Goal: Task Accomplishment & Management: Manage account settings

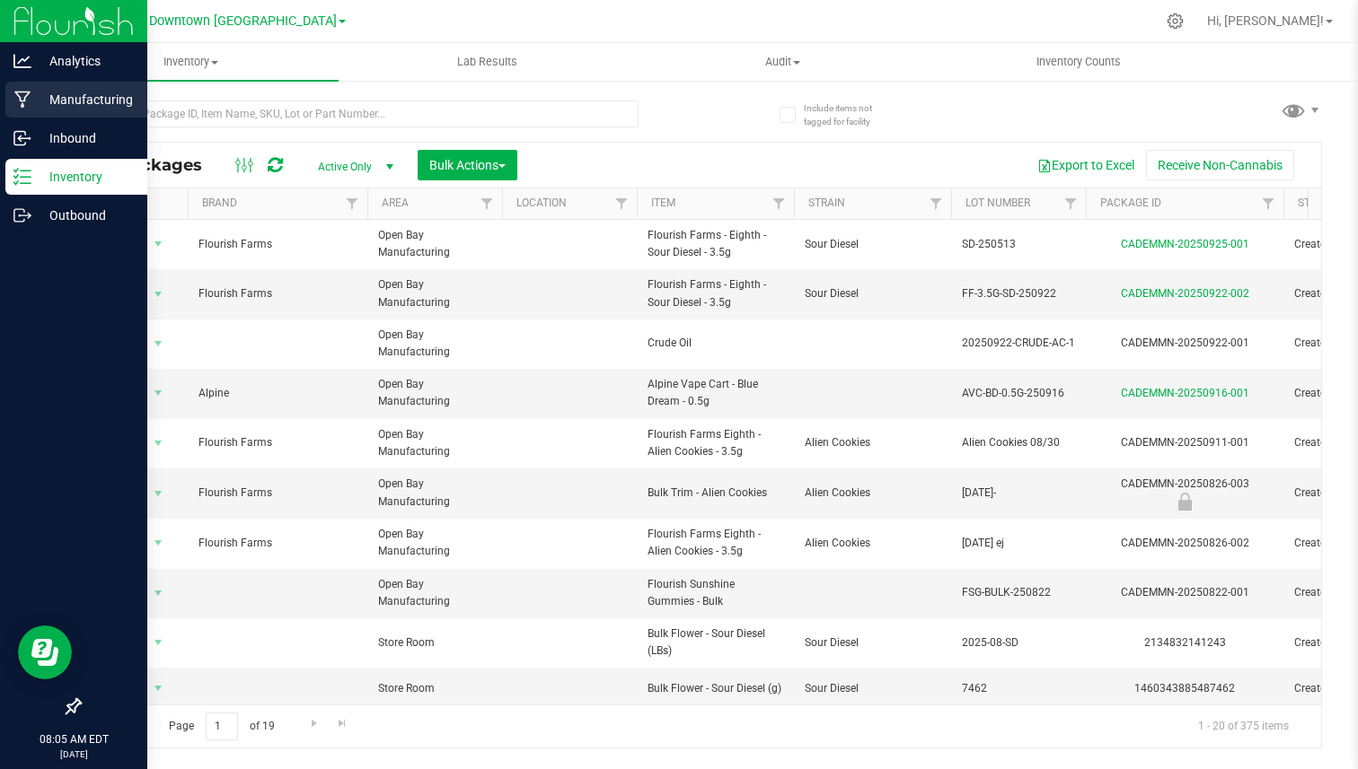
click at [21, 109] on div "Manufacturing" at bounding box center [76, 100] width 142 height 36
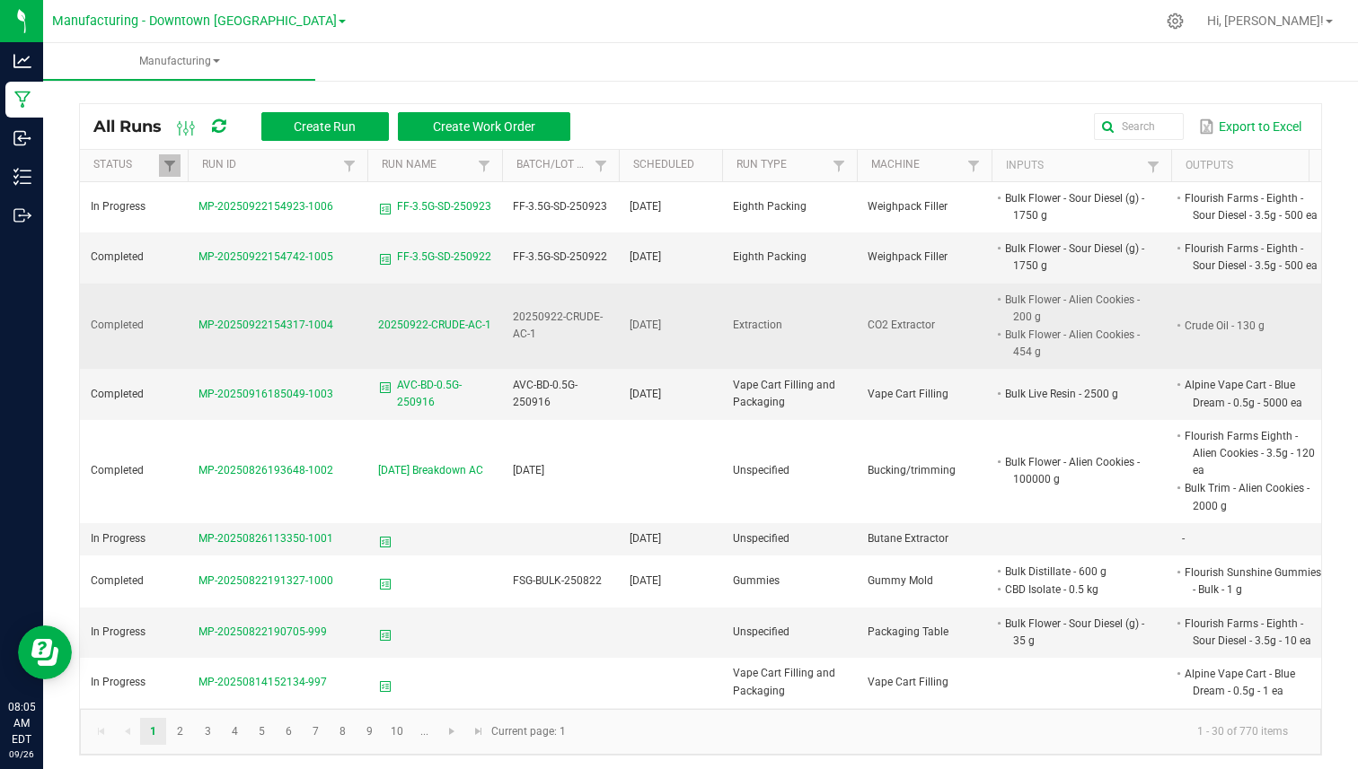
click at [293, 321] on span "MP-20250922154317-1004" at bounding box center [265, 325] width 135 height 13
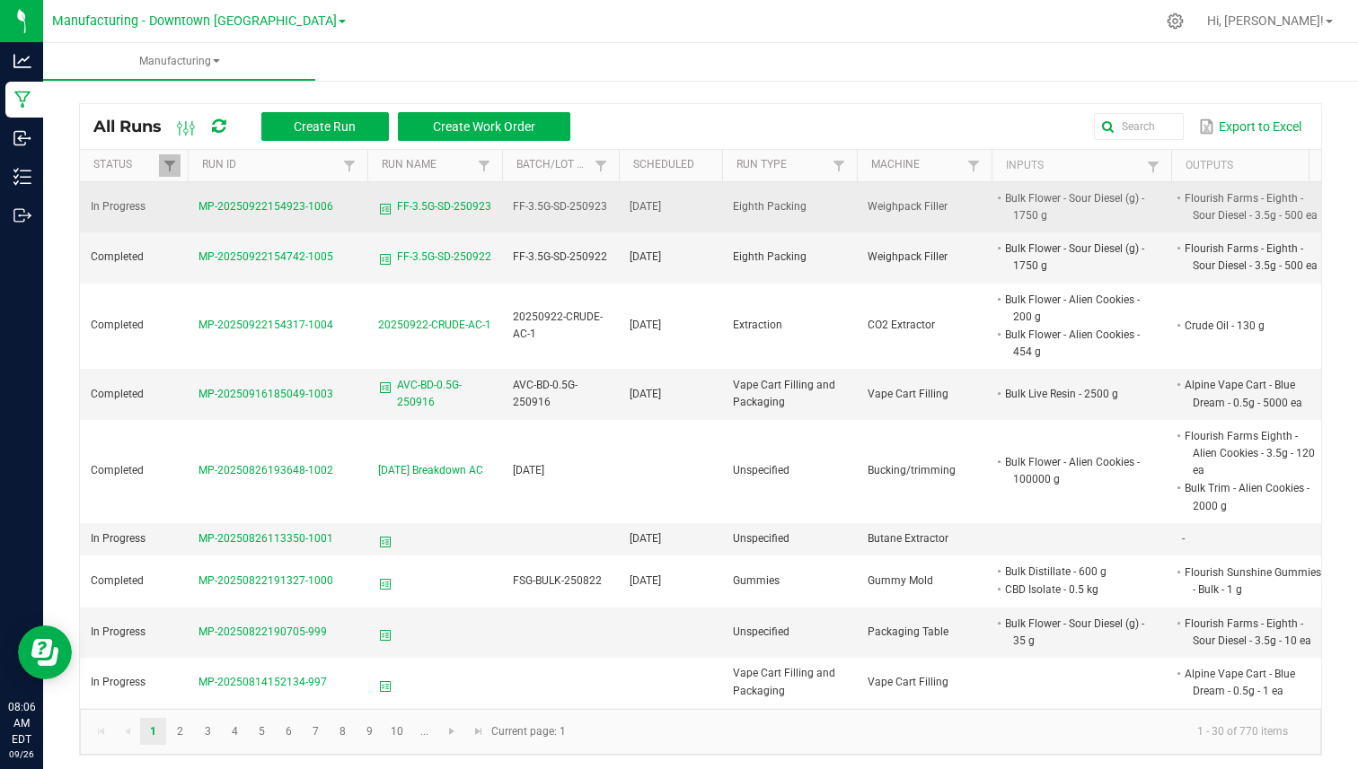
click at [296, 204] on span "MP-20250922154923-1006" at bounding box center [265, 206] width 135 height 13
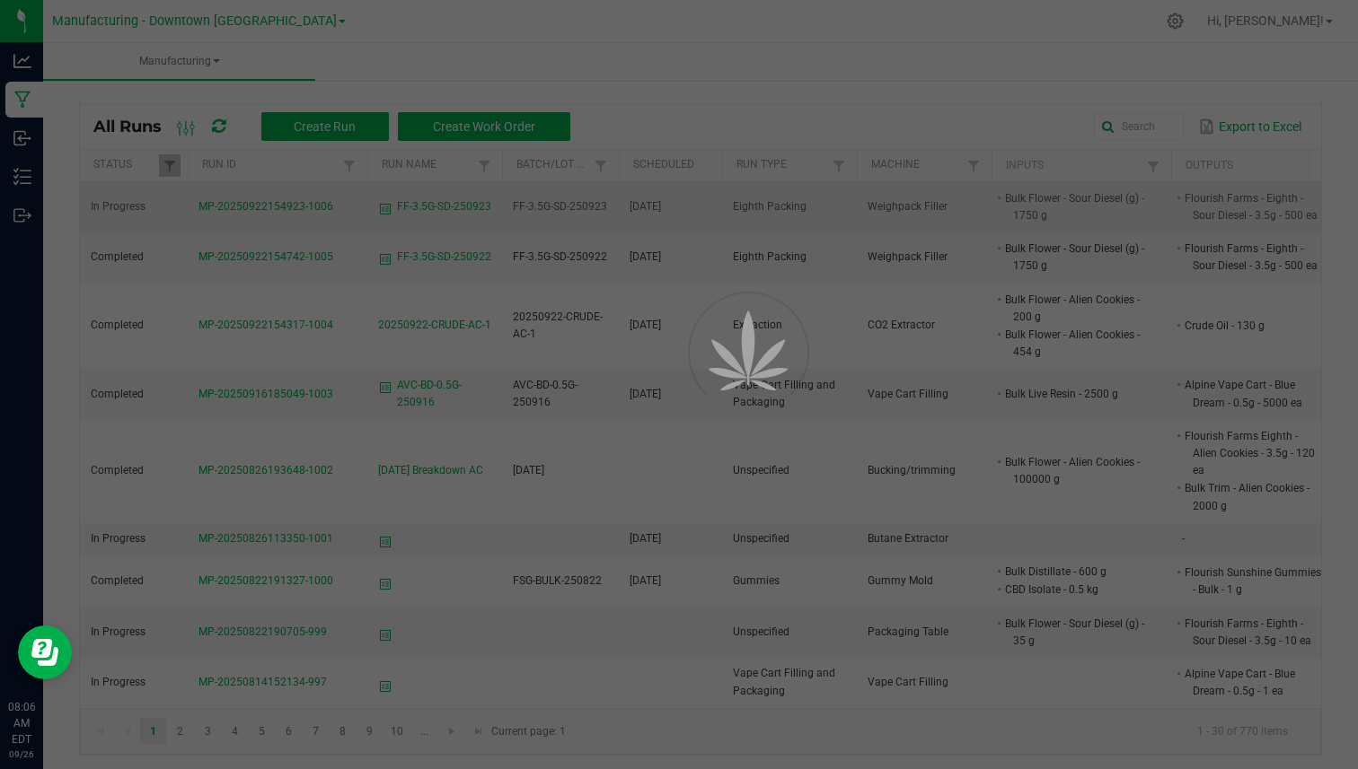
click at [296, 204] on div at bounding box center [679, 384] width 1358 height 769
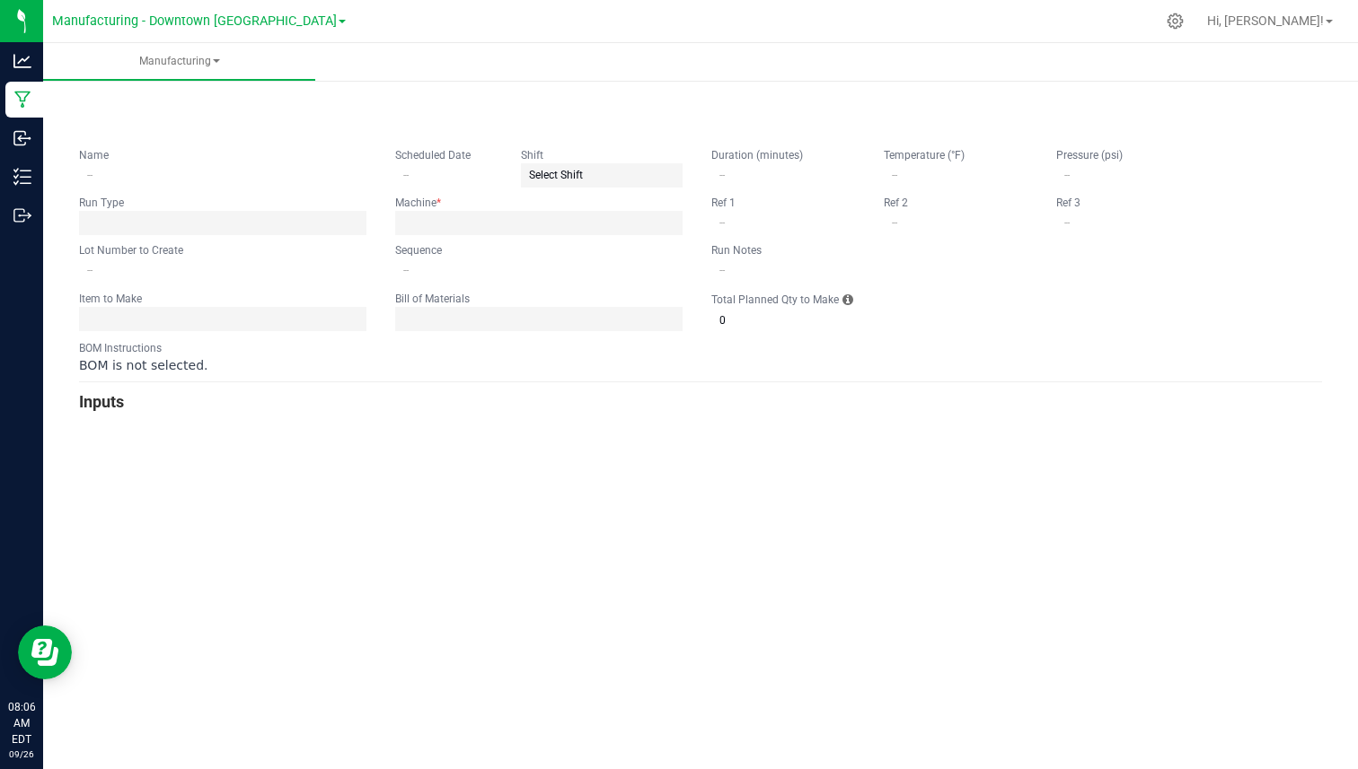
type input "FF-3.5G-SD-250923"
type input "09/23/2025"
type input "FF-3.5G-SD-250923"
type input "0"
type input "500"
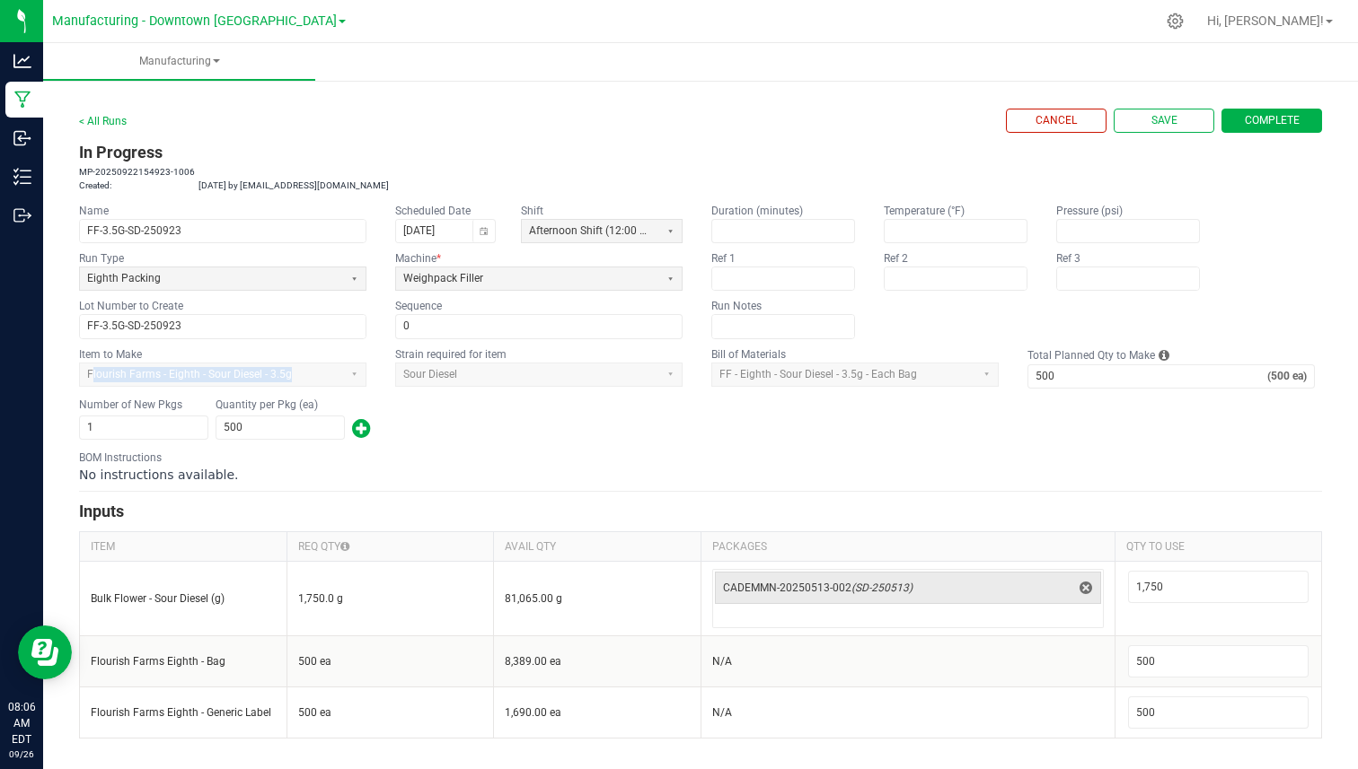
drag, startPoint x: 93, startPoint y: 372, endPoint x: 296, endPoint y: 372, distance: 202.9
click at [298, 372] on app-dropdownlist-async "Flourish Farms - Eighth - Sour Diesel - 3.5g" at bounding box center [222, 375] width 287 height 24
click at [144, 378] on app-dropdownlist-async "Flourish Farms - Eighth - Sour Diesel - 3.5g" at bounding box center [222, 375] width 287 height 24
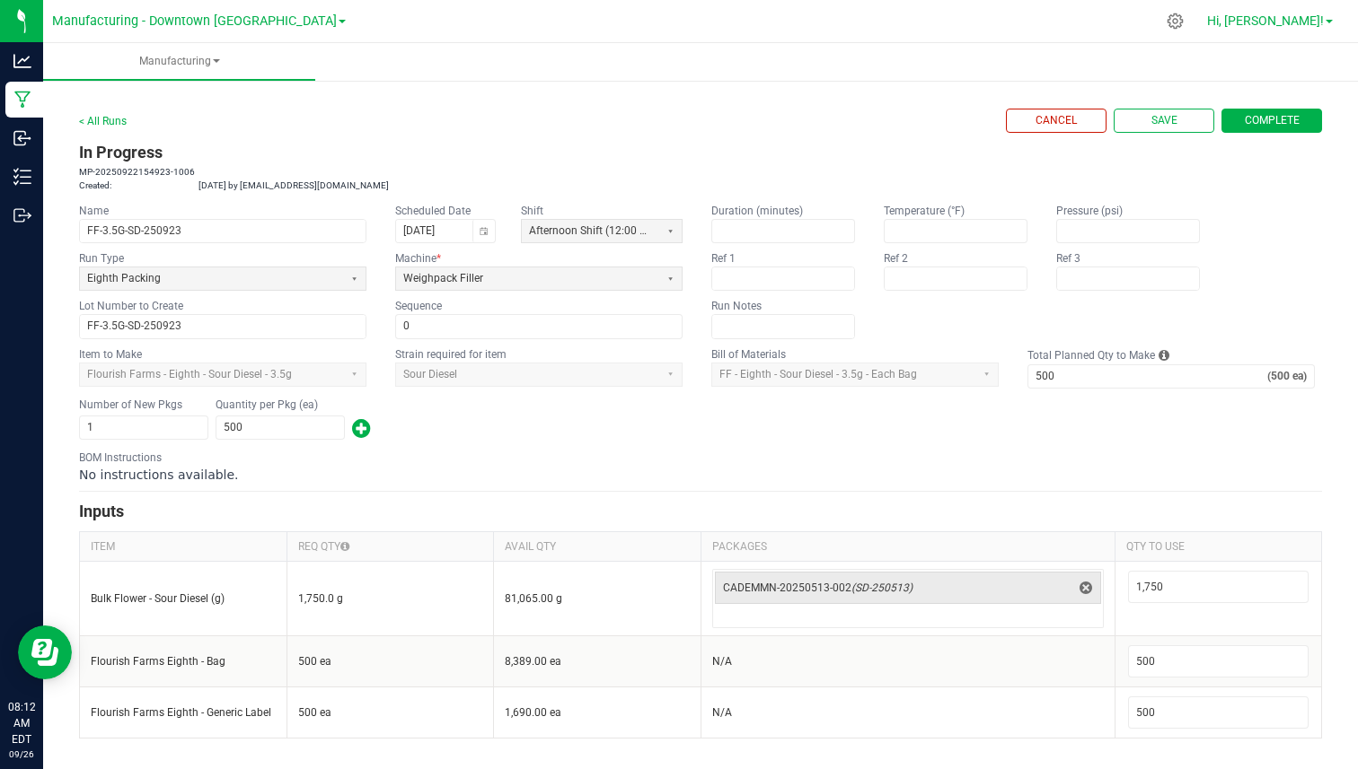
click at [1306, 30] on link "Hi, Colton!" at bounding box center [1269, 21] width 140 height 19
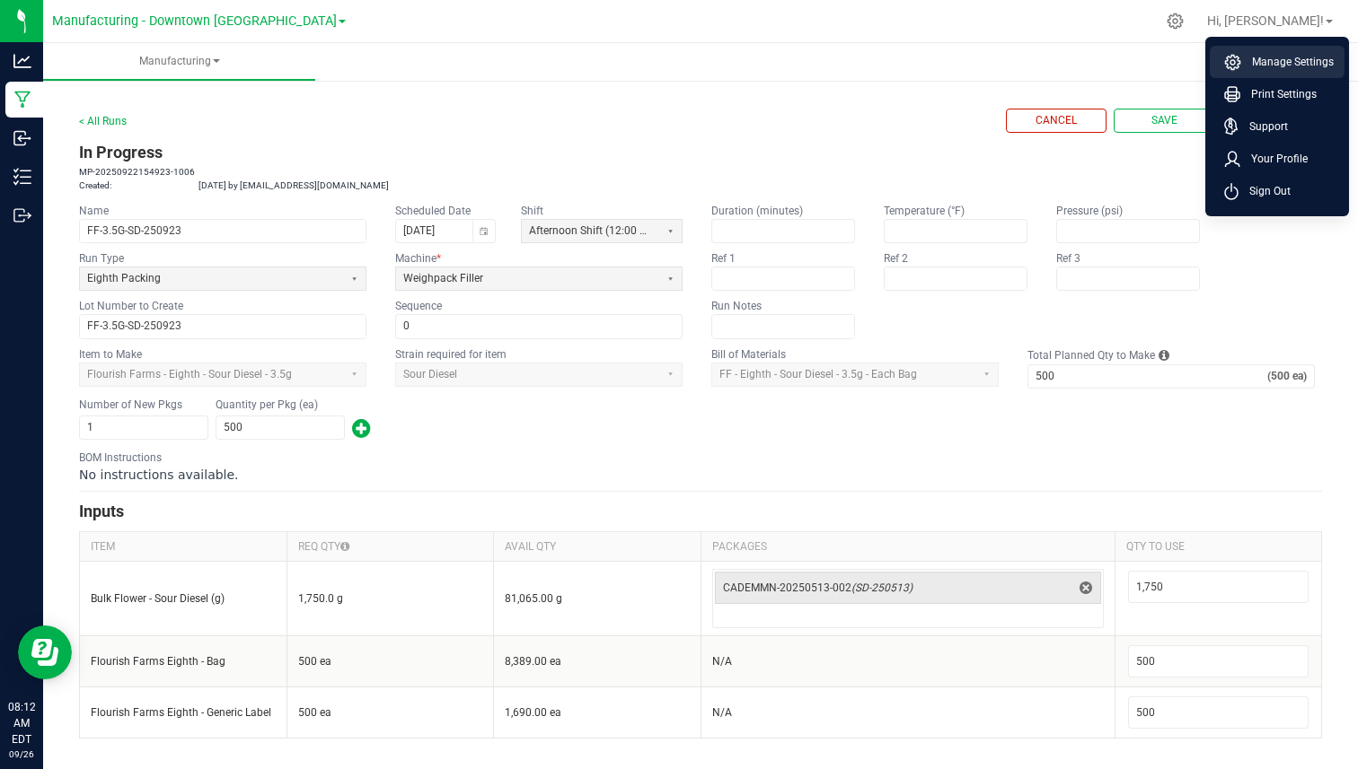
click at [1262, 74] on li "Manage Settings" at bounding box center [1276, 62] width 135 height 32
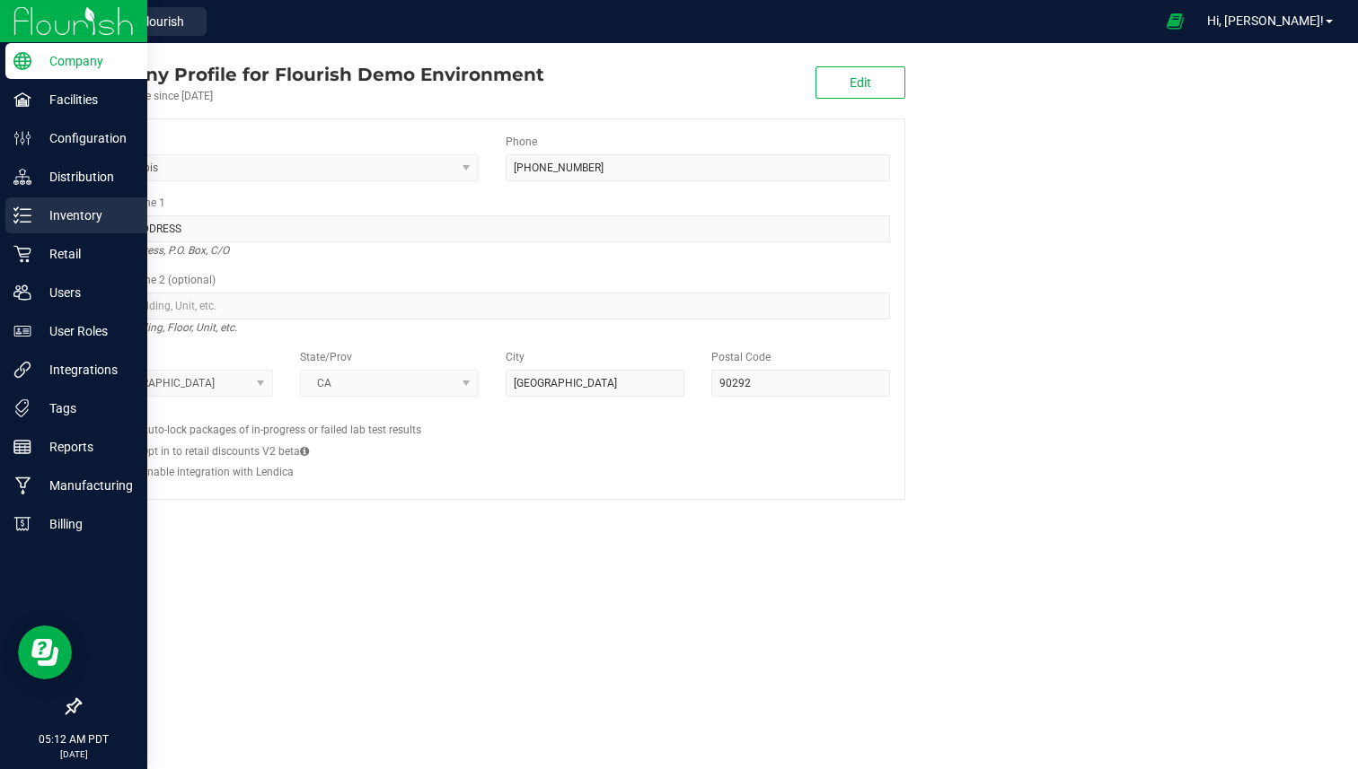
click at [58, 209] on p "Inventory" at bounding box center [85, 216] width 108 height 22
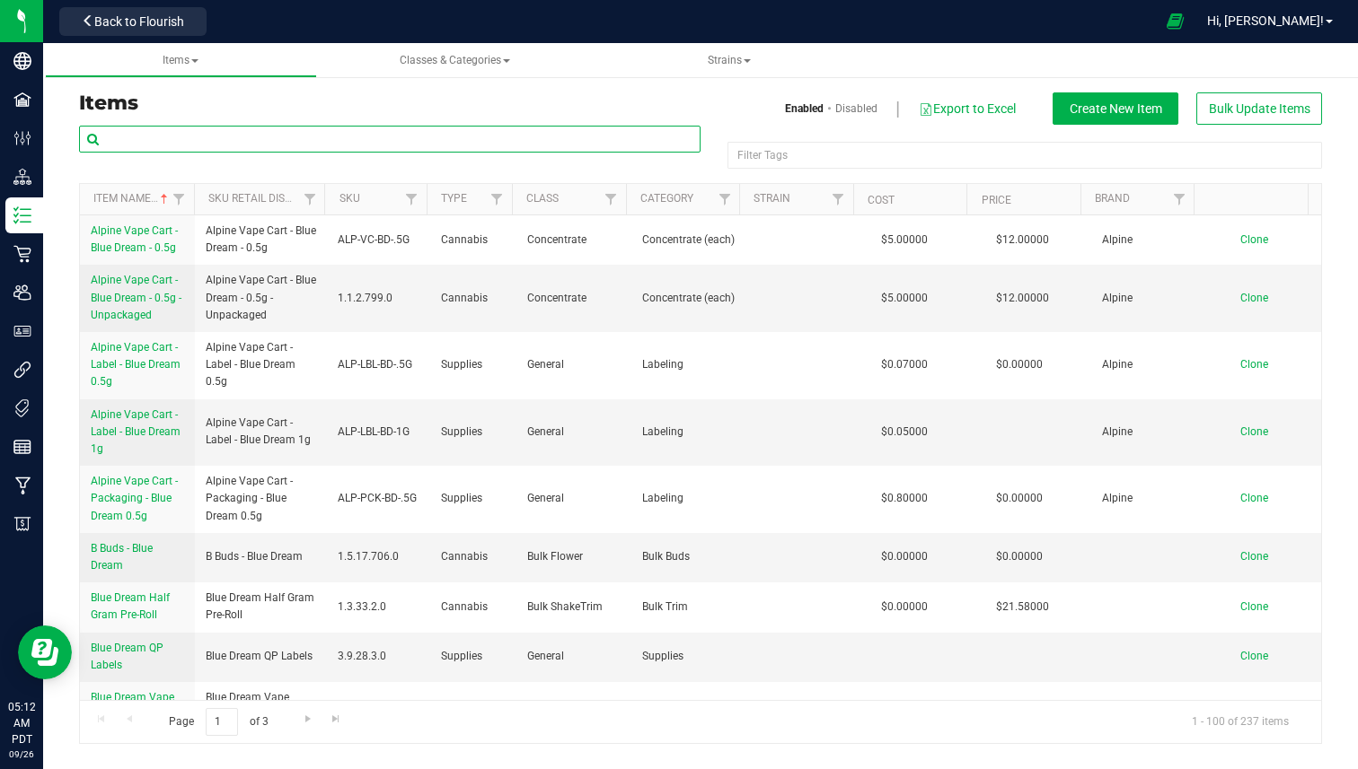
click at [173, 137] on input "text" at bounding box center [389, 139] width 621 height 27
type input "gumm"
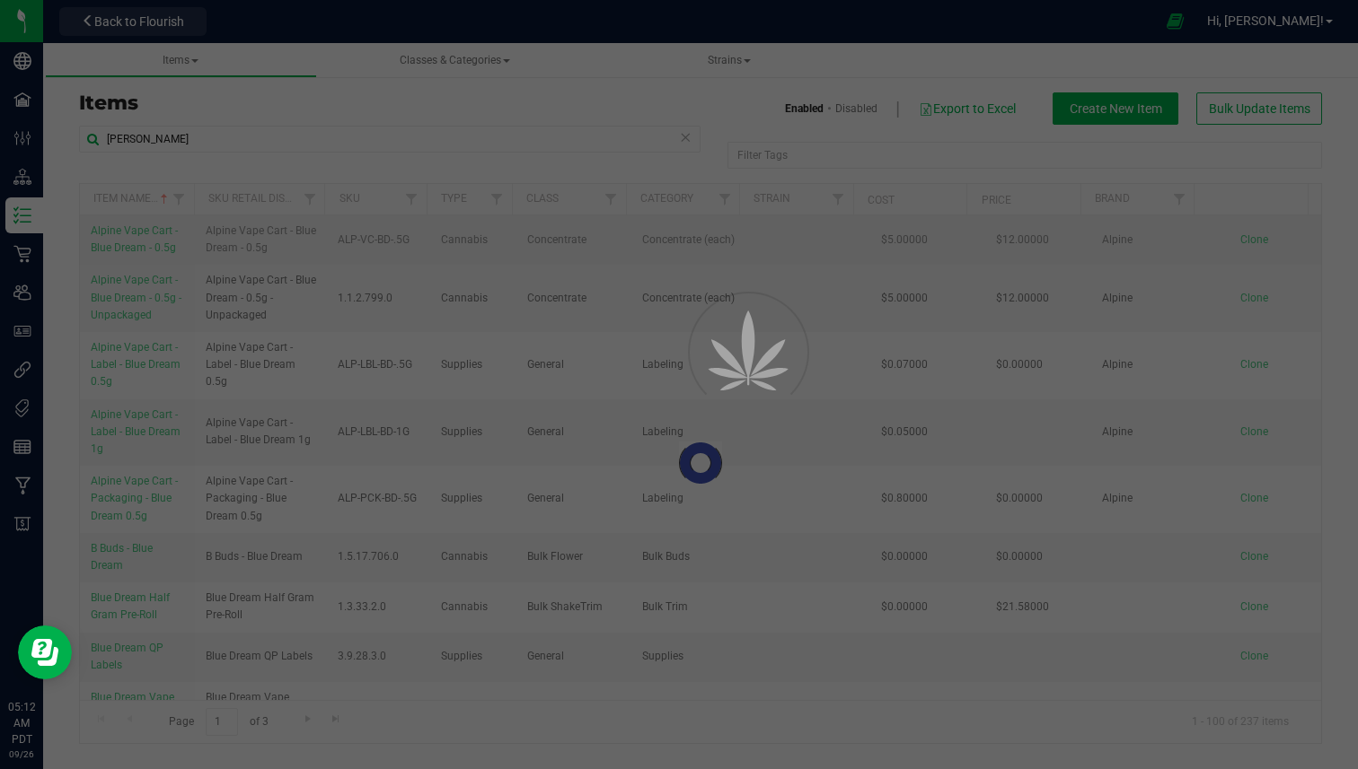
click at [150, 215] on div at bounding box center [700, 463] width 1241 height 559
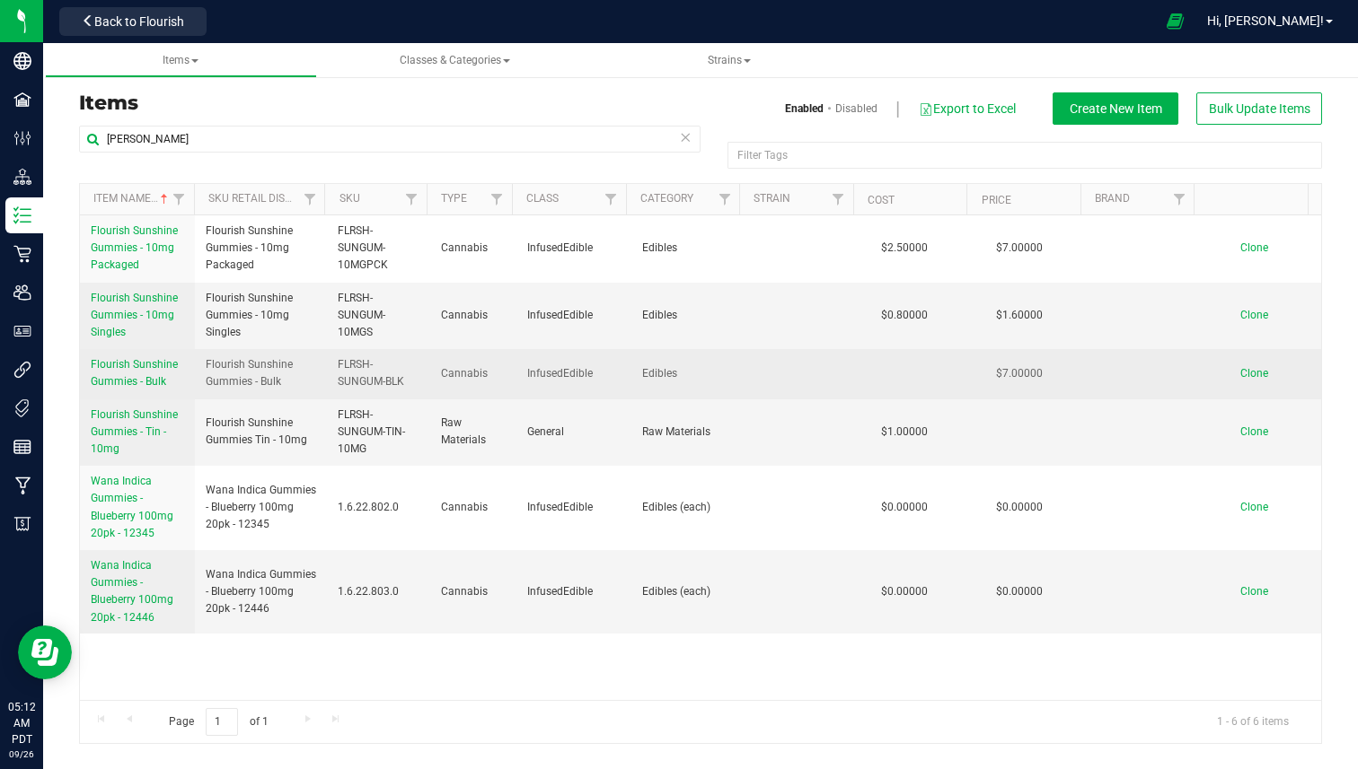
click at [127, 393] on td "Flourish Sunshine Gummies - Bulk" at bounding box center [137, 373] width 115 height 49
click at [129, 382] on span "Flourish Sunshine Gummies - Bulk" at bounding box center [134, 373] width 87 height 30
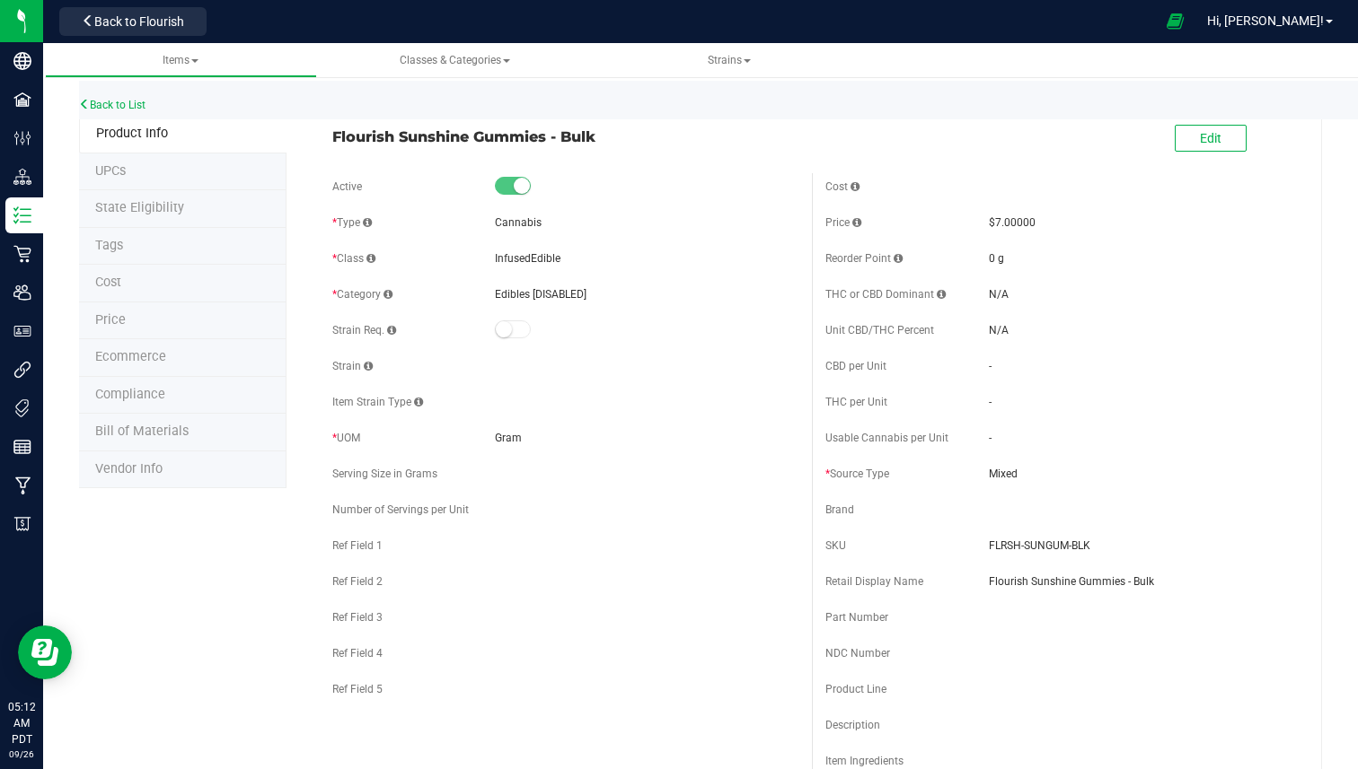
click at [147, 424] on span "Bill of Materials" at bounding box center [141, 431] width 93 height 15
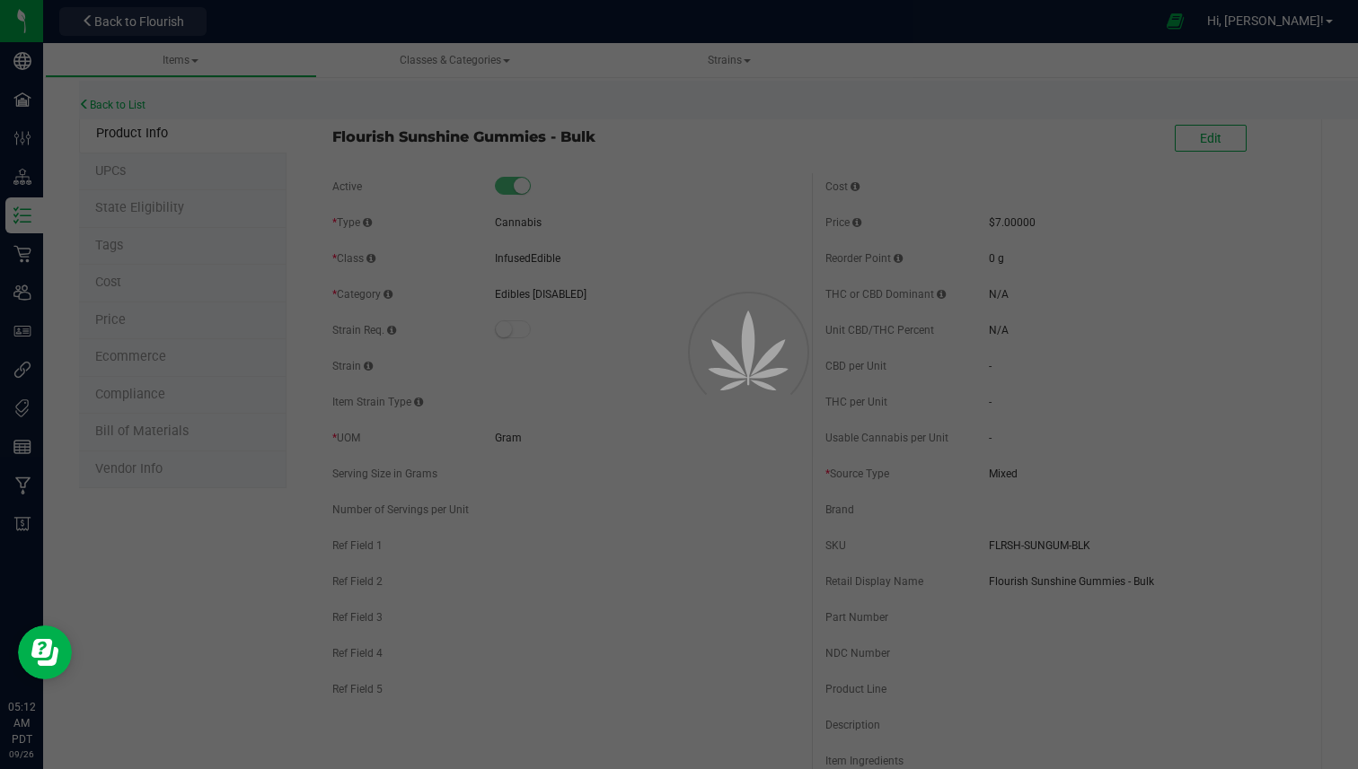
select select "155"
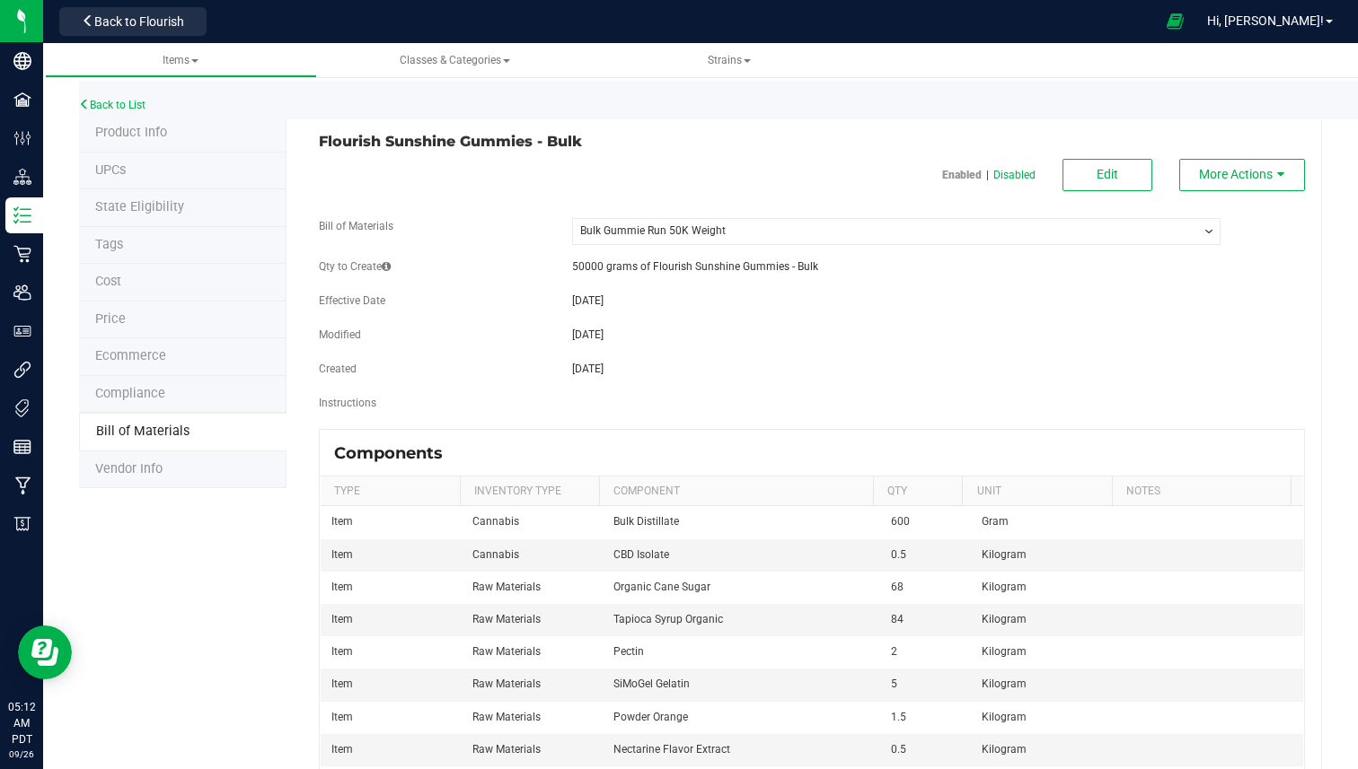
click at [572, 234] on select "-- Select -- Bulk Gummie Run 50K Weight" at bounding box center [896, 231] width 648 height 27
click at [572, 218] on select "-- Select -- Bulk Gummie Run 50K Weight" at bounding box center [896, 231] width 648 height 27
click at [572, 268] on span "50000 grams of Flourish Sunshine Gummies - Bulk" at bounding box center [695, 266] width 246 height 13
drag, startPoint x: 572, startPoint y: 268, endPoint x: 609, endPoint y: 268, distance: 36.8
click at [609, 268] on span "50000 grams of Flourish Sunshine Gummies - Bulk" at bounding box center [695, 266] width 246 height 13
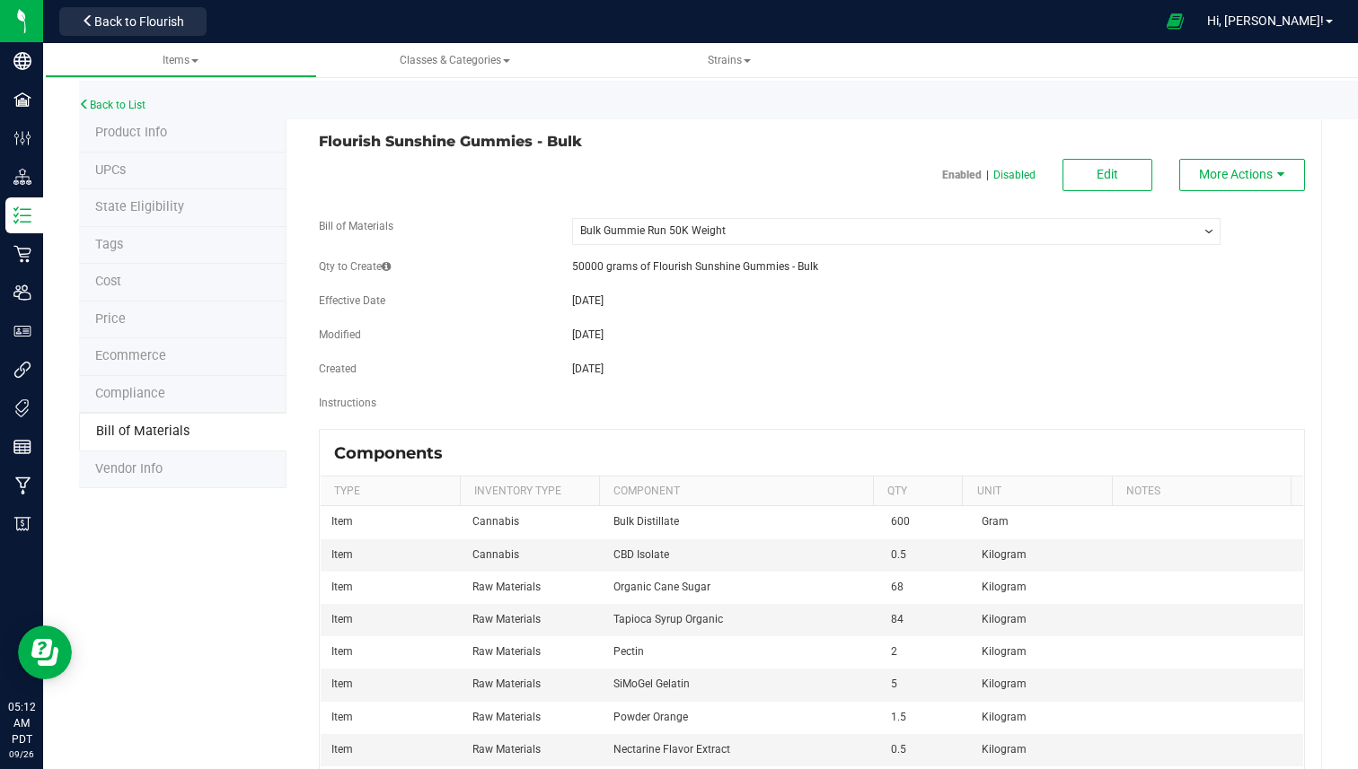
click at [343, 267] on label "Qty to Create" at bounding box center [355, 267] width 72 height 16
click at [347, 223] on label "Bill of Materials" at bounding box center [356, 226] width 75 height 16
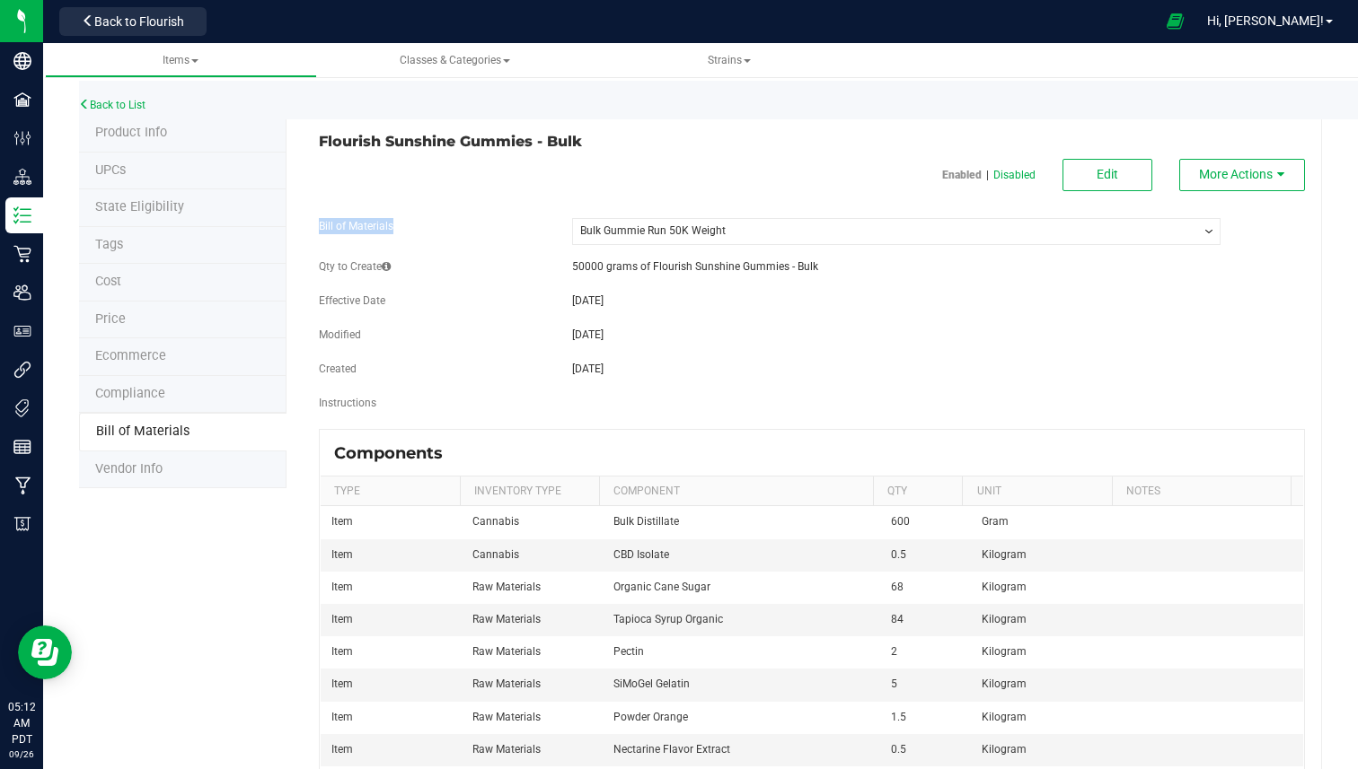
click at [347, 223] on label "Bill of Materials" at bounding box center [356, 226] width 75 height 16
click at [583, 268] on span "50000 grams of Flourish Sunshine Gummies - Bulk" at bounding box center [695, 266] width 246 height 13
click at [337, 268] on label "Qty to Create" at bounding box center [355, 267] width 72 height 16
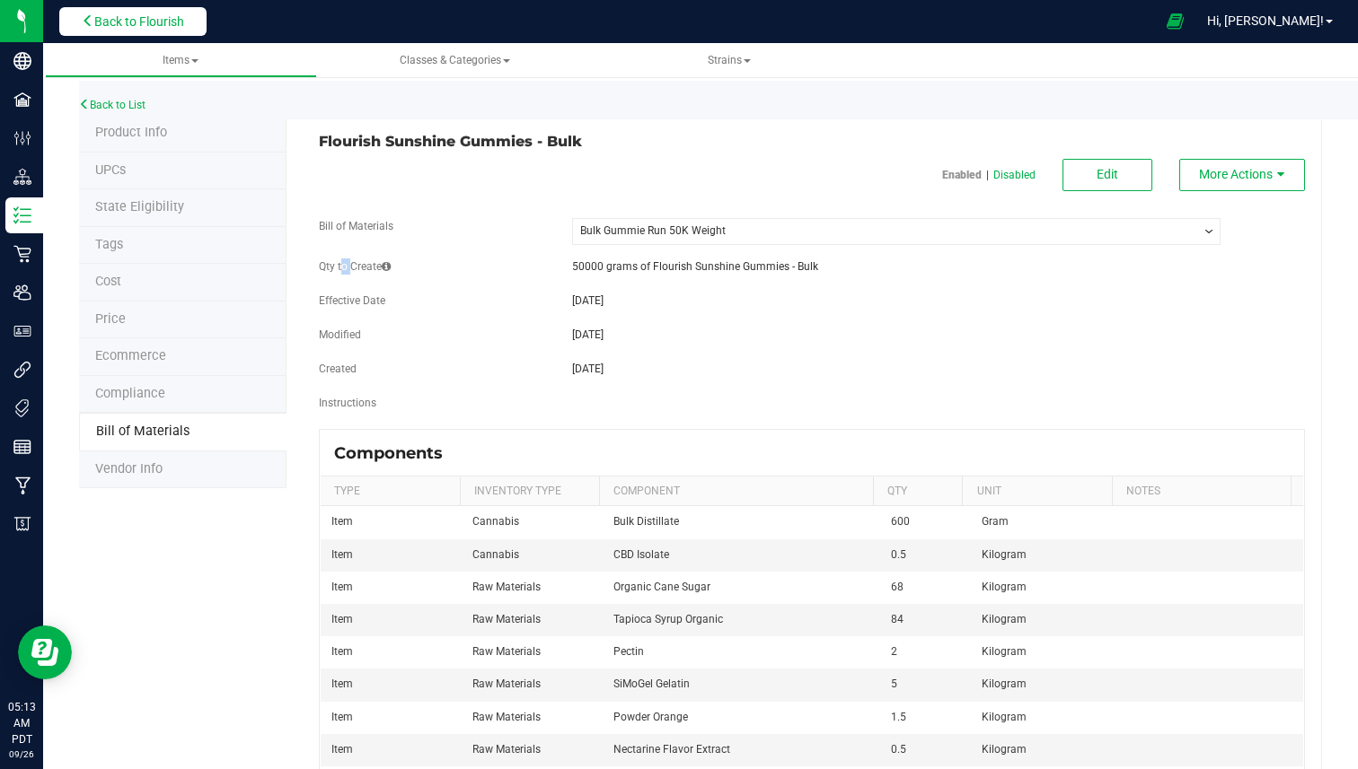
click at [110, 20] on span "Back to Flourish" at bounding box center [139, 21] width 90 height 14
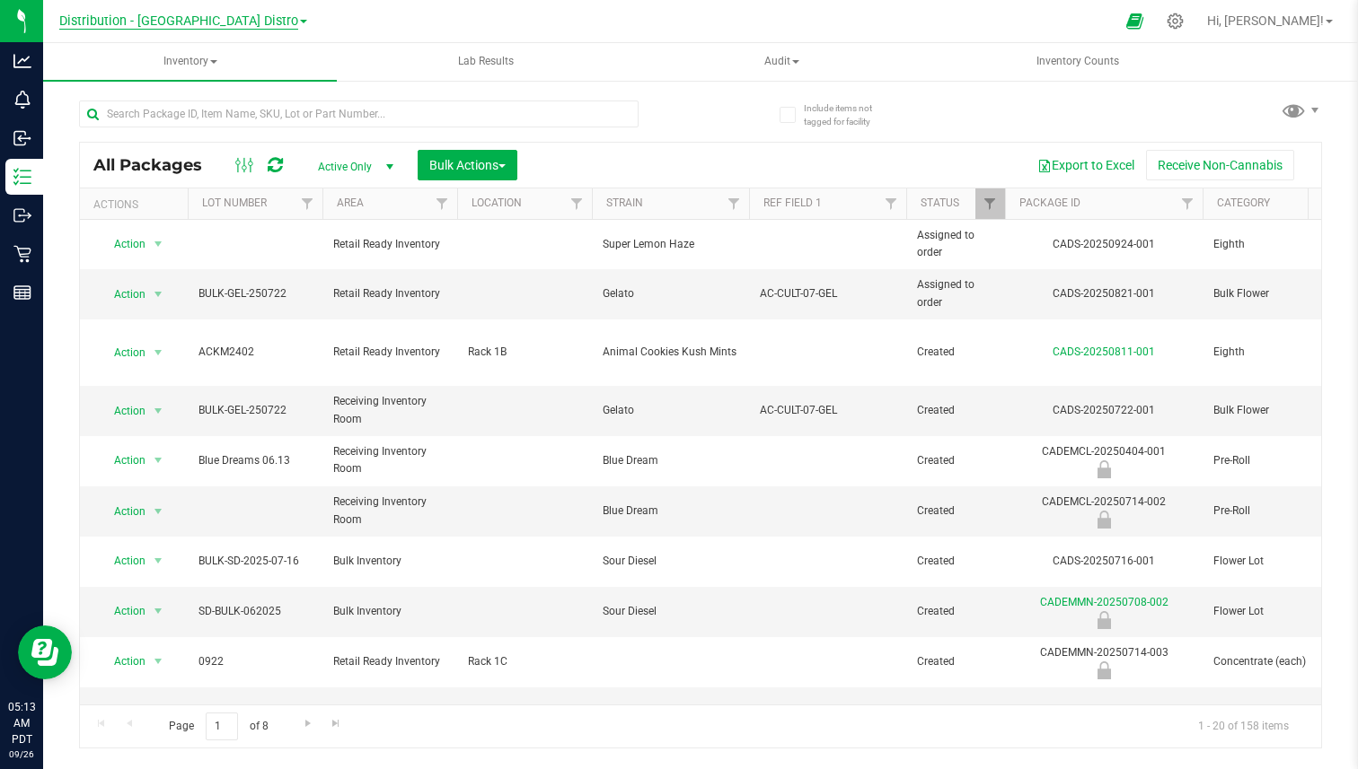
click at [193, 24] on span "Distribution - Long Beach Distro" at bounding box center [178, 21] width 239 height 16
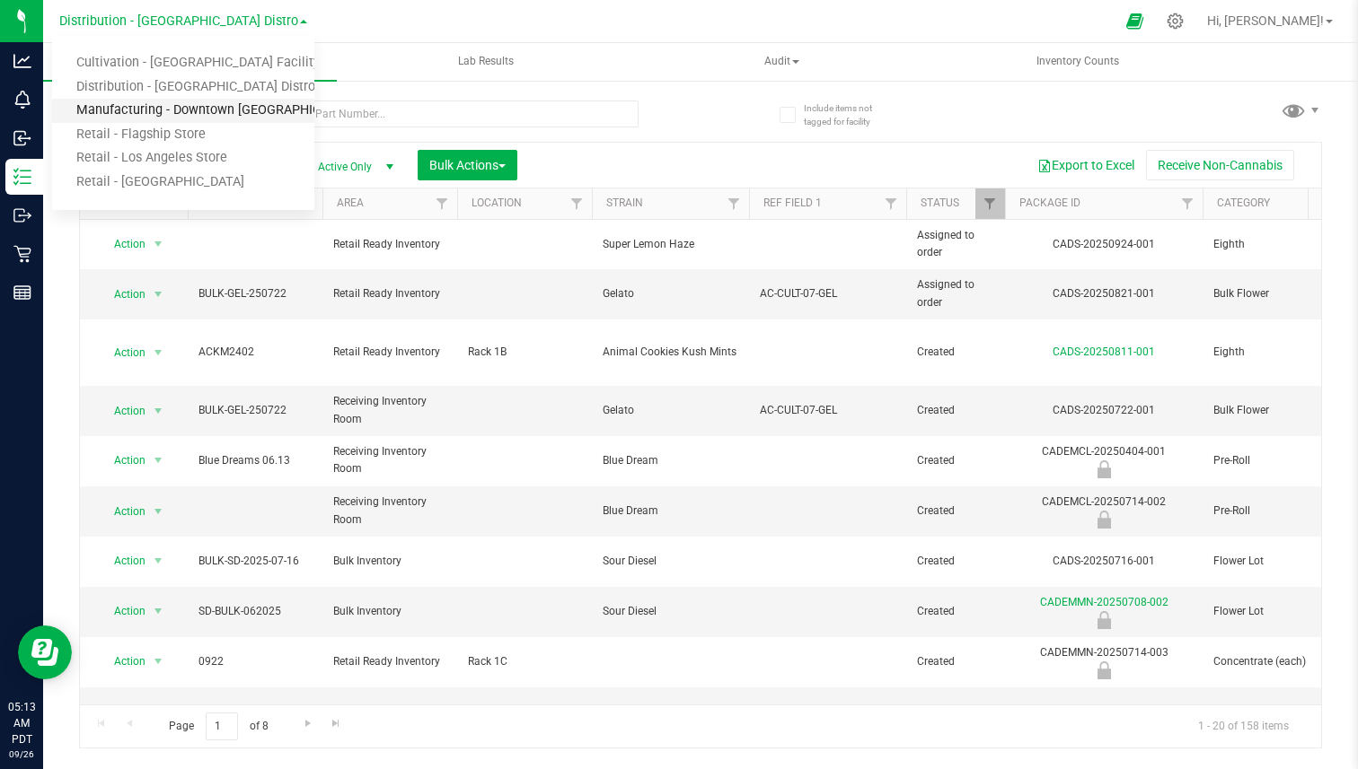
click at [142, 107] on link "Manufacturing - Downtown LA" at bounding box center [183, 111] width 262 height 24
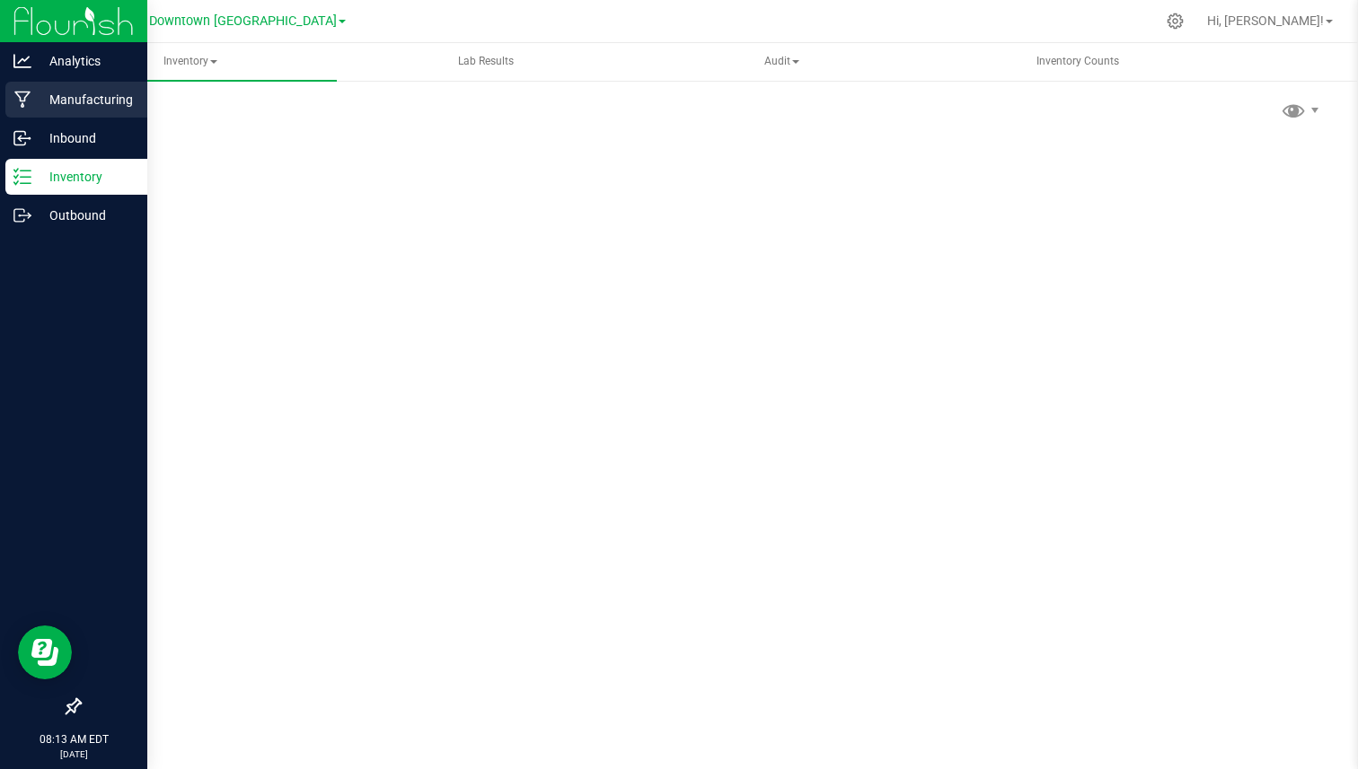
click at [52, 99] on p "Manufacturing" at bounding box center [85, 100] width 108 height 22
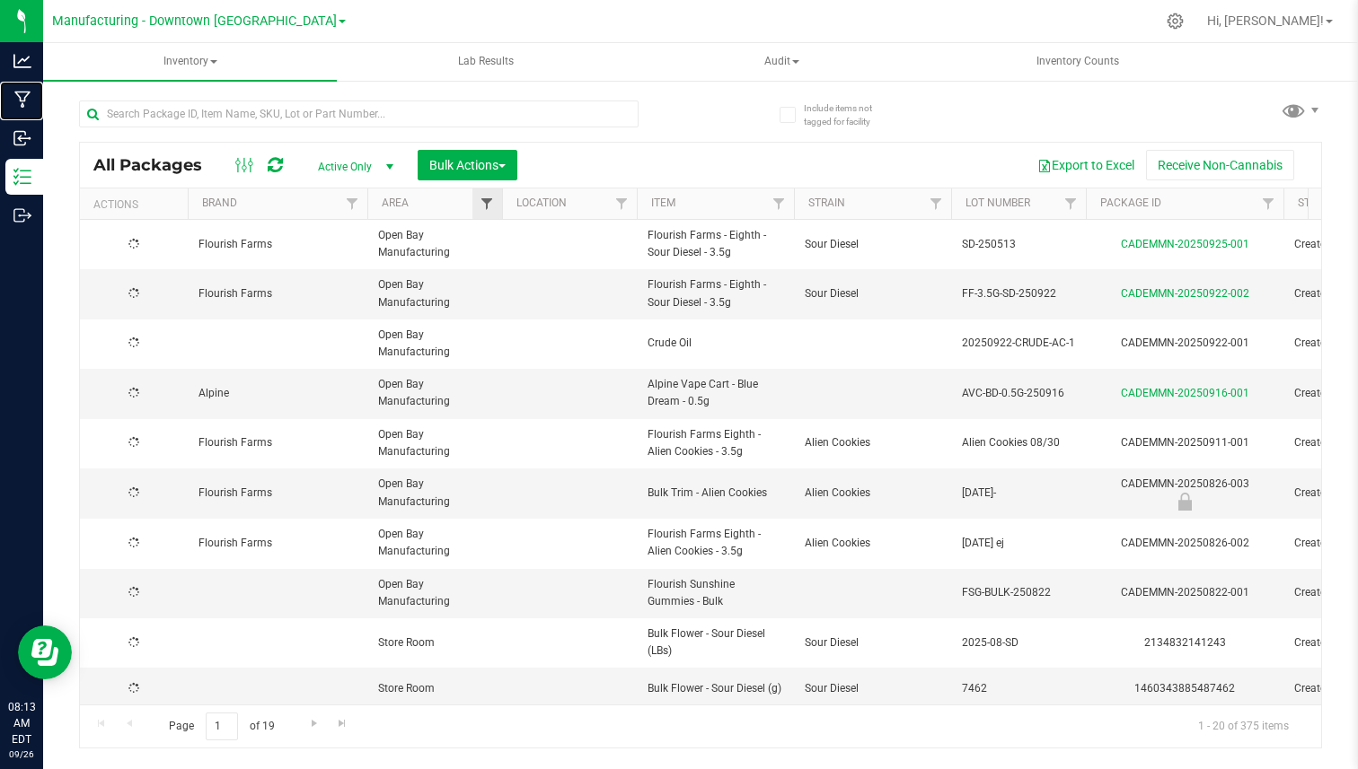
type input "2026-03-27"
type input "2026-08-26"
type input "2026-03-17"
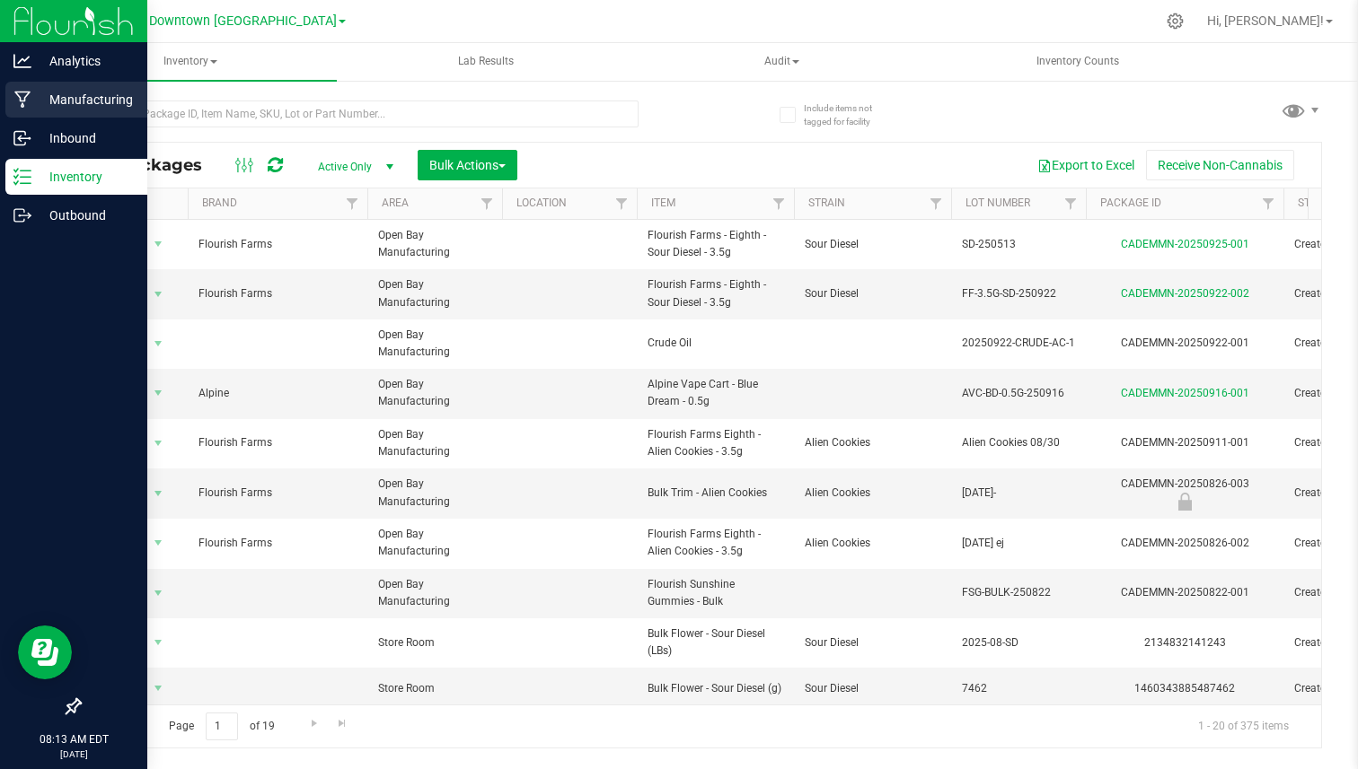
click at [33, 98] on p "Manufacturing" at bounding box center [85, 100] width 108 height 22
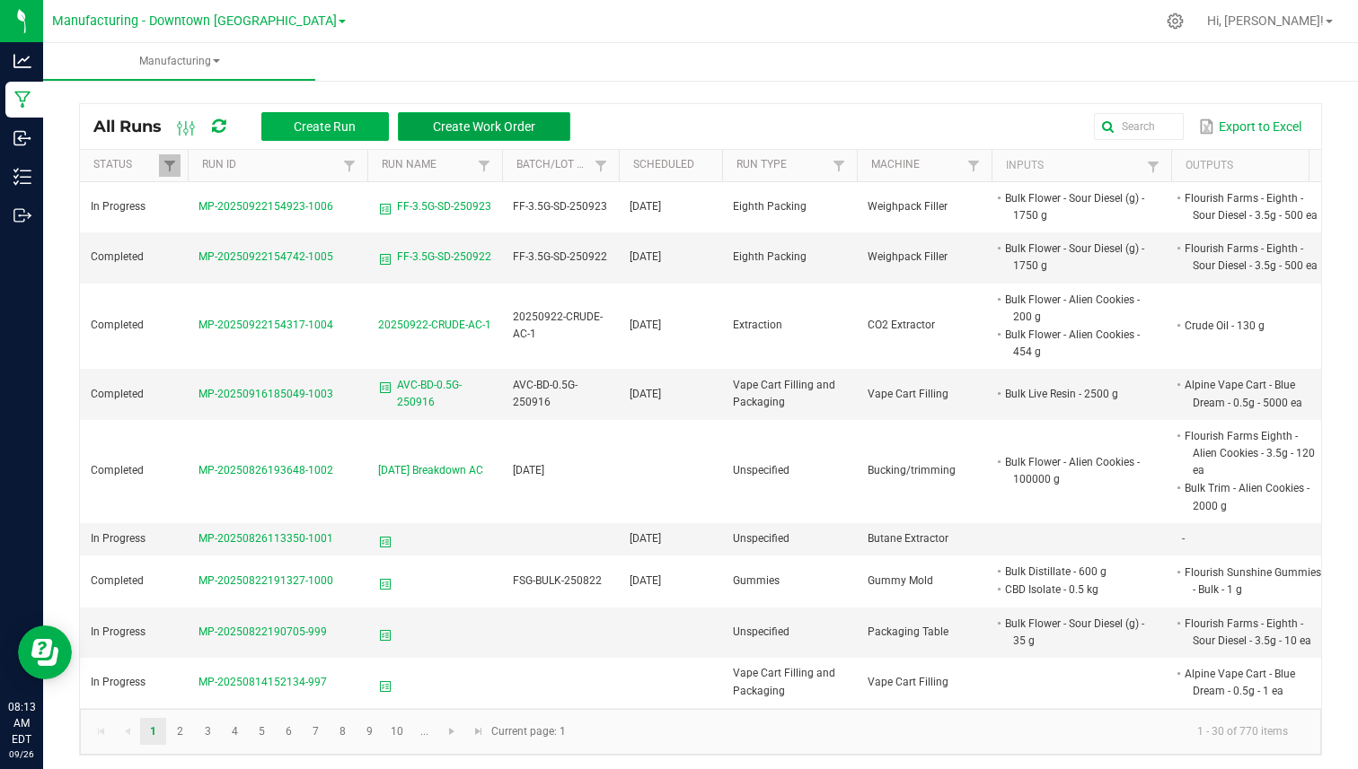
click at [449, 133] on span "Create Work Order" at bounding box center [484, 126] width 102 height 14
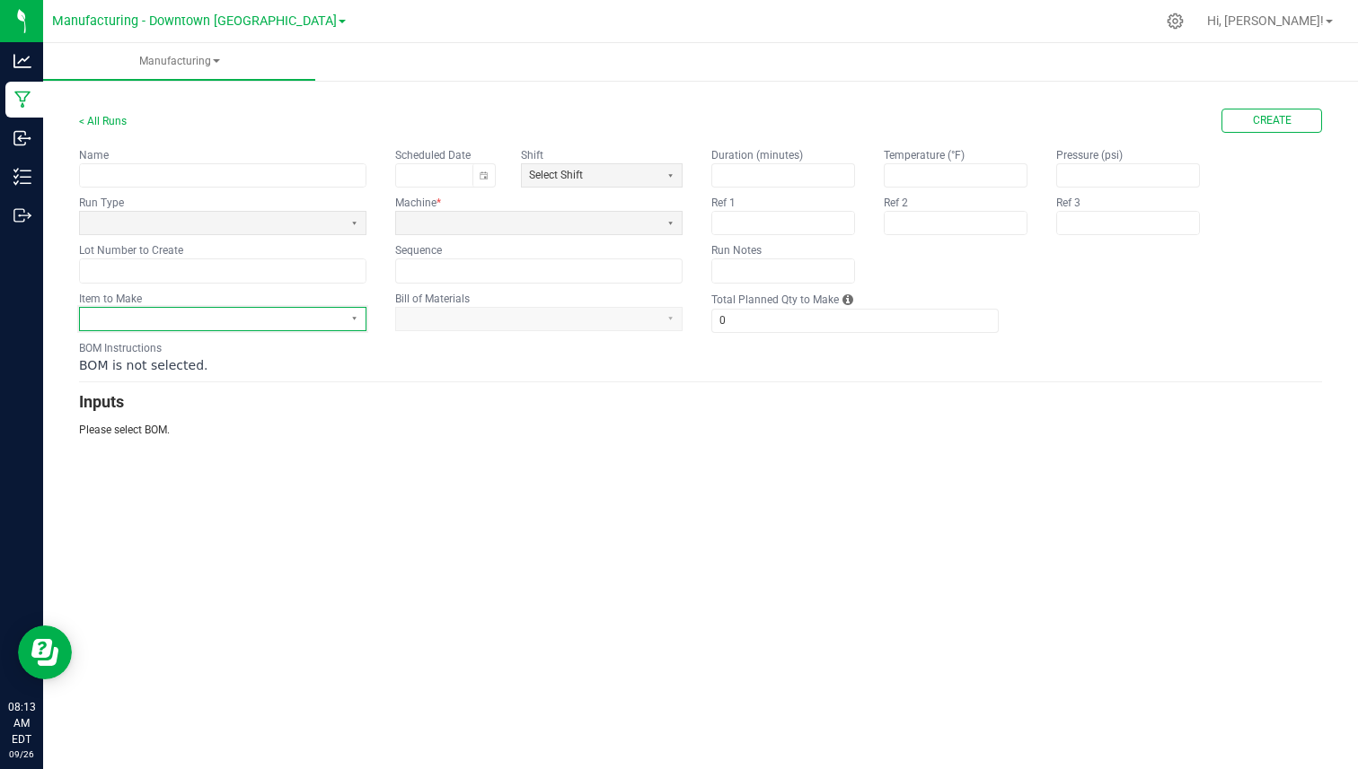
click at [286, 328] on span at bounding box center [211, 319] width 263 height 22
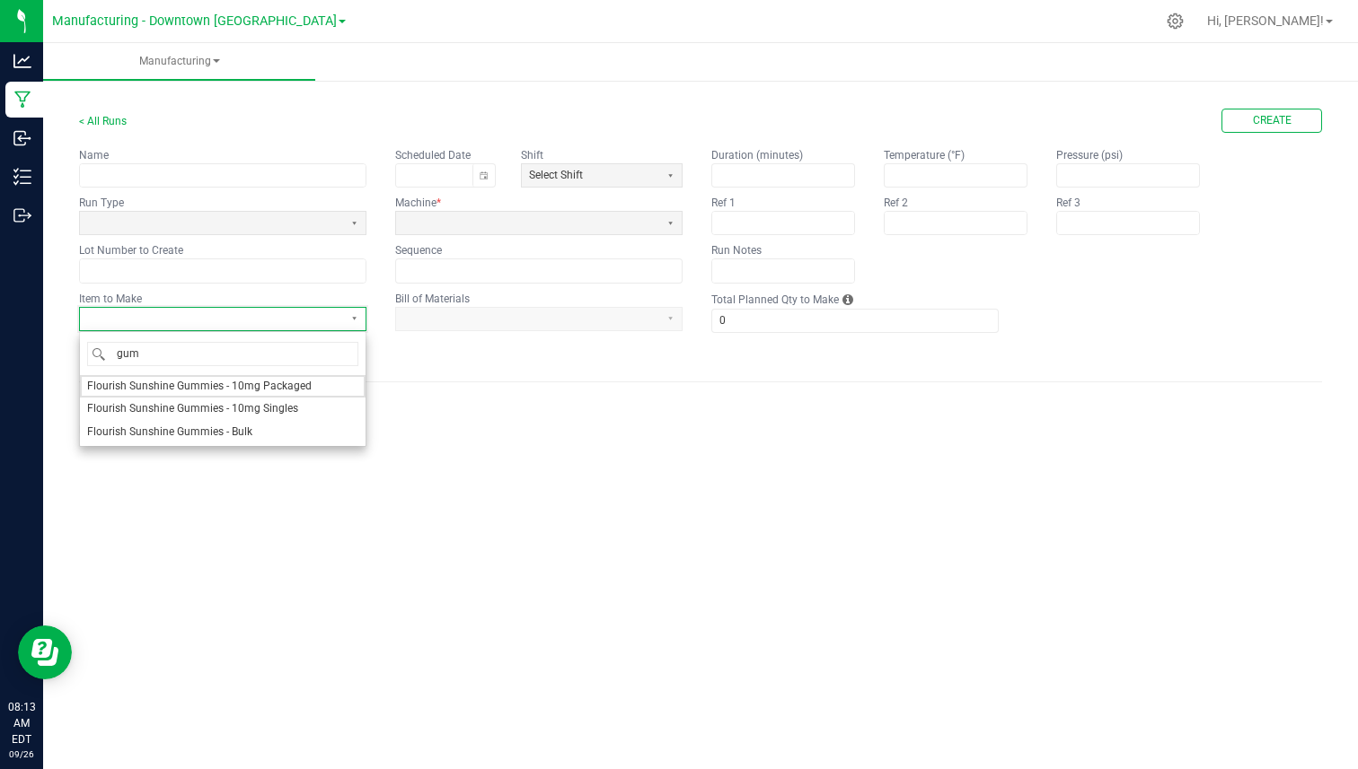
type input "gumm"
click at [272, 426] on li "Flourish Sunshine Gummies - Bulk" at bounding box center [223, 432] width 286 height 22
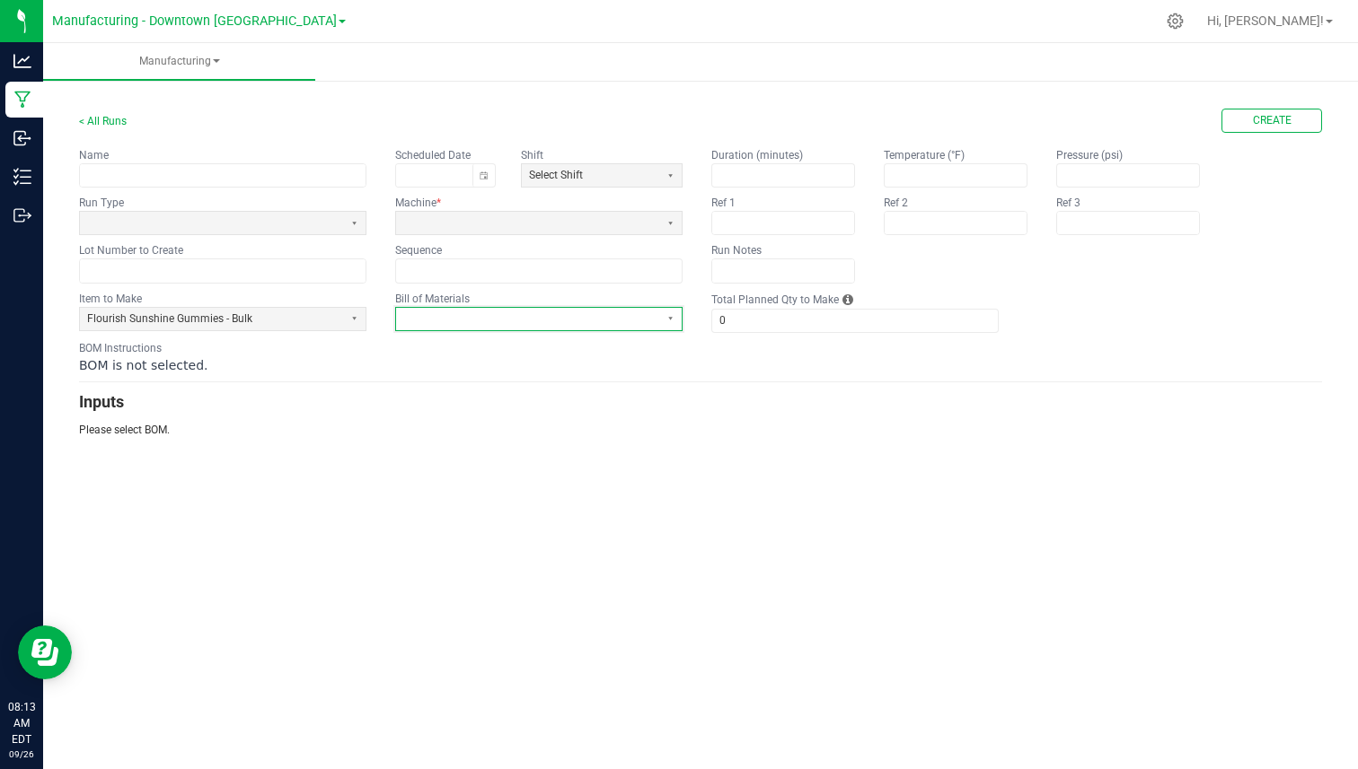
click at [422, 315] on span at bounding box center [527, 319] width 249 height 15
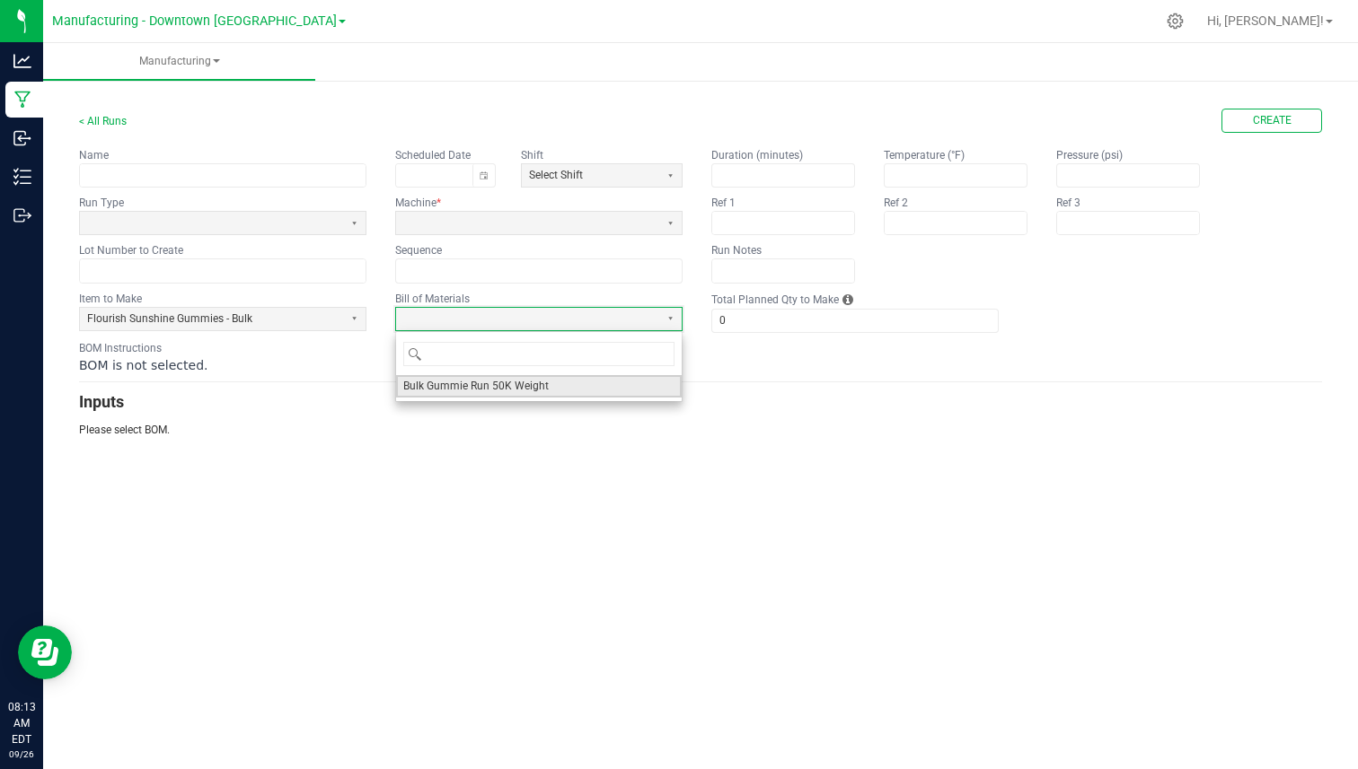
click at [418, 385] on span "Bulk Gummie Run 50K Weight" at bounding box center [475, 386] width 145 height 15
type input "1"
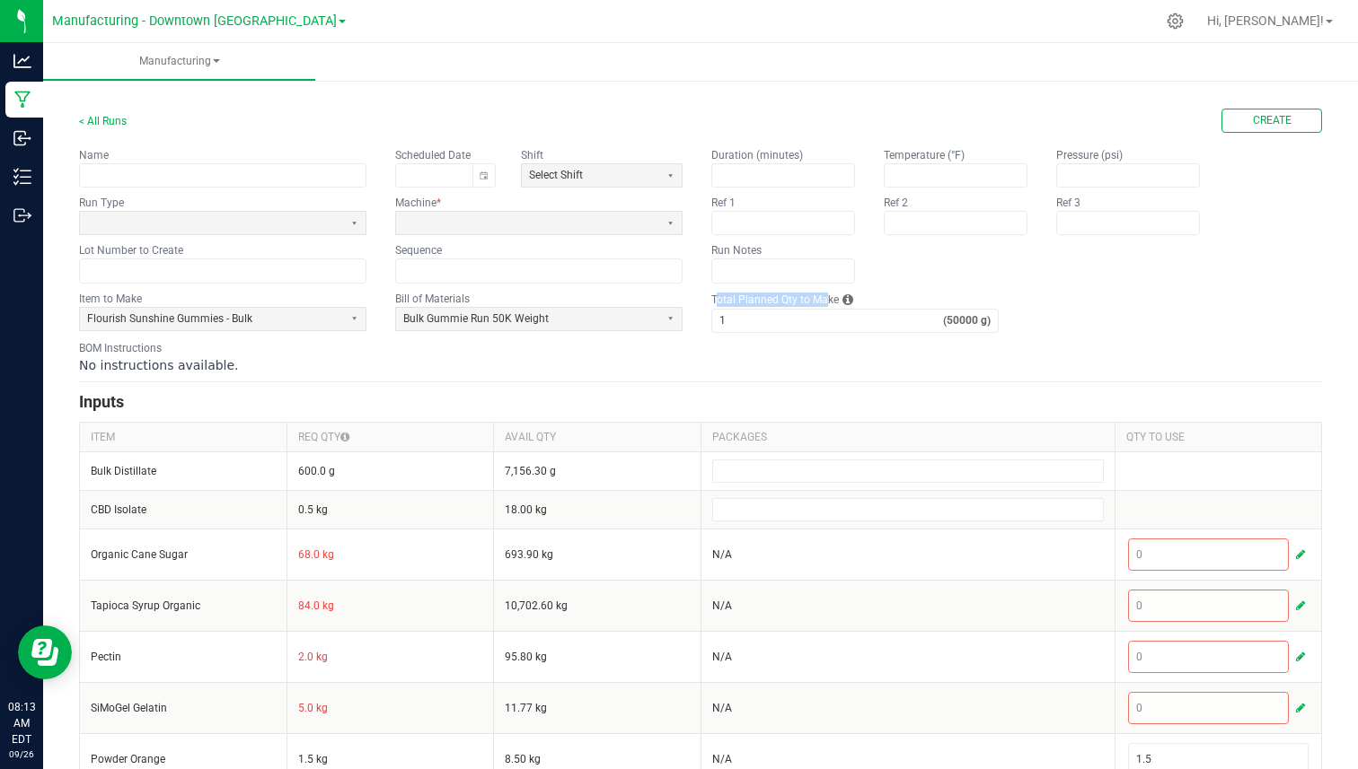
drag, startPoint x: 710, startPoint y: 302, endPoint x: 822, endPoint y: 301, distance: 112.2
click at [822, 301] on label "Total Planned Qty to Make" at bounding box center [774, 300] width 127 height 14
click at [822, 310] on input "1" at bounding box center [827, 321] width 231 height 22
click at [1279, 125] on button "Create" at bounding box center [1271, 121] width 101 height 24
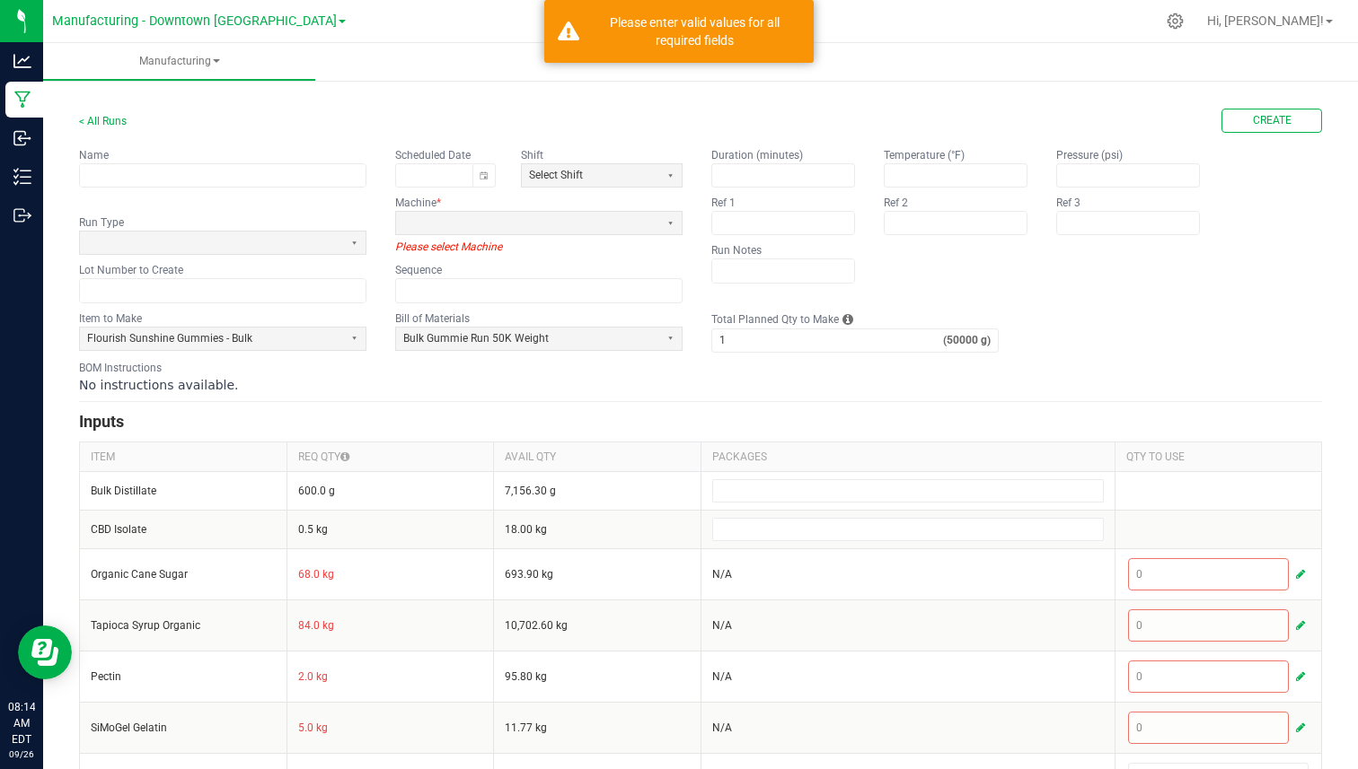
click at [512, 207] on app-input-label "Machine *" at bounding box center [538, 203] width 287 height 16
click at [505, 218] on span at bounding box center [527, 222] width 249 height 15
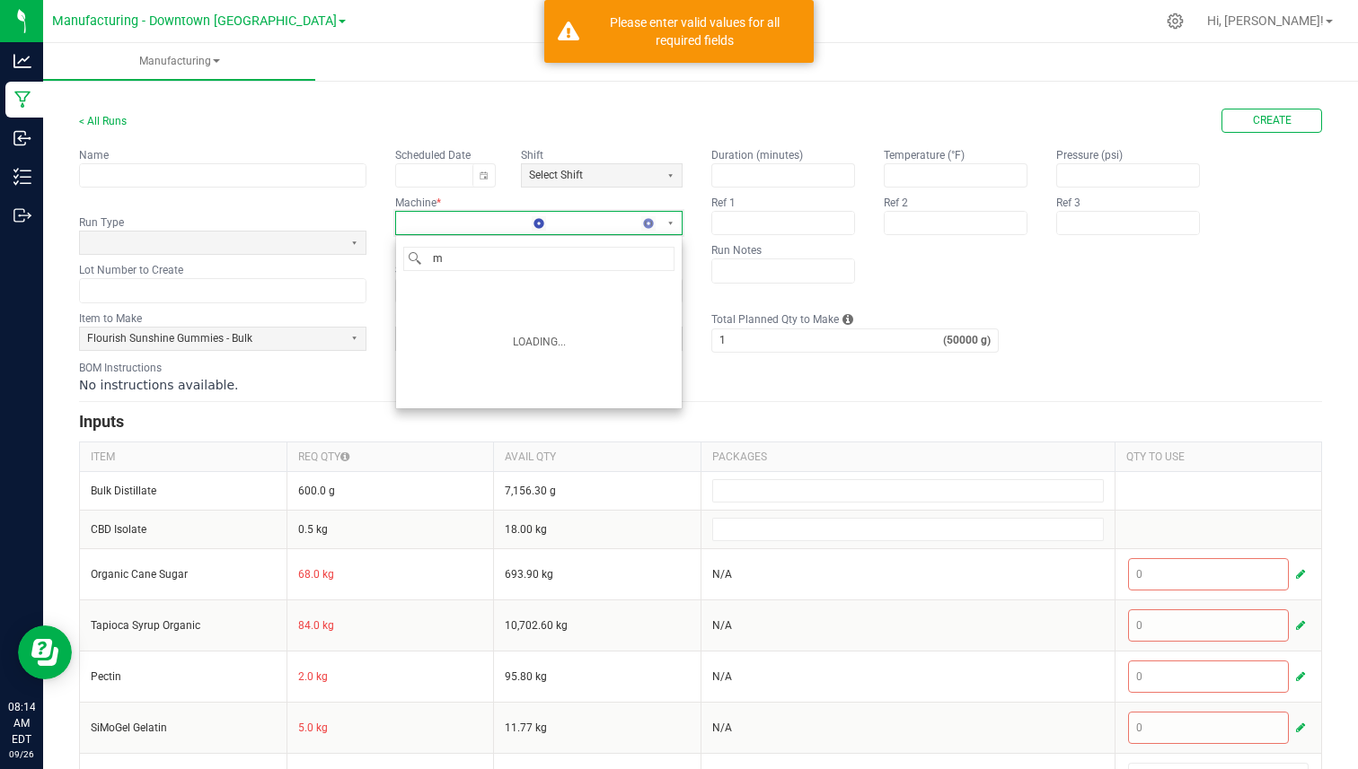
type input "mo"
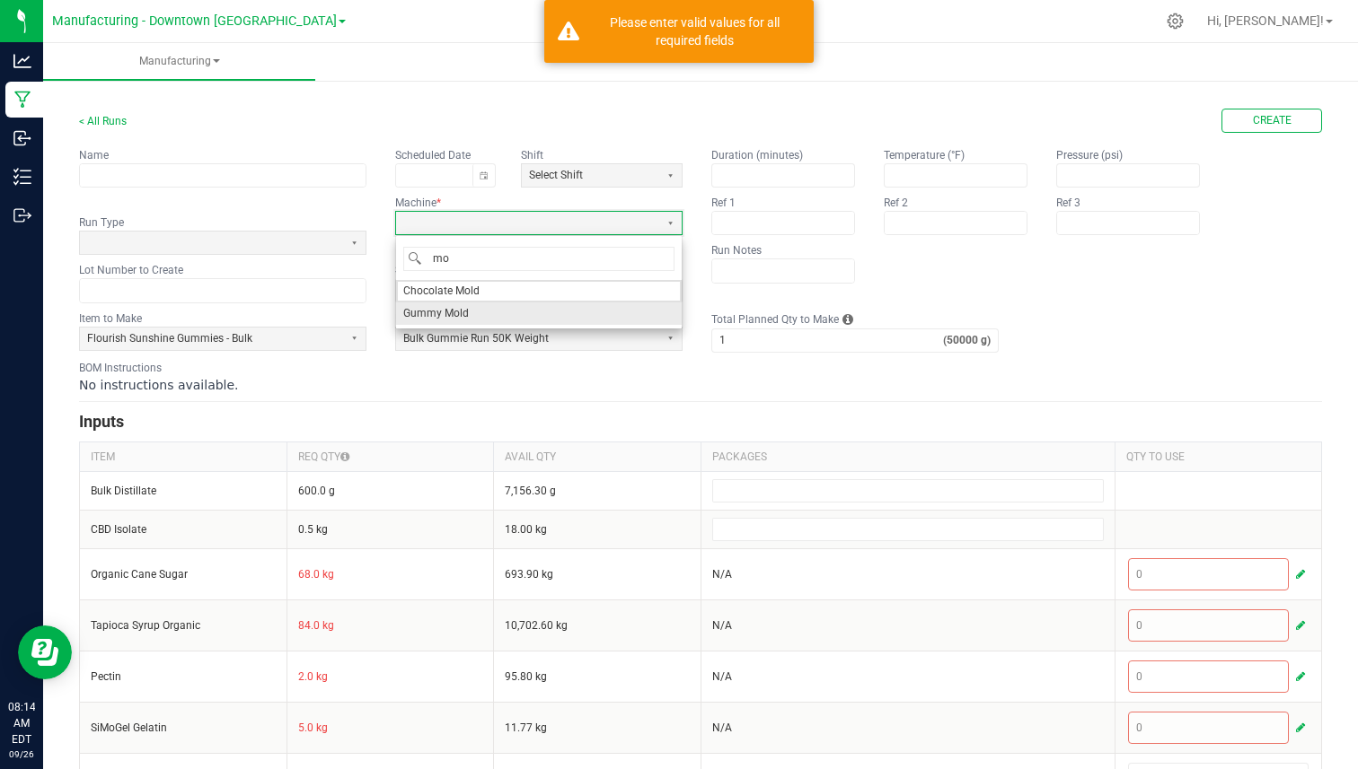
click at [437, 320] on span "Gummy Mold" at bounding box center [436, 313] width 66 height 15
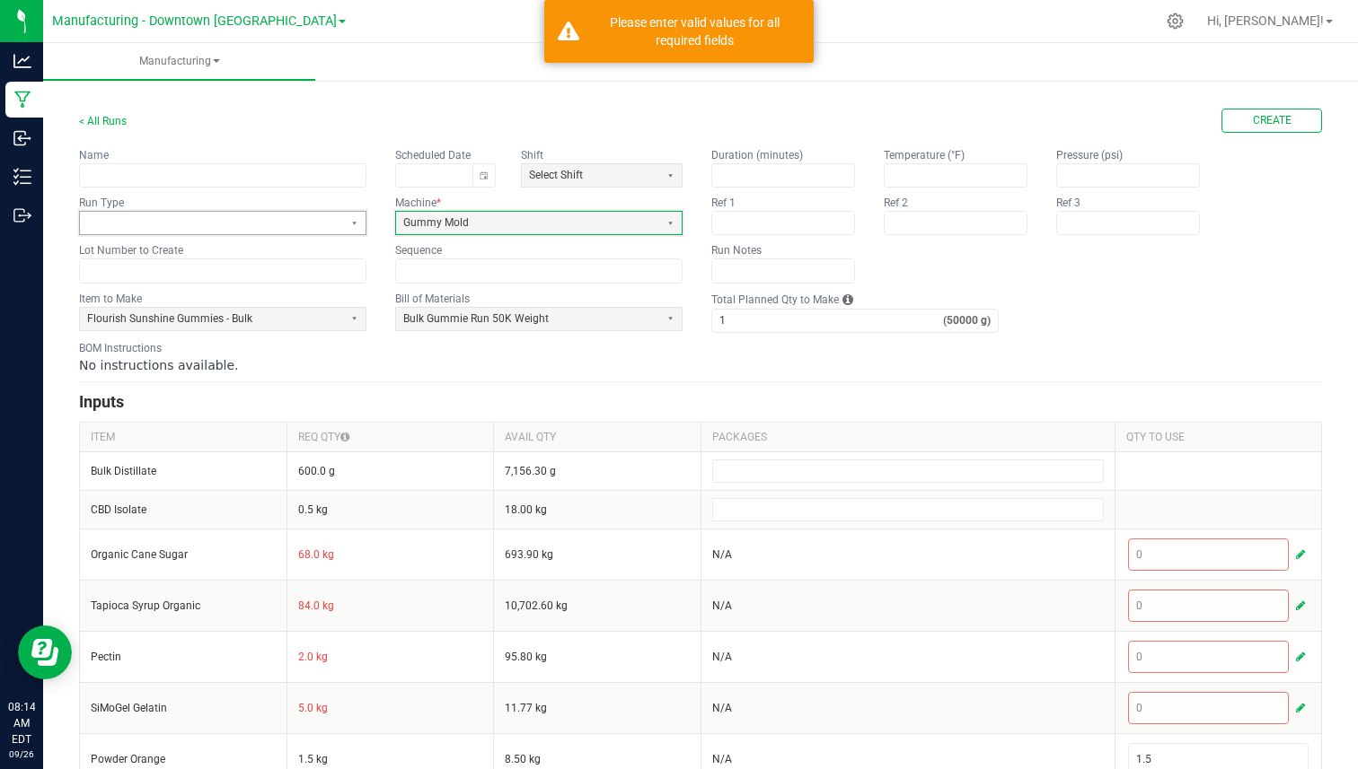
click at [302, 233] on span at bounding box center [211, 223] width 263 height 22
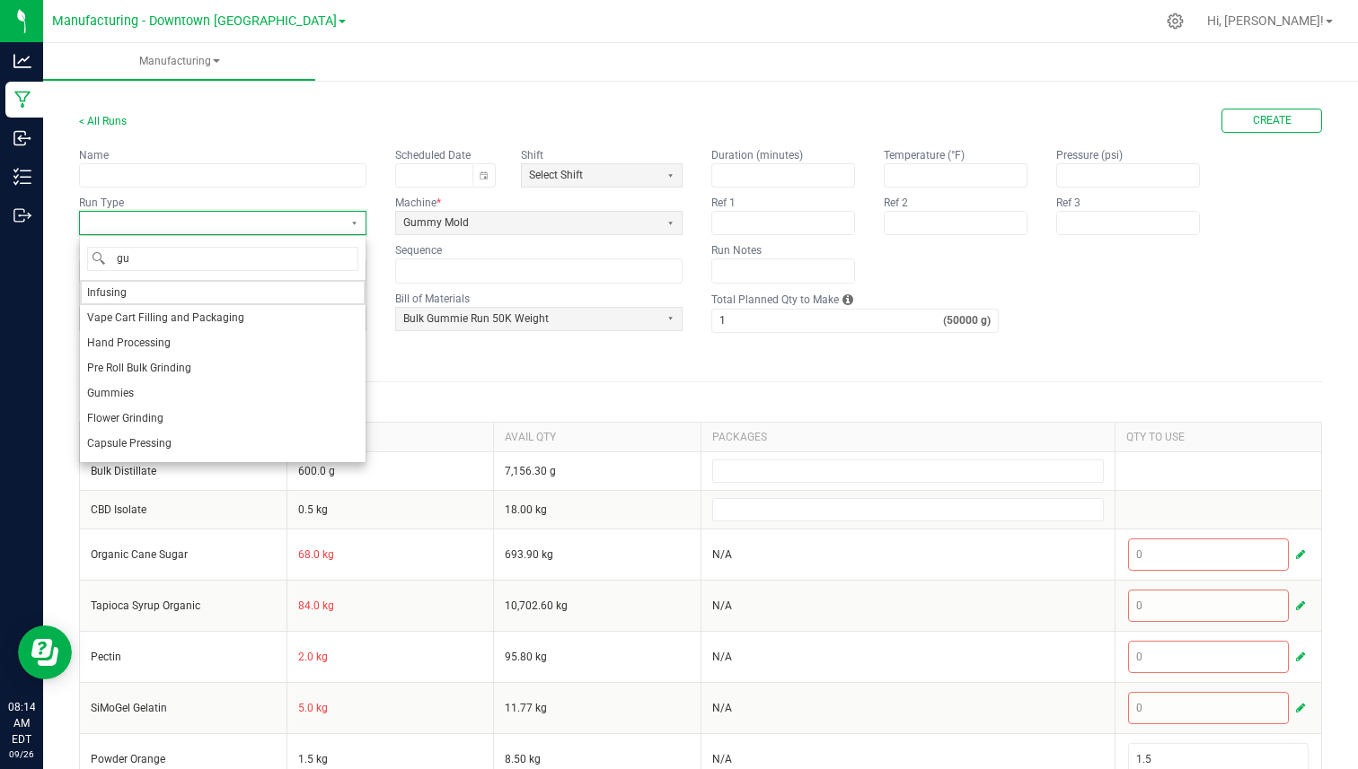
type input "gum"
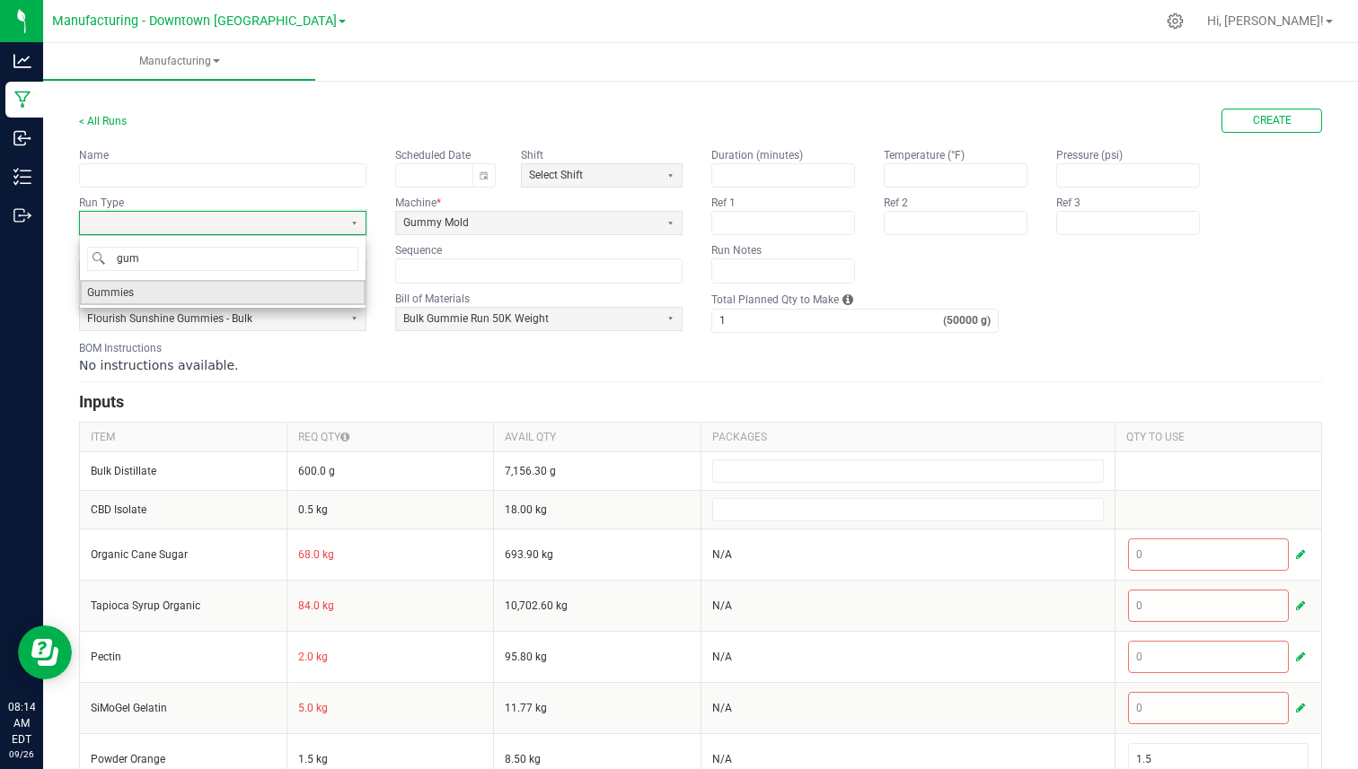
click at [252, 290] on li "Gummies" at bounding box center [223, 292] width 286 height 25
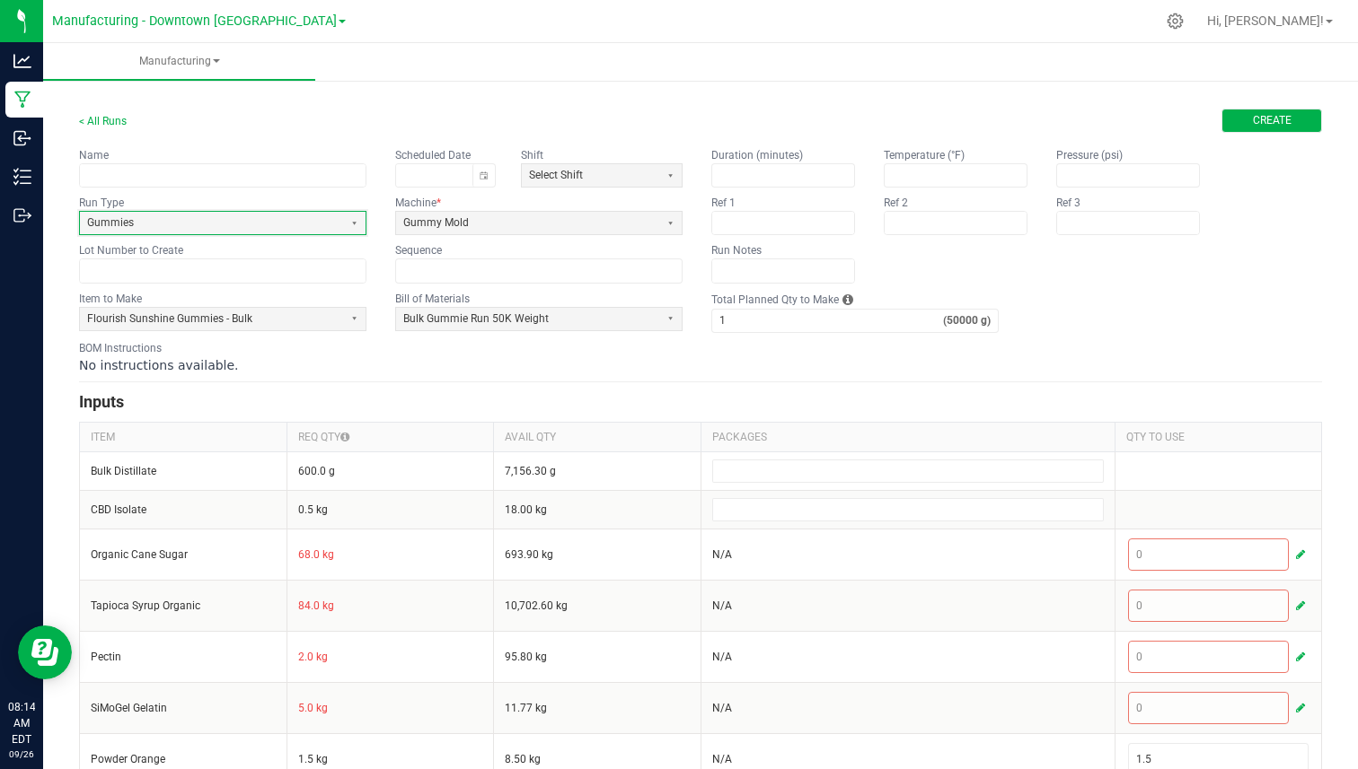
click at [1296, 117] on button "Create" at bounding box center [1271, 121] width 101 height 24
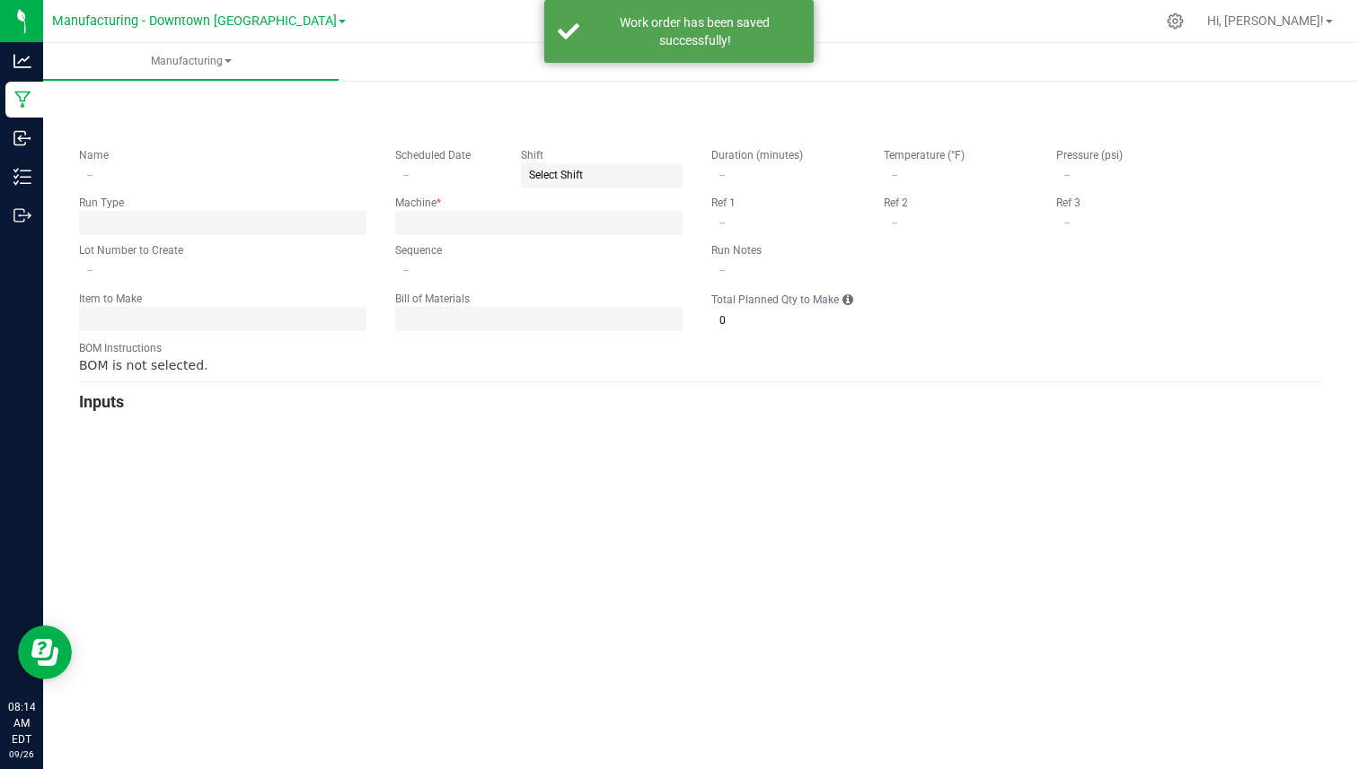
type input "0"
type input "1"
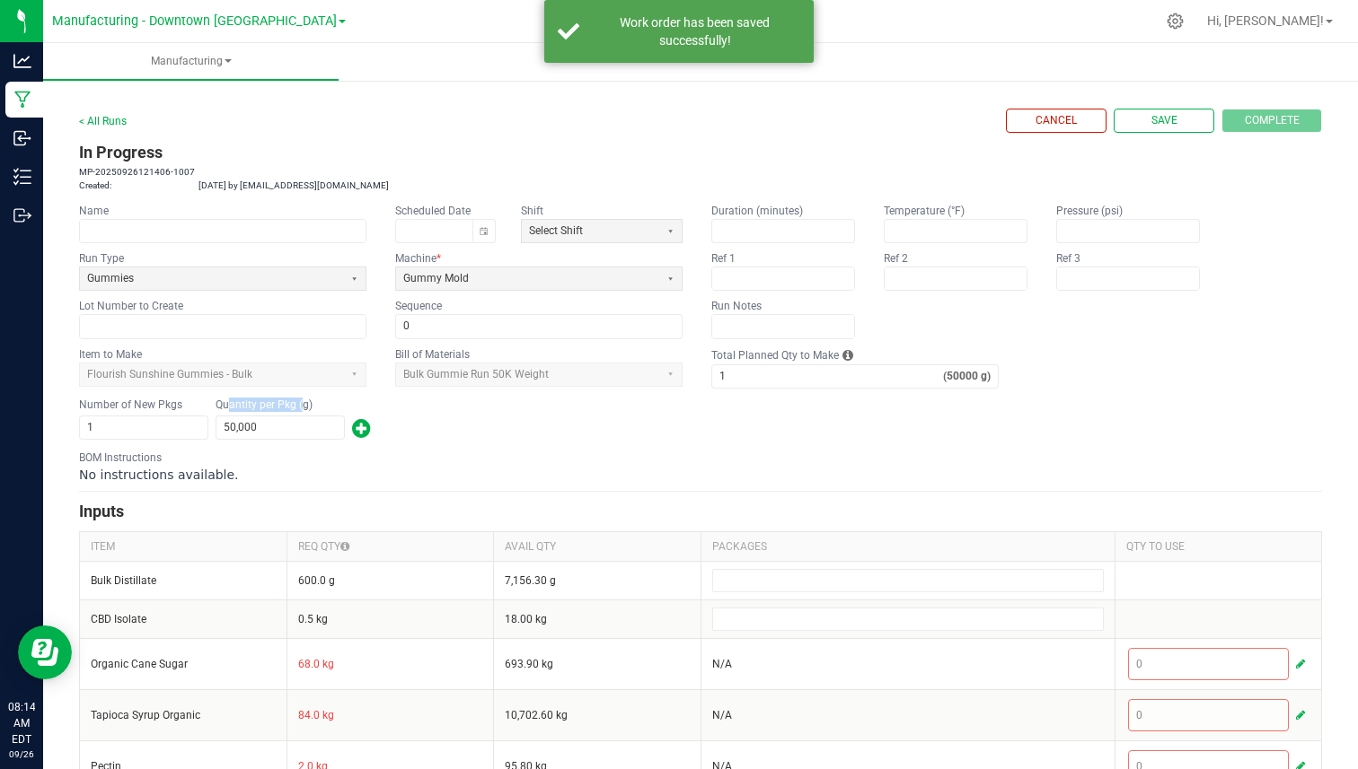
drag, startPoint x: 228, startPoint y: 409, endPoint x: 302, endPoint y: 409, distance: 73.6
click at [303, 409] on kendo-label "Quantity per Pkg (g)" at bounding box center [279, 405] width 129 height 14
click at [244, 426] on input "50000" at bounding box center [279, 428] width 127 height 22
click at [726, 371] on input "1" at bounding box center [827, 376] width 231 height 22
type input "50,000"
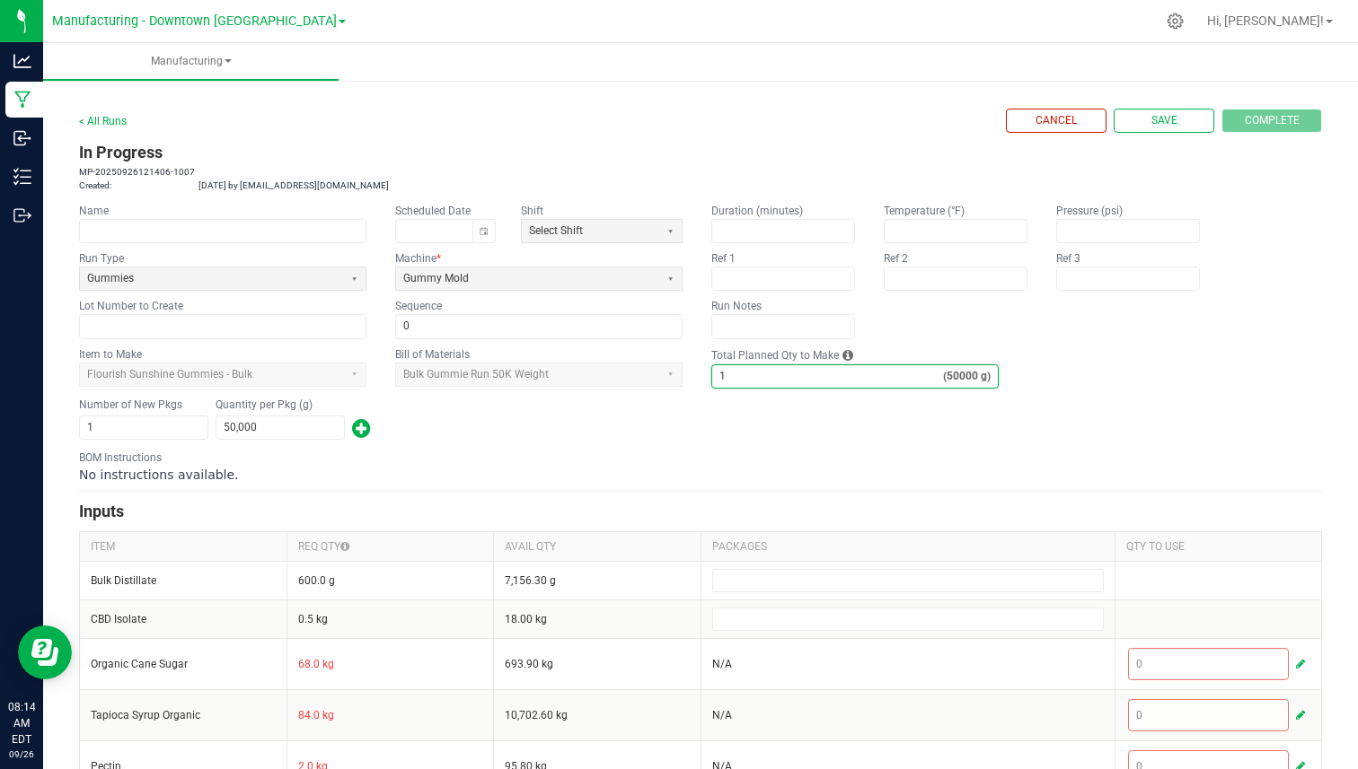
click at [743, 373] on input "1" at bounding box center [827, 376] width 231 height 22
click at [707, 391] on form "< All Runs Cancel Save Complete In Progress MP-20250926121406-1007 Created: Sep…" at bounding box center [700, 656] width 1243 height 1094
click at [718, 353] on label "Total Planned Qty to Make" at bounding box center [774, 355] width 127 height 14
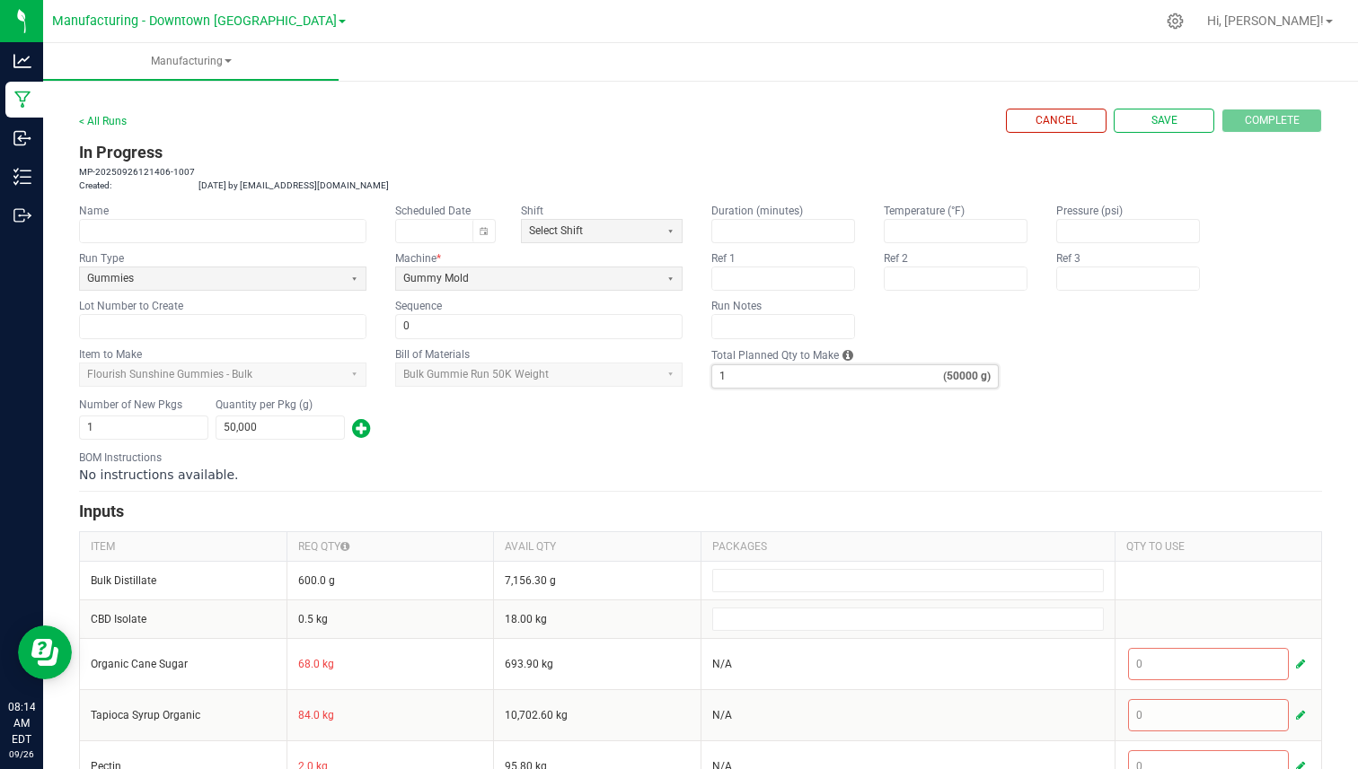
click at [718, 365] on input "1" at bounding box center [827, 376] width 231 height 22
click at [864, 346] on form "< All Runs Cancel Save Complete In Progress MP-20250926121406-1007 Created: Sep…" at bounding box center [700, 656] width 1243 height 1094
click at [1157, 122] on span "Save" at bounding box center [1164, 120] width 26 height 15
type input "0"
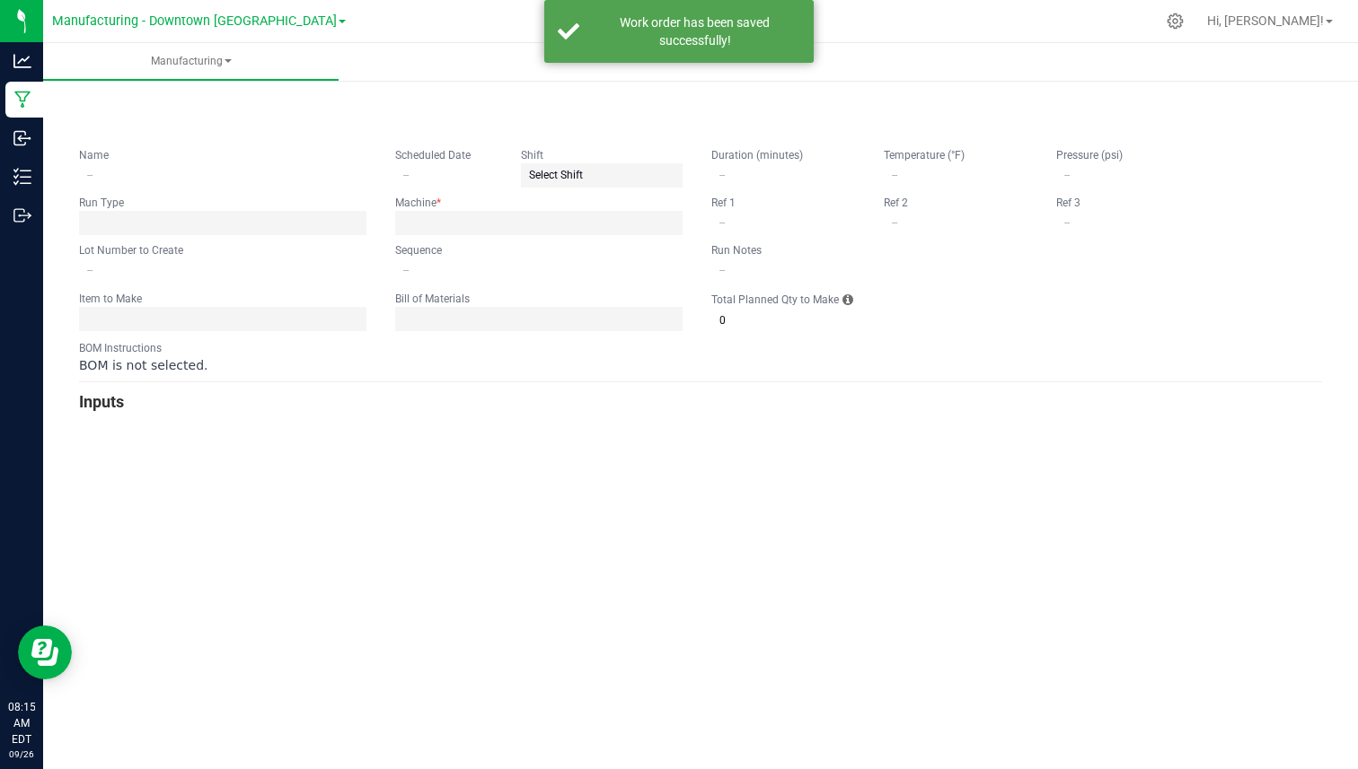
type input "0"
type input "1"
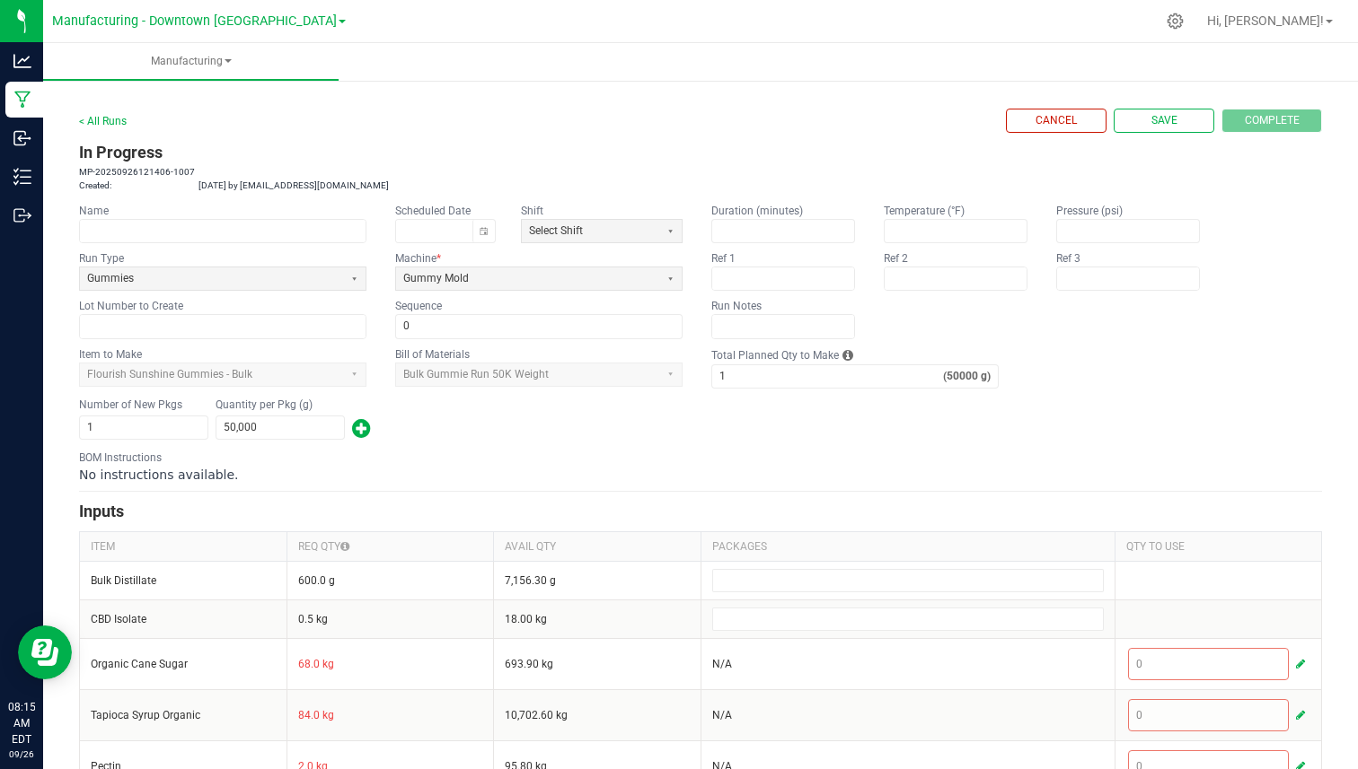
click at [714, 211] on kendo-label "Duration (minutes)" at bounding box center [757, 211] width 92 height 13
drag, startPoint x: 714, startPoint y: 211, endPoint x: 772, endPoint y: 215, distance: 58.5
click at [776, 211] on kendo-label "Duration (minutes)" at bounding box center [757, 211] width 92 height 13
click at [772, 224] on input at bounding box center [783, 231] width 142 height 22
click at [785, 271] on input "text" at bounding box center [783, 279] width 142 height 22
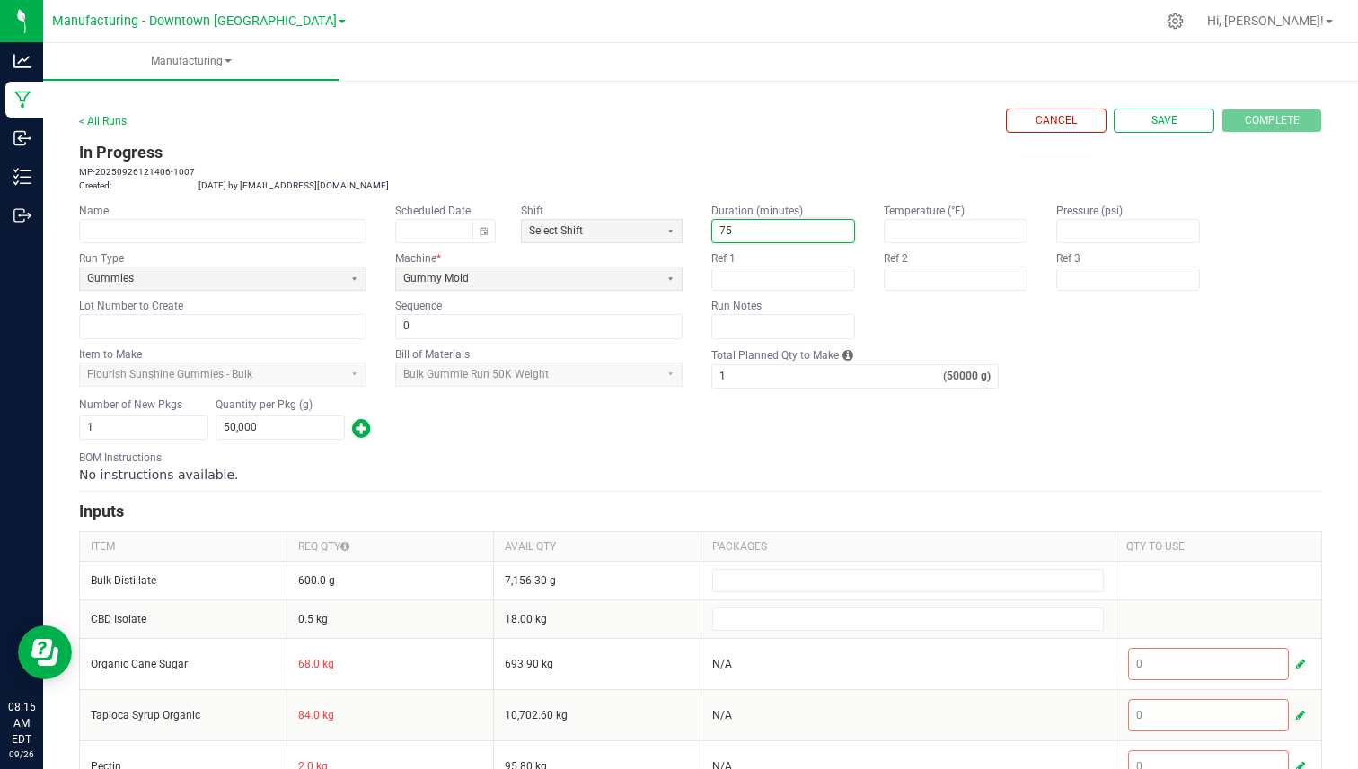
click at [727, 232] on input "75" at bounding box center [783, 231] width 142 height 22
type input "115"
click at [751, 258] on app-input-label "Ref 1" at bounding box center [783, 258] width 144 height 16
click at [747, 233] on input "115" at bounding box center [783, 231] width 142 height 22
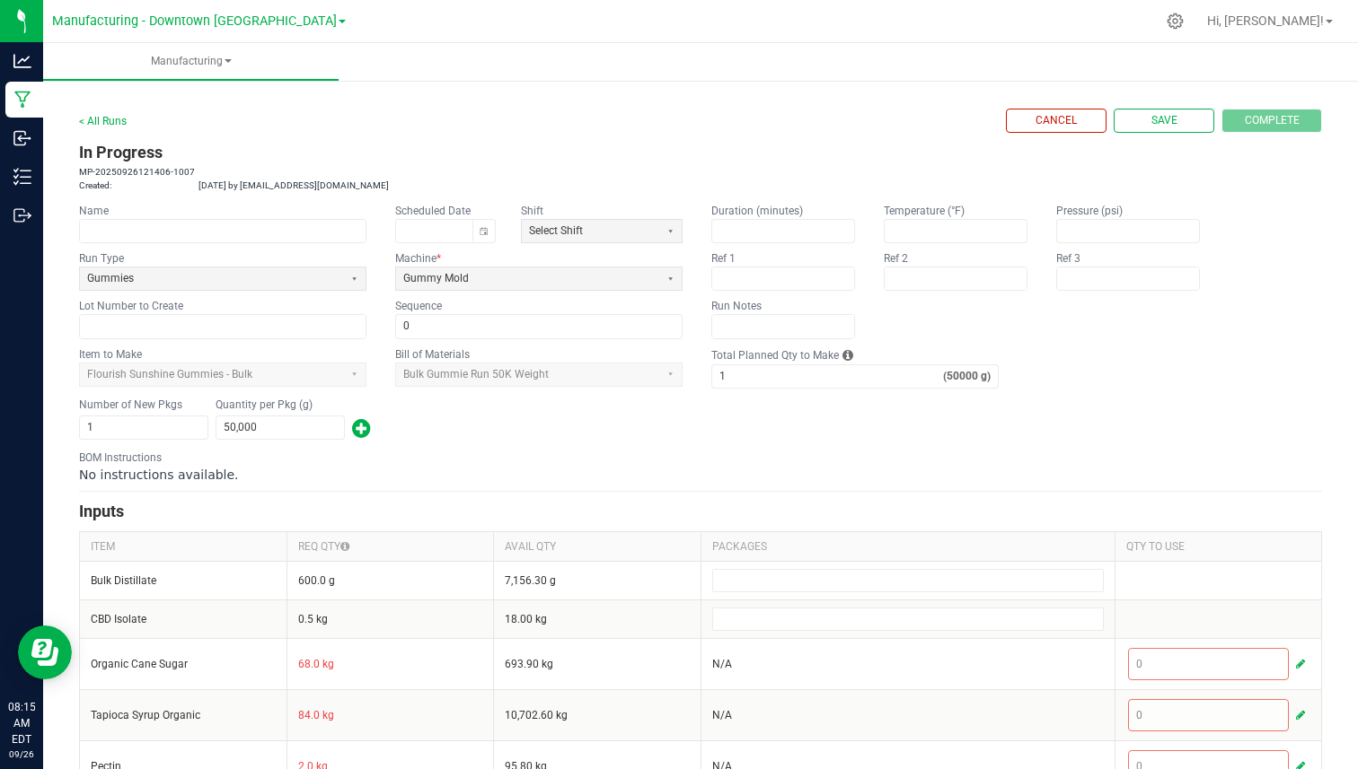
click at [744, 212] on kendo-label "Duration (minutes)" at bounding box center [757, 211] width 92 height 13
drag, startPoint x: 82, startPoint y: 376, endPoint x: 252, endPoint y: 375, distance: 170.6
click at [252, 375] on app-dropdownlist-async "Flourish Sunshine Gummies - Bulk" at bounding box center [222, 375] width 287 height 24
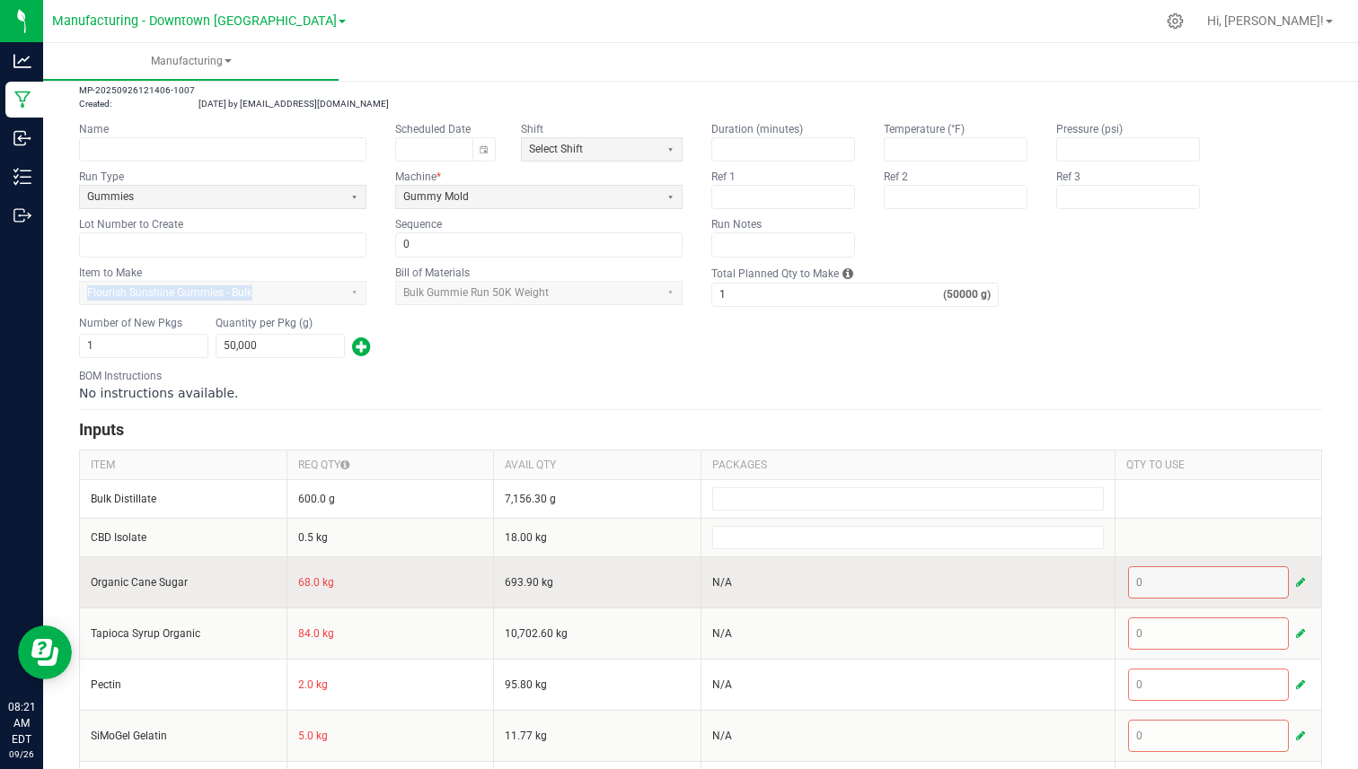
scroll to position [84, 0]
click at [153, 578] on input "Organic Cane Sugar" at bounding box center [183, 580] width 185 height 14
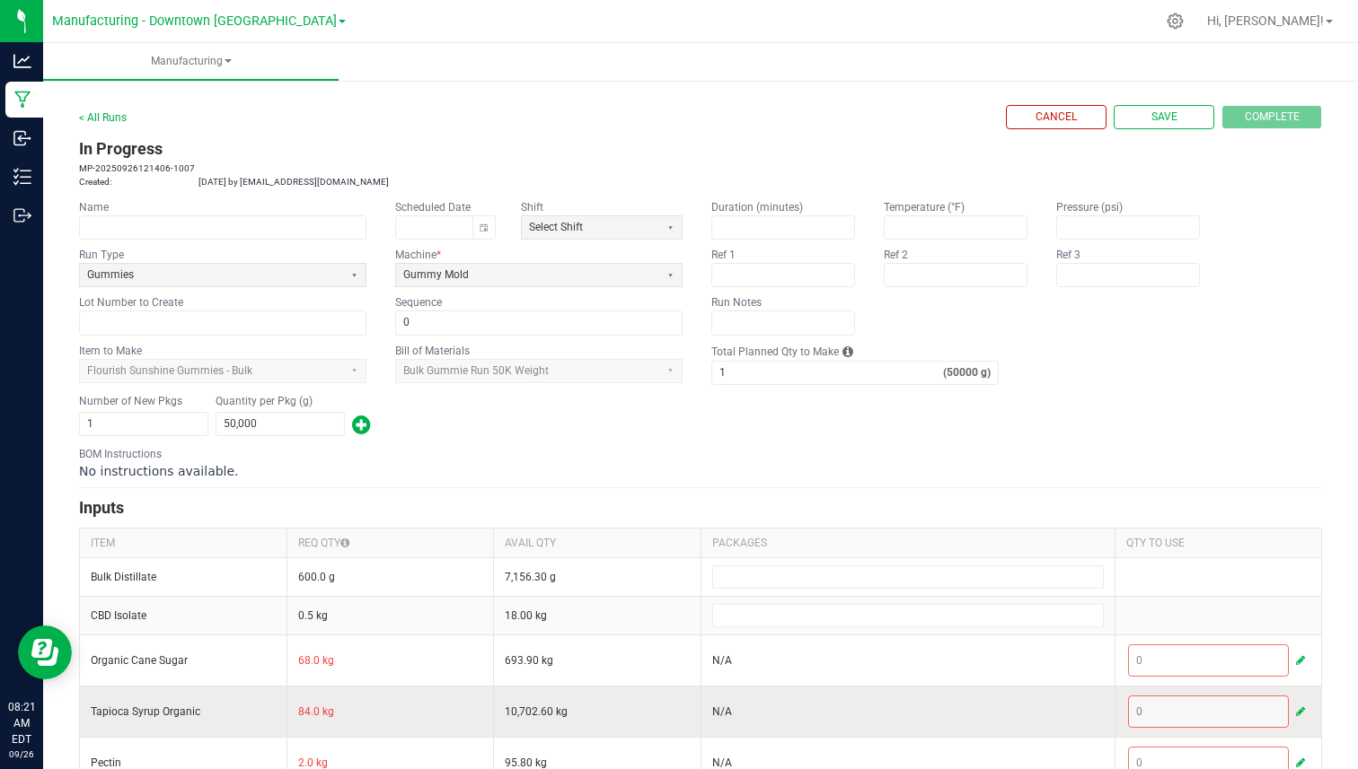
scroll to position [0, 0]
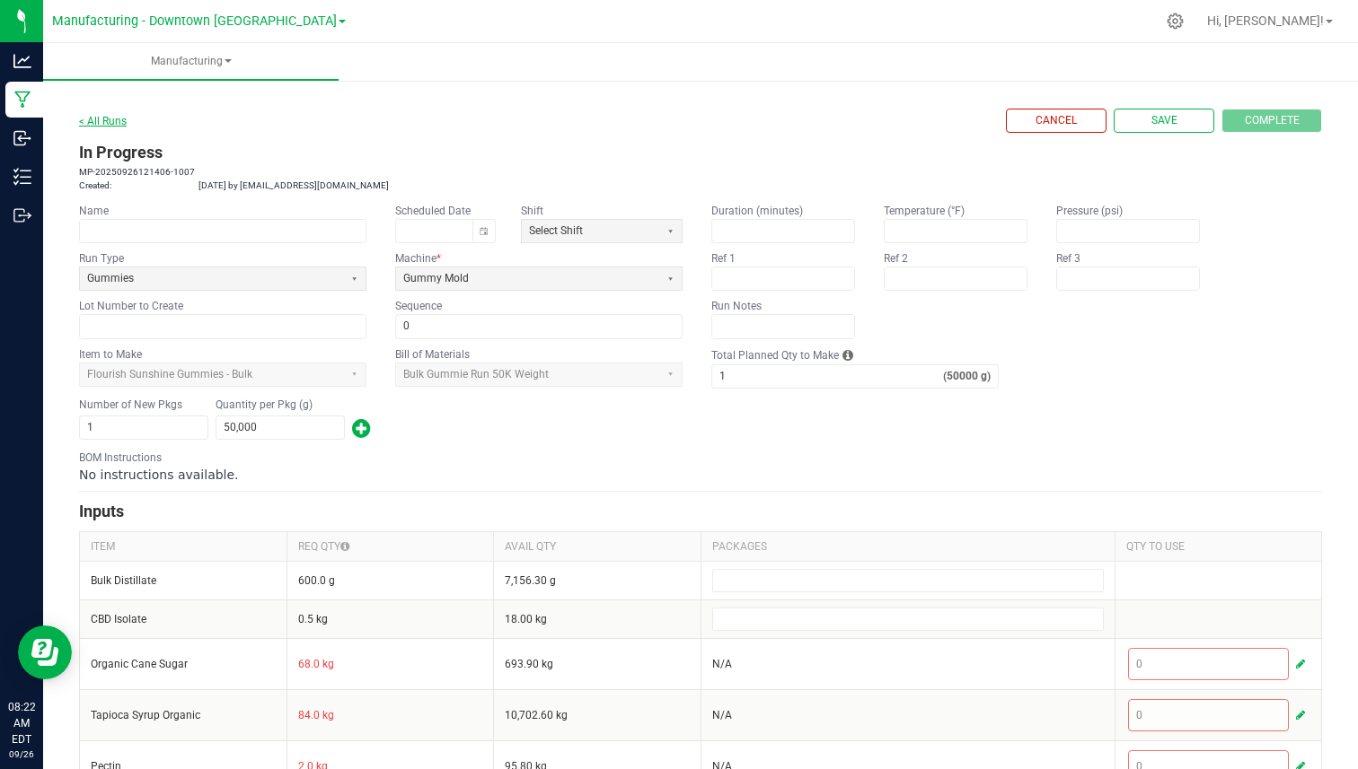
click at [112, 115] on link "< All Runs" at bounding box center [103, 121] width 48 height 13
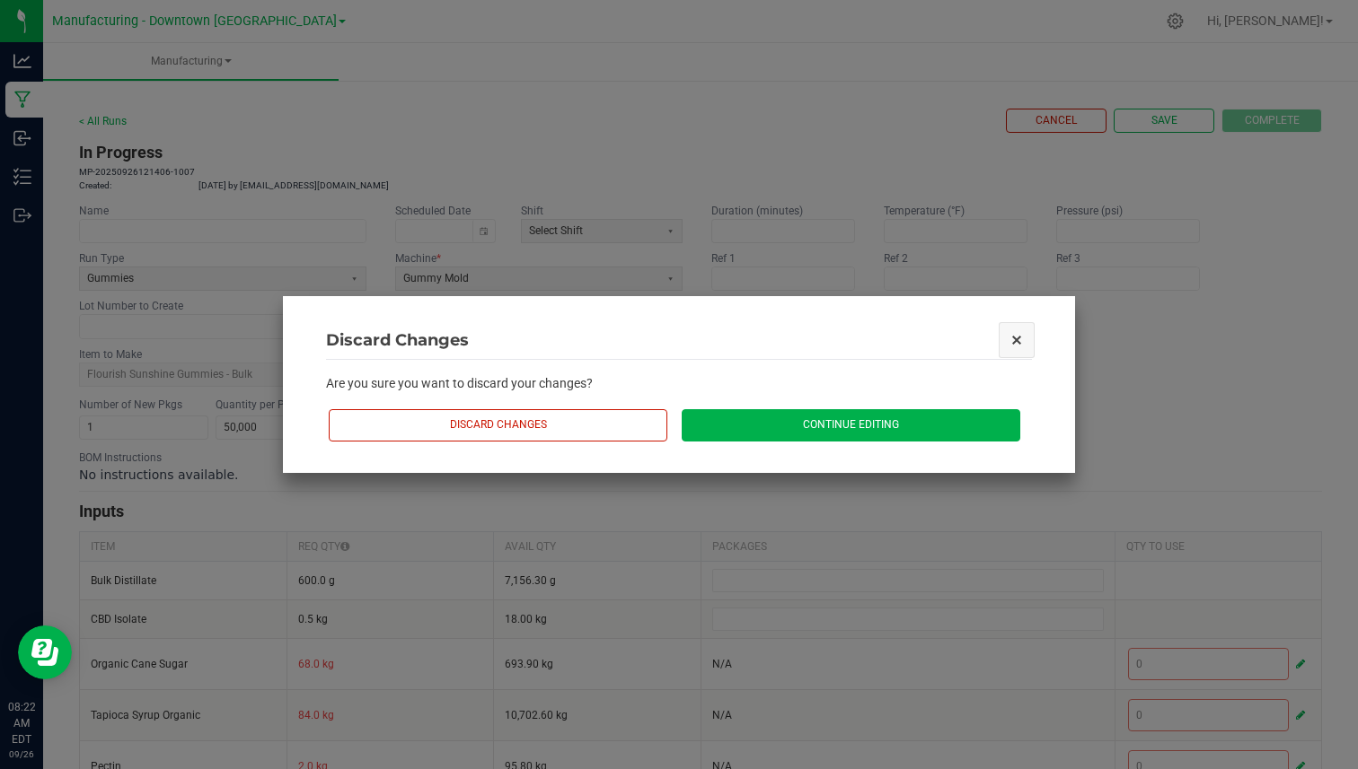
click at [1016, 343] on button "Close" at bounding box center [1016, 340] width 38 height 38
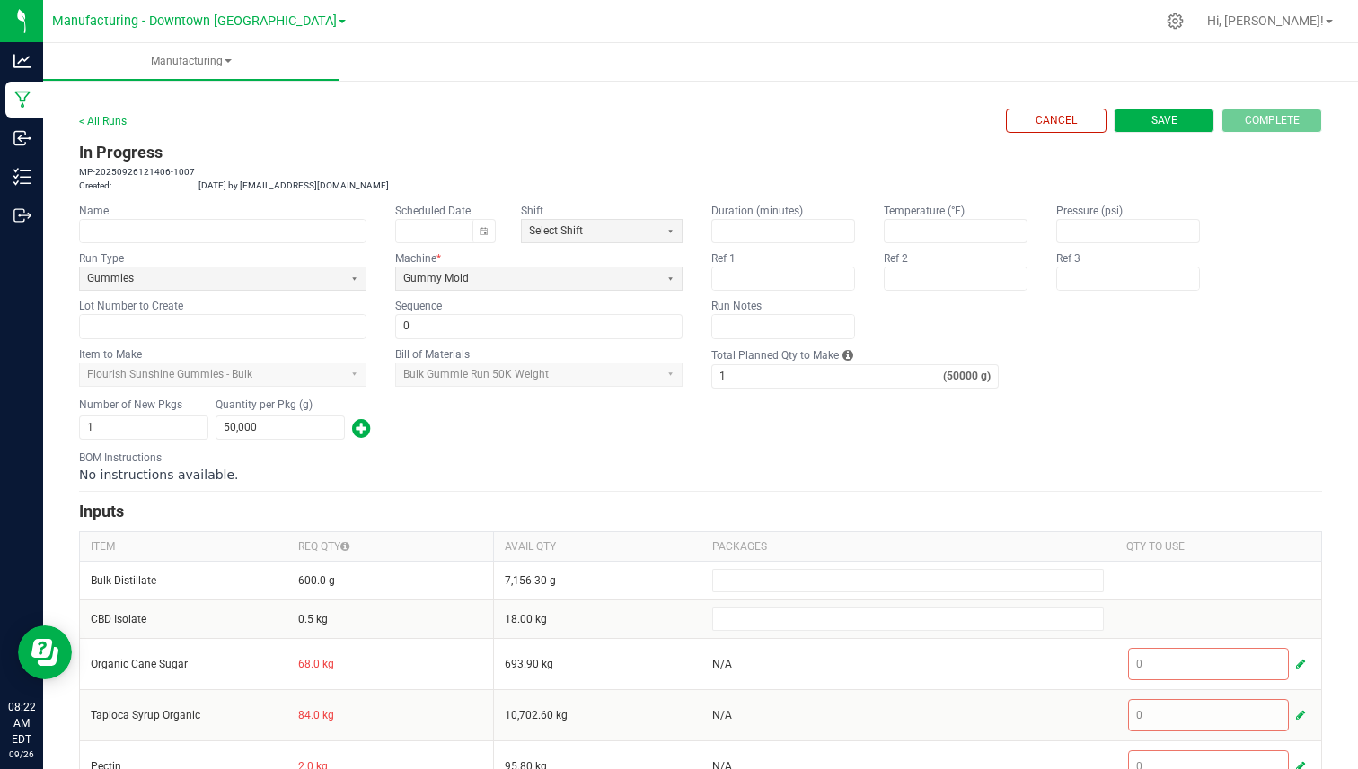
click at [1113, 127] on button "Save" at bounding box center [1163, 121] width 101 height 24
type input "0"
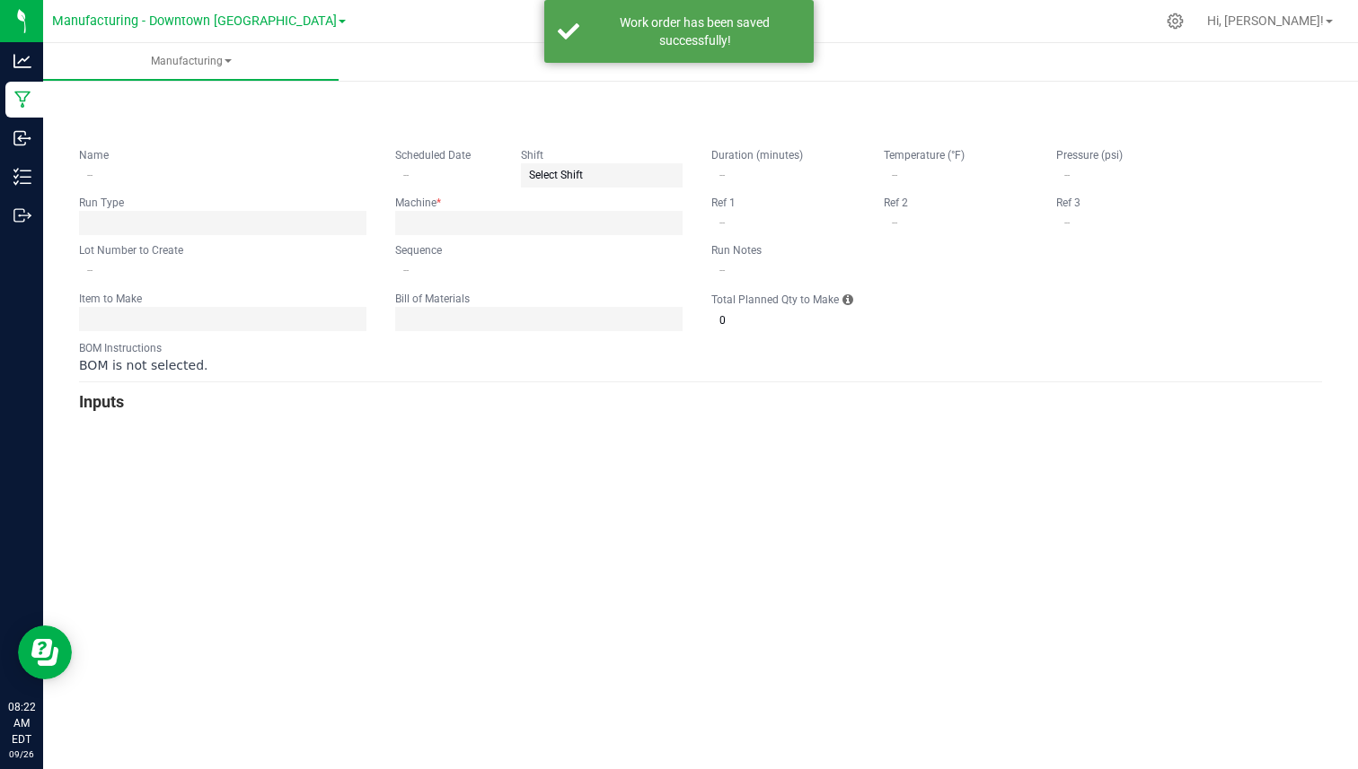
type input "0"
type input "1"
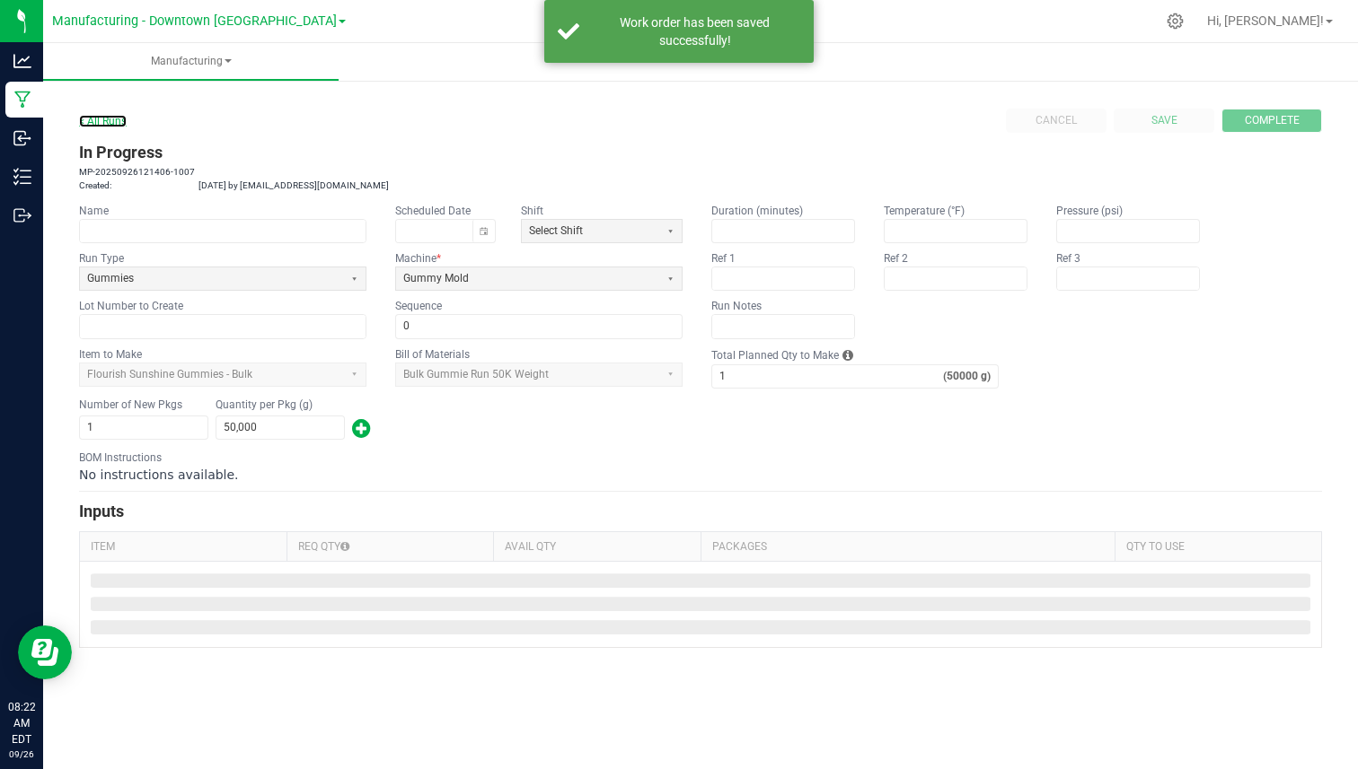
click at [115, 122] on link "< All Runs" at bounding box center [103, 121] width 48 height 13
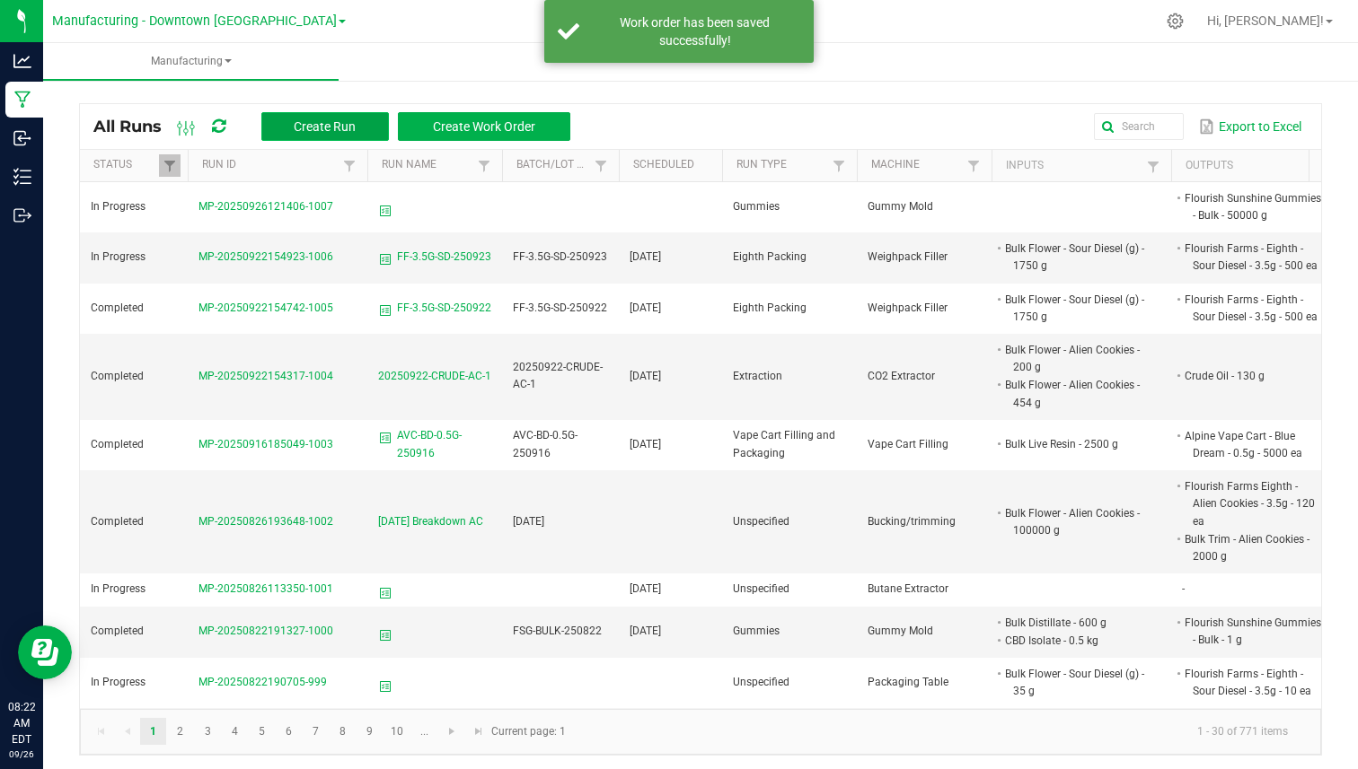
click at [346, 126] on span "Create Run" at bounding box center [325, 126] width 62 height 14
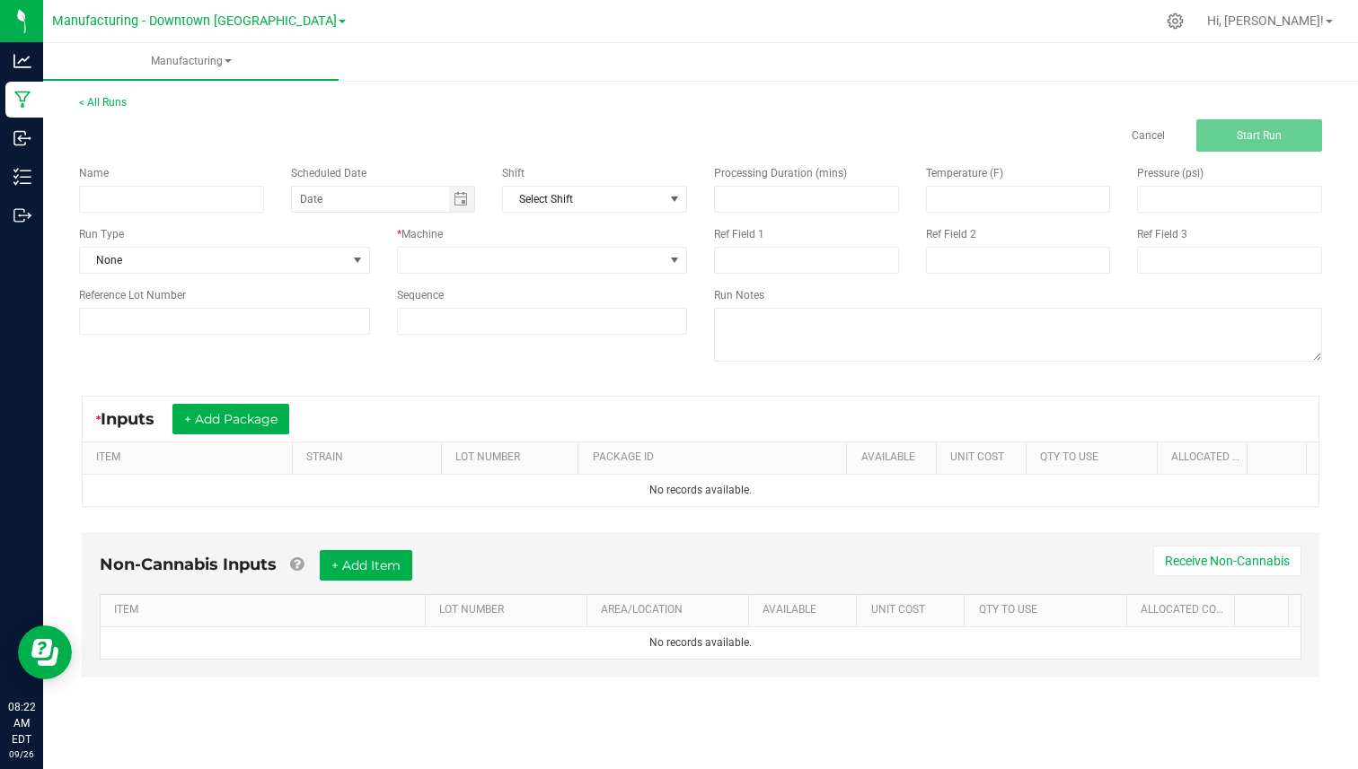
click at [107, 83] on div "< All Runs Cancel Start Run Name Scheduled Date Shift Select Shift Run Type Non…" at bounding box center [700, 403] width 1314 height 654
click at [106, 124] on div "Cancel Start Run" at bounding box center [701, 135] width 1270 height 32
click at [112, 116] on div "< All Runs Cancel Start Run" at bounding box center [700, 122] width 1243 height 57
click at [112, 113] on div "< All Runs Cancel Start Run" at bounding box center [700, 122] width 1243 height 57
click at [114, 103] on link "< All Runs" at bounding box center [103, 102] width 48 height 13
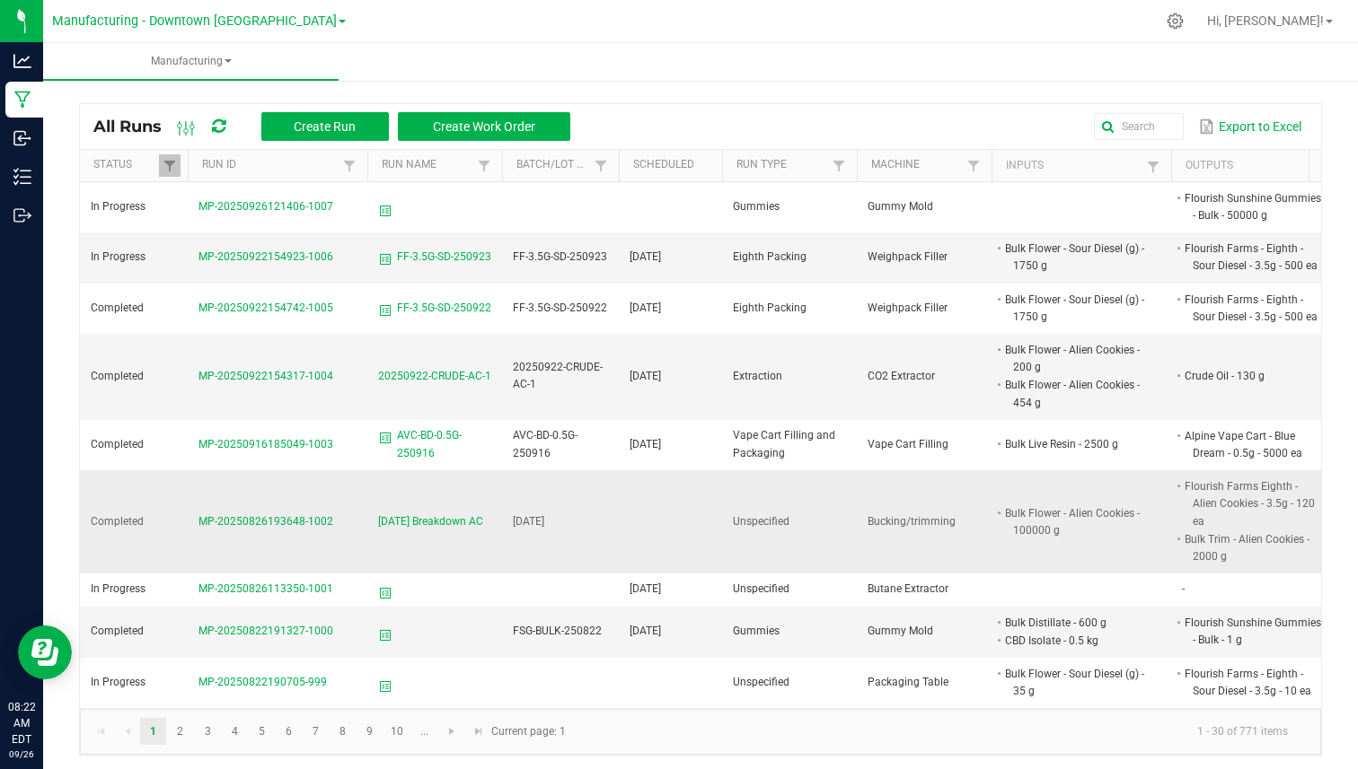
click at [256, 515] on span "MP-20250826193648-1002" at bounding box center [265, 521] width 135 height 13
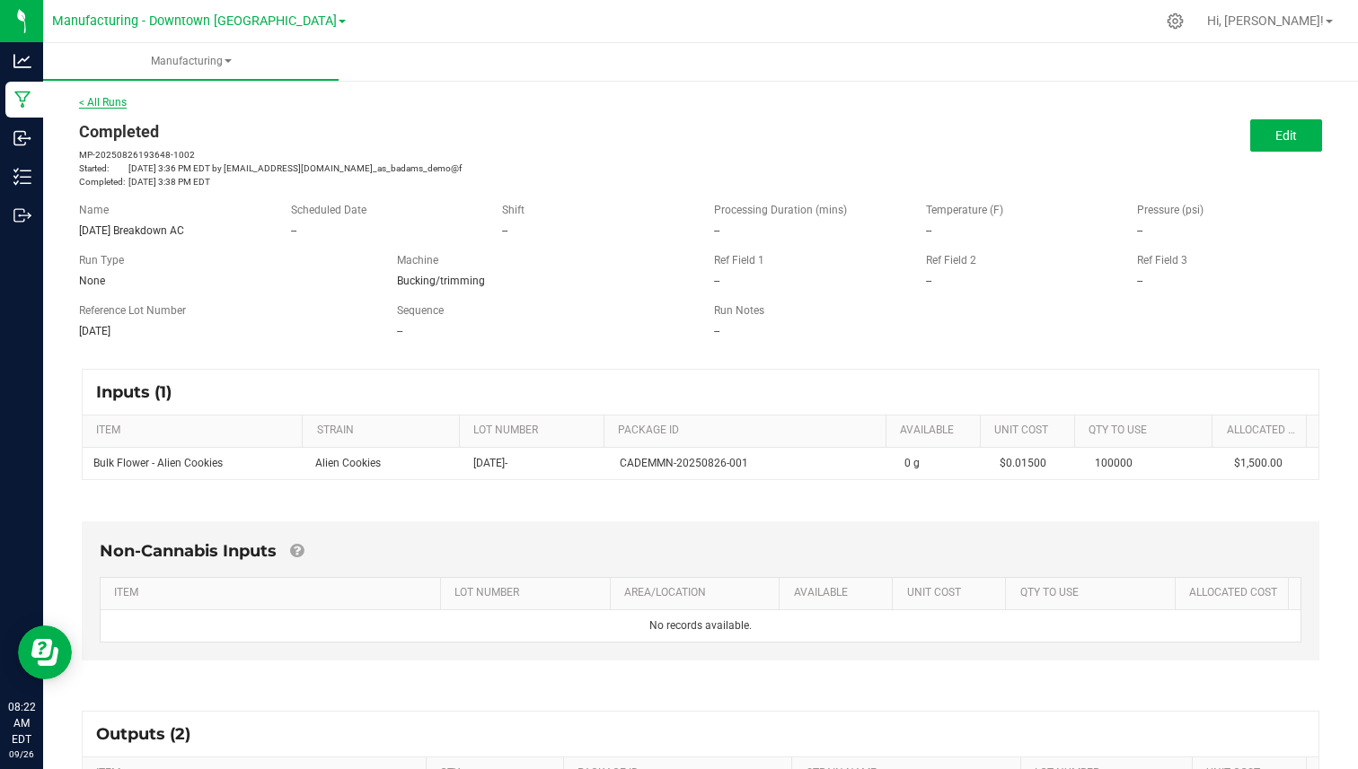
click at [104, 106] on link "< All Runs" at bounding box center [103, 102] width 48 height 13
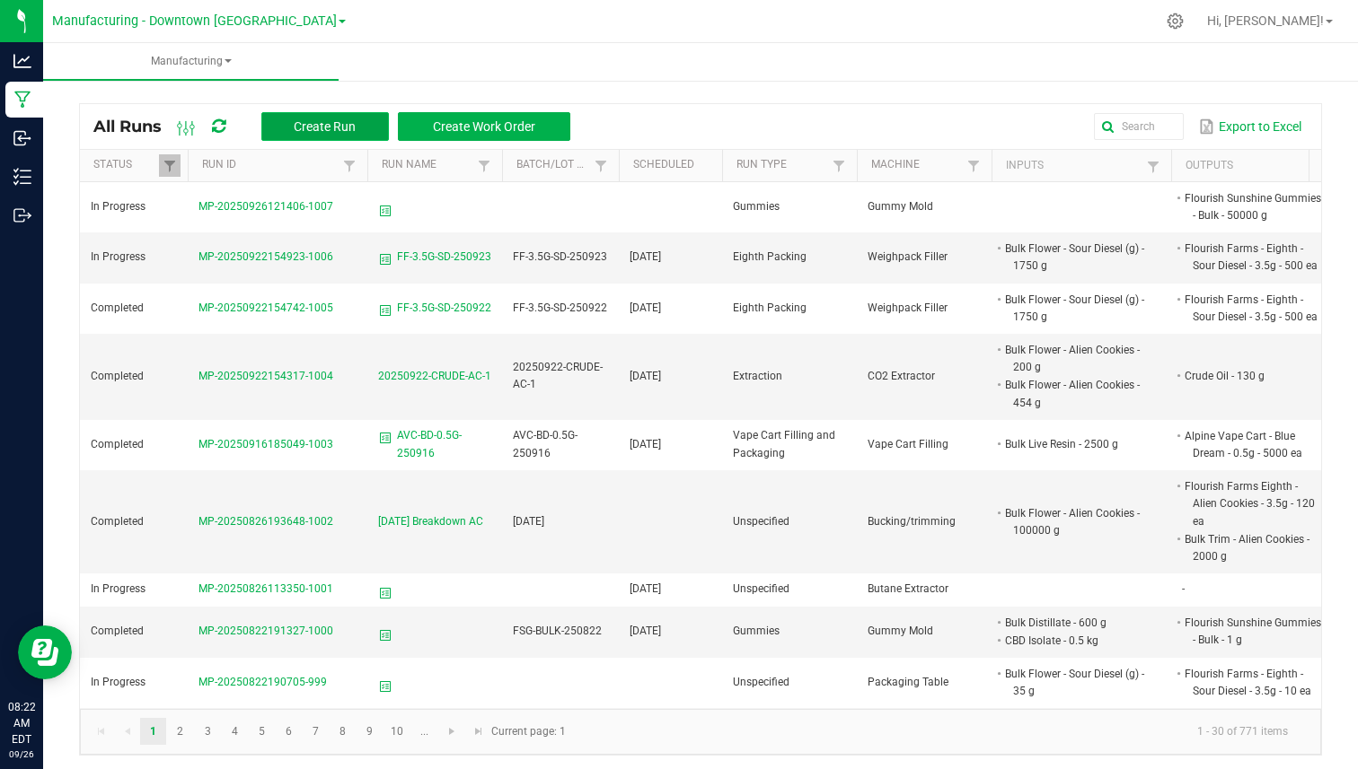
click at [335, 121] on span "Create Run" at bounding box center [325, 126] width 62 height 14
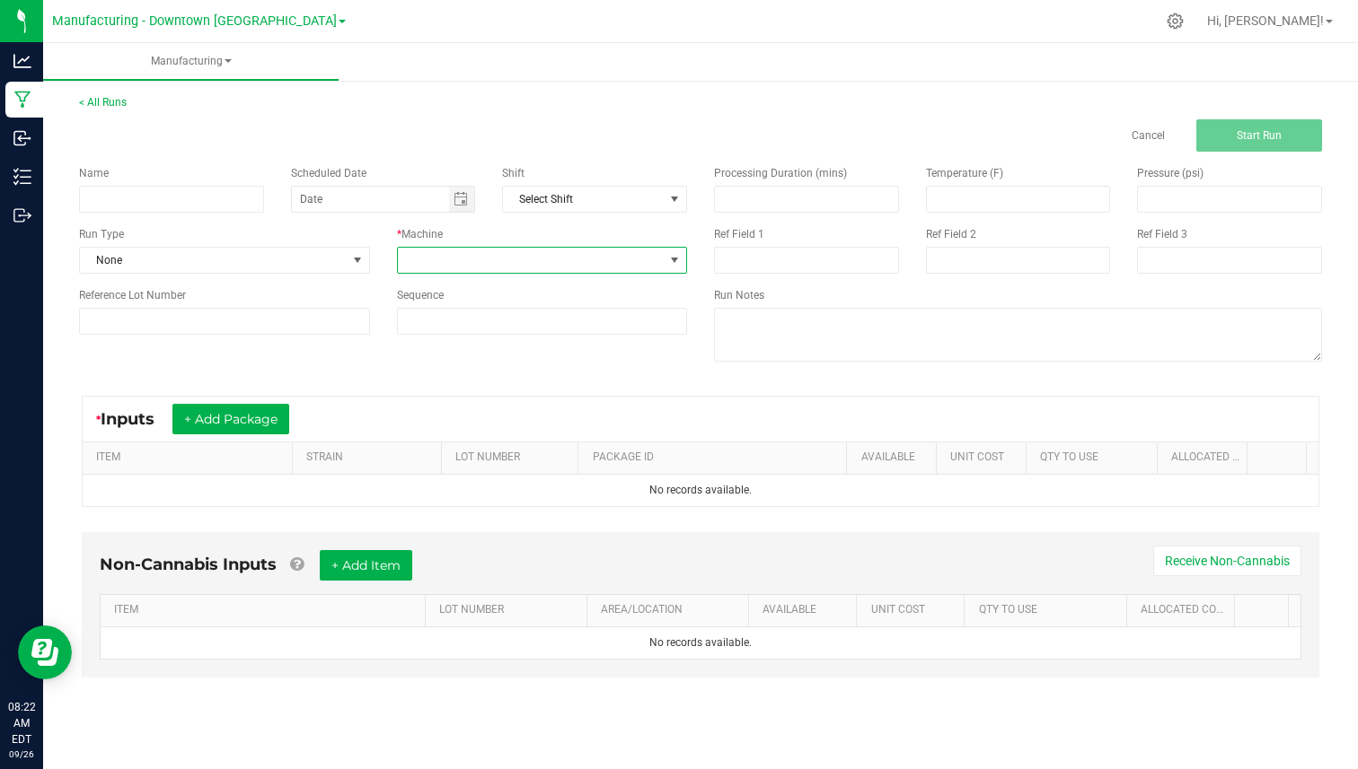
click at [461, 259] on span at bounding box center [531, 260] width 267 height 25
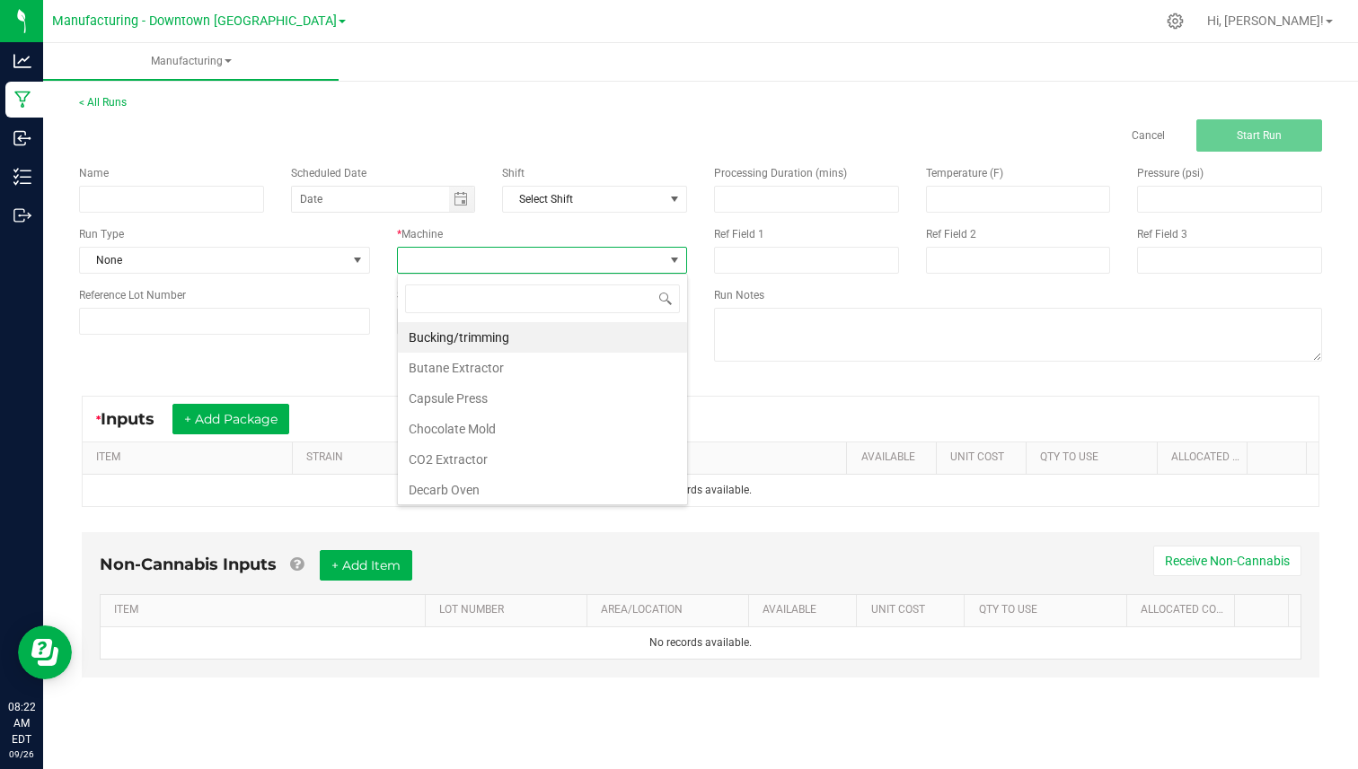
scroll to position [27, 290]
click at [462, 428] on li "Chocolate Mold" at bounding box center [542, 429] width 289 height 31
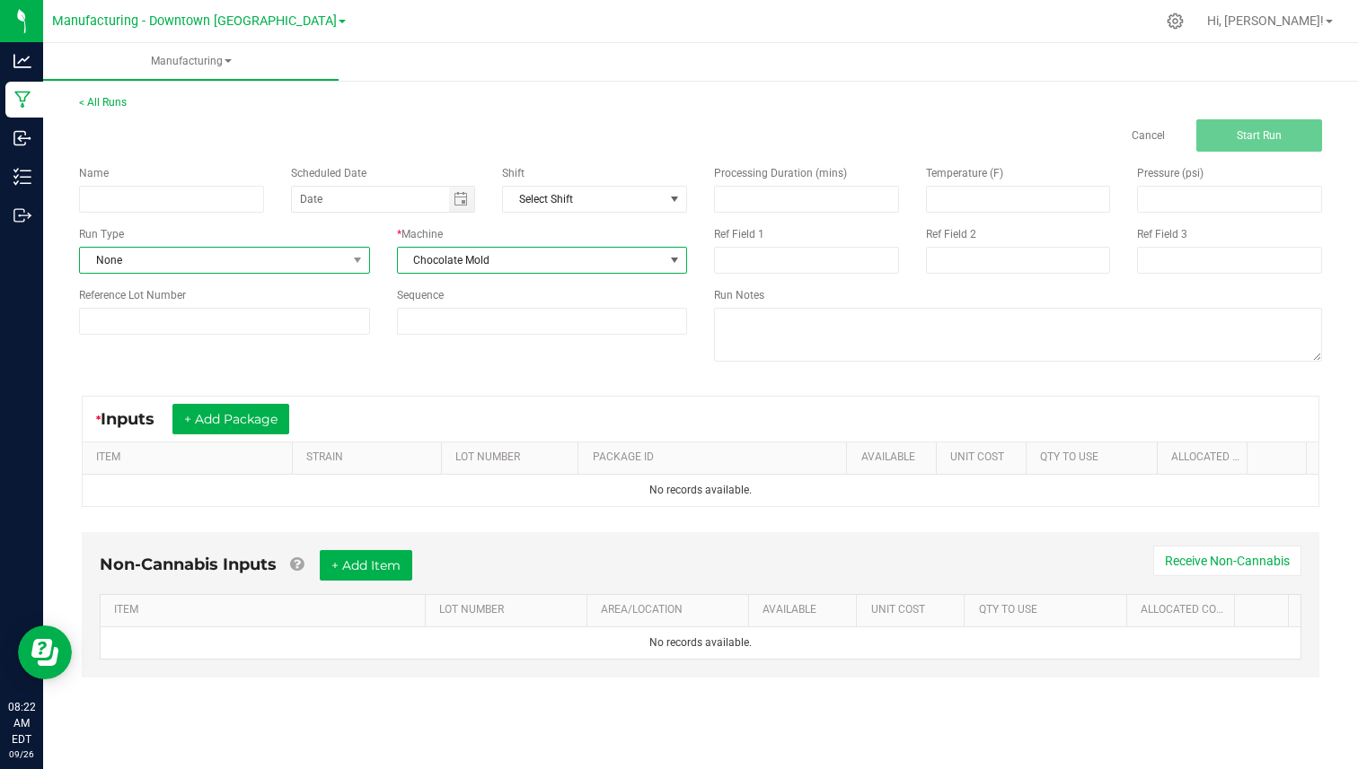
click at [323, 267] on span "None" at bounding box center [213, 260] width 267 height 25
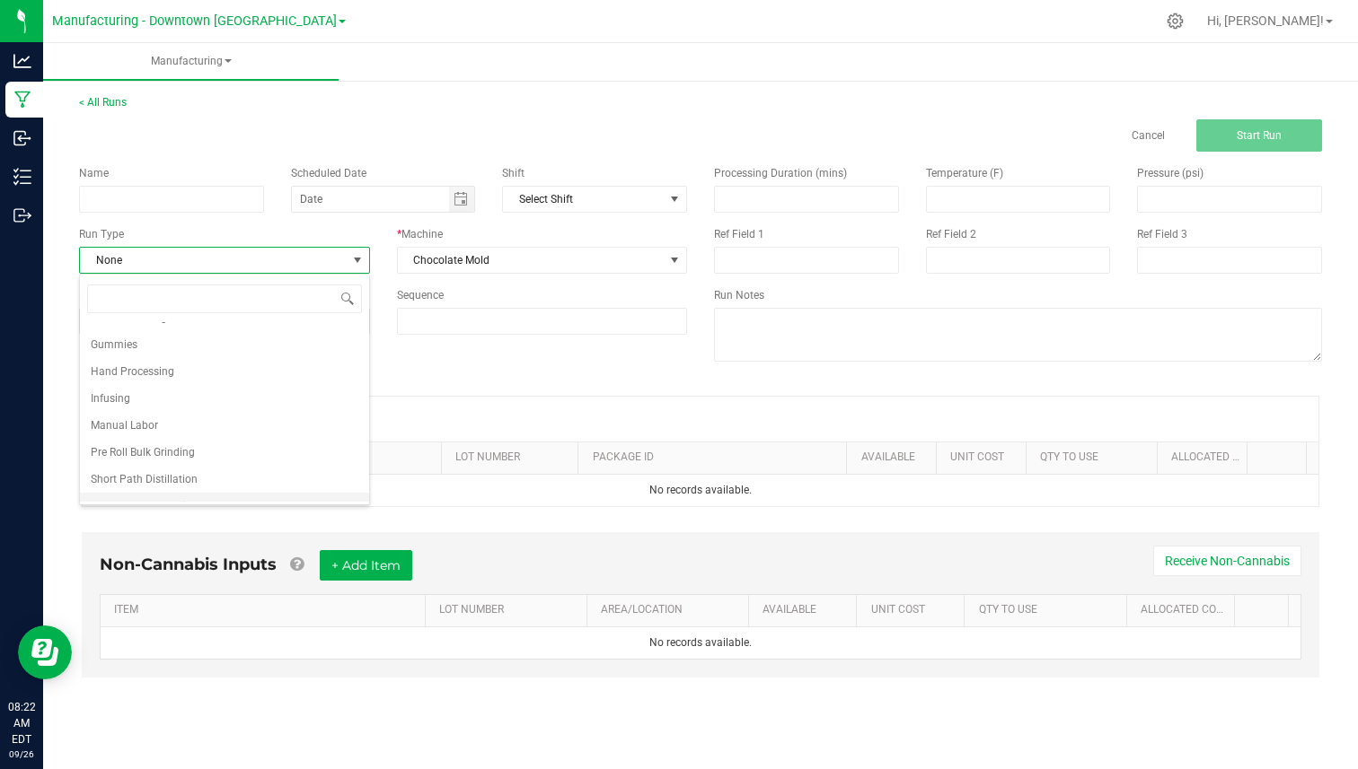
scroll to position [204, 0]
click at [246, 425] on li "Infusing" at bounding box center [224, 428] width 289 height 27
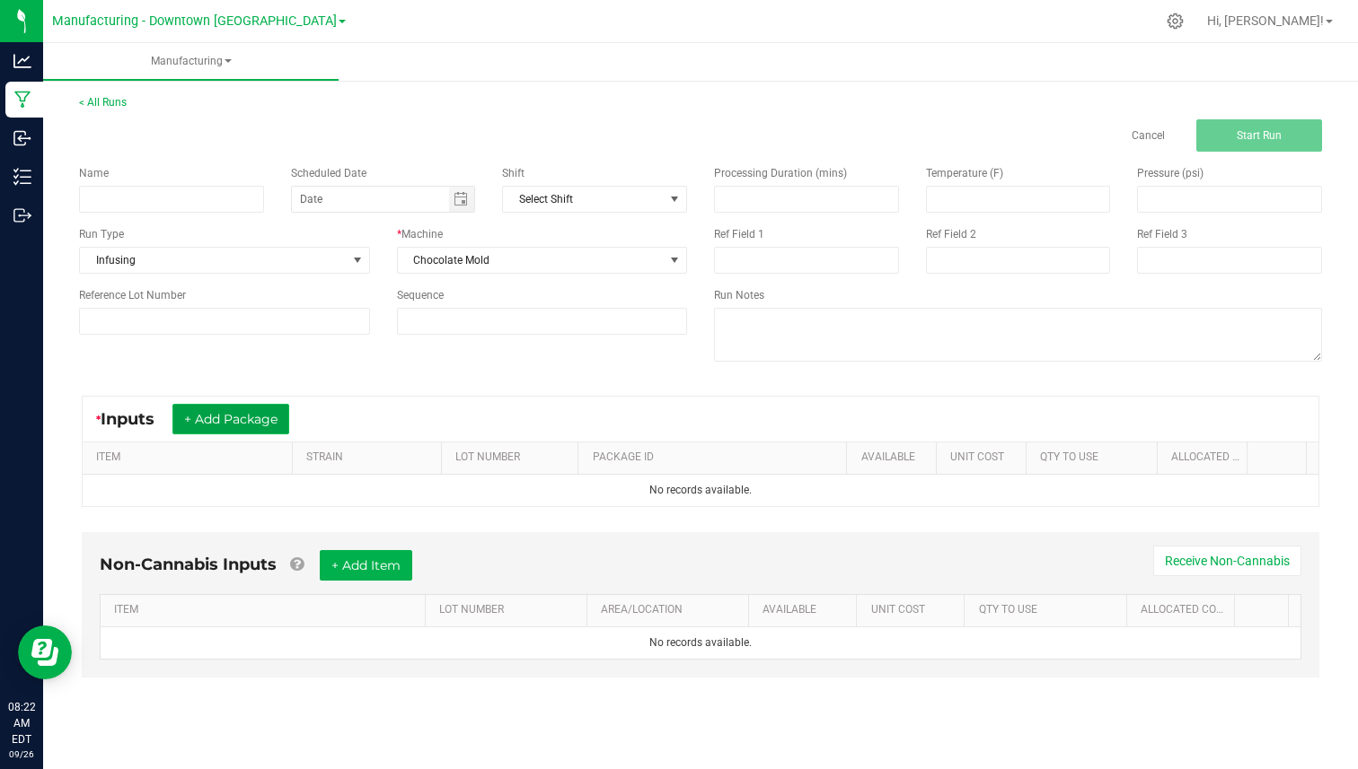
click at [258, 429] on button "+ Add Package" at bounding box center [230, 419] width 117 height 31
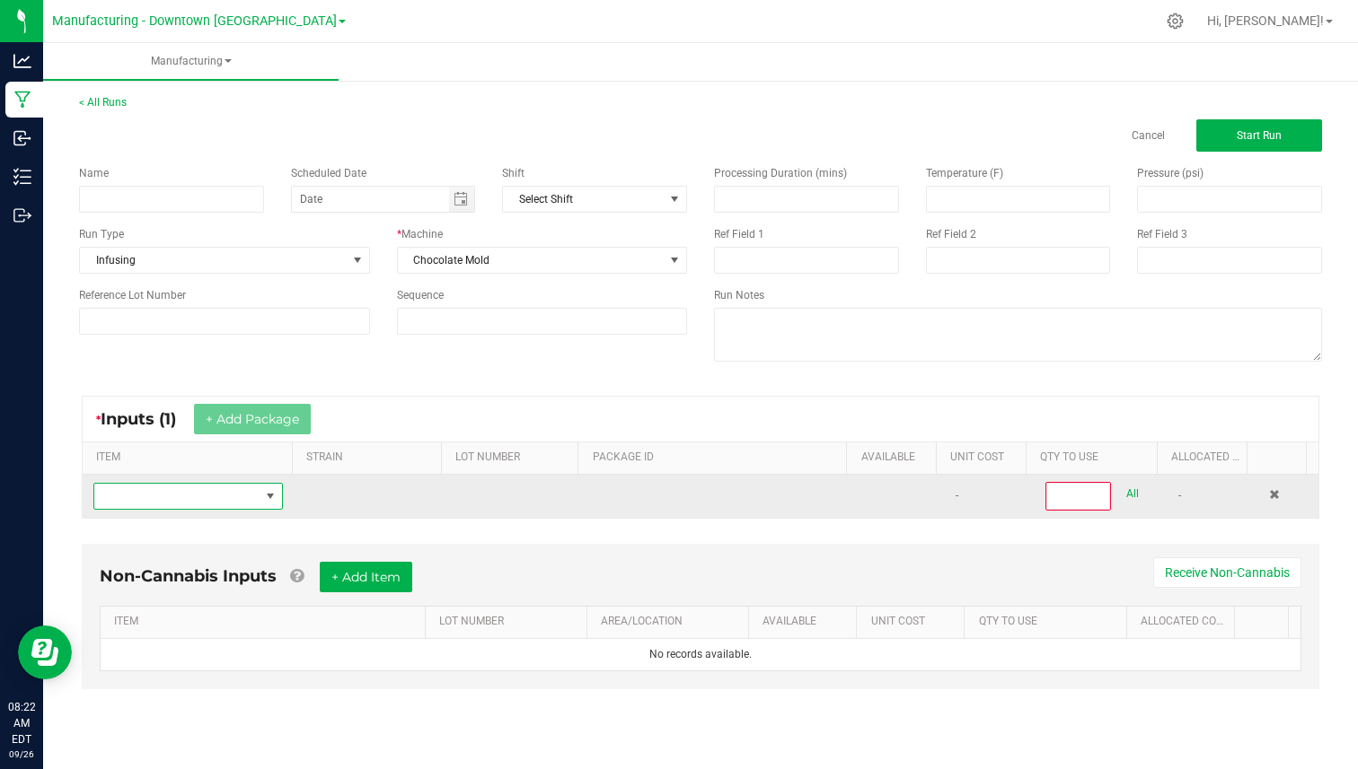
click at [229, 503] on span "NO DATA FOUND" at bounding box center [176, 496] width 165 height 25
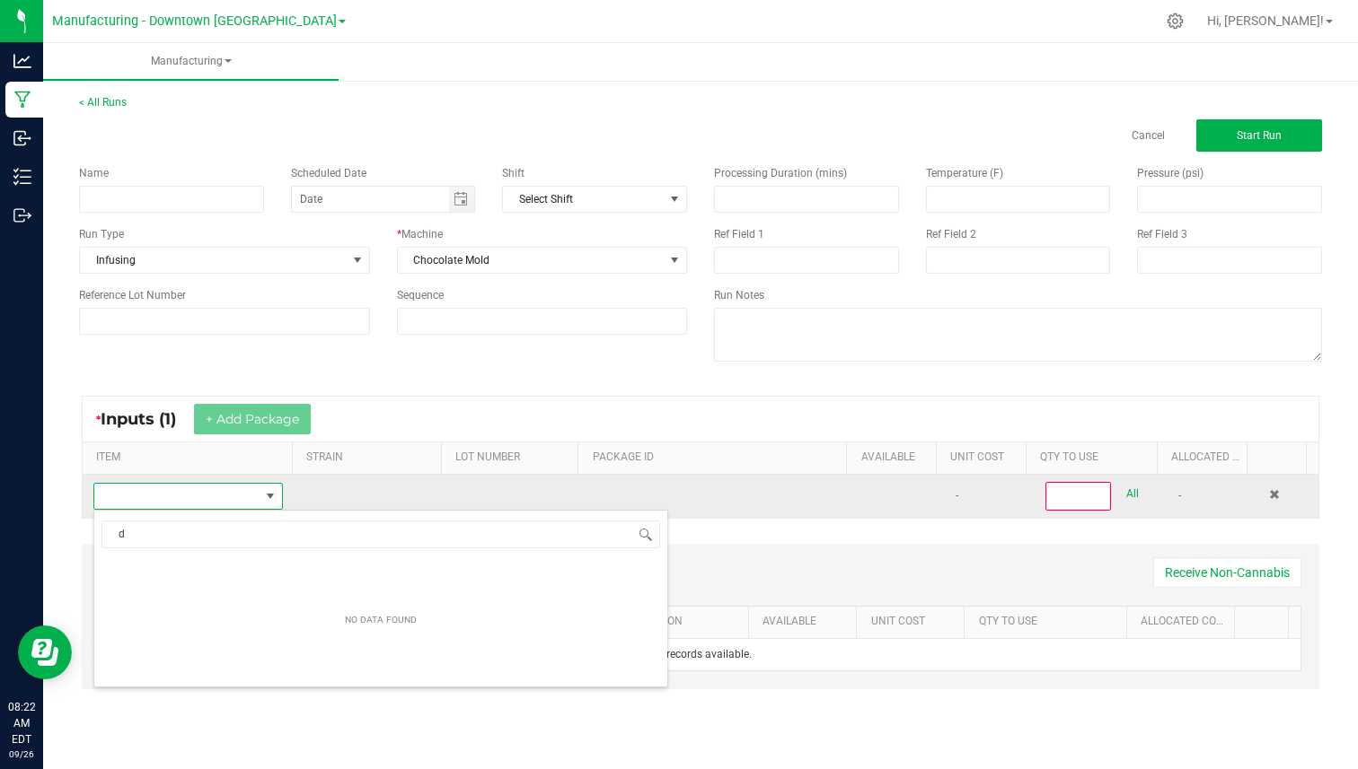
scroll to position [27, 184]
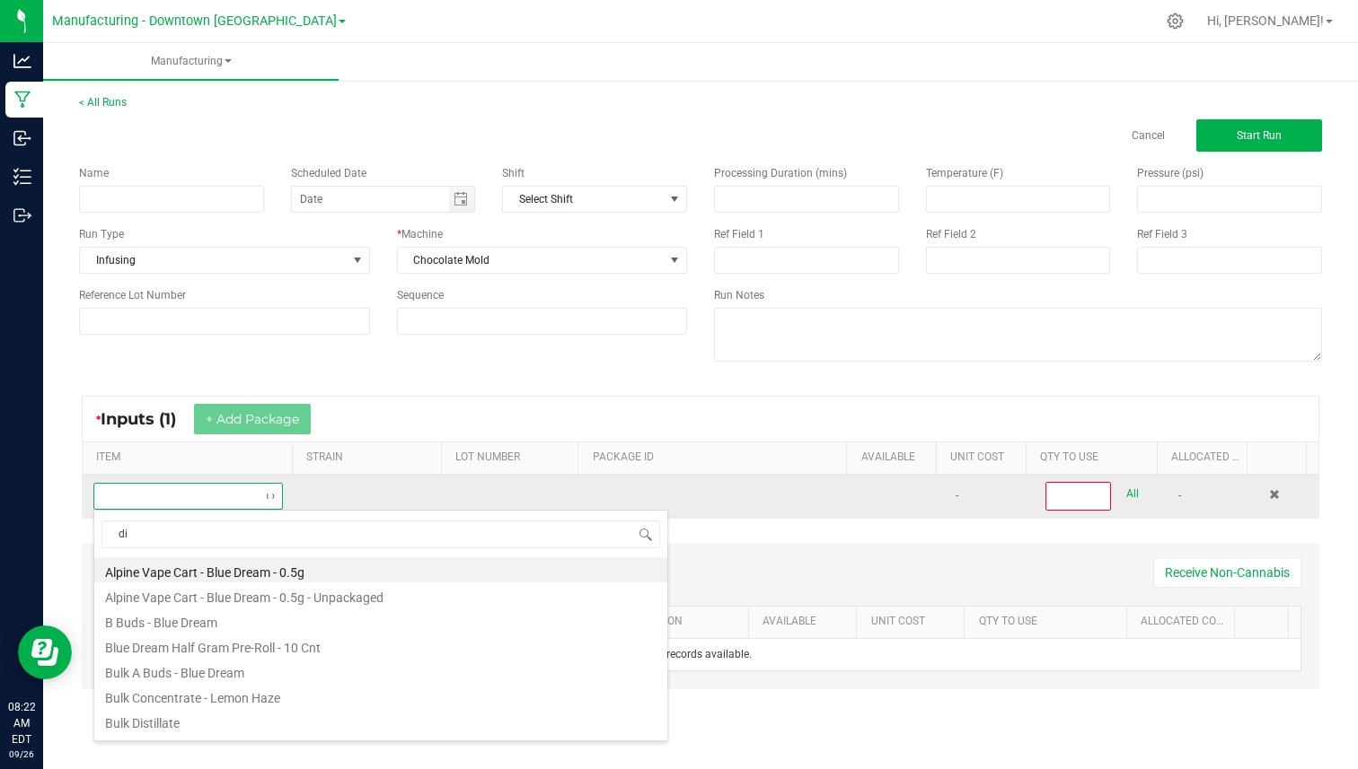
type input "dis"
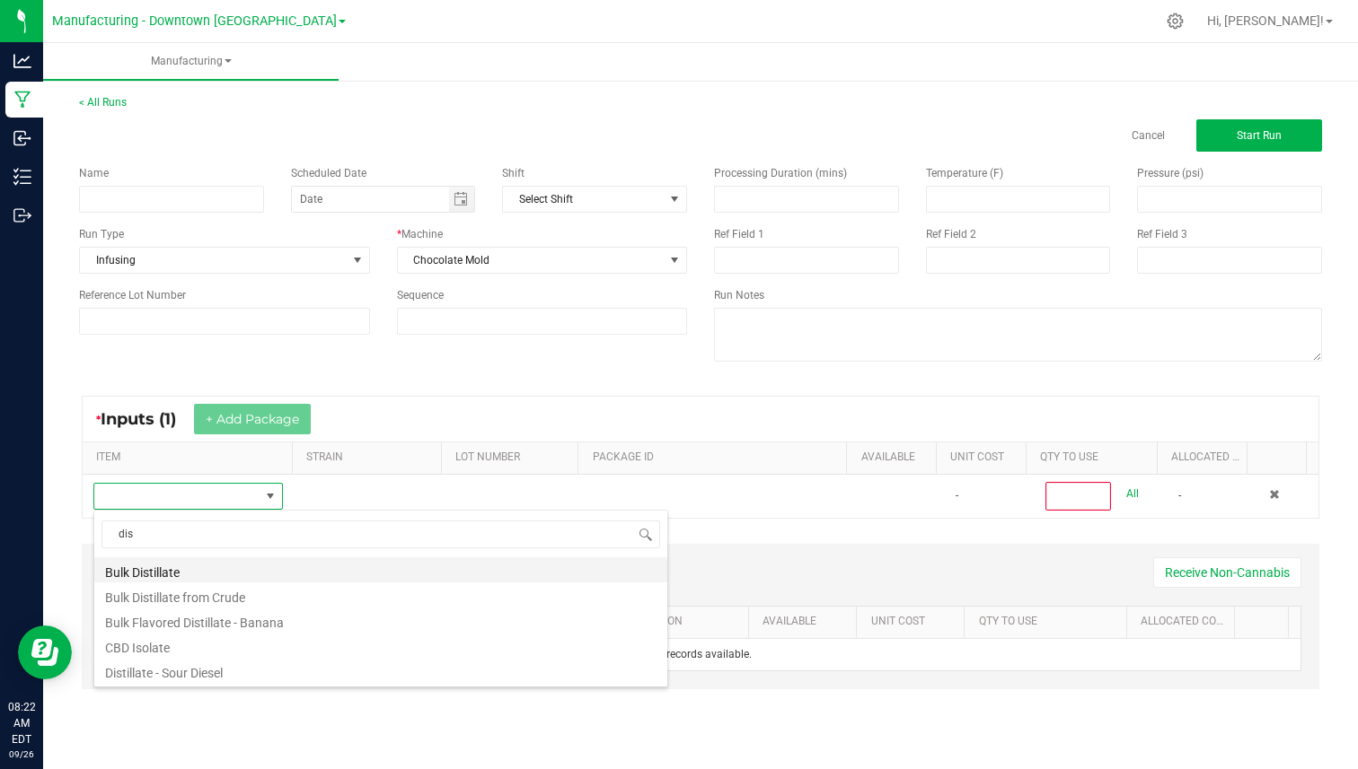
click at [194, 577] on li "Bulk Distillate" at bounding box center [380, 570] width 573 height 25
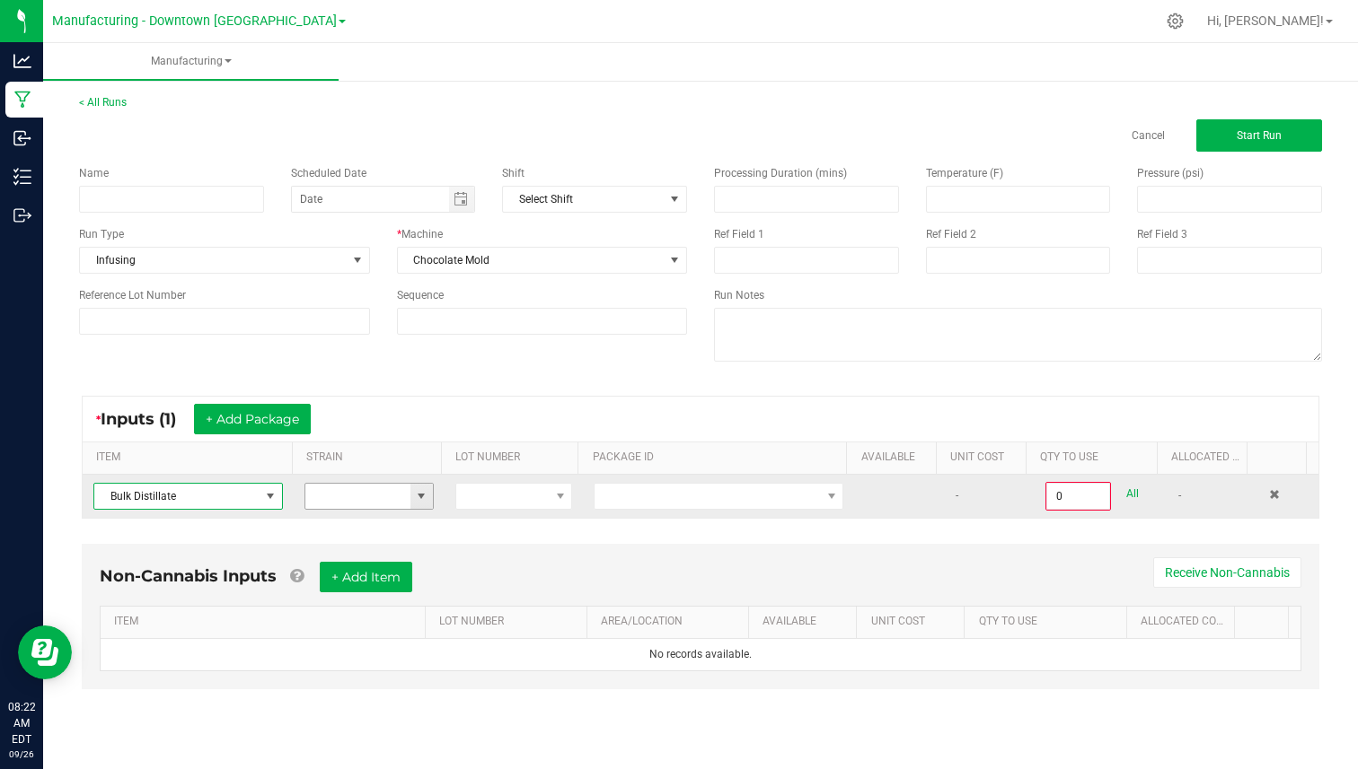
click at [420, 502] on span at bounding box center [421, 496] width 14 height 14
click at [706, 495] on span at bounding box center [706, 496] width 225 height 25
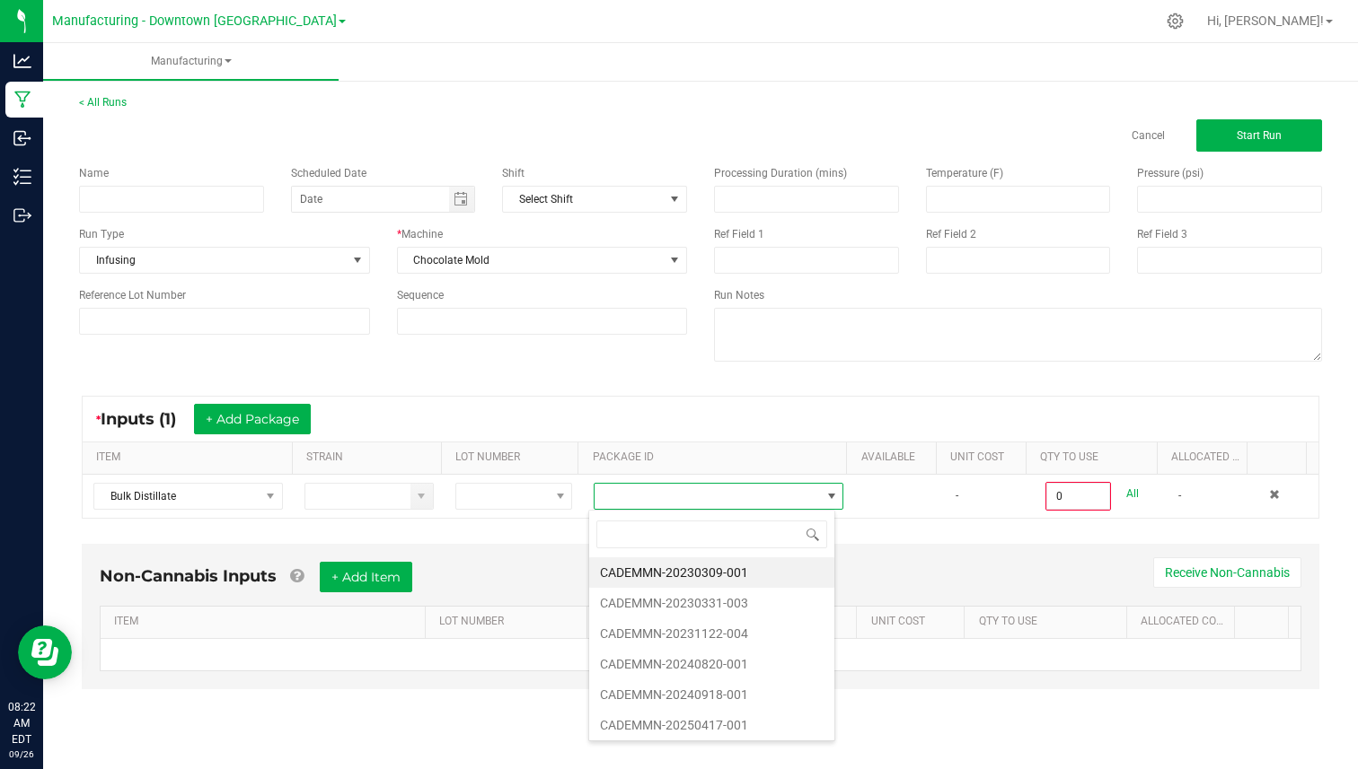
scroll to position [27, 246]
click at [683, 569] on li "CADEMMN-20230309-001" at bounding box center [711, 573] width 245 height 31
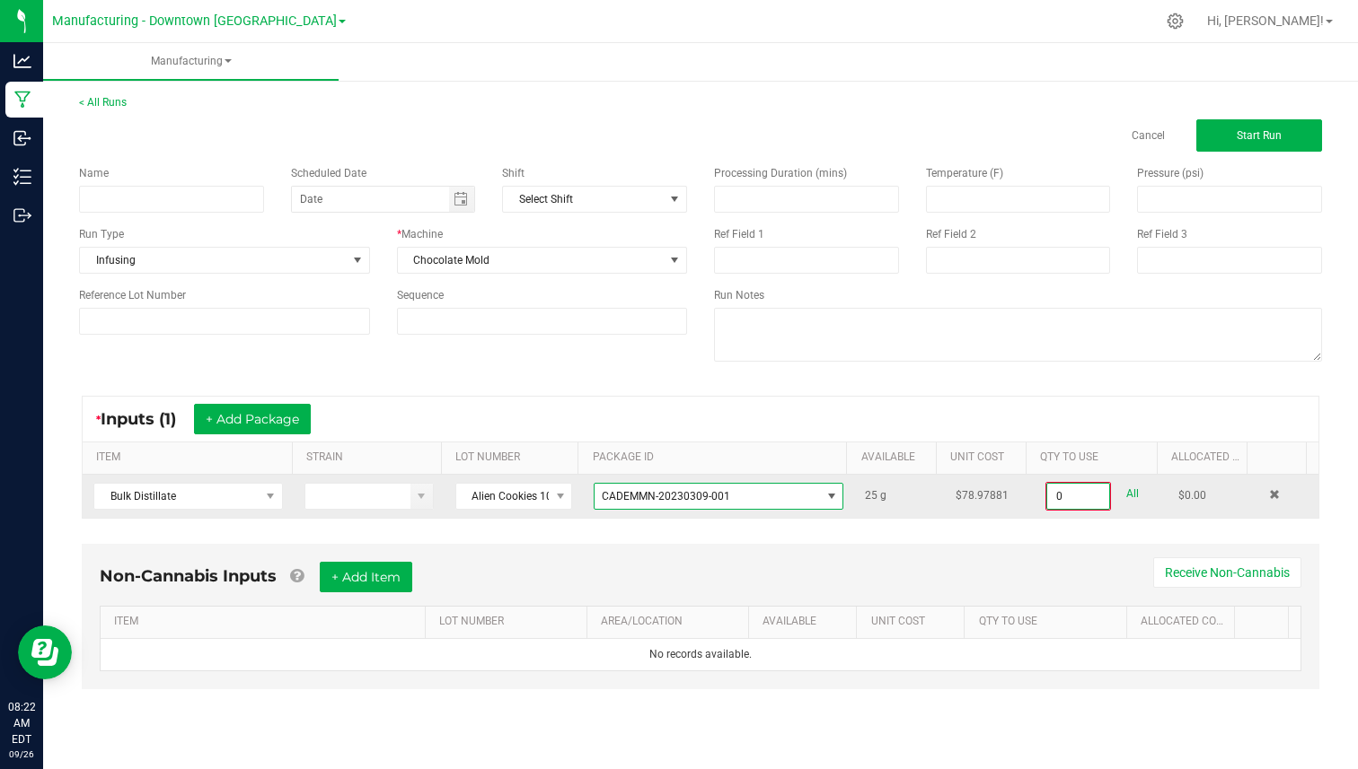
click at [1061, 488] on input "0" at bounding box center [1077, 496] width 61 height 25
type input "25.0000 g"
click at [1017, 506] on td "$78.97881" at bounding box center [990, 495] width 91 height 41
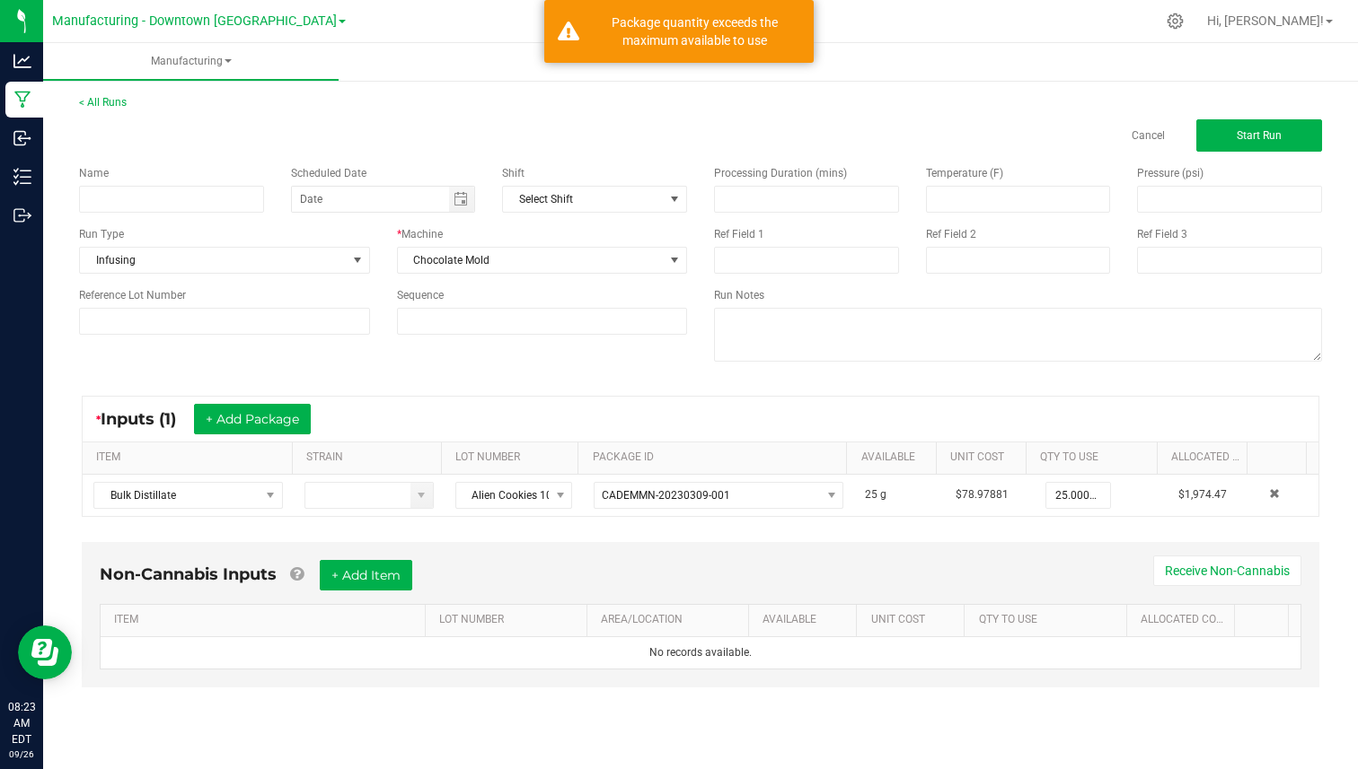
click at [460, 540] on div "Non-Cannabis Inputs + Add Item Receive Non-Cannabis ITEM LOT NUMBER AREA/LOCATI…" at bounding box center [701, 627] width 1270 height 189
click at [393, 548] on div "Non-Cannabis Inputs + Add Item Receive Non-Cannabis ITEM LOT NUMBER AREA/LOCATI…" at bounding box center [700, 614] width 1237 height 145
click at [389, 567] on button "+ Add Item" at bounding box center [366, 575] width 92 height 31
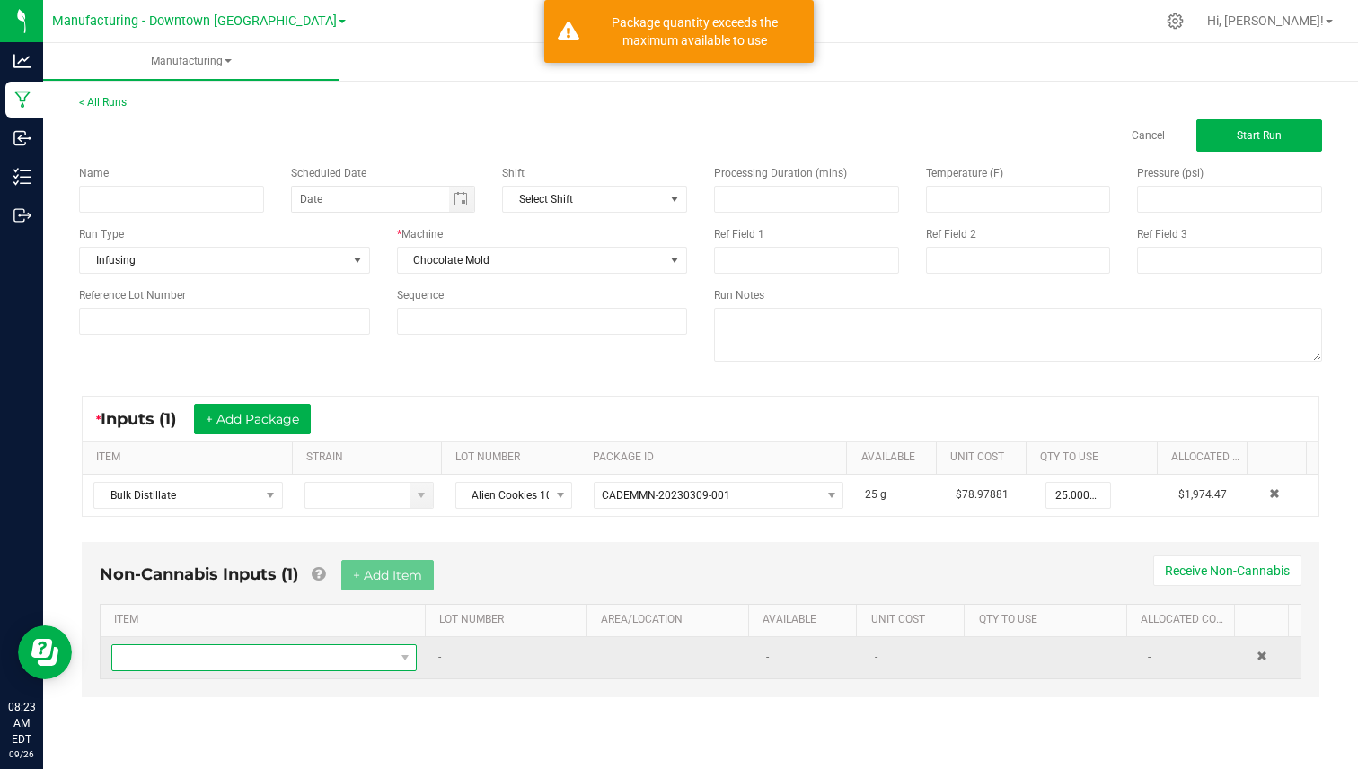
click at [360, 652] on span "NO DATA FOUND" at bounding box center [252, 658] width 281 height 25
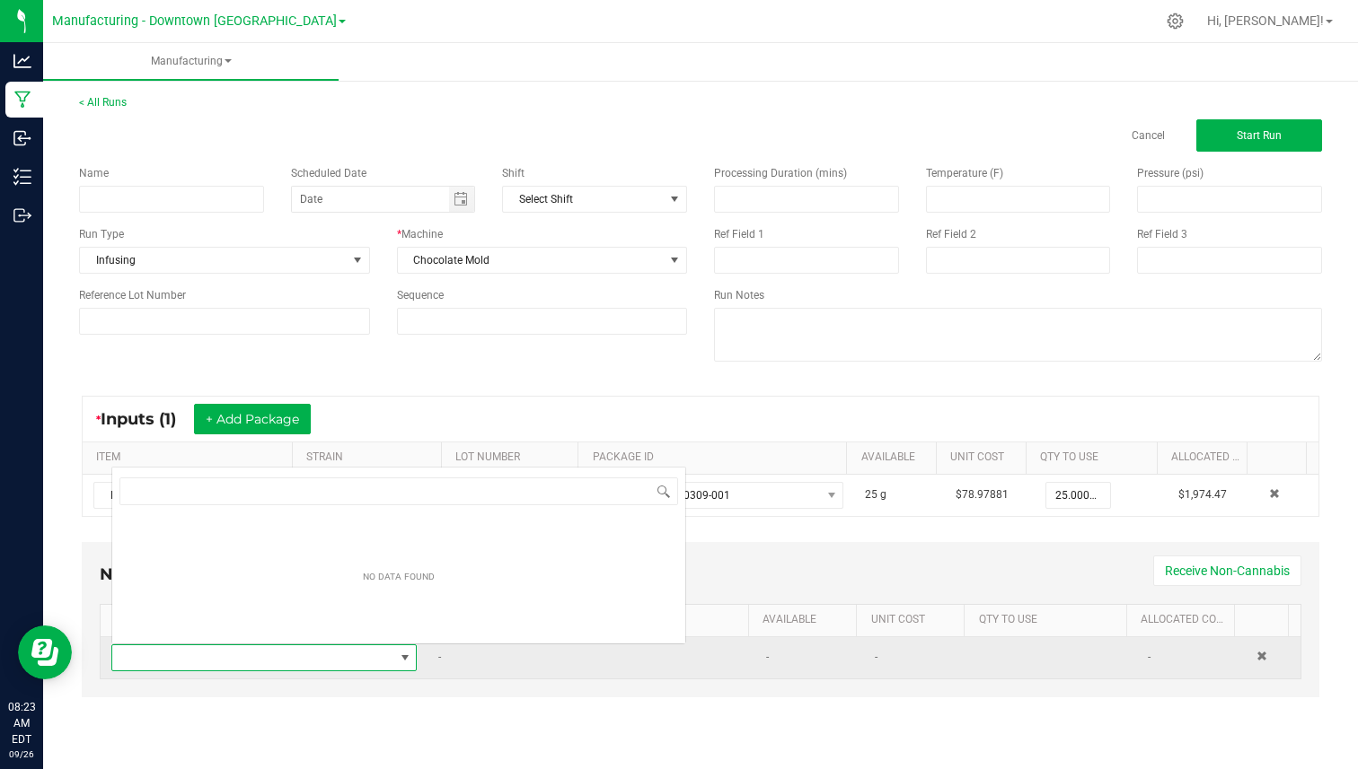
scroll to position [27, 298]
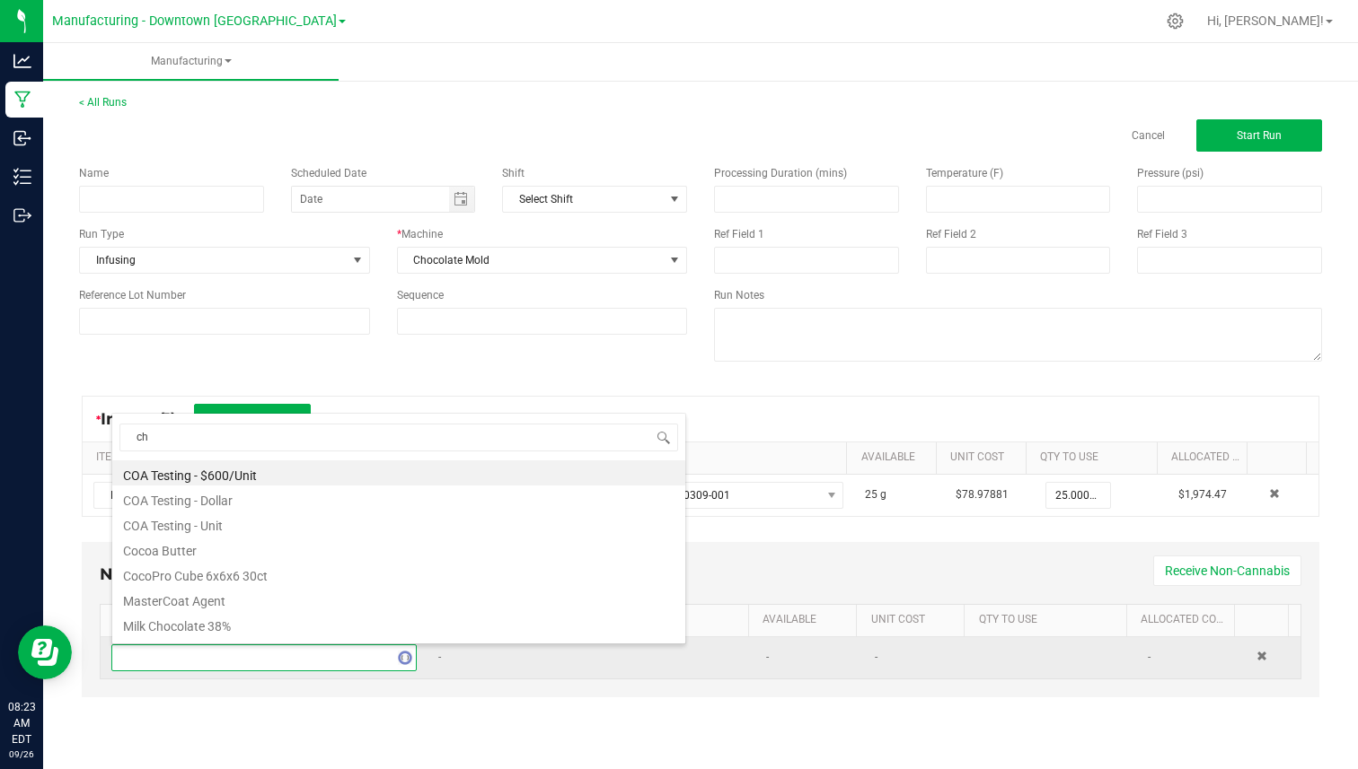
type input "cho"
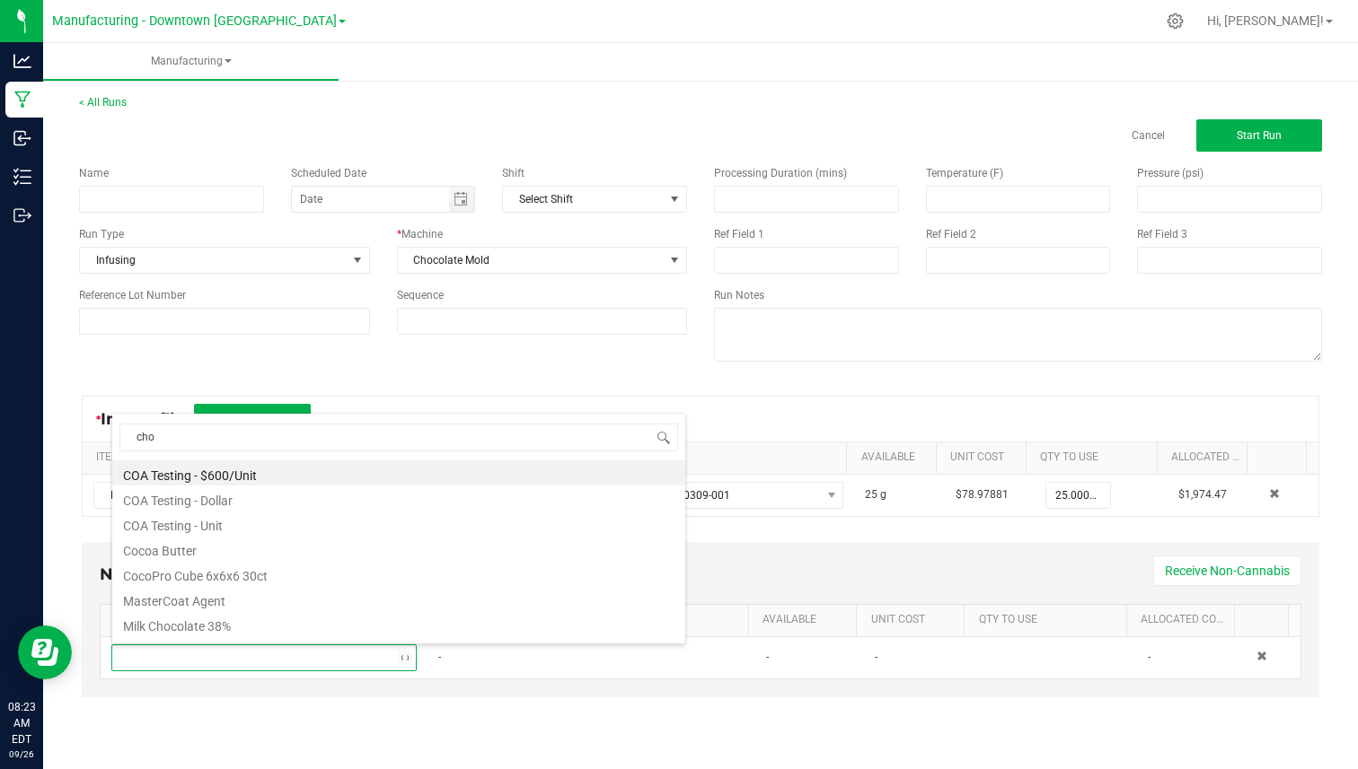
scroll to position [0, 0]
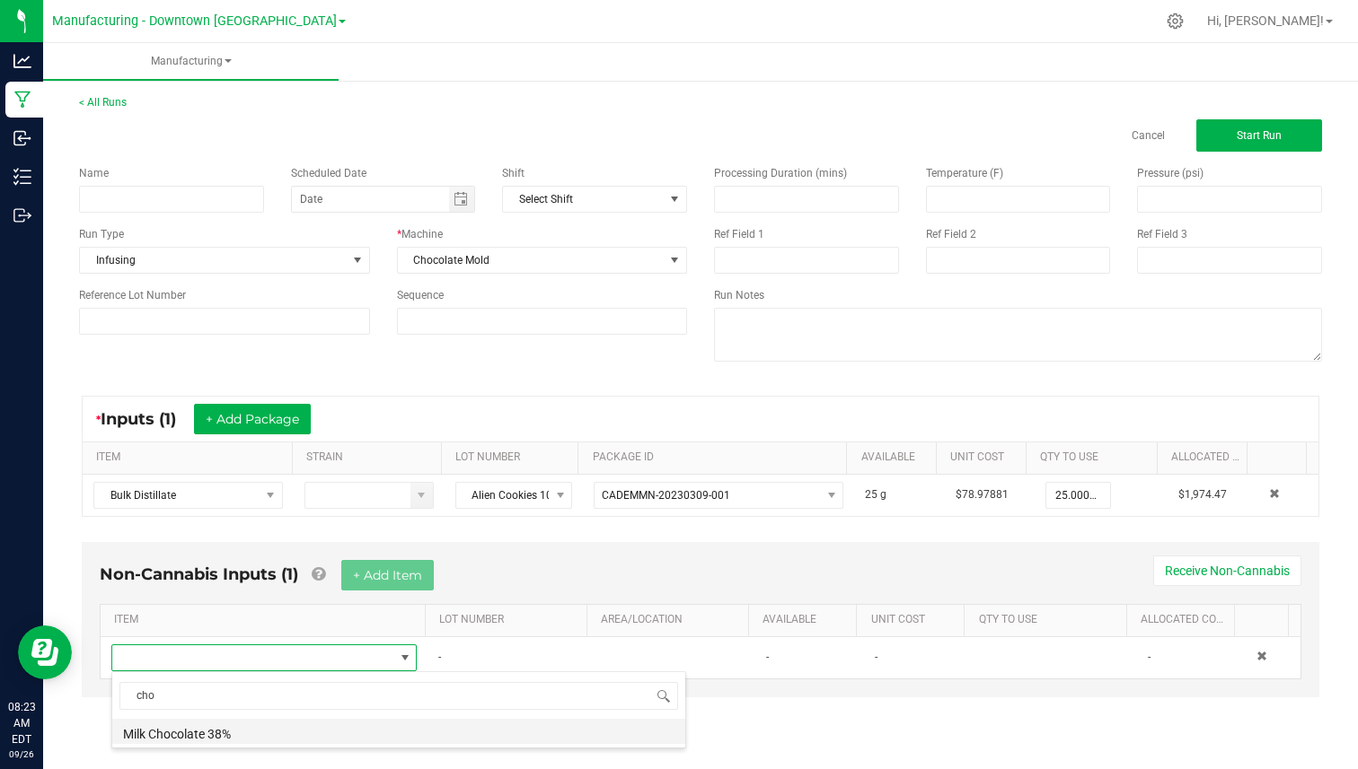
click at [241, 736] on li "Milk Chocolate 38%" at bounding box center [398, 731] width 573 height 25
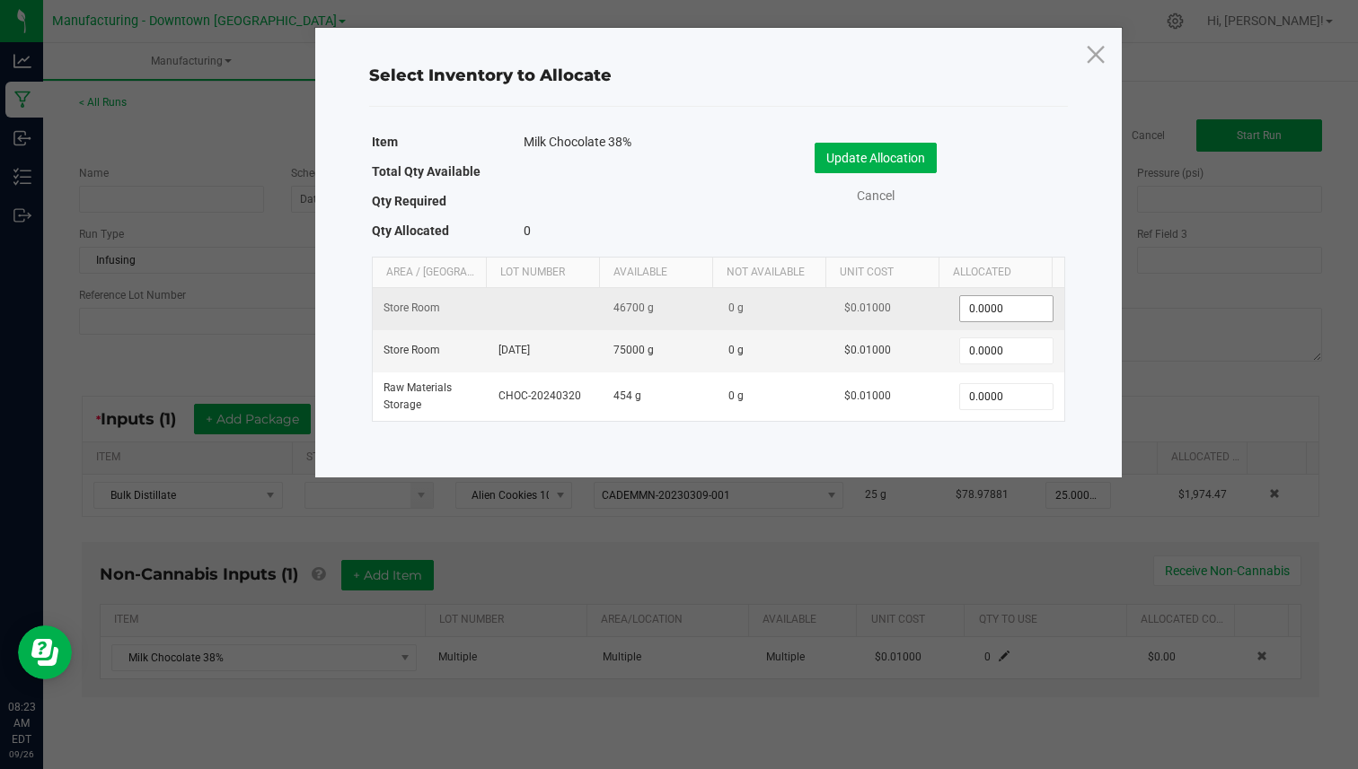
click at [994, 308] on input "0.0000" at bounding box center [1006, 308] width 92 height 25
click at [994, 308] on input "0" at bounding box center [1006, 308] width 92 height 25
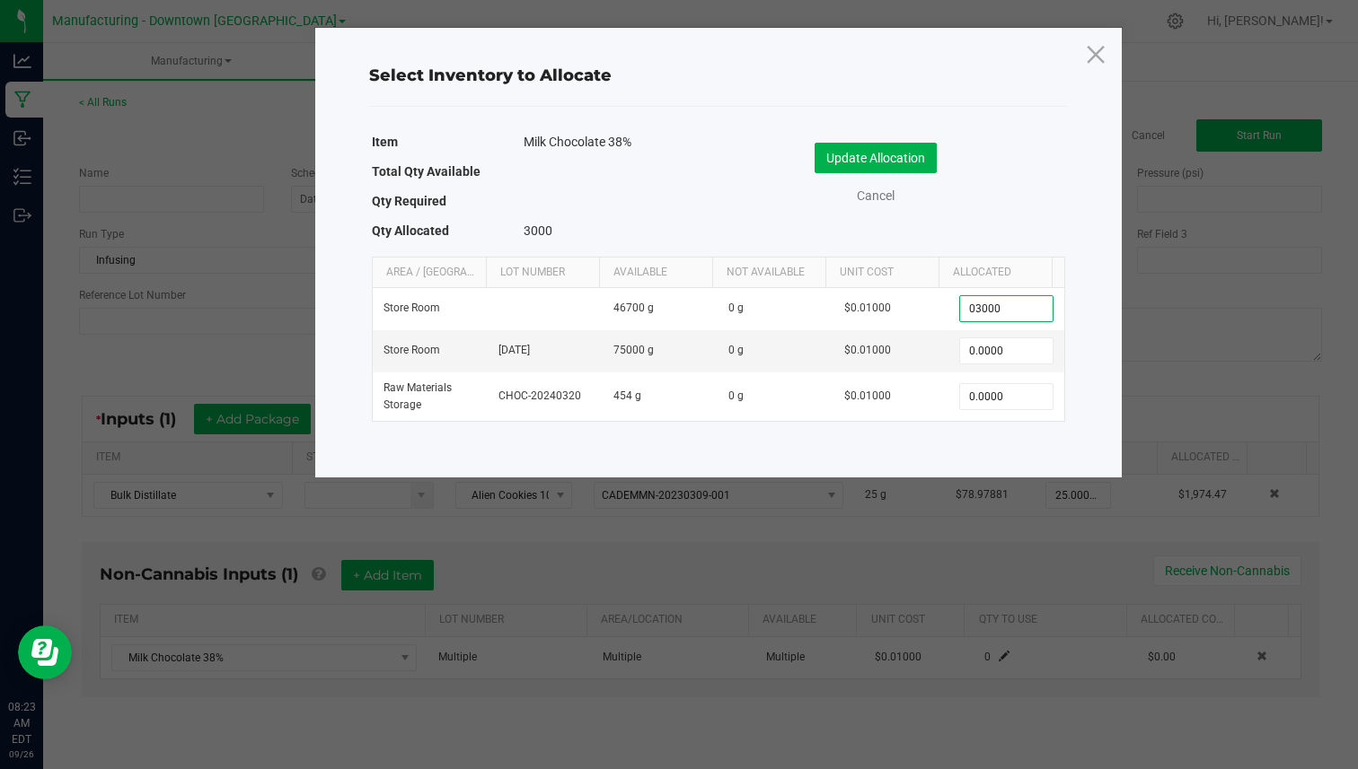
type input "3,000.0000"
click at [1002, 233] on div "Item Milk Chocolate 38% Total Qty Available Qty Required Qty Allocated 3000 Upd…" at bounding box center [718, 188] width 693 height 119
click at [877, 131] on div "Update Allocation Cancel" at bounding box center [892, 176] width 320 height 94
click at [877, 154] on button "Update Allocation" at bounding box center [875, 158] width 122 height 31
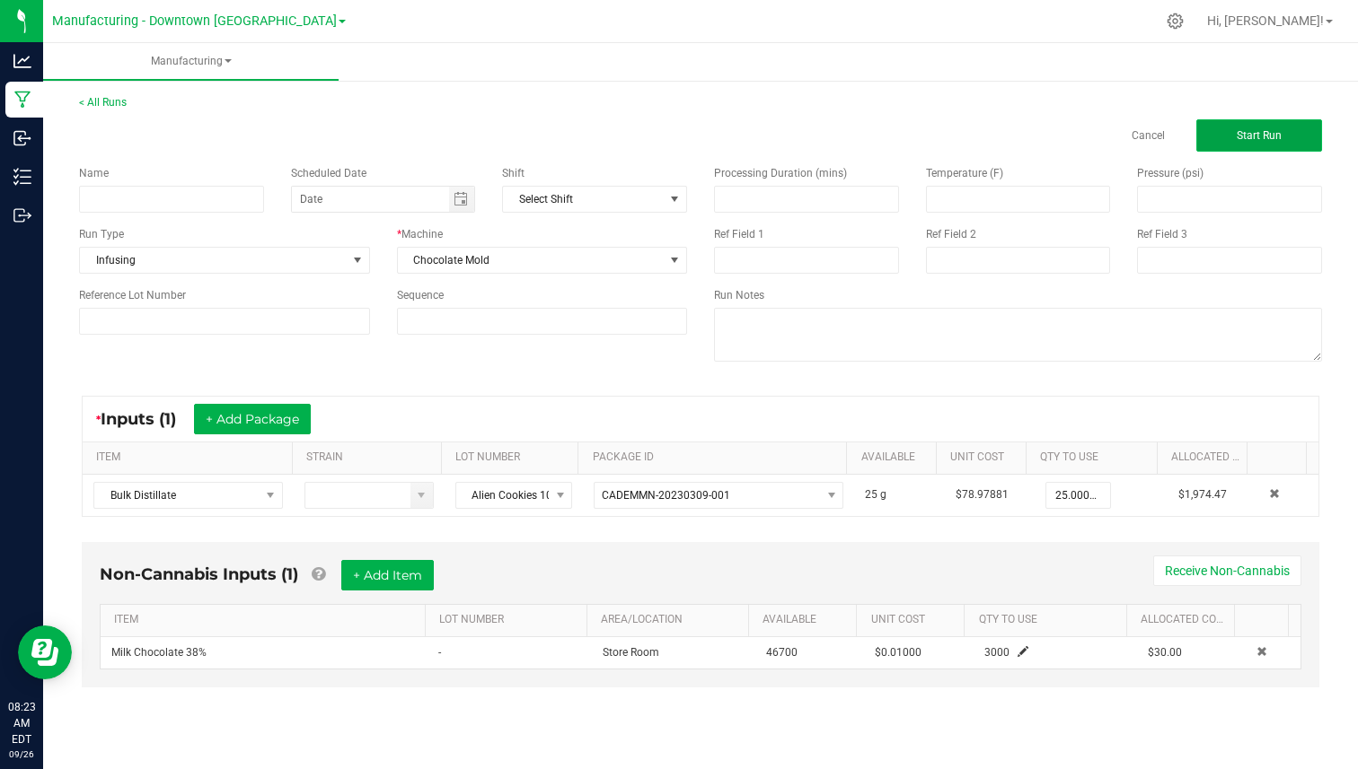
click at [1267, 139] on span "Start Run" at bounding box center [1258, 135] width 45 height 13
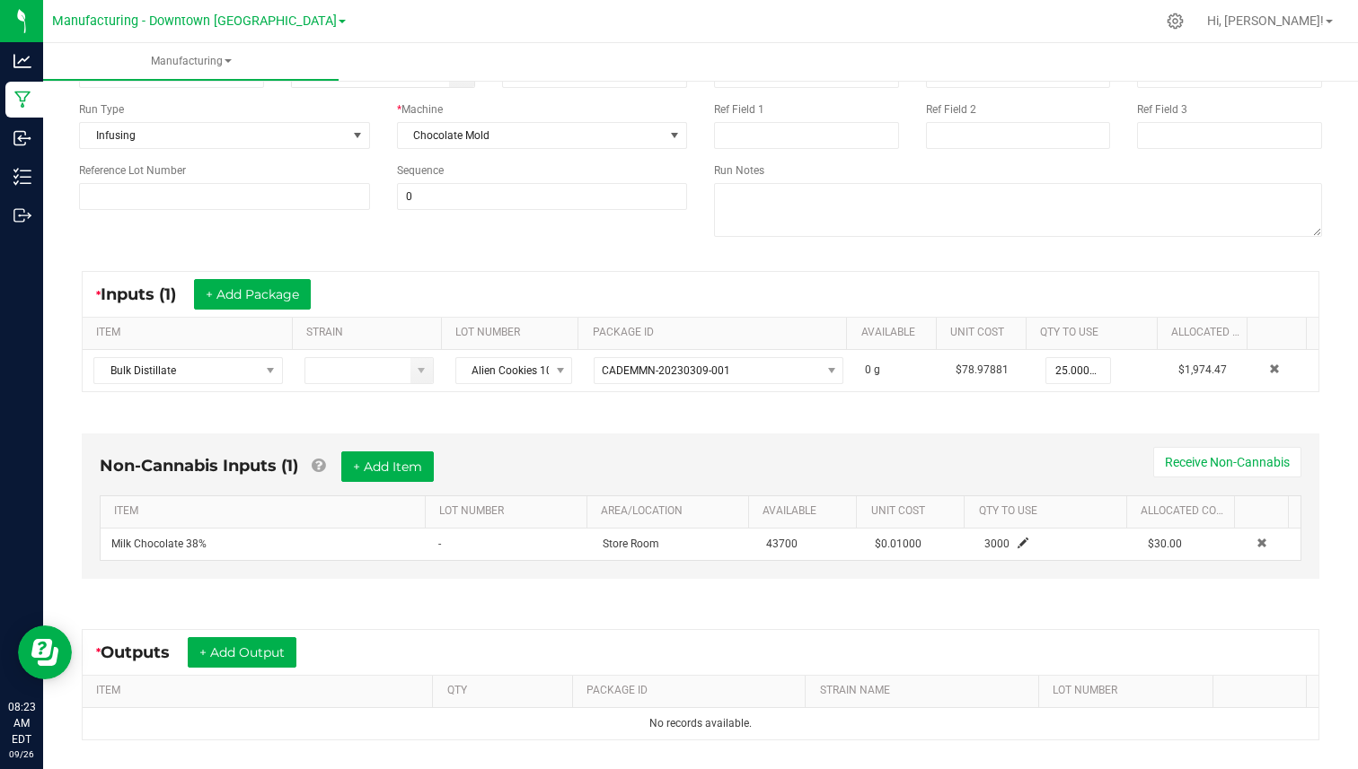
scroll to position [338, 0]
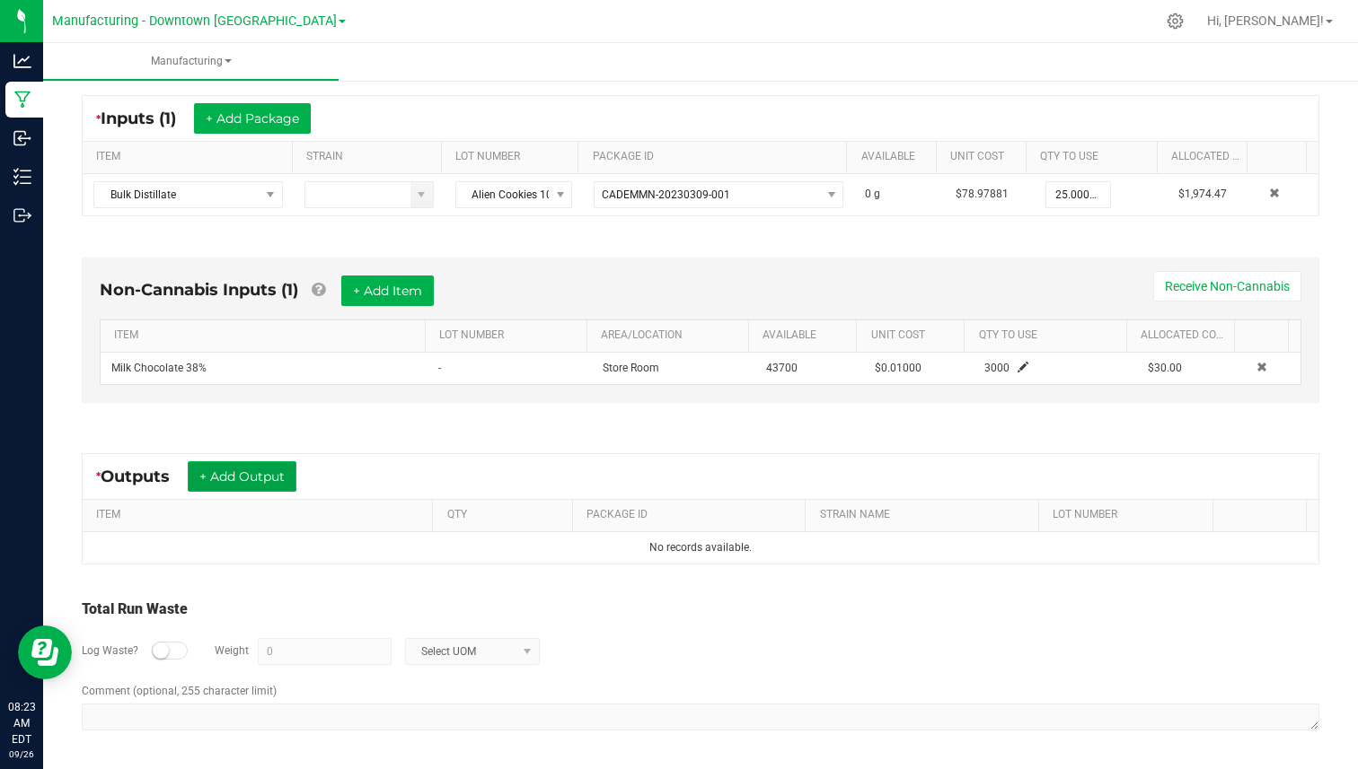
click at [242, 478] on button "+ Add Output" at bounding box center [242, 476] width 109 height 31
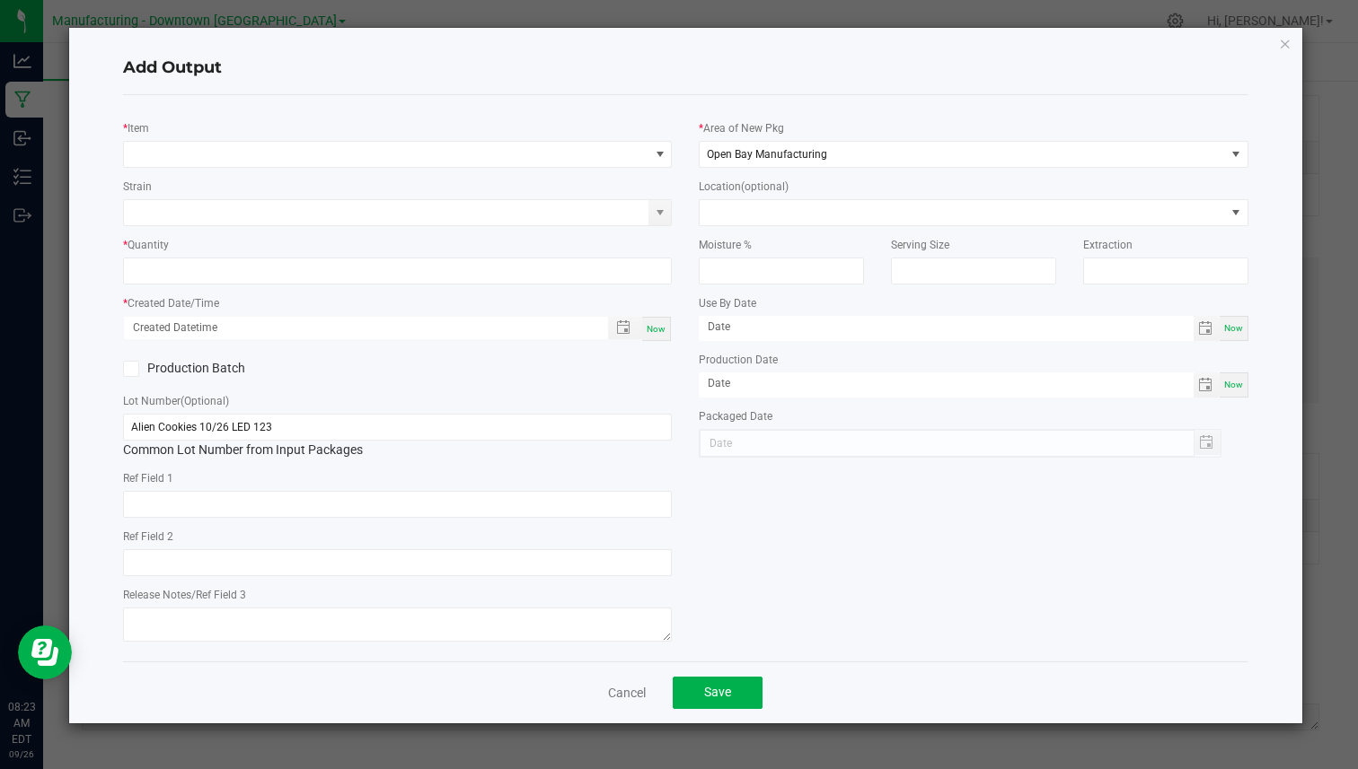
click at [602, 690] on div "Cancel Save" at bounding box center [685, 693] width 1124 height 62
click at [615, 690] on link "Cancel" at bounding box center [627, 693] width 38 height 18
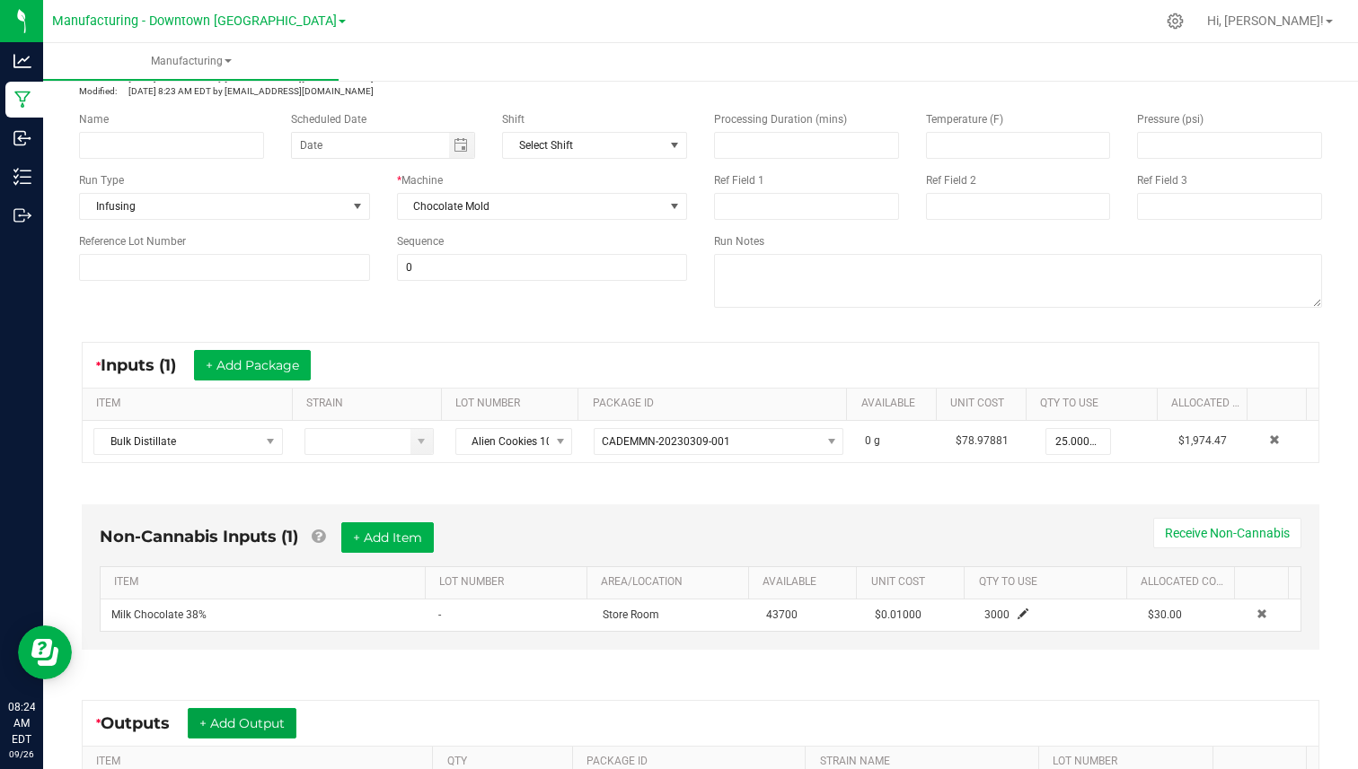
scroll to position [0, 0]
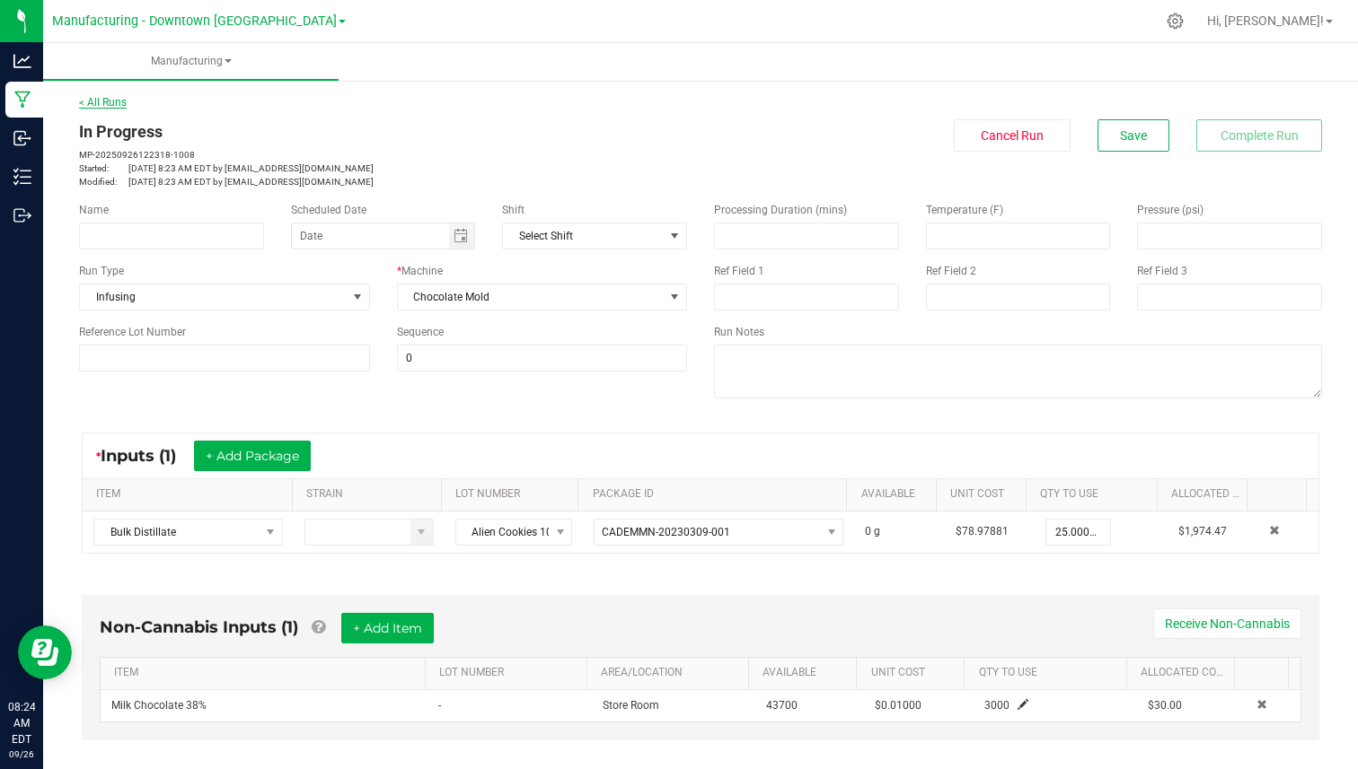
click at [98, 107] on link "< All Runs" at bounding box center [103, 102] width 48 height 13
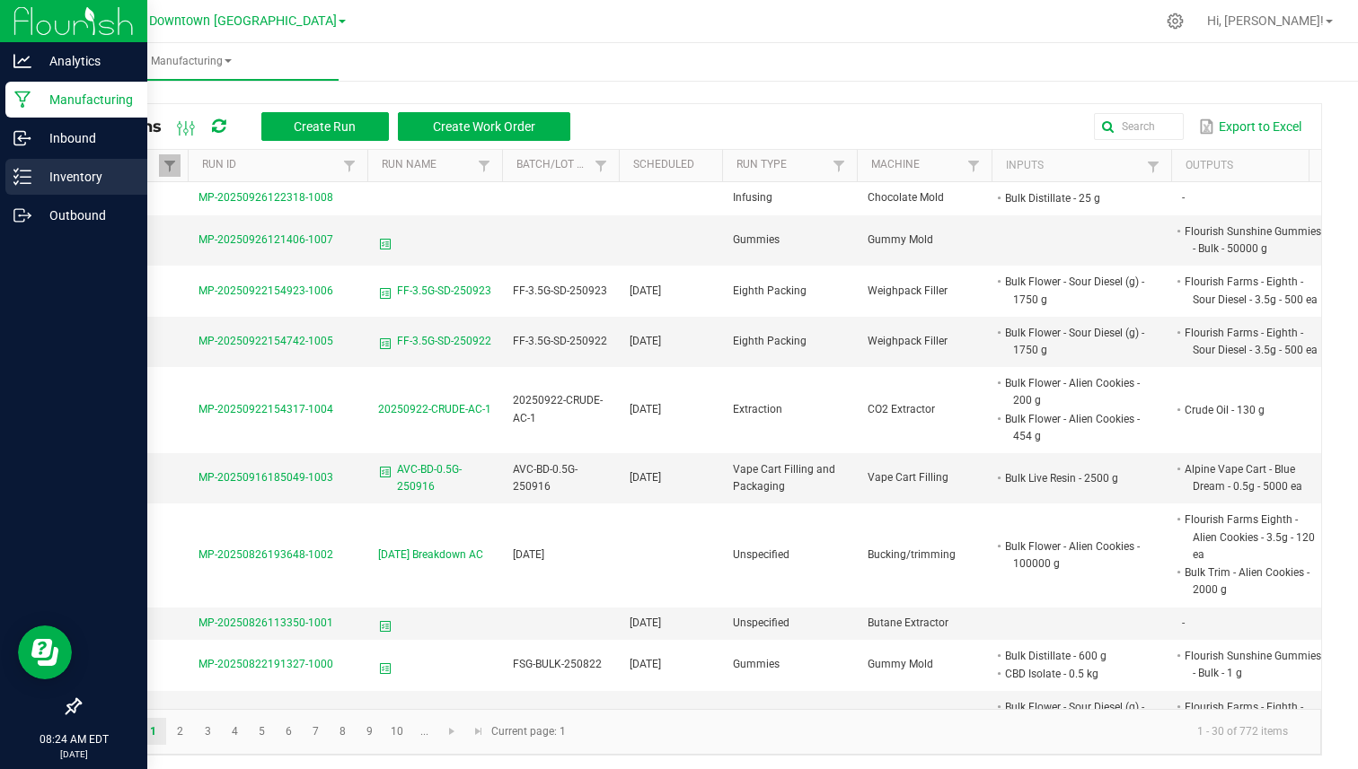
click at [33, 178] on p "Inventory" at bounding box center [85, 177] width 108 height 22
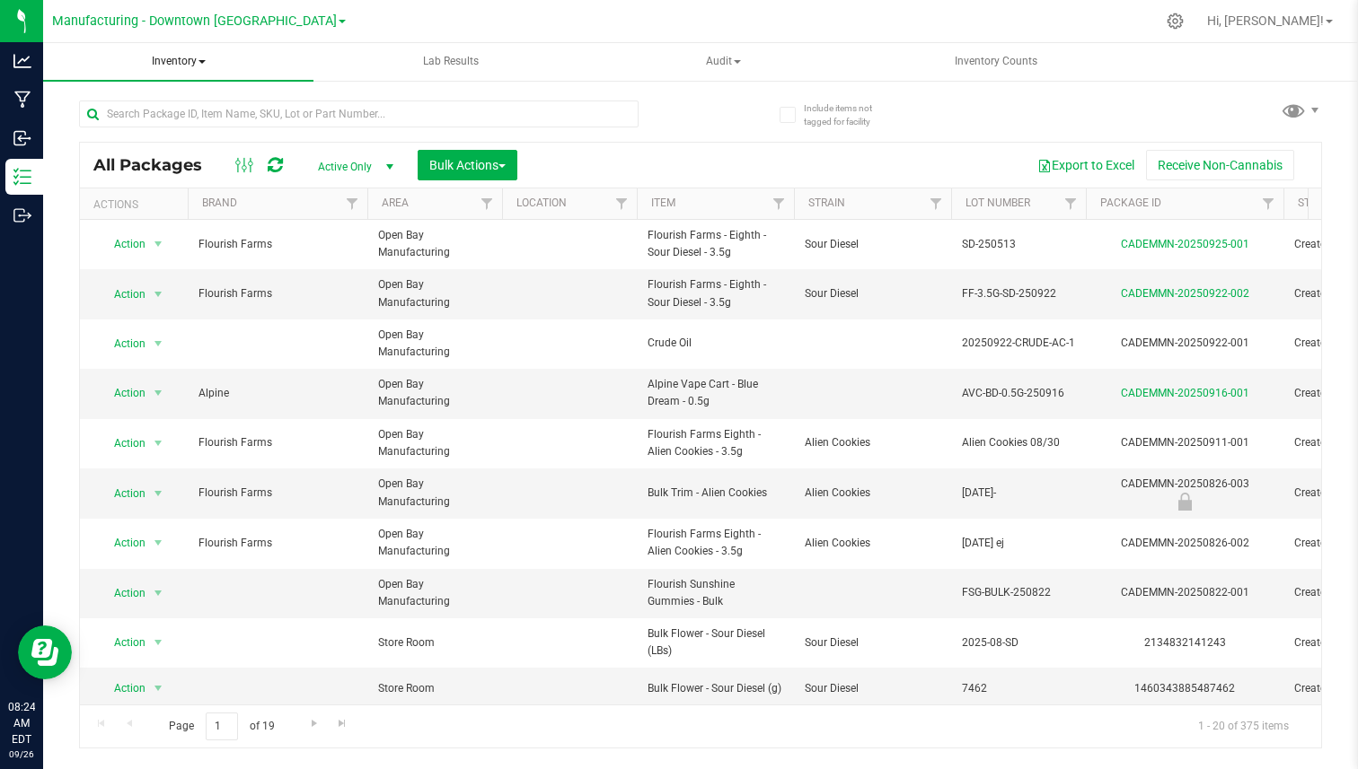
click at [194, 55] on span "Inventory" at bounding box center [178, 62] width 270 height 38
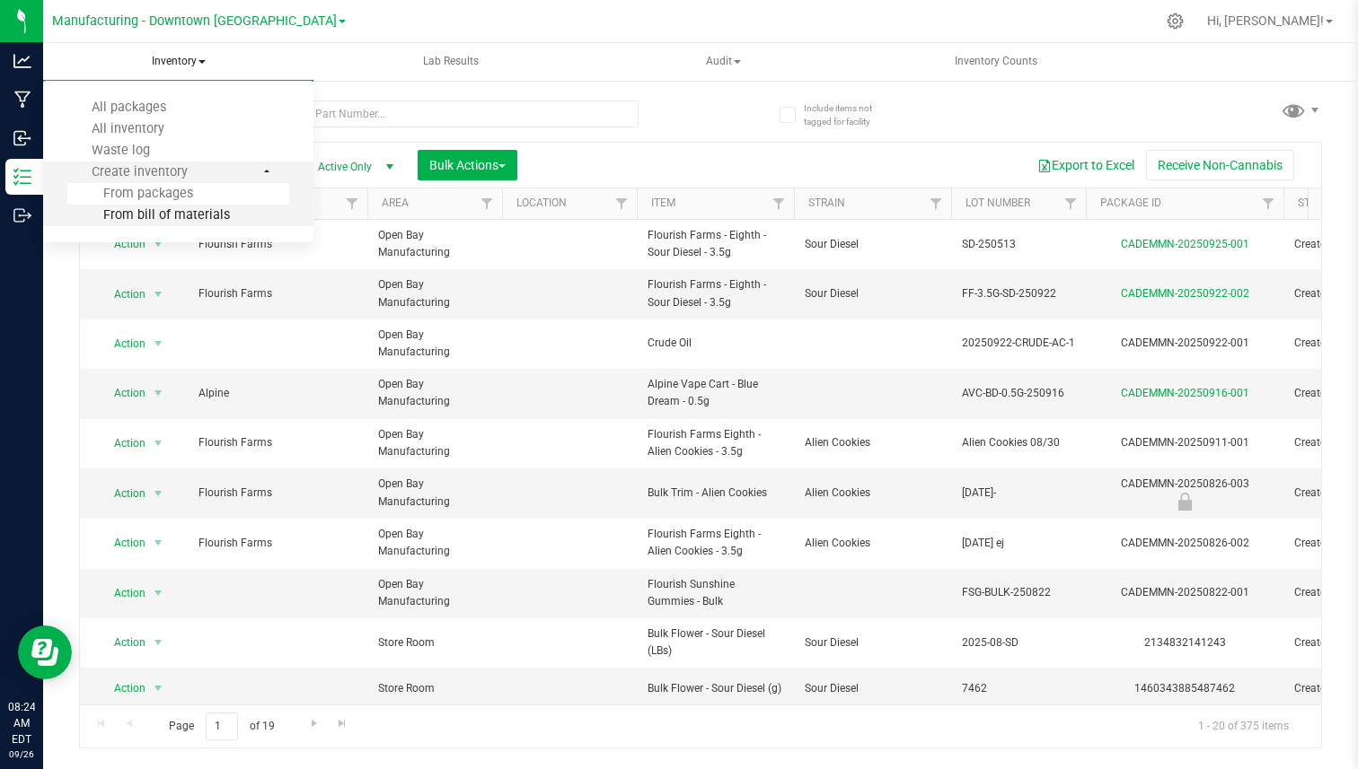
click at [161, 215] on span "From bill of materials" at bounding box center [148, 214] width 163 height 15
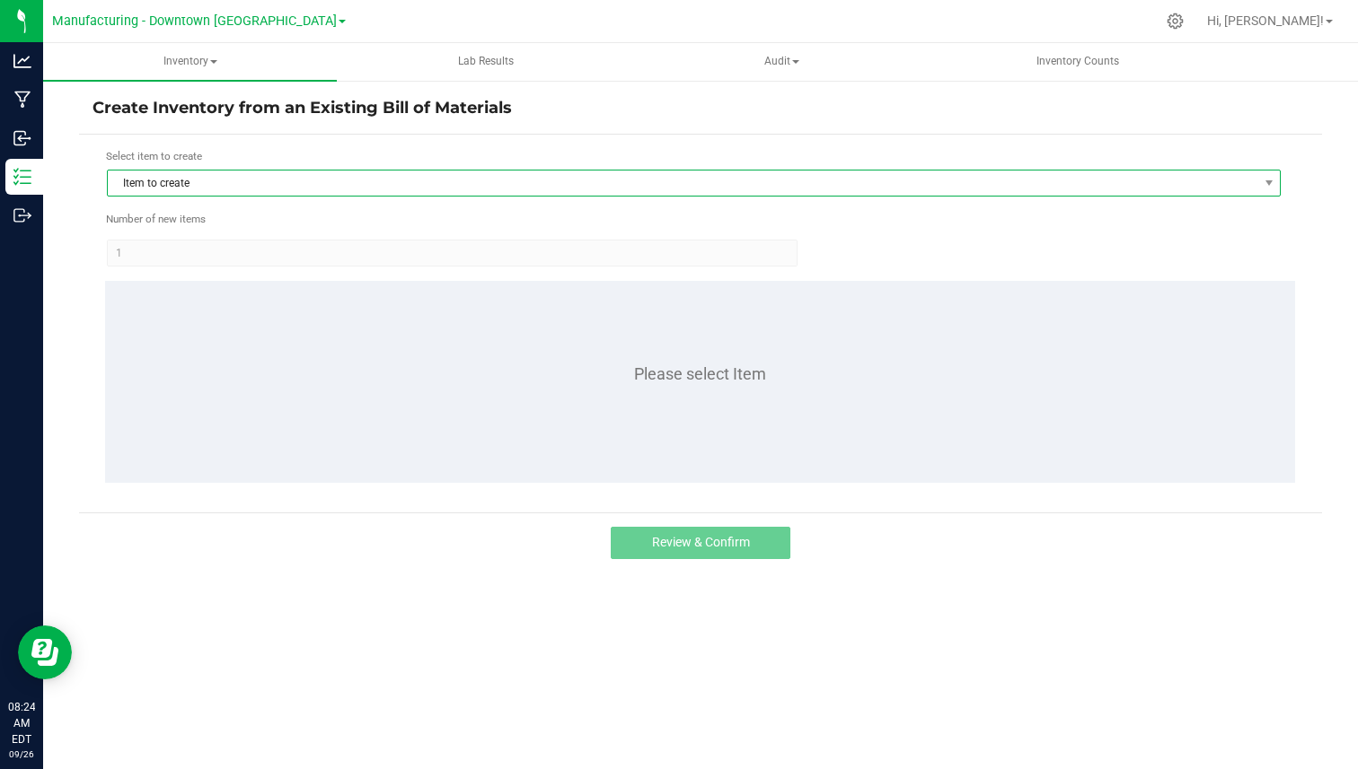
click at [256, 171] on span "Item to create" at bounding box center [682, 183] width 1149 height 25
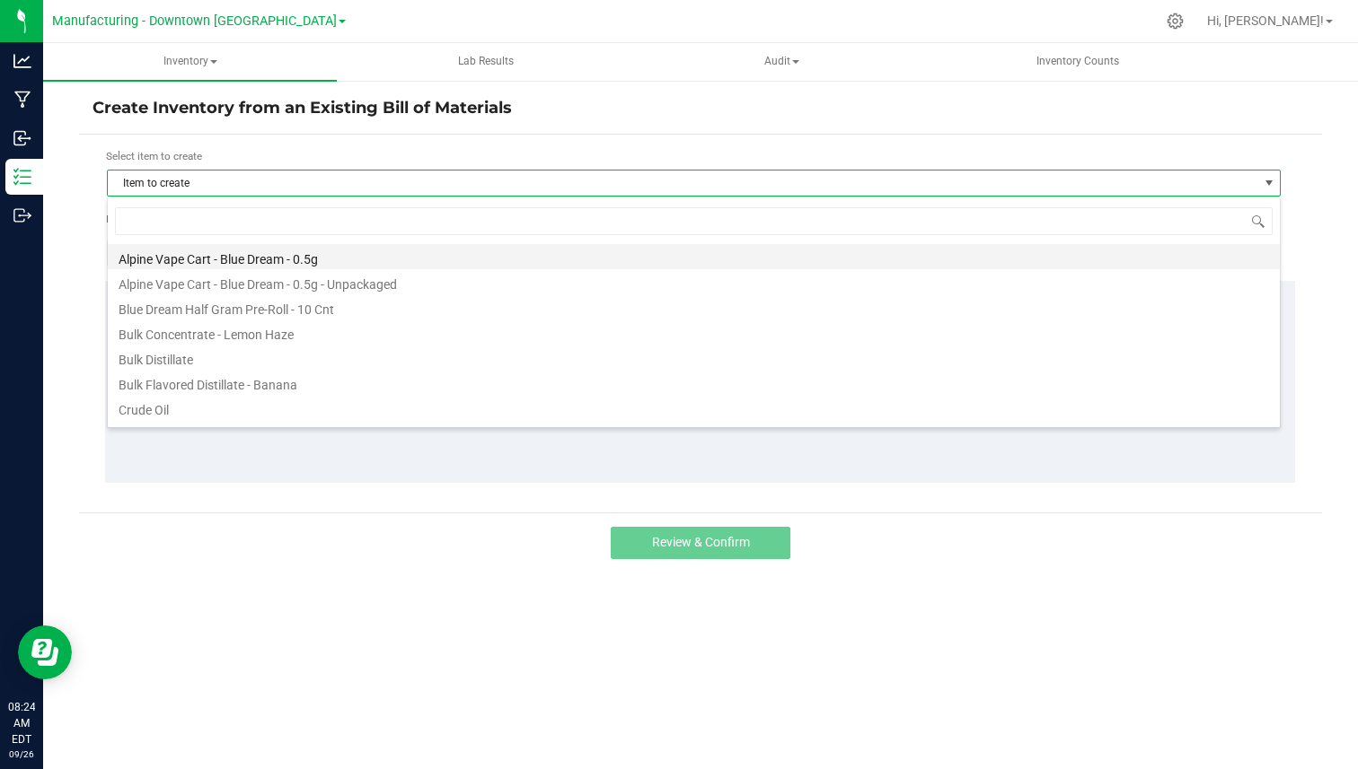
scroll to position [27, 1173]
click at [239, 255] on li "Alpine Vape Cart - Blue Dream - 0.5g" at bounding box center [694, 256] width 1172 height 25
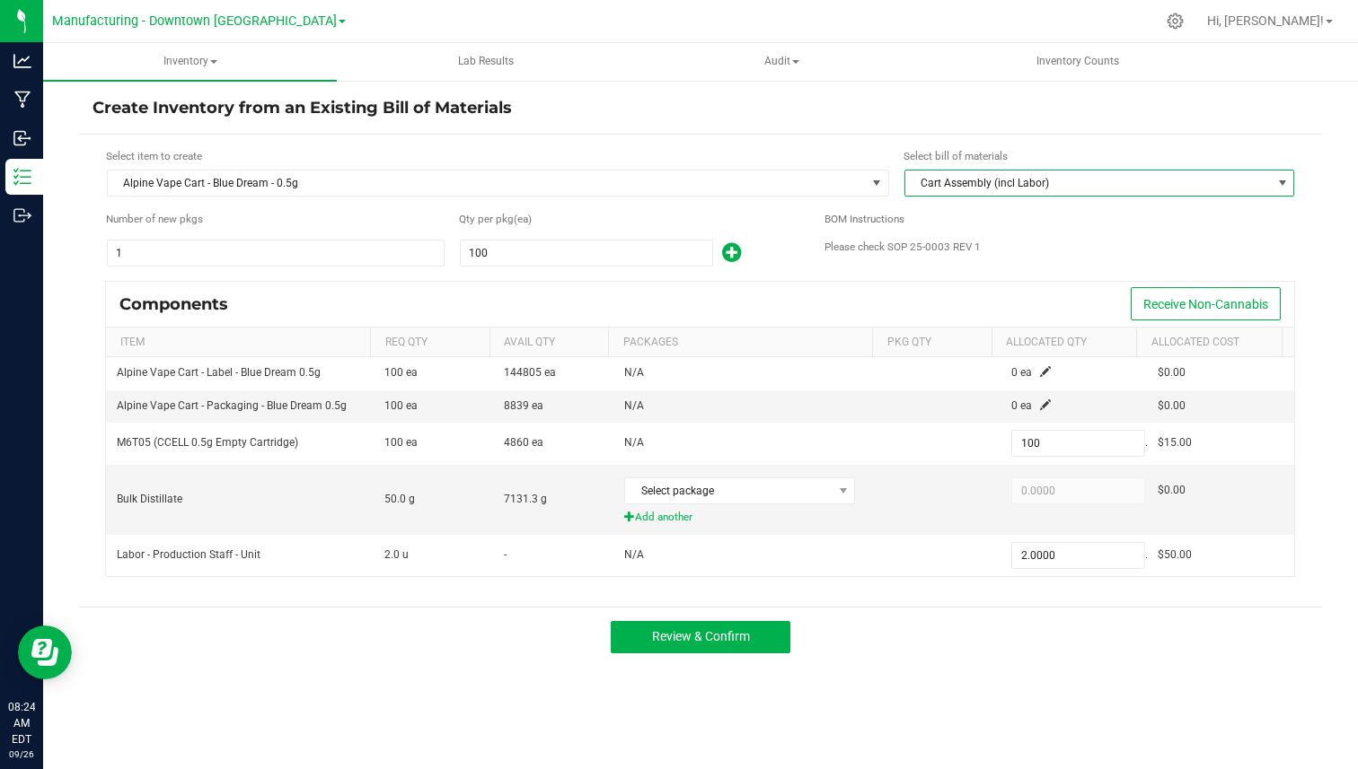
click at [956, 195] on span "Cart Assembly (incl Labor)" at bounding box center [1088, 183] width 366 height 25
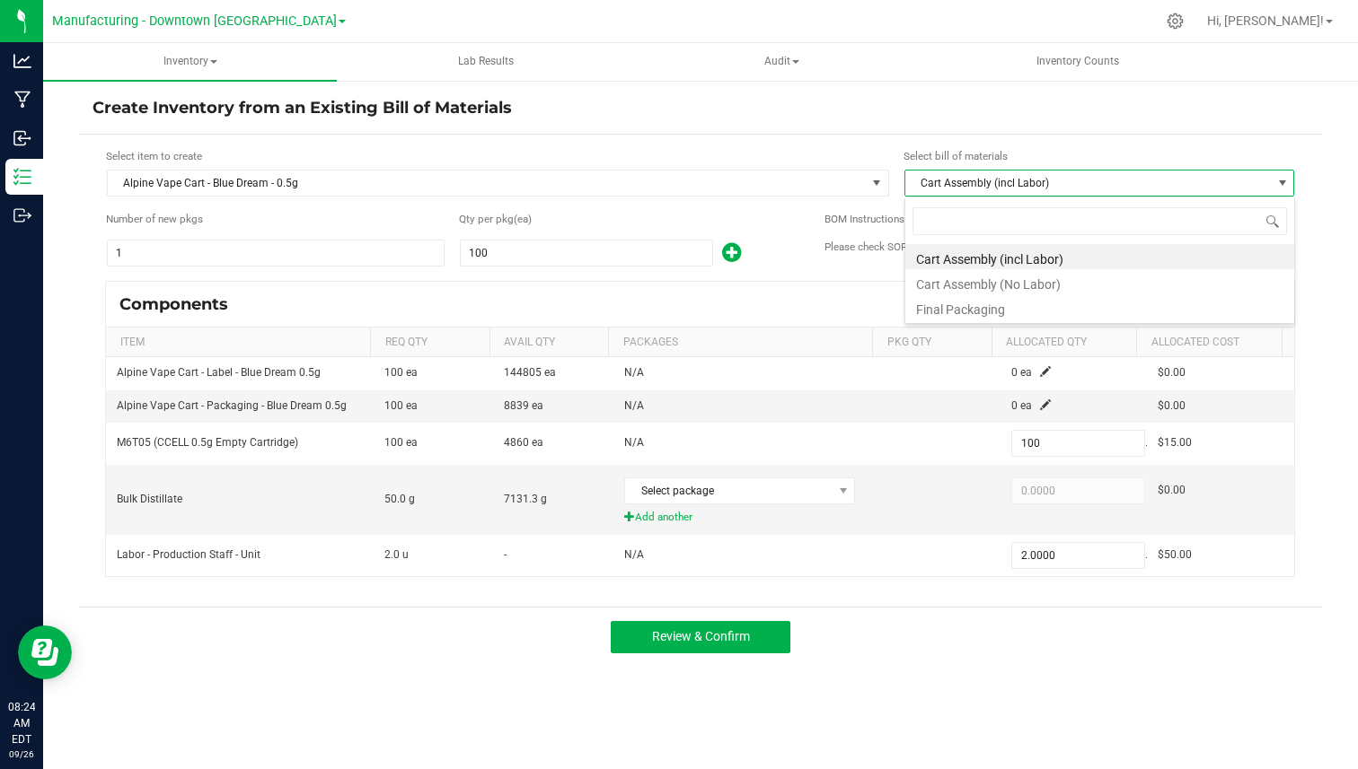
scroll to position [27, 390]
click at [959, 183] on span "Cart Assembly (incl Labor)" at bounding box center [1088, 183] width 366 height 25
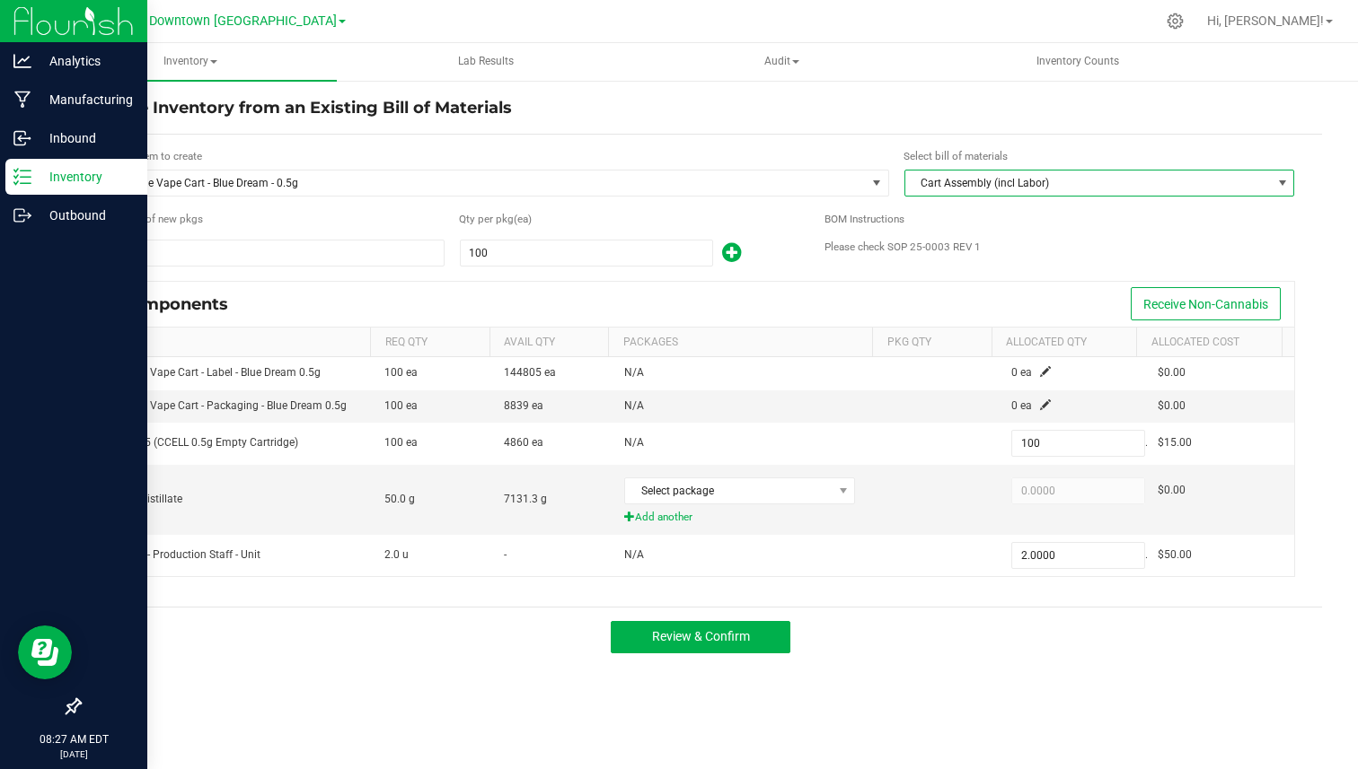
click at [56, 176] on p "Inventory" at bounding box center [85, 177] width 108 height 22
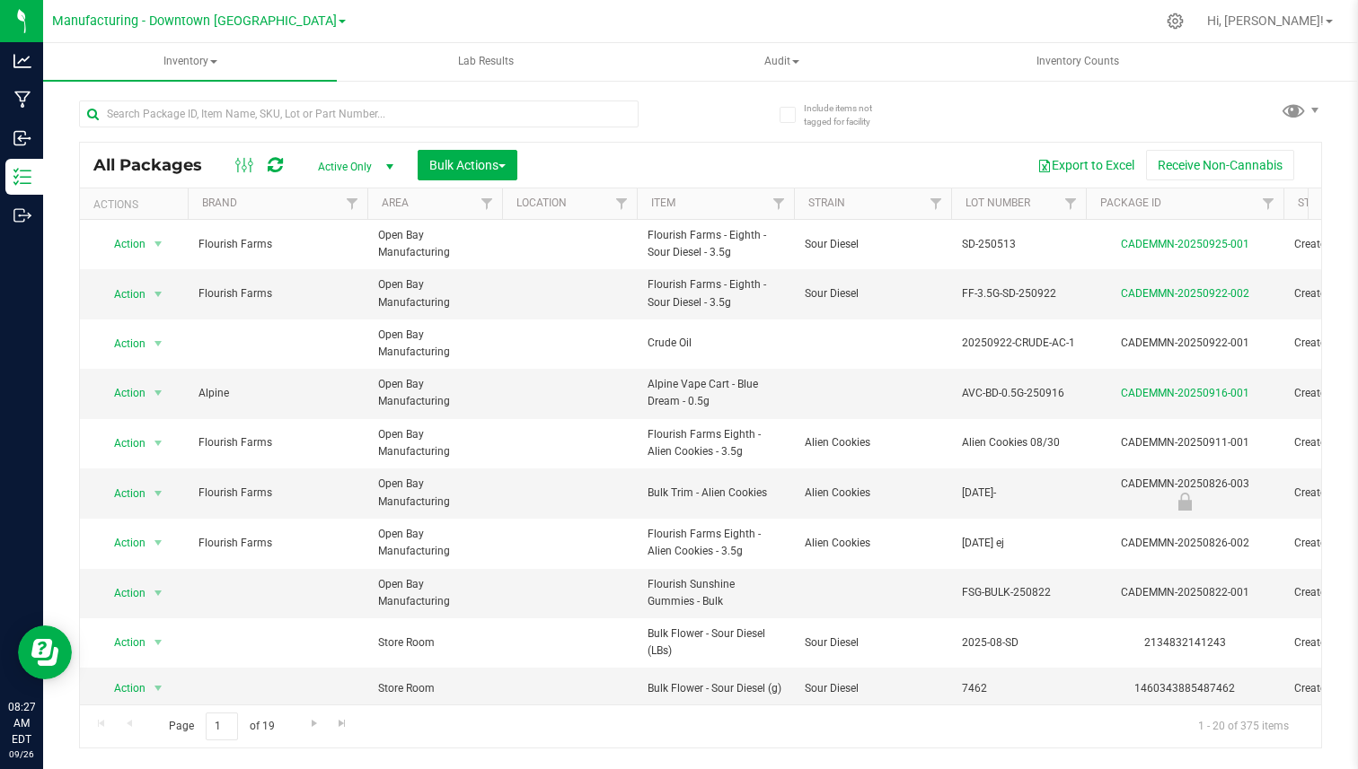
drag, startPoint x: 102, startPoint y: 163, endPoint x: 197, endPoint y: 163, distance: 94.3
click at [197, 163] on span "All Packages" at bounding box center [156, 165] width 127 height 20
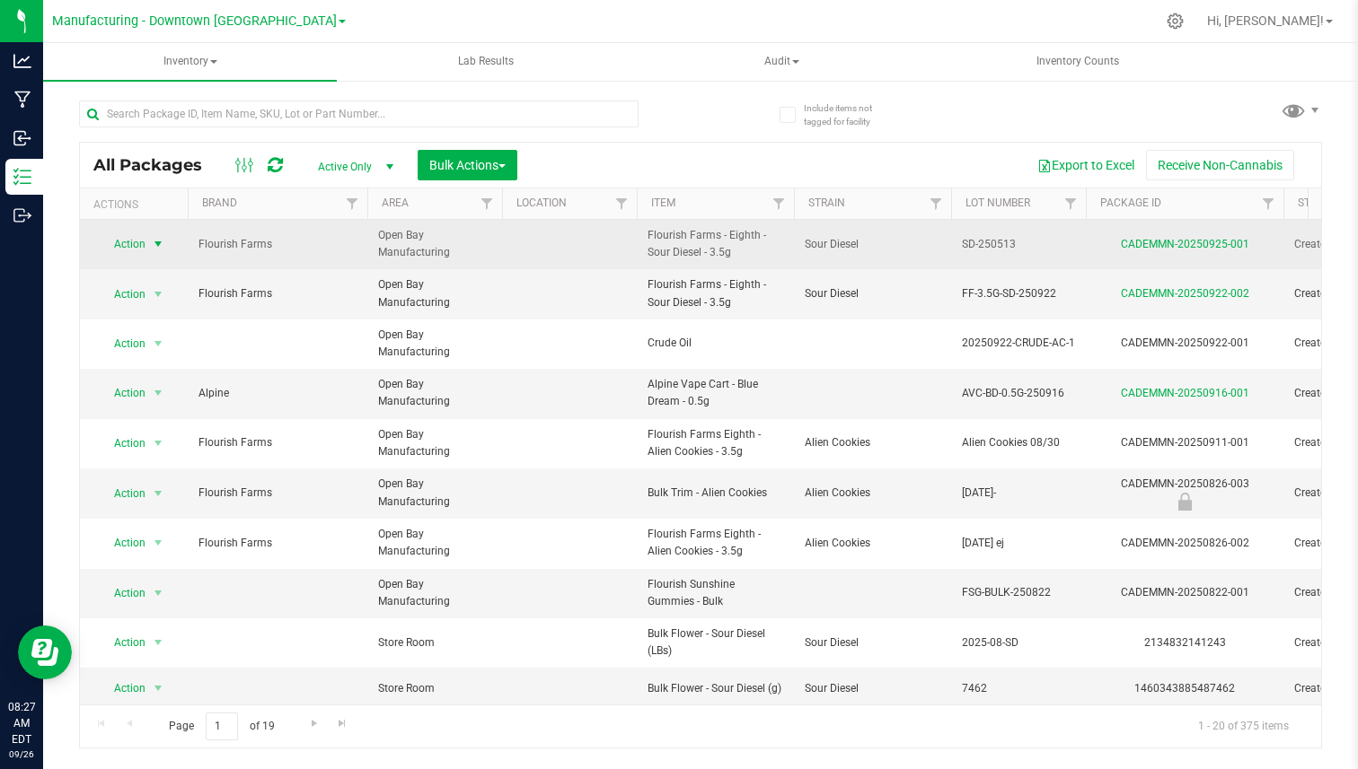
click at [141, 243] on span "Action" at bounding box center [122, 244] width 48 height 25
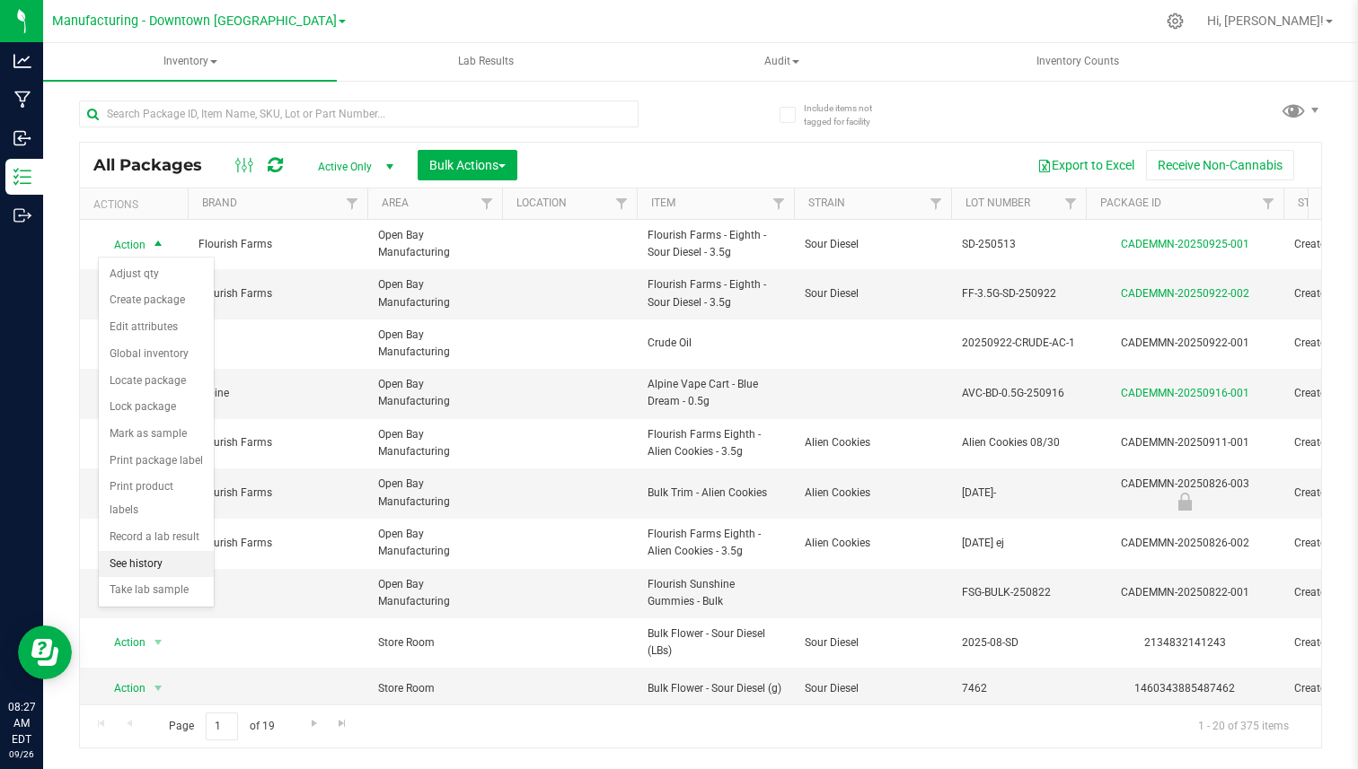
click at [128, 551] on li "See history" at bounding box center [156, 564] width 115 height 27
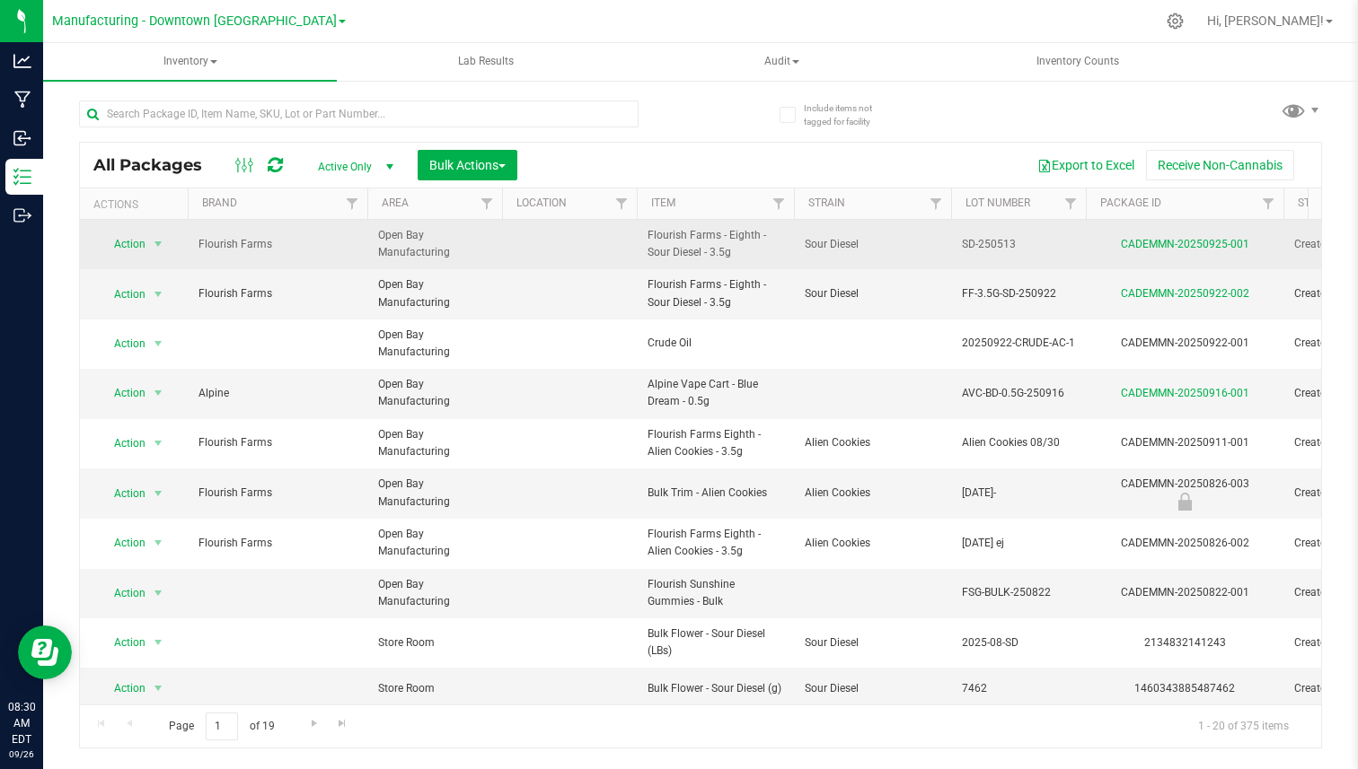
click at [1251, 250] on div "CADEMMN-20250925-001" at bounding box center [1184, 244] width 203 height 17
copy tr "CADEMMN-20250925-001"
click at [659, 229] on span "Flourish Farms - Eighth - Sour Diesel - 3.5g" at bounding box center [715, 244] width 136 height 34
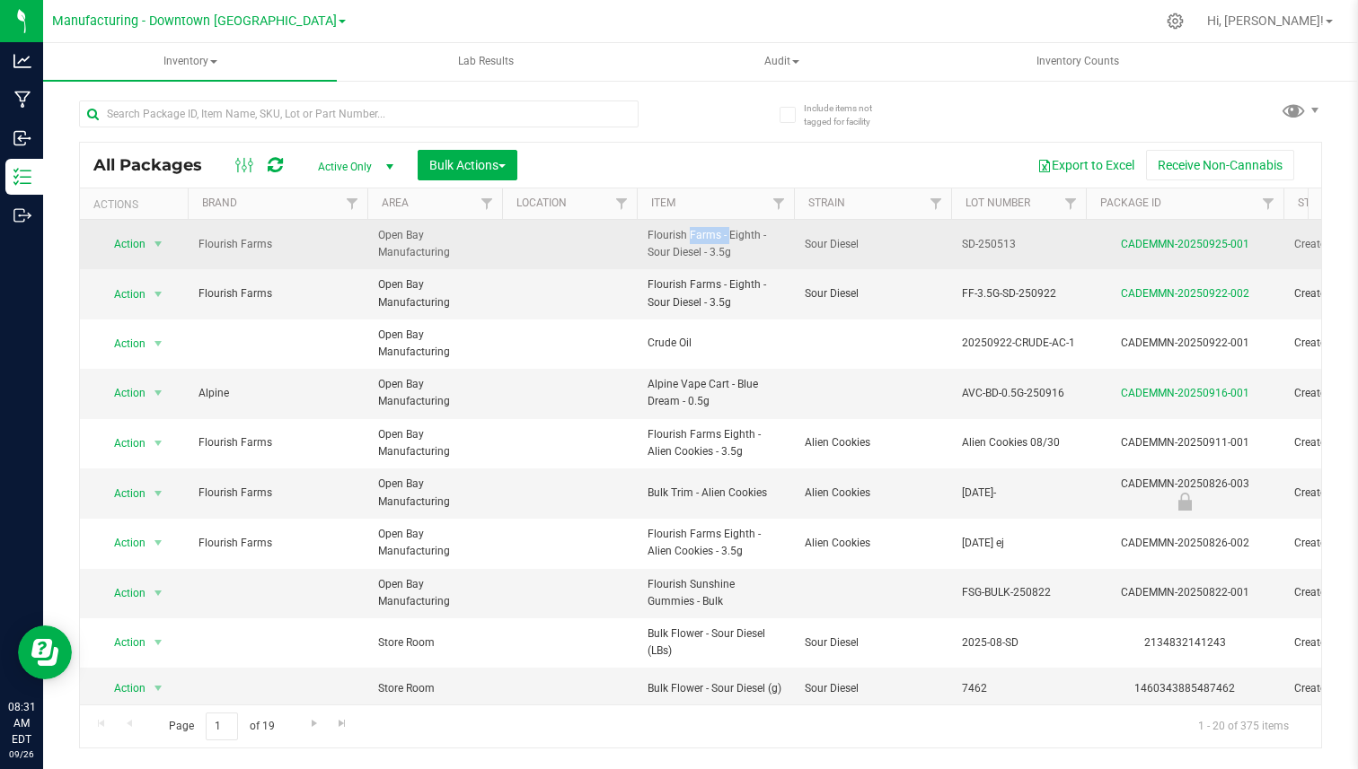
click at [659, 229] on span "Flourish Farms - Eighth - Sour Diesel - 3.5g" at bounding box center [715, 244] width 136 height 34
click at [154, 235] on span "select" at bounding box center [158, 244] width 22 height 25
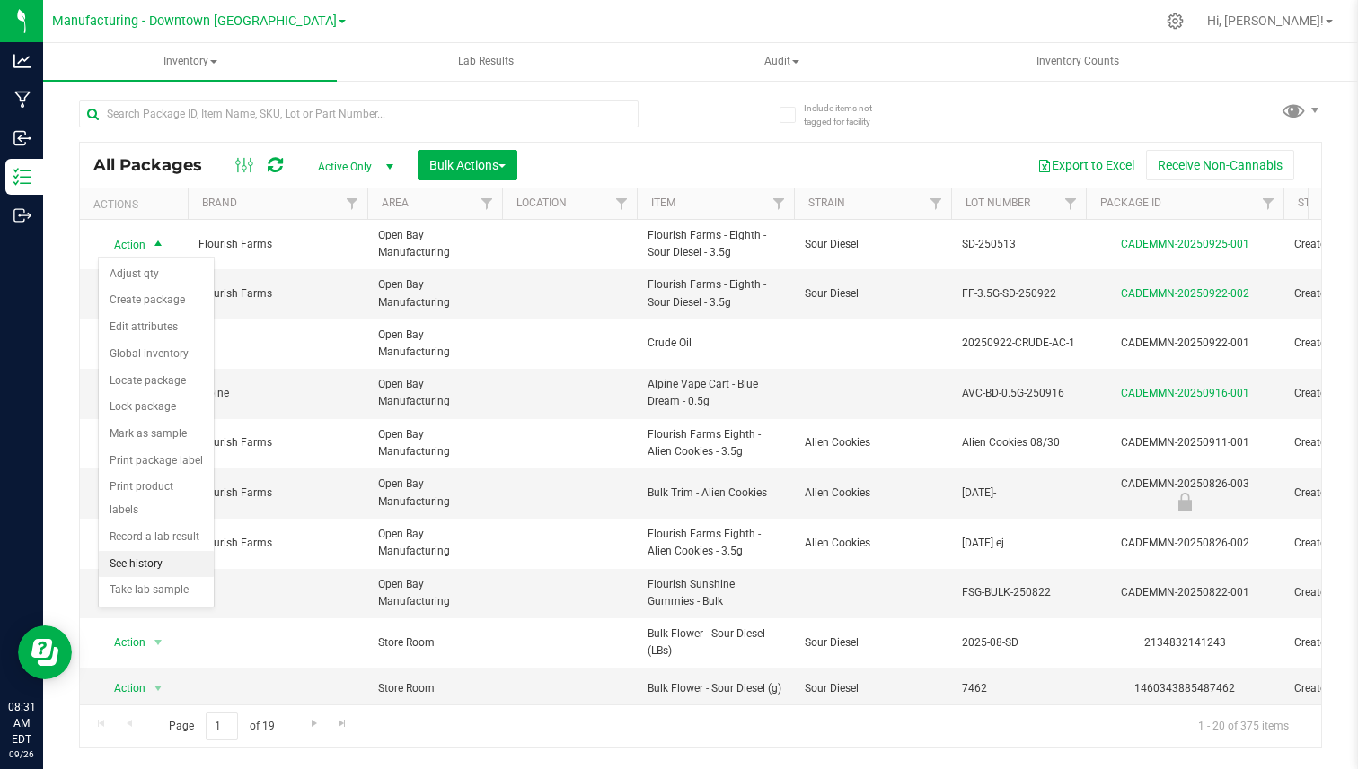
click at [139, 551] on li "See history" at bounding box center [156, 564] width 115 height 27
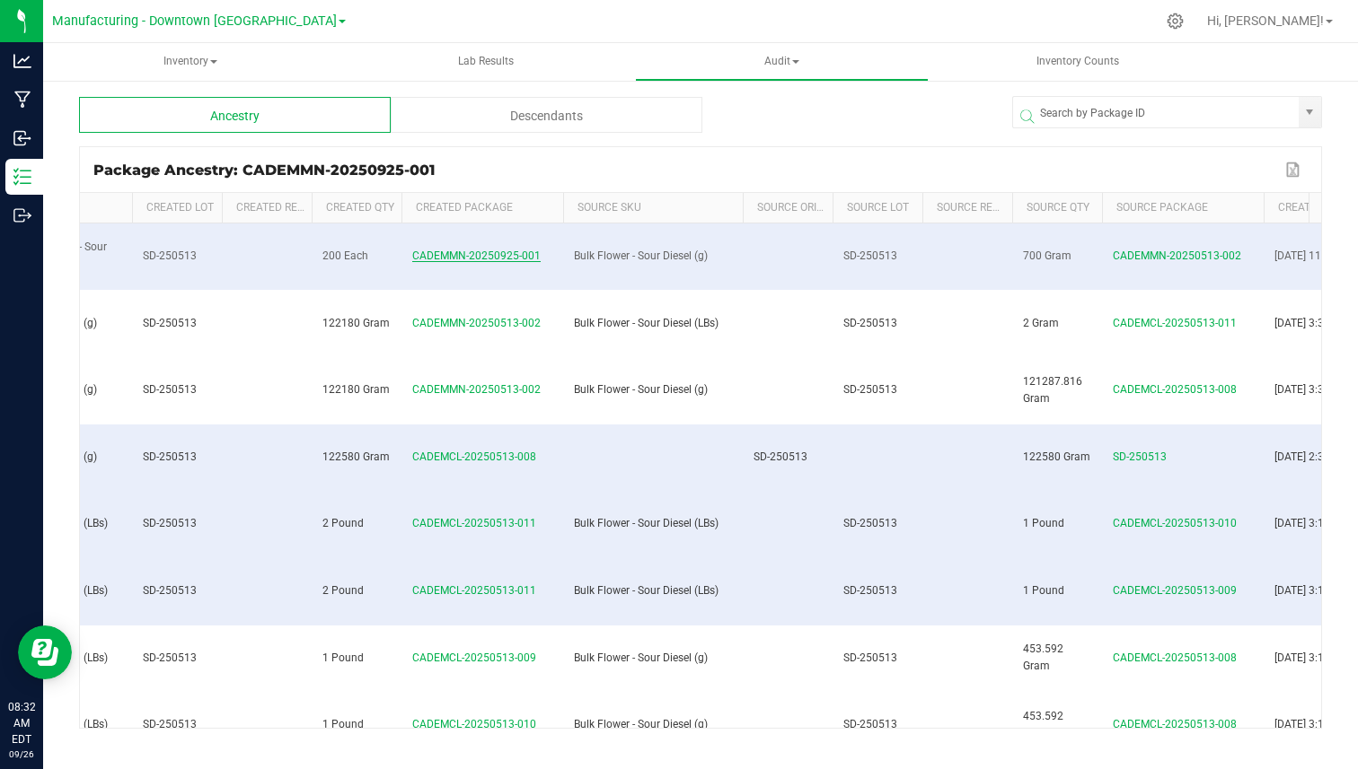
scroll to position [0, 442]
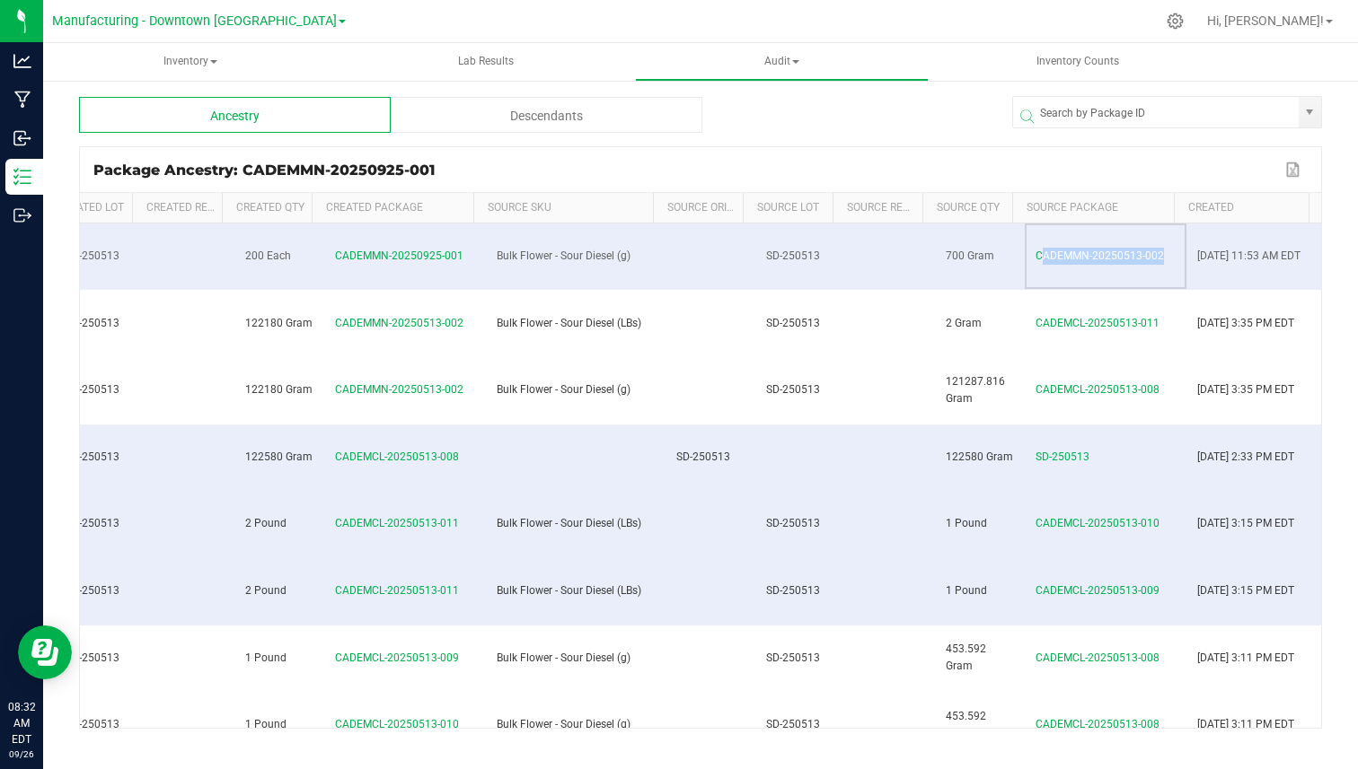
drag, startPoint x: 1019, startPoint y: 248, endPoint x: 1179, endPoint y: 242, distance: 159.9
click at [1180, 242] on tr "0 Manufacturing - Downtown LA Flourish Farms - Eighth - Sour Diesel - 3.5g SD-2…" at bounding box center [486, 257] width 1670 height 67
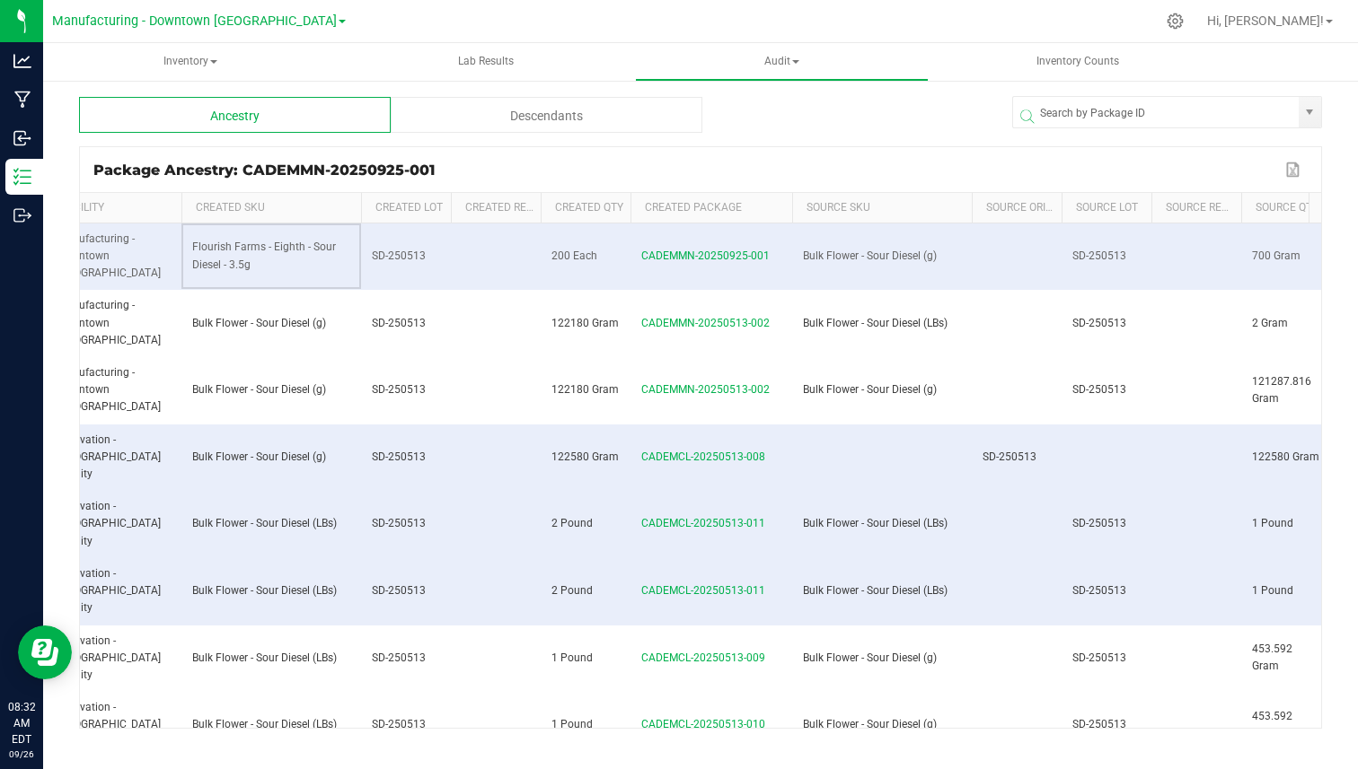
click at [202, 241] on span "Flourish Farms - Eighth - Sour Diesel - 3.5g" at bounding box center [264, 256] width 144 height 30
click at [202, 59] on span "Inventory" at bounding box center [190, 62] width 294 height 38
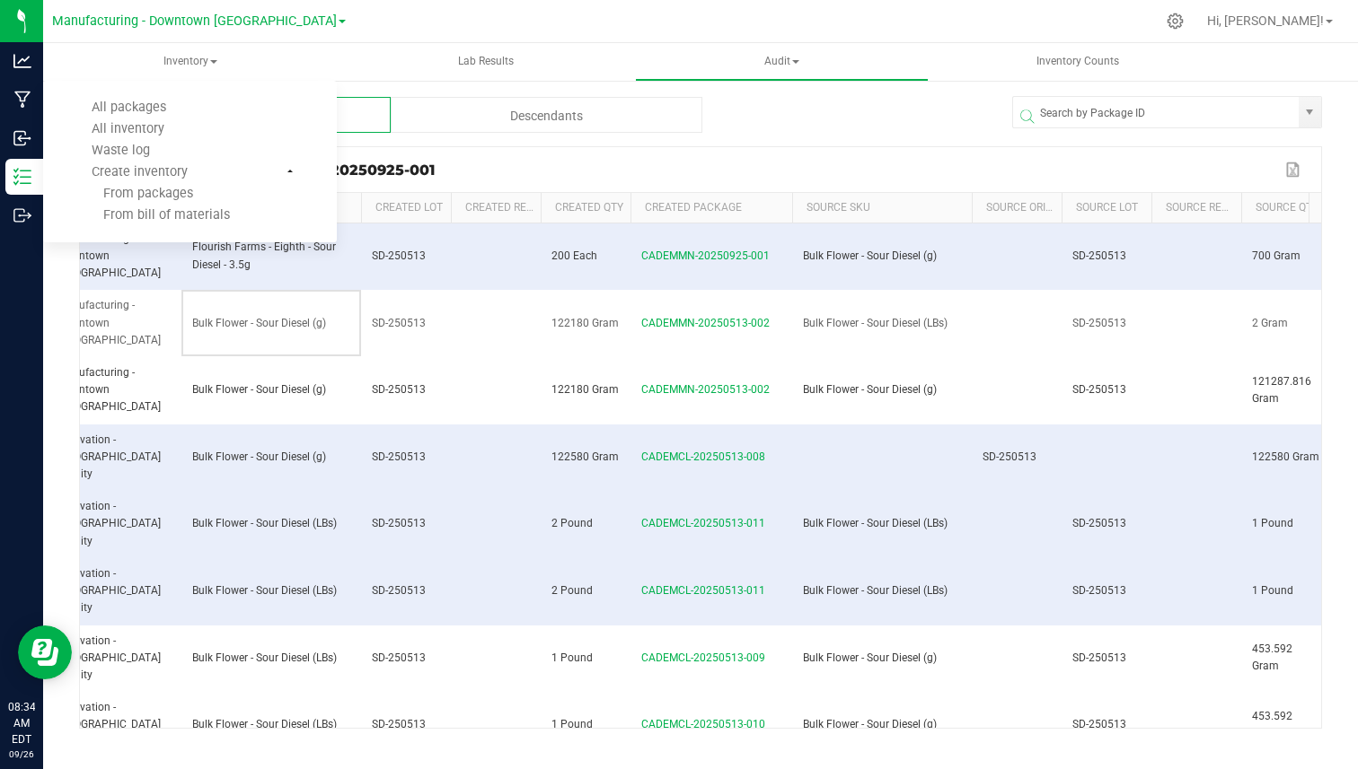
click at [272, 290] on td "Bulk Flower - Sour Diesel (g)" at bounding box center [271, 323] width 180 height 67
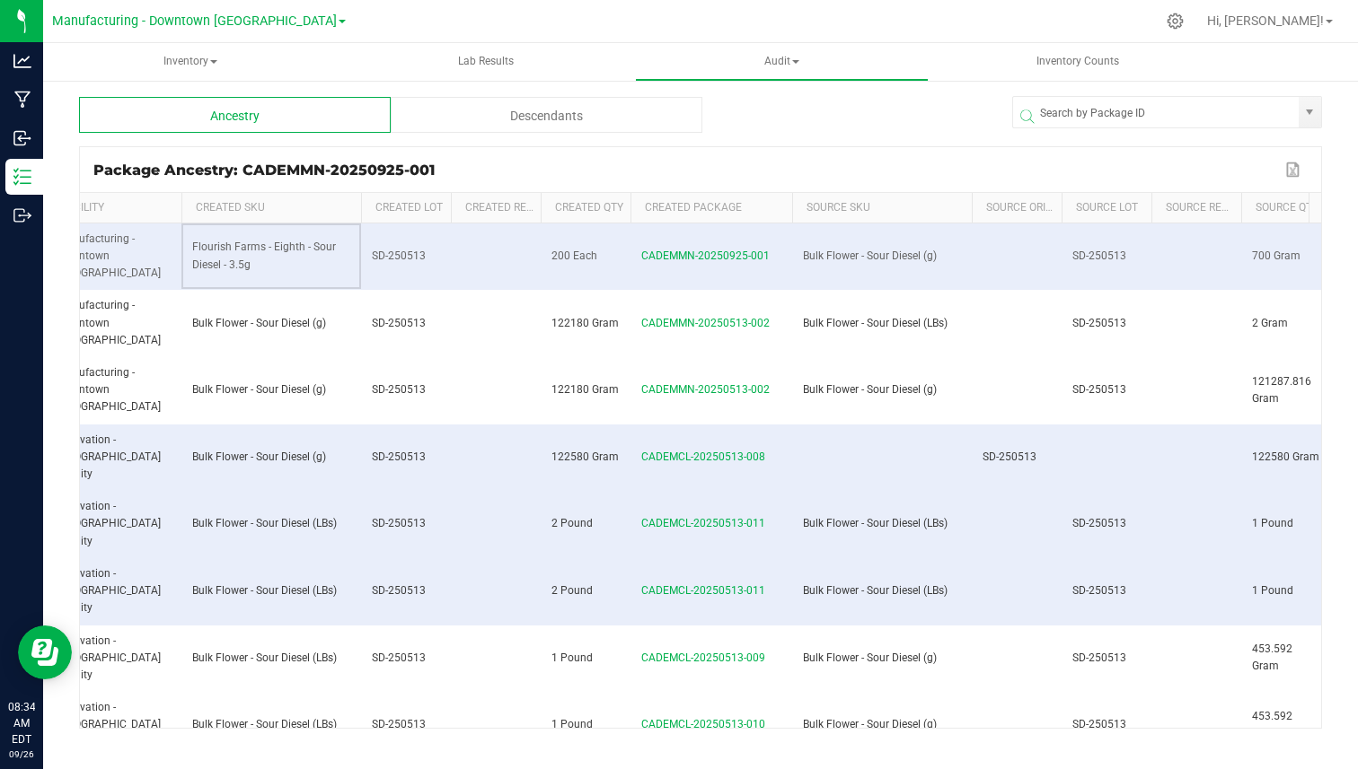
click at [223, 242] on span "Flourish Farms - Eighth - Sour Diesel - 3.5g" at bounding box center [264, 256] width 144 height 30
copy span "Flourish Farms - Eighth - Sour Diesel - 3.5g"
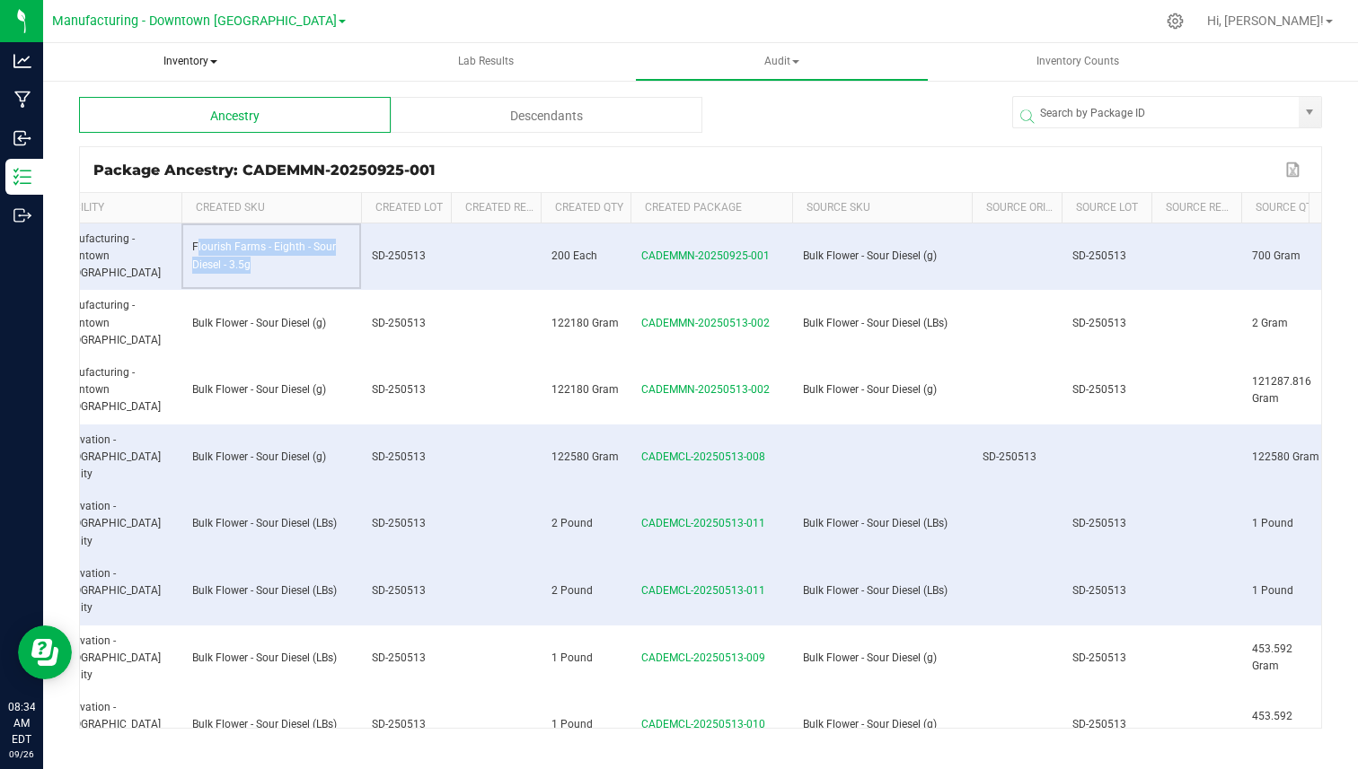
click at [208, 59] on span "Inventory" at bounding box center [190, 62] width 294 height 38
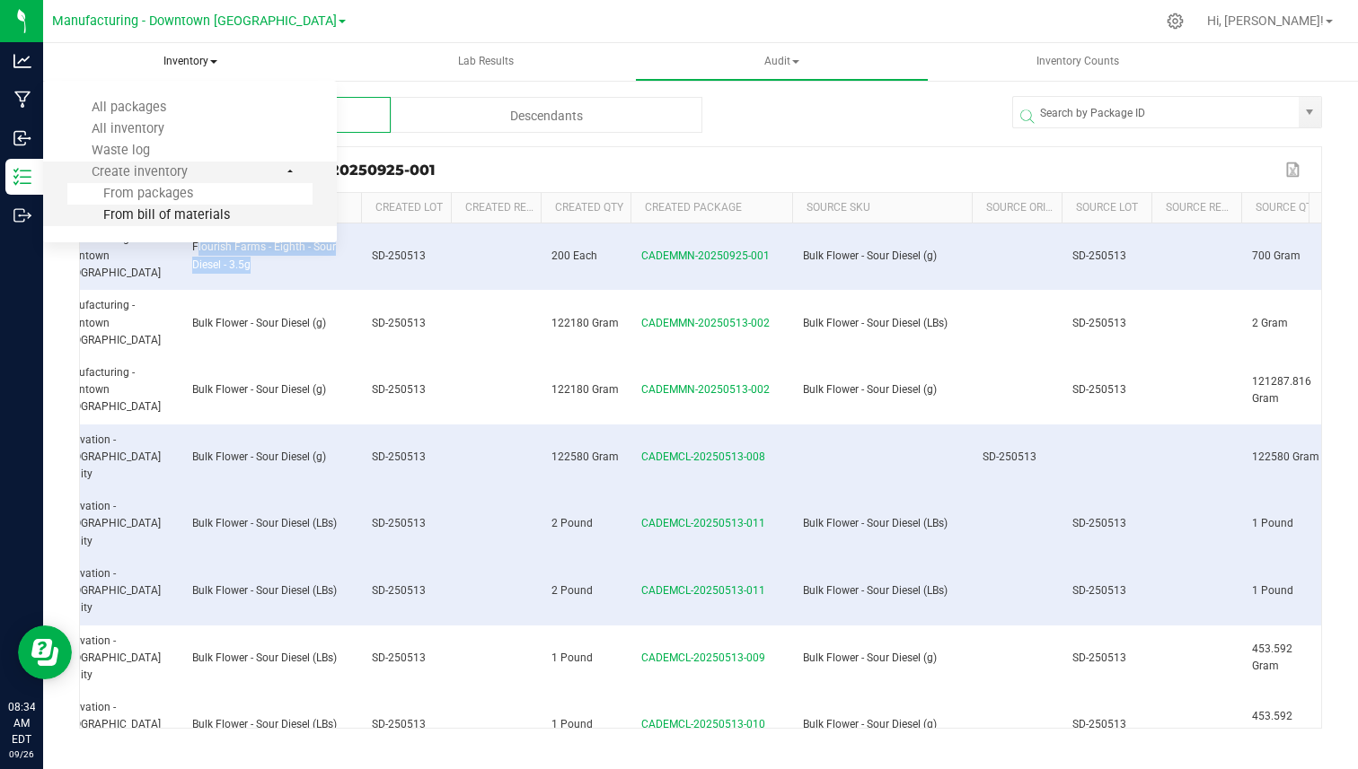
click at [151, 210] on span "From bill of materials" at bounding box center [148, 214] width 163 height 15
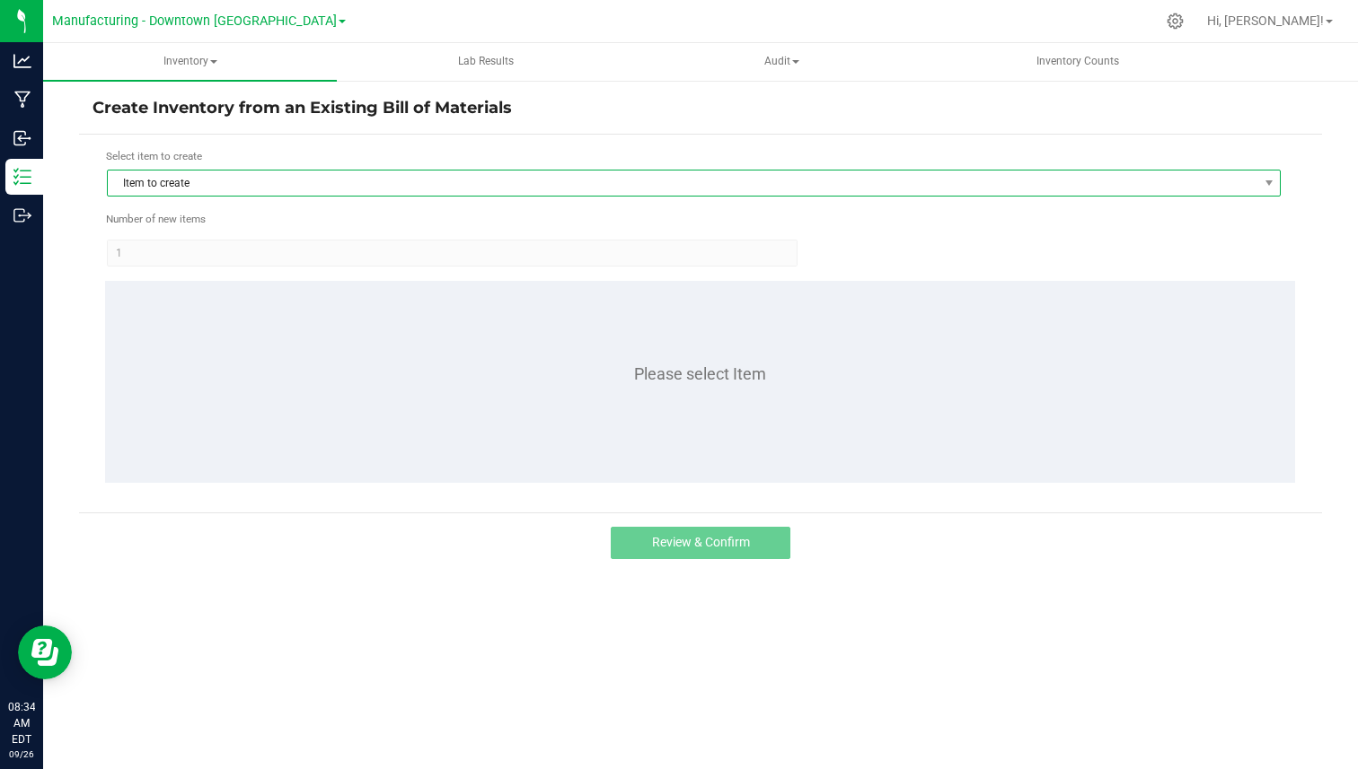
click at [321, 183] on span "Item to create" at bounding box center [682, 183] width 1149 height 25
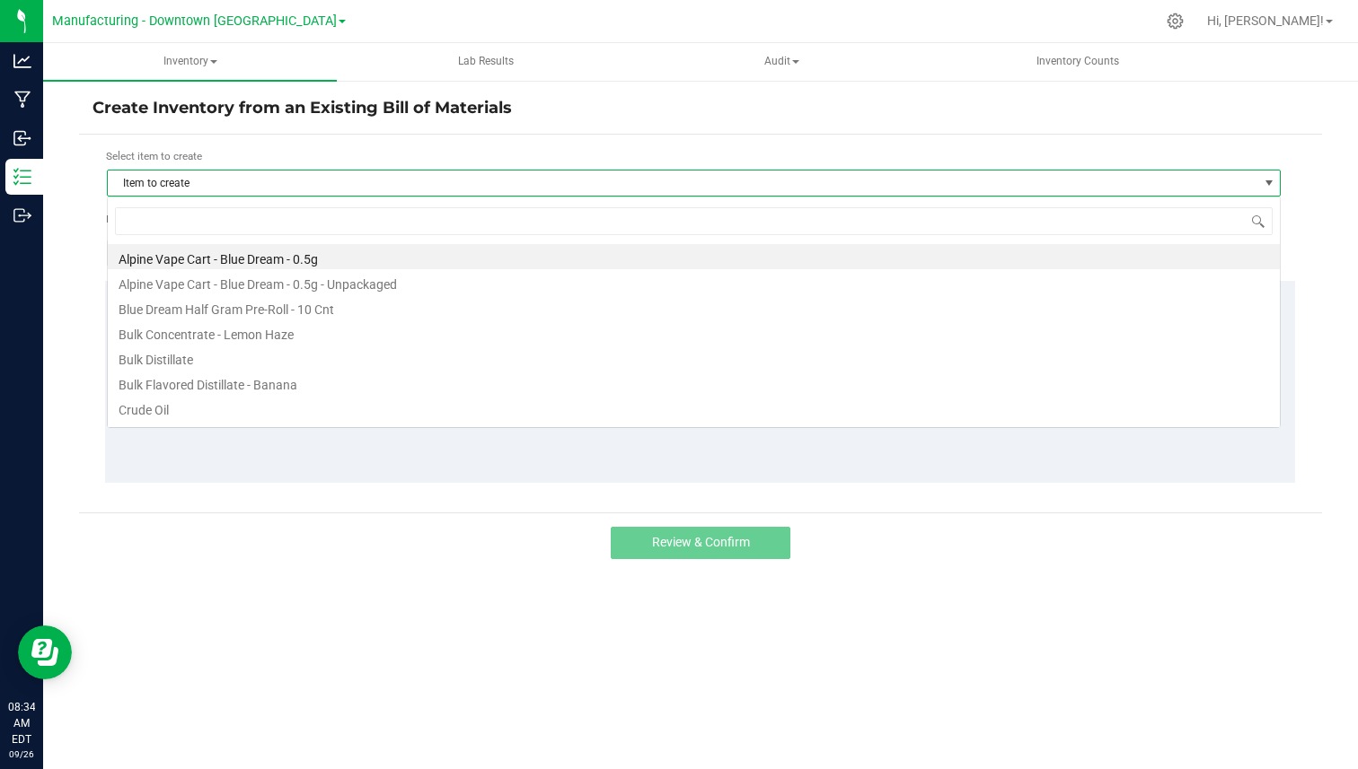
scroll to position [27, 1173]
type input "Flourish Farms - Eighth - Sour Diesel - 3.5g"
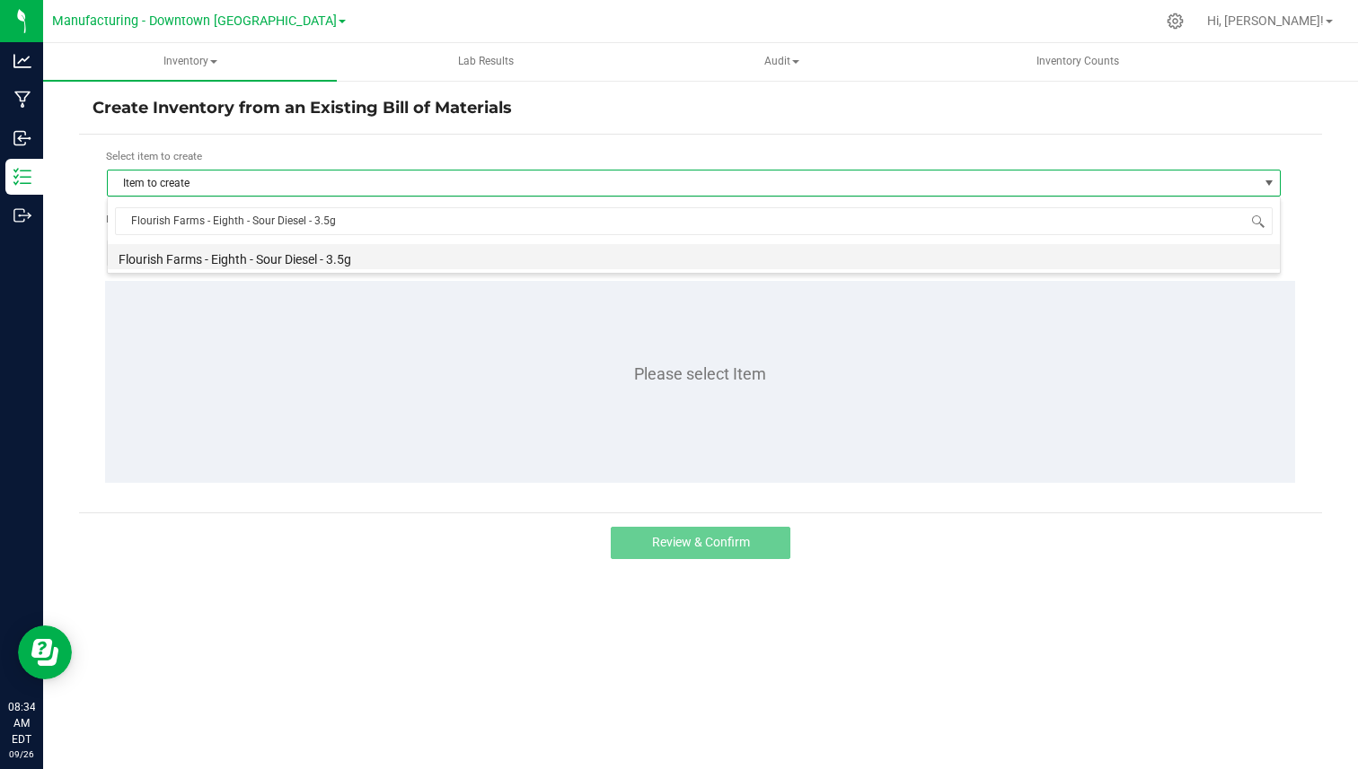
click at [302, 249] on li "Flourish Farms - Eighth - Sour Diesel - 3.5g" at bounding box center [694, 256] width 1172 height 25
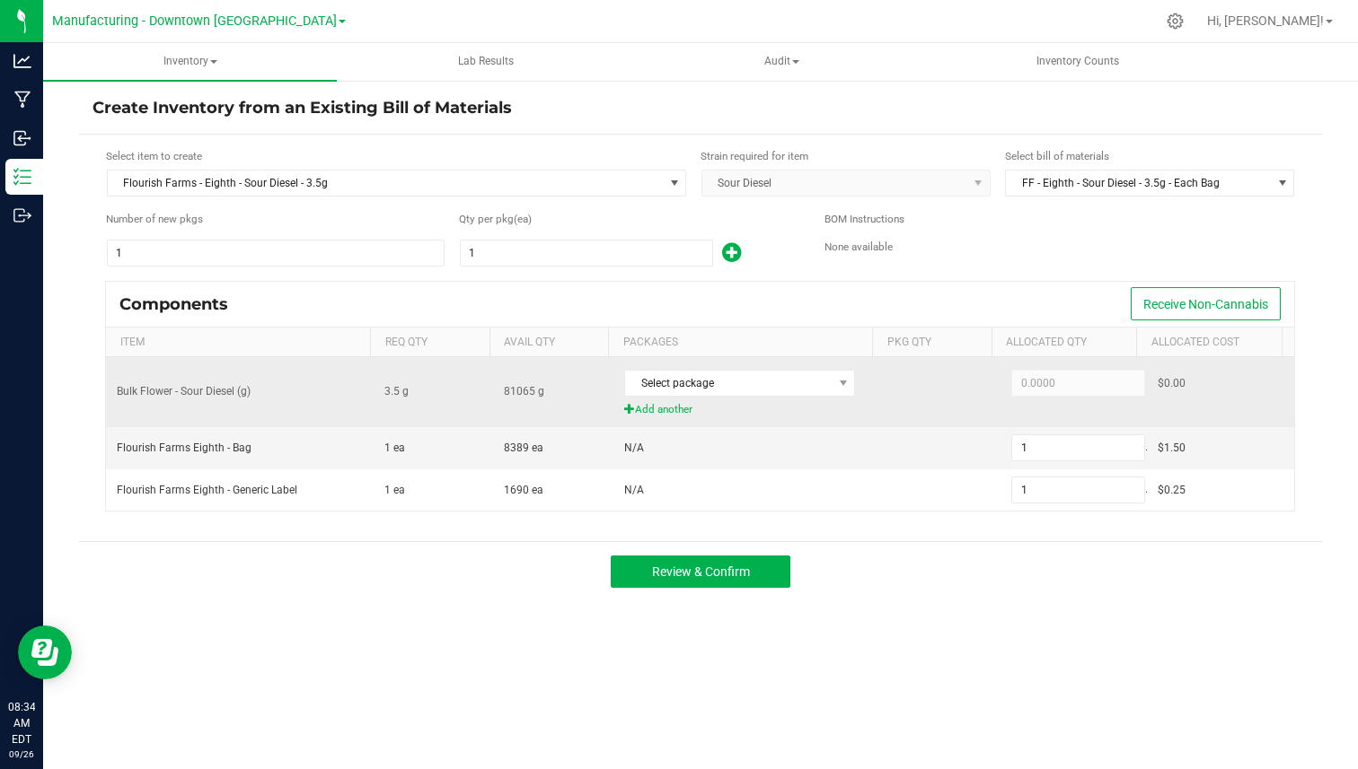
click at [158, 385] on span "Bulk Flower - Sour Diesel (g)" at bounding box center [184, 391] width 134 height 13
click at [759, 388] on span "Select package" at bounding box center [728, 383] width 207 height 25
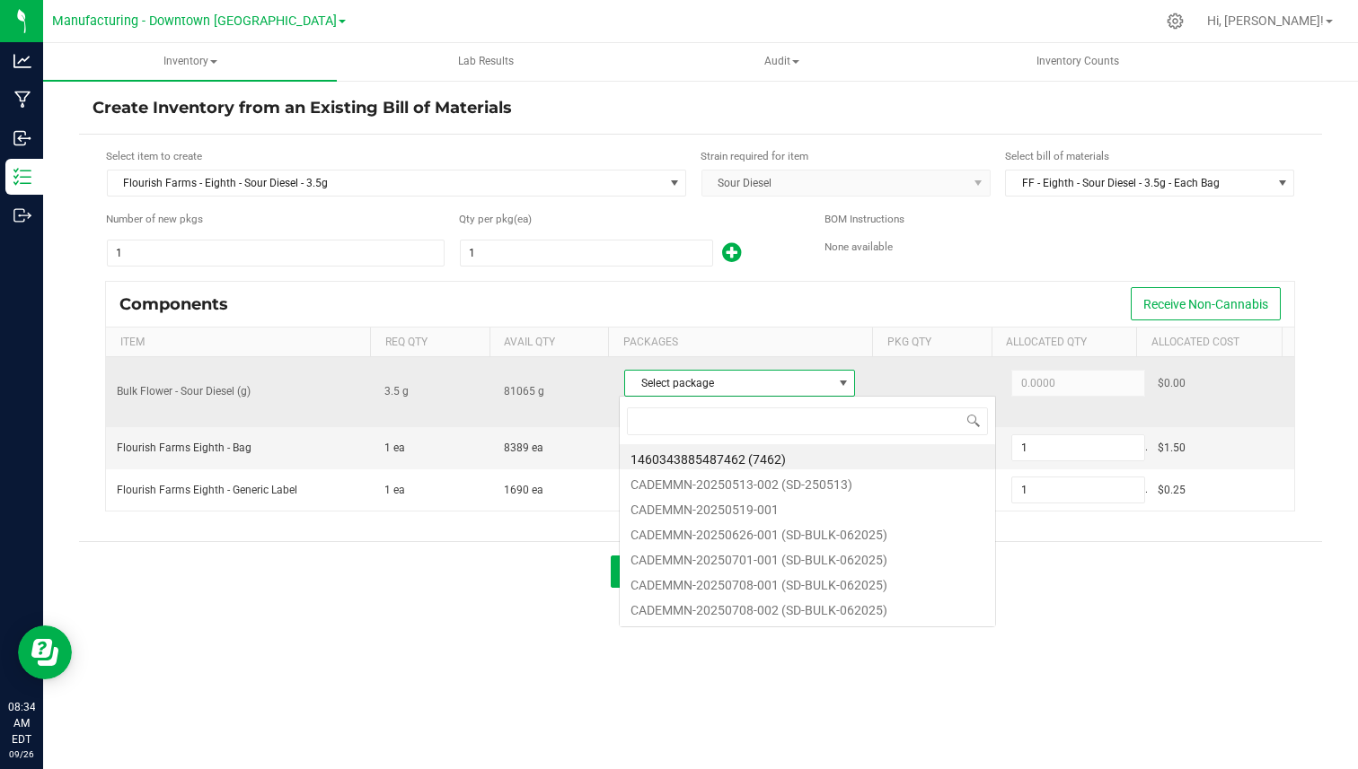
scroll to position [27, 227]
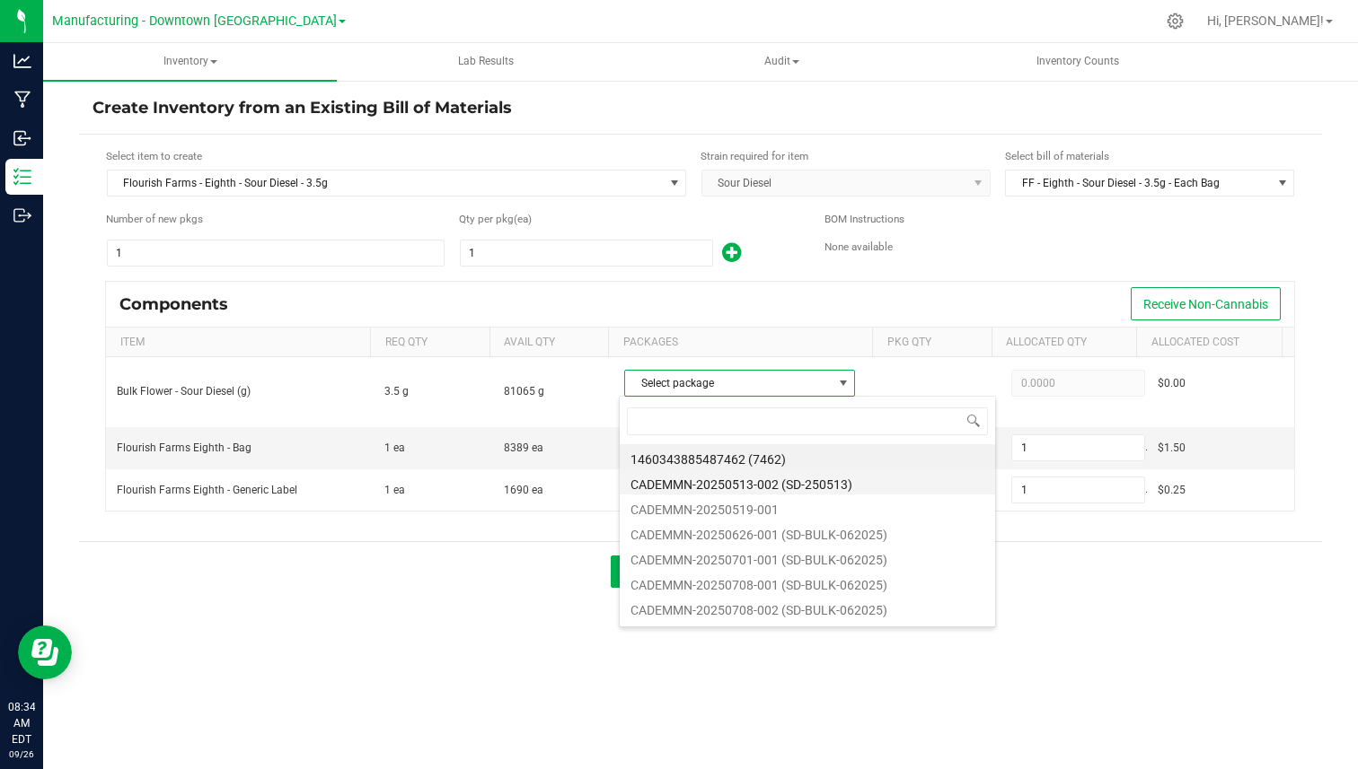
click at [736, 479] on li "CADEMMN-20250513-002 (SD-250513)" at bounding box center [807, 482] width 375 height 25
type input "3.5000"
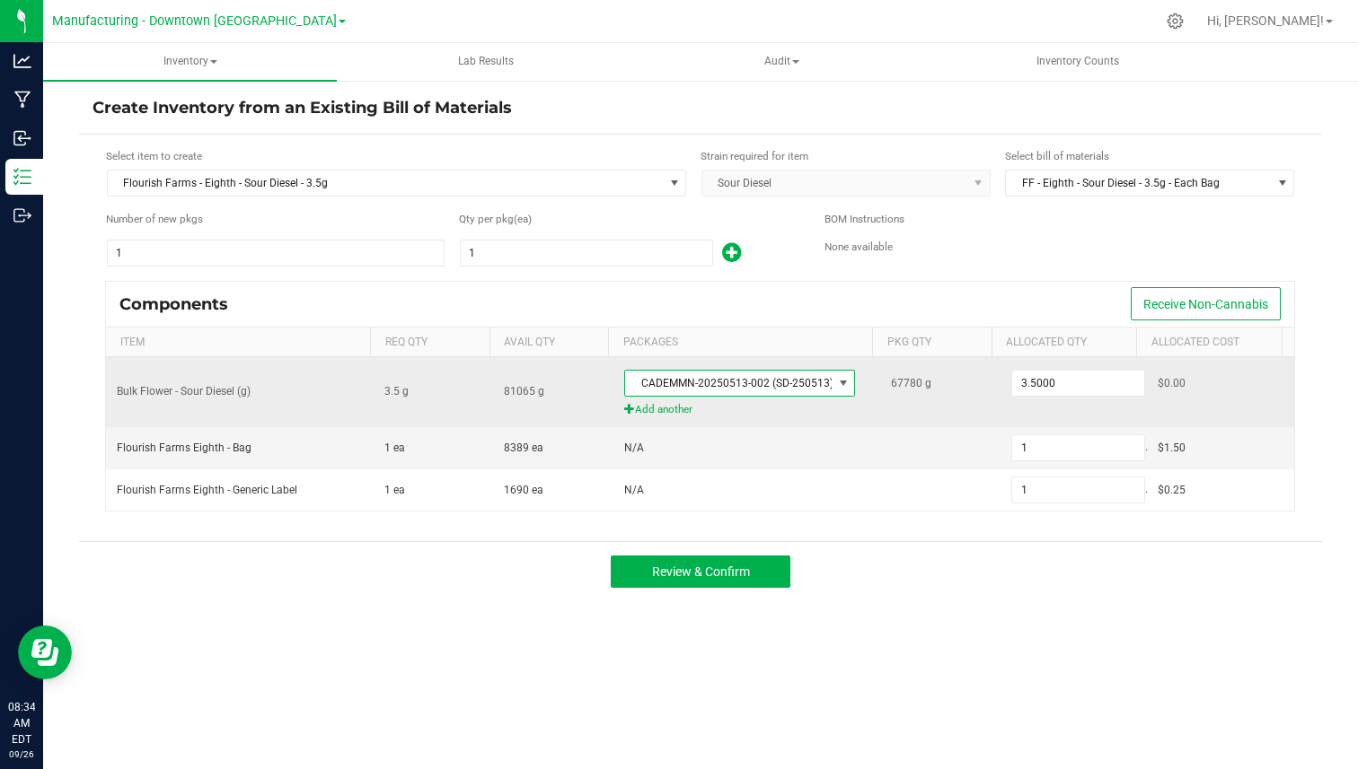
click at [664, 404] on span "Add another" at bounding box center [746, 409] width 245 height 17
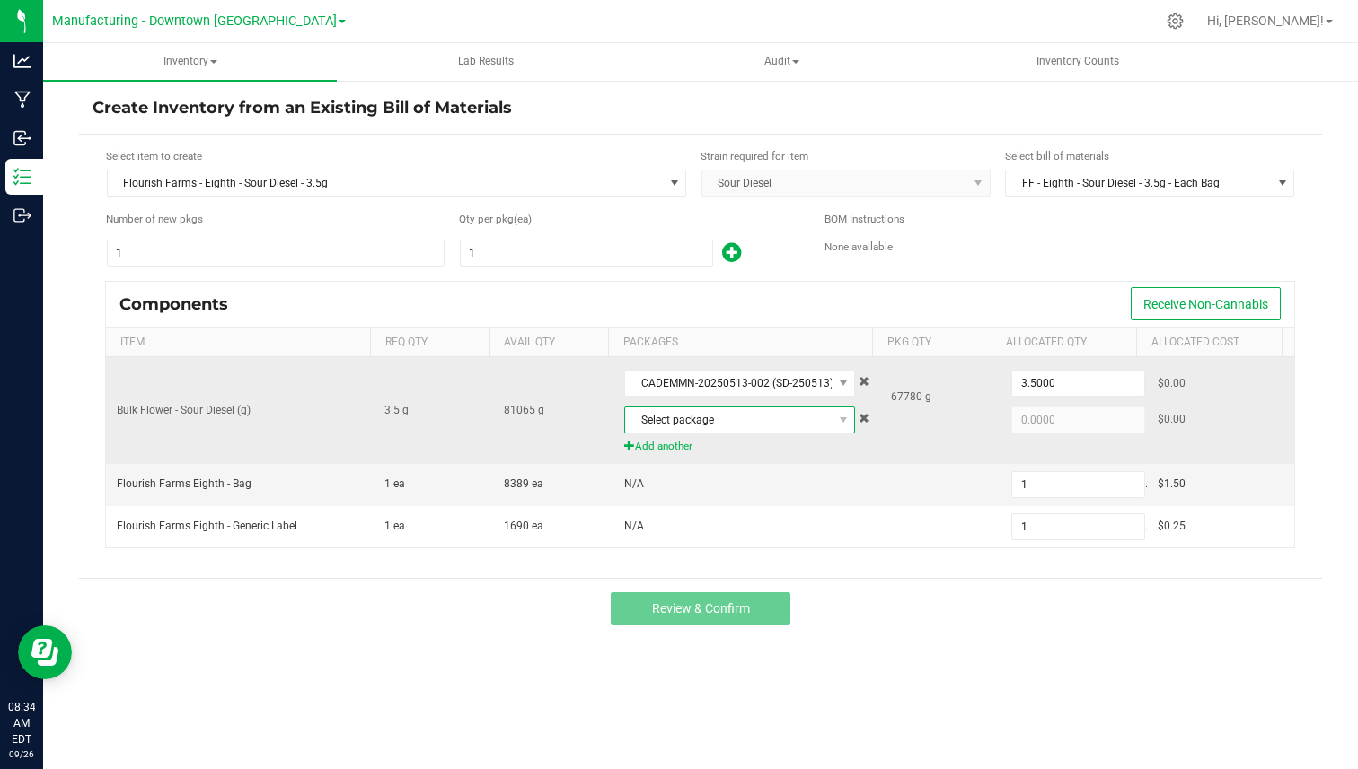
click at [716, 412] on span "Select package" at bounding box center [728, 420] width 207 height 25
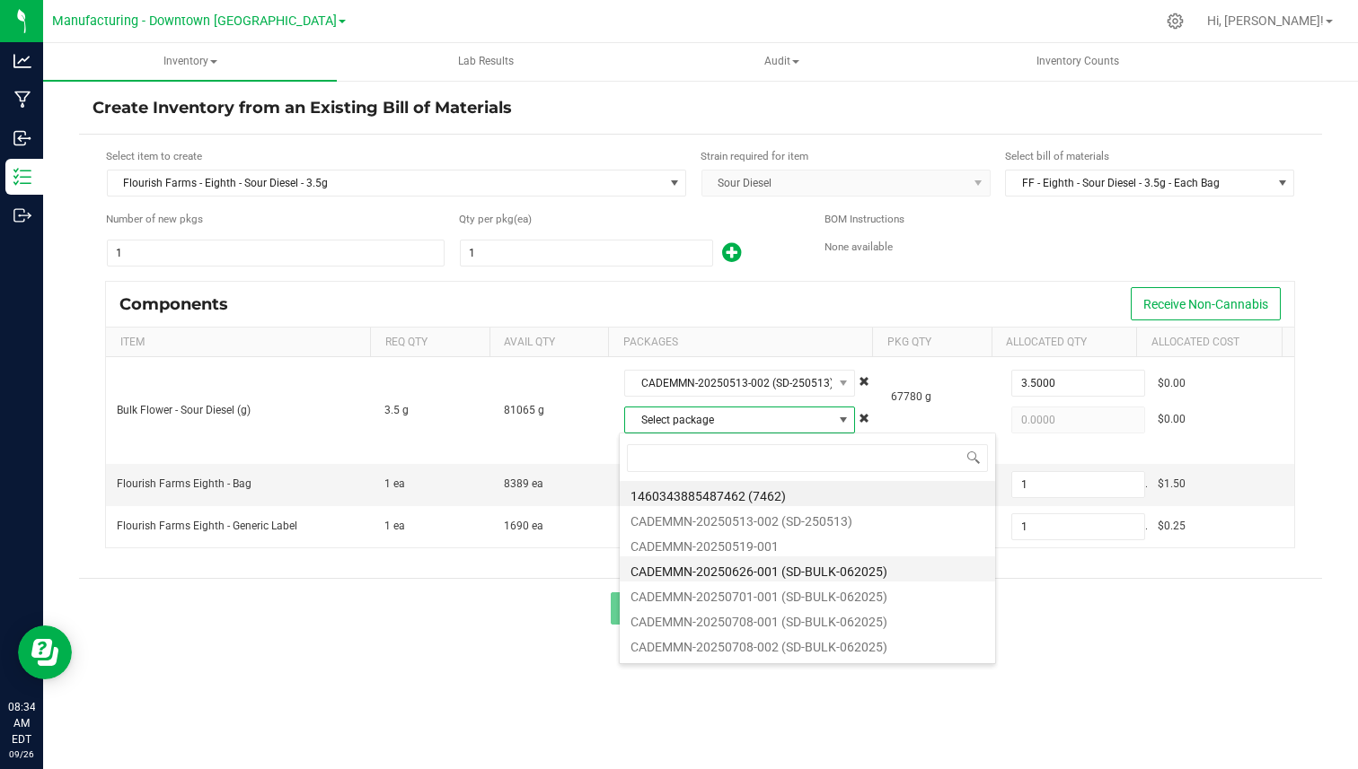
click at [725, 569] on li "CADEMMN-20250626-001 (SD-BULK-062025)" at bounding box center [807, 569] width 375 height 25
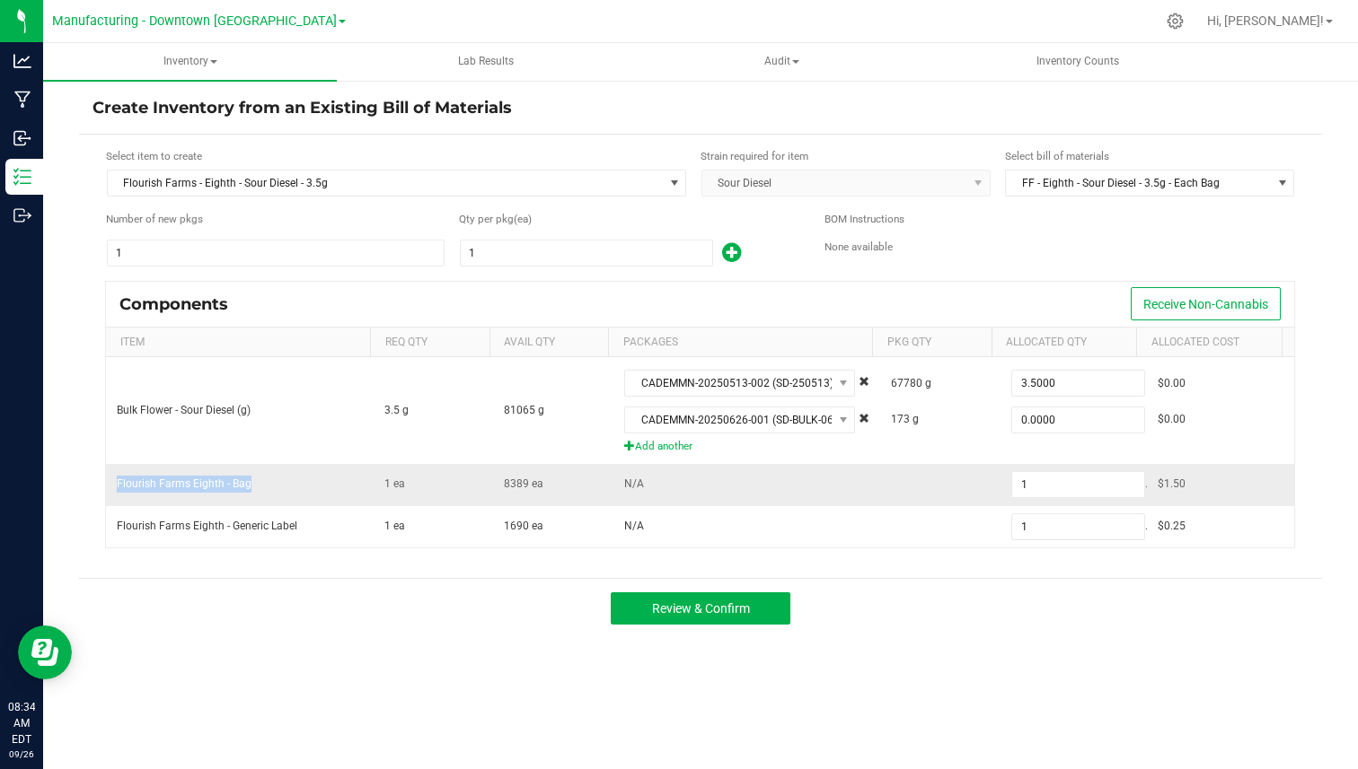
drag, startPoint x: 115, startPoint y: 483, endPoint x: 303, endPoint y: 483, distance: 187.6
click at [303, 483] on td "Flourish Farms Eighth - Bag" at bounding box center [239, 485] width 267 height 42
click at [1046, 489] on input "1" at bounding box center [1078, 484] width 132 height 25
click at [494, 206] on form "Select item to create Flourish Farms - Eighth - Sour Diesel - 3.5g Strain requi…" at bounding box center [700, 356] width 1216 height 417
click at [496, 194] on span "Flourish Farms - Eighth - Sour Diesel - 3.5g" at bounding box center [385, 183] width 555 height 25
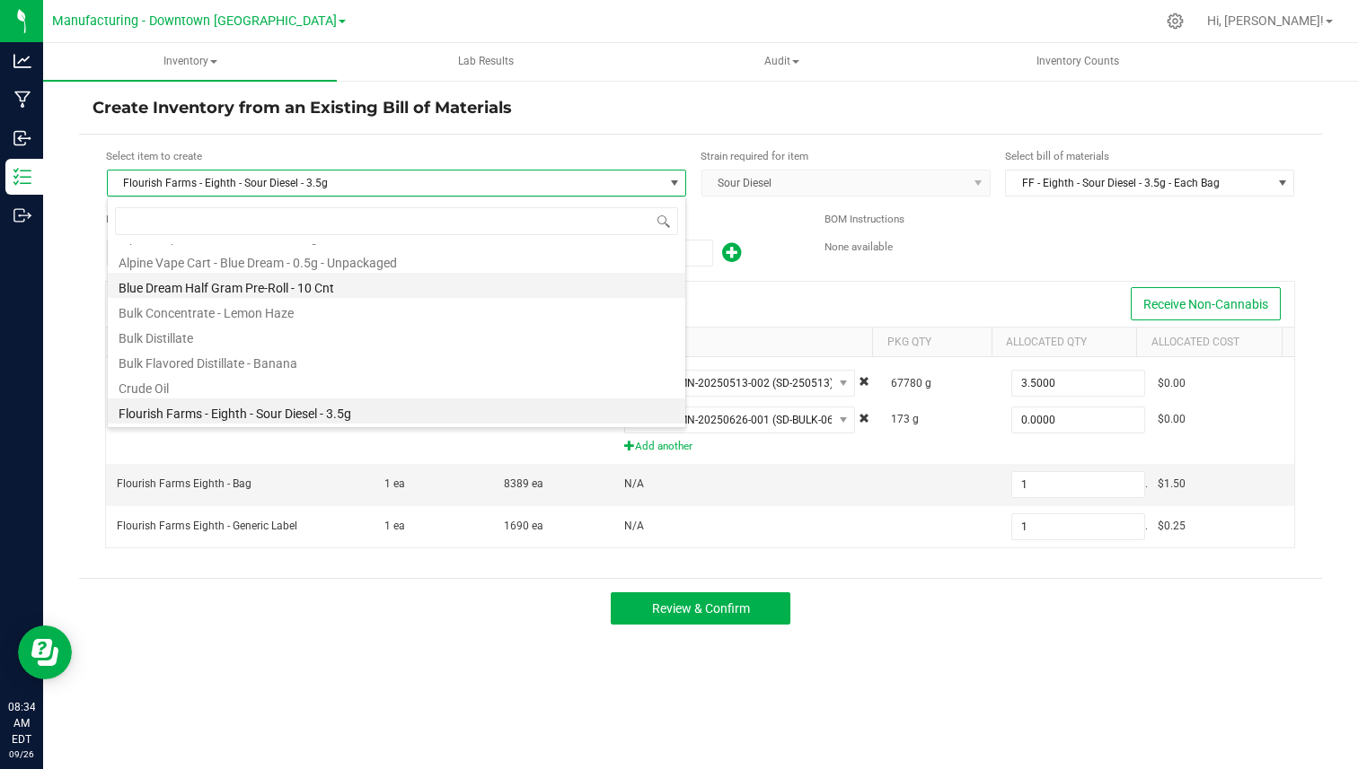
scroll to position [0, 0]
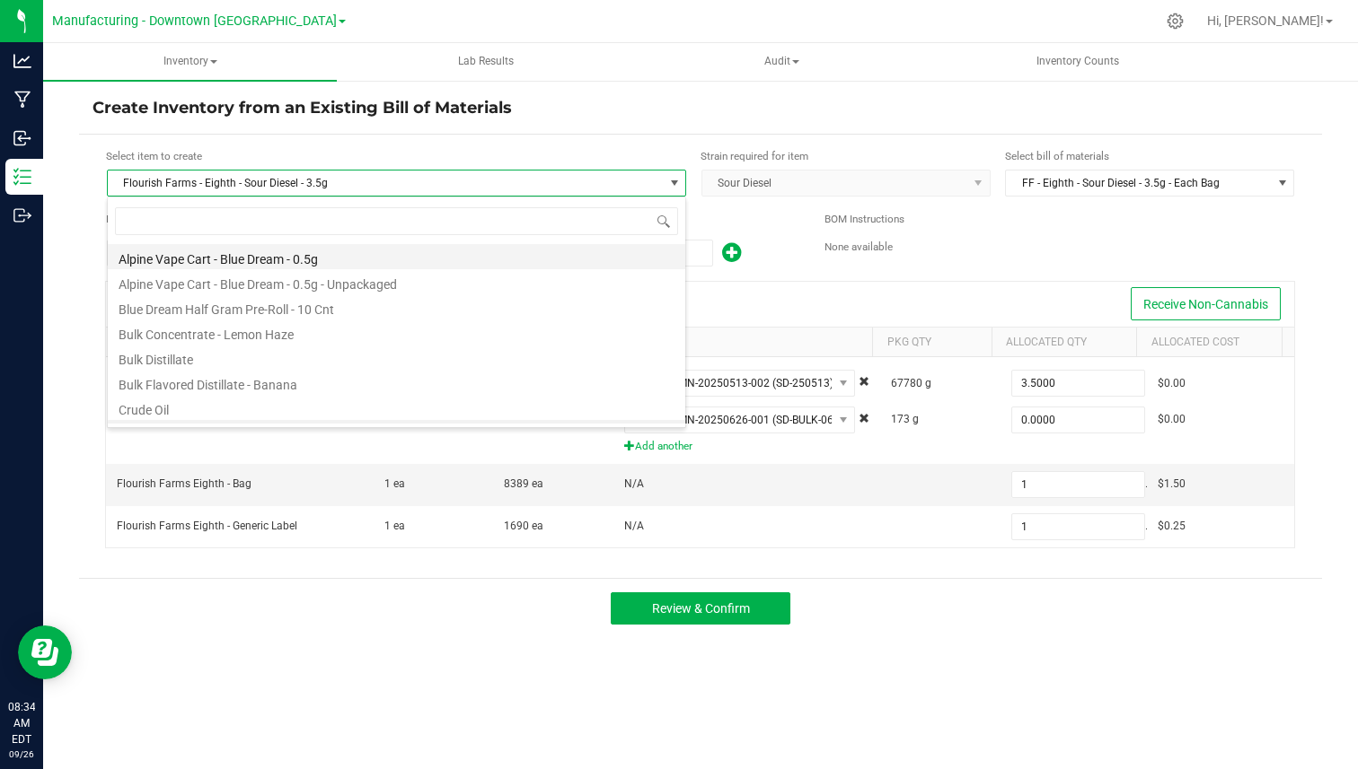
click at [406, 260] on li "Alpine Vape Cart - Blue Dream - 0.5g" at bounding box center [396, 256] width 577 height 25
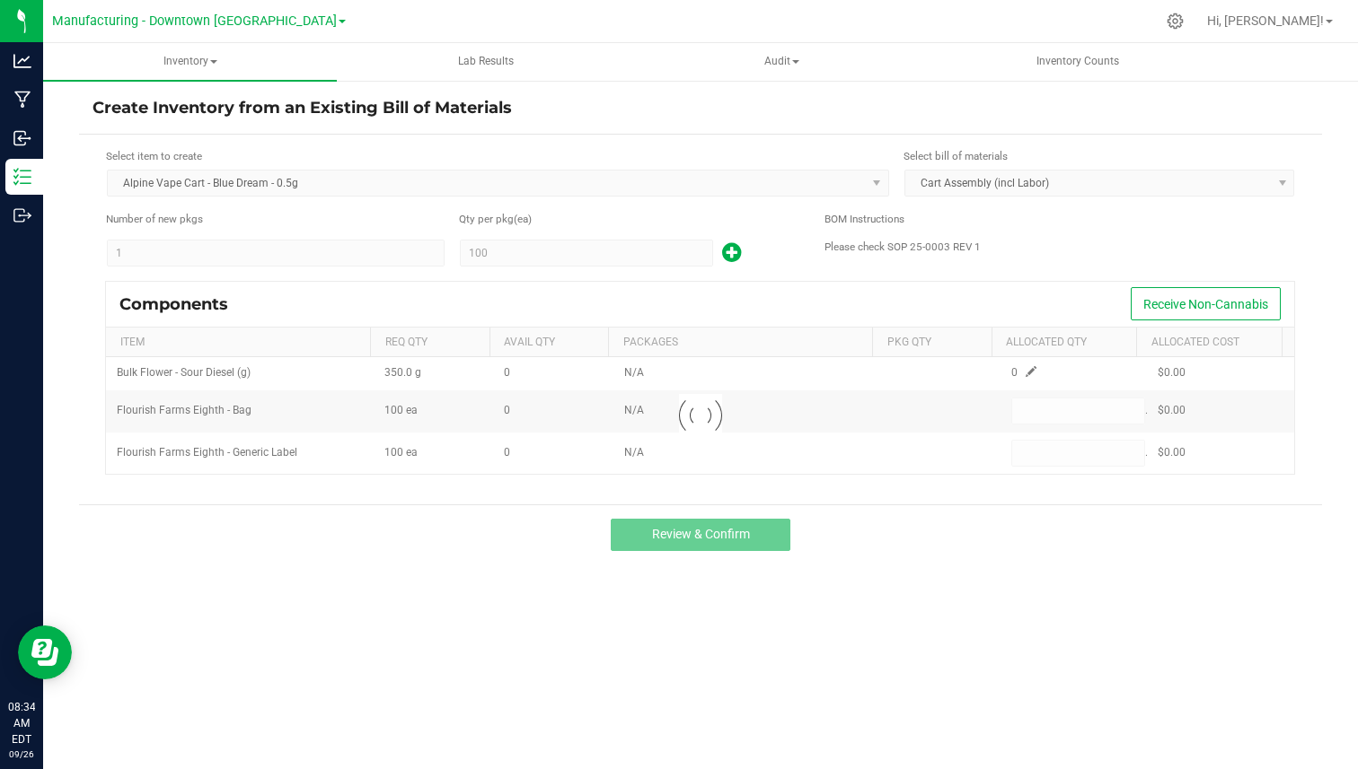
type input "1"
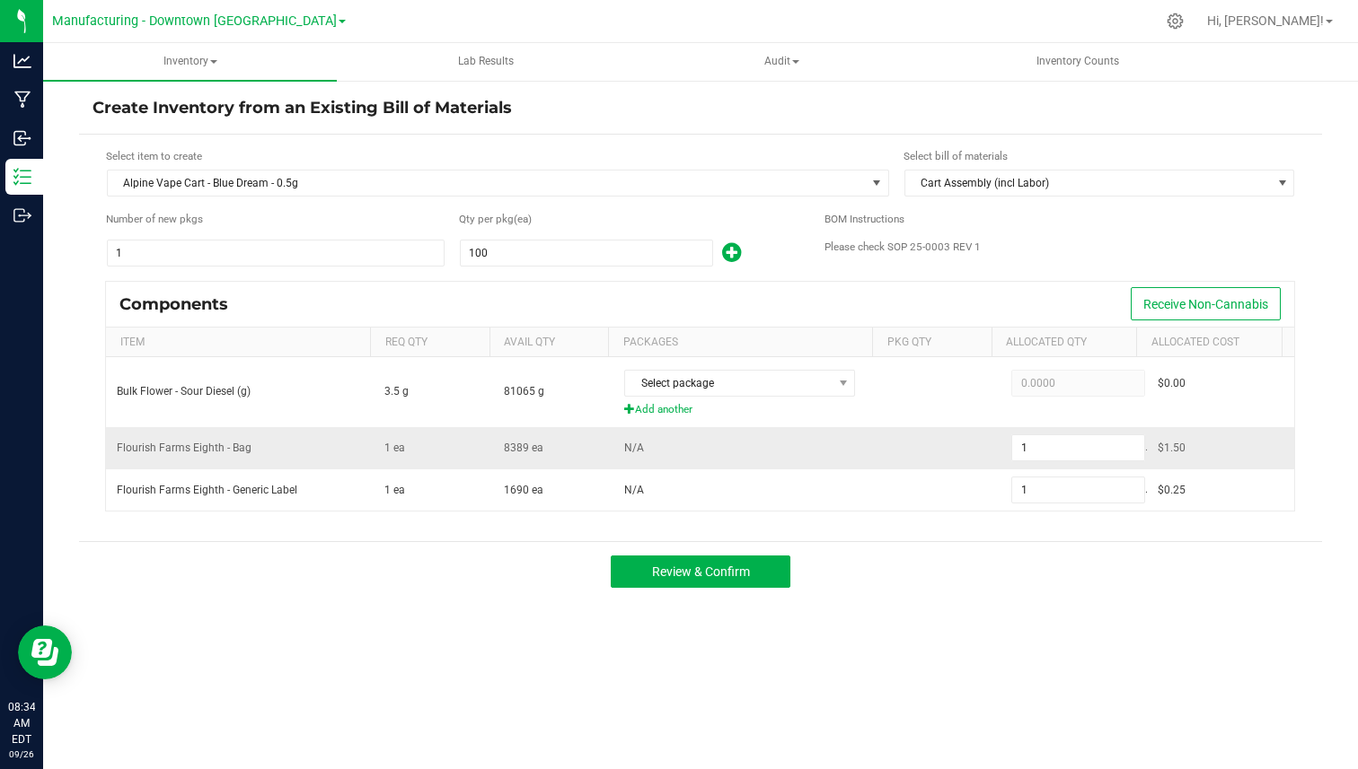
type input "100"
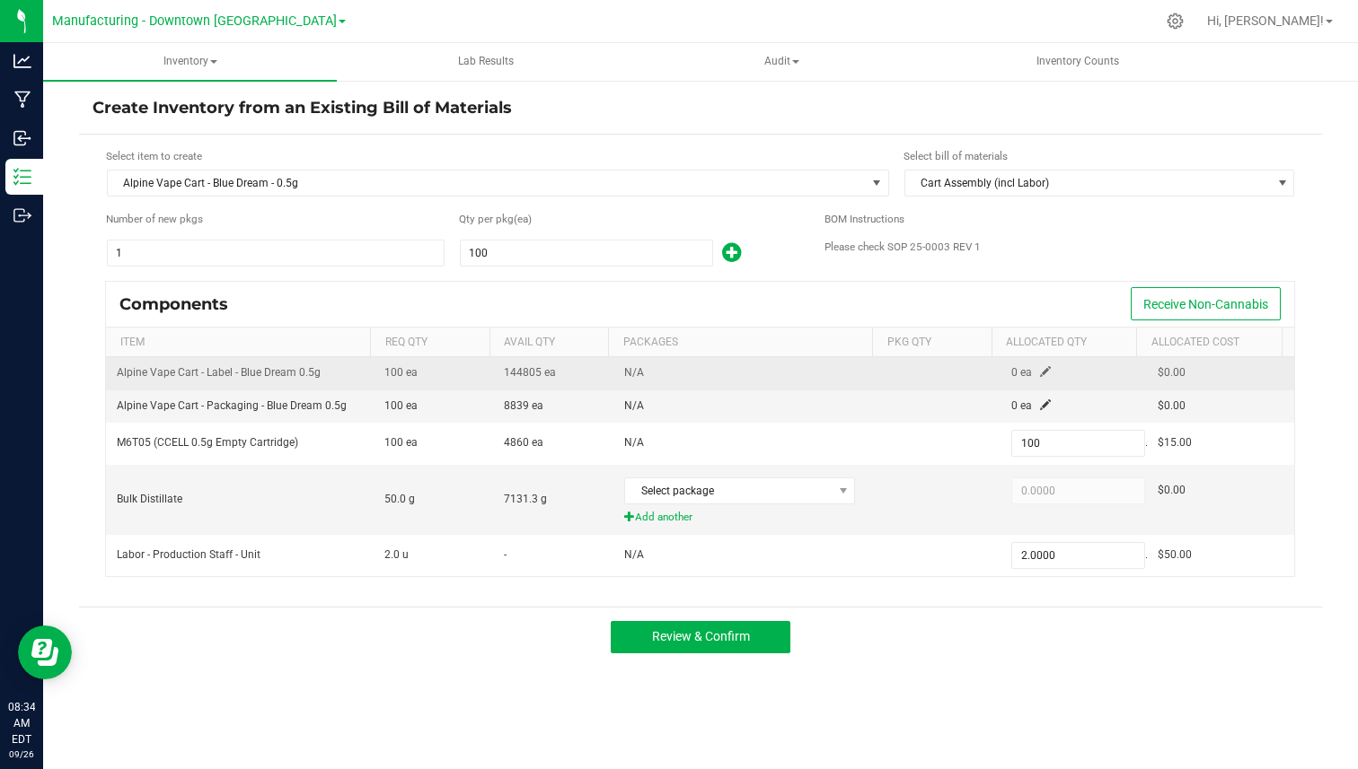
click at [1040, 374] on span at bounding box center [1045, 371] width 11 height 11
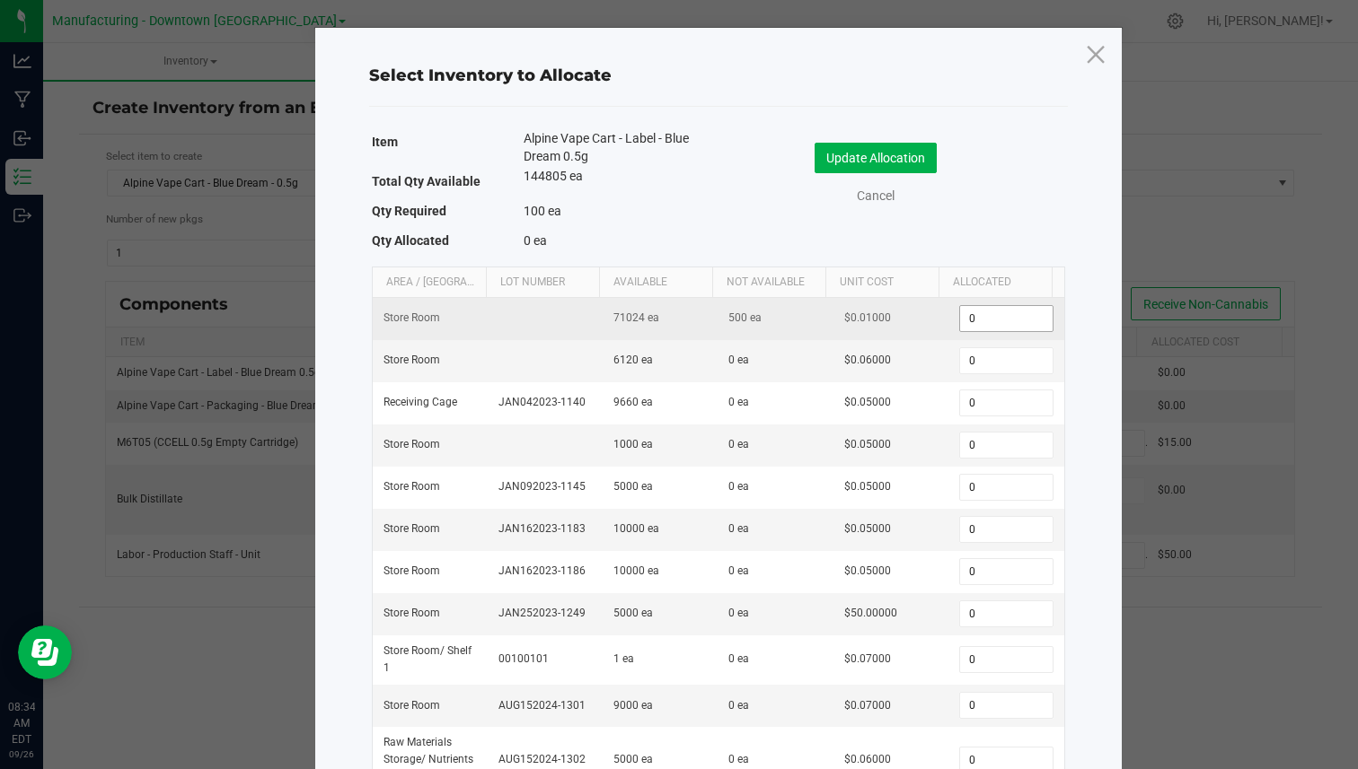
click at [974, 325] on input "0" at bounding box center [1006, 318] width 92 height 25
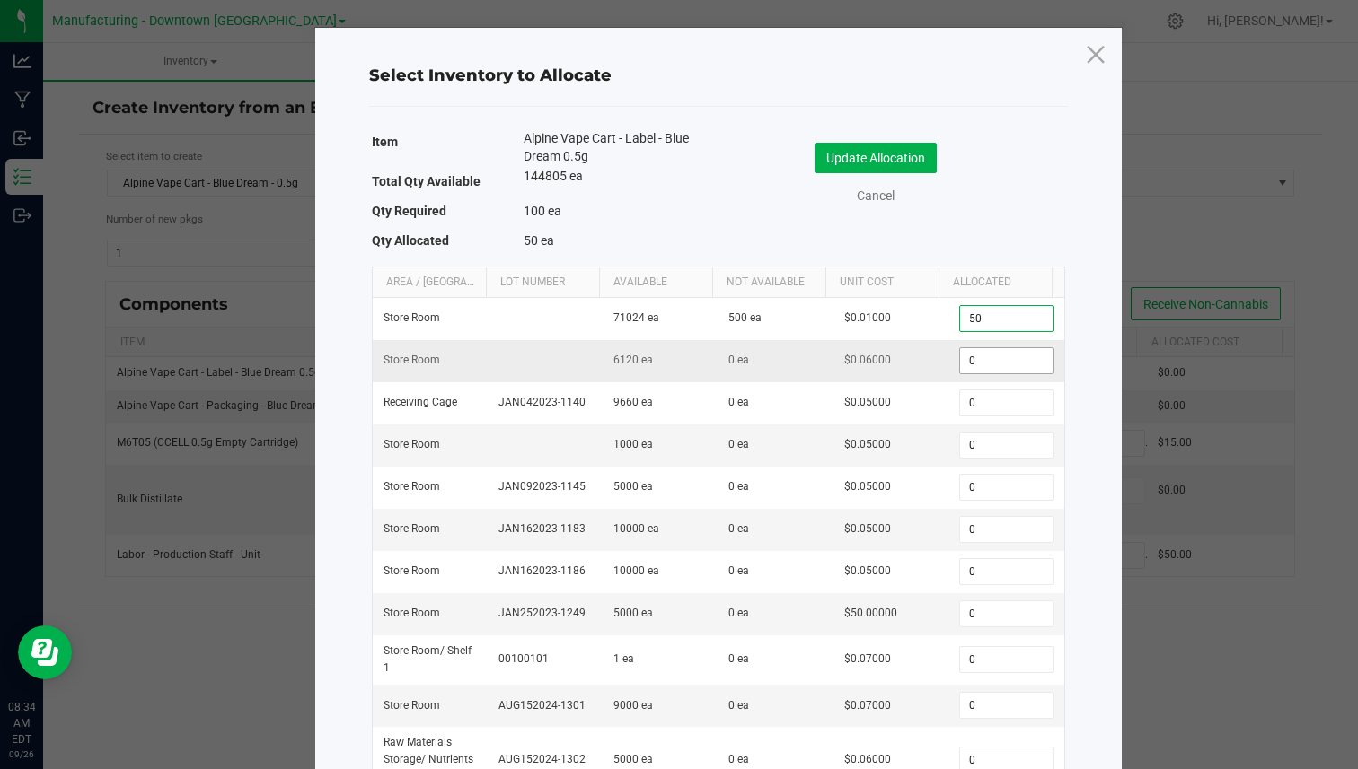
type input "50"
click at [973, 357] on input "0" at bounding box center [1006, 360] width 92 height 25
type input "50"
click at [846, 359] on span "$0.06000" at bounding box center [867, 360] width 47 height 13
click at [866, 159] on button "Update Allocation" at bounding box center [875, 158] width 122 height 31
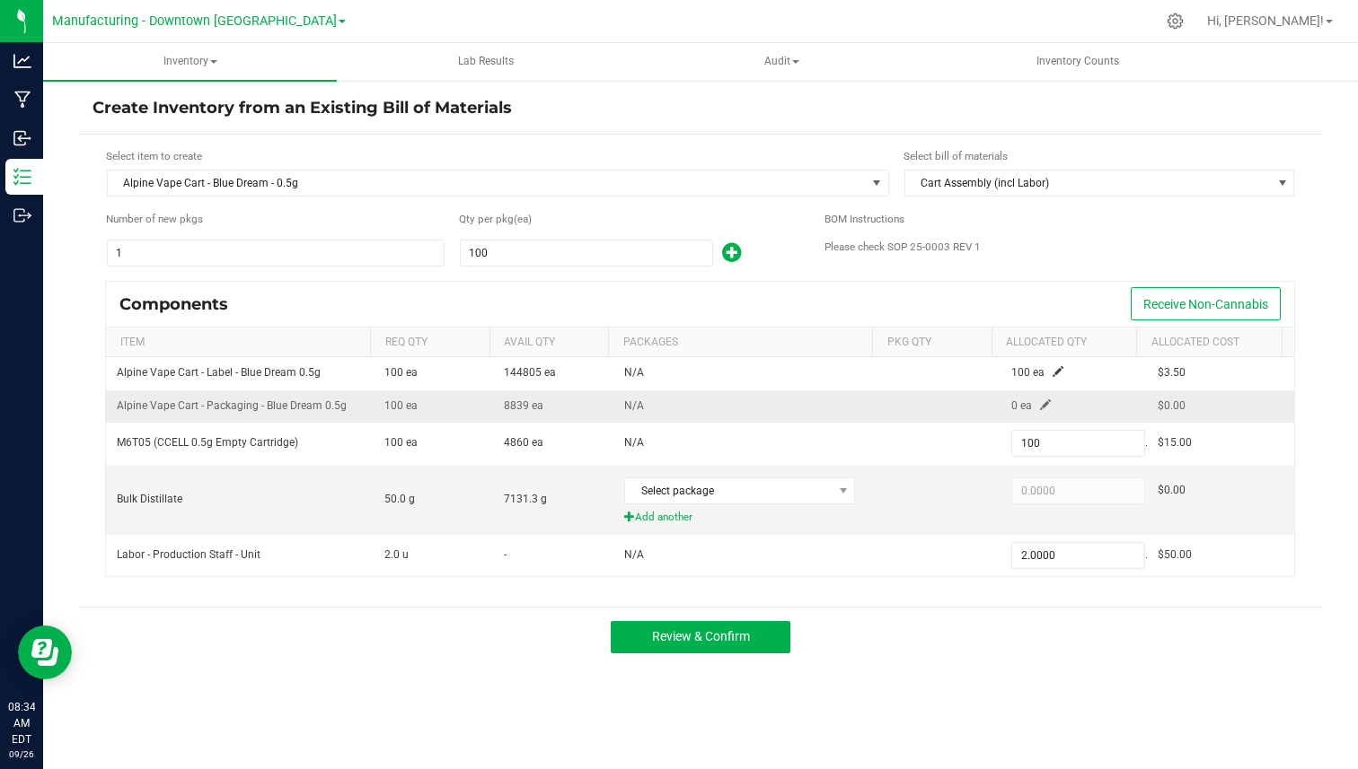
click at [1040, 403] on span at bounding box center [1045, 405] width 11 height 11
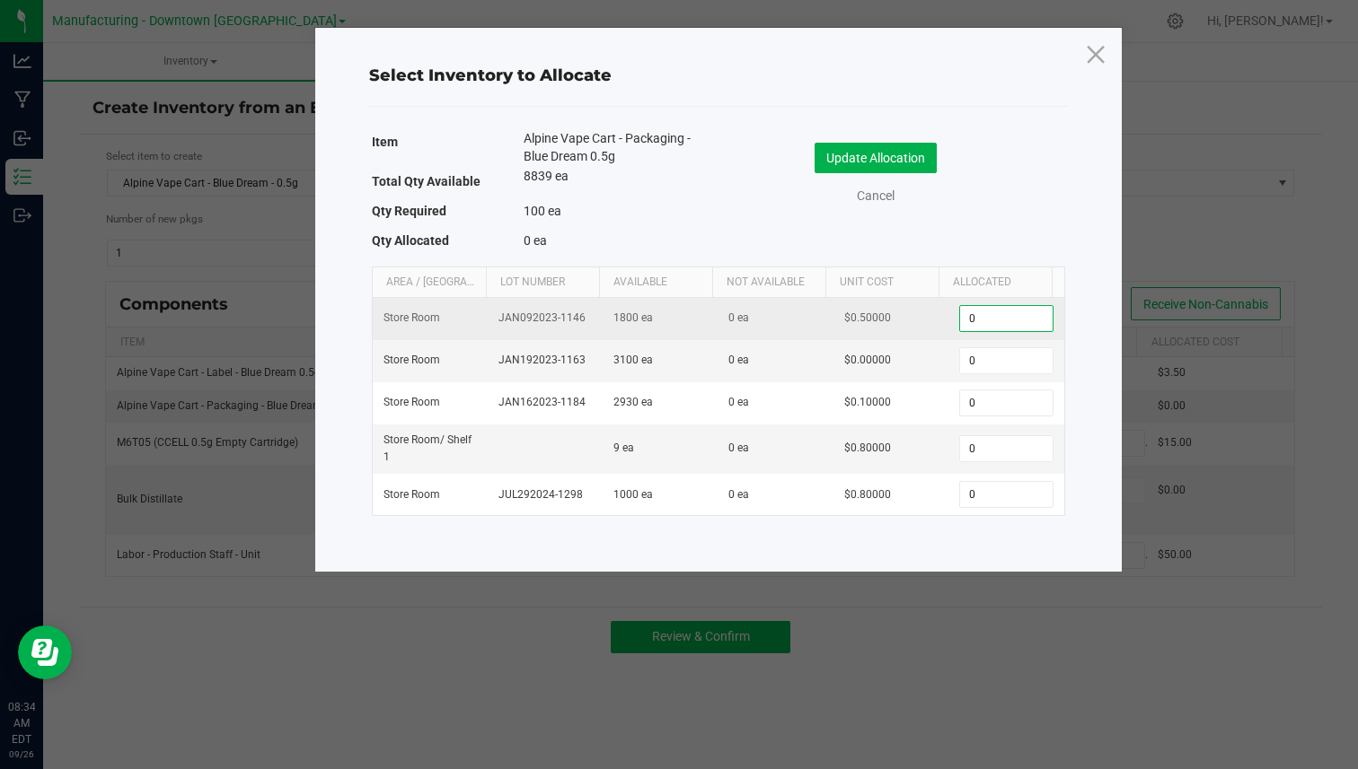
click at [989, 323] on input "0" at bounding box center [1006, 318] width 92 height 25
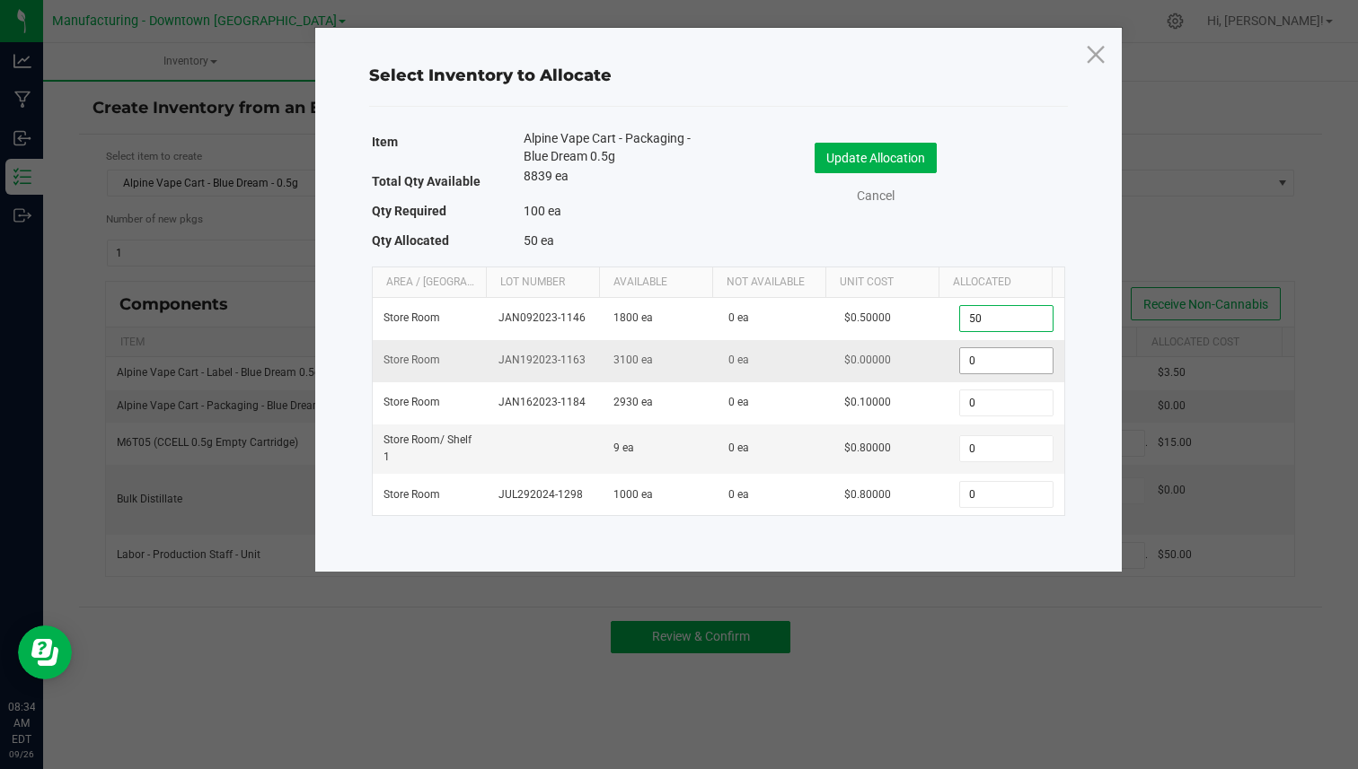
type input "50"
click at [984, 362] on input "0" at bounding box center [1006, 360] width 92 height 25
type input "50"
click at [898, 158] on button "Update Allocation" at bounding box center [875, 158] width 122 height 31
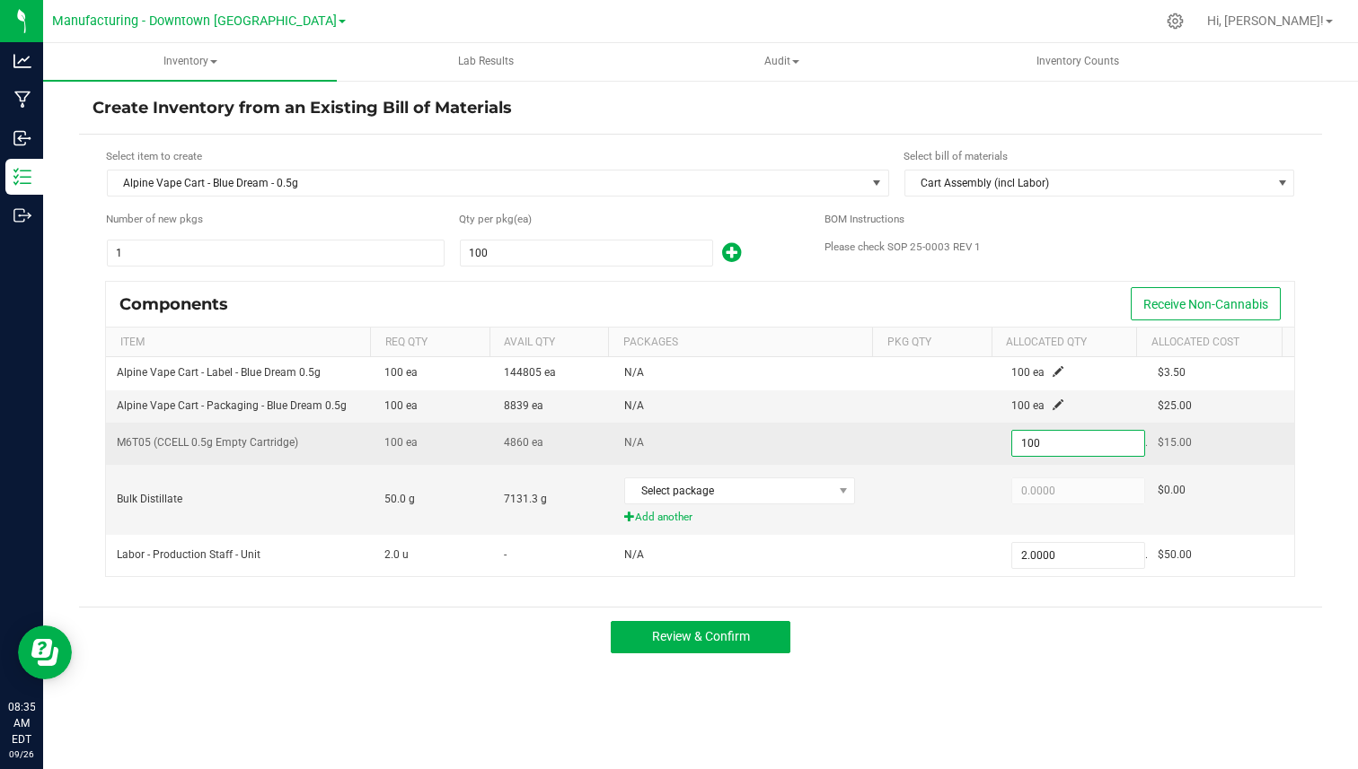
click at [1026, 443] on input "100" at bounding box center [1078, 443] width 132 height 25
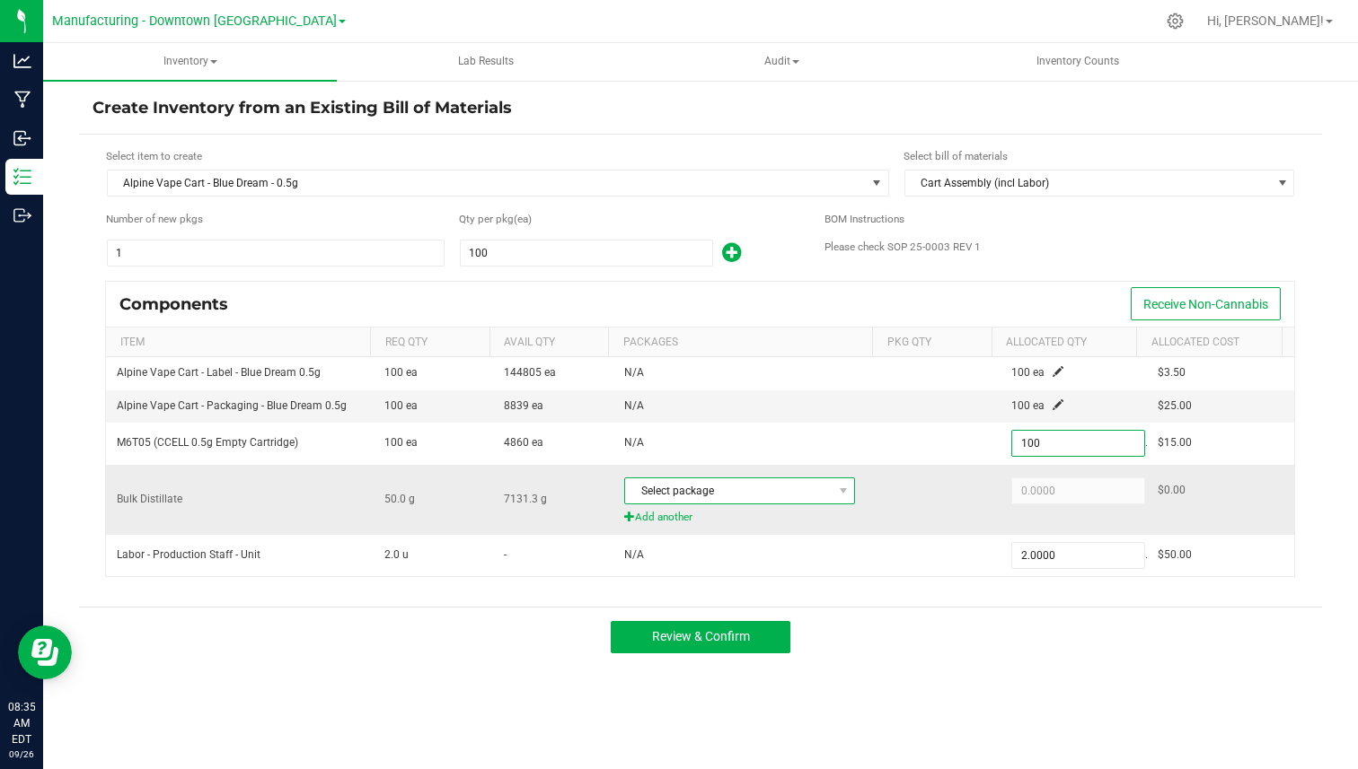
click at [779, 496] on span "Select package" at bounding box center [728, 491] width 207 height 25
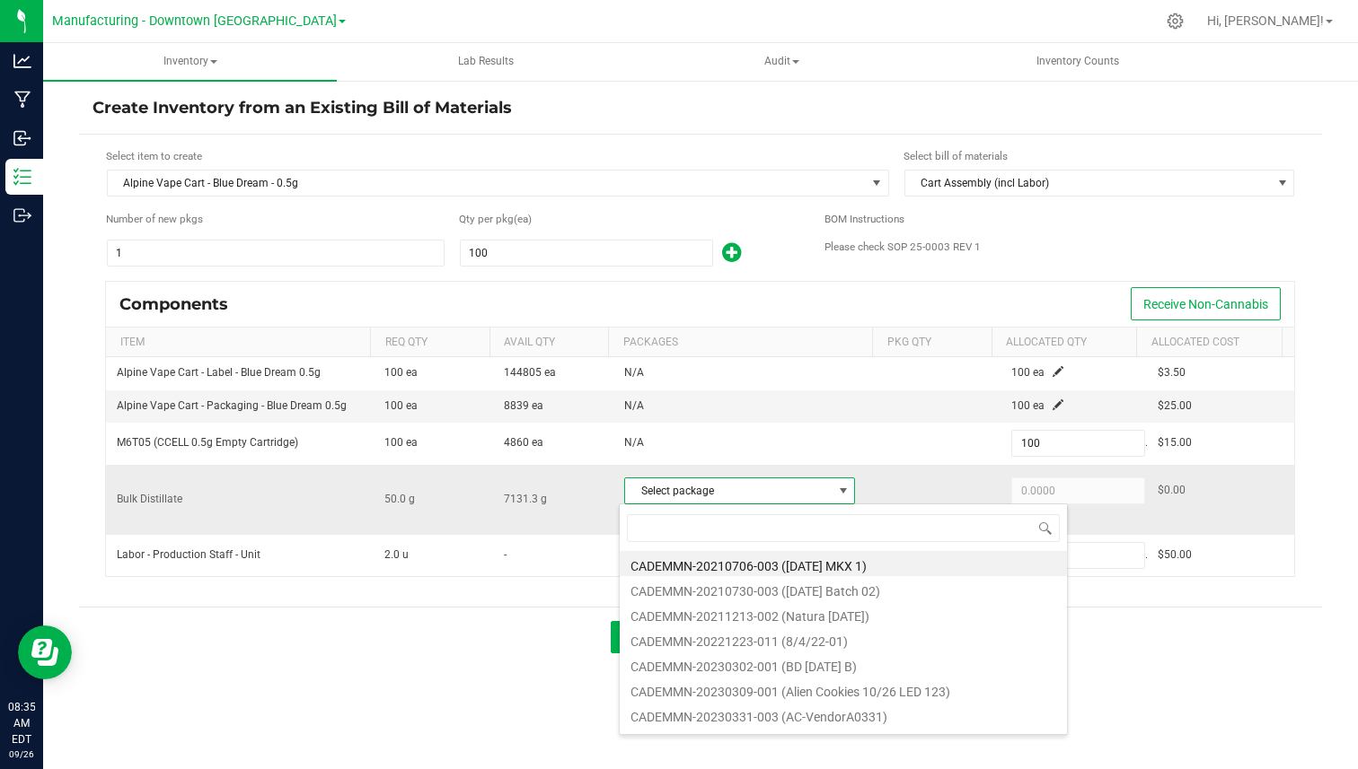
scroll to position [27, 227]
click at [735, 569] on li "CADEMMN-20210706-003 (2021.07.06 MKX 1)" at bounding box center [843, 563] width 447 height 25
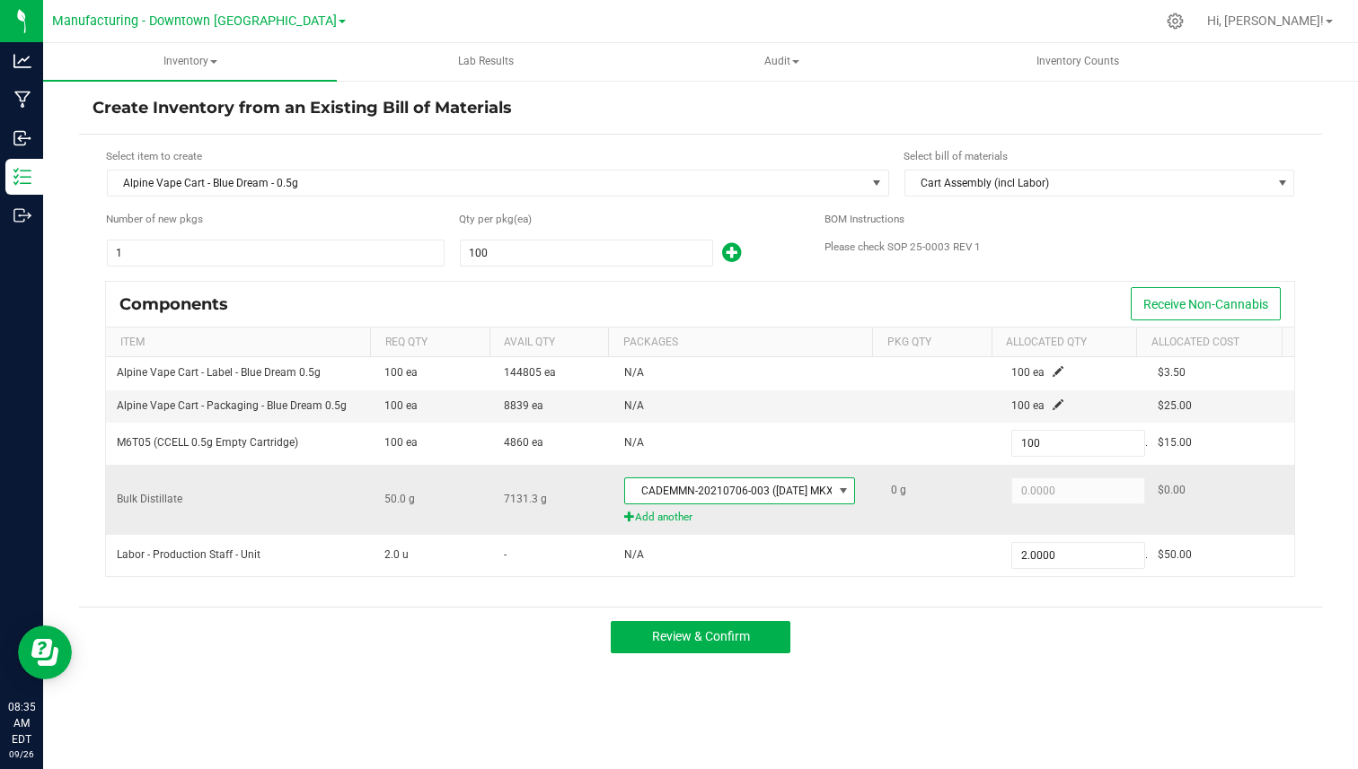
click at [674, 518] on span "Add another" at bounding box center [746, 517] width 245 height 17
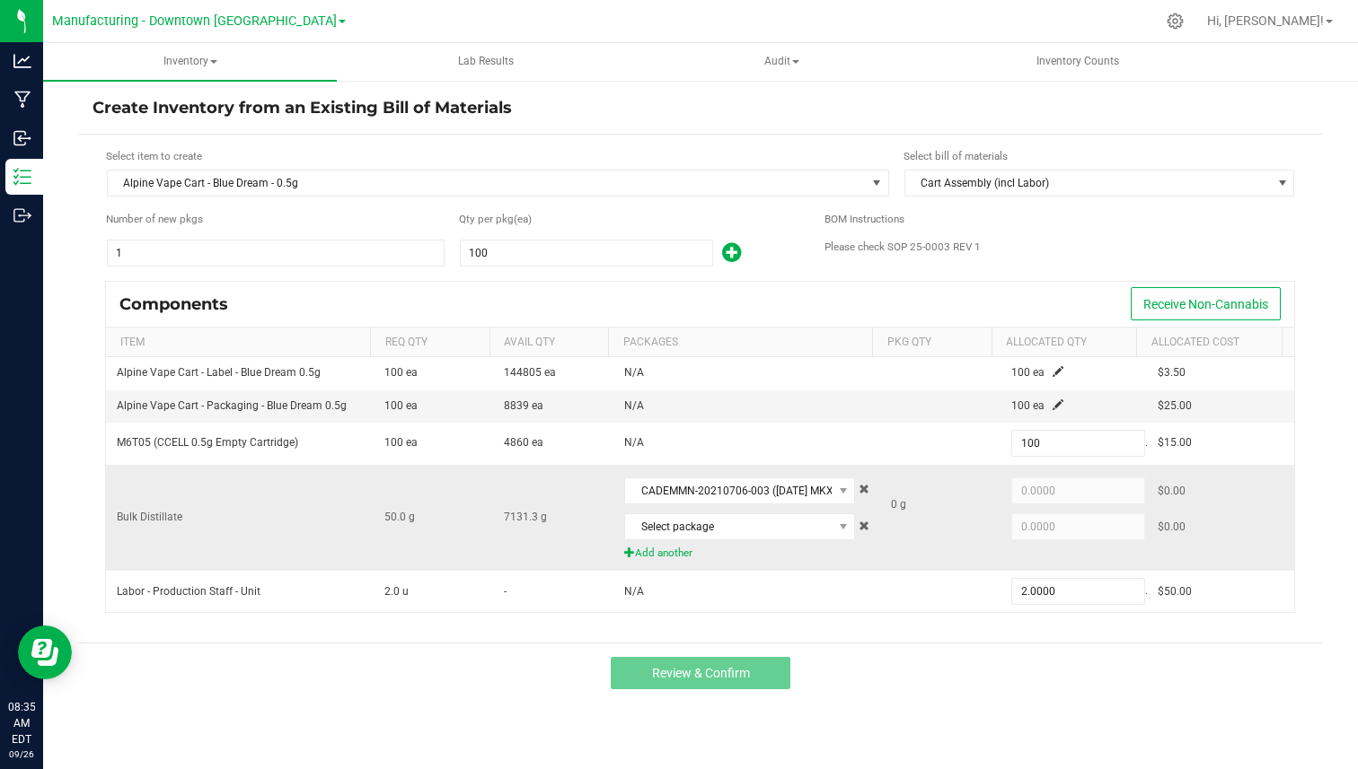
click at [858, 486] on span at bounding box center [863, 489] width 11 height 11
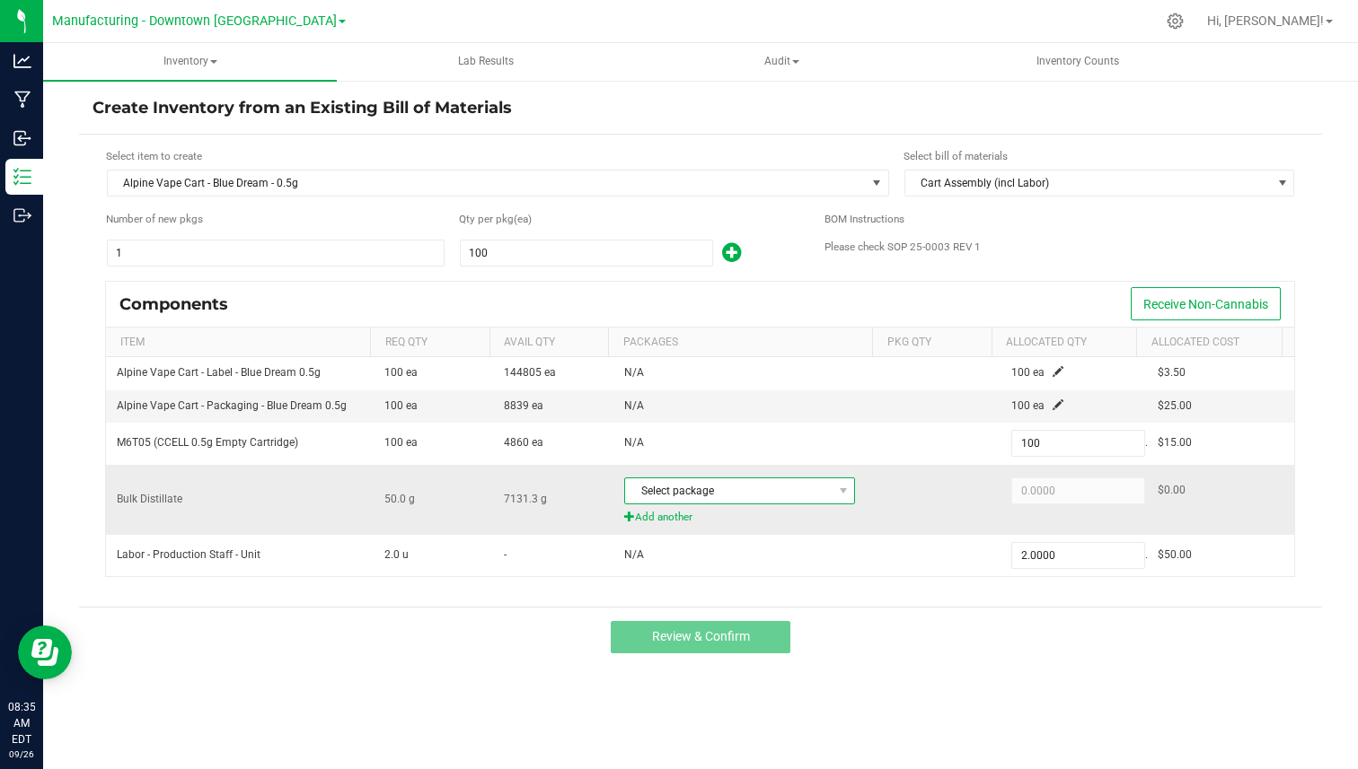
click at [807, 483] on span "Select package" at bounding box center [728, 491] width 207 height 25
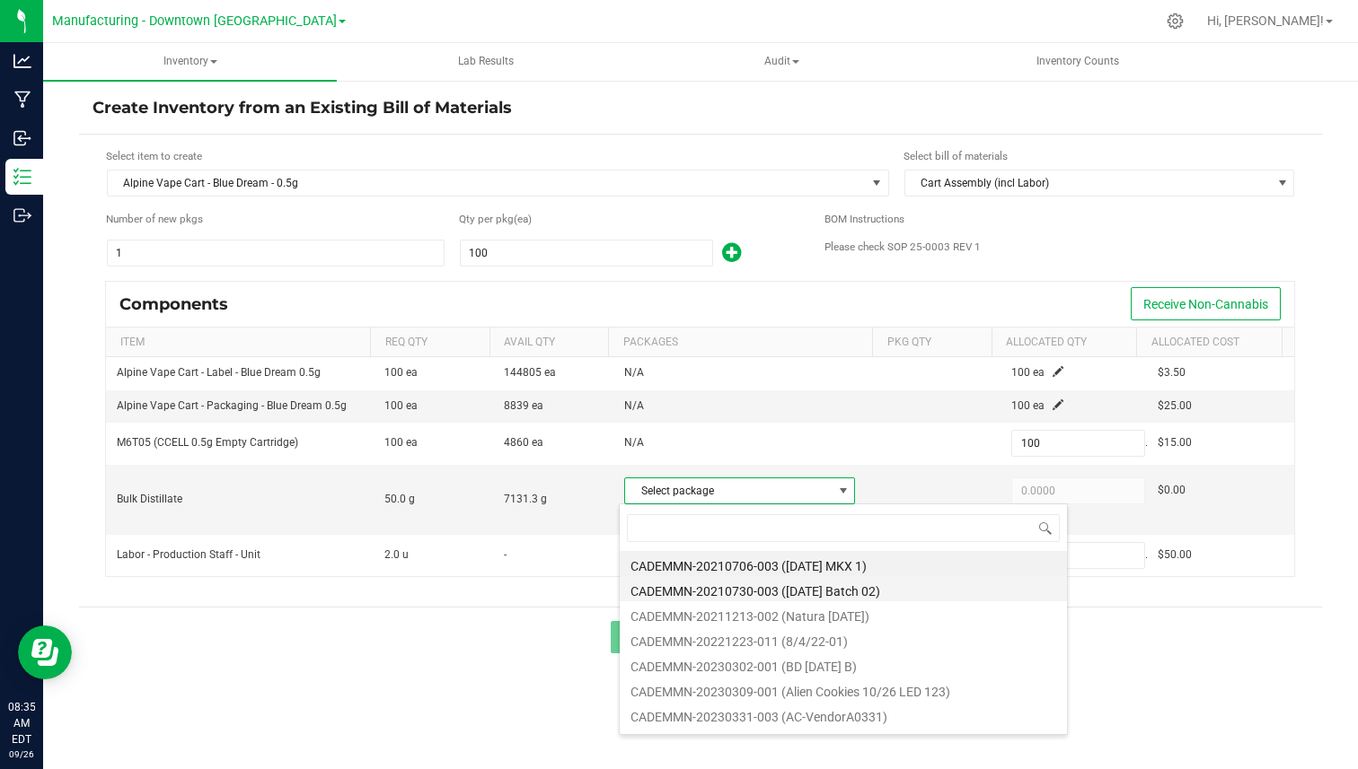
click at [786, 599] on li "CADEMMN-20210730-003 (2021.07.01 Batch 02)" at bounding box center [843, 588] width 447 height 25
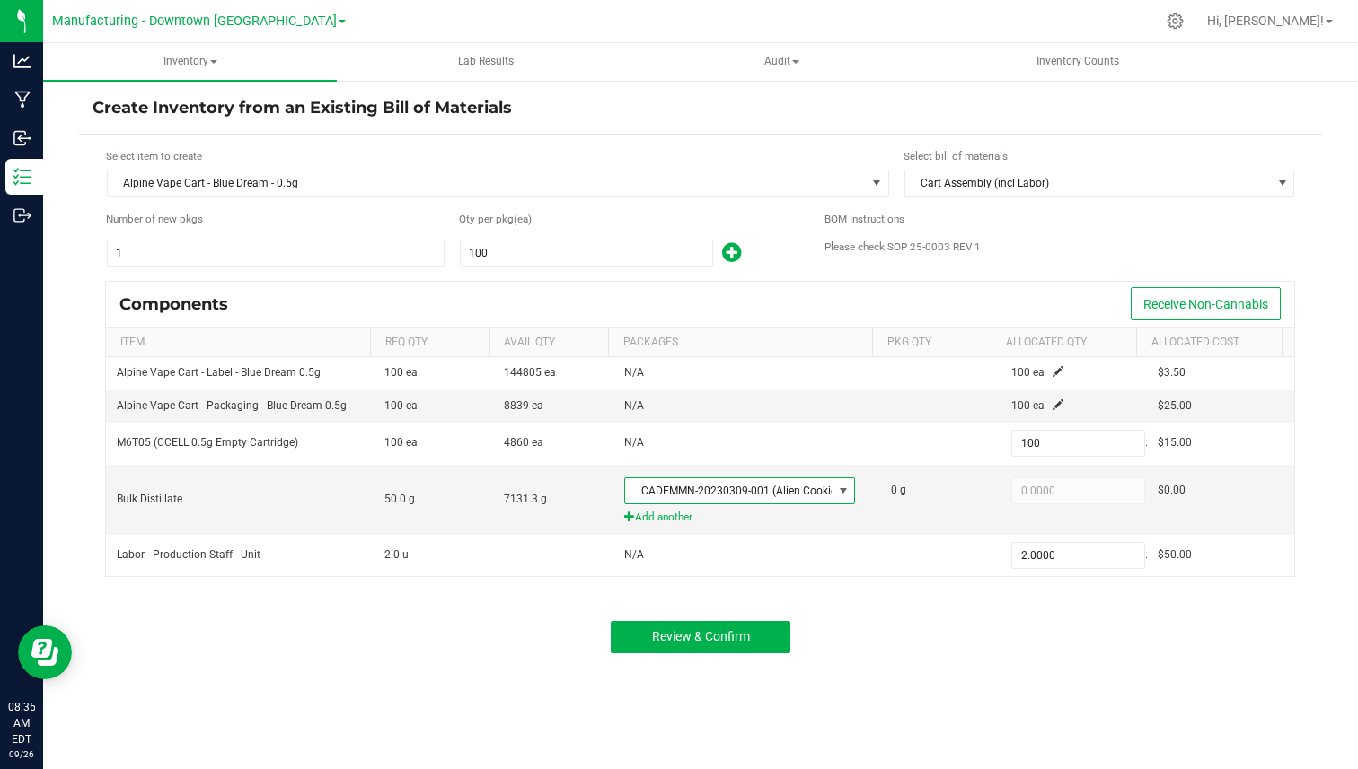
type input "36.5000"
click at [680, 520] on span "Add another" at bounding box center [746, 517] width 245 height 17
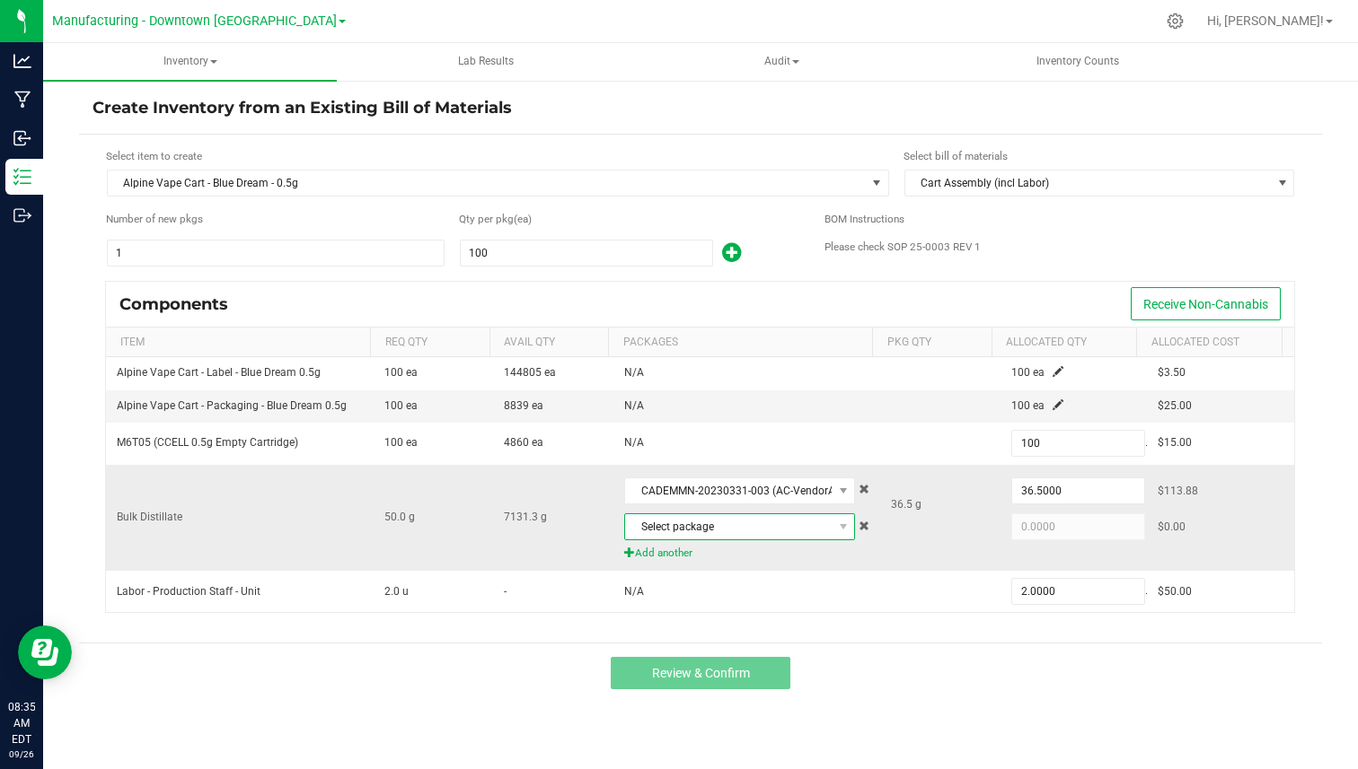
click at [710, 528] on span "Select package" at bounding box center [728, 526] width 207 height 25
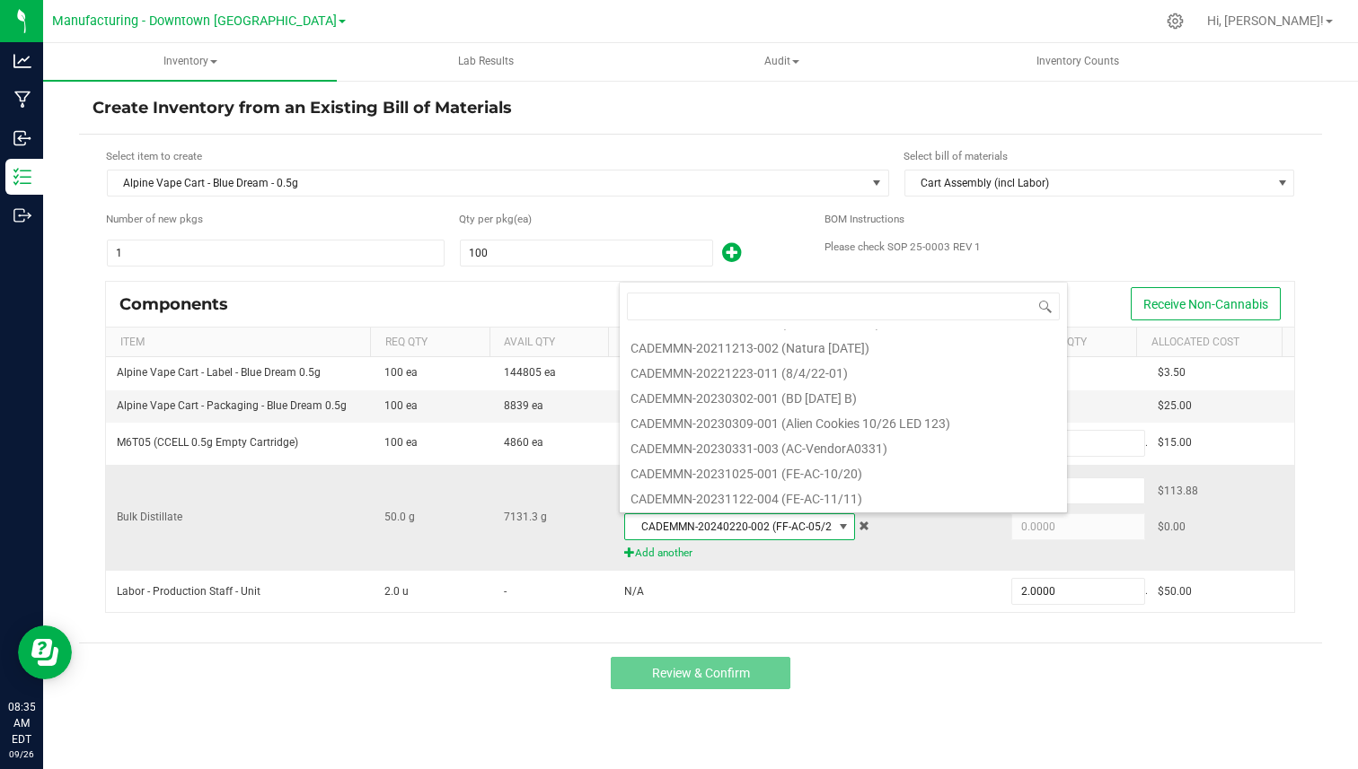
scroll to position [72, 0]
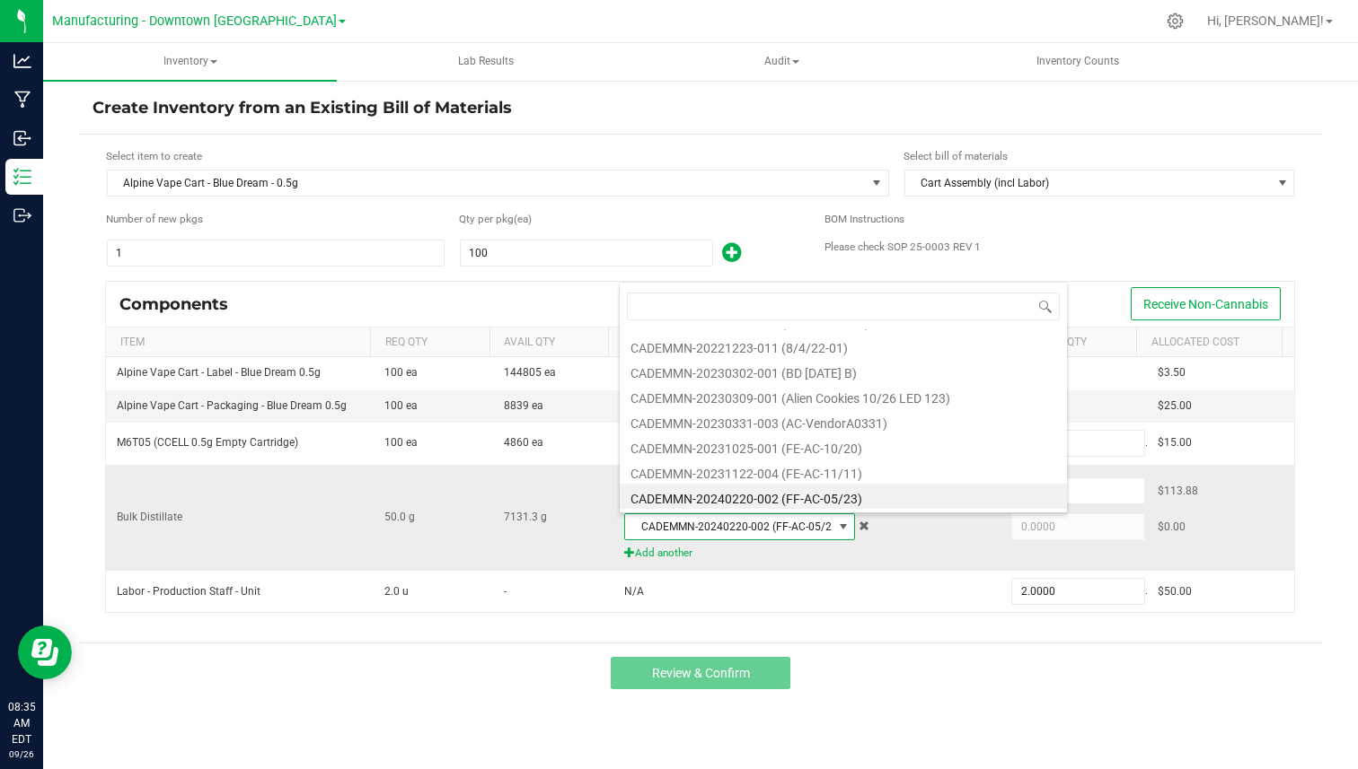
type input "3.5000"
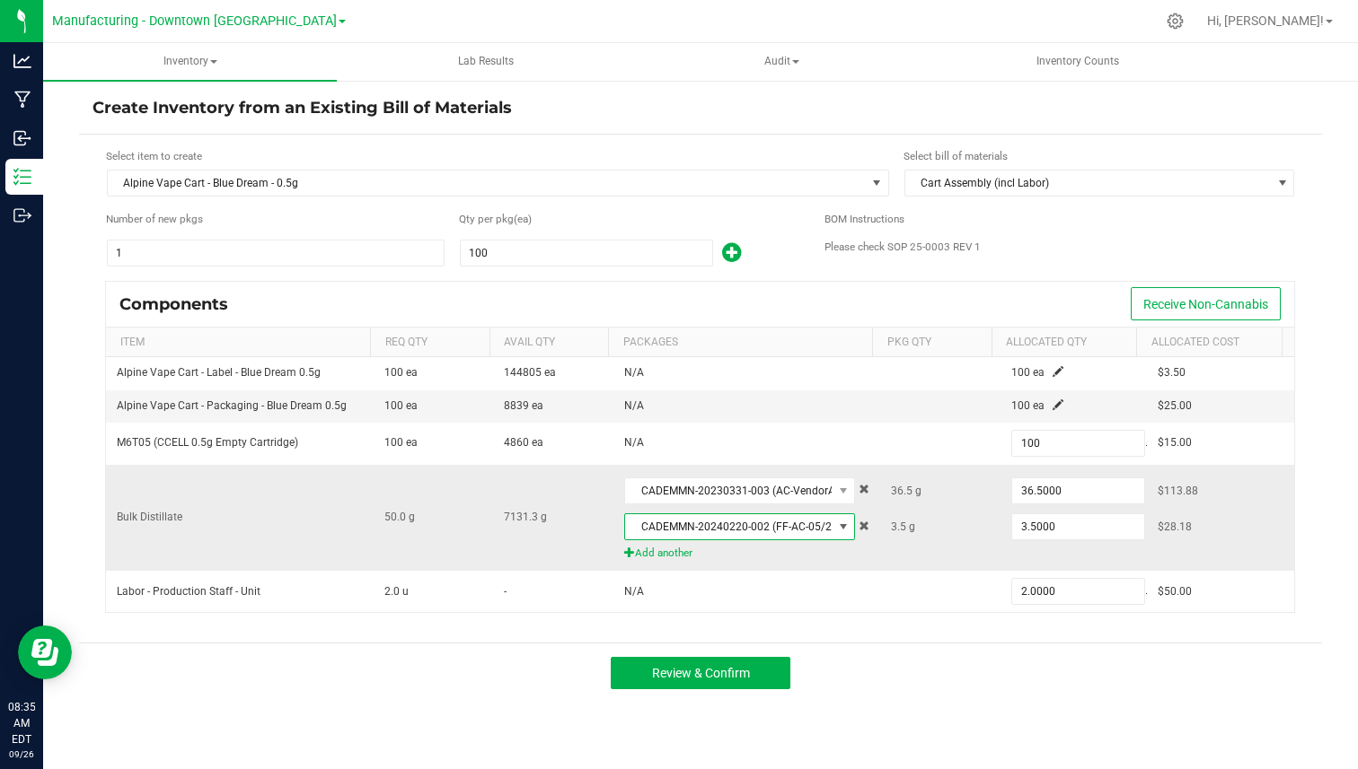
click at [663, 557] on span "Add another" at bounding box center [746, 553] width 245 height 17
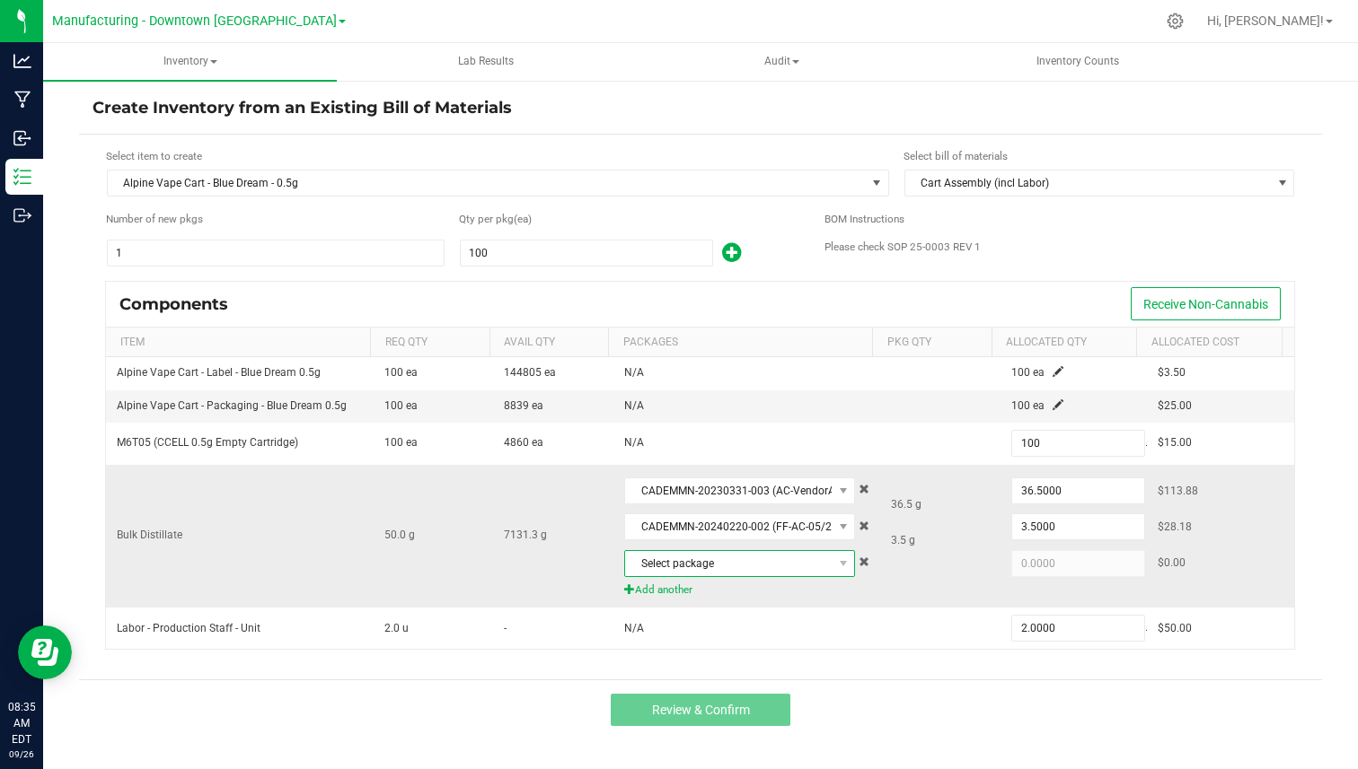
click at [682, 559] on span "Select package" at bounding box center [728, 563] width 207 height 25
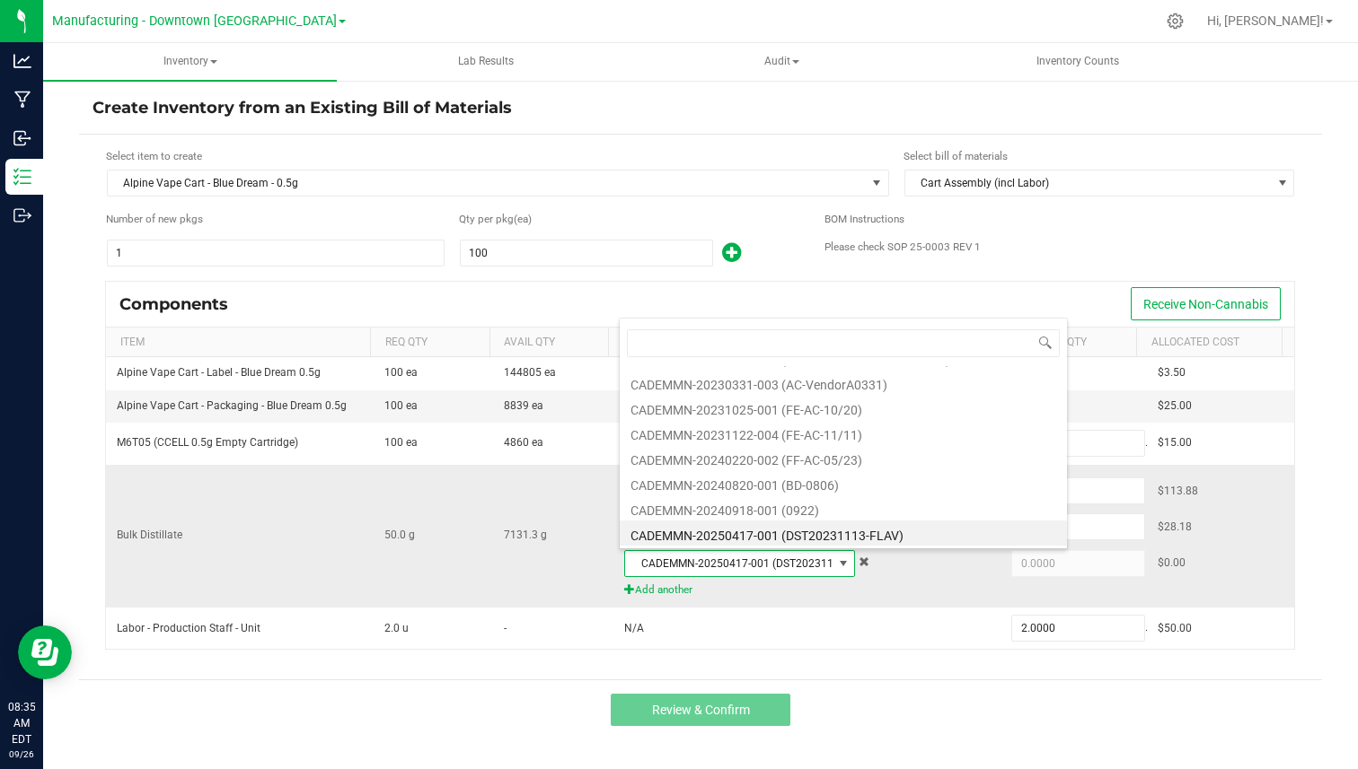
scroll to position [172, 0]
type input "10.0000"
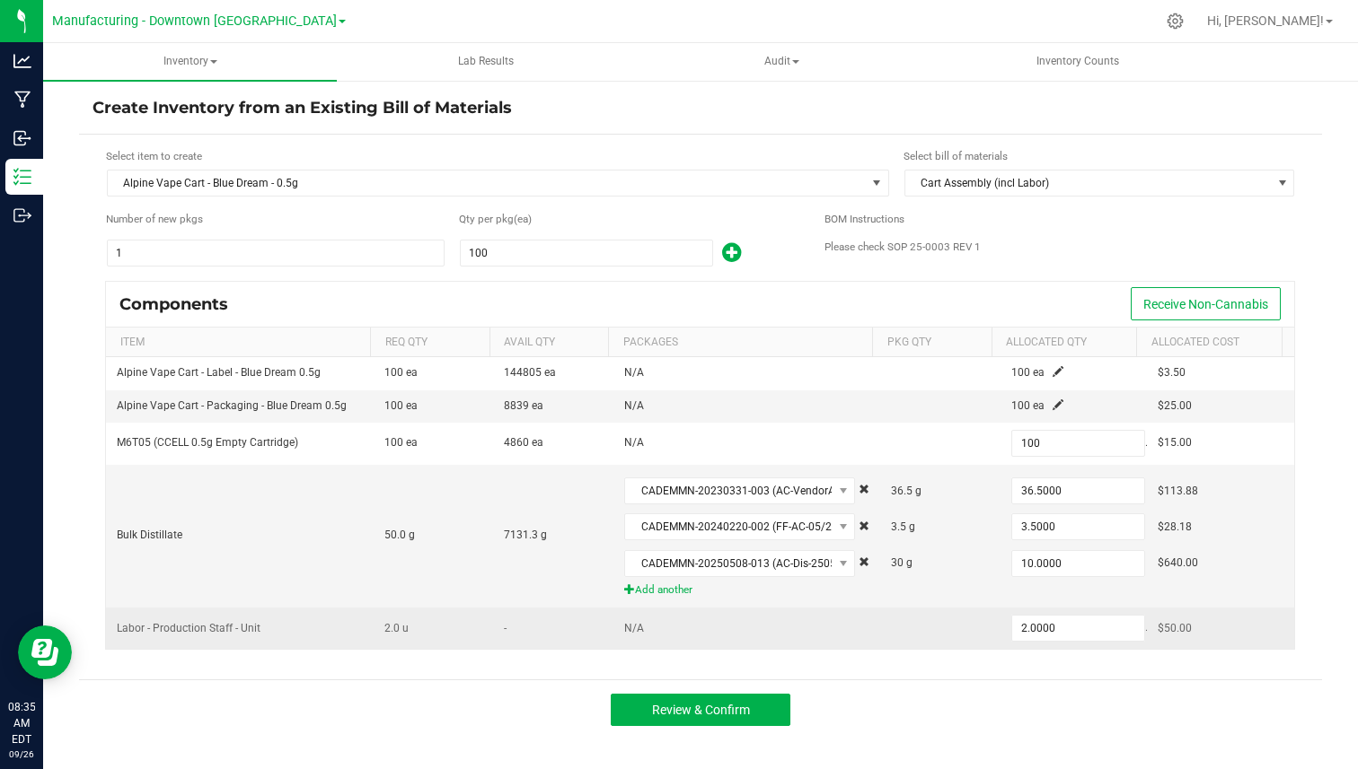
click at [1000, 617] on td "2.0000" at bounding box center [1073, 628] width 146 height 41
click at [1018, 621] on input "2" at bounding box center [1078, 628] width 132 height 25
type input "2.0000"
click at [183, 632] on span "Labor - Production Staff - Unit" at bounding box center [189, 628] width 144 height 13
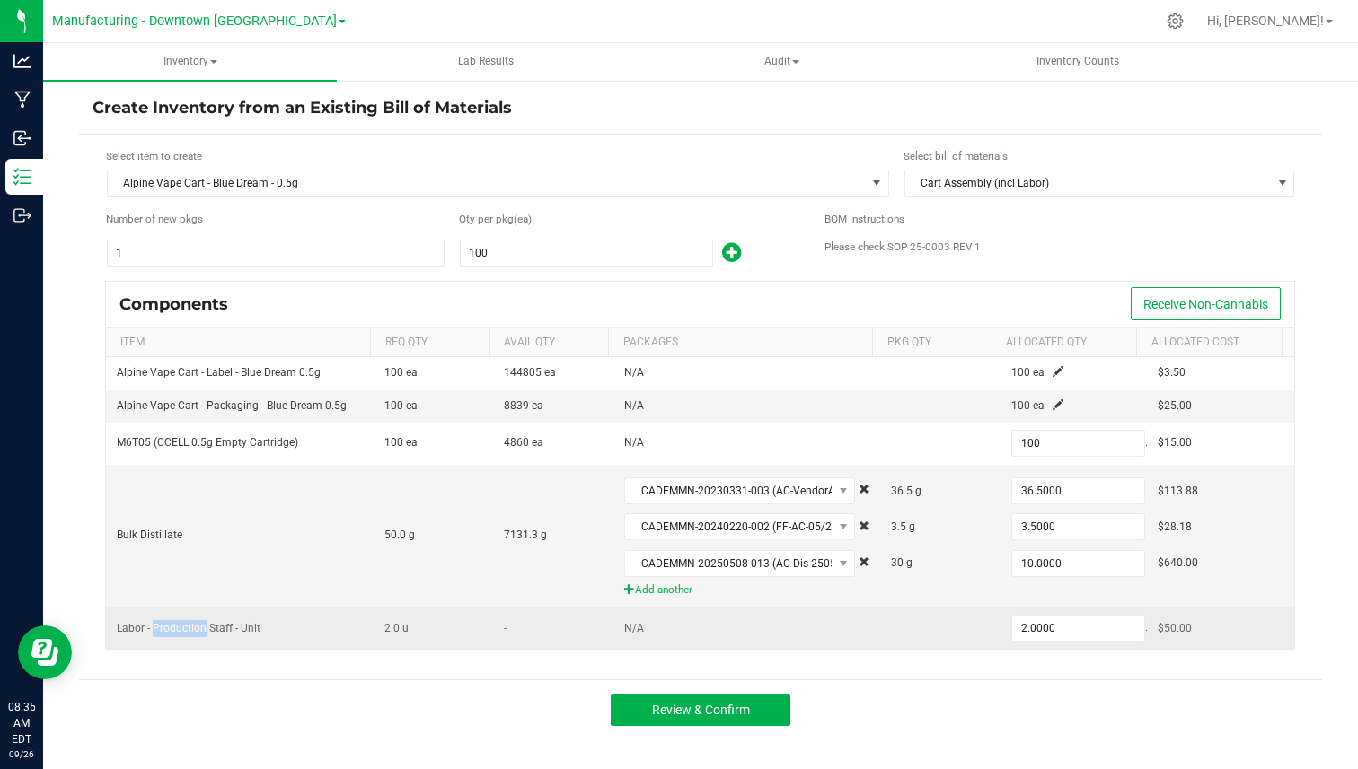
click at [183, 632] on span "Labor - Production Staff - Unit" at bounding box center [189, 628] width 144 height 13
click at [223, 630] on span "Labor - Production Staff - Unit" at bounding box center [189, 628] width 144 height 13
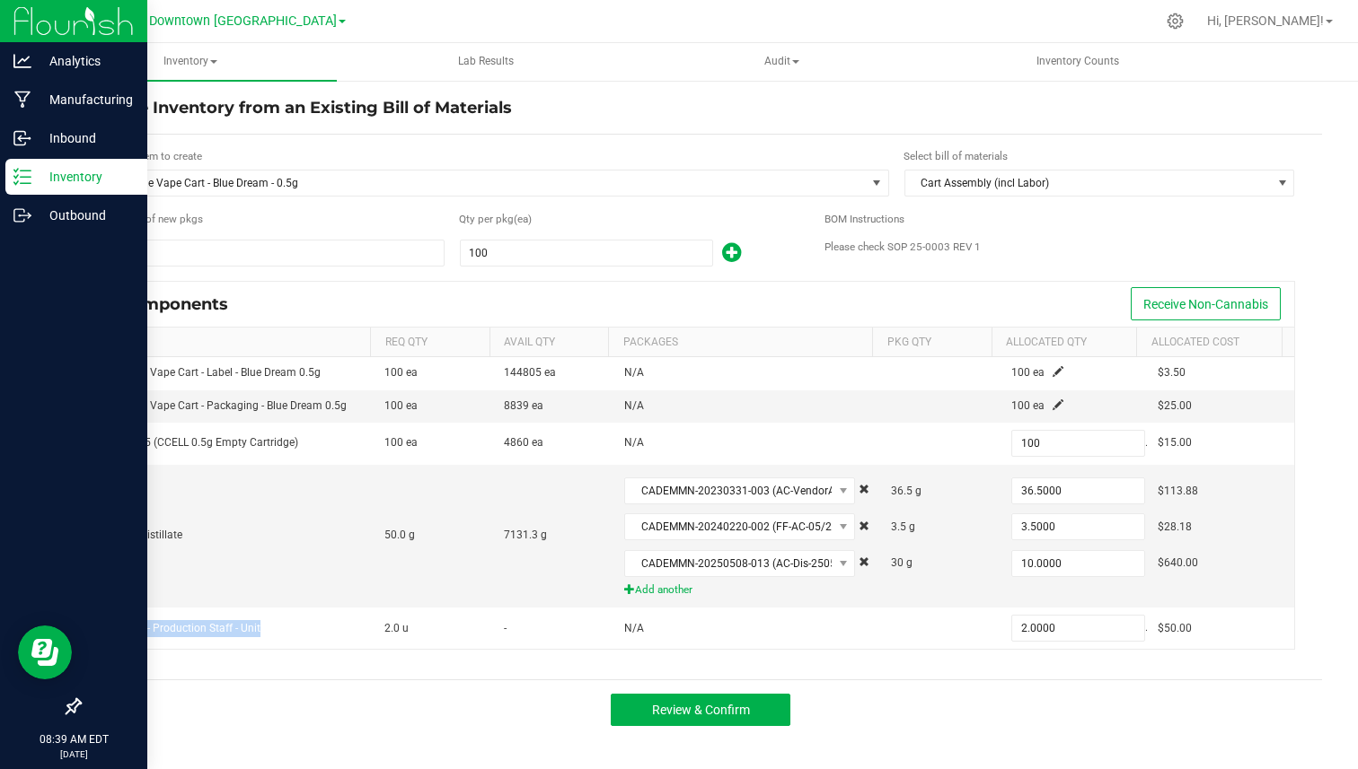
click at [25, 177] on line at bounding box center [26, 177] width 10 height 0
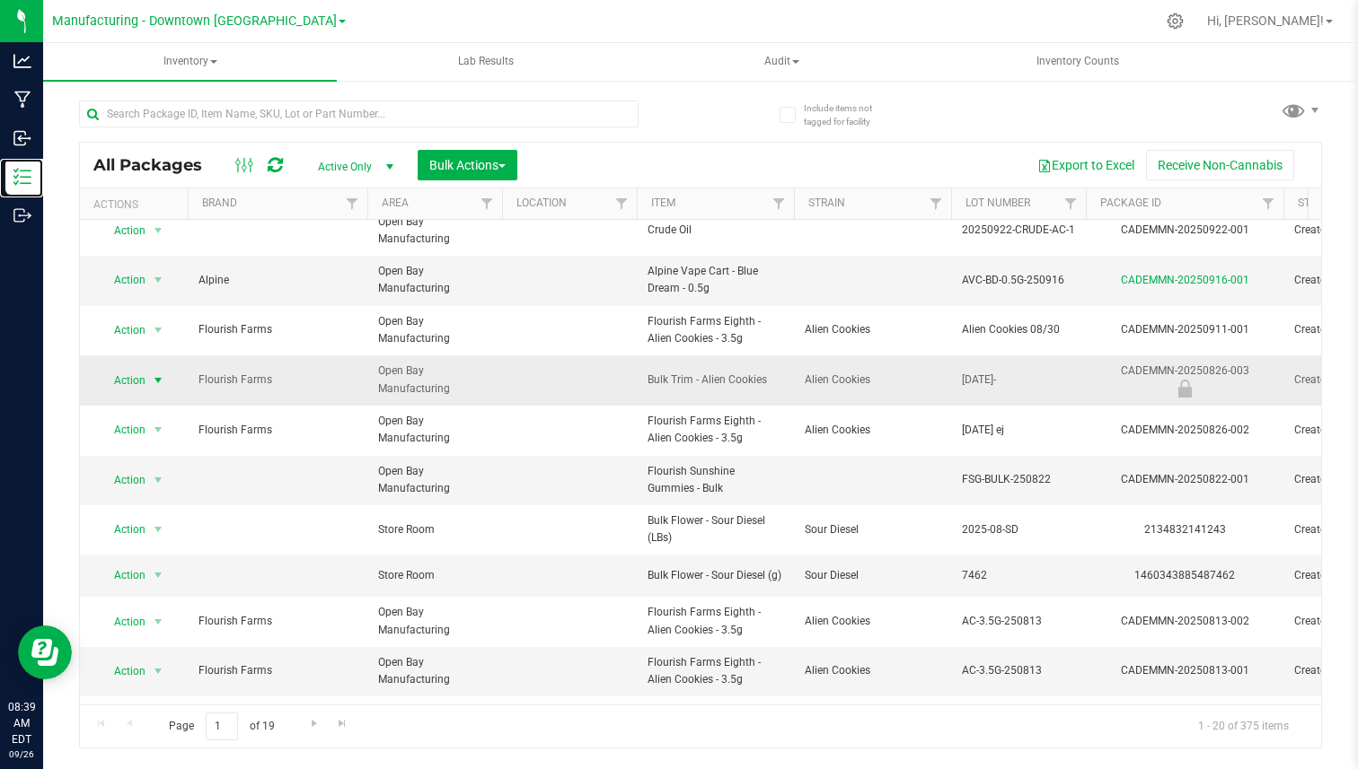
scroll to position [111, 0]
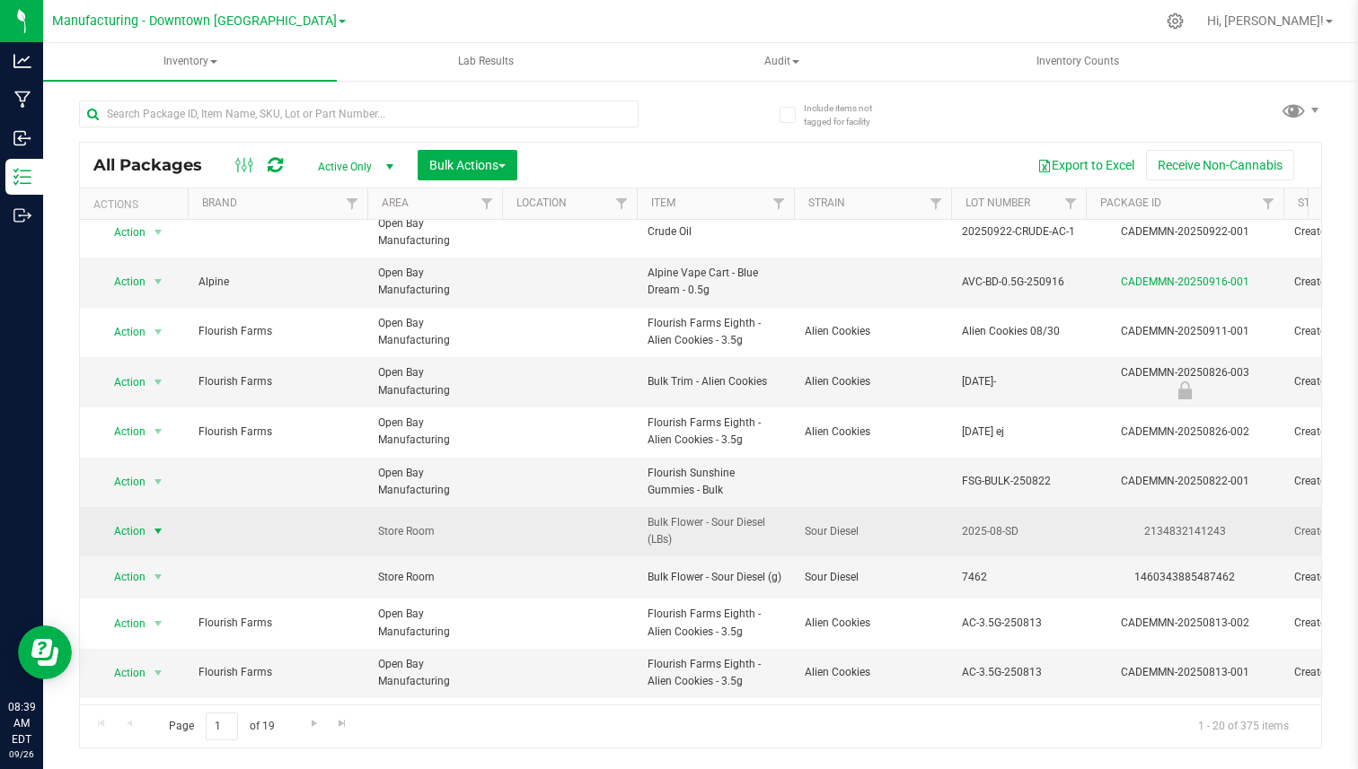
click at [149, 530] on span "select" at bounding box center [158, 531] width 22 height 25
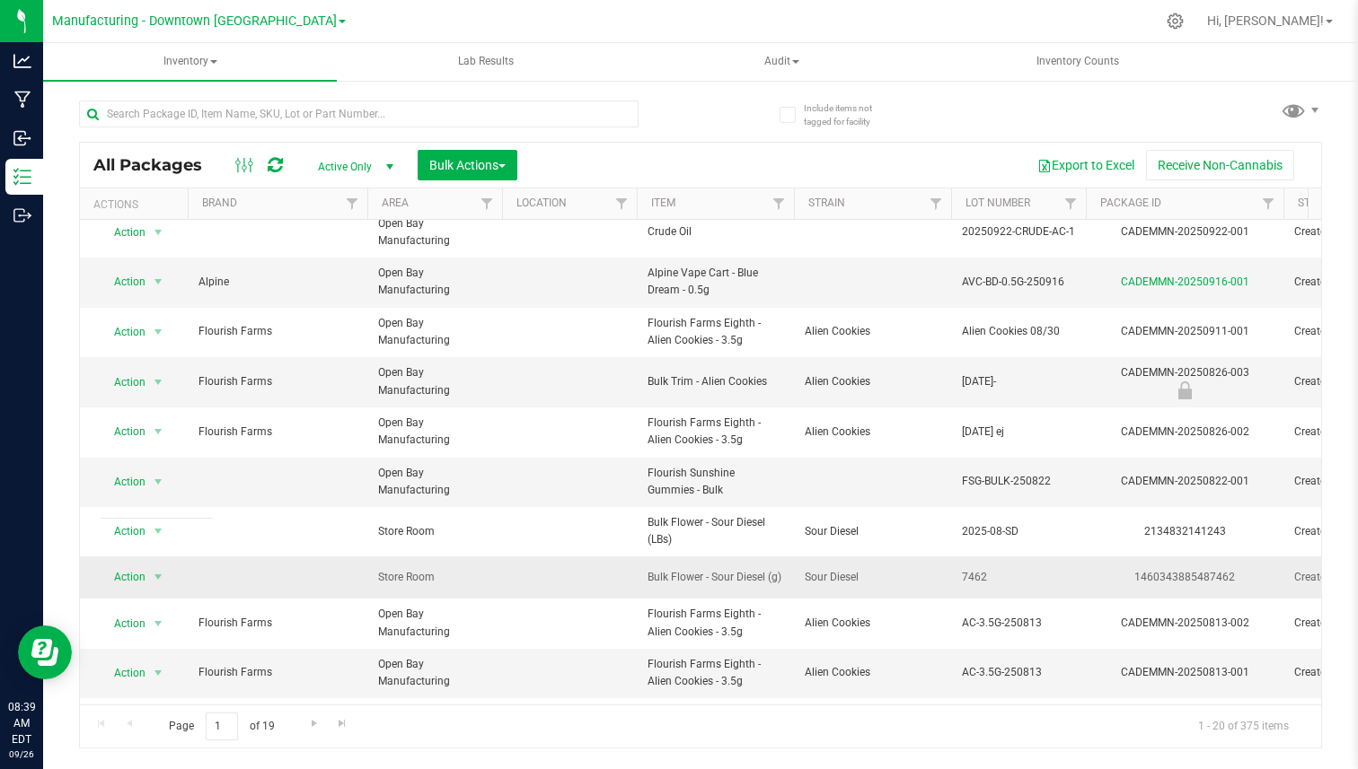
click at [156, 558] on td "Action Action Adjust qty Create package Edit attributes Global inventory Locate…" at bounding box center [134, 578] width 108 height 42
click at [156, 577] on span "select" at bounding box center [158, 577] width 14 height 14
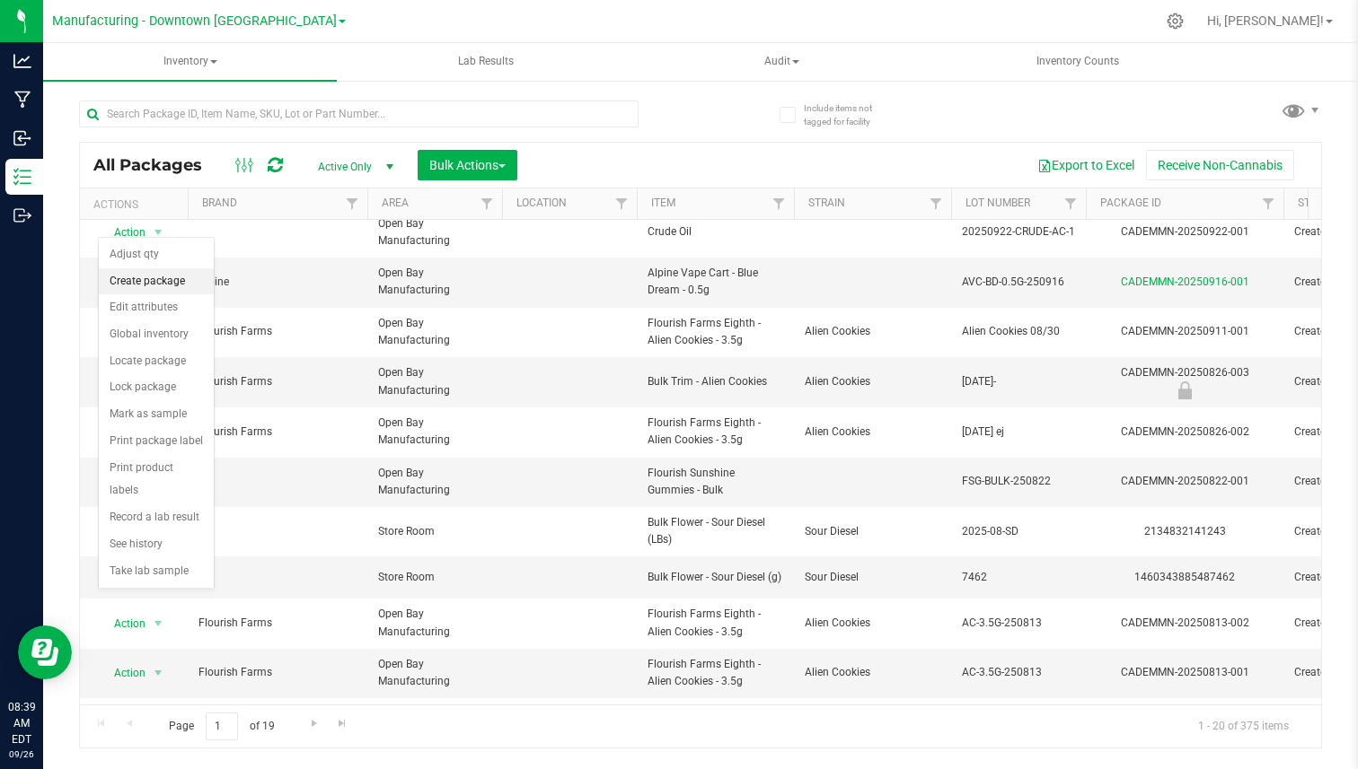
click at [172, 280] on li "Create package" at bounding box center [156, 281] width 115 height 27
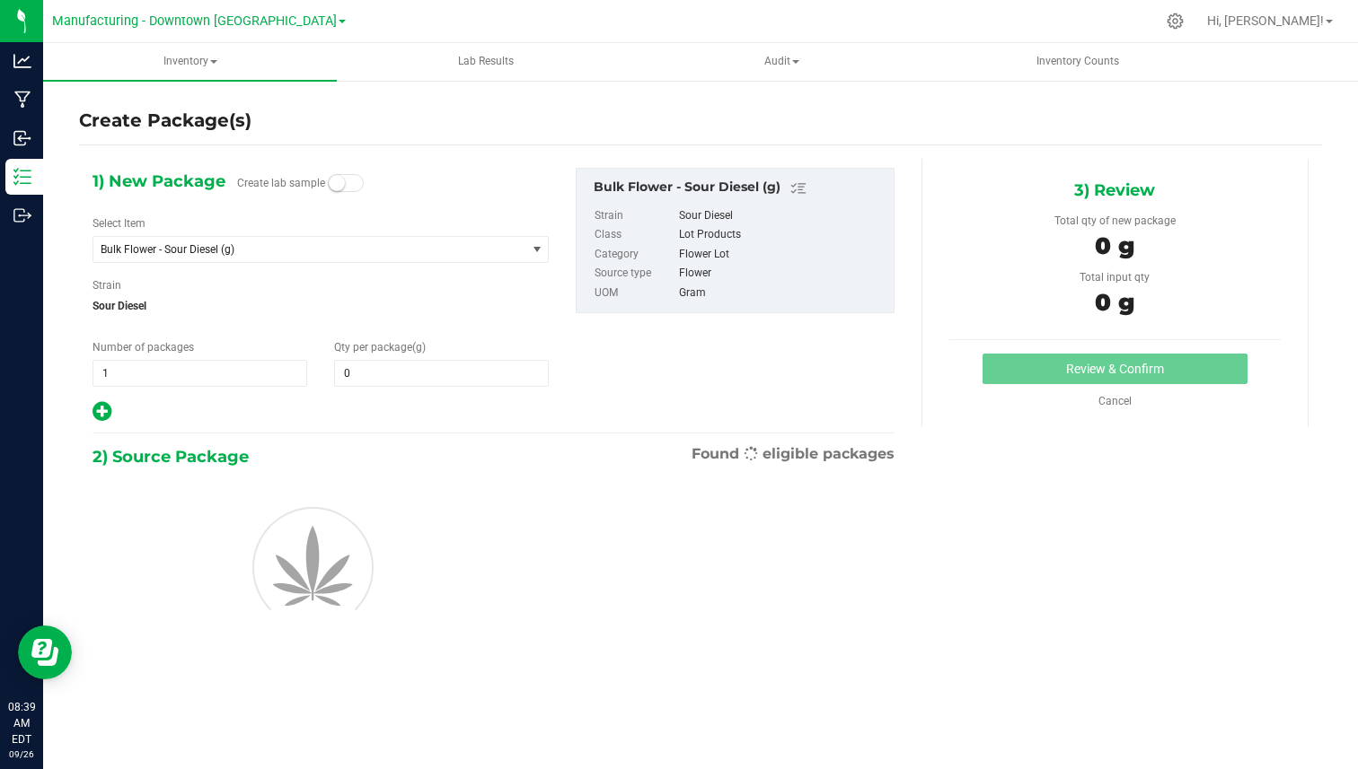
type input "0.0000"
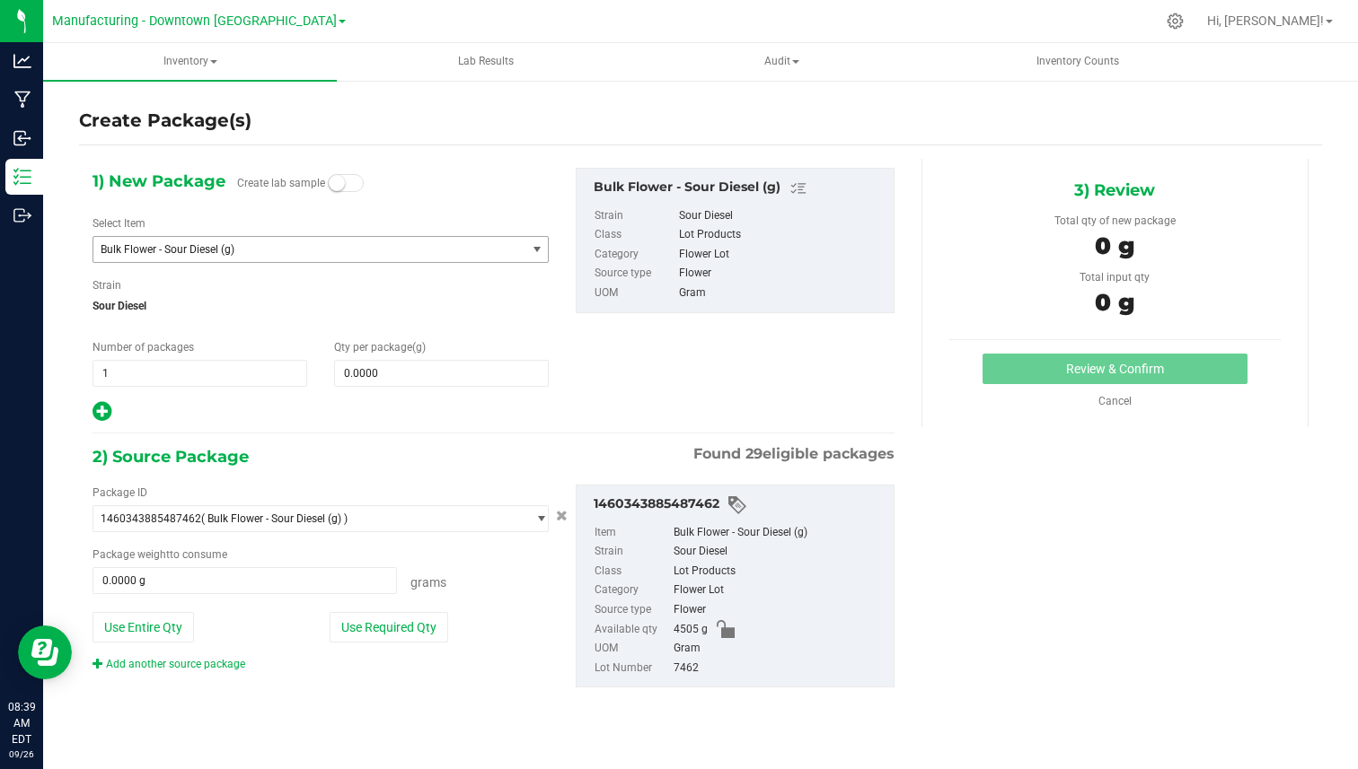
click at [237, 256] on span "Bulk Flower - Sour Diesel (g)" at bounding box center [309, 249] width 432 height 25
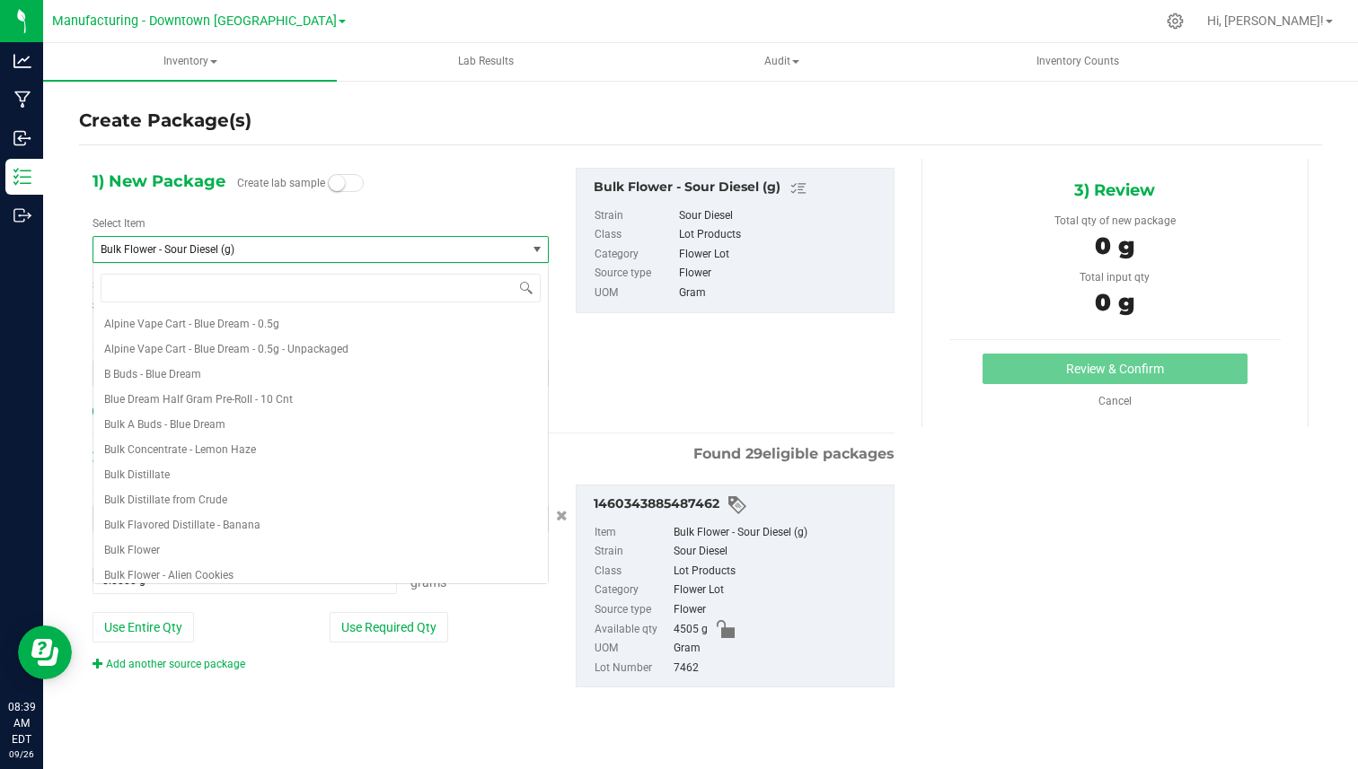
scroll to position [654, 0]
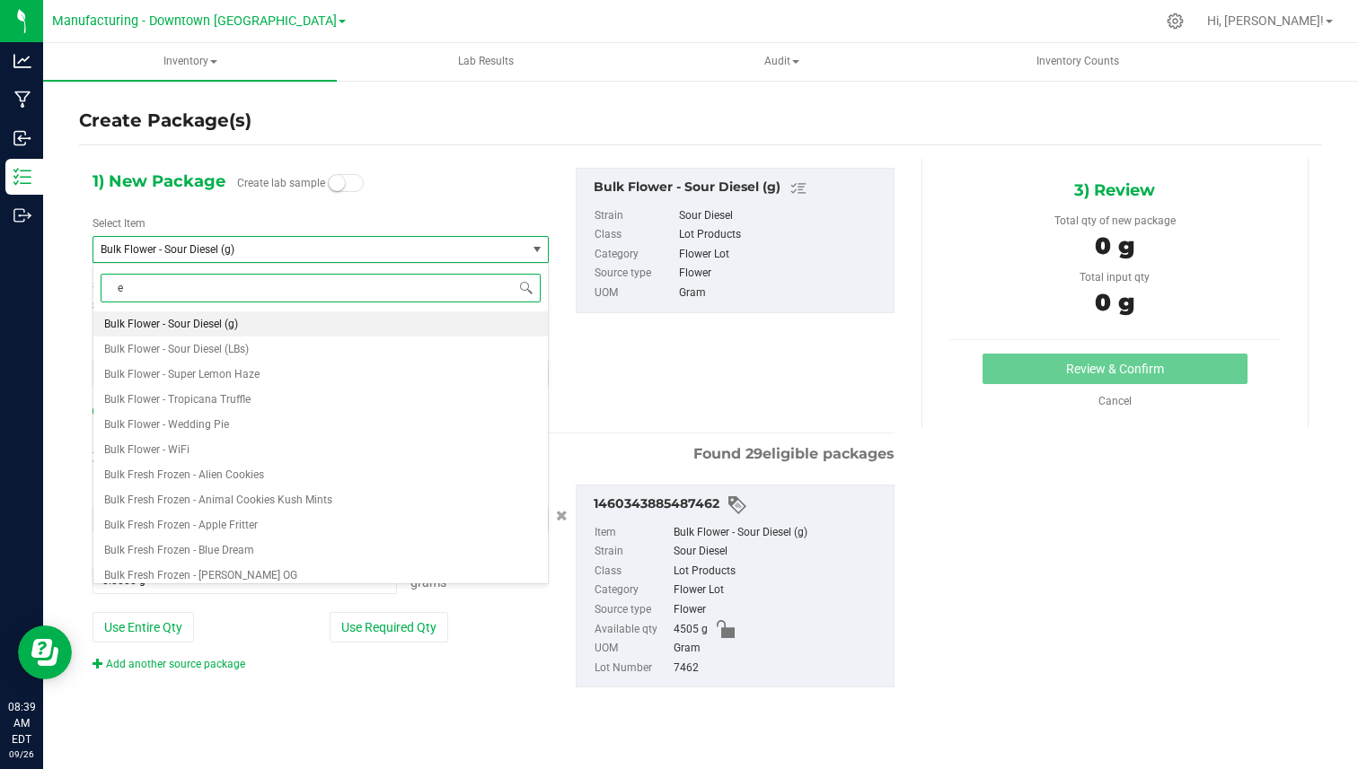
type input "ei"
click at [210, 320] on span "Flourish Farms - Eighth - Sour Diesel - 3.5g" at bounding box center [206, 324] width 205 height 13
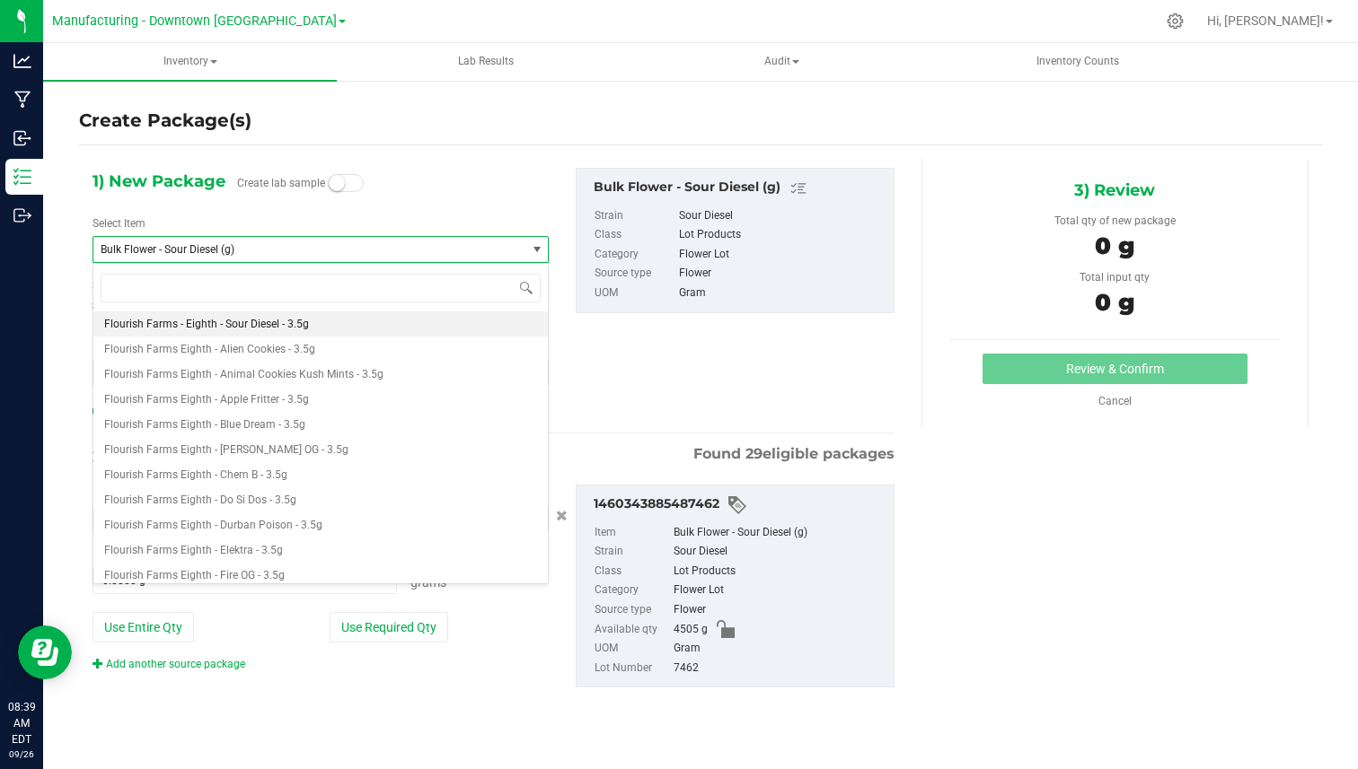
type input "0"
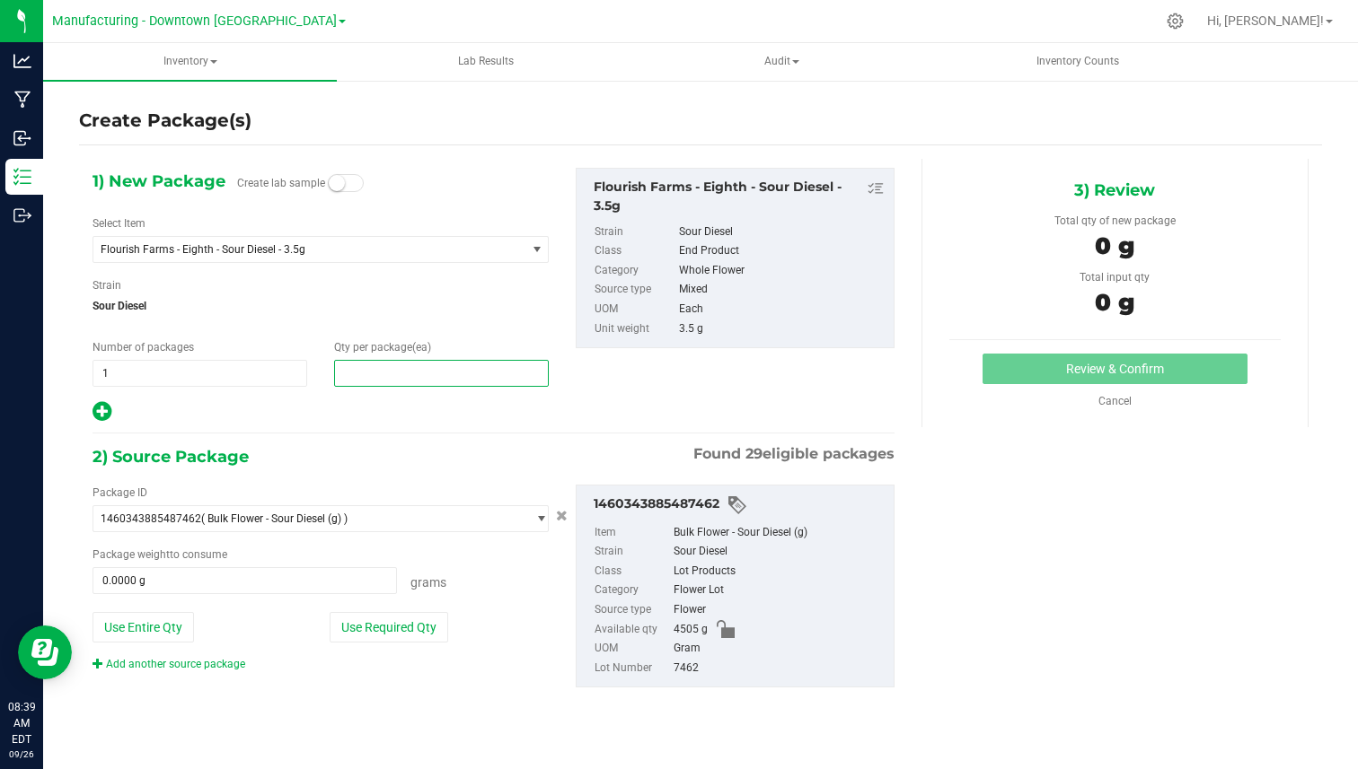
click at [425, 383] on span at bounding box center [441, 373] width 215 height 27
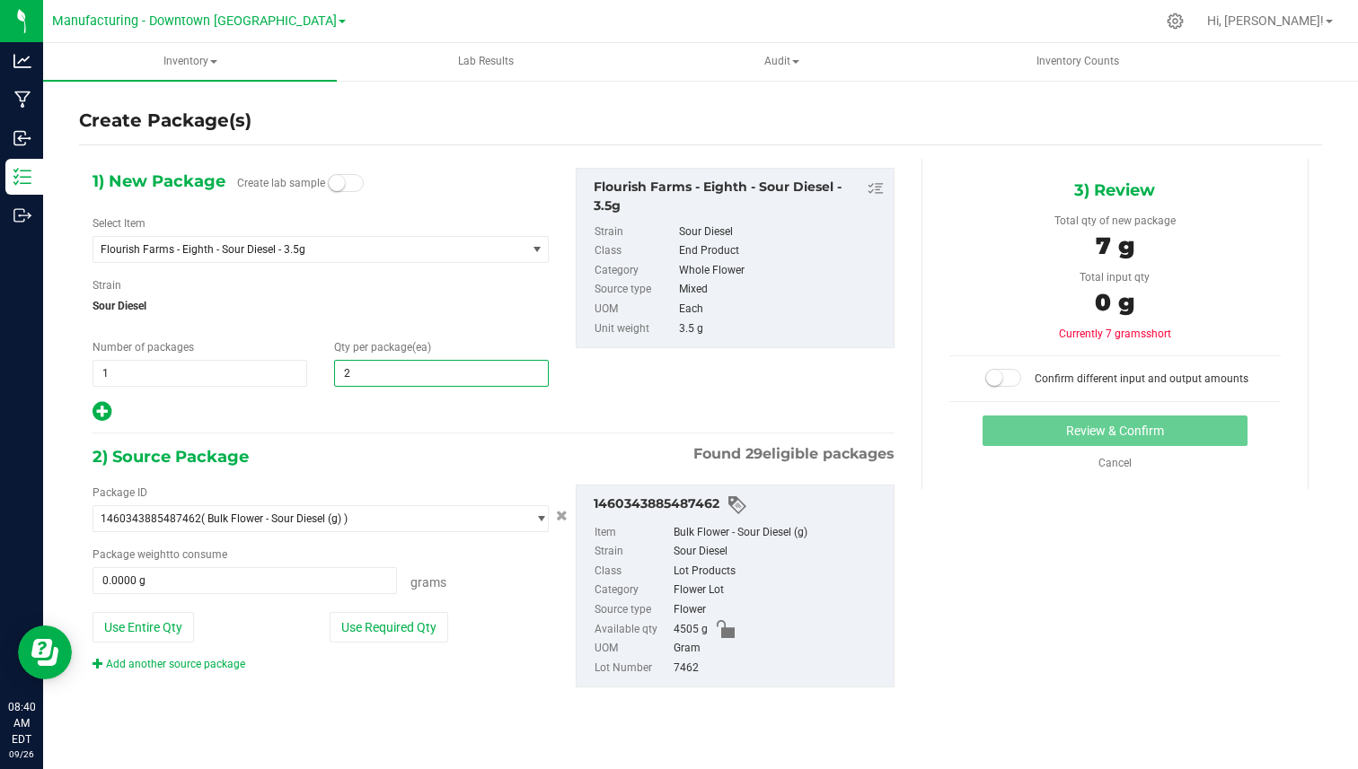
type input "20"
click at [410, 630] on button "Use Required Qty" at bounding box center [389, 627] width 119 height 31
type input "70.0000 g"
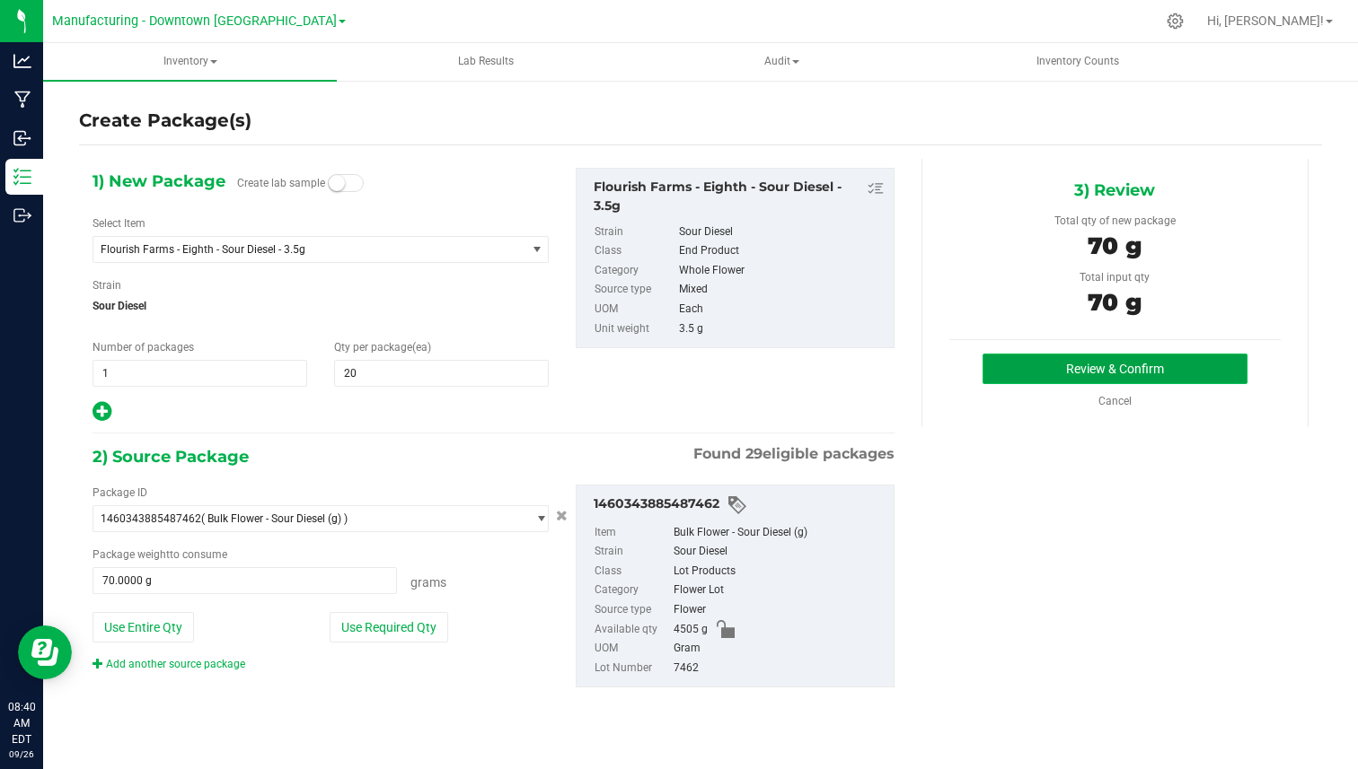
click at [1061, 374] on button "Review & Confirm" at bounding box center [1114, 369] width 265 height 31
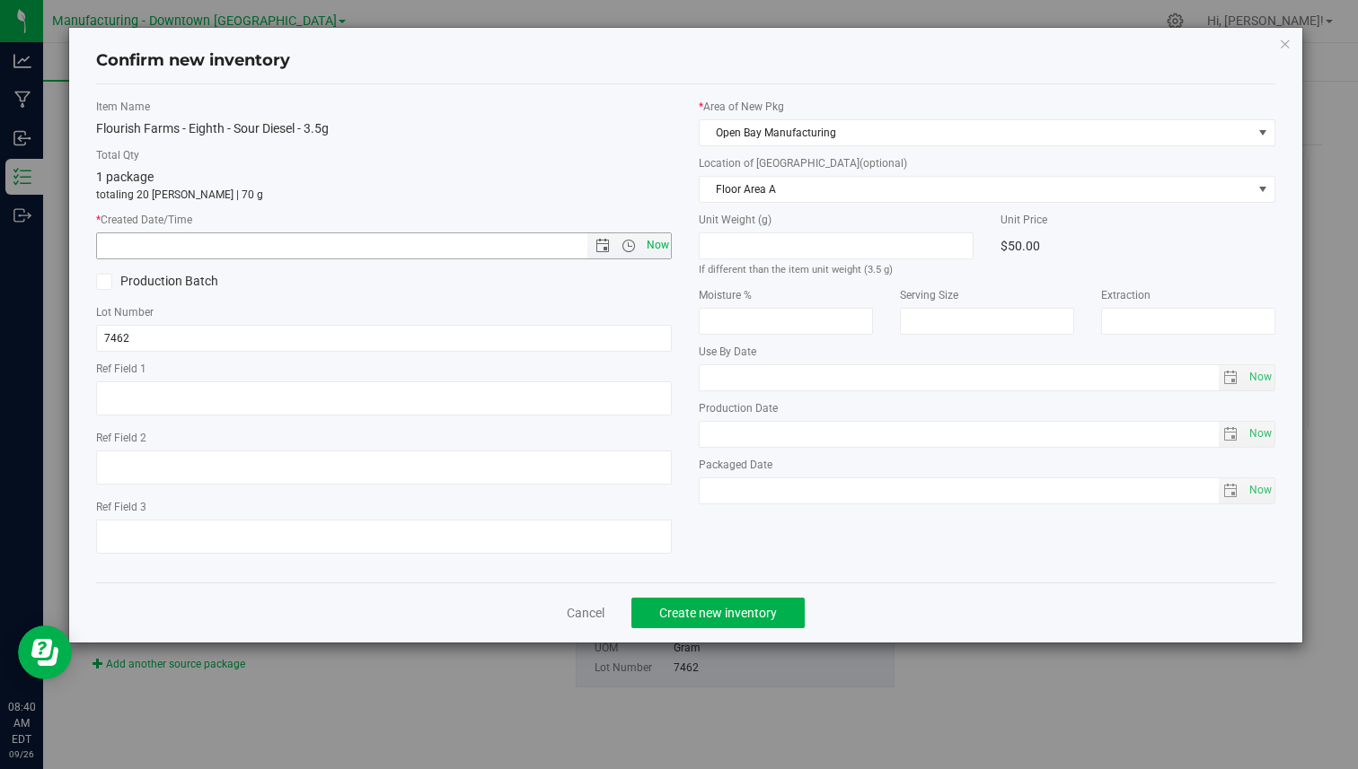
click at [648, 243] on span "Now" at bounding box center [657, 246] width 31 height 26
type input "9/26/2025 8:40 AM"
click at [708, 610] on span "Create new inventory" at bounding box center [718, 613] width 118 height 14
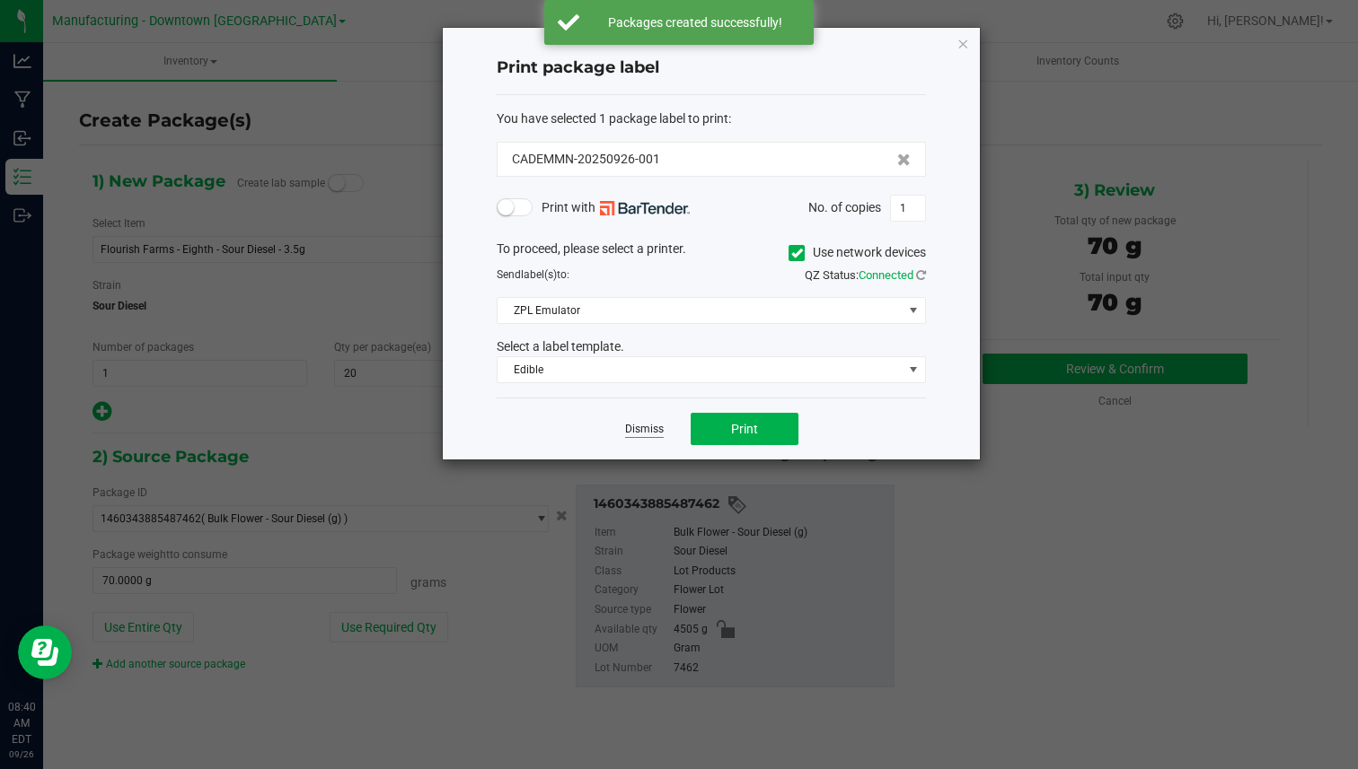
click at [639, 429] on link "Dismiss" at bounding box center [644, 429] width 39 height 15
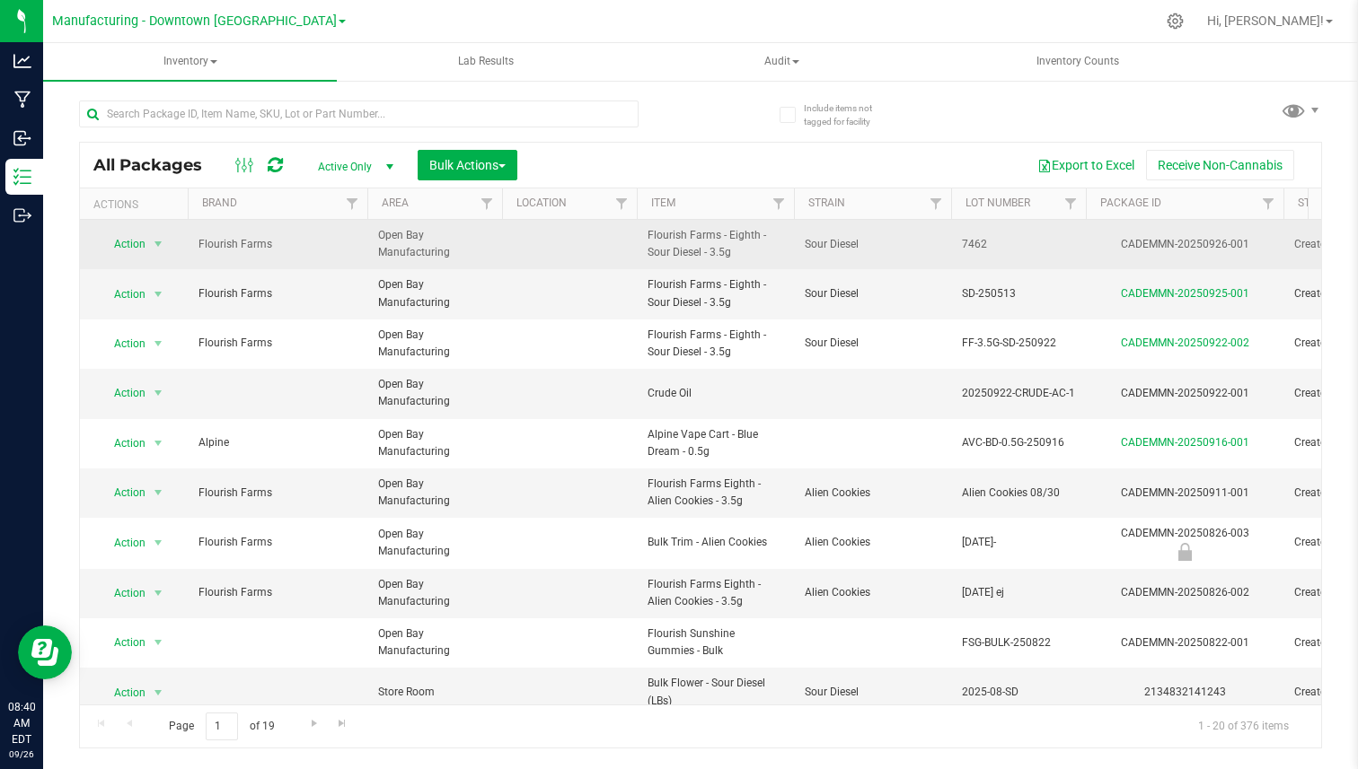
click at [1180, 242] on div "CADEMMN-20250926-001" at bounding box center [1184, 244] width 203 height 17
copy tr "CADEMMN-20250926-001"
click at [123, 250] on span "Action" at bounding box center [122, 244] width 48 height 25
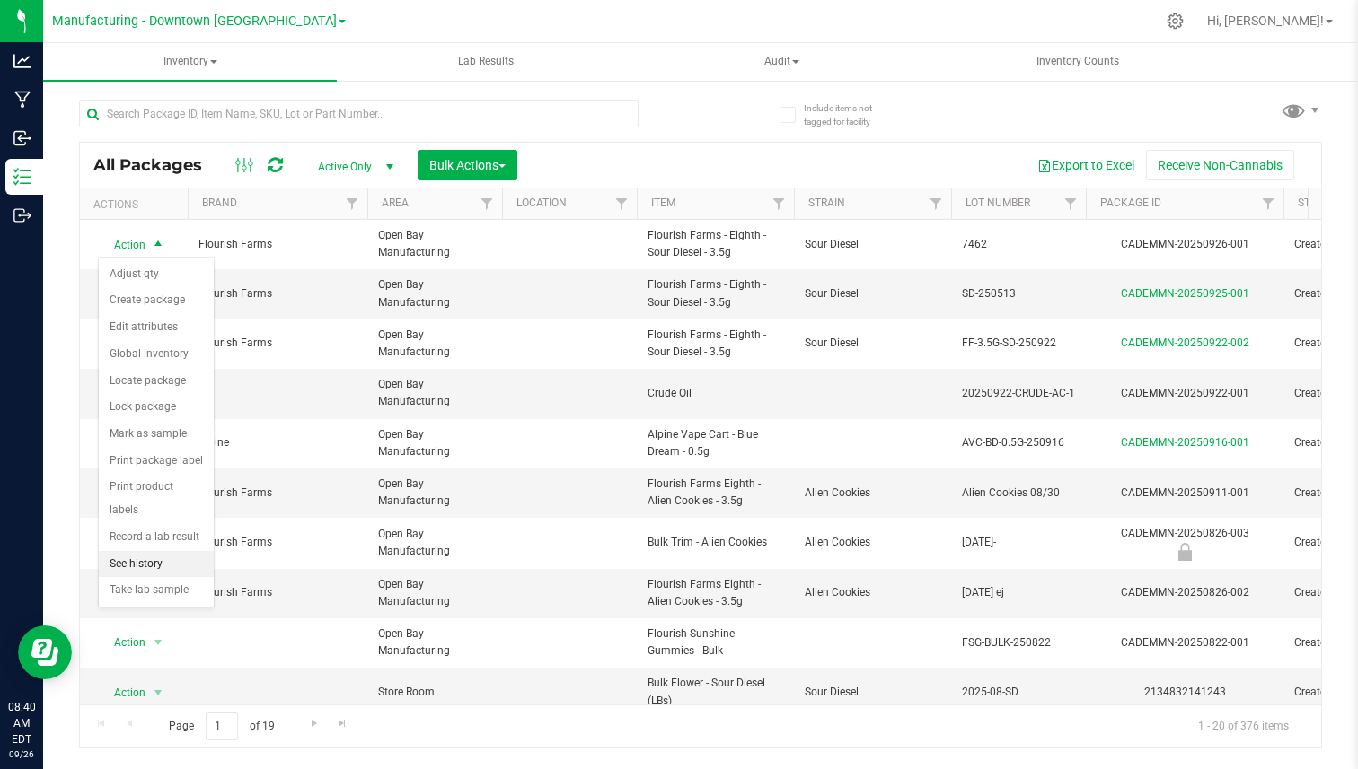
click at [131, 551] on li "See history" at bounding box center [156, 564] width 115 height 27
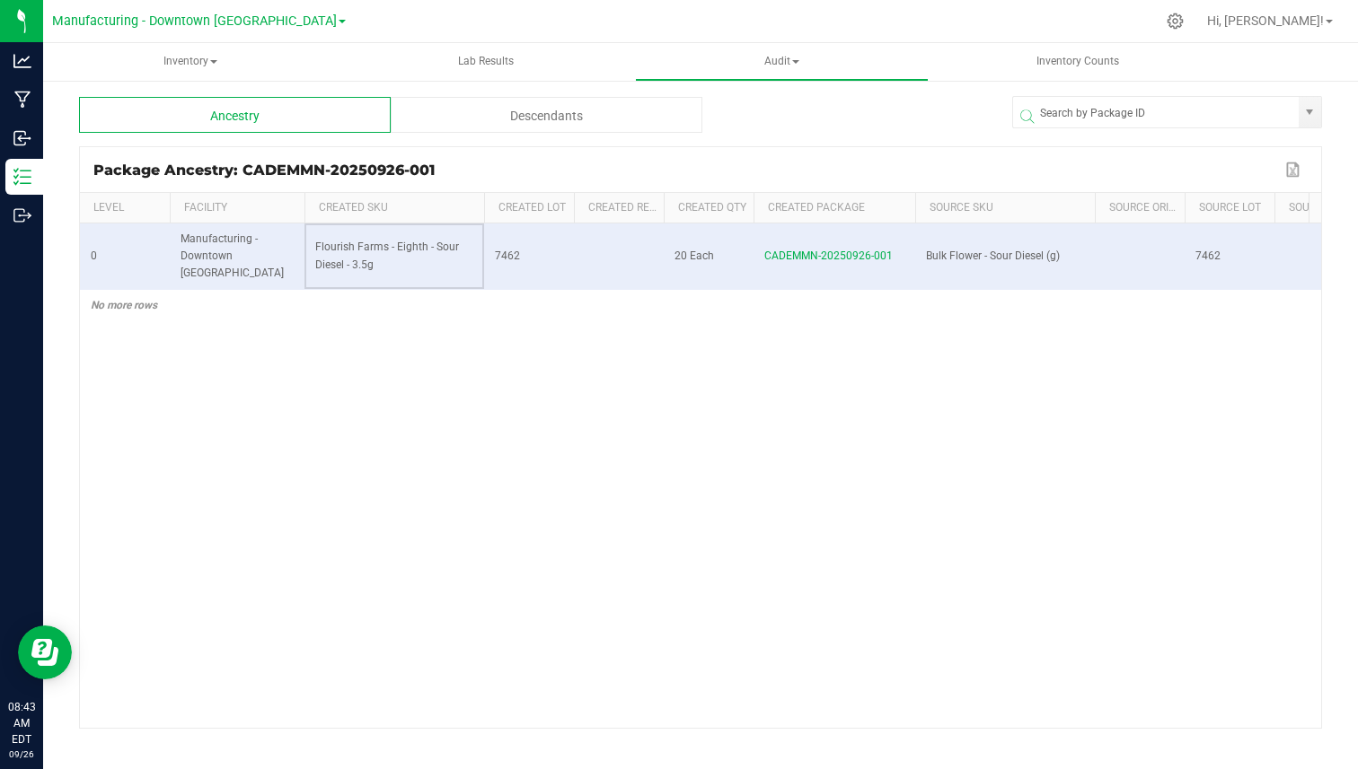
click at [338, 241] on span "Flourish Farms - Eighth - Sour Diesel - 3.5g" at bounding box center [387, 256] width 144 height 30
drag, startPoint x: 338, startPoint y: 236, endPoint x: 392, endPoint y: 250, distance: 55.5
click at [392, 250] on td "Flourish Farms - Eighth - Sour Diesel - 3.5g" at bounding box center [394, 257] width 180 height 67
copy span "Flourish Farms - Eighth - Sour Diesel - 3.5g"
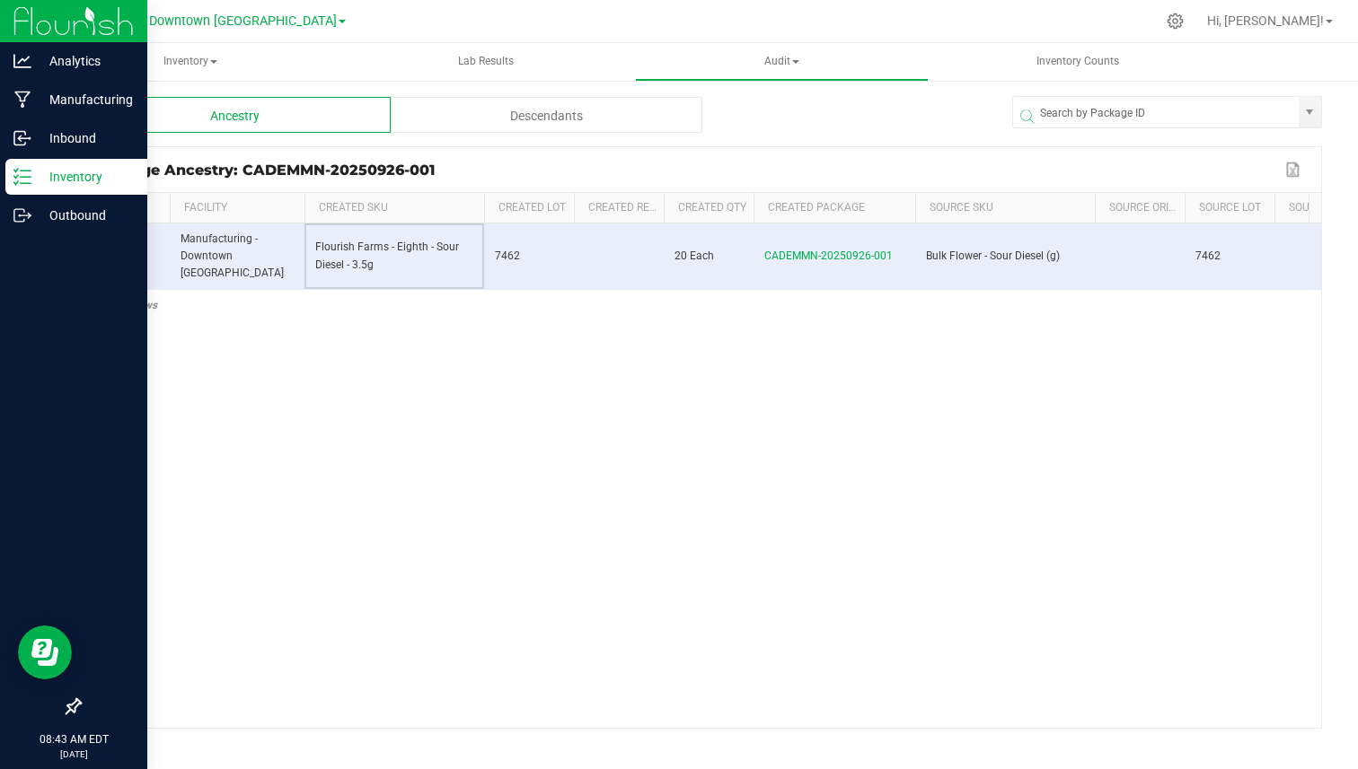
click at [32, 171] on p "Inventory" at bounding box center [85, 177] width 108 height 22
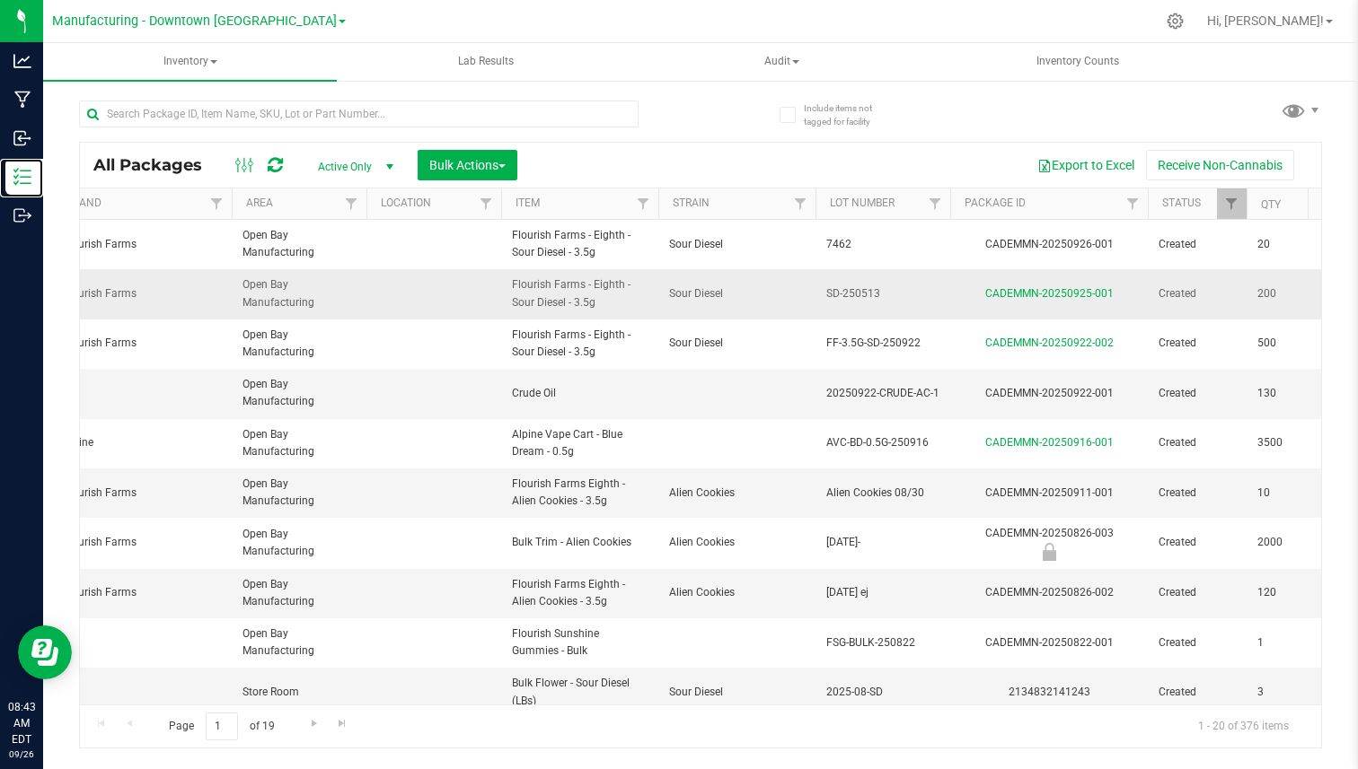
scroll to position [0, 170]
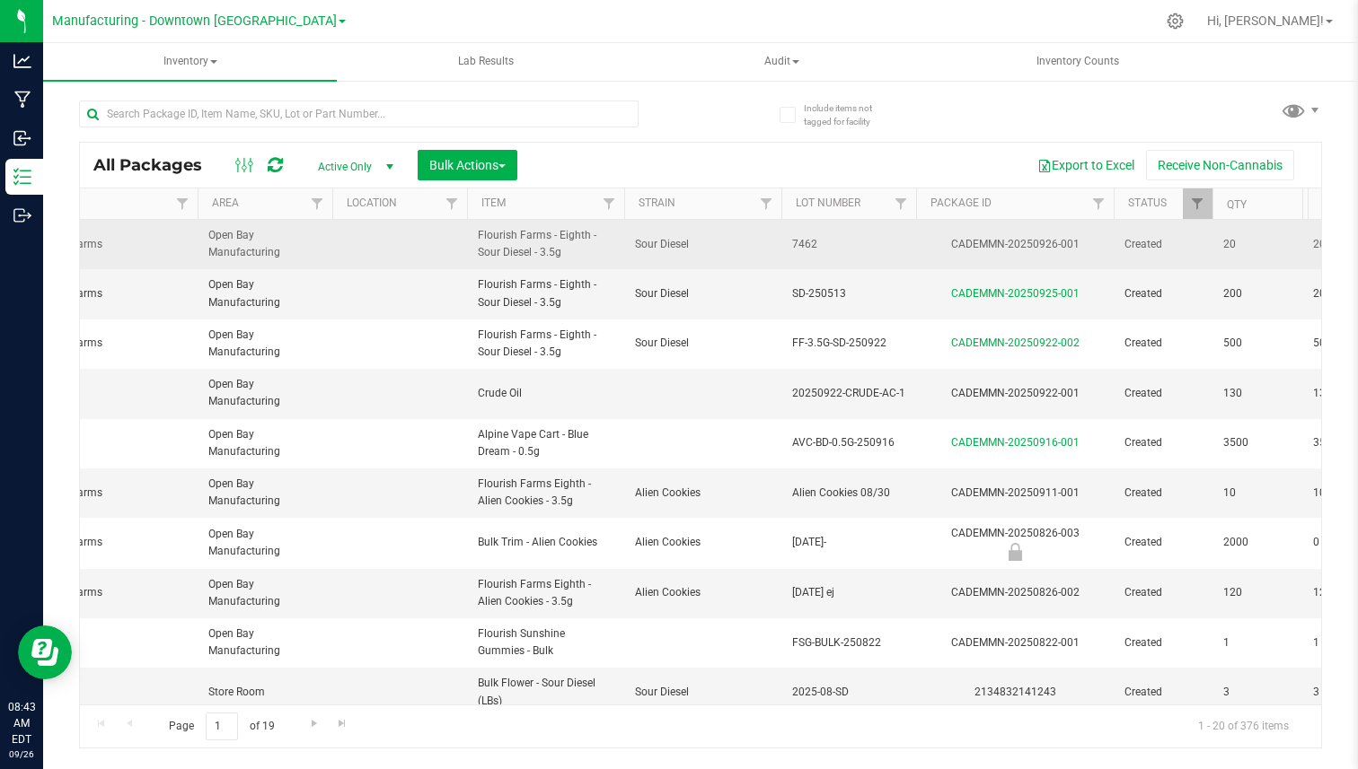
click at [514, 242] on span "Flourish Farms - Eighth - Sour Diesel - 3.5g" at bounding box center [546, 244] width 136 height 34
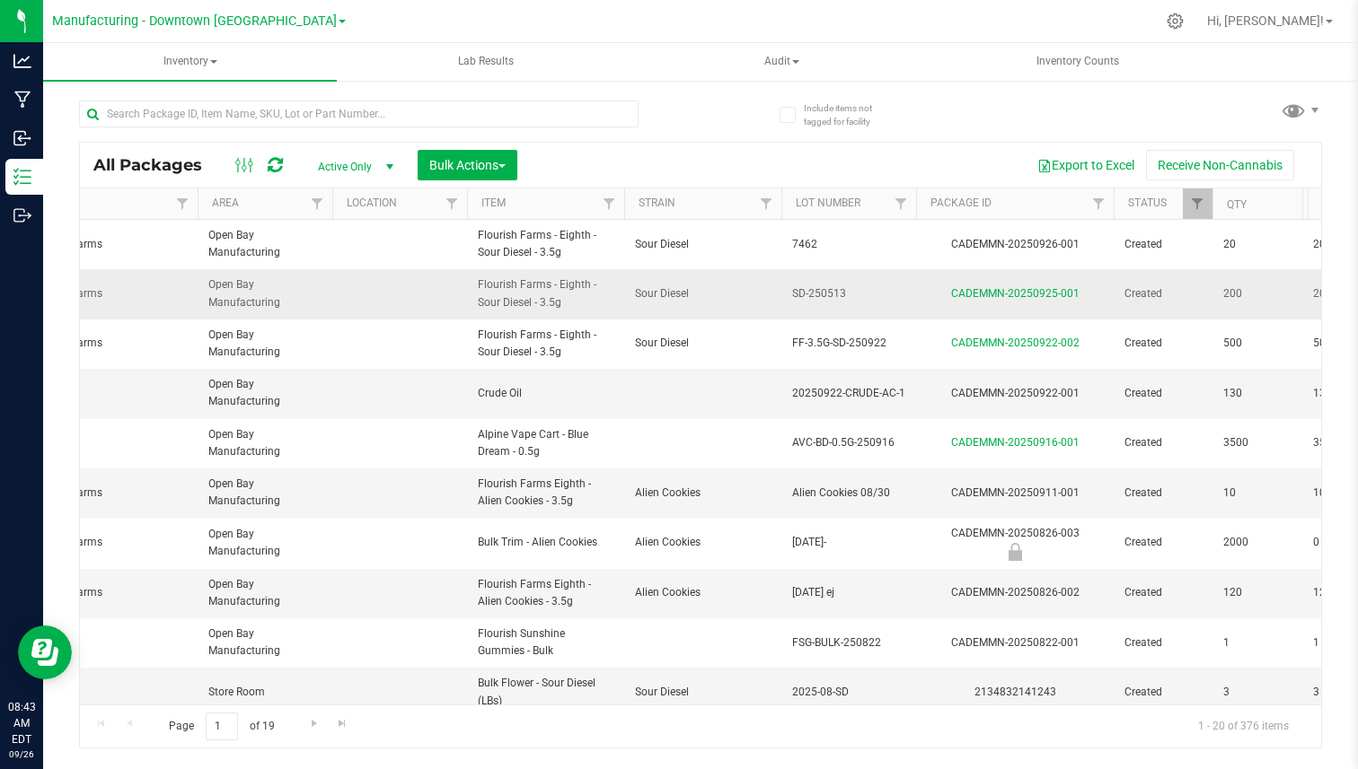
click at [510, 286] on span "Flourish Farms - Eighth - Sour Diesel - 3.5g" at bounding box center [546, 294] width 136 height 34
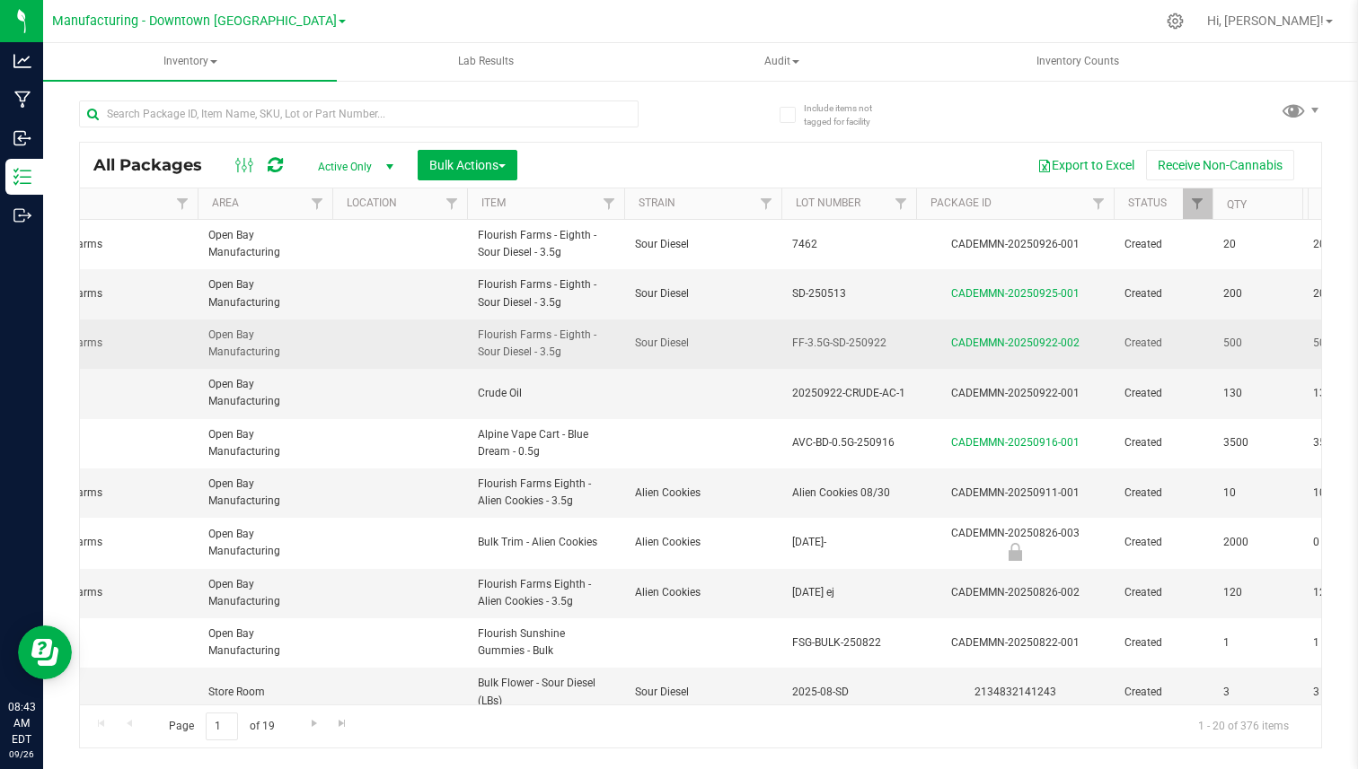
click at [523, 332] on span "Flourish Farms - Eighth - Sour Diesel - 3.5g" at bounding box center [546, 344] width 136 height 34
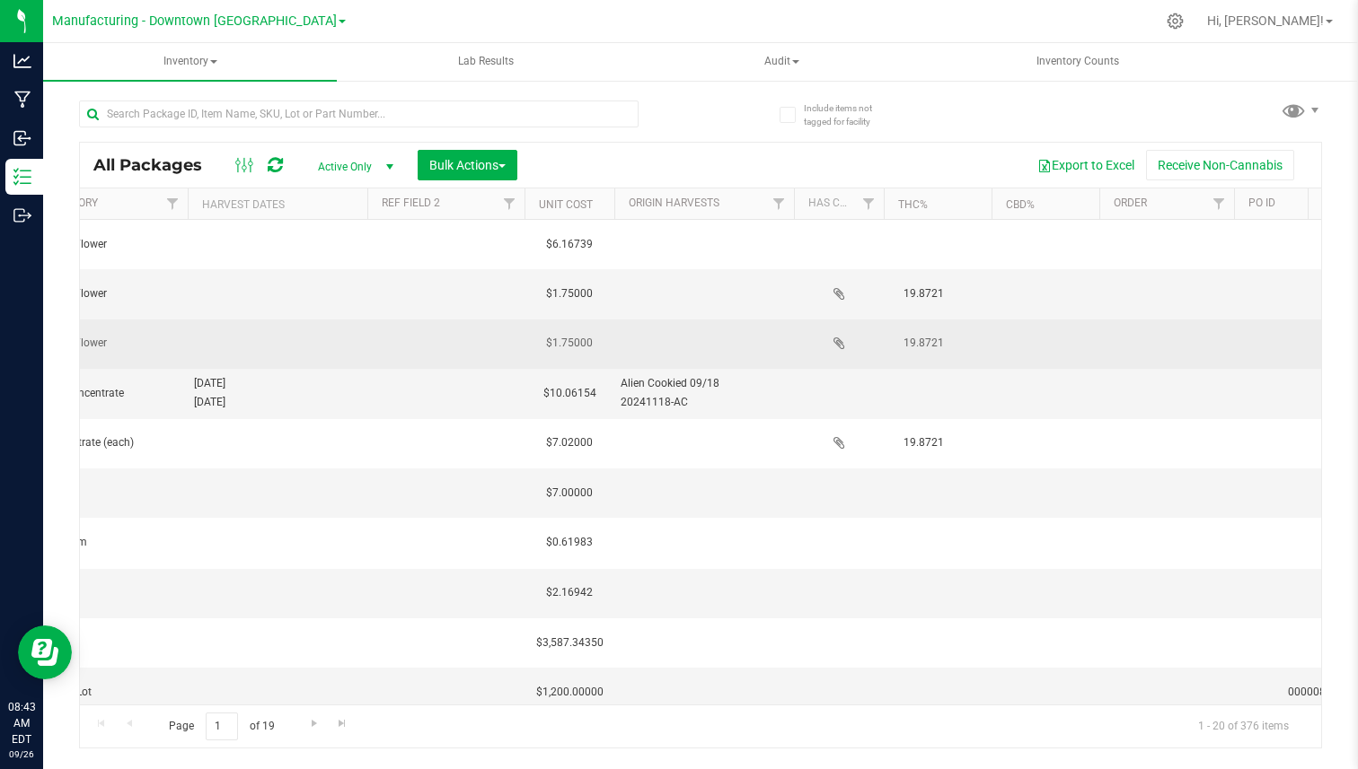
scroll to position [0, 1560]
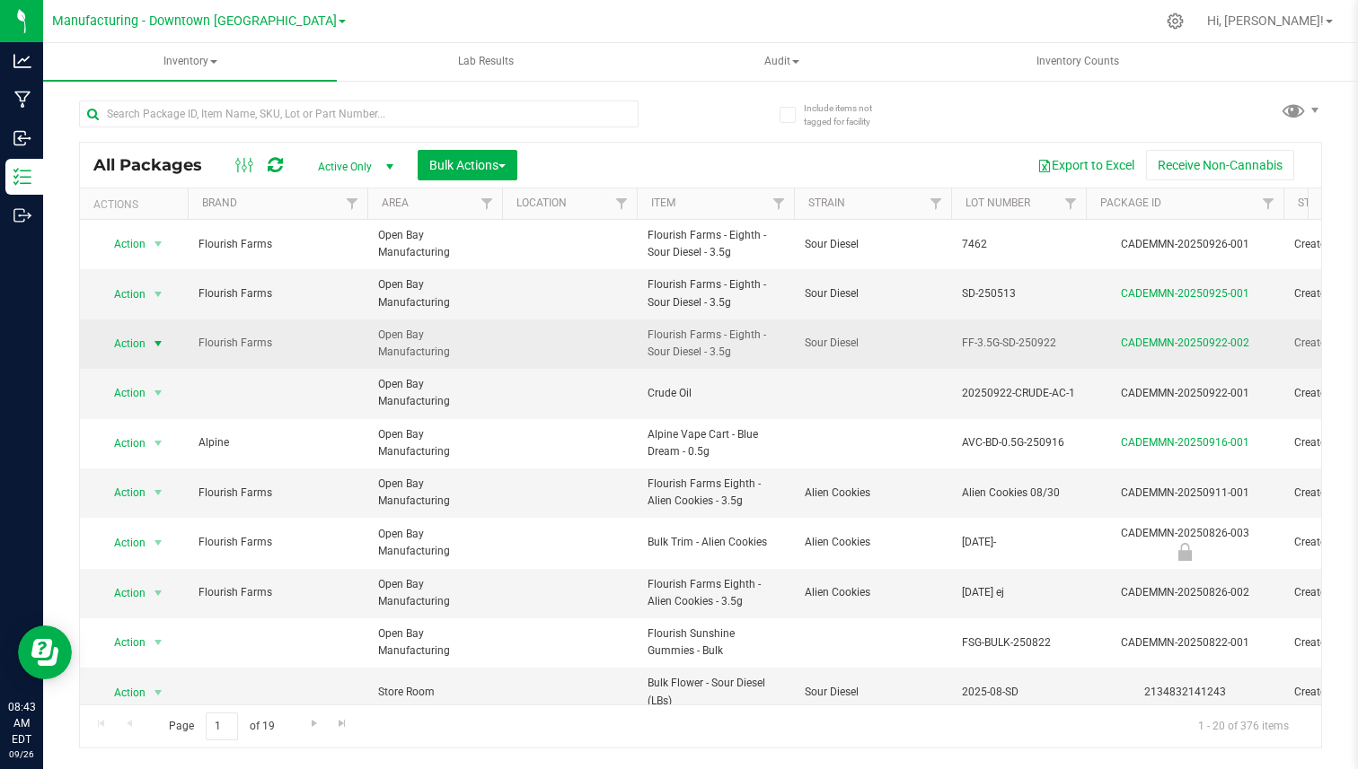
click at [154, 344] on span "select" at bounding box center [158, 344] width 14 height 14
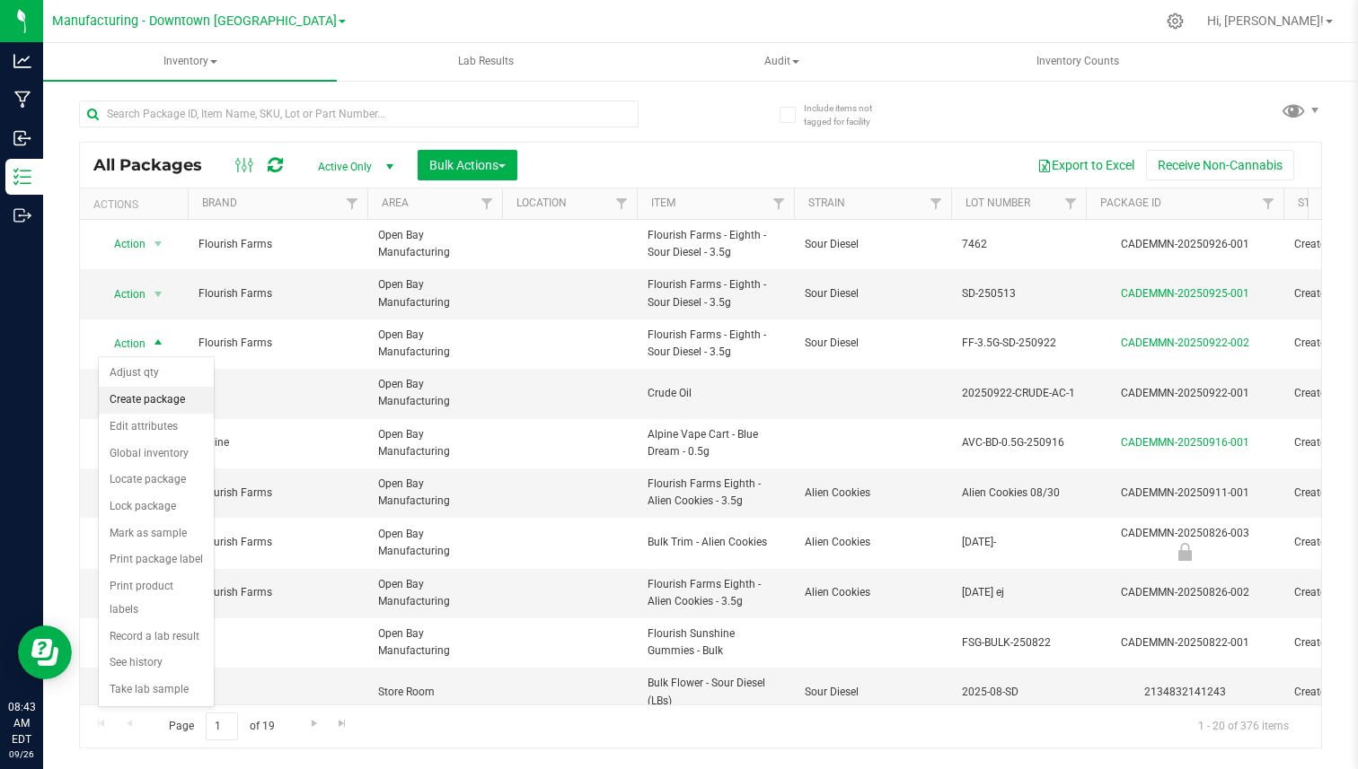
click at [148, 398] on li "Create package" at bounding box center [156, 400] width 115 height 27
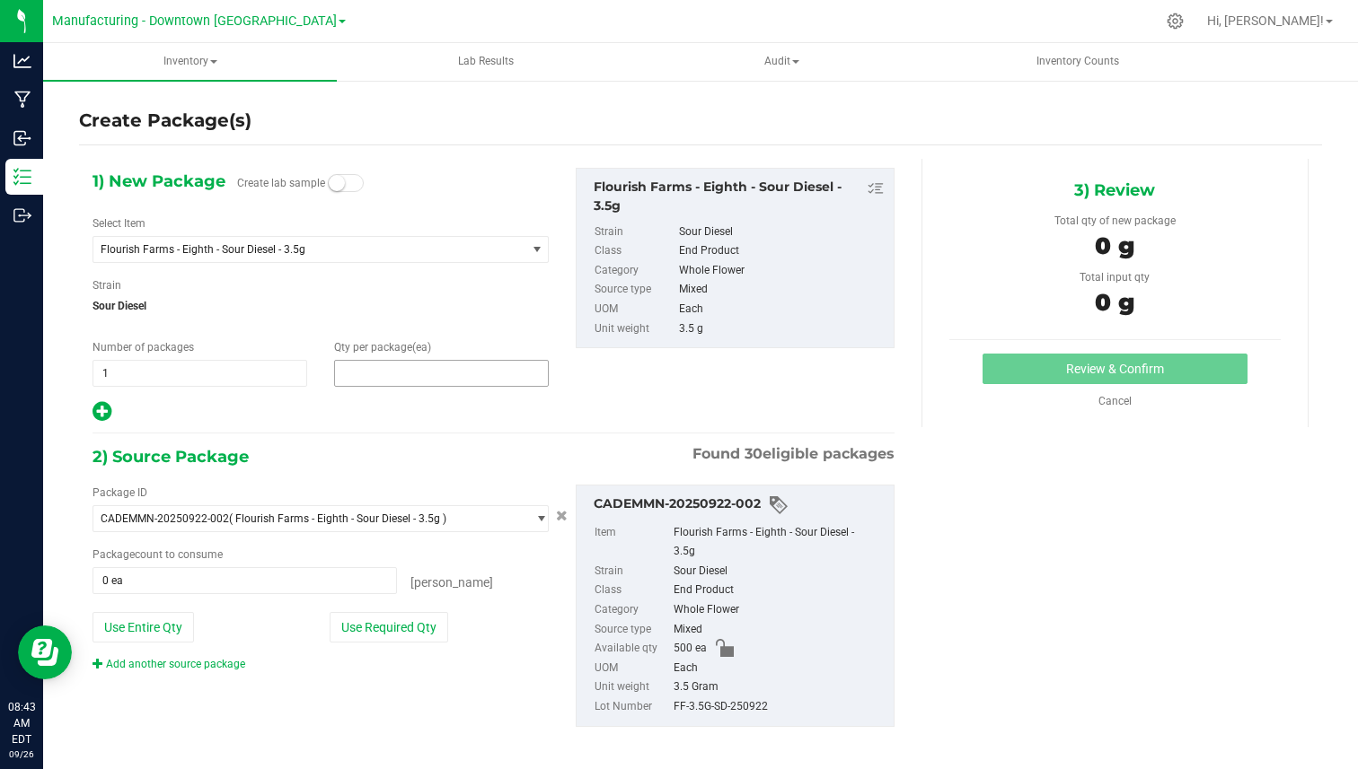
click at [353, 366] on span at bounding box center [441, 373] width 215 height 27
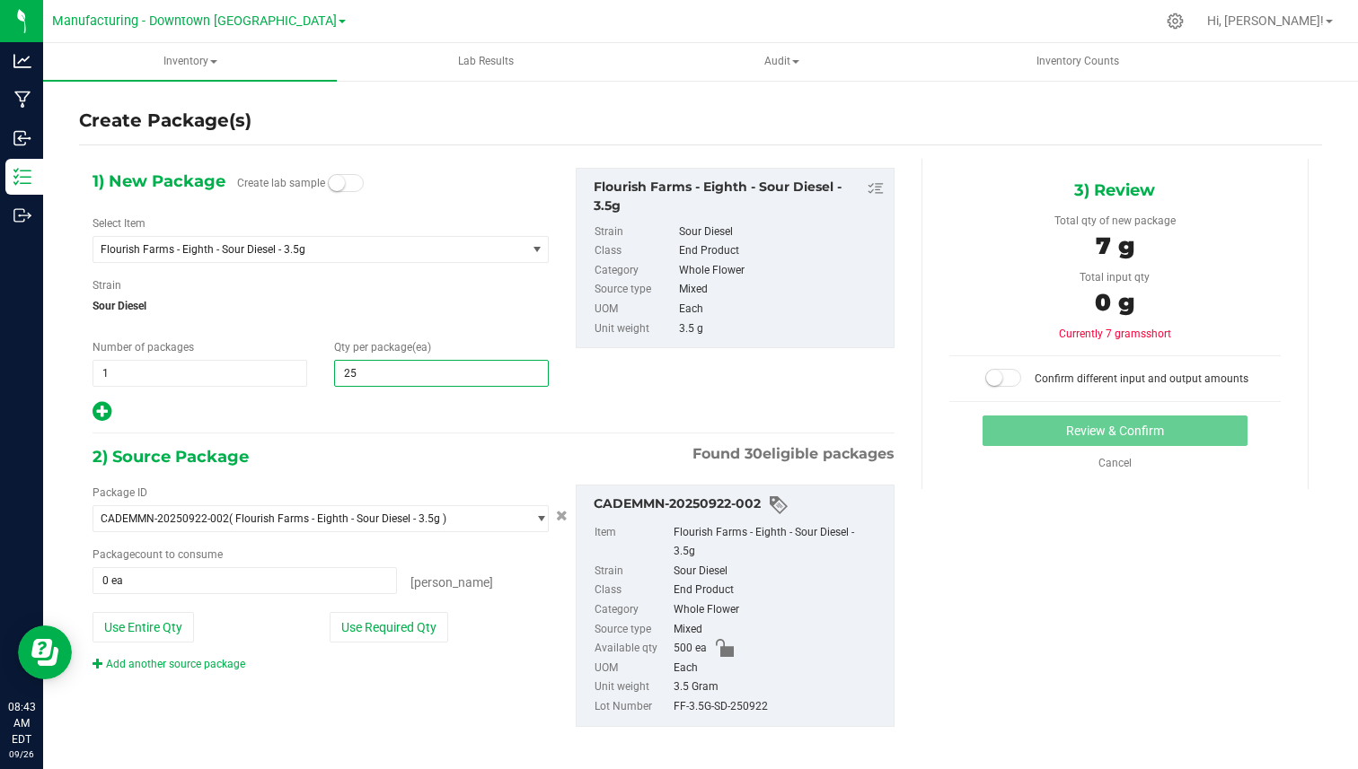
type input "250"
click at [263, 367] on span "1 1" at bounding box center [199, 373] width 215 height 27
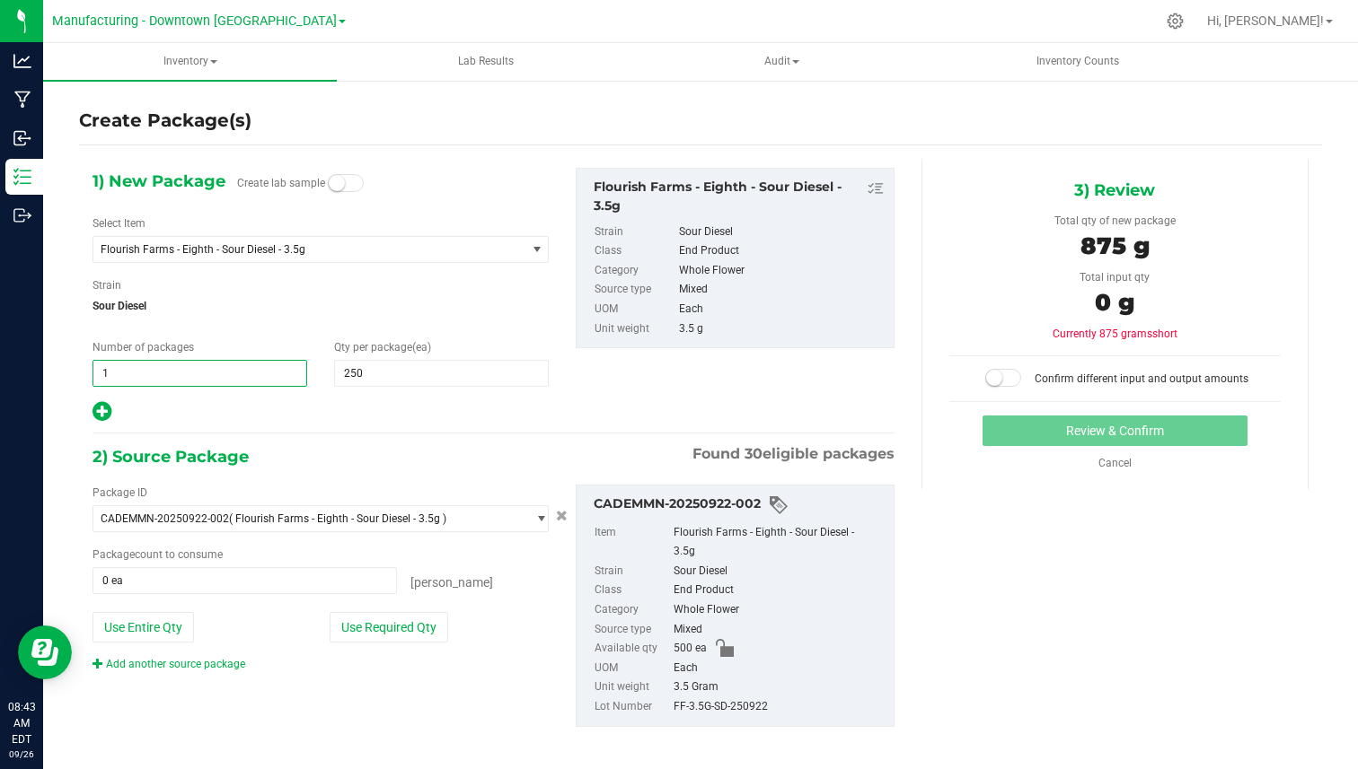
click at [263, 367] on input "1" at bounding box center [199, 373] width 213 height 25
type input "2"
click at [324, 440] on div "1) New Package Create lab samples Select Item Flourish Farms - Eighth - Sour Di…" at bounding box center [493, 462] width 829 height 606
click at [388, 617] on button "Use Required Qty" at bounding box center [389, 627] width 119 height 31
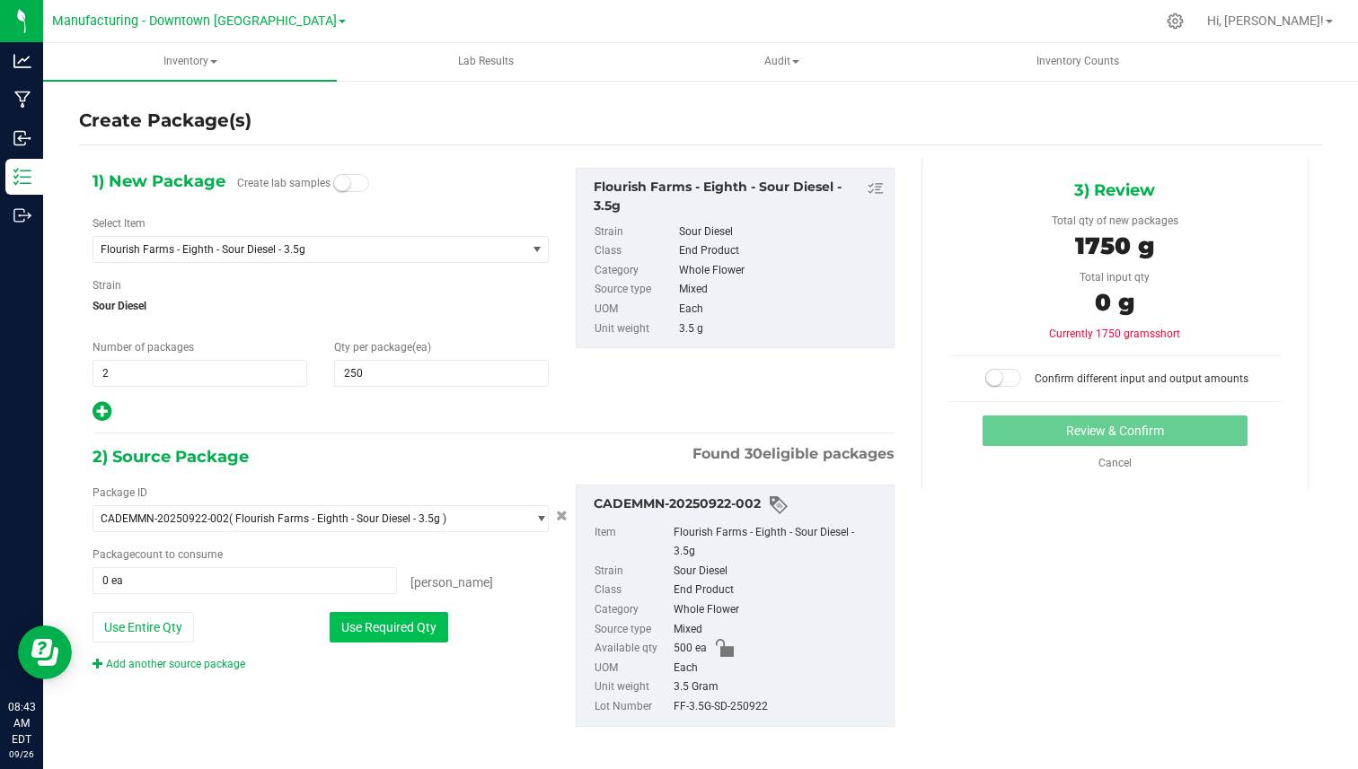
type input "500 ea"
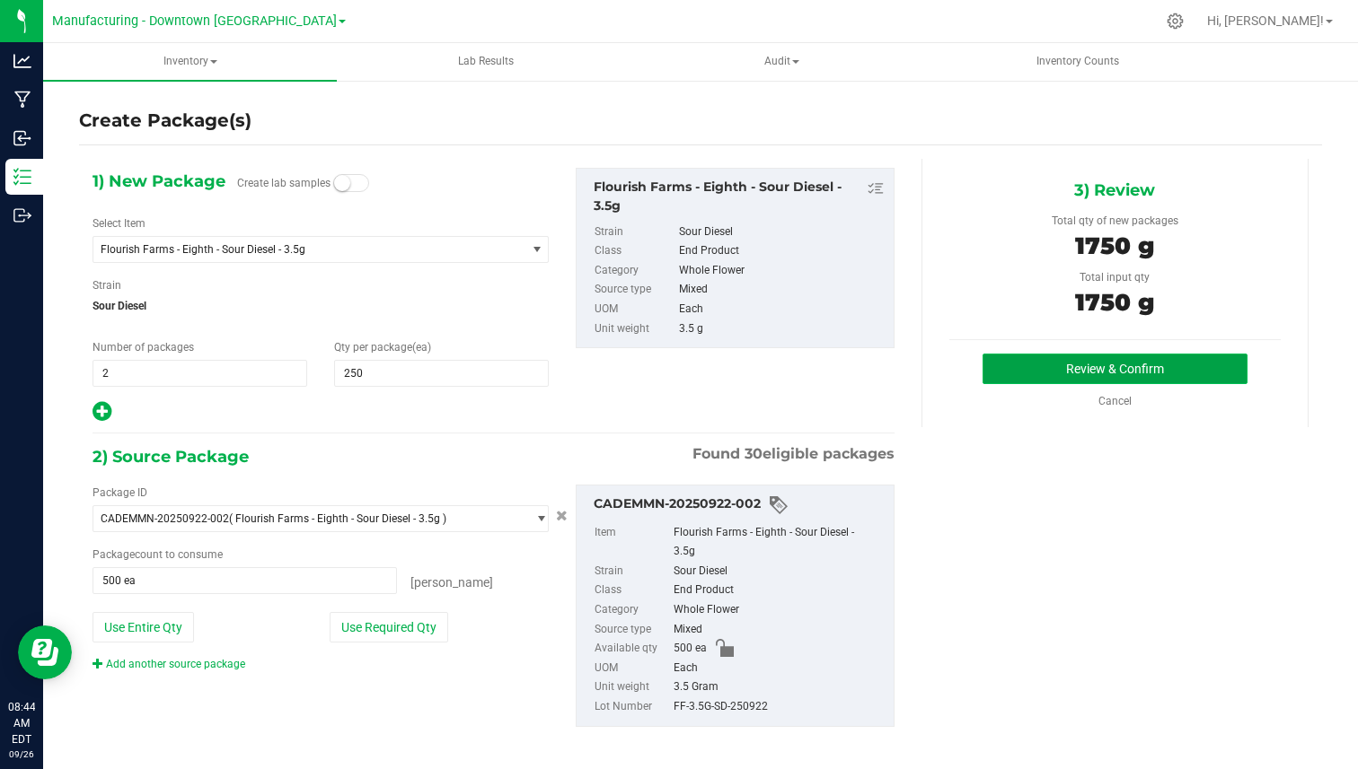
click at [1147, 366] on button "Review & Confirm" at bounding box center [1114, 369] width 265 height 31
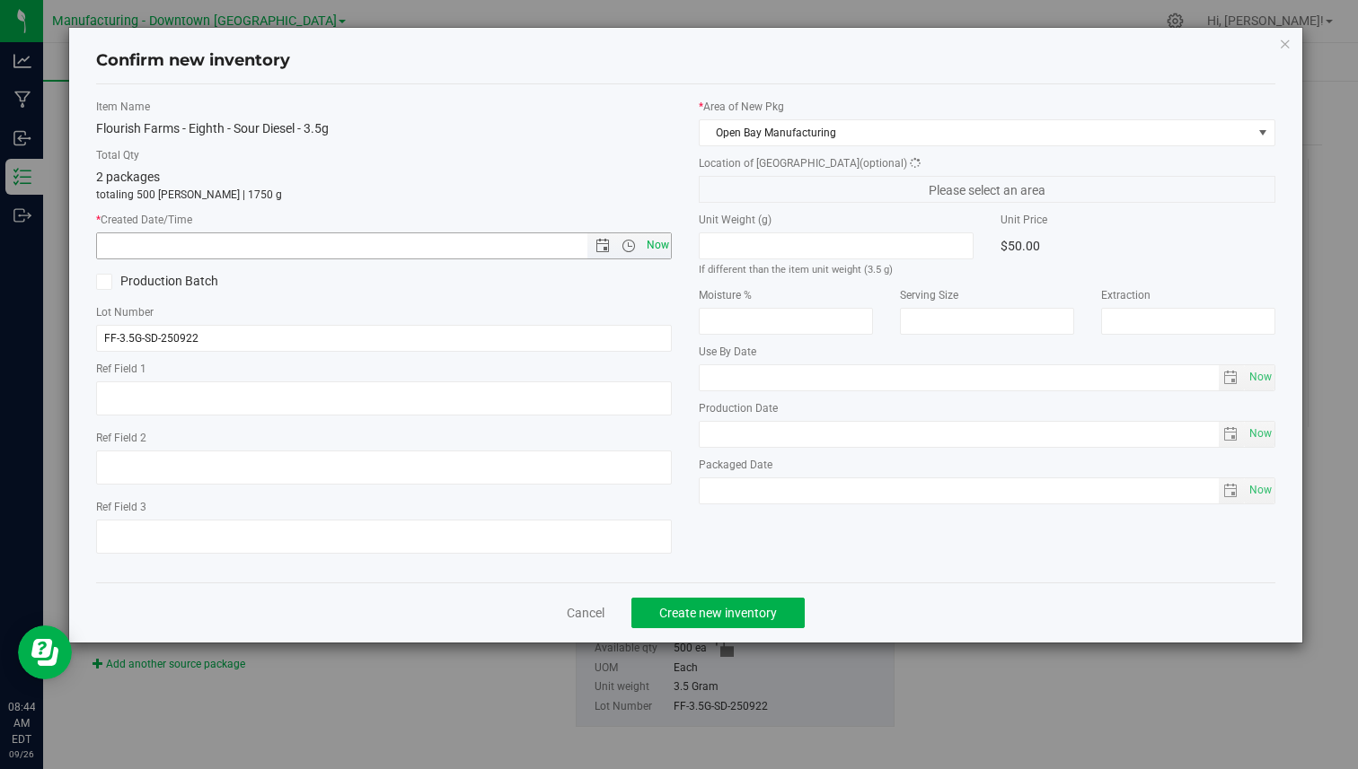
click at [666, 242] on span "Now" at bounding box center [657, 246] width 31 height 26
type input "9/26/2025 8:44 AM"
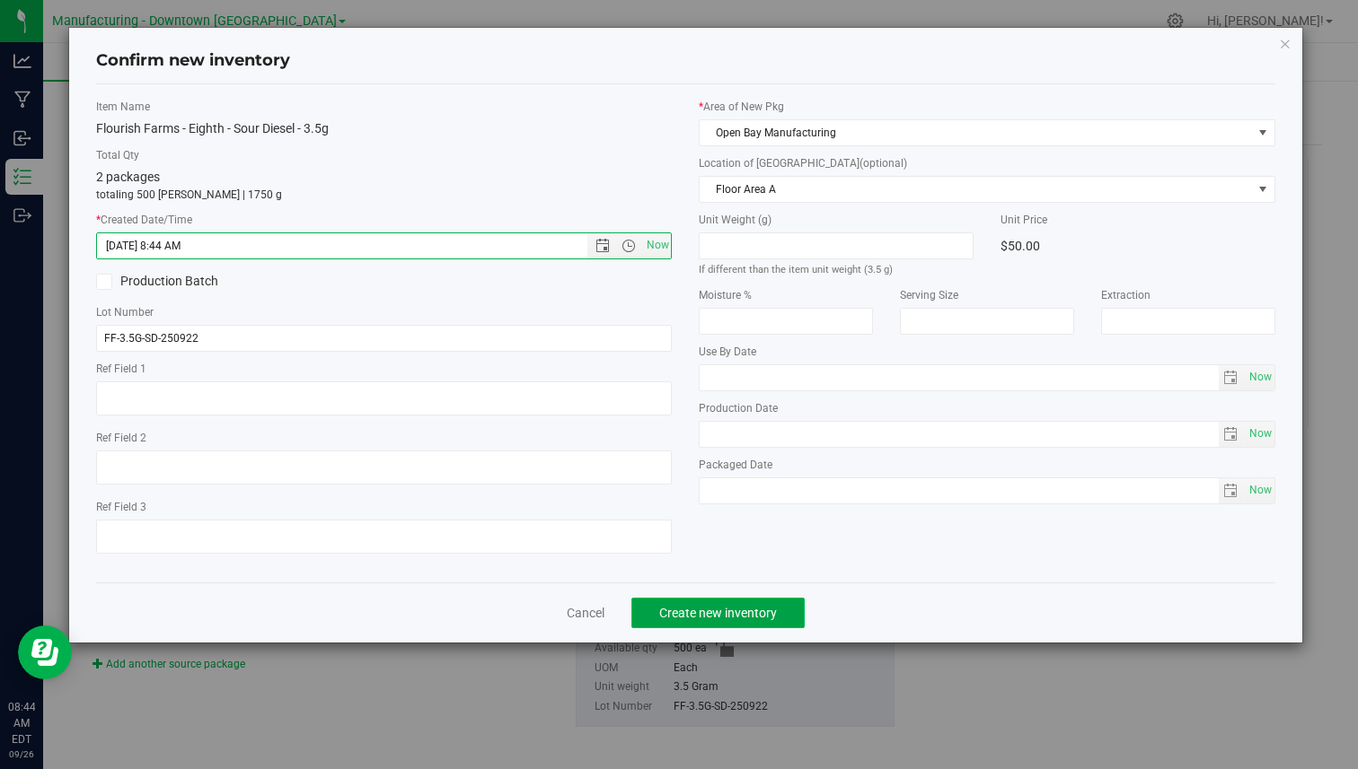
click at [706, 607] on span "Create new inventory" at bounding box center [718, 613] width 118 height 14
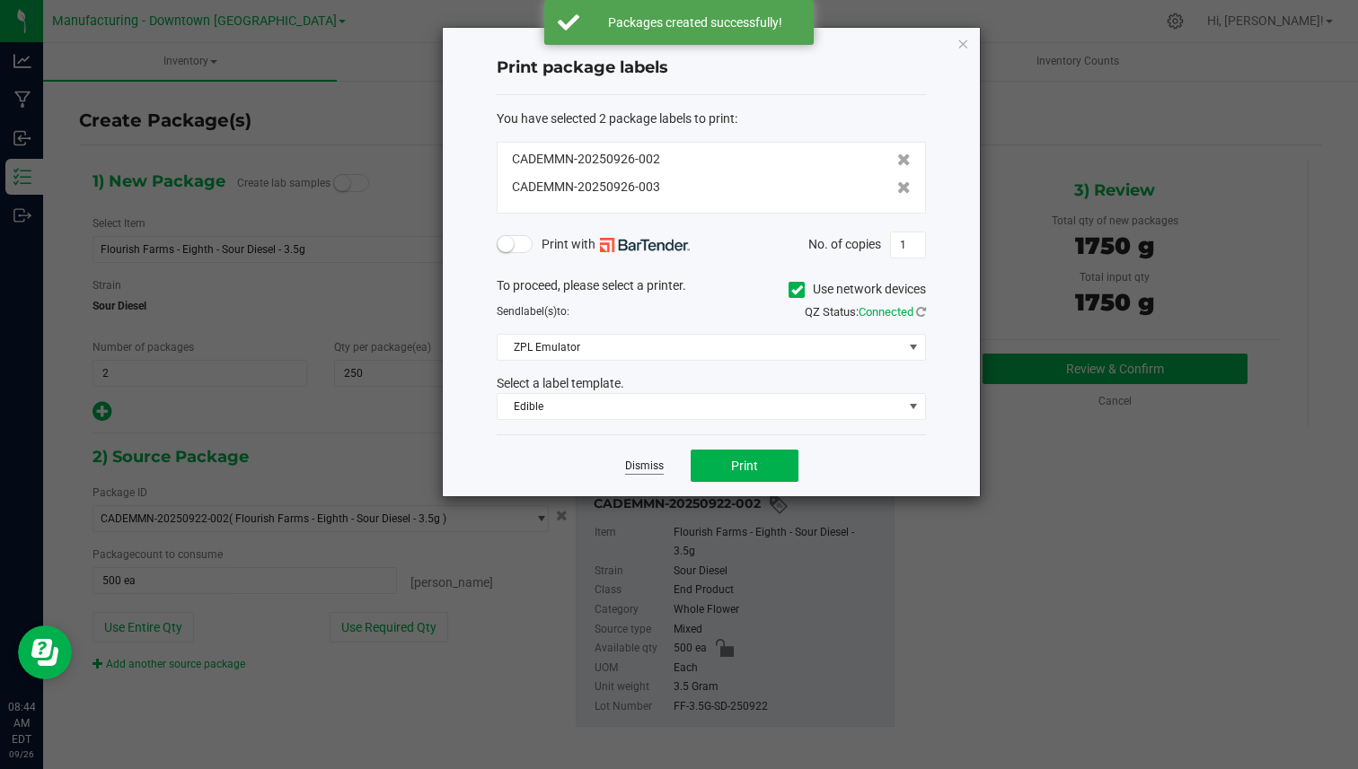
click at [650, 470] on link "Dismiss" at bounding box center [644, 466] width 39 height 15
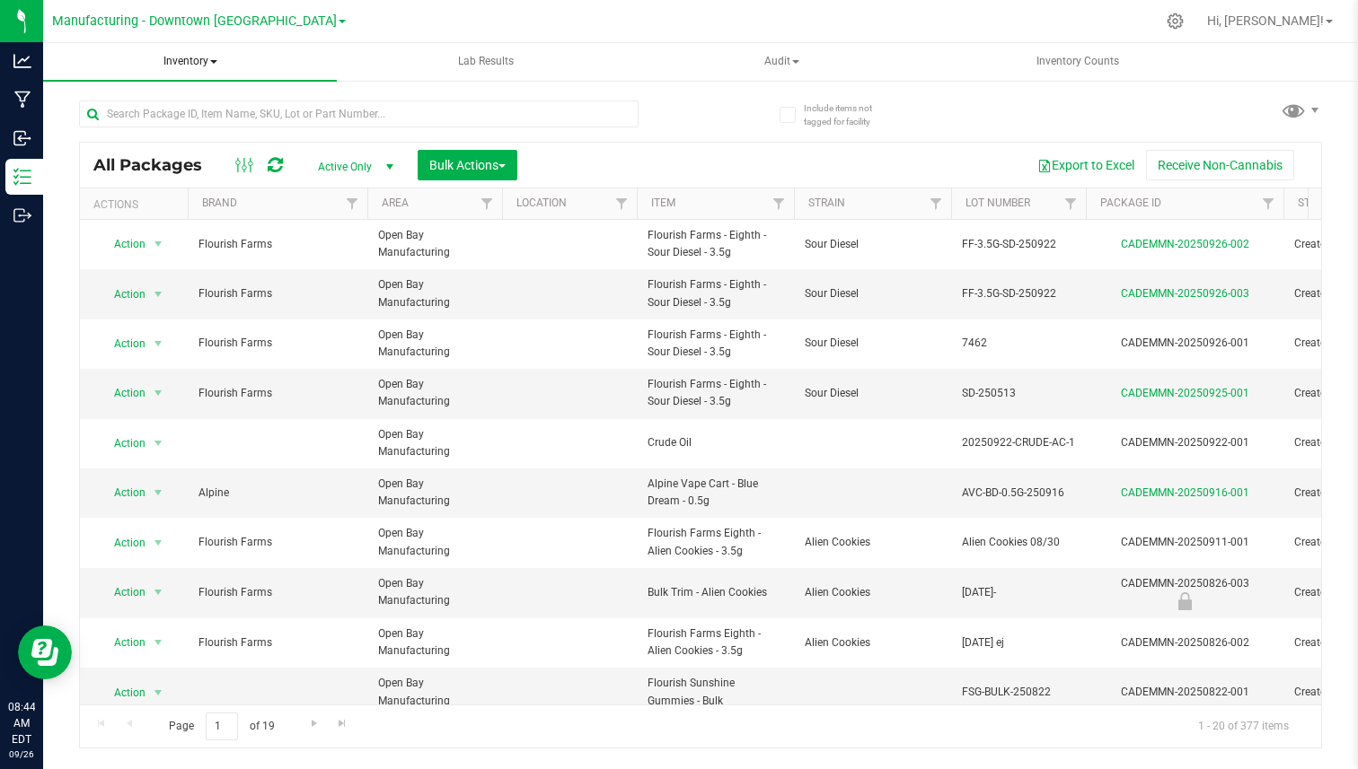
click at [187, 54] on span "Inventory" at bounding box center [190, 62] width 294 height 38
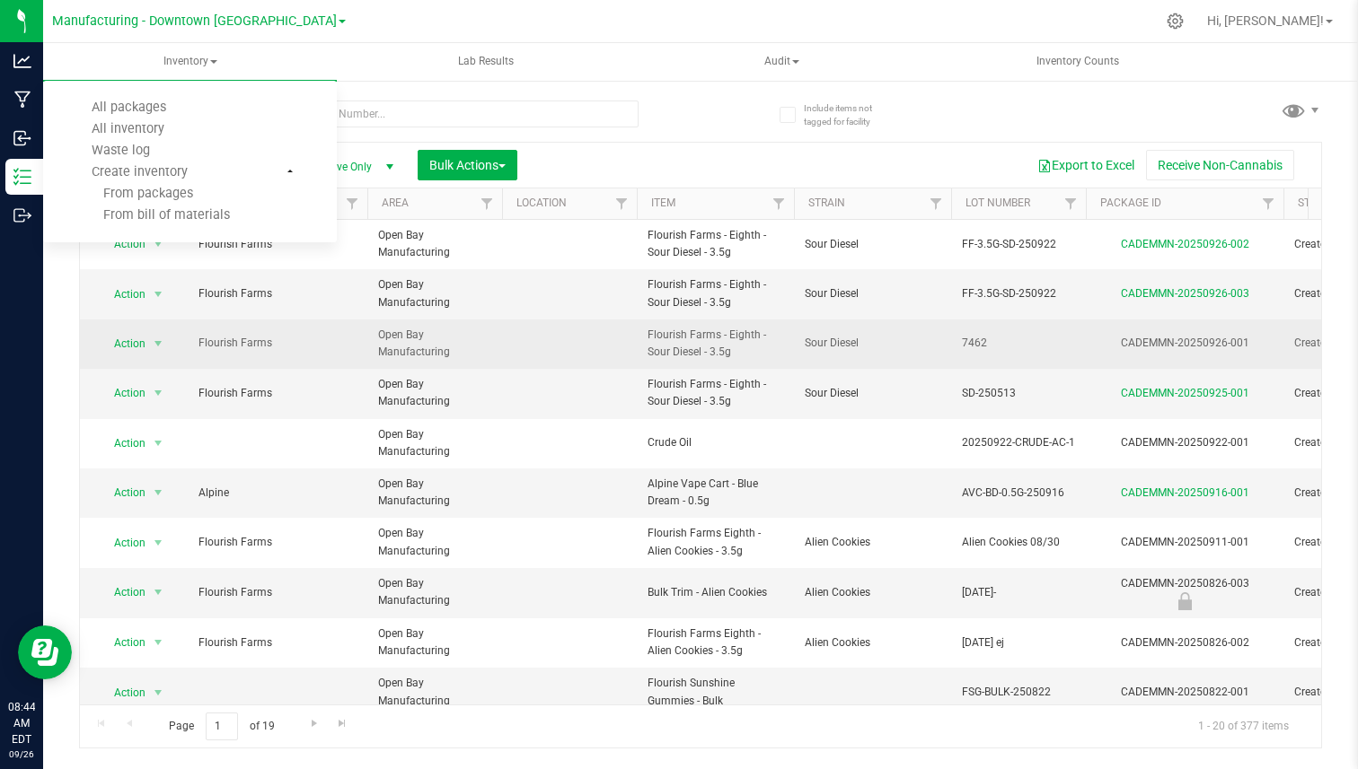
click at [757, 330] on span "Flourish Farms - Eighth - Sour Diesel - 3.5g" at bounding box center [715, 344] width 136 height 34
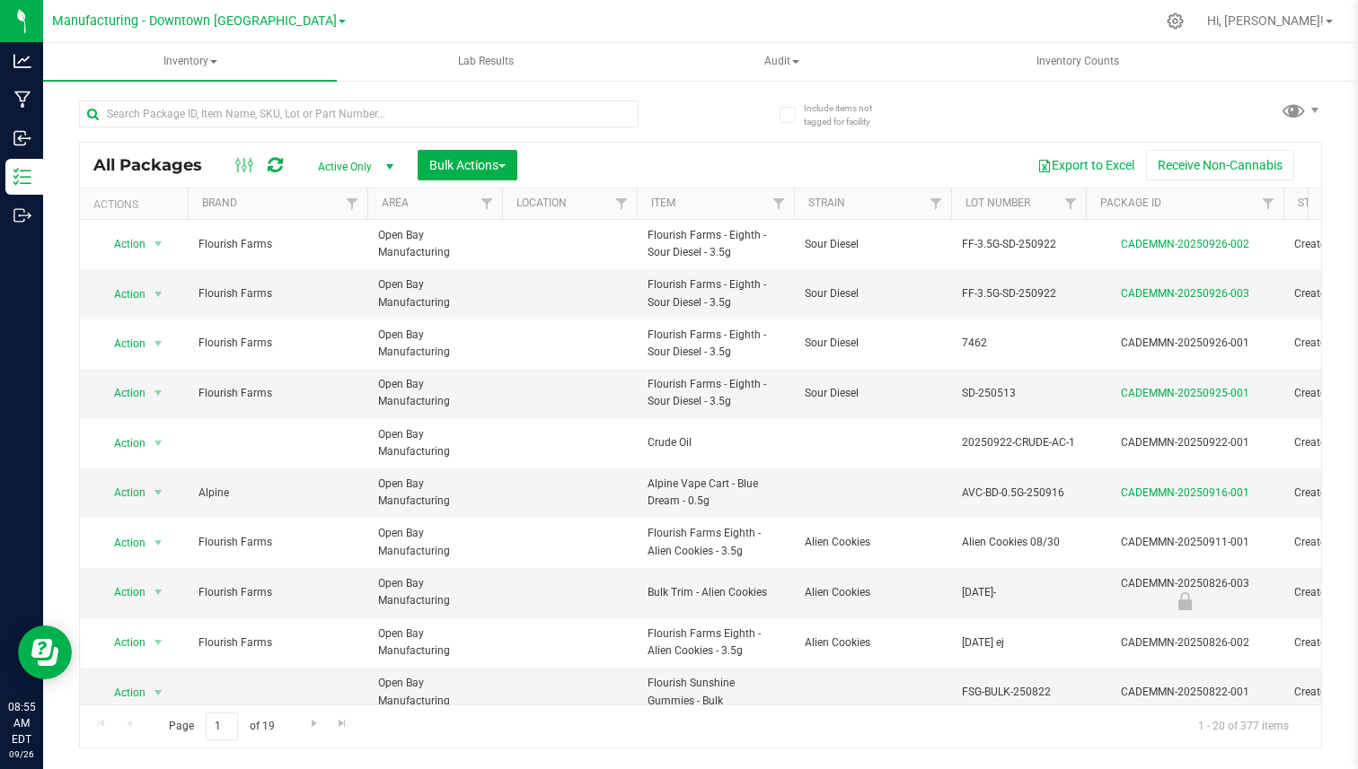
click at [198, 42] on nav "Manufacturing - Downtown LA Cultivation - Los Angeles Facility Distribution - L…" at bounding box center [700, 21] width 1314 height 43
click at [189, 57] on span "Inventory" at bounding box center [190, 62] width 294 height 38
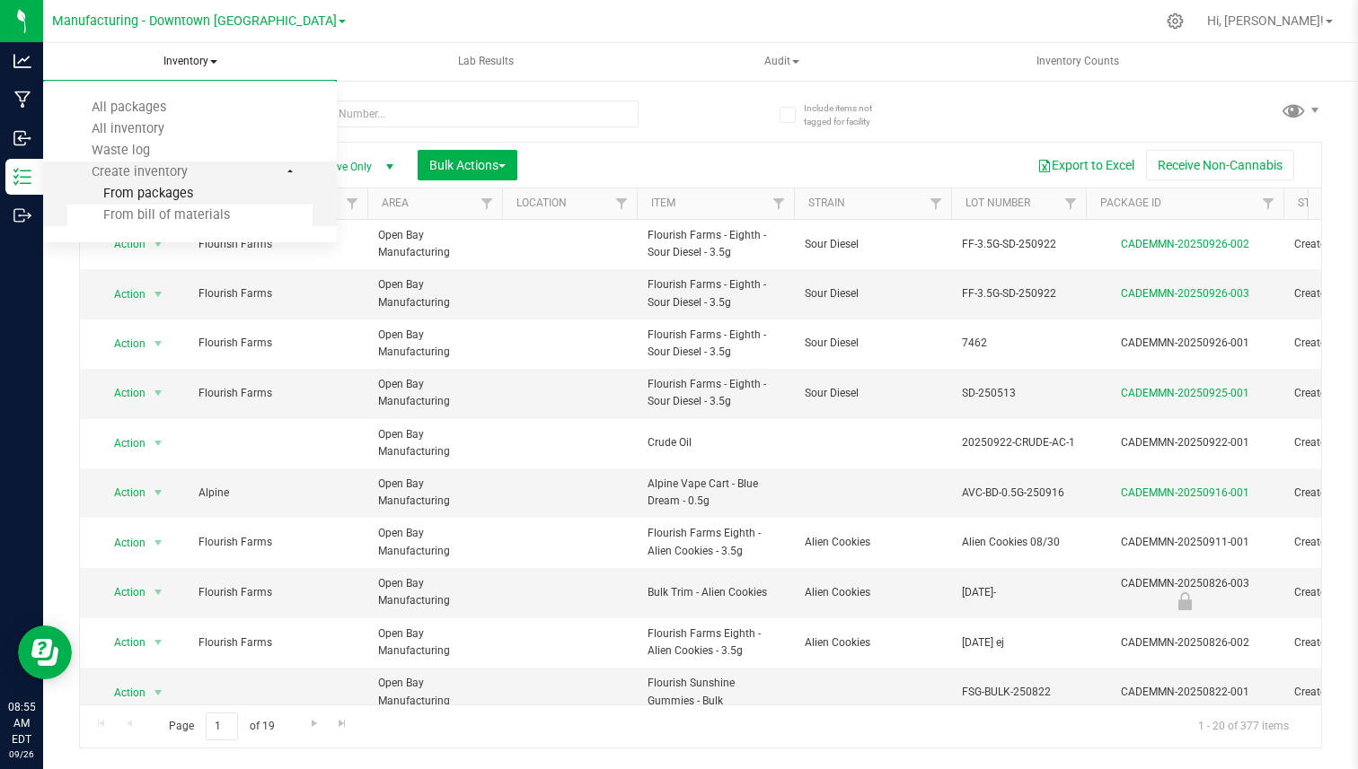
click at [154, 196] on span "From packages" at bounding box center [130, 193] width 126 height 15
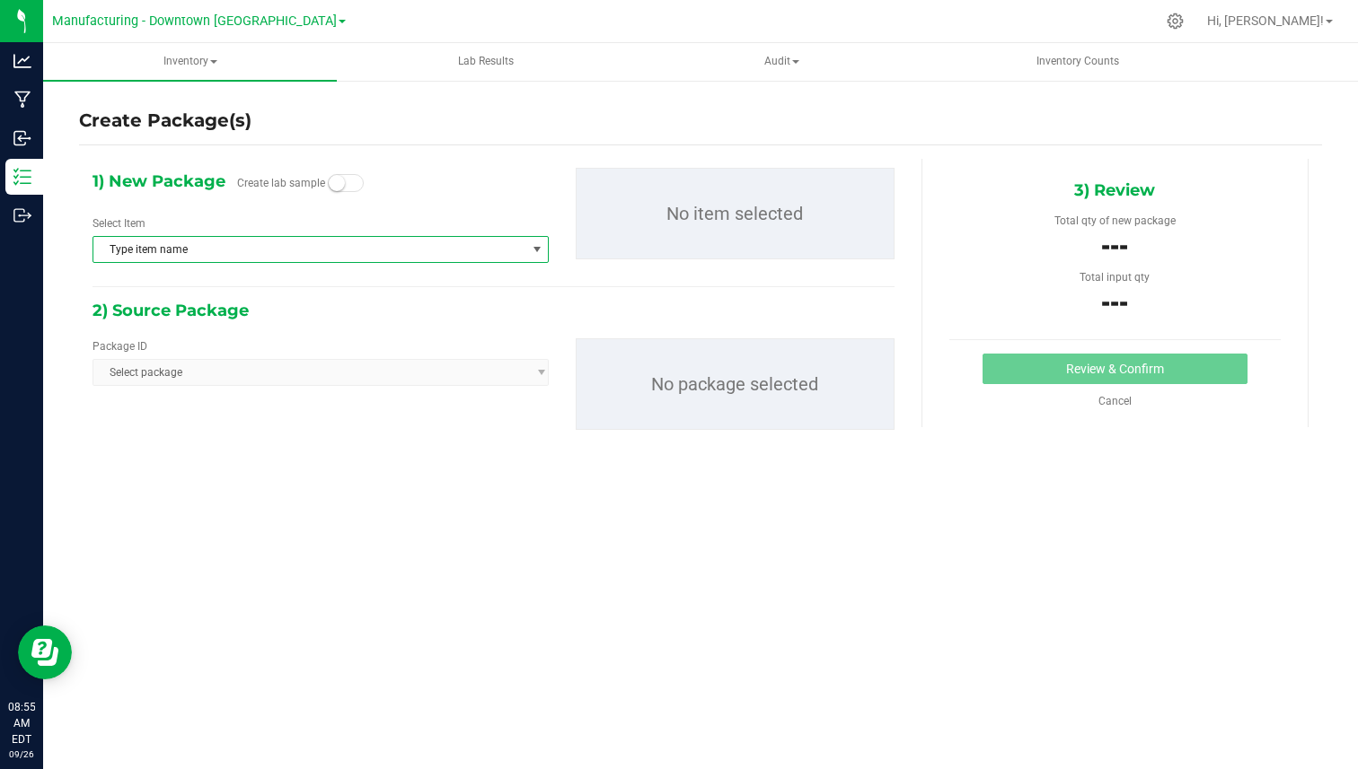
click at [264, 256] on span "Type item name" at bounding box center [309, 249] width 432 height 25
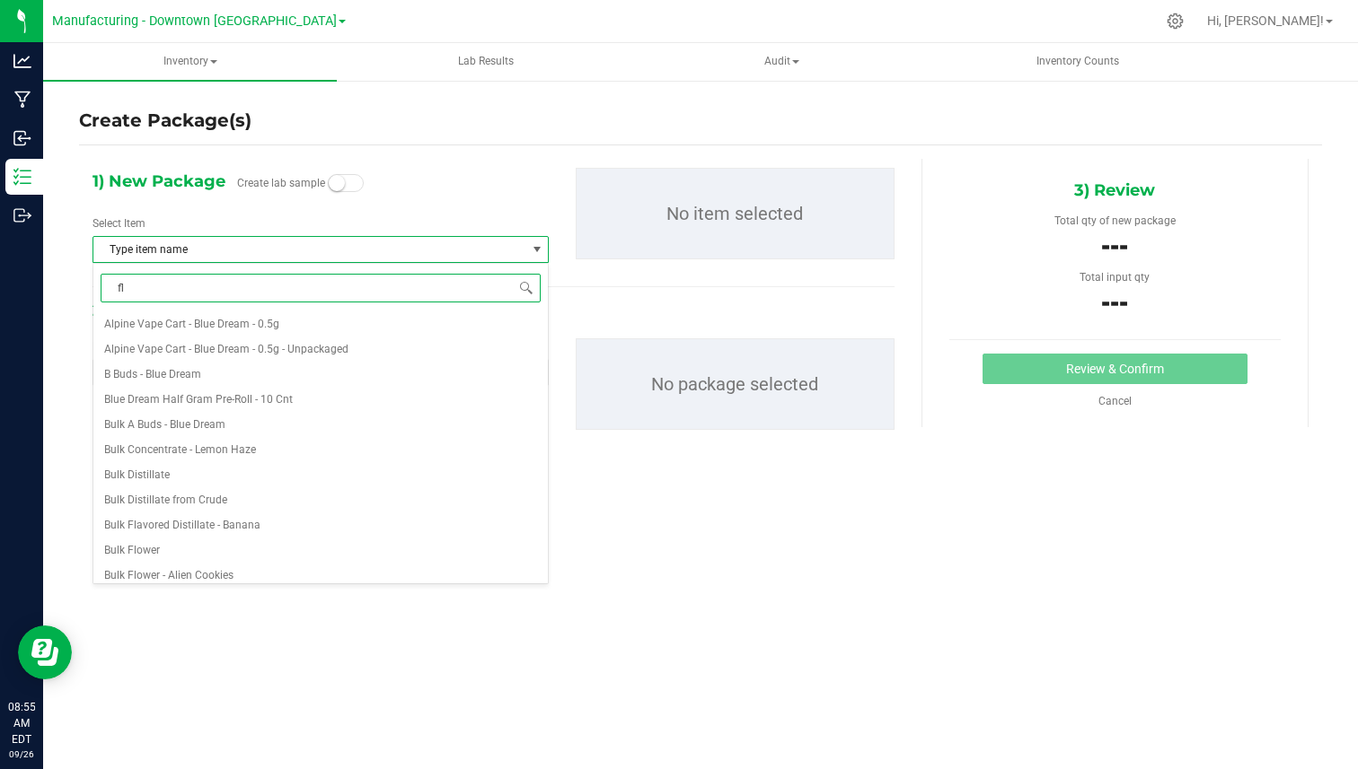
type input "flo"
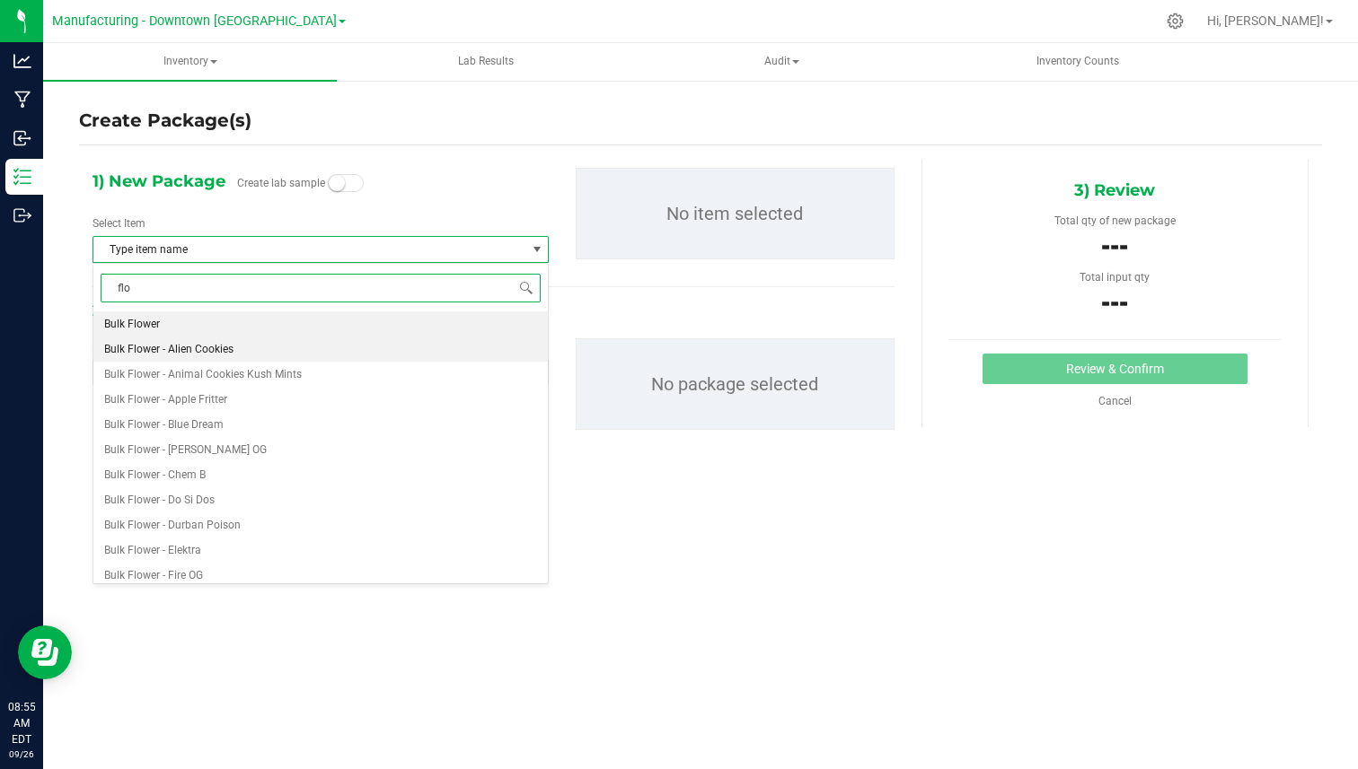
click at [210, 346] on span "Bulk Flower - Alien Cookies" at bounding box center [168, 349] width 129 height 13
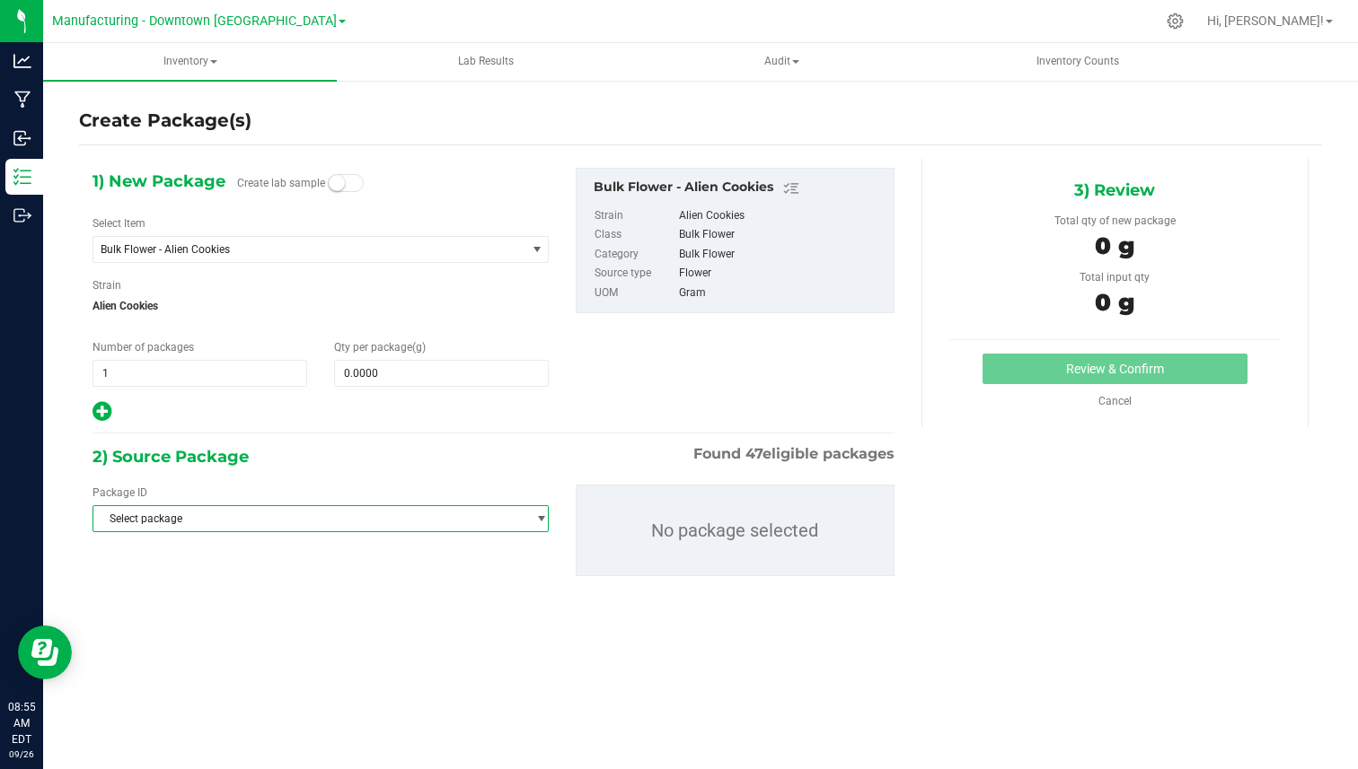
click at [203, 519] on span "Select package" at bounding box center [309, 518] width 432 height 25
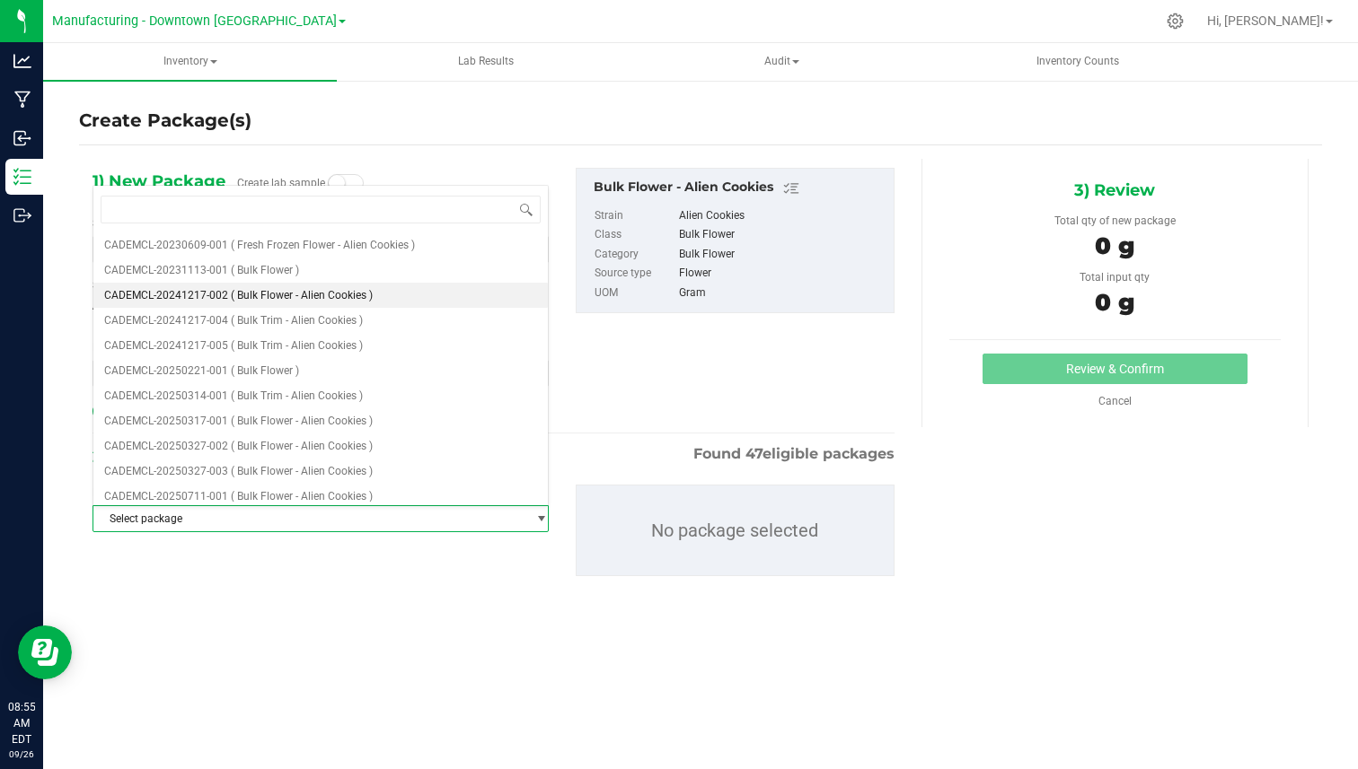
click at [293, 298] on span "( Bulk Flower - Alien Cookies )" at bounding box center [302, 295] width 142 height 13
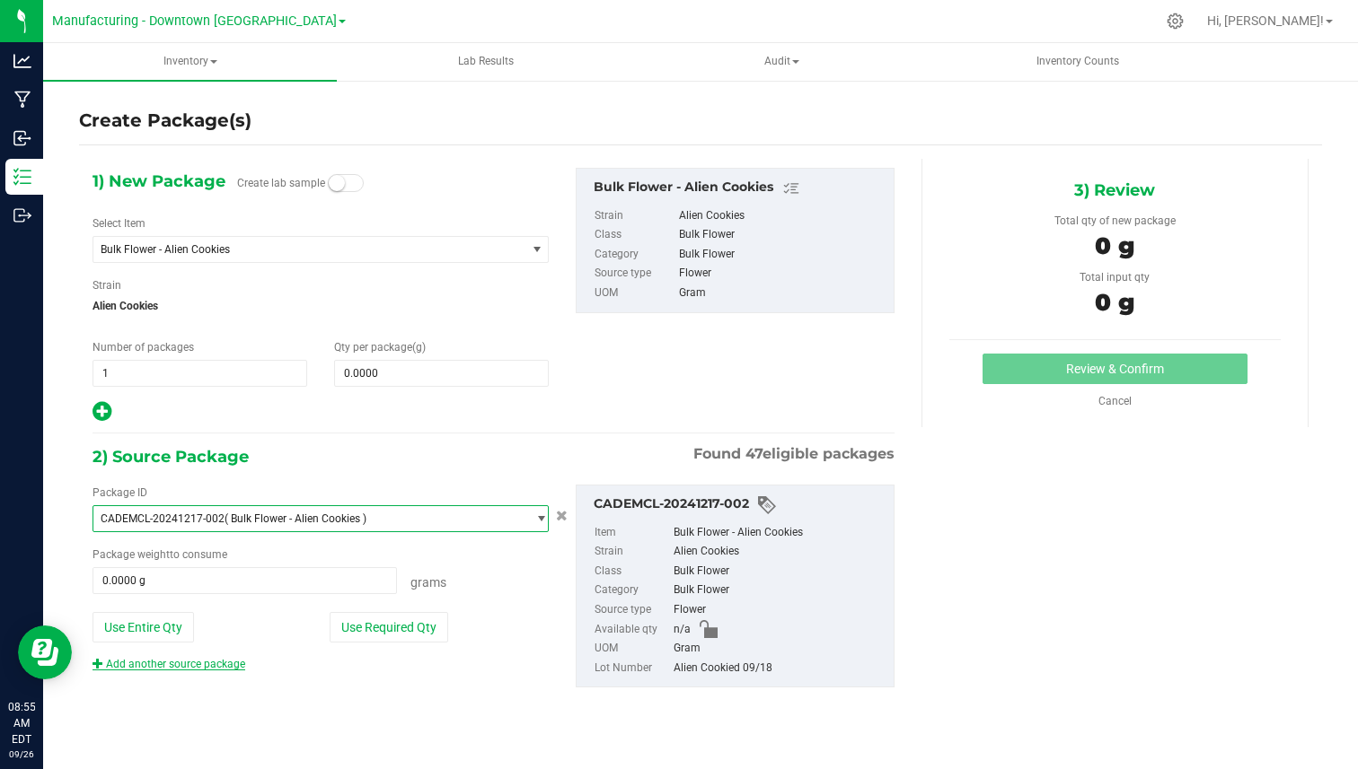
click at [193, 666] on link "Add another source package" at bounding box center [168, 664] width 153 height 13
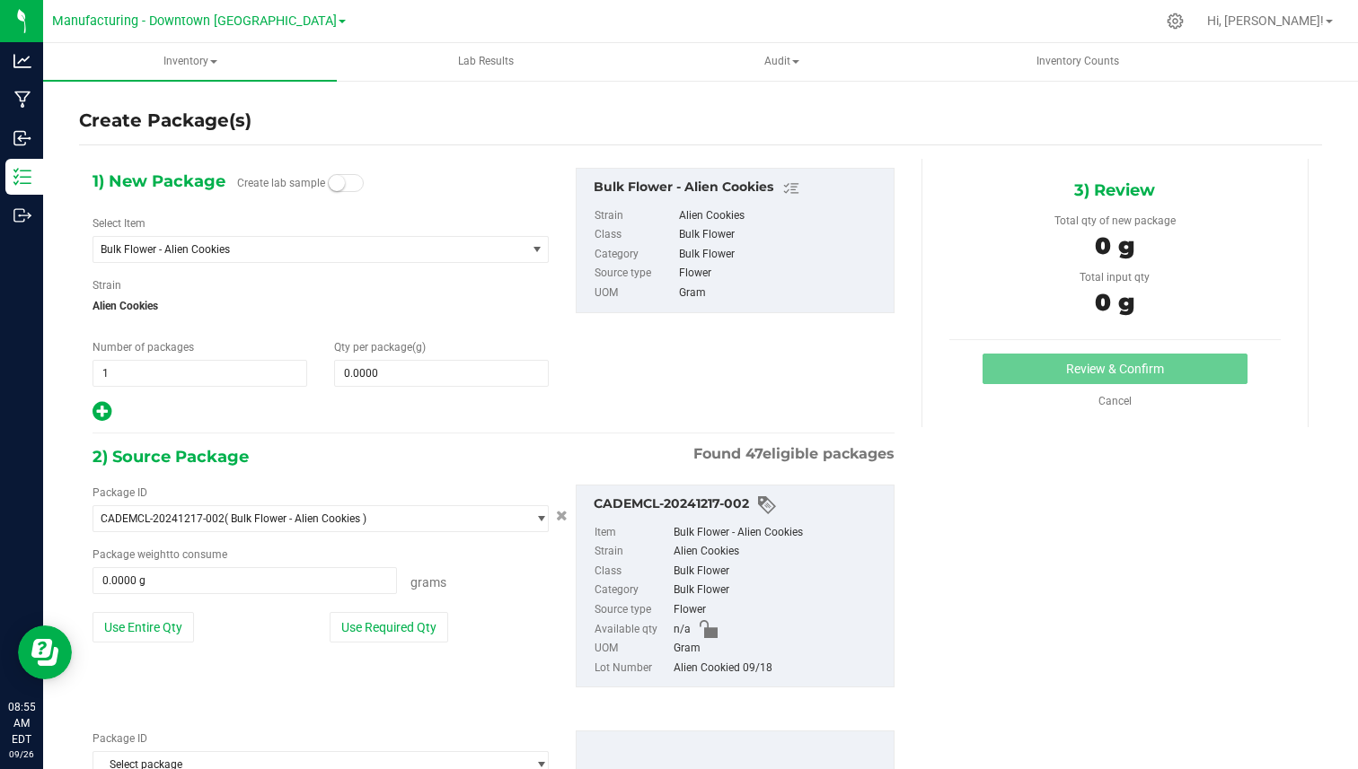
scroll to position [105, 0]
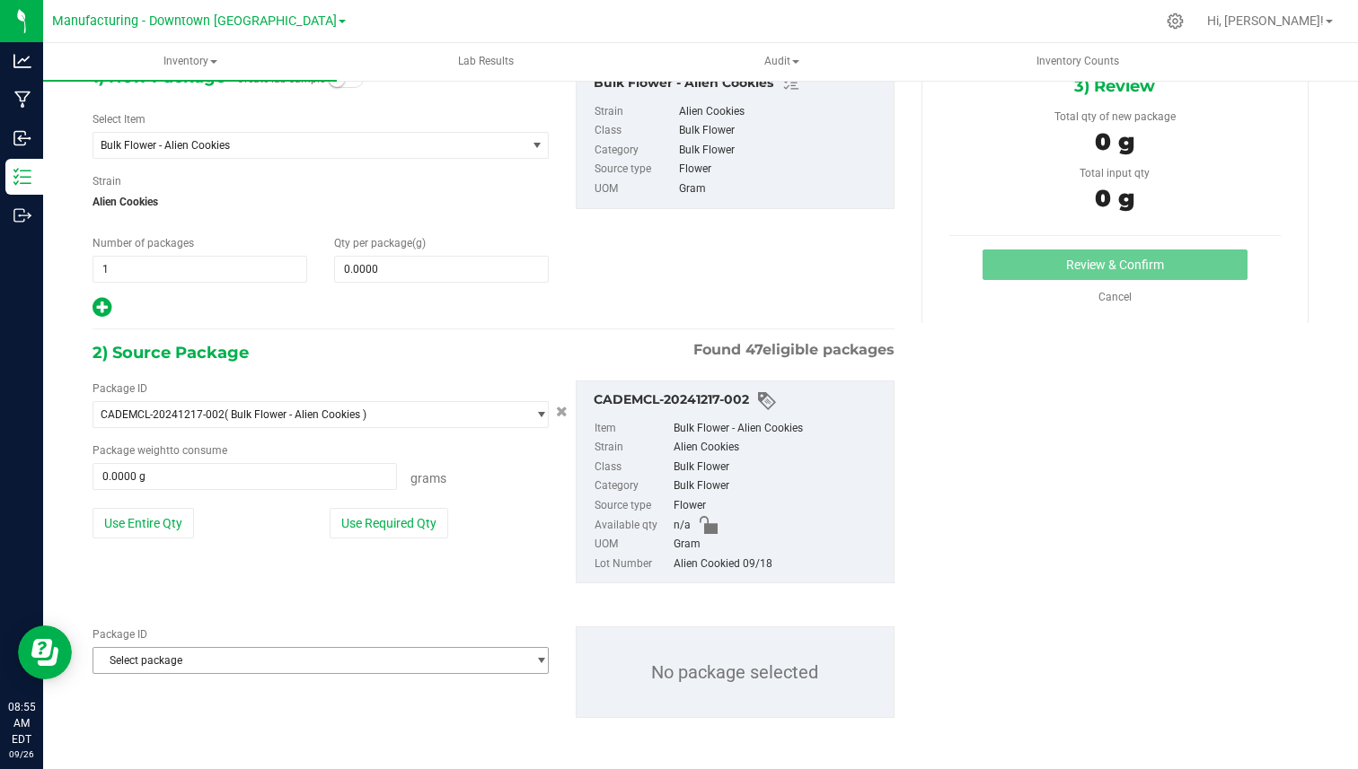
click at [242, 651] on span "Select package" at bounding box center [309, 660] width 432 height 25
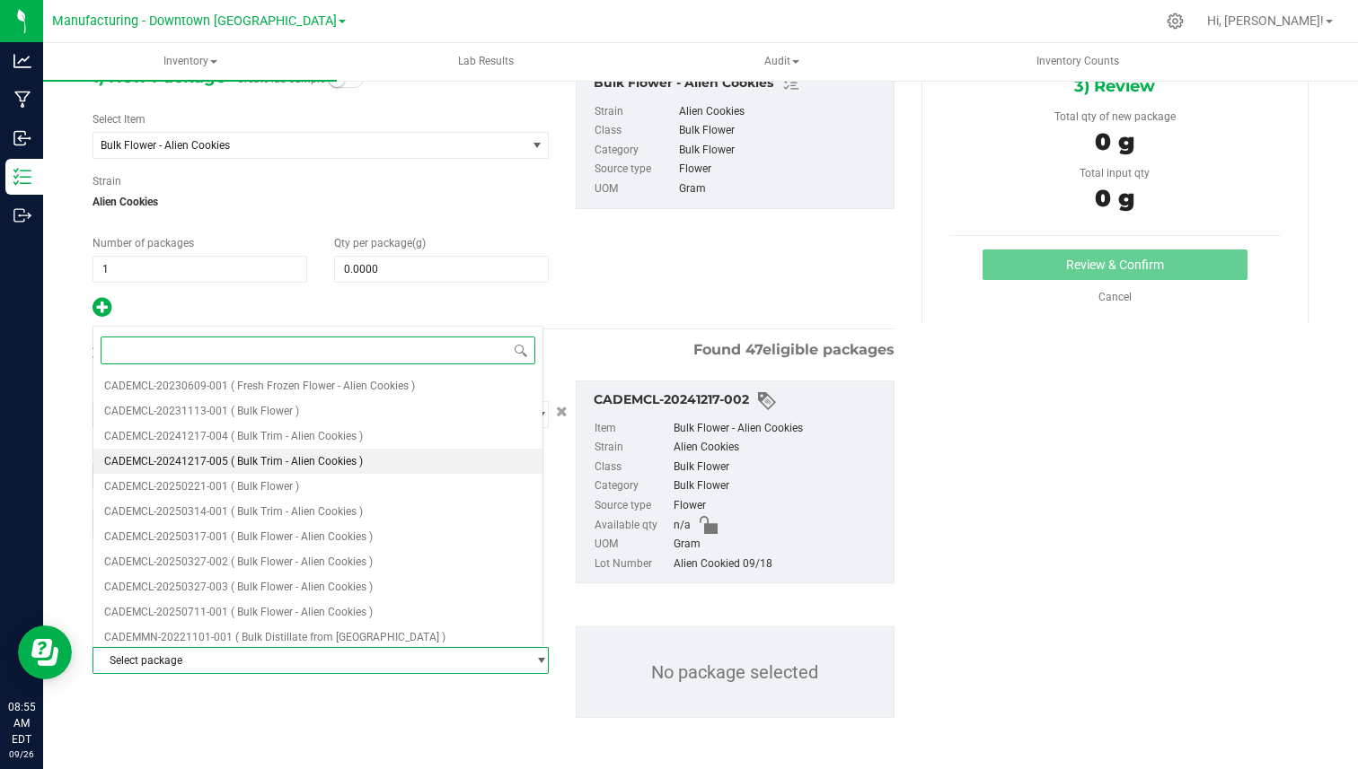
click at [321, 459] on span "( Bulk Trim - Alien Cookies )" at bounding box center [297, 461] width 132 height 13
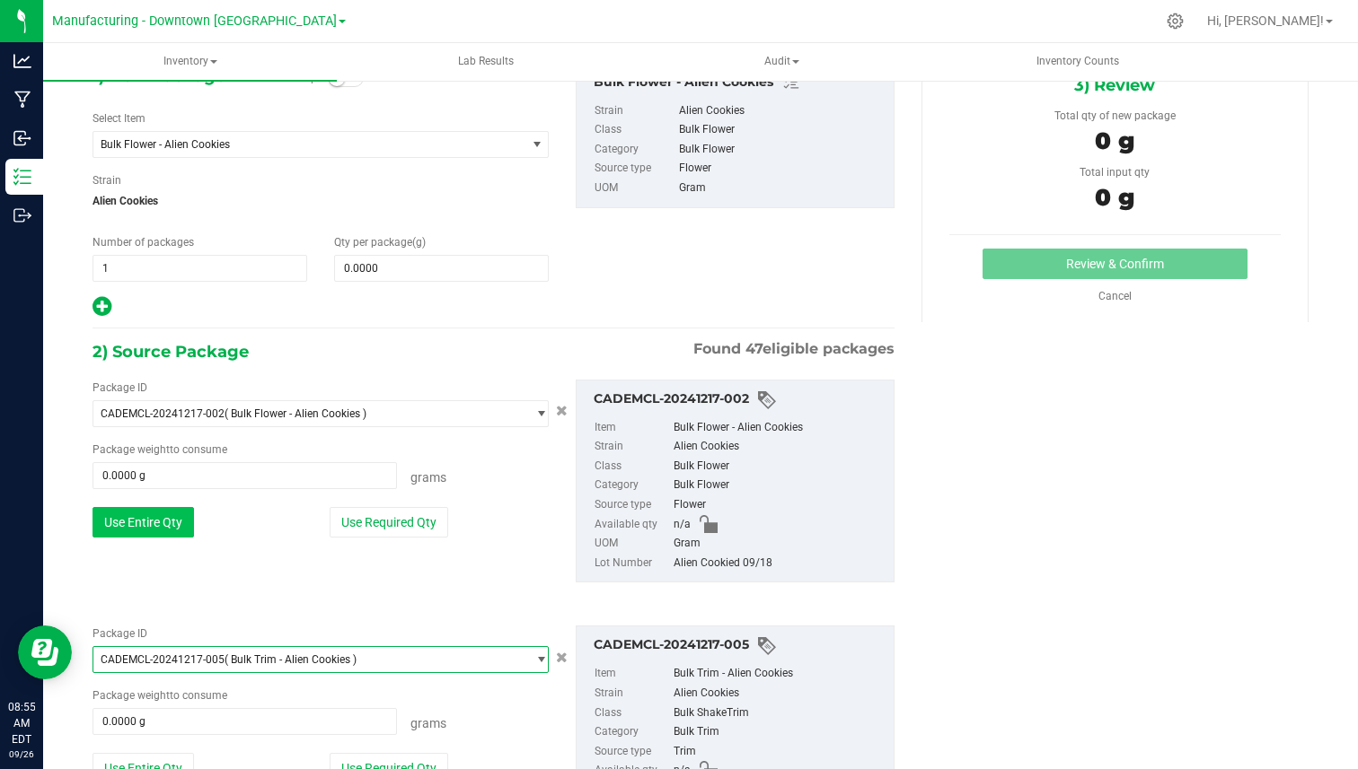
click at [134, 526] on button "Use Entire Qty" at bounding box center [142, 522] width 101 height 31
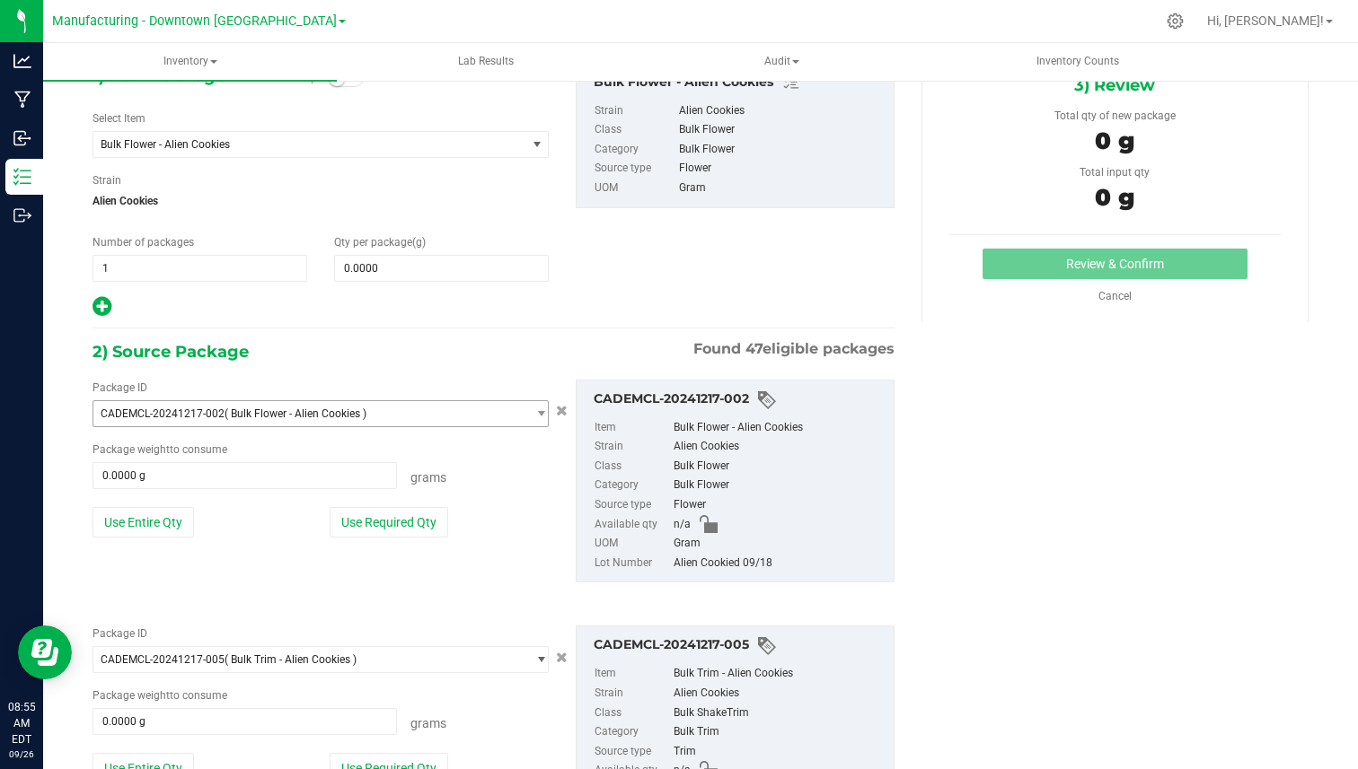
click at [281, 423] on span "CADEMCL-20241217-002 ( Bulk Flower - Alien Cookies )" at bounding box center [309, 413] width 432 height 25
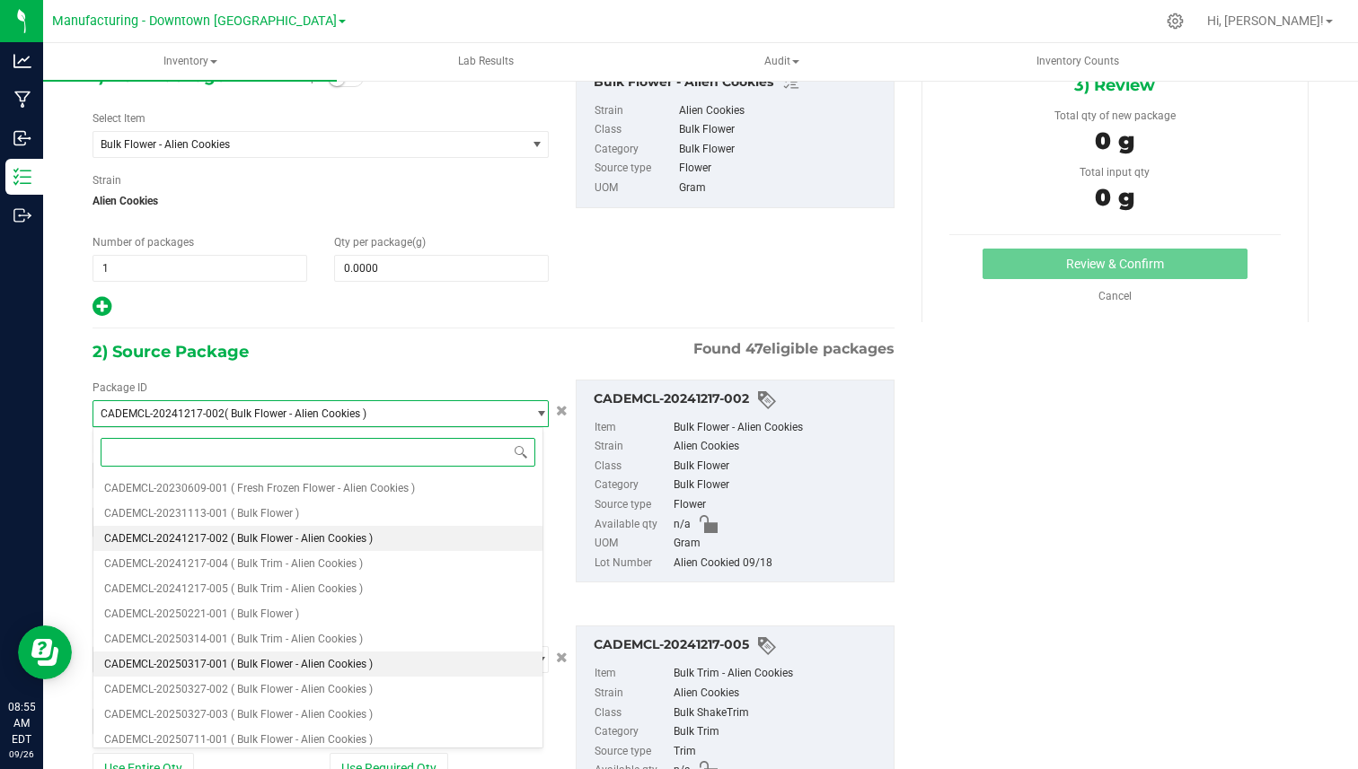
click at [266, 653] on li "CADEMCL-20250317-001 ( Bulk Flower - Alien Cookies )" at bounding box center [317, 664] width 449 height 25
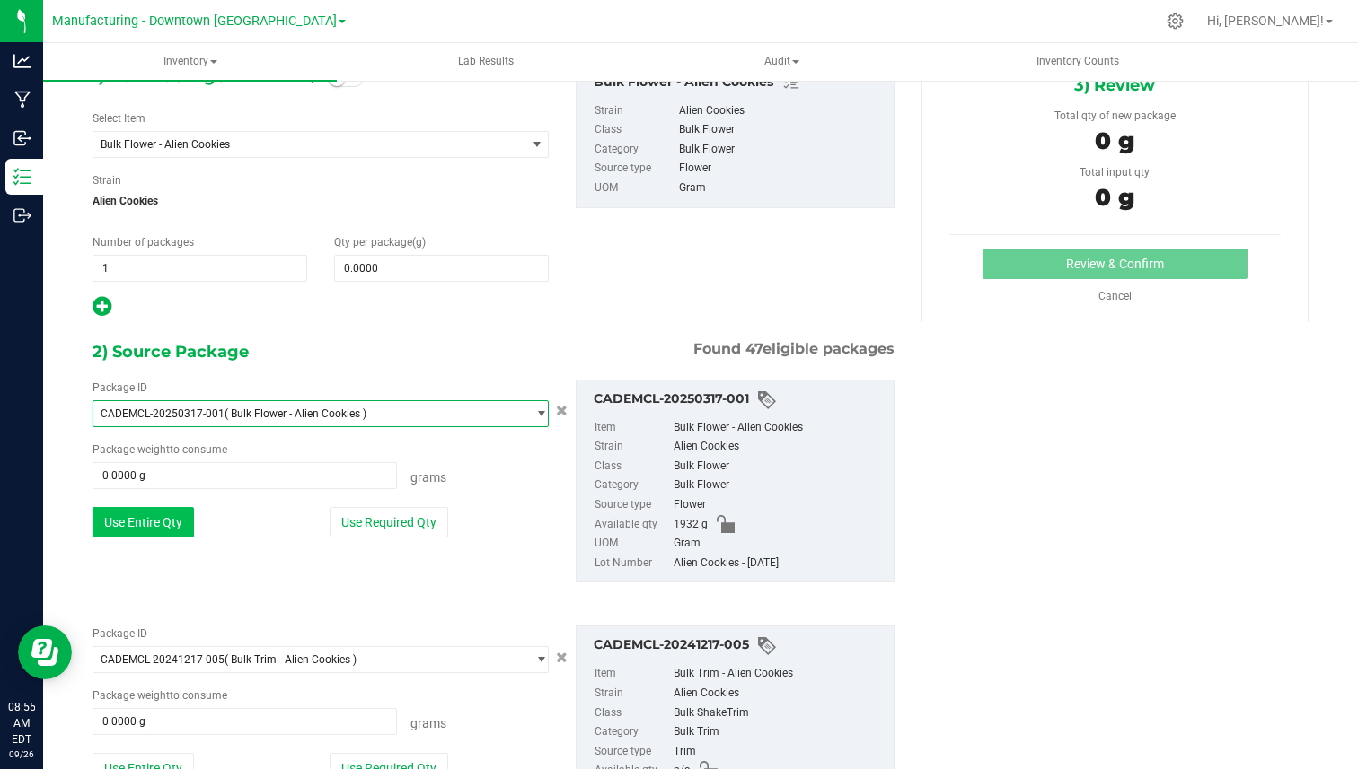
click at [156, 523] on button "Use Entire Qty" at bounding box center [142, 522] width 101 height 31
type input "1932.0000 g"
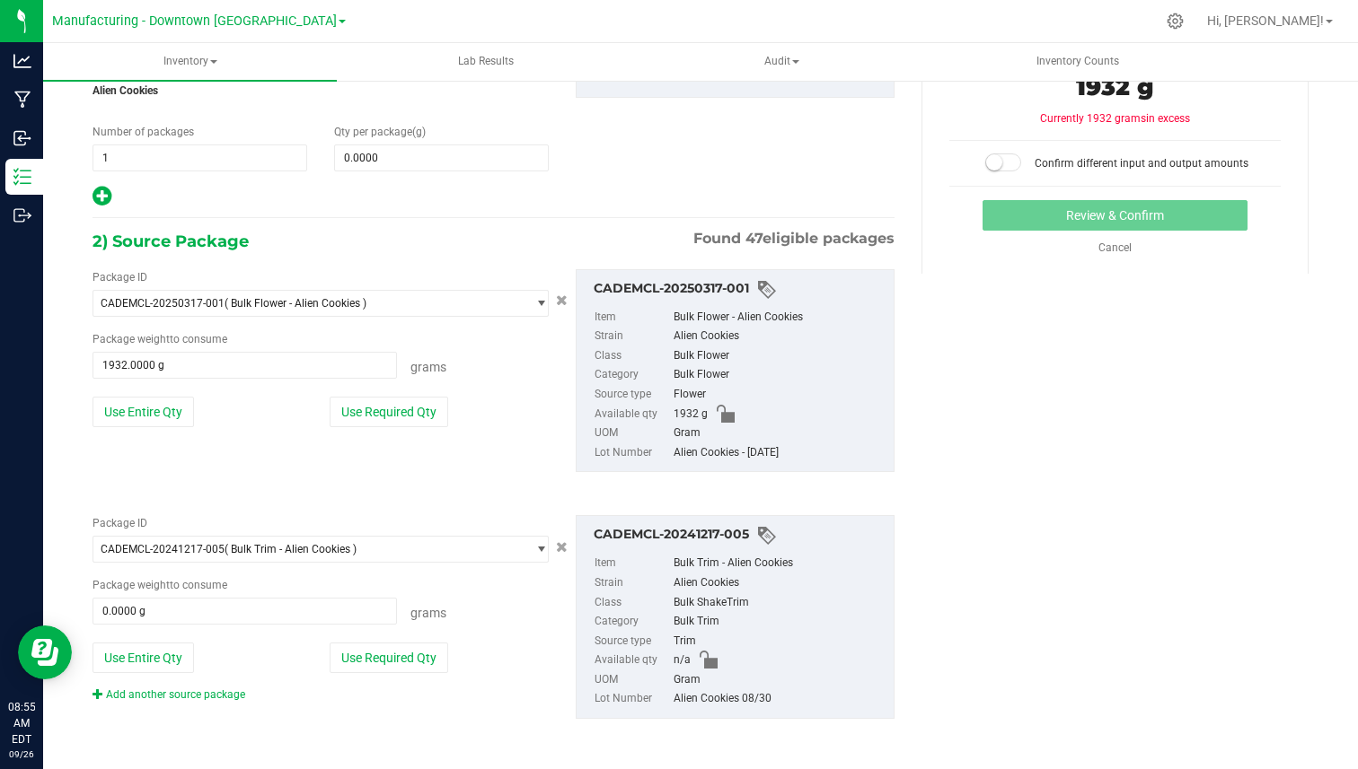
scroll to position [217, 0]
click at [260, 553] on span "( Bulk Trim - Alien Cookies )" at bounding box center [290, 548] width 132 height 13
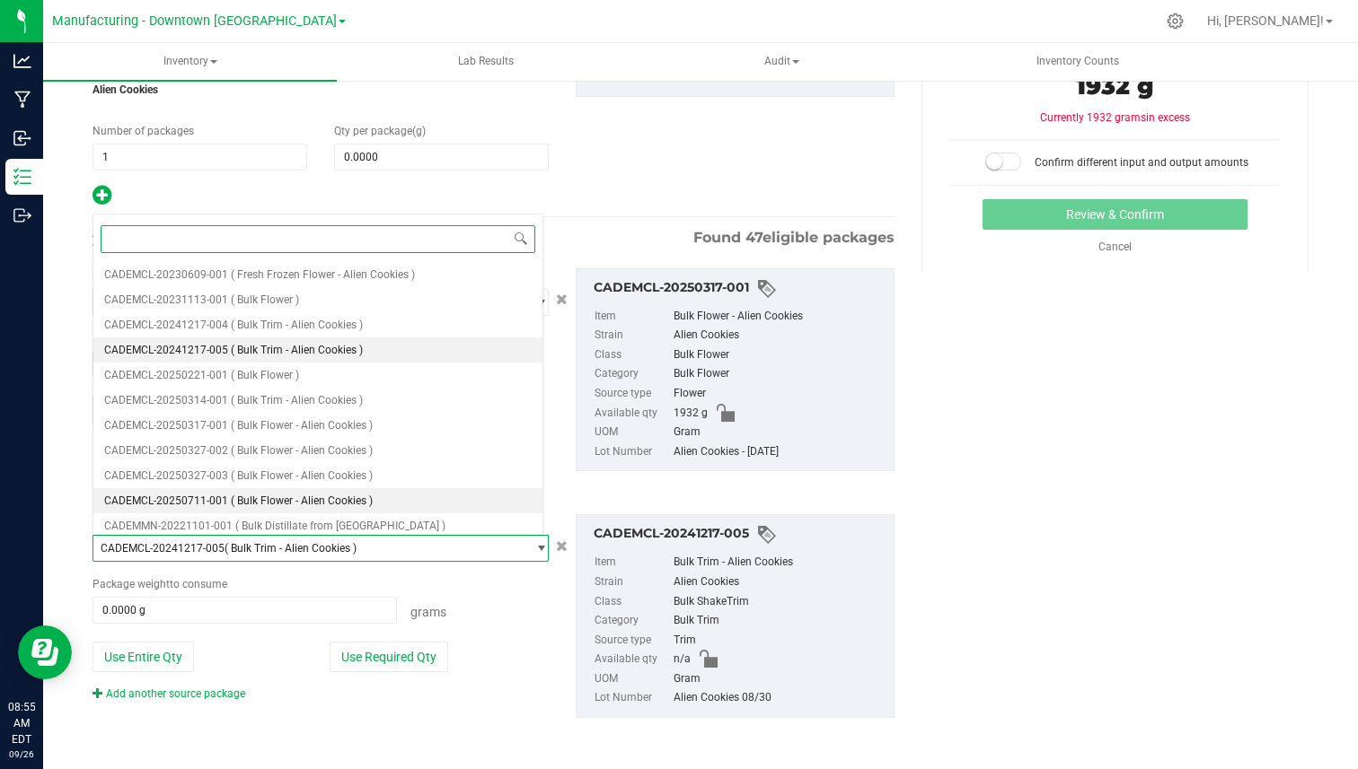
click at [288, 505] on span "( Bulk Flower - Alien Cookies )" at bounding box center [302, 501] width 142 height 13
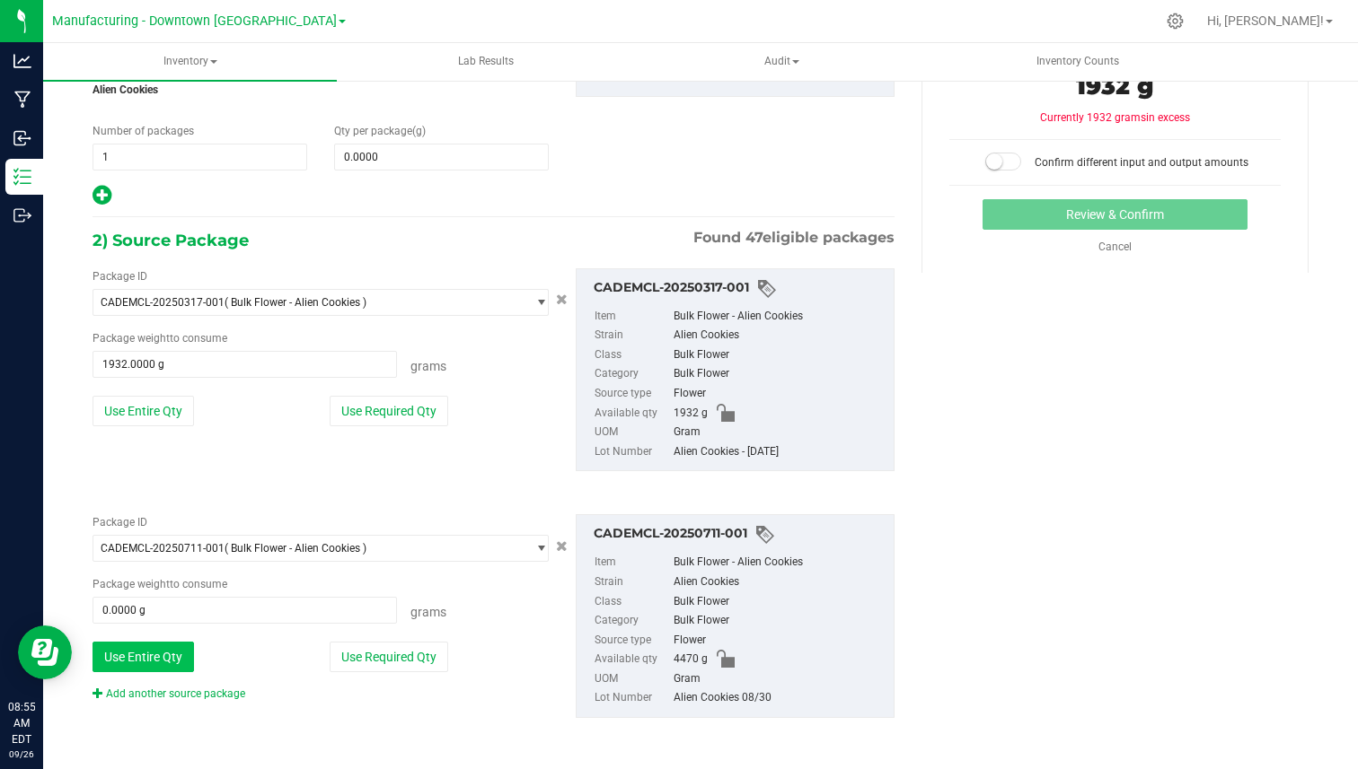
click at [166, 659] on button "Use Entire Qty" at bounding box center [142, 657] width 101 height 31
type input "4470.0000 g"
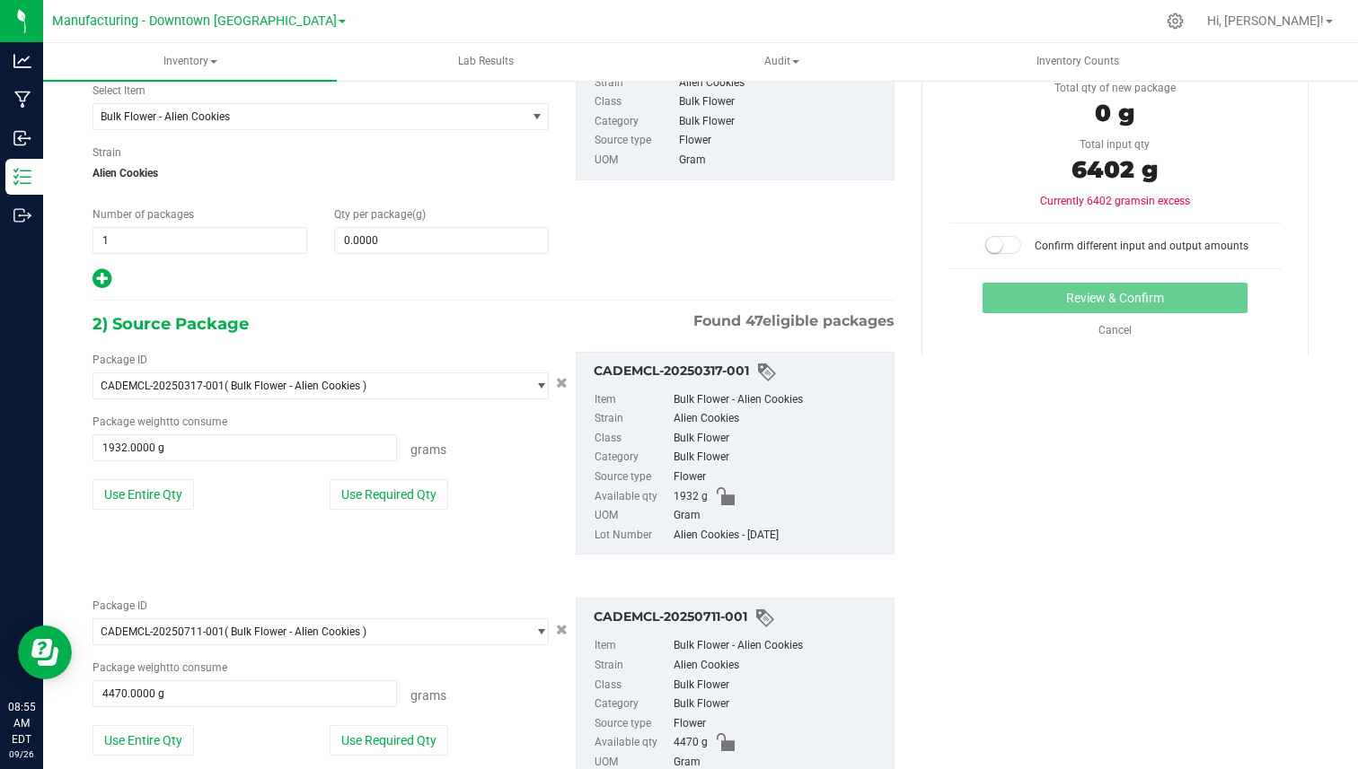
scroll to position [52, 0]
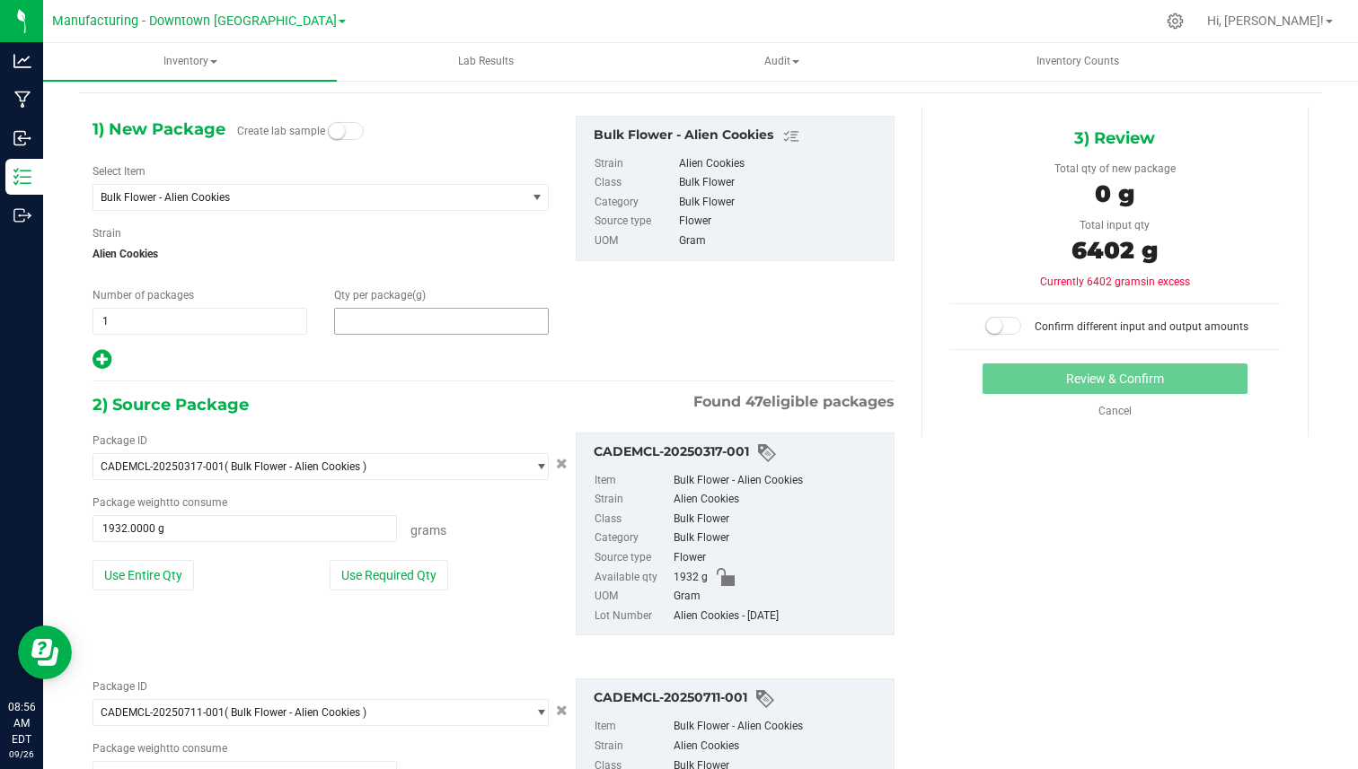
click at [344, 325] on span at bounding box center [441, 321] width 215 height 27
type input "6402"
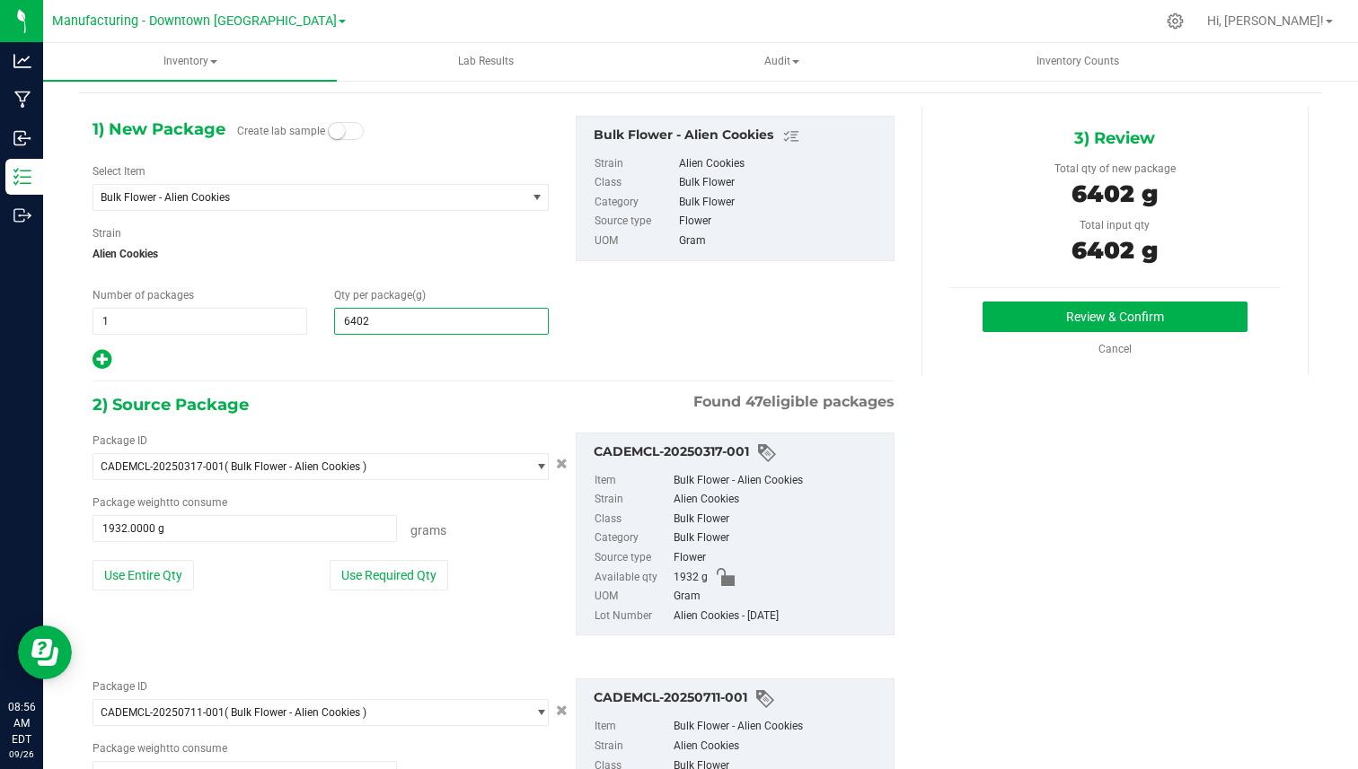
type input "6,402.0000"
click at [716, 324] on div "1) New Package Create lab sample Select Item Bulk Flower - Alien Cookies Alpine…" at bounding box center [493, 244] width 829 height 256
click at [234, 312] on span "1 1" at bounding box center [199, 321] width 215 height 27
click at [234, 312] on input "1" at bounding box center [199, 321] width 213 height 25
type input "5"
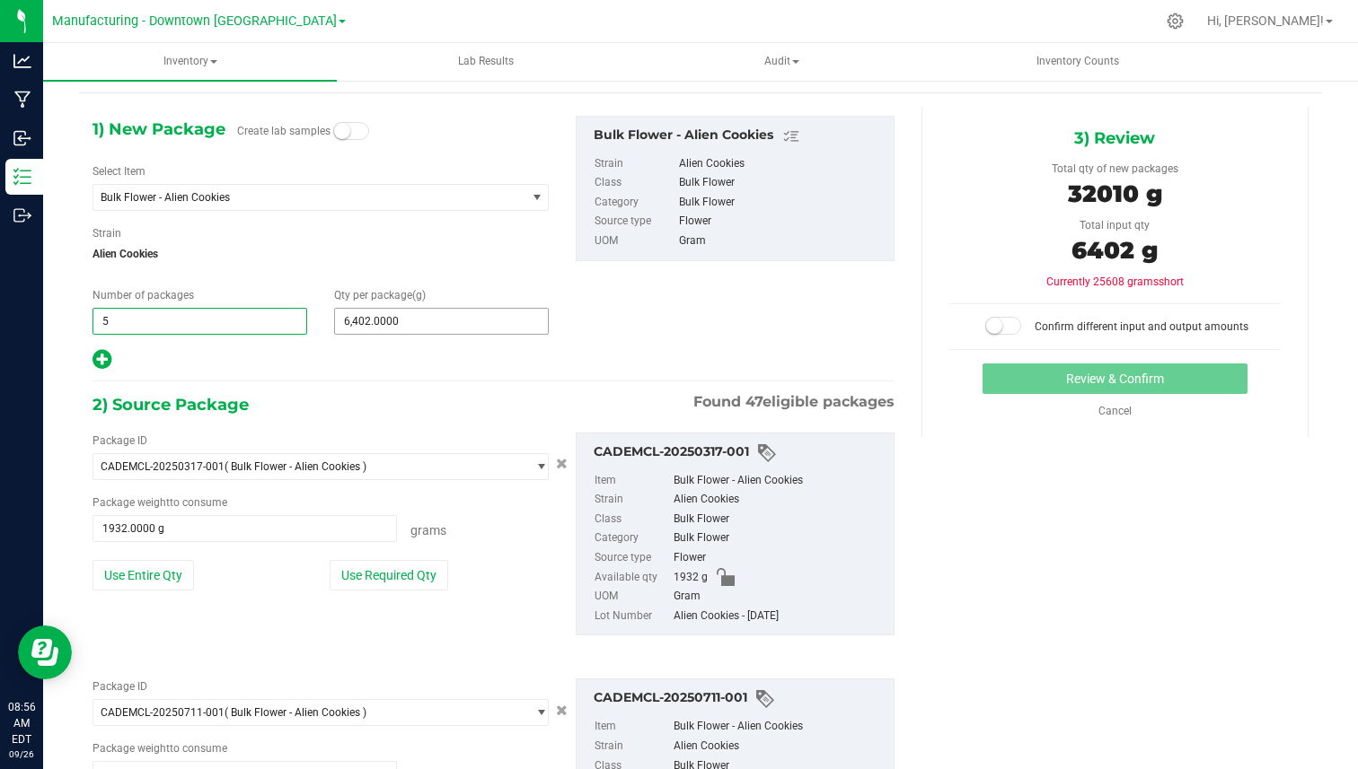
type input "5"
click at [350, 322] on span "6,402.0000 6402" at bounding box center [441, 321] width 215 height 27
click at [350, 322] on input "6402" at bounding box center [441, 321] width 213 height 25
click at [261, 328] on span "5 5" at bounding box center [199, 321] width 215 height 27
click at [261, 328] on input "5" at bounding box center [199, 321] width 213 height 25
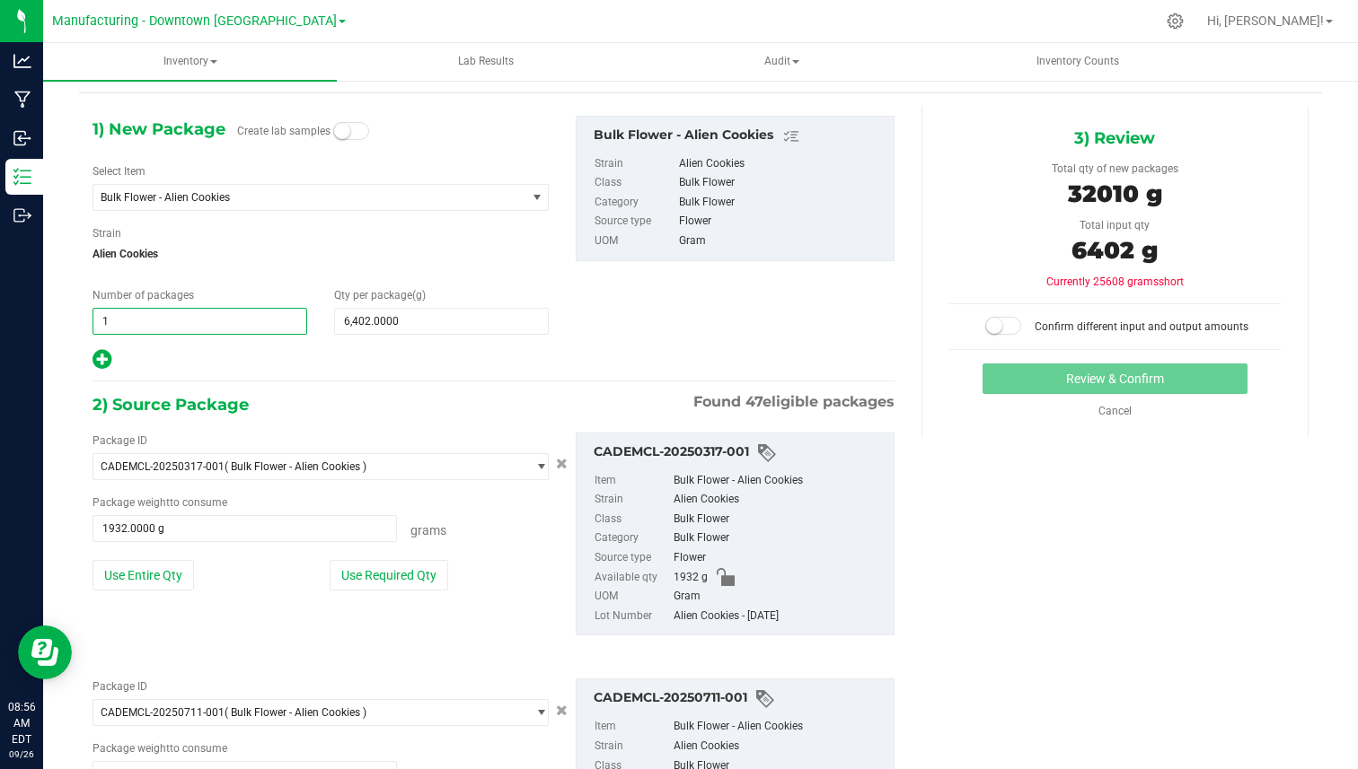
type input "10"
click at [358, 320] on span "6,402.0000 6402" at bounding box center [441, 321] width 215 height 27
click at [375, 320] on input "6402" at bounding box center [441, 321] width 213 height 25
type input "640.2"
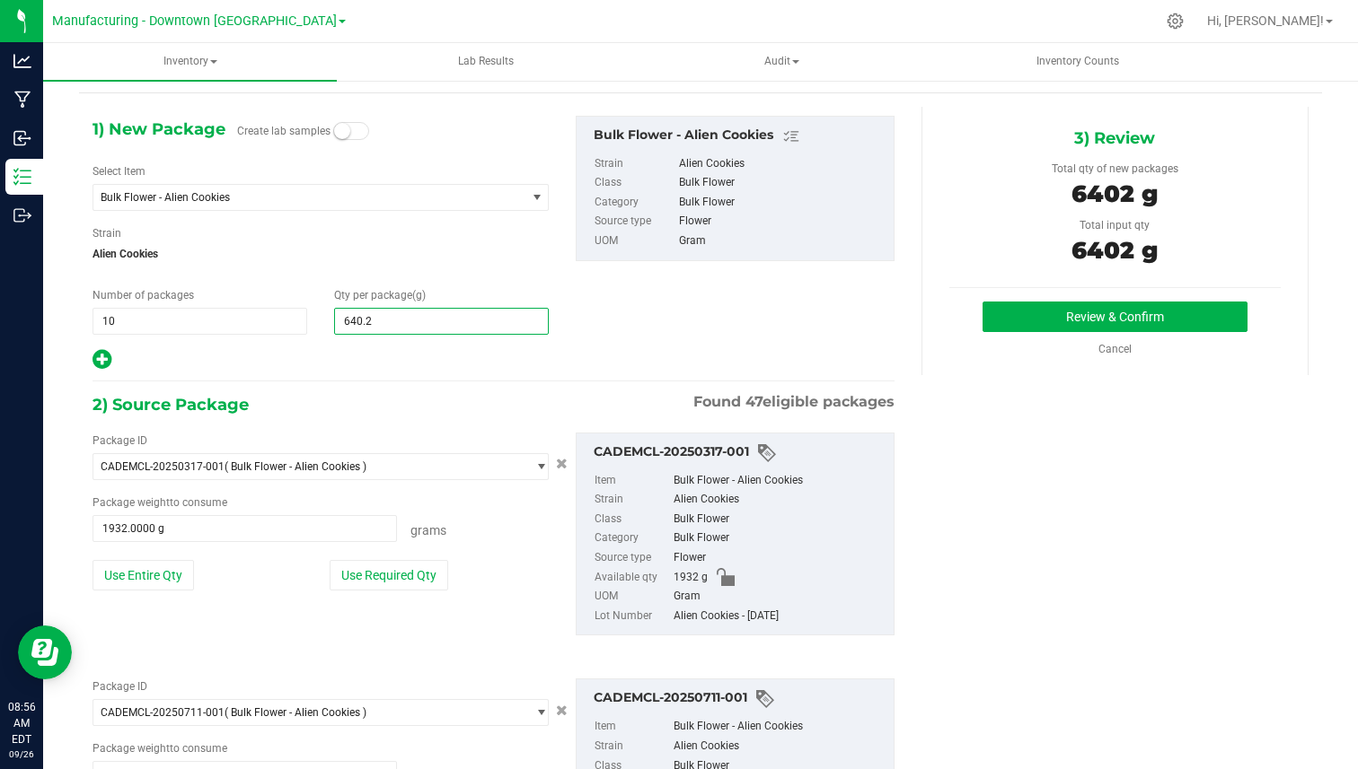
type input "640.2000"
click at [389, 335] on div "1) New Package Create lab samples Select Item Bulk Flower - Alien Cookies Alpin…" at bounding box center [320, 244] width 483 height 256
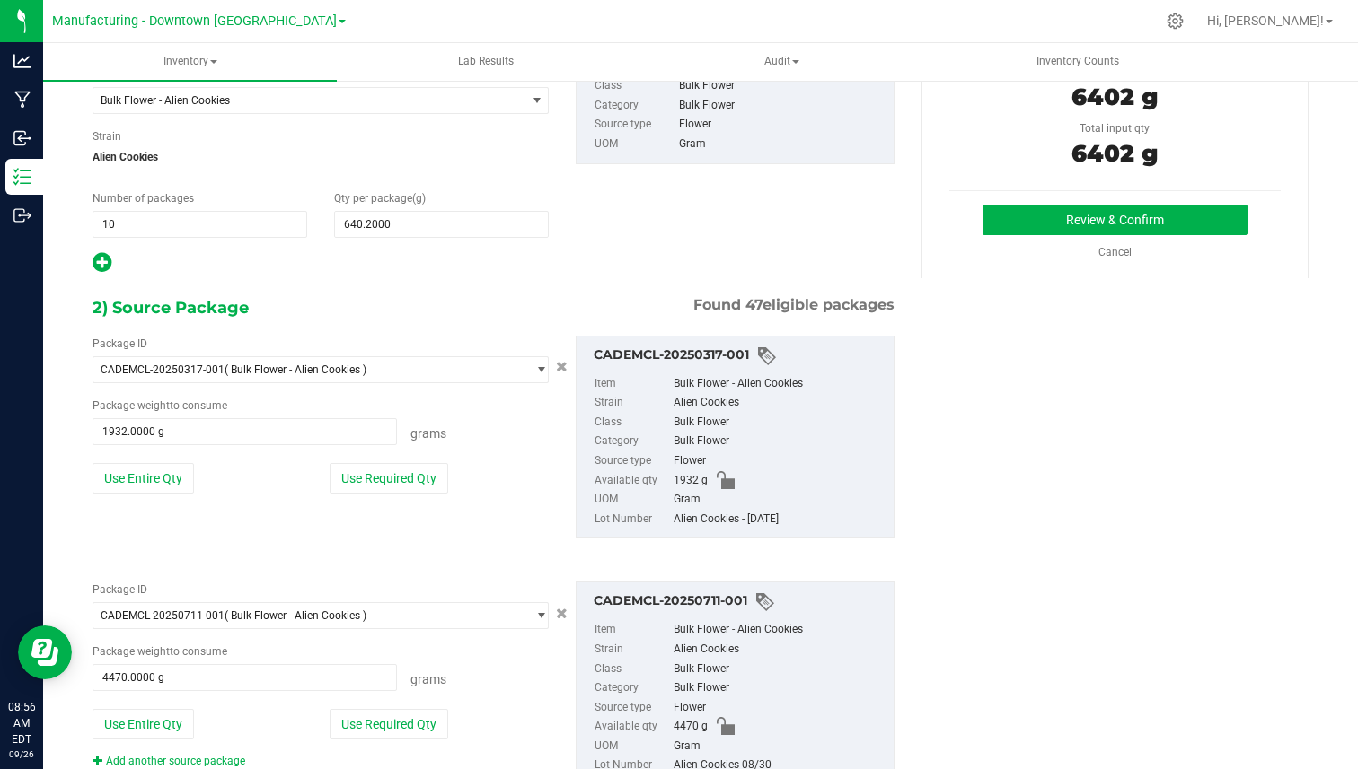
scroll to position [154, 0]
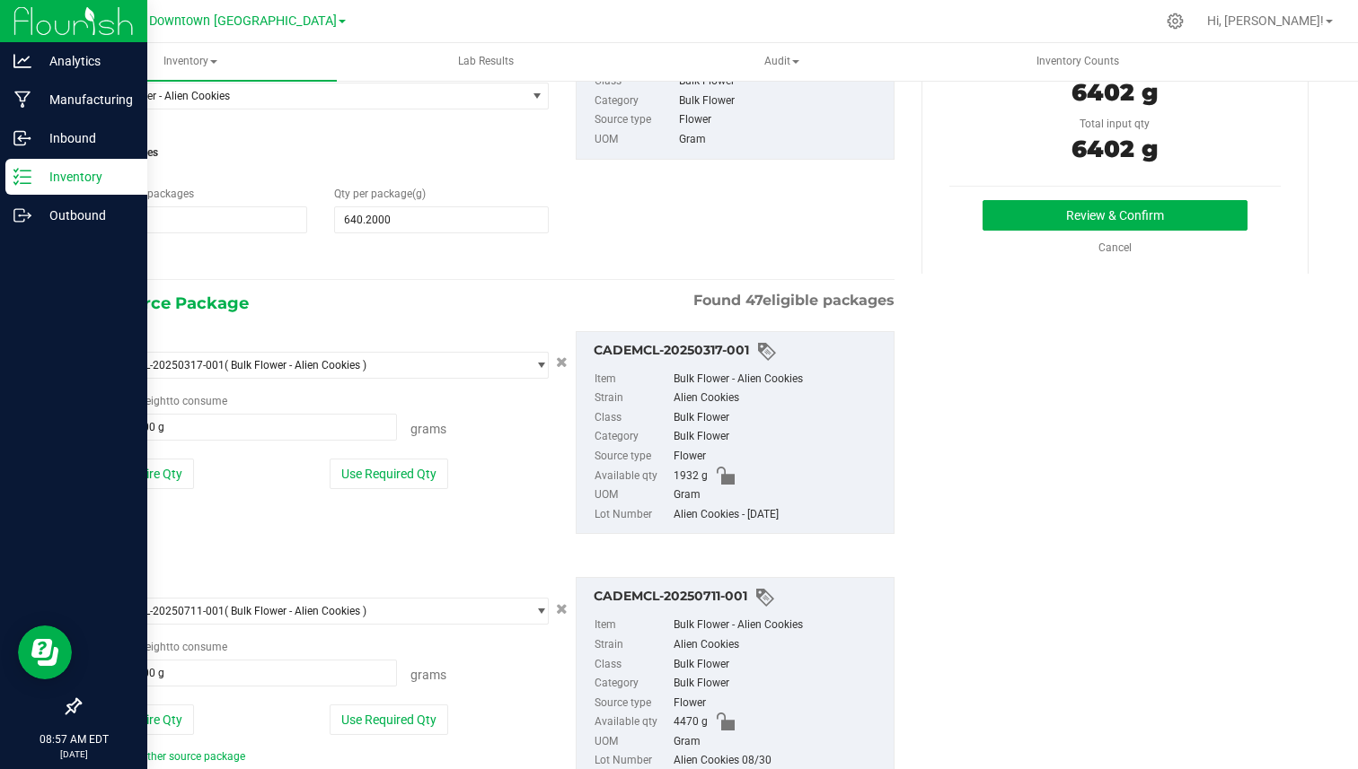
click at [35, 183] on p "Inventory" at bounding box center [85, 177] width 108 height 22
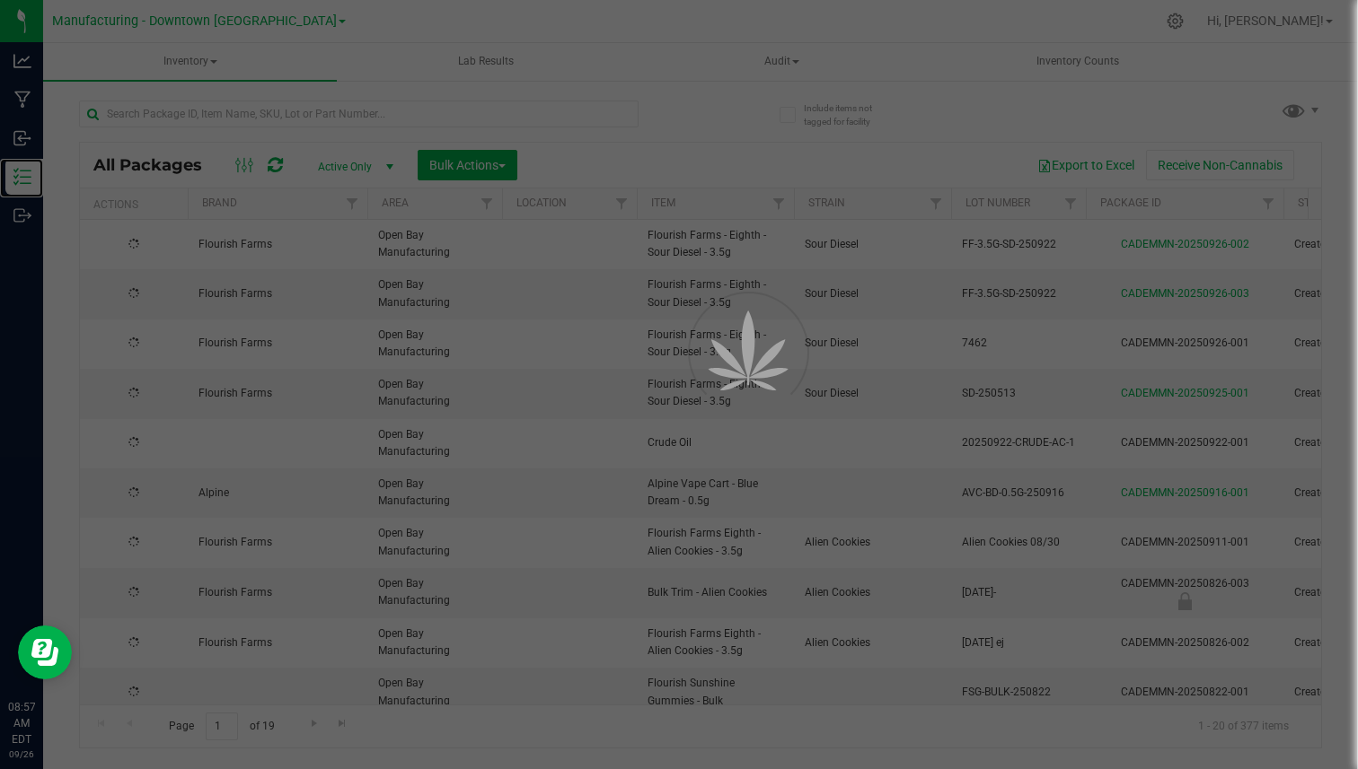
type input "2026-03-27"
type input "2026-08-26"
type input "2026-03-17"
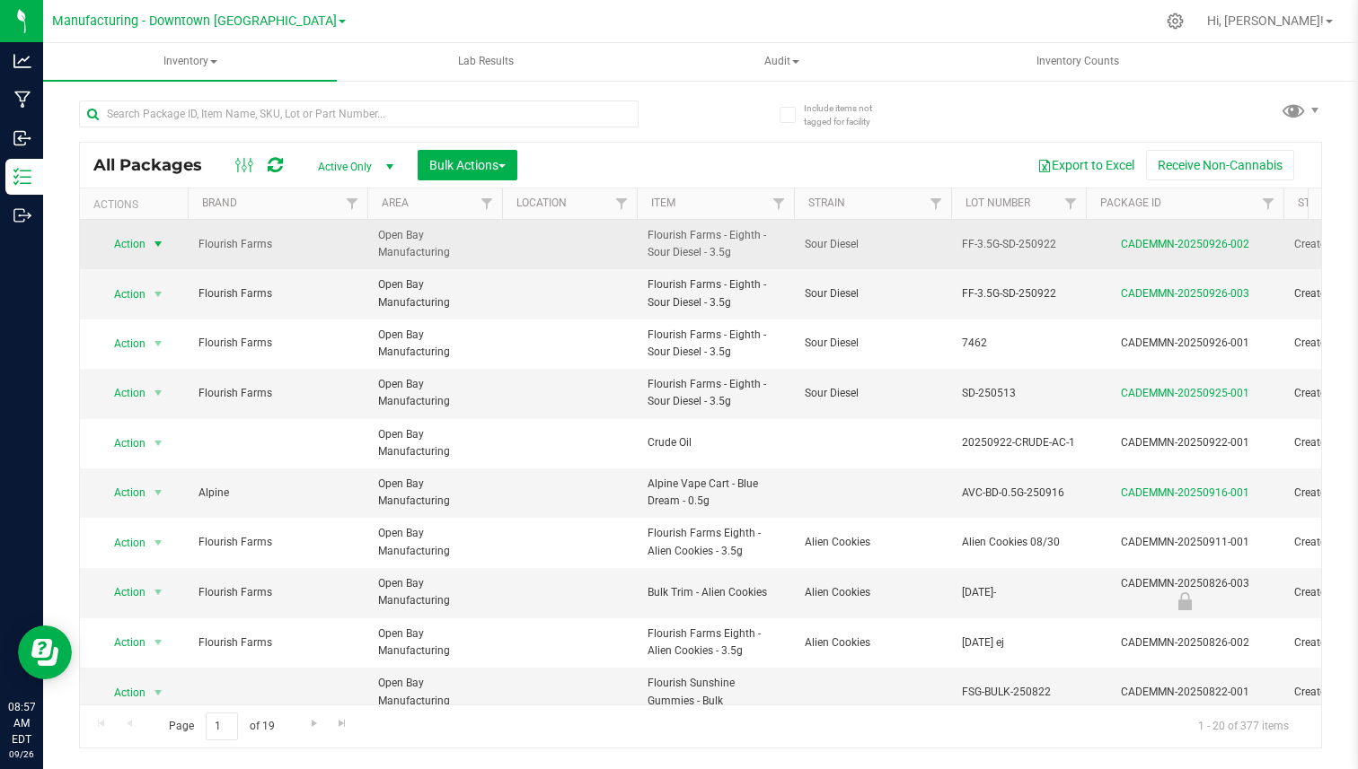
click at [159, 247] on span "select" at bounding box center [158, 244] width 14 height 14
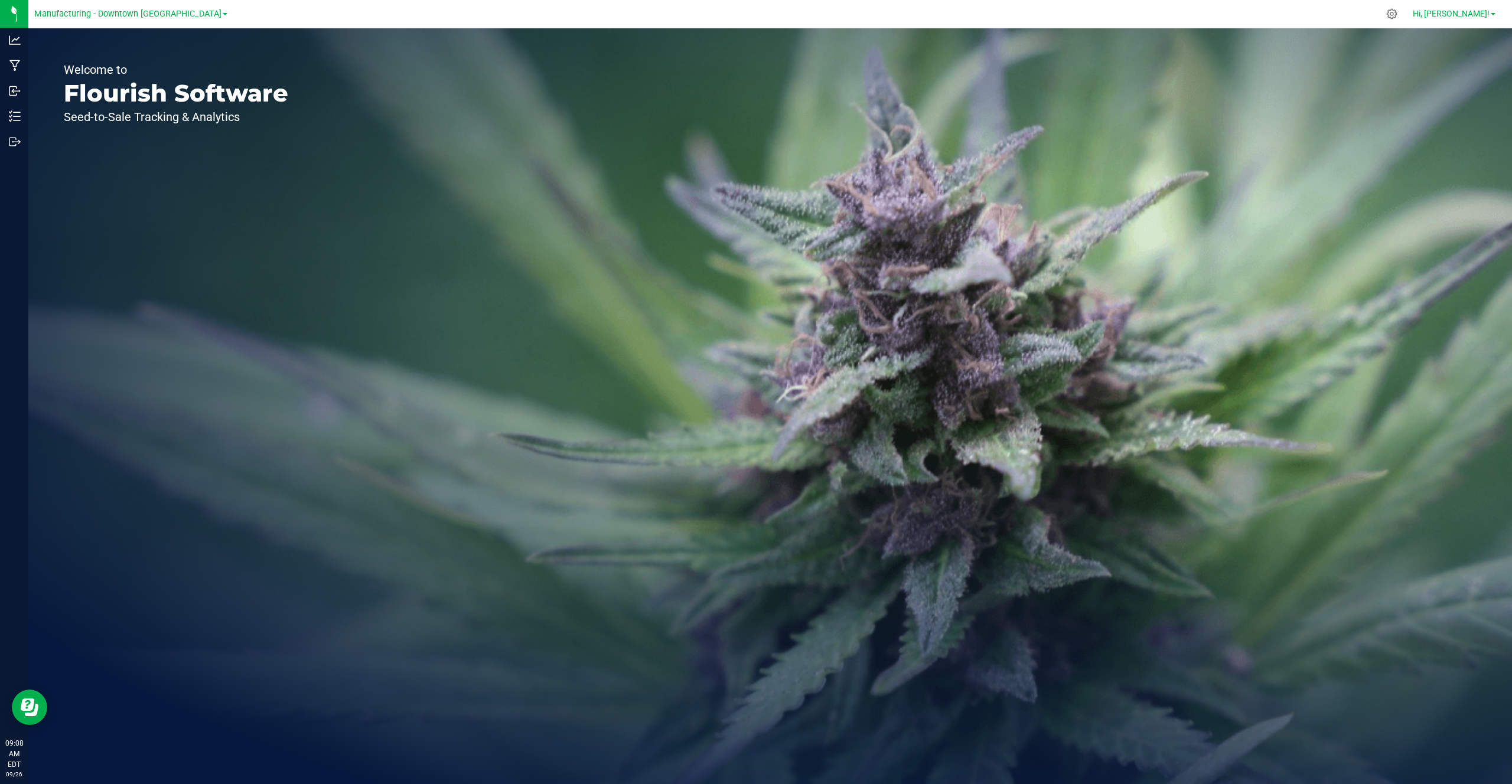
click at [1492, 9] on link "Hi, [PERSON_NAME]!" at bounding box center [1454, 14] width 92 height 12
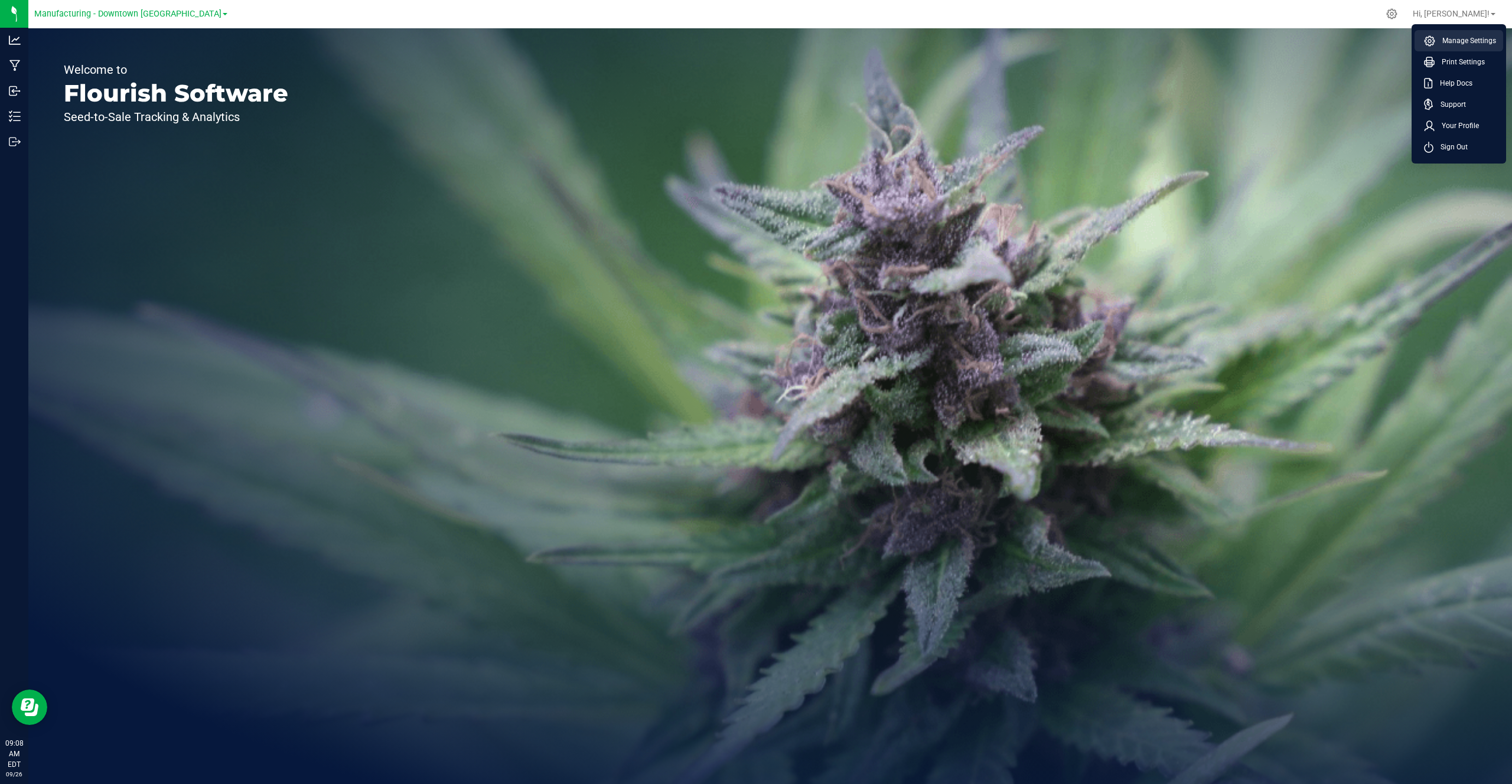
click at [1466, 40] on span "Manage Settings" at bounding box center [1466, 41] width 61 height 12
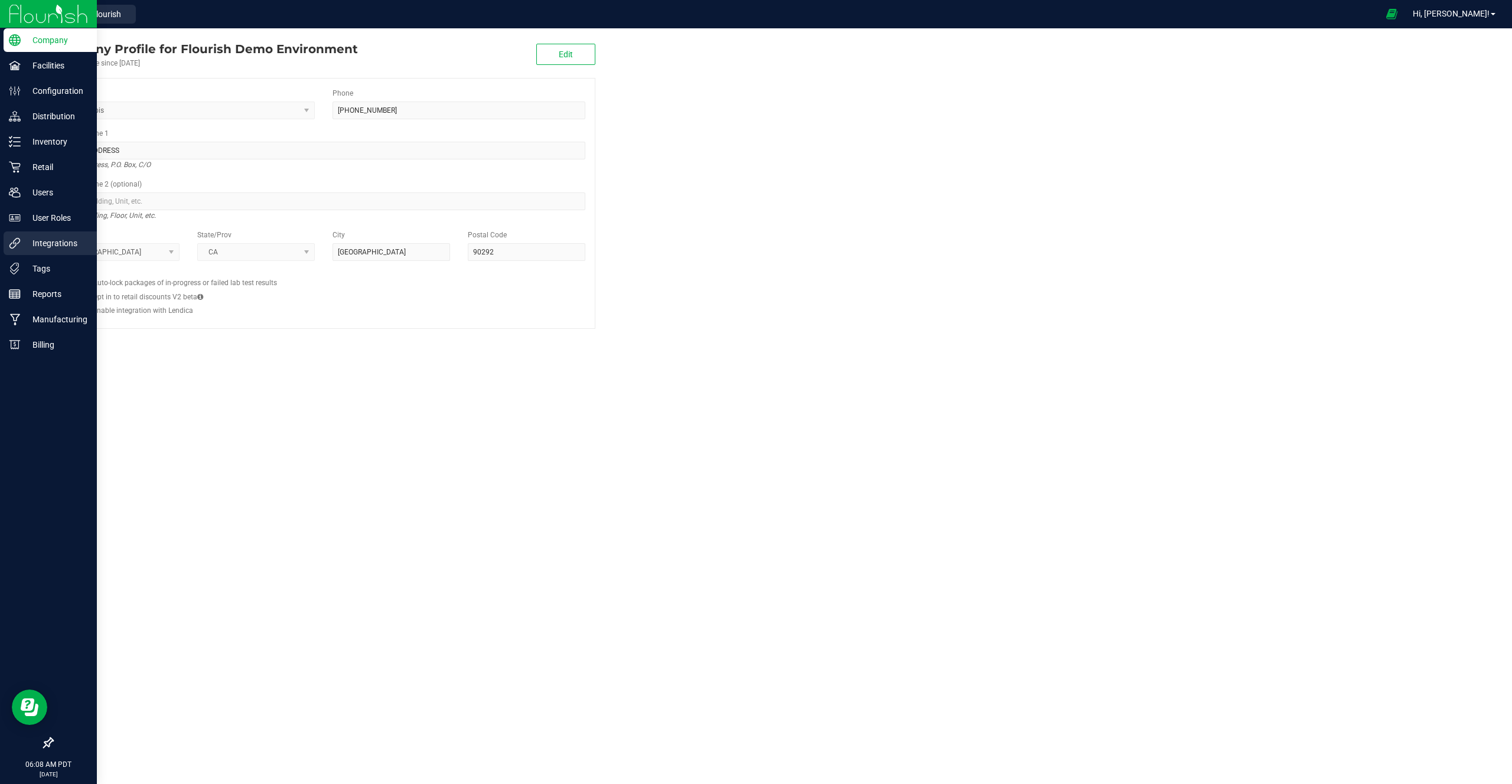
click at [49, 240] on p "Integrations" at bounding box center [56, 243] width 71 height 14
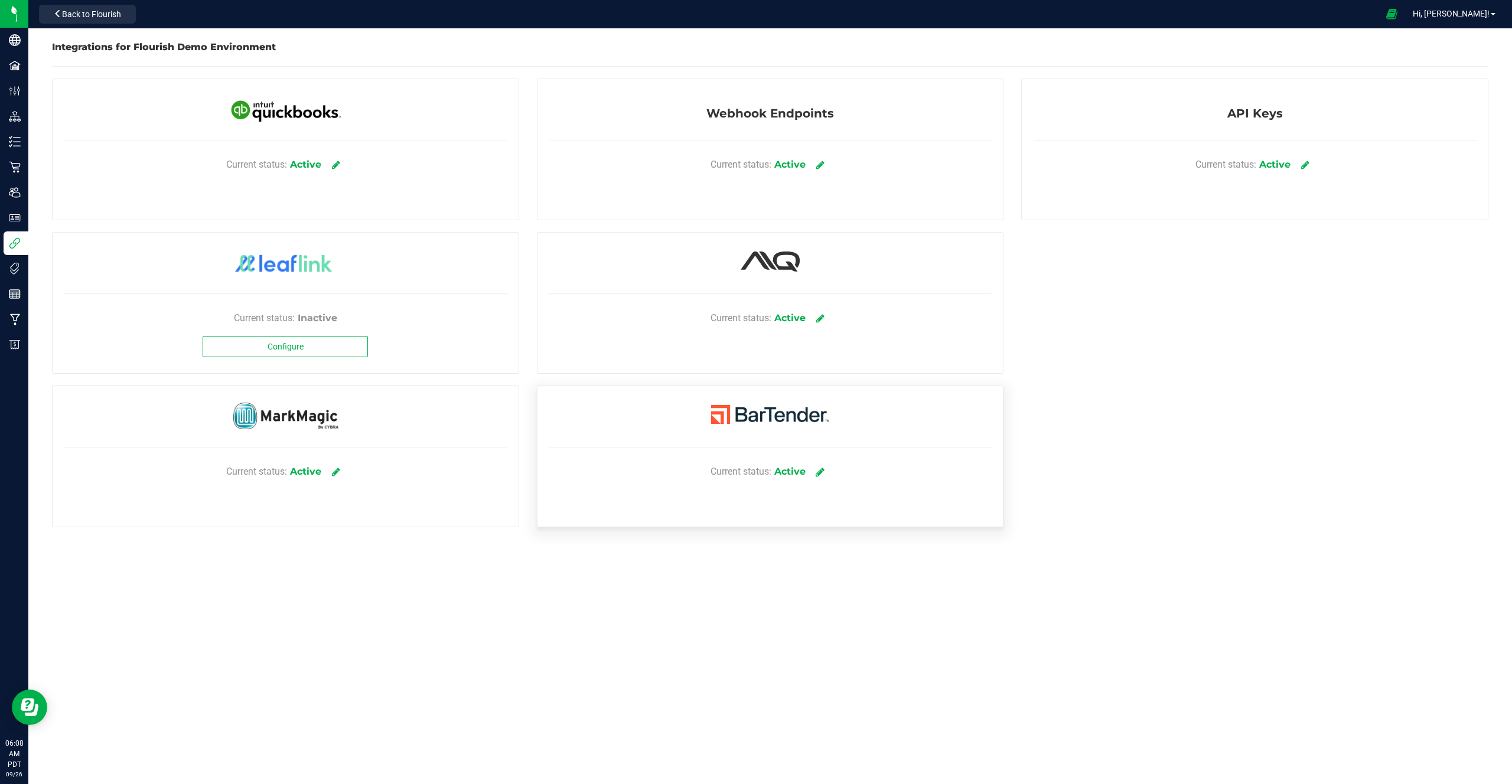
click at [824, 472] on icon at bounding box center [820, 472] width 9 height 11
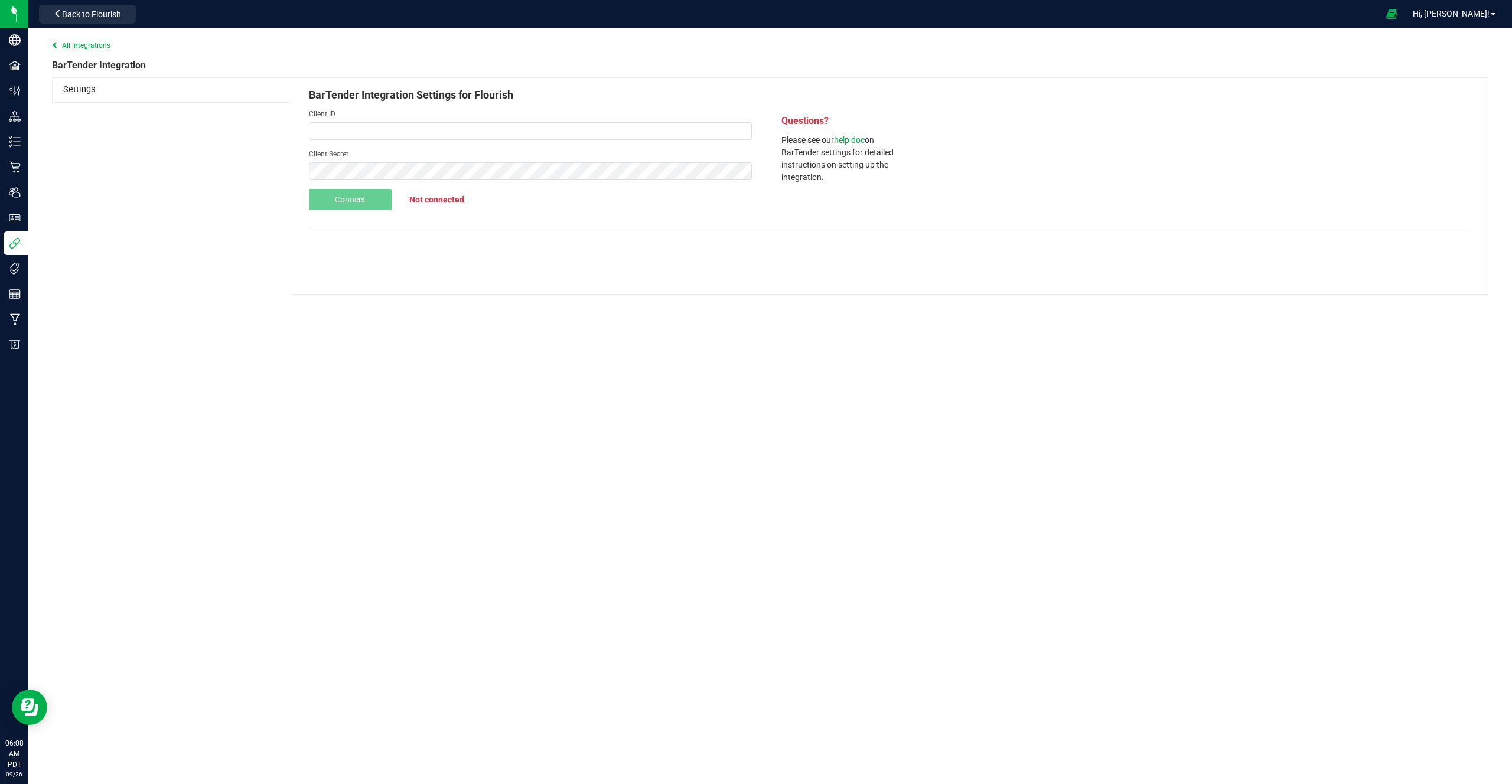
type input "c3ab0c43-c02e-47e0-b443-3b30b9c9d9d0"
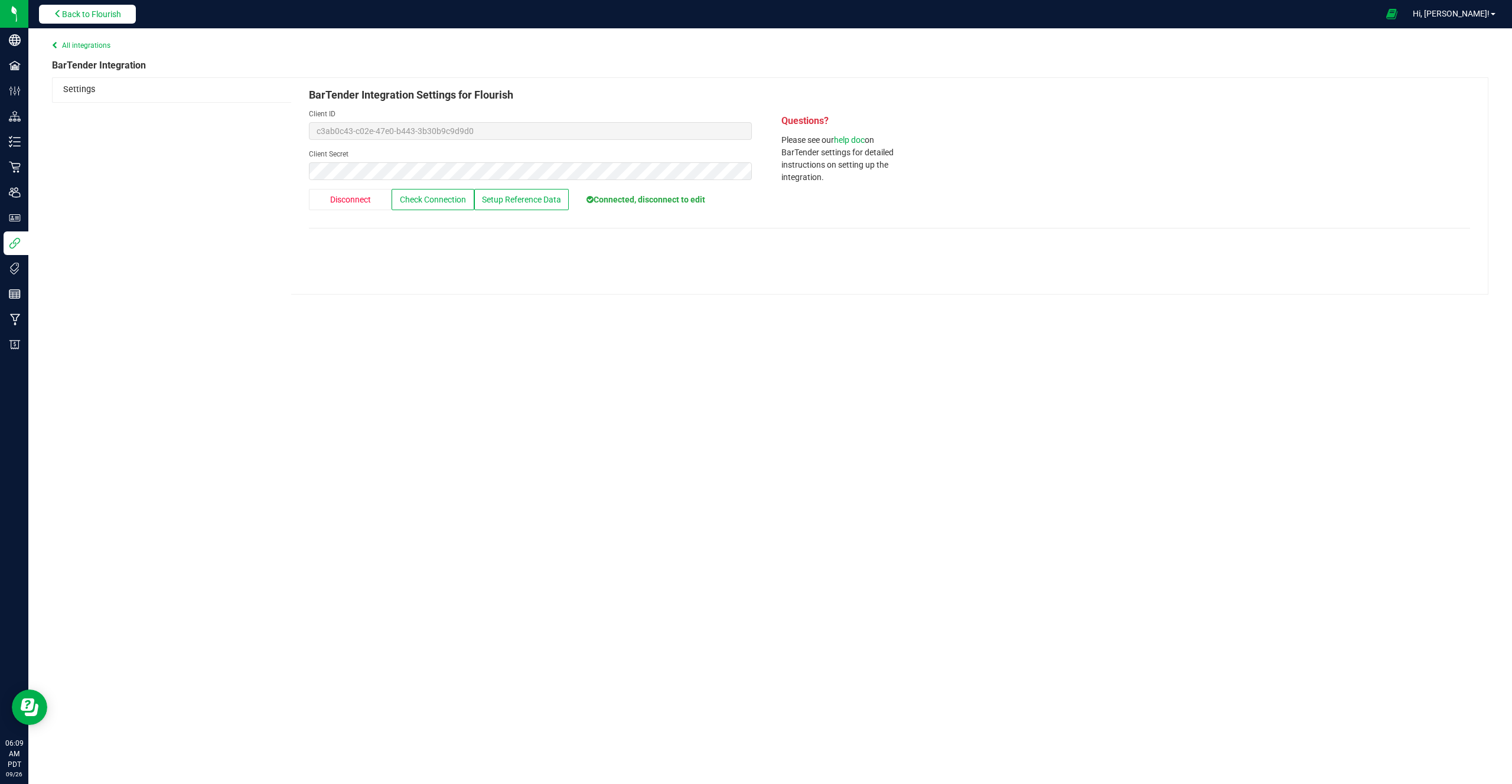
click at [95, 13] on span "Back to Flourish" at bounding box center [91, 14] width 59 height 9
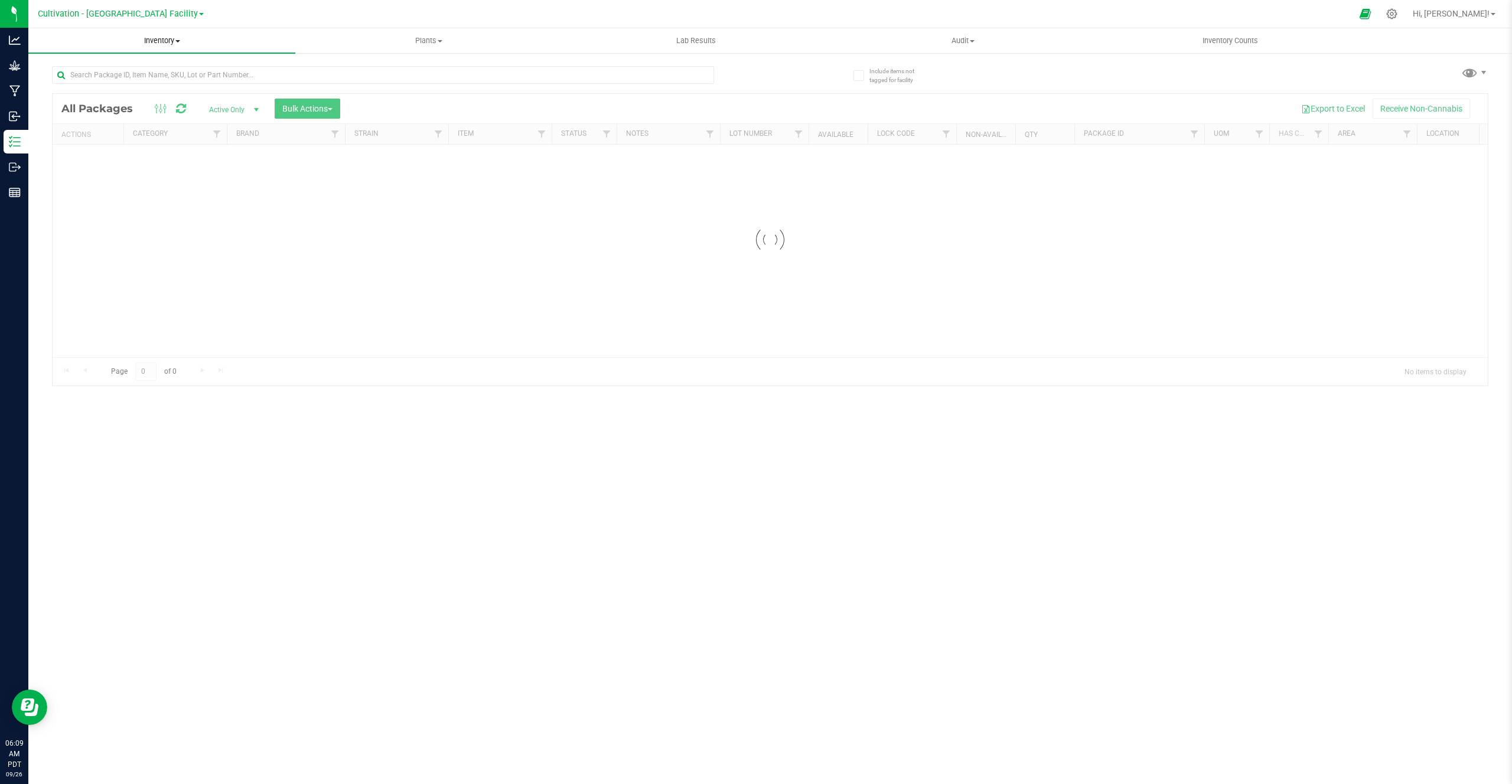
click at [168, 37] on span "Inventory" at bounding box center [162, 41] width 267 height 11
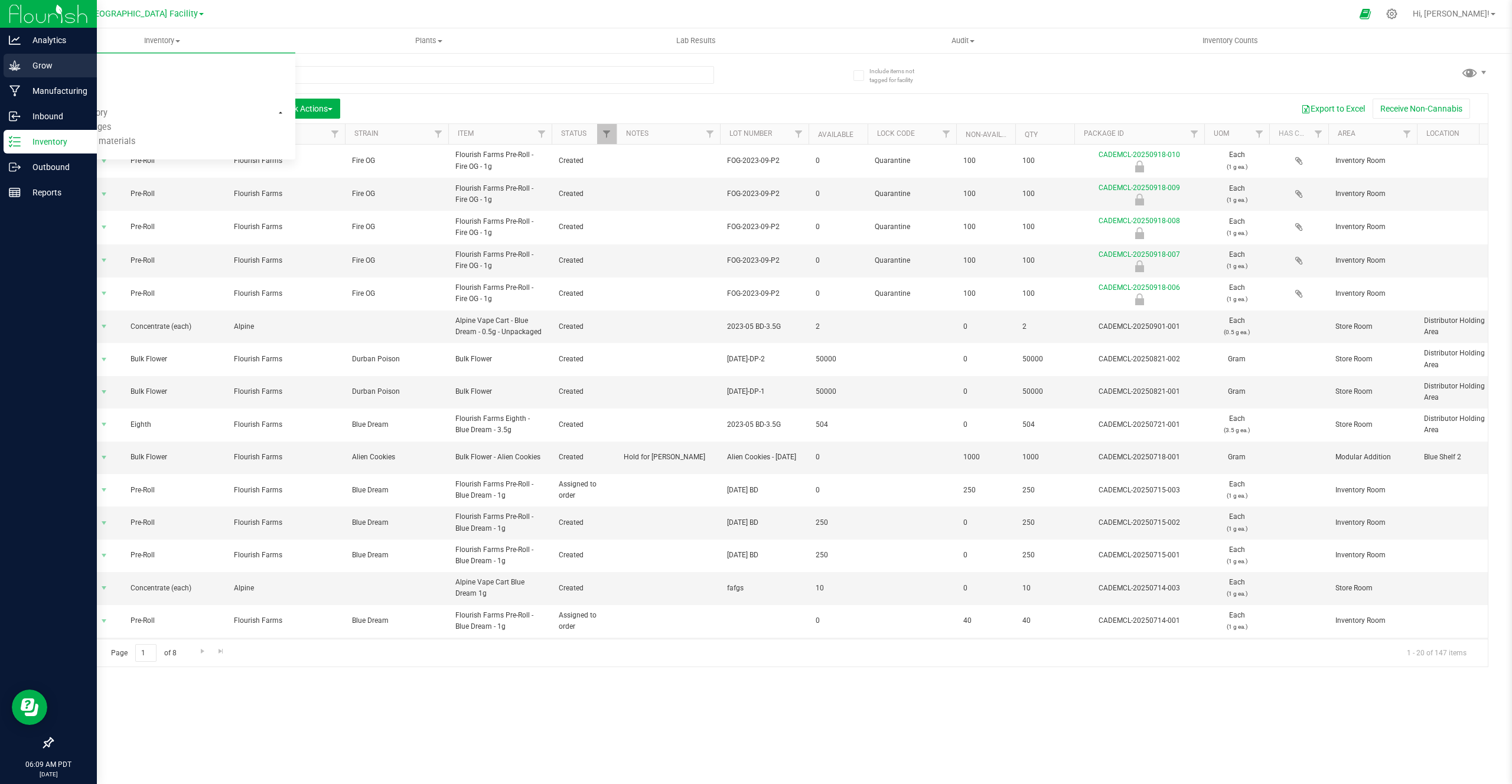
click at [46, 77] on div "Grow" at bounding box center [50, 66] width 93 height 24
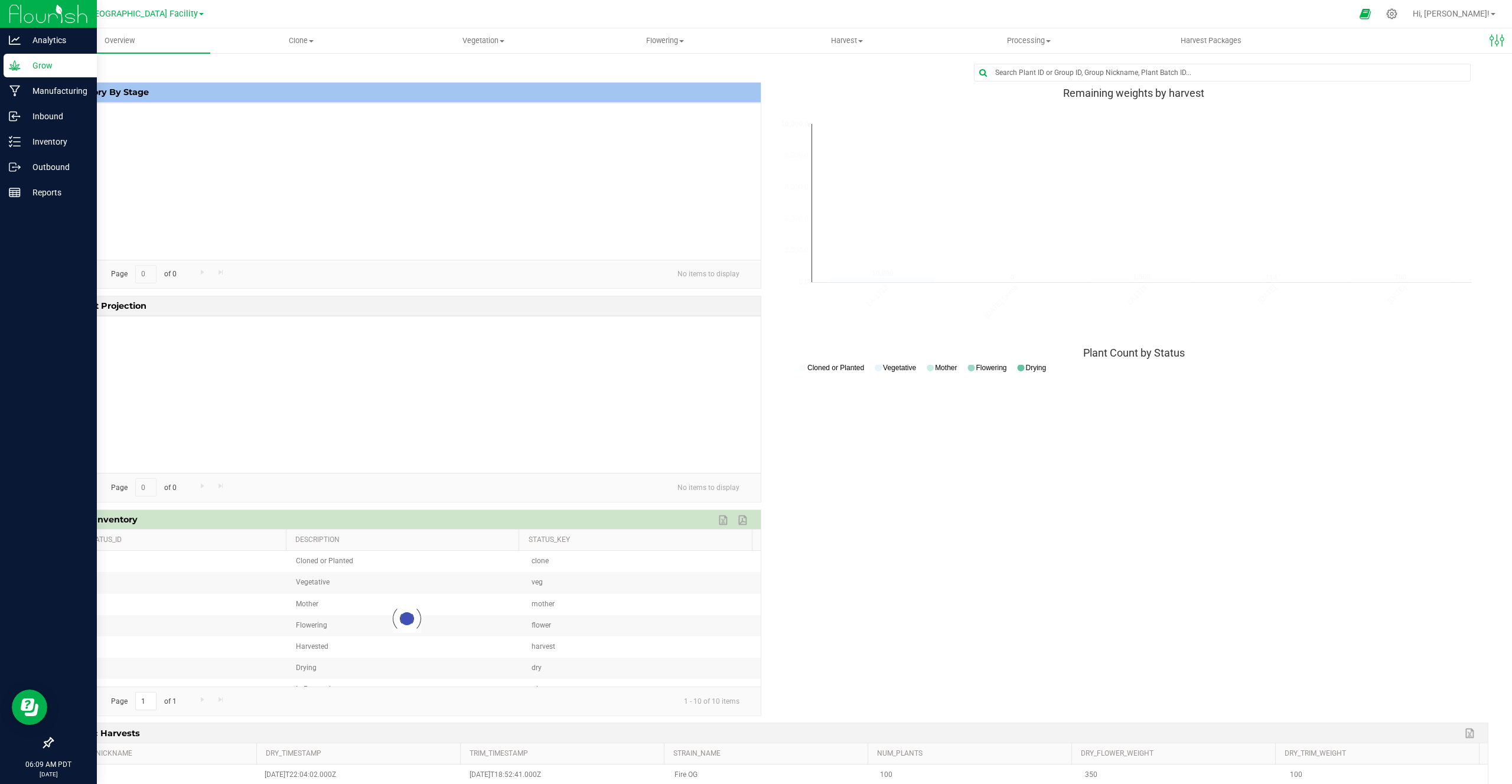
click at [55, 69] on p "Grow" at bounding box center [56, 66] width 71 height 14
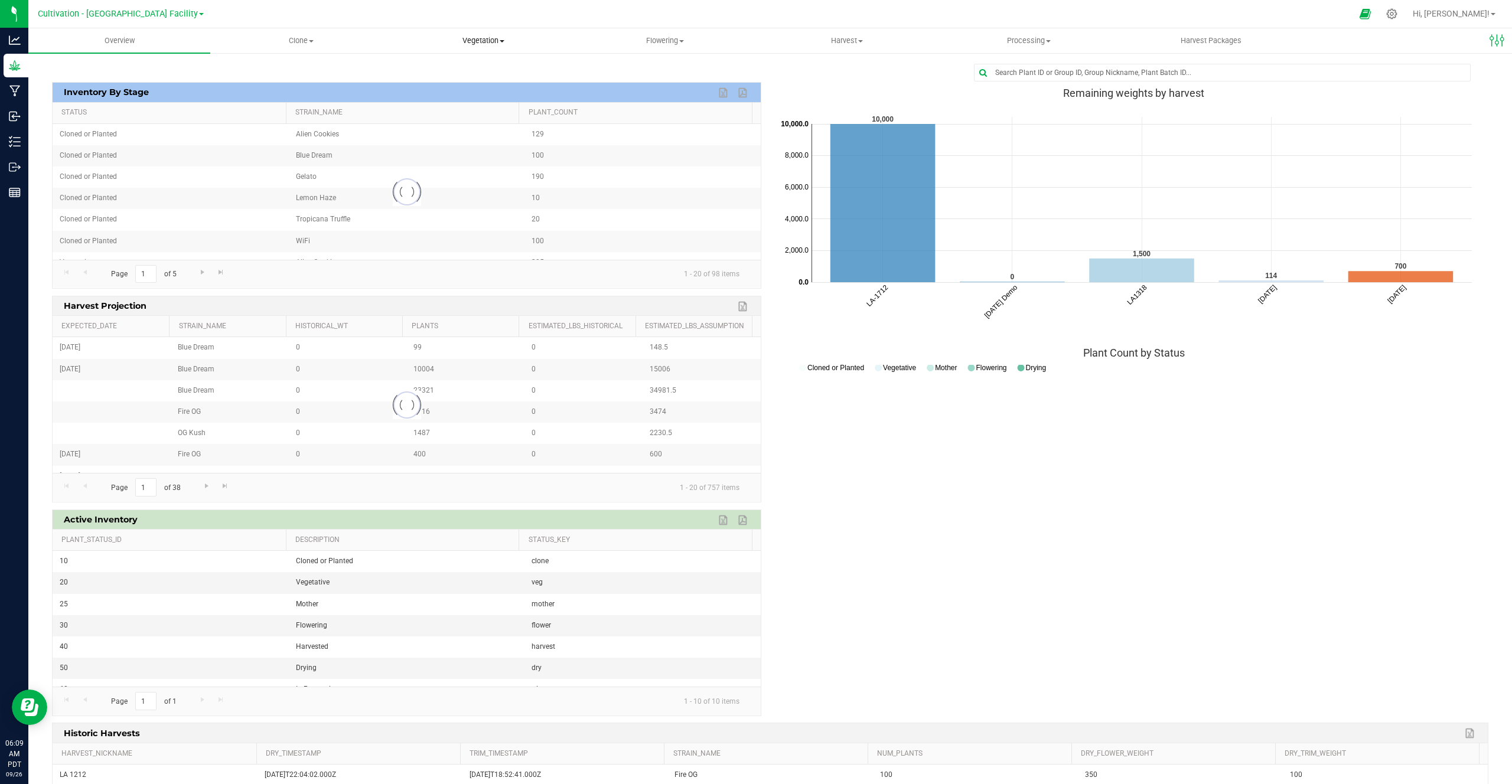
click at [465, 46] on uib-tab-heading "Vegetation Veg groups Veg plants Mother groups Mother plants Apply to plants Cr…" at bounding box center [483, 41] width 181 height 24
click at [443, 74] on span "Veg groups" at bounding box center [430, 71] width 75 height 10
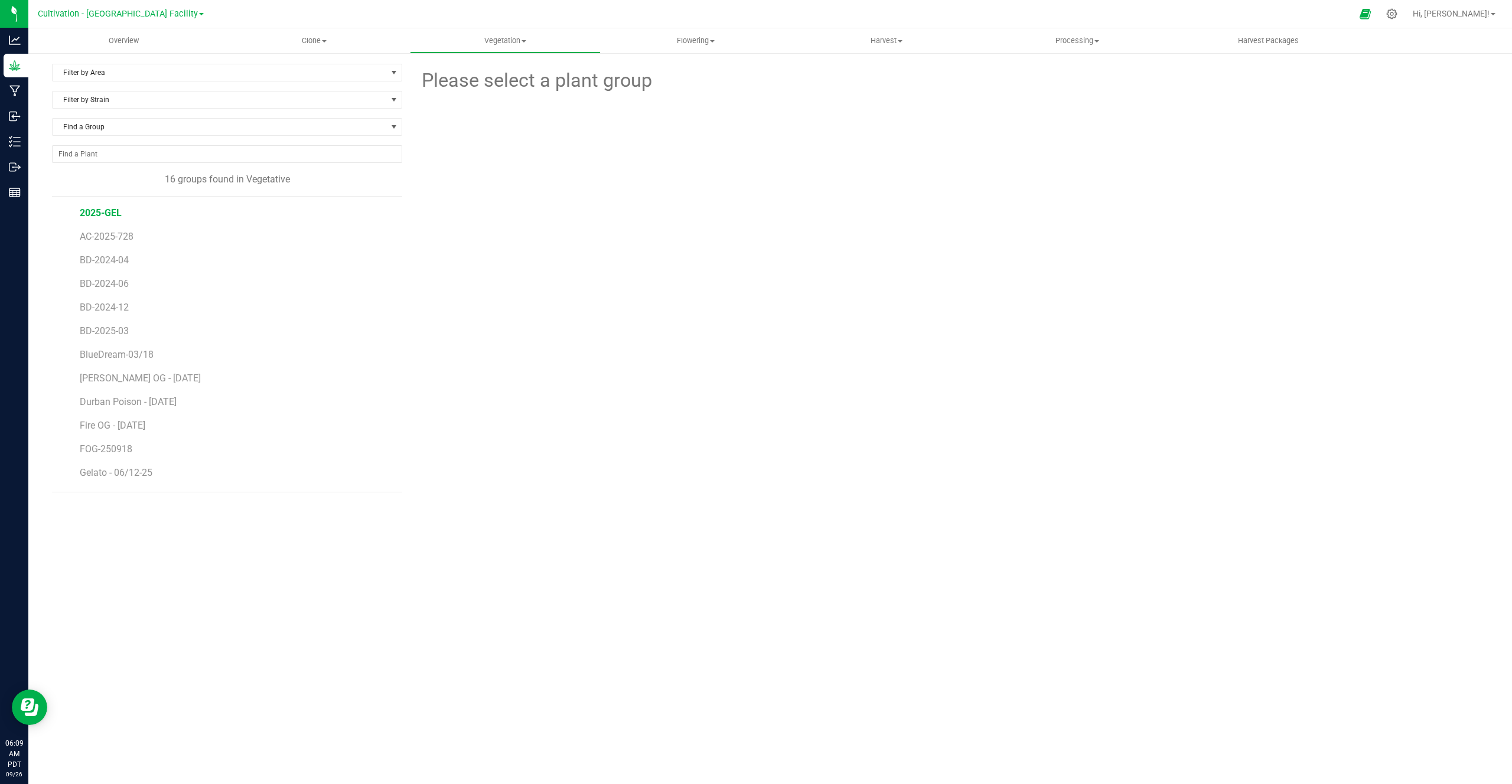
click at [113, 210] on span "2025-GEL" at bounding box center [101, 212] width 42 height 11
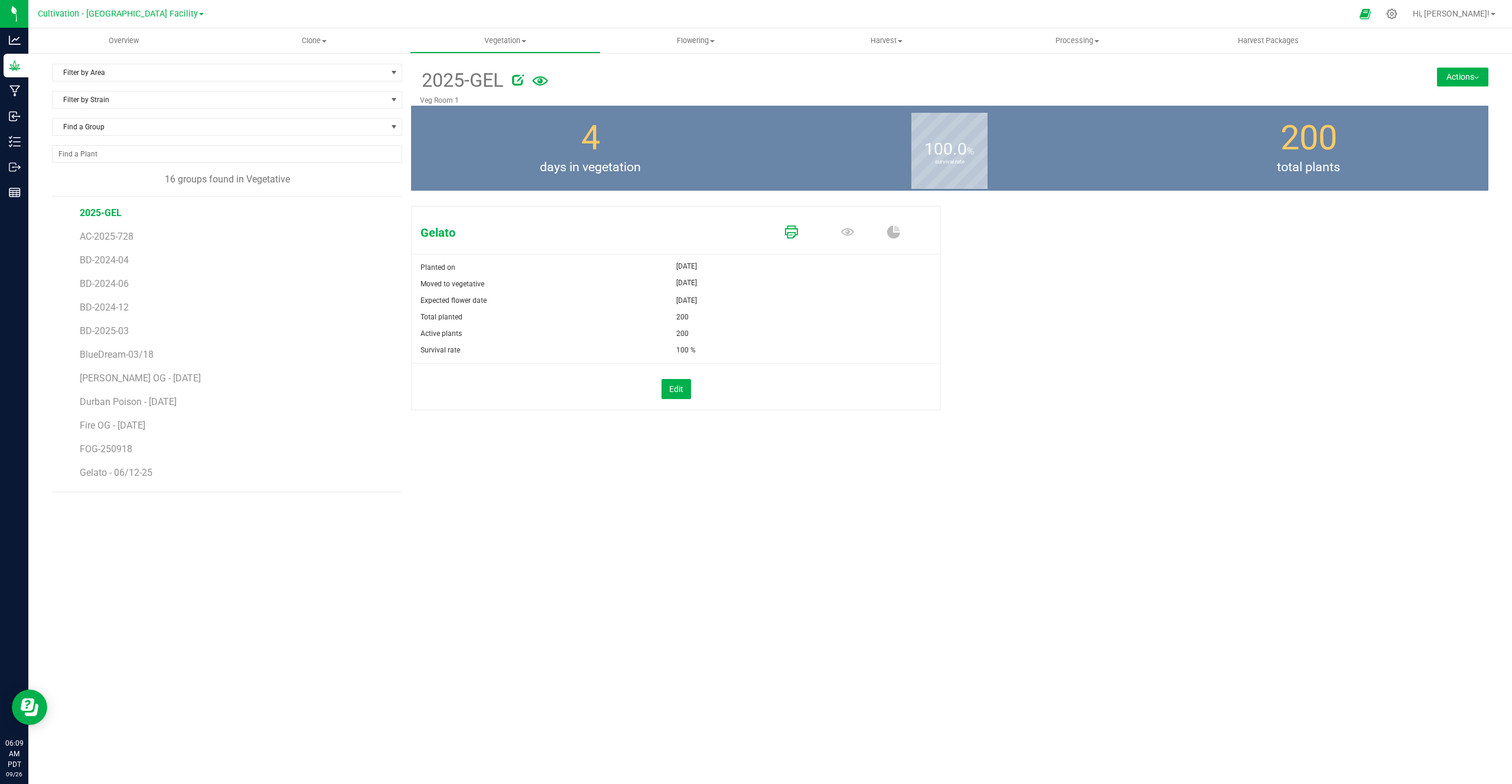
click at [791, 236] on icon at bounding box center [792, 232] width 13 height 13
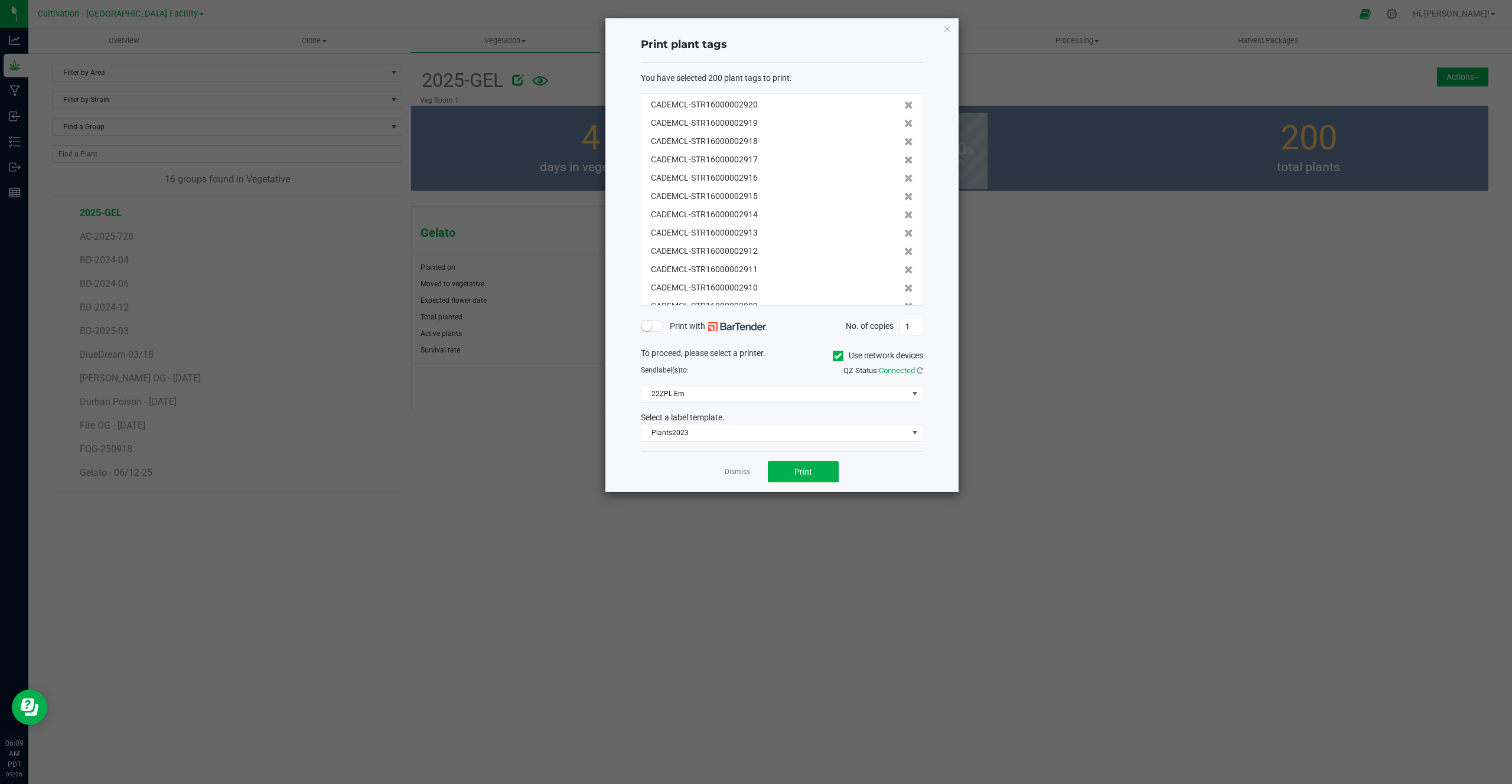
click at [663, 326] on span at bounding box center [653, 326] width 24 height 12
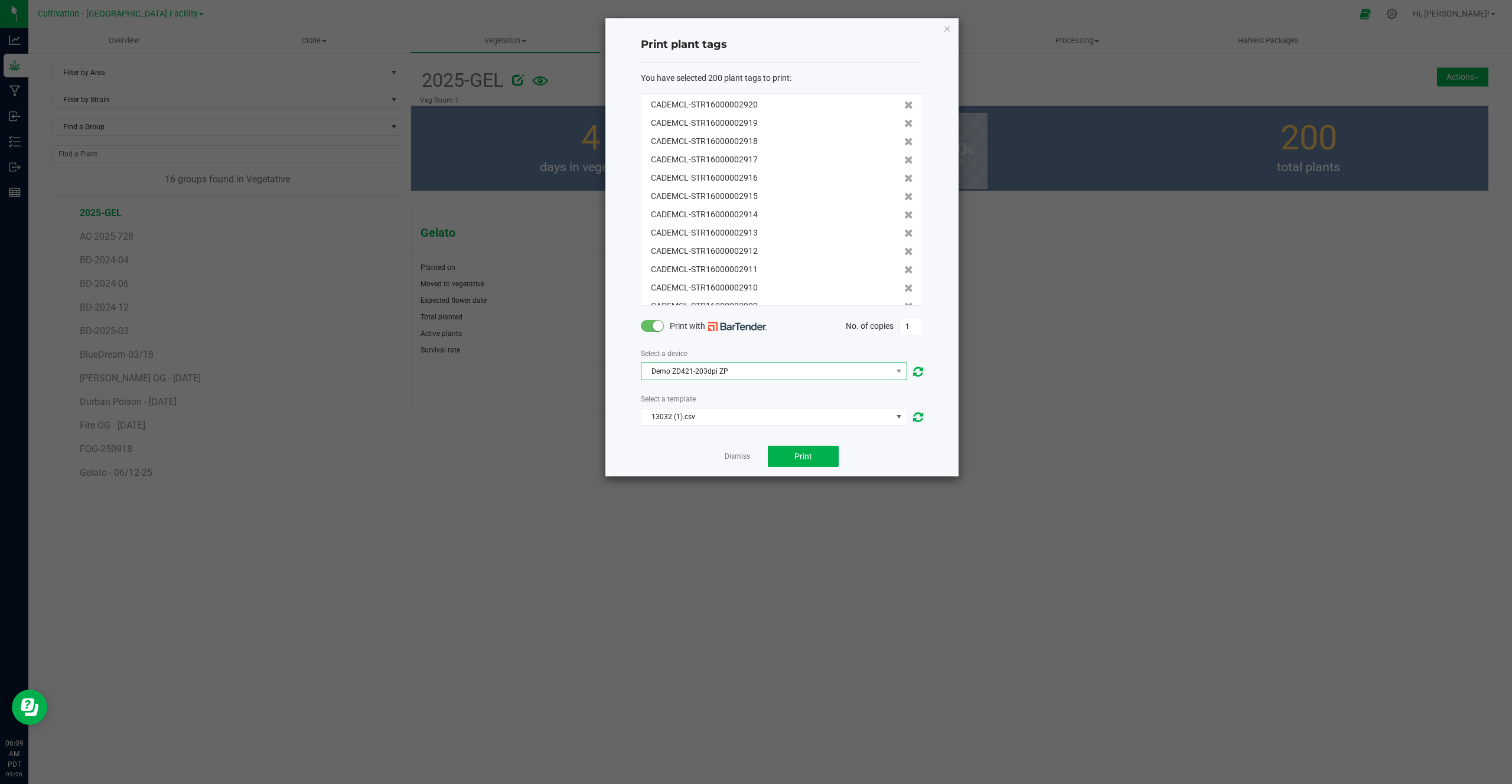
click at [676, 374] on span "Demo ZD421-203dpi ZP" at bounding box center [767, 371] width 251 height 16
click at [680, 384] on li "Demo ZD421-203dpi ZP" at bounding box center [774, 393] width 265 height 20
click at [677, 418] on span "13032 (1).csv" at bounding box center [767, 416] width 251 height 16
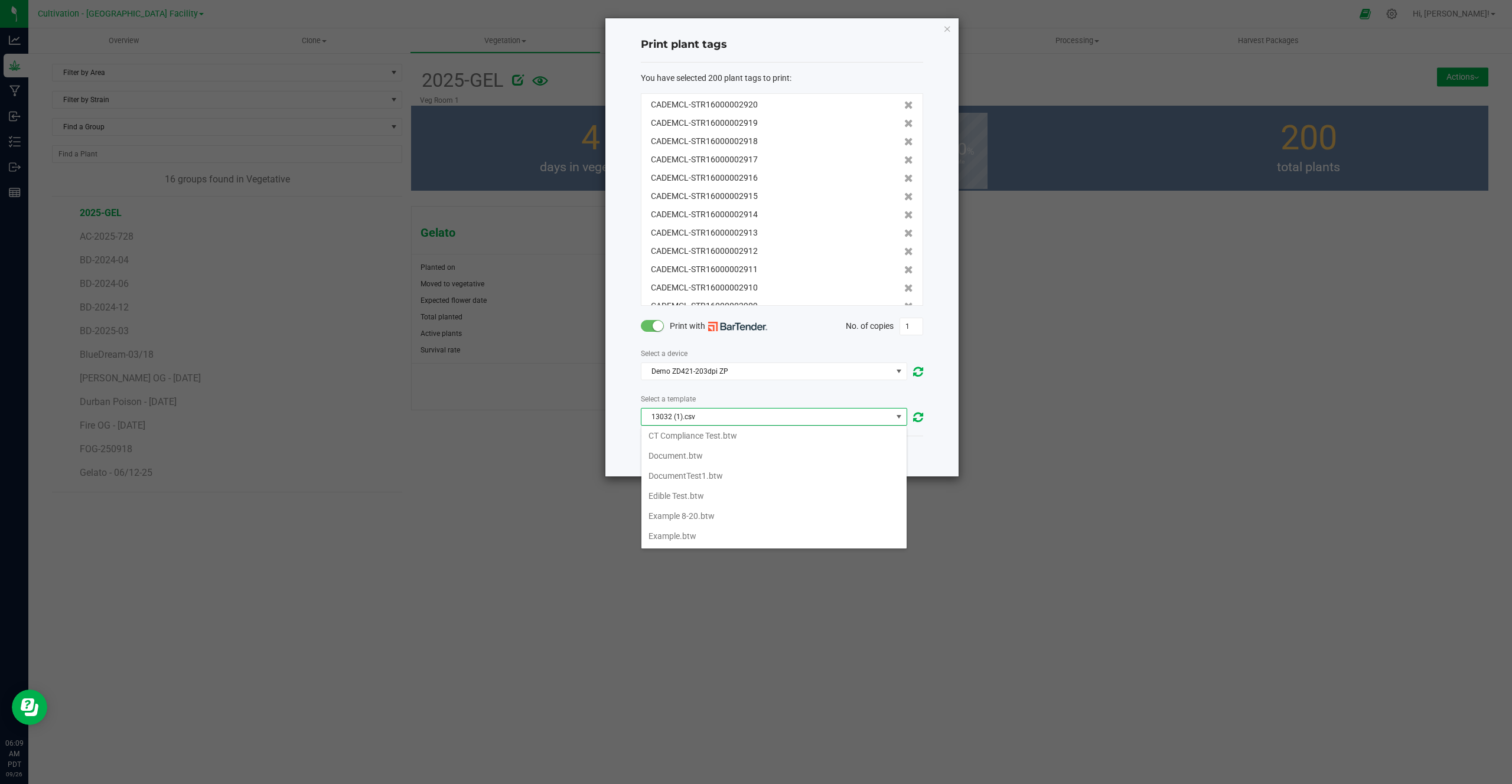
scroll to position [119, 0]
click at [697, 442] on Test\ "CT Compliance Test.btw" at bounding box center [774, 439] width 265 height 20
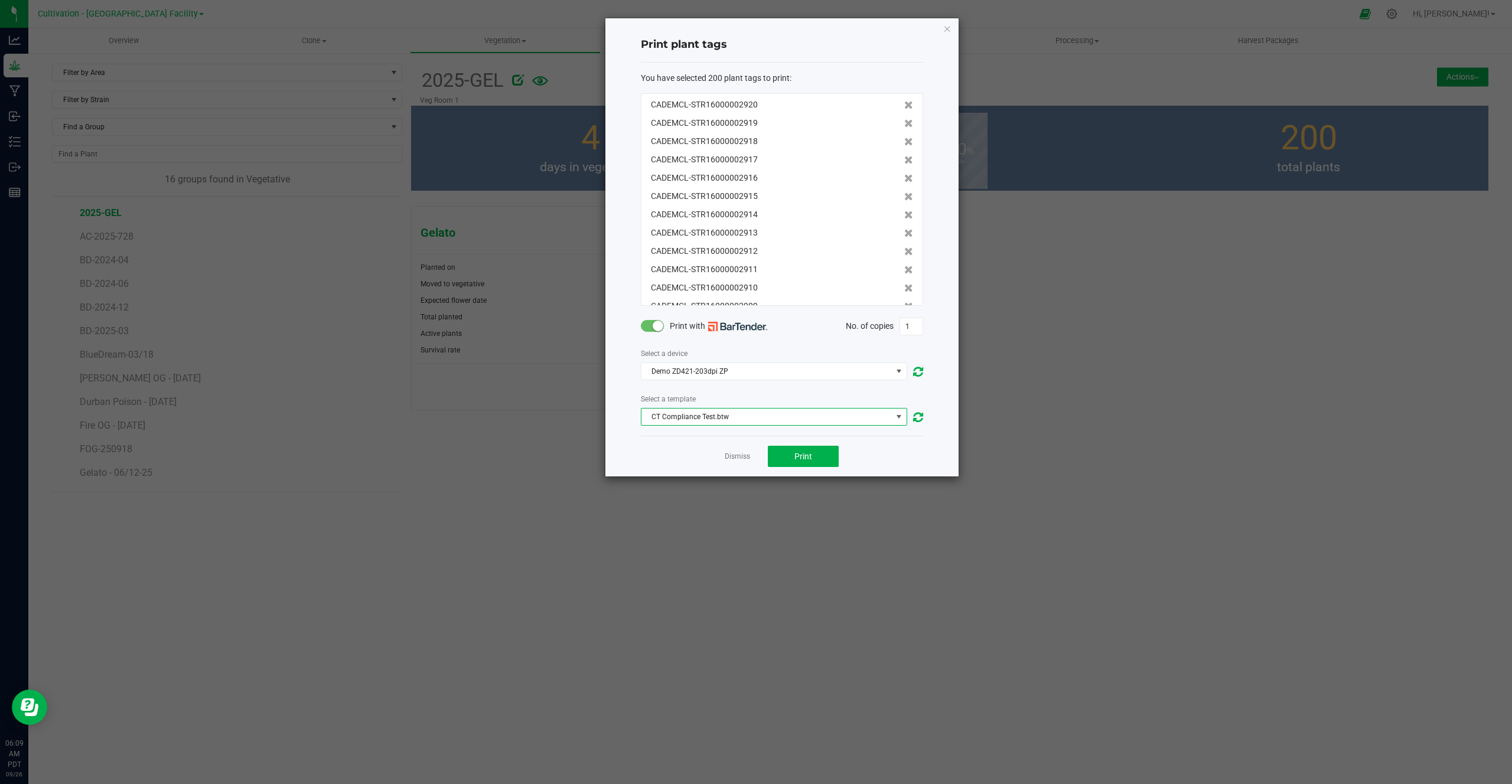
click at [680, 419] on span "CT Compliance Test.btw" at bounding box center [767, 416] width 251 height 16
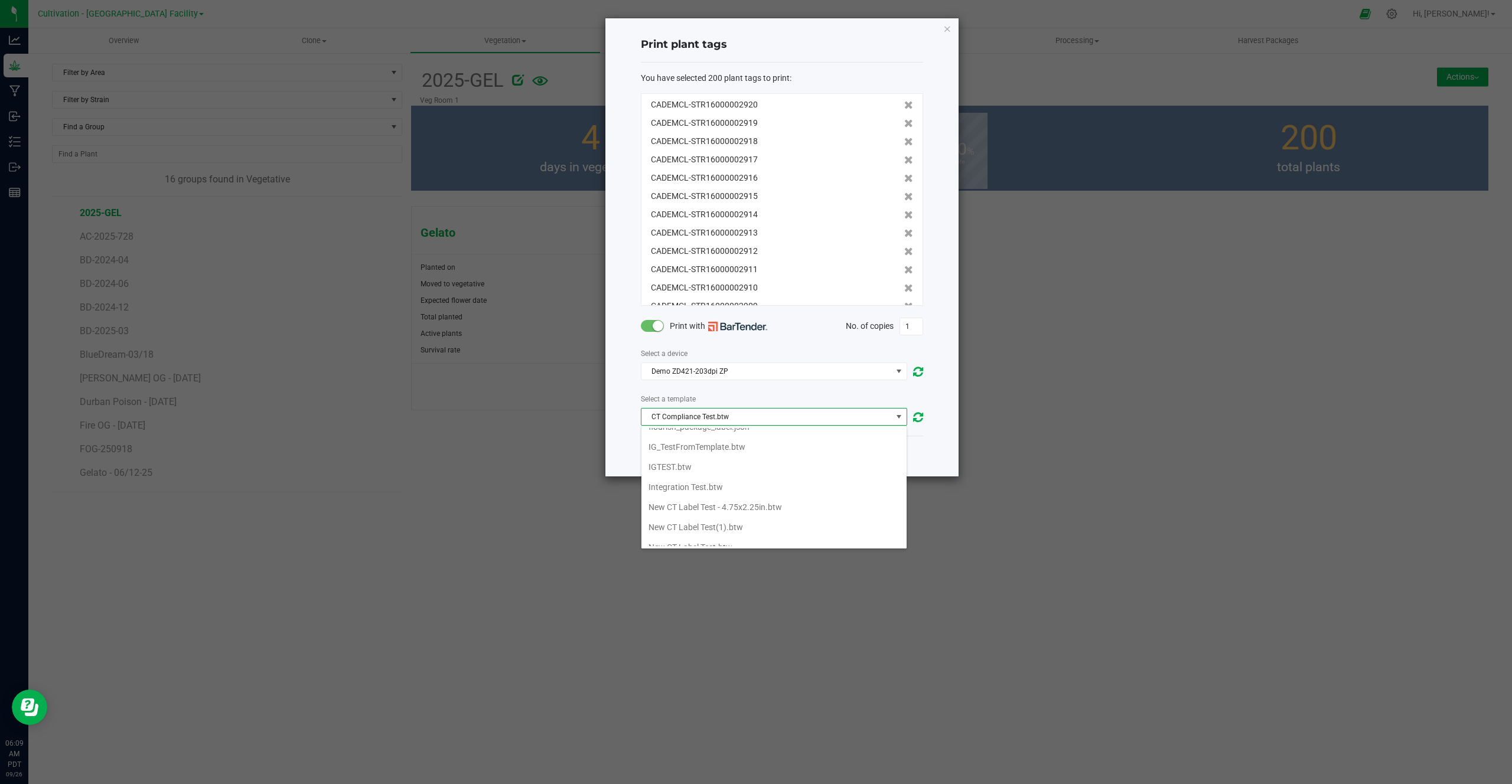
scroll to position [229, 0]
click at [686, 454] on Sources\/flourish_package_label\ "flourish_package_label.json" at bounding box center [774, 450] width 265 height 20
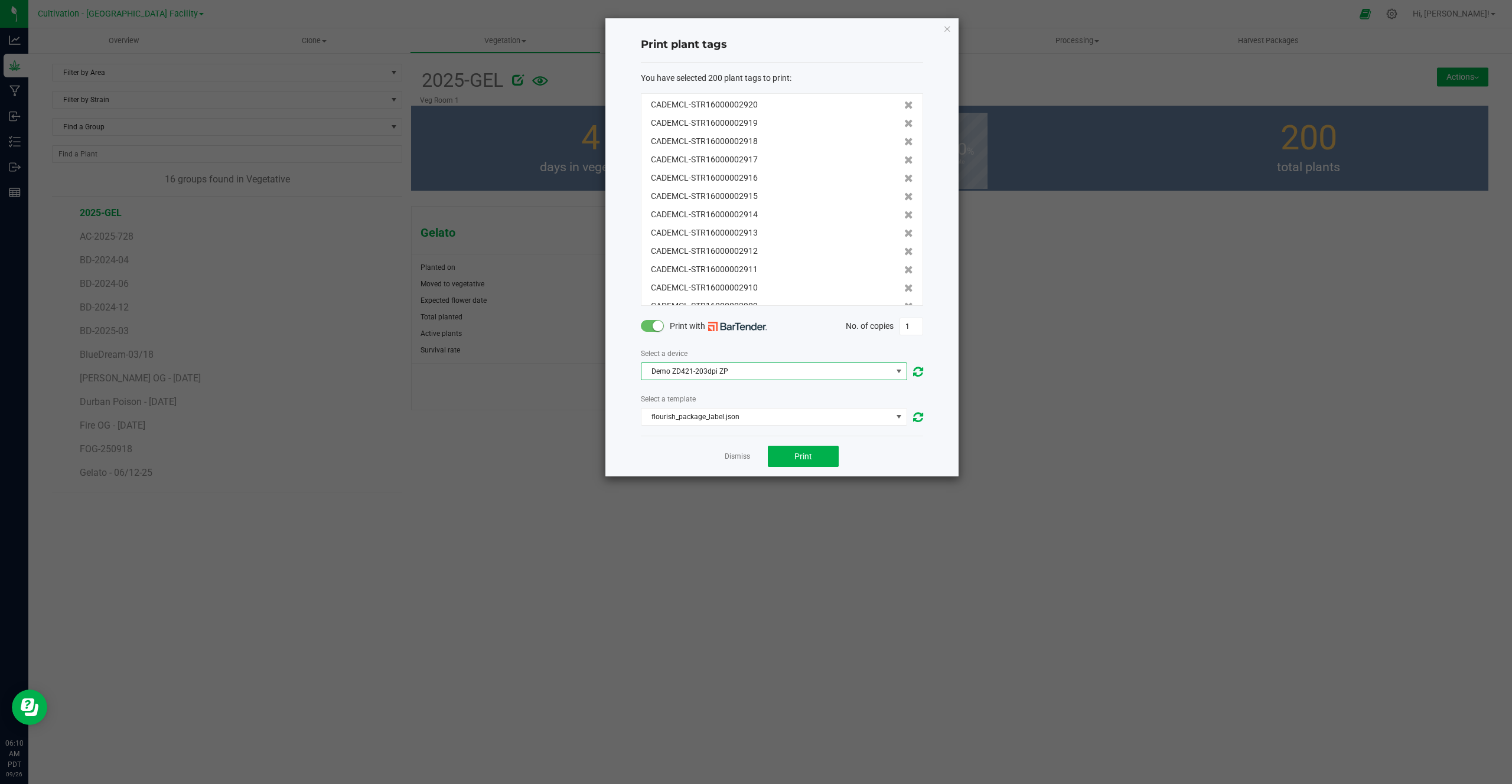
click at [659, 372] on span "Demo ZD421-203dpi ZP" at bounding box center [767, 371] width 251 height 16
click at [402, 39] on ngb-modal-window "Print plant tags You have selected 200 plant tags to print : CADEMCL-STR1600000…" at bounding box center [761, 392] width 1521 height 784
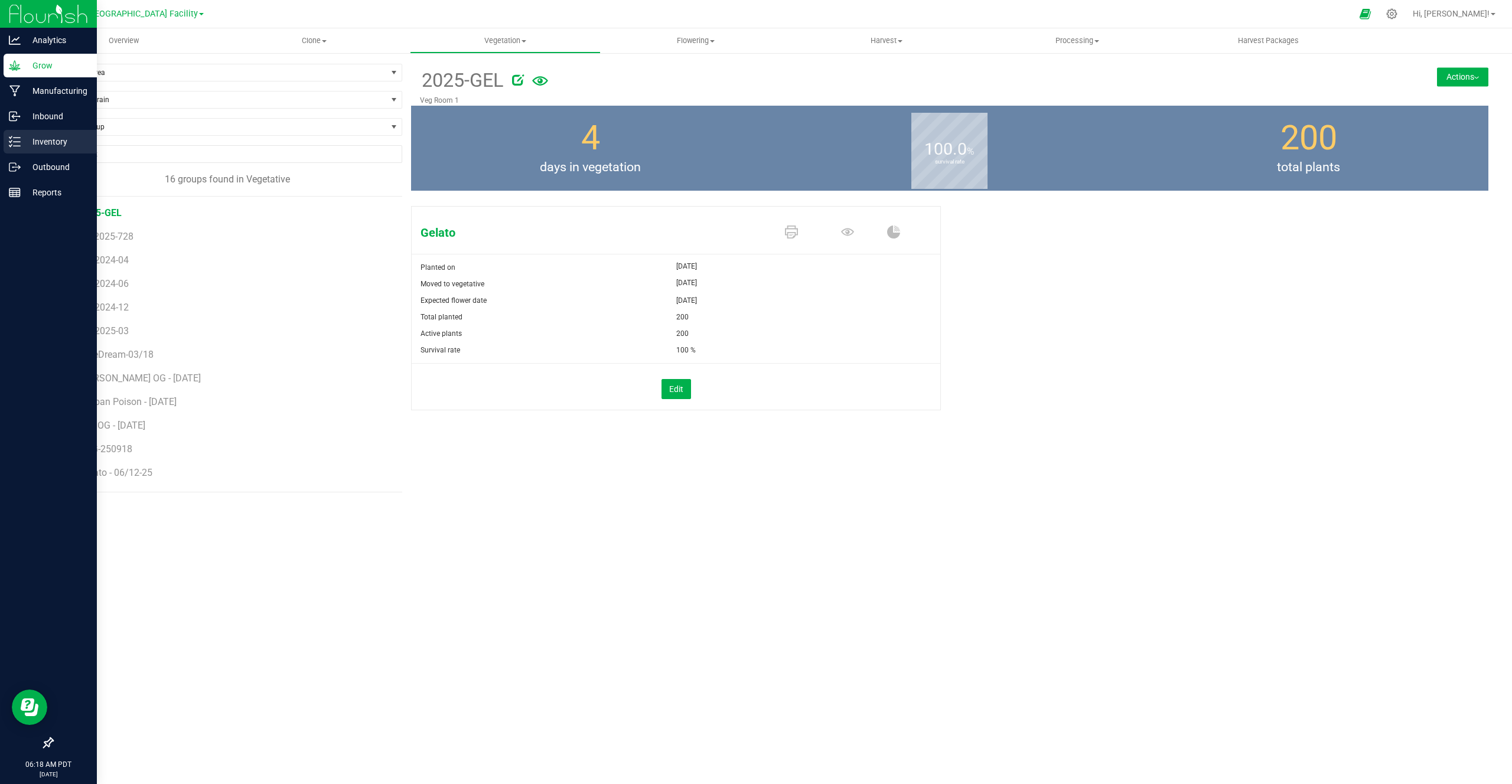
click at [18, 147] on icon at bounding box center [14, 142] width 12 height 12
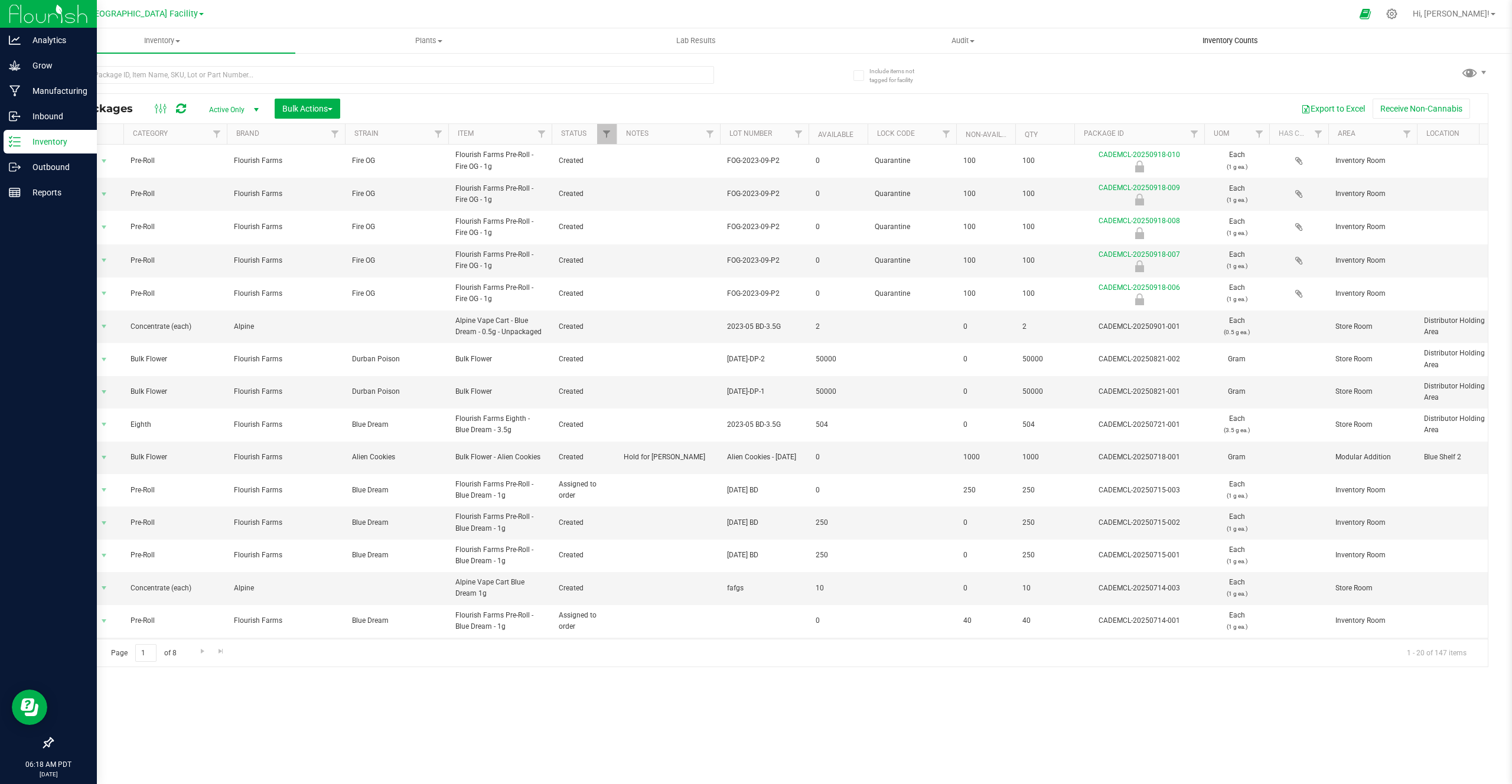
click at [1257, 40] on span "Inventory Counts" at bounding box center [1230, 41] width 88 height 11
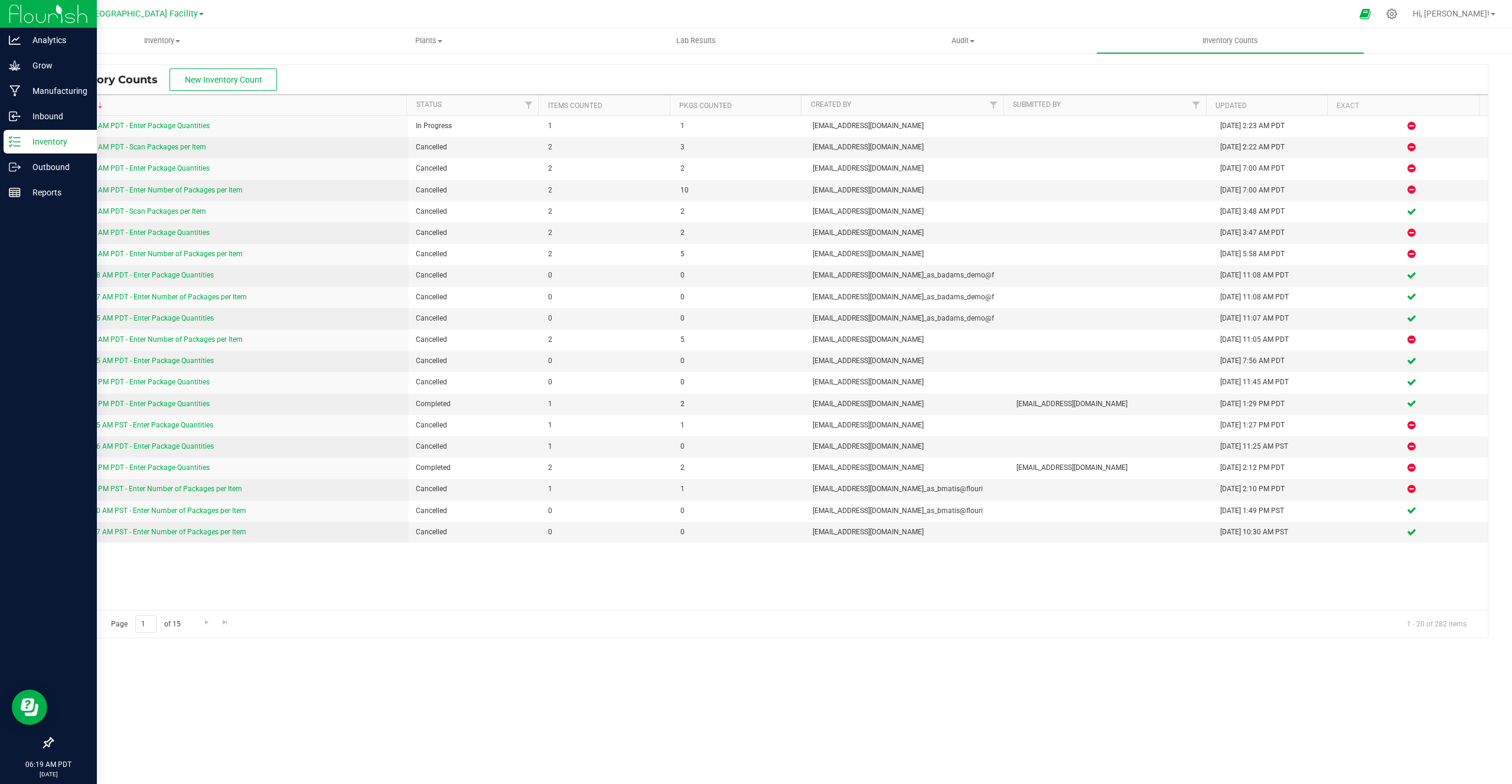
click at [64, 82] on span "Inventory Counts" at bounding box center [115, 80] width 108 height 13
drag, startPoint x: 64, startPoint y: 82, endPoint x: 151, endPoint y: 82, distance: 87.0
click at [152, 82] on span "Inventory Counts" at bounding box center [115, 80] width 108 height 13
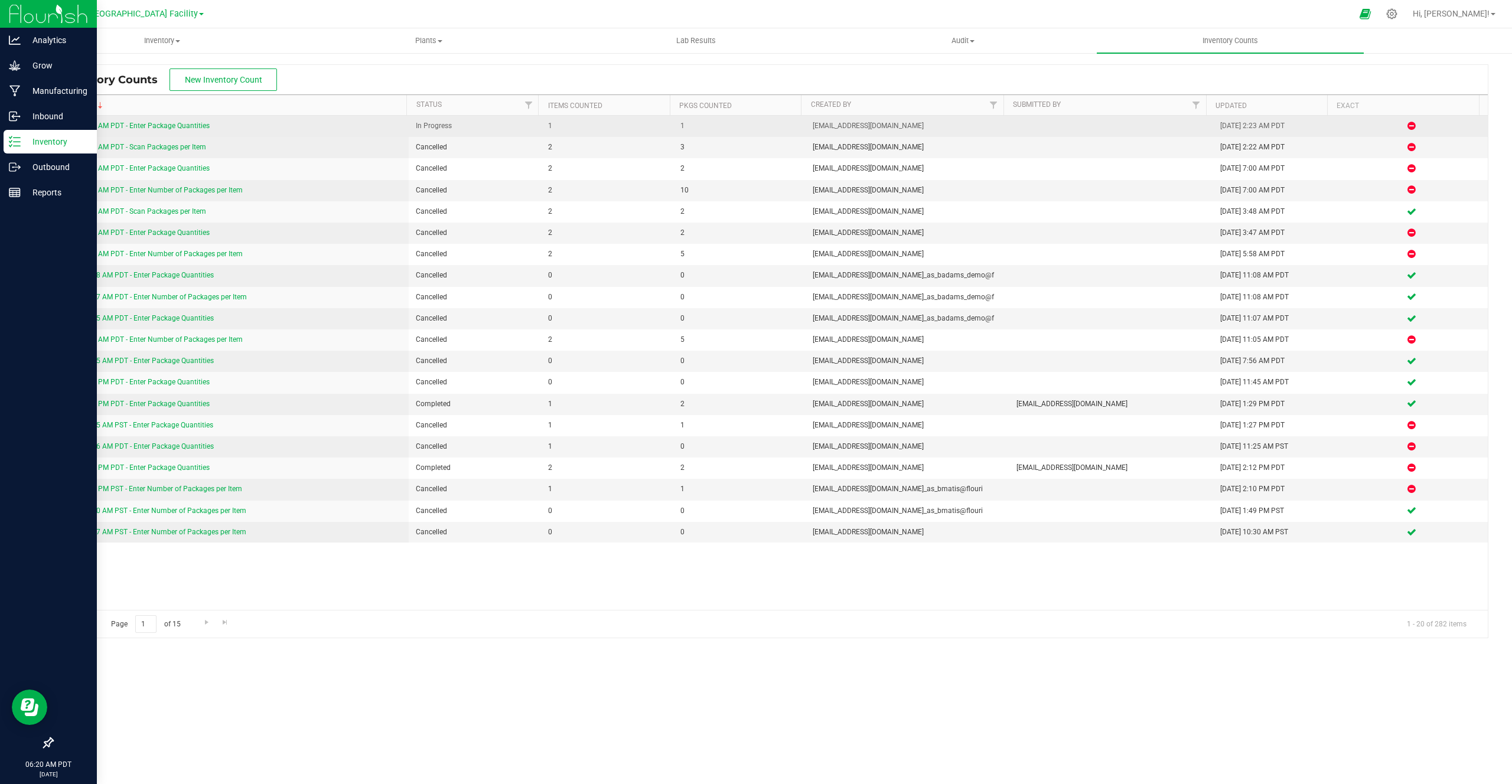
click at [187, 126] on link "8/14/25 2:22 AM PDT - Enter Package Quantities" at bounding box center [135, 126] width 150 height 9
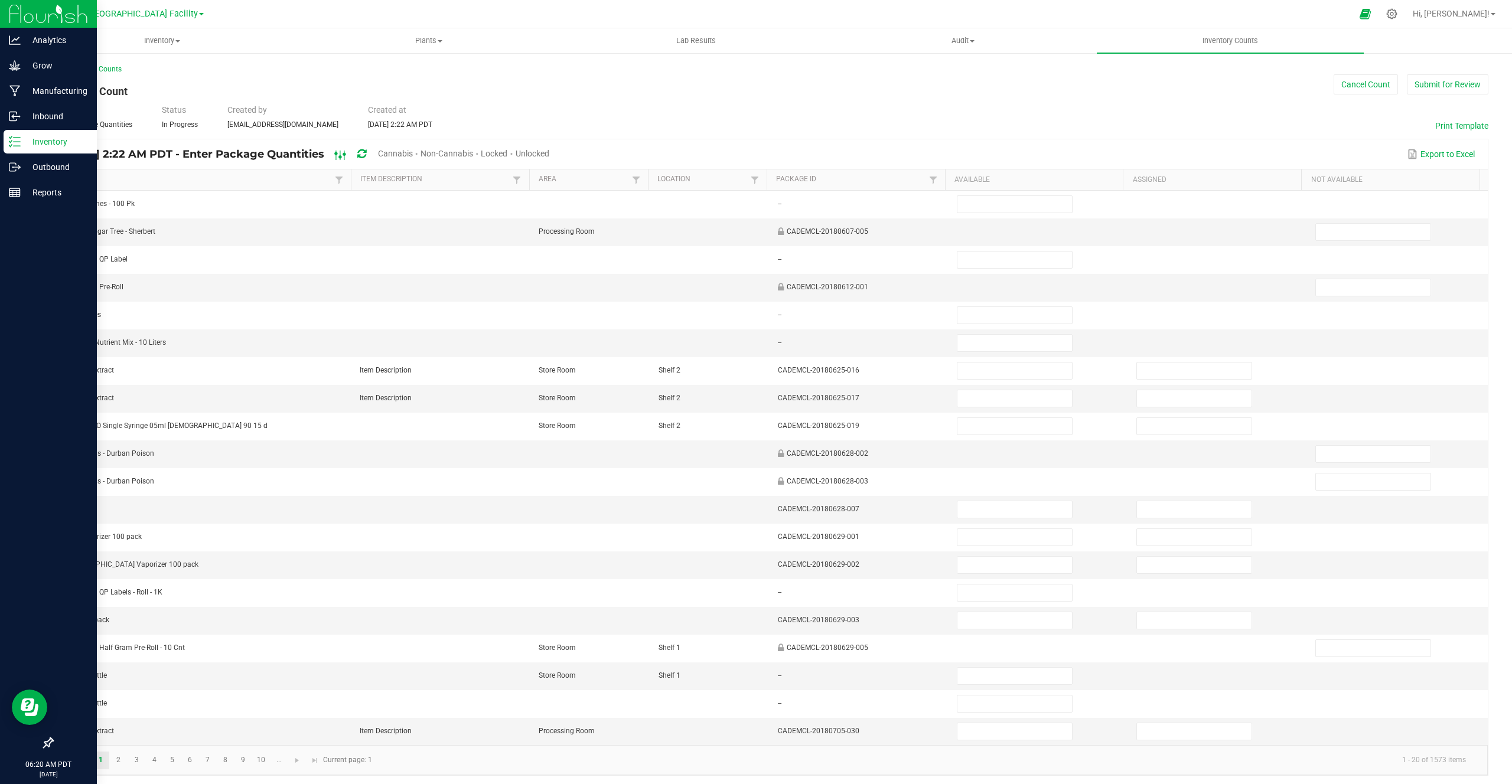
click at [347, 156] on icon at bounding box center [341, 155] width 13 height 14
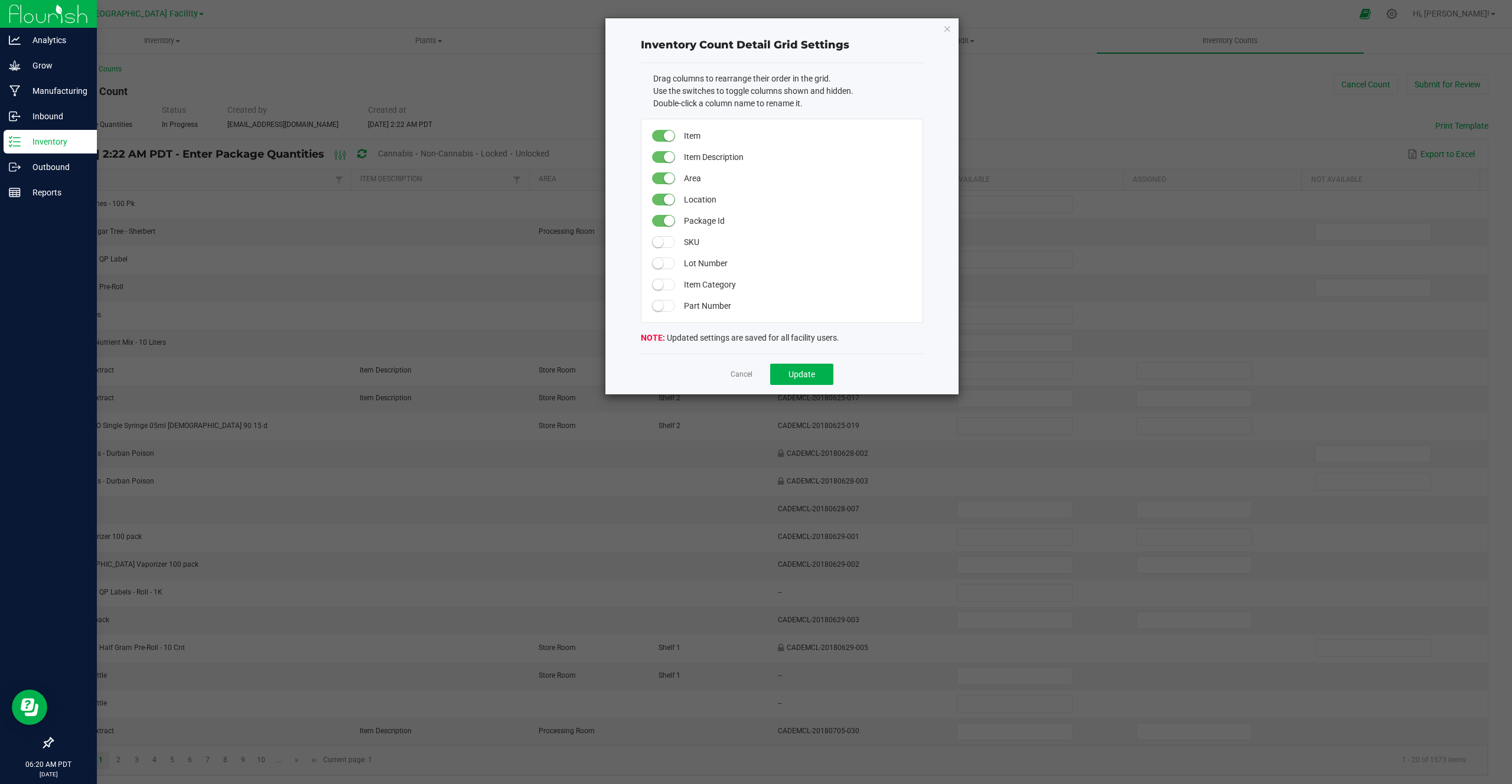
click at [662, 157] on span at bounding box center [664, 157] width 24 height 12
click at [820, 386] on div "Cancel Update" at bounding box center [782, 374] width 282 height 41
click at [820, 379] on button "Update" at bounding box center [802, 374] width 63 height 21
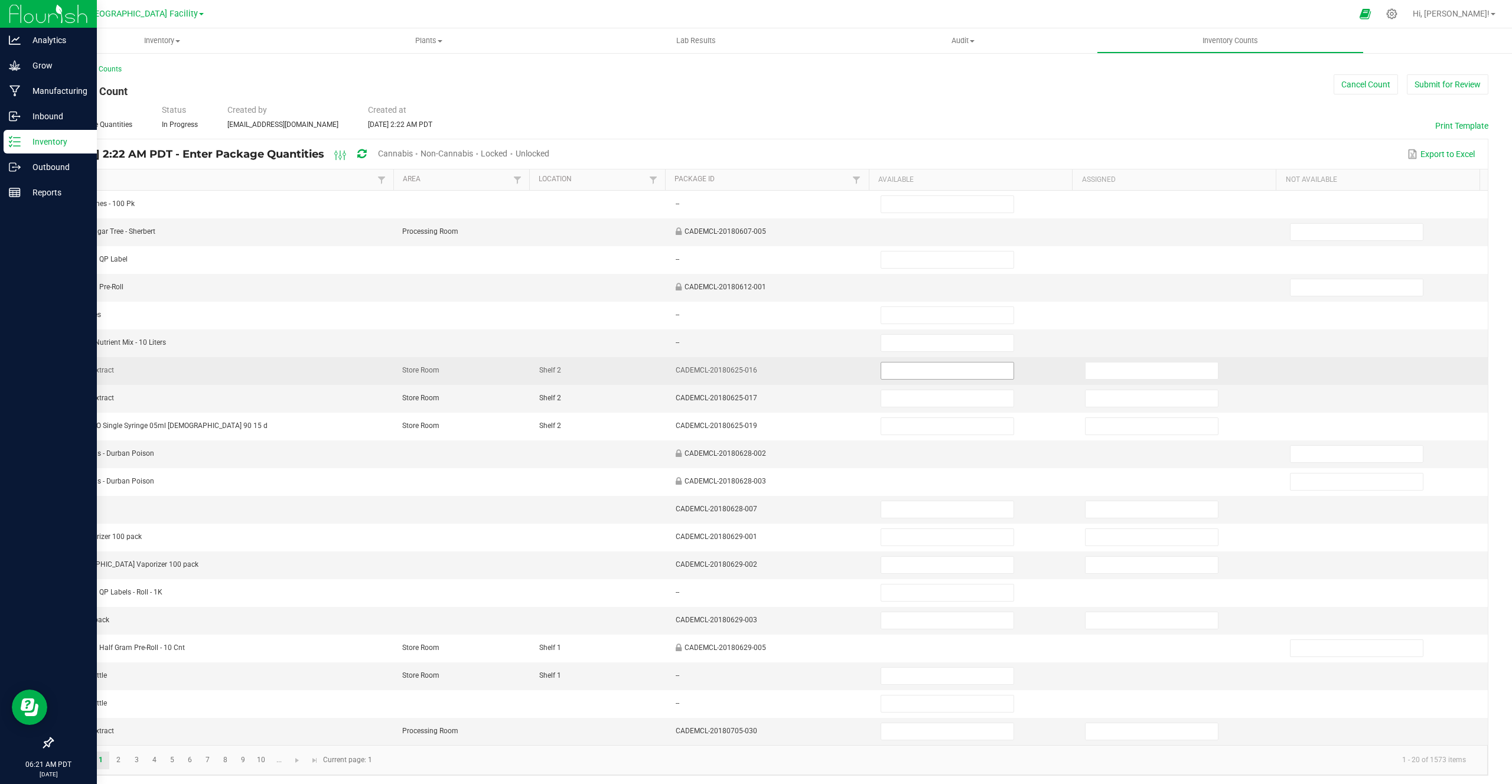
scroll to position [3, 0]
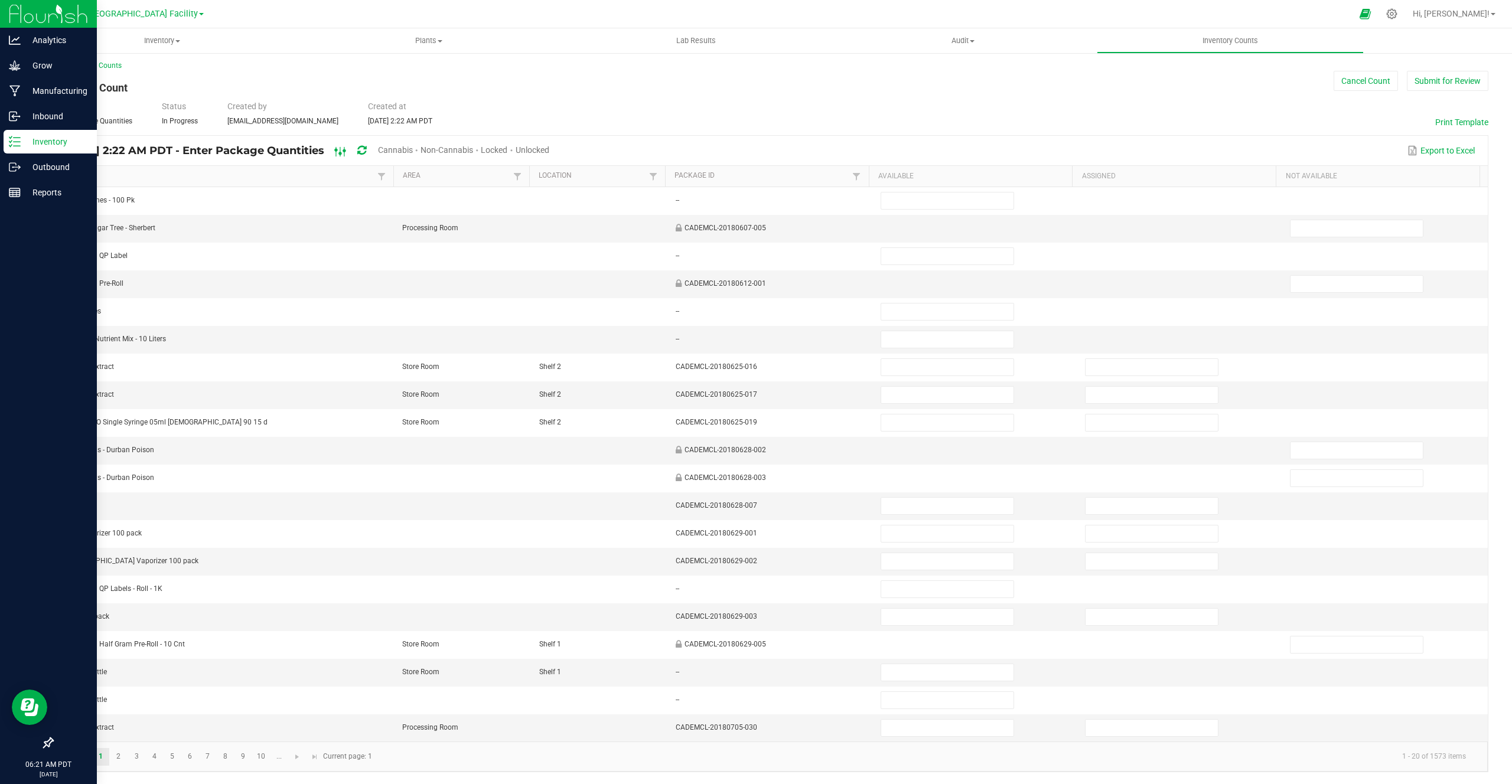
click at [342, 153] on ellipse at bounding box center [340, 154] width 3 height 3
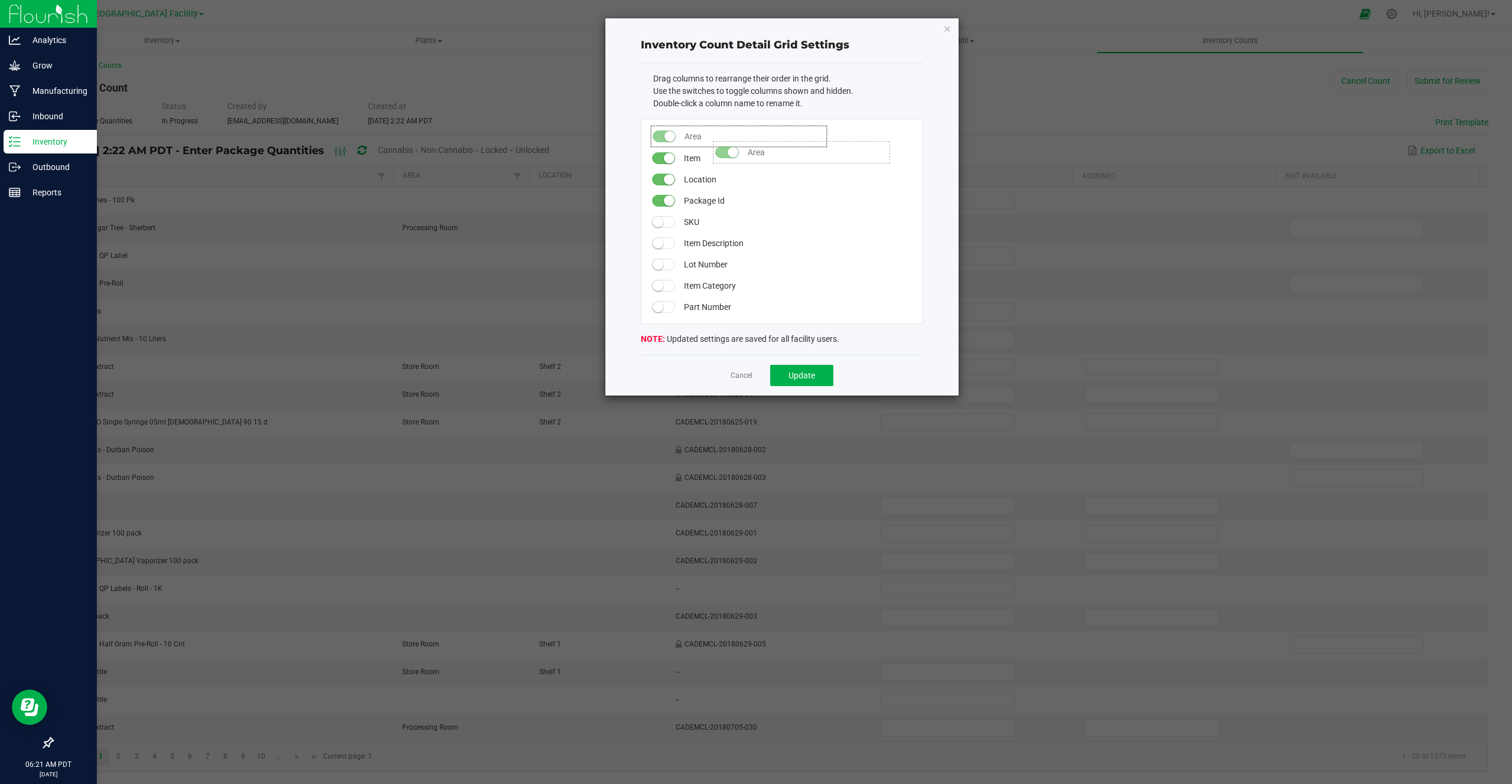
drag, startPoint x: 707, startPoint y: 161, endPoint x: 707, endPoint y: 135, distance: 26.0
click at [665, 180] on small at bounding box center [669, 178] width 11 height 11
click at [790, 368] on button "Update" at bounding box center [802, 374] width 63 height 21
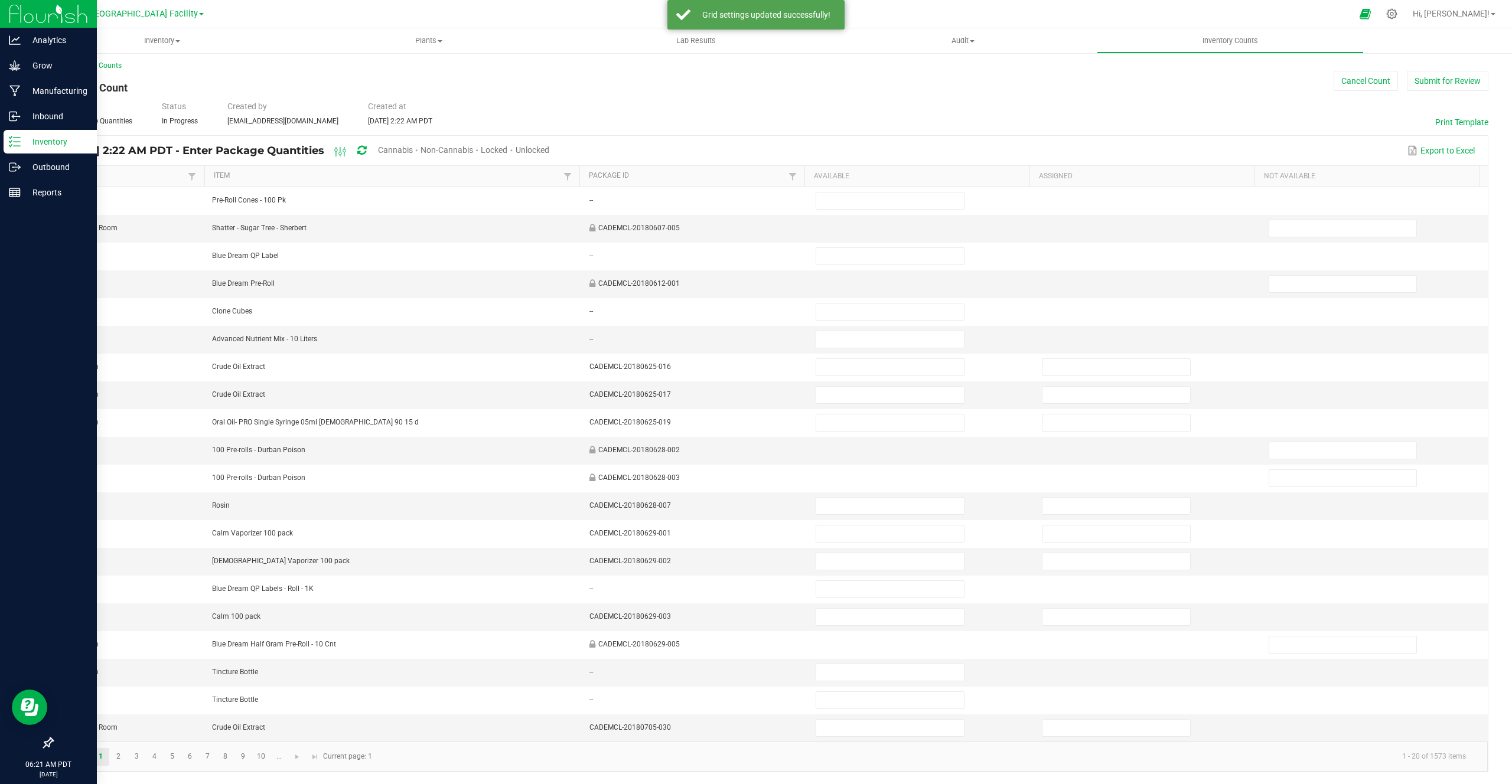
scroll to position [0, 0]
click at [188, 178] on span at bounding box center [192, 180] width 9 height 9
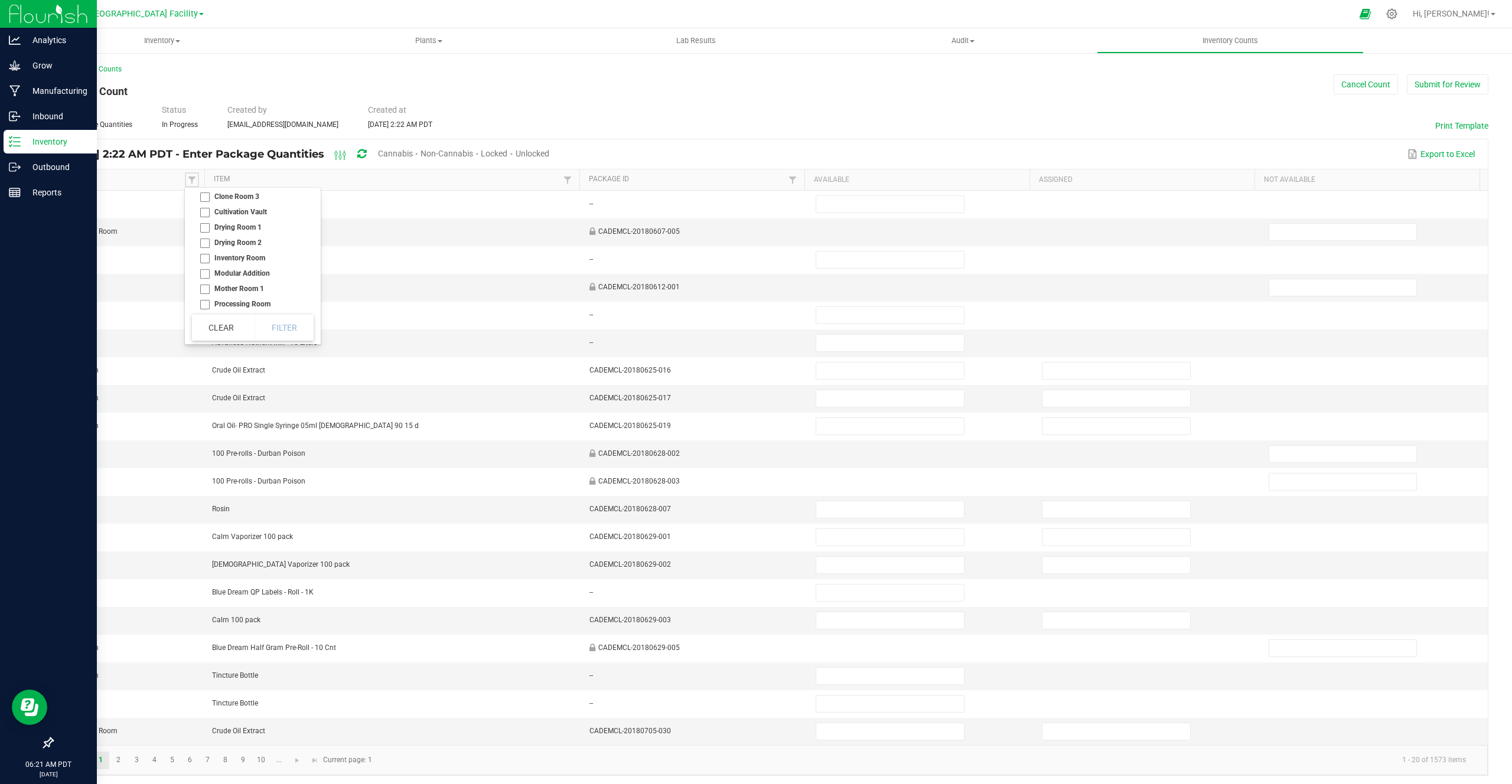
scroll to position [84, 0]
click at [223, 240] on li "Inventory Room" at bounding box center [249, 236] width 114 height 15
checkbox Room "true"
click at [291, 331] on button "Filter" at bounding box center [284, 328] width 59 height 26
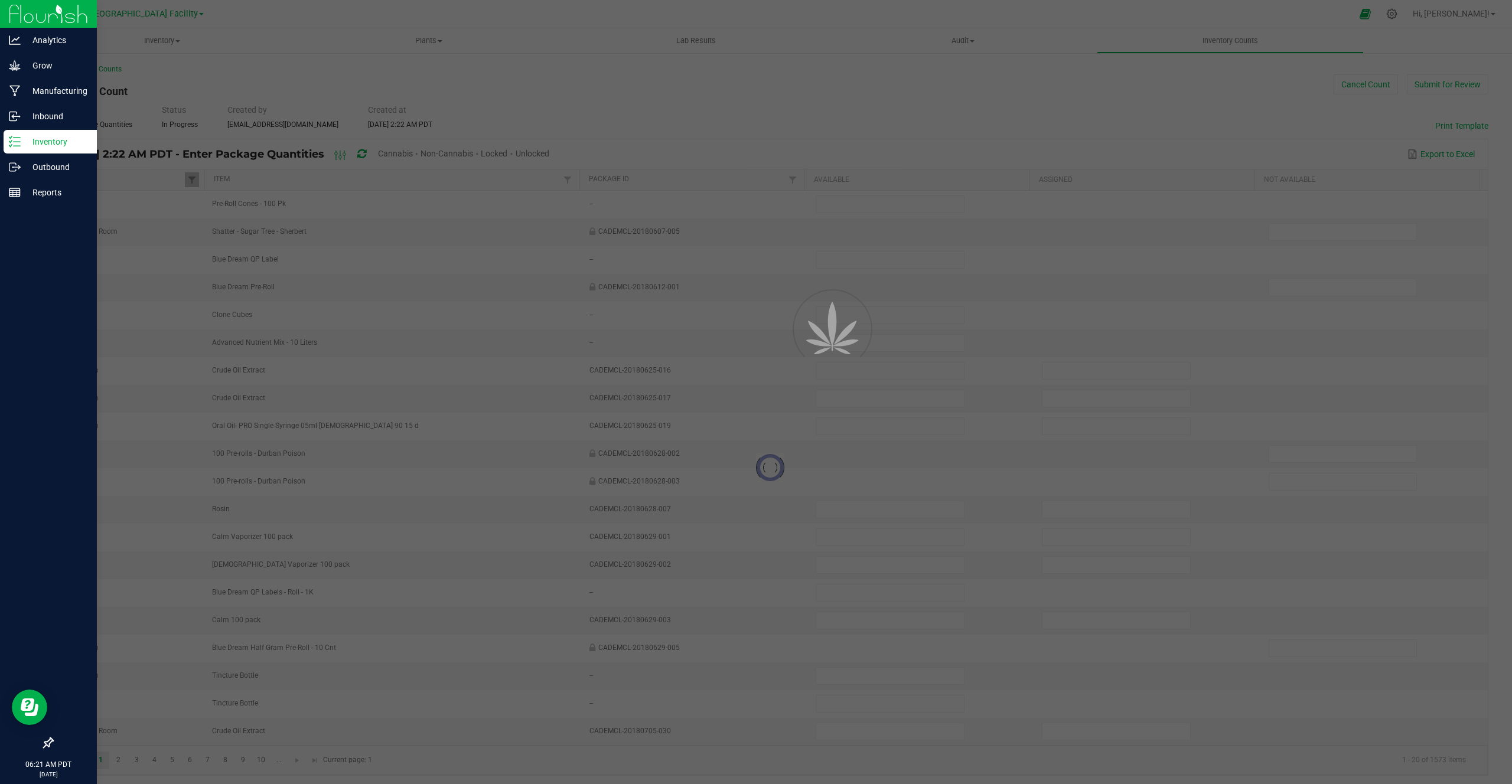
type input "10"
type input "0"
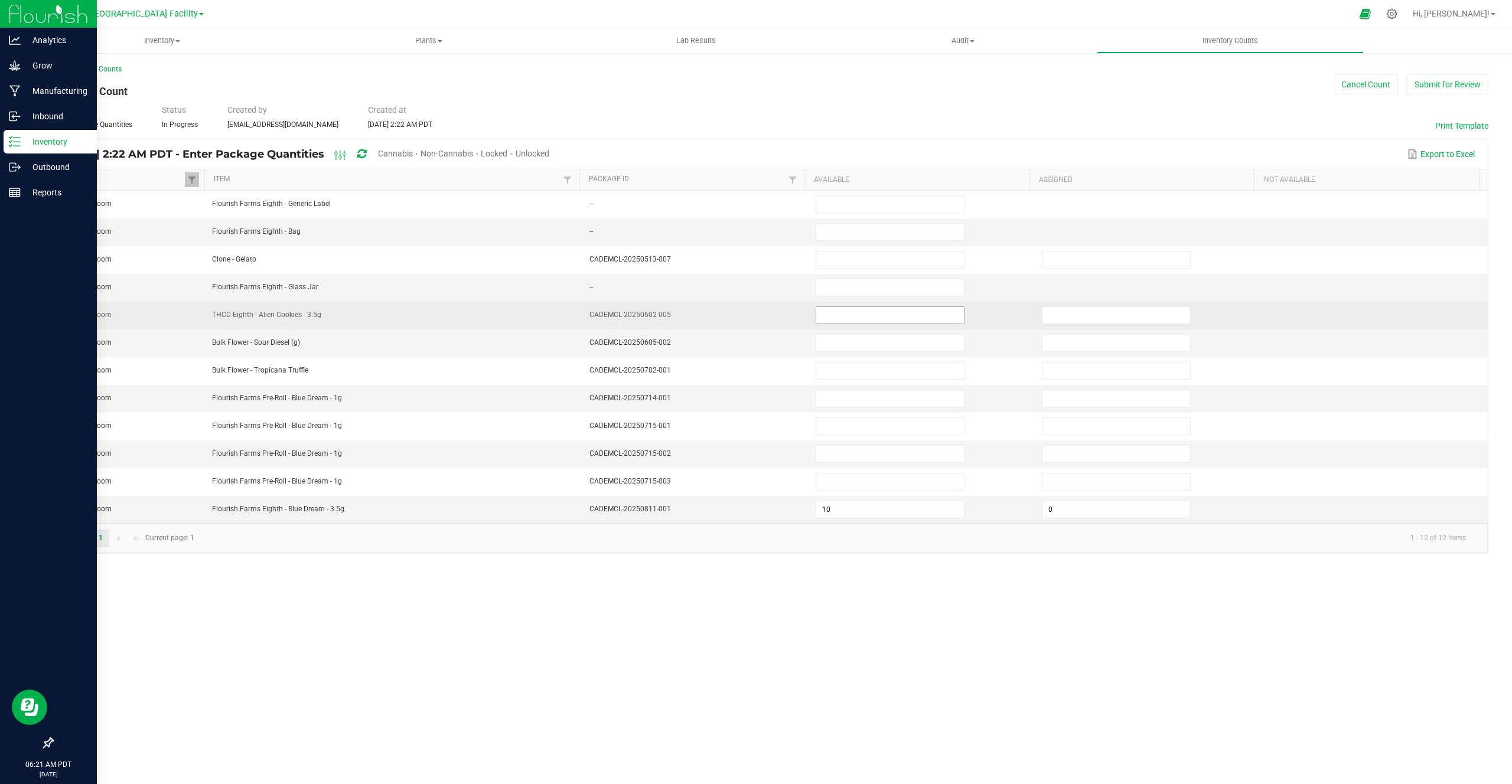
click at [849, 316] on input at bounding box center [890, 315] width 147 height 16
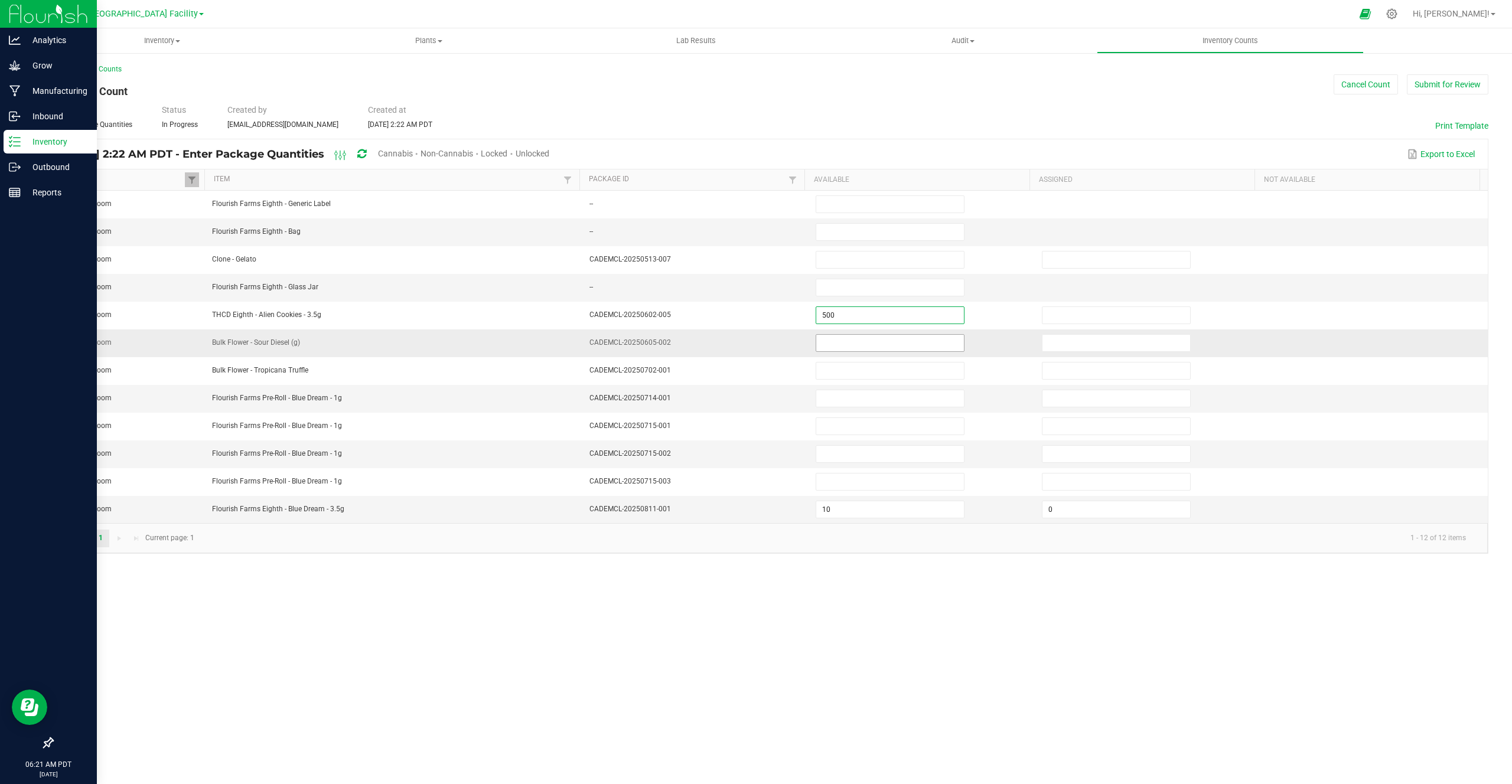
type input "500"
click at [850, 350] on input at bounding box center [890, 343] width 147 height 16
type input "200.0000"
click at [851, 399] on input at bounding box center [890, 398] width 147 height 16
click at [836, 507] on input "10" at bounding box center [890, 509] width 147 height 16
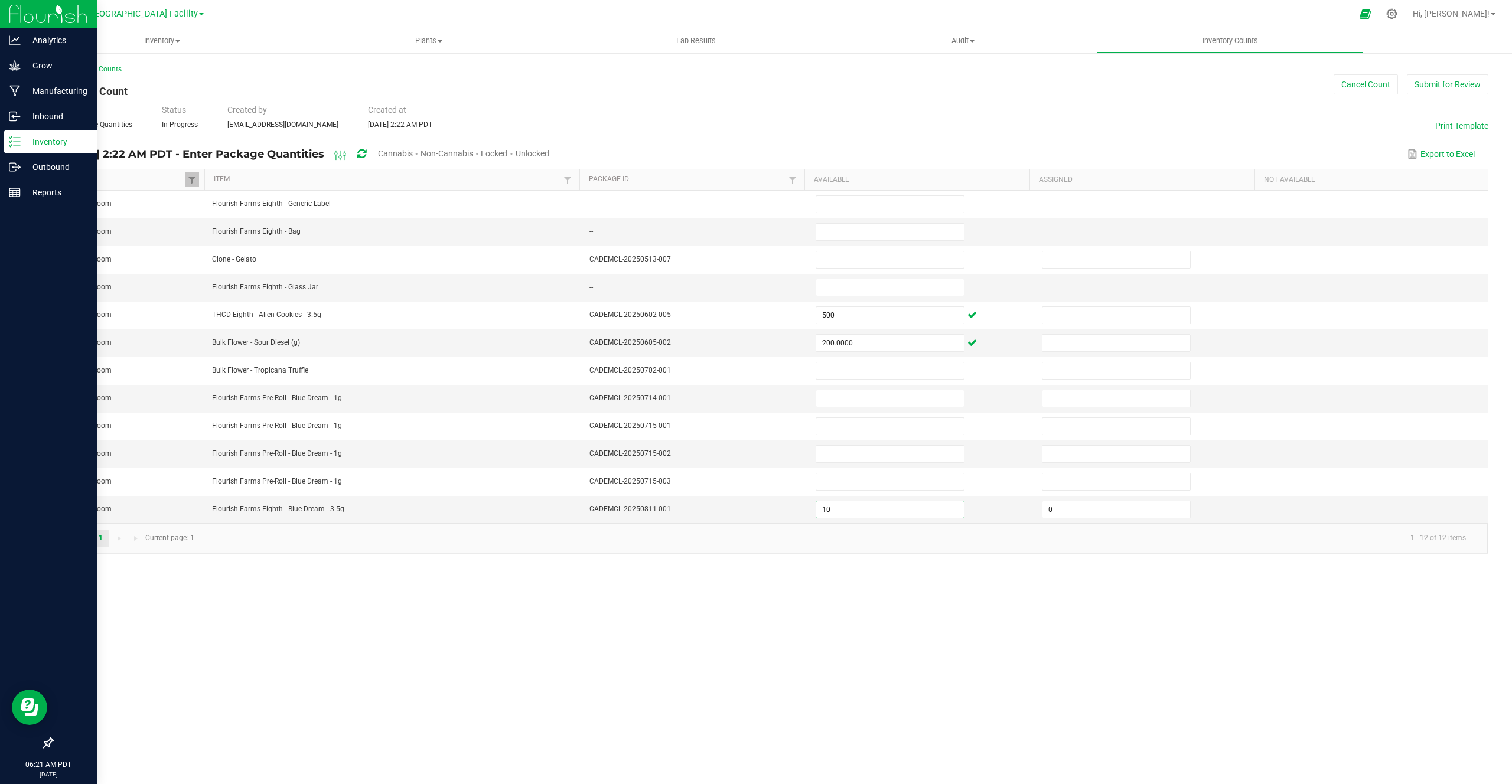
click at [899, 538] on kendo-pager-info "1 - 12 of 12 items" at bounding box center [838, 539] width 1274 height 20
click at [1423, 84] on button "Submit for Review" at bounding box center [1448, 84] width 82 height 20
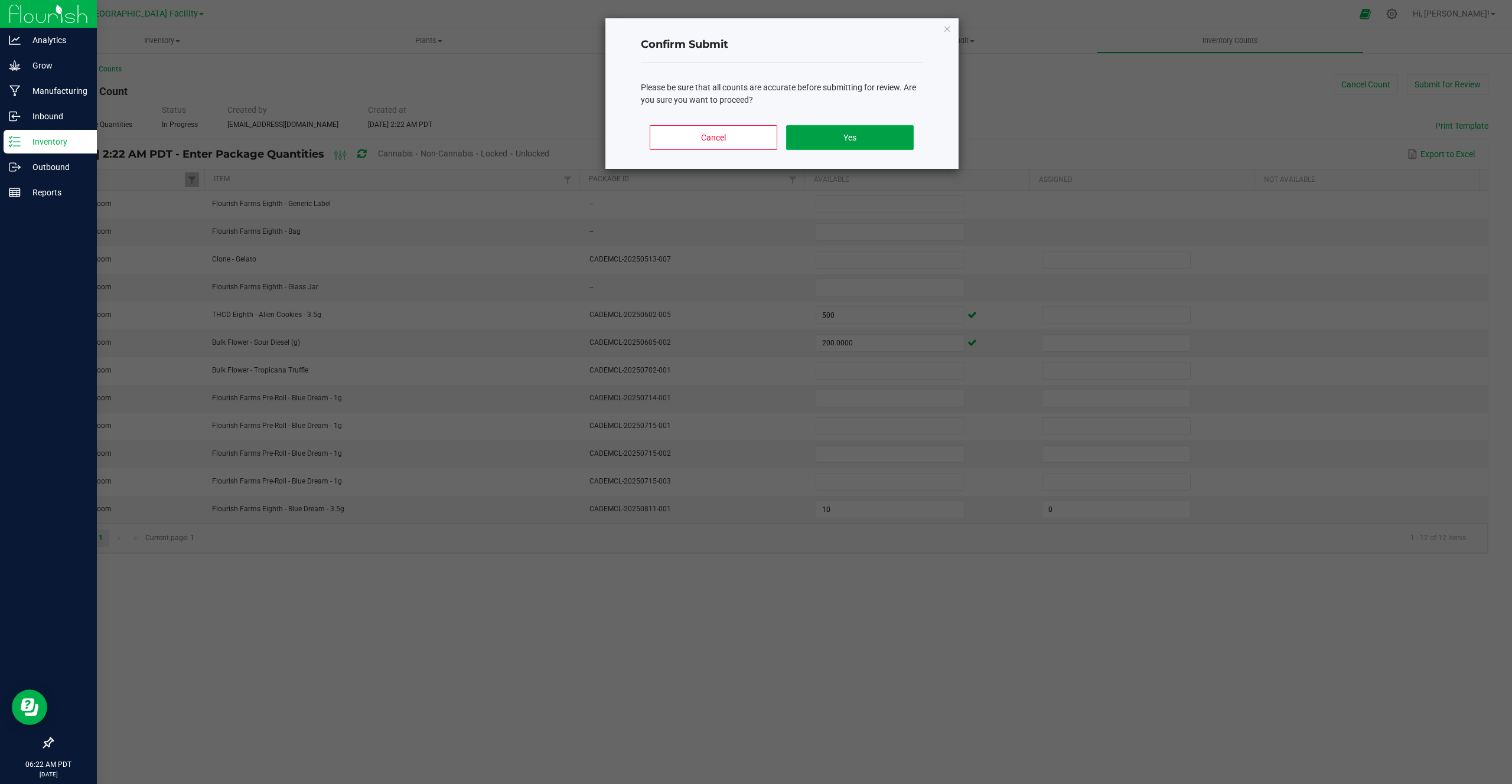
click at [853, 140] on button "Yes" at bounding box center [849, 137] width 127 height 25
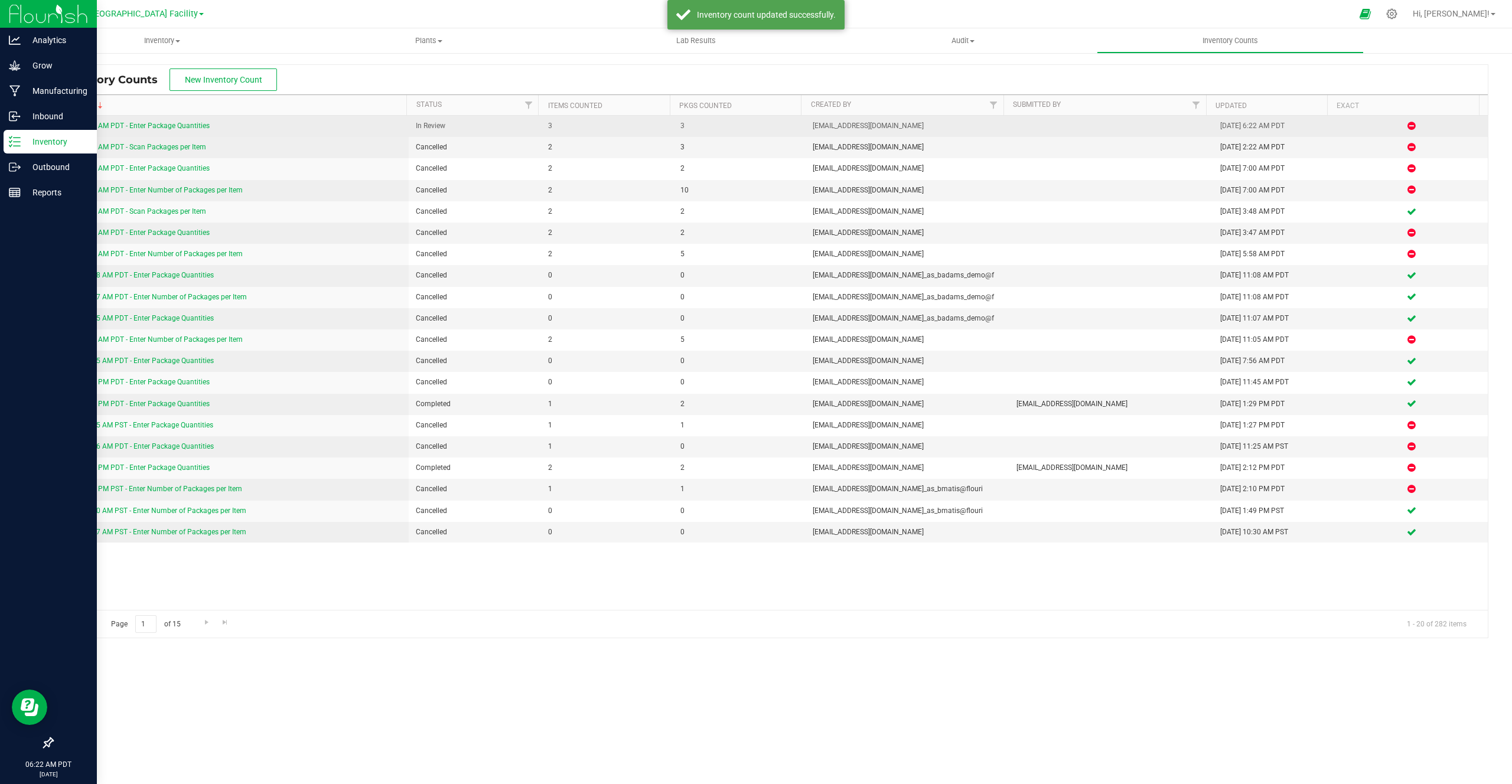
click at [164, 127] on link "8/14/25 2:22 AM PDT - Enter Package Quantities" at bounding box center [135, 126] width 150 height 9
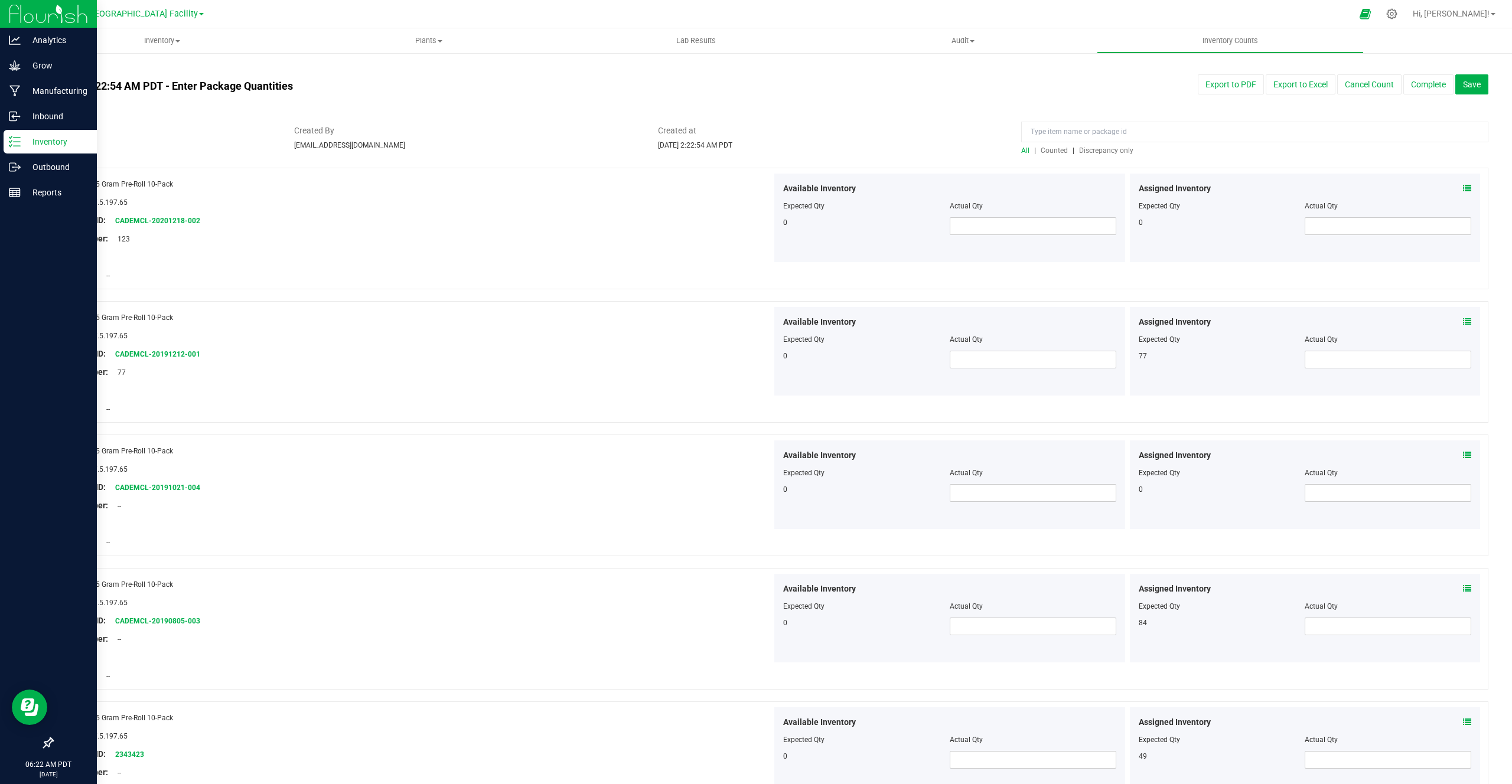
click at [1044, 149] on span "Counted" at bounding box center [1054, 151] width 27 height 9
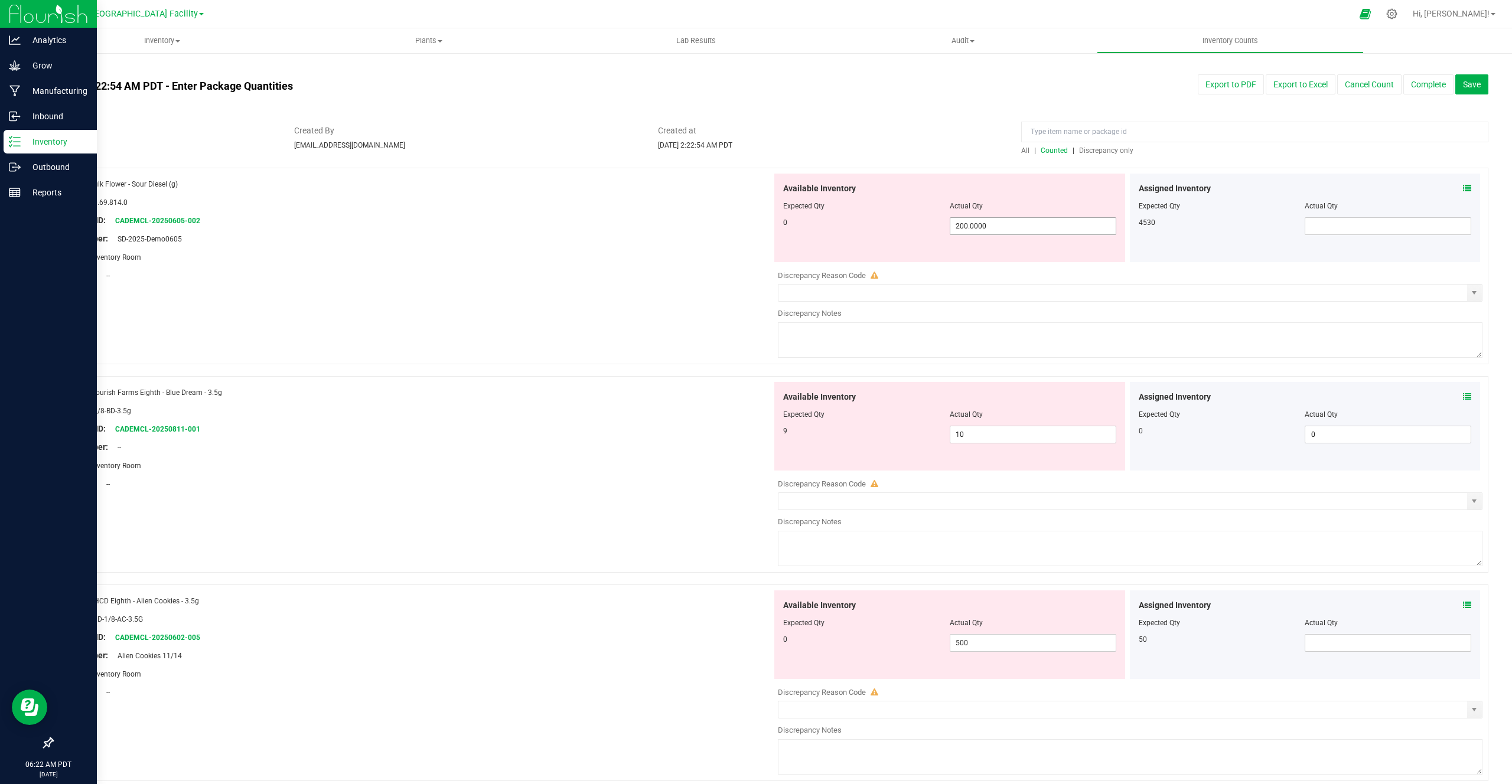
click at [992, 228] on span "200.0000 200" at bounding box center [1033, 226] width 166 height 18
type input "0"
type input "0.0000"
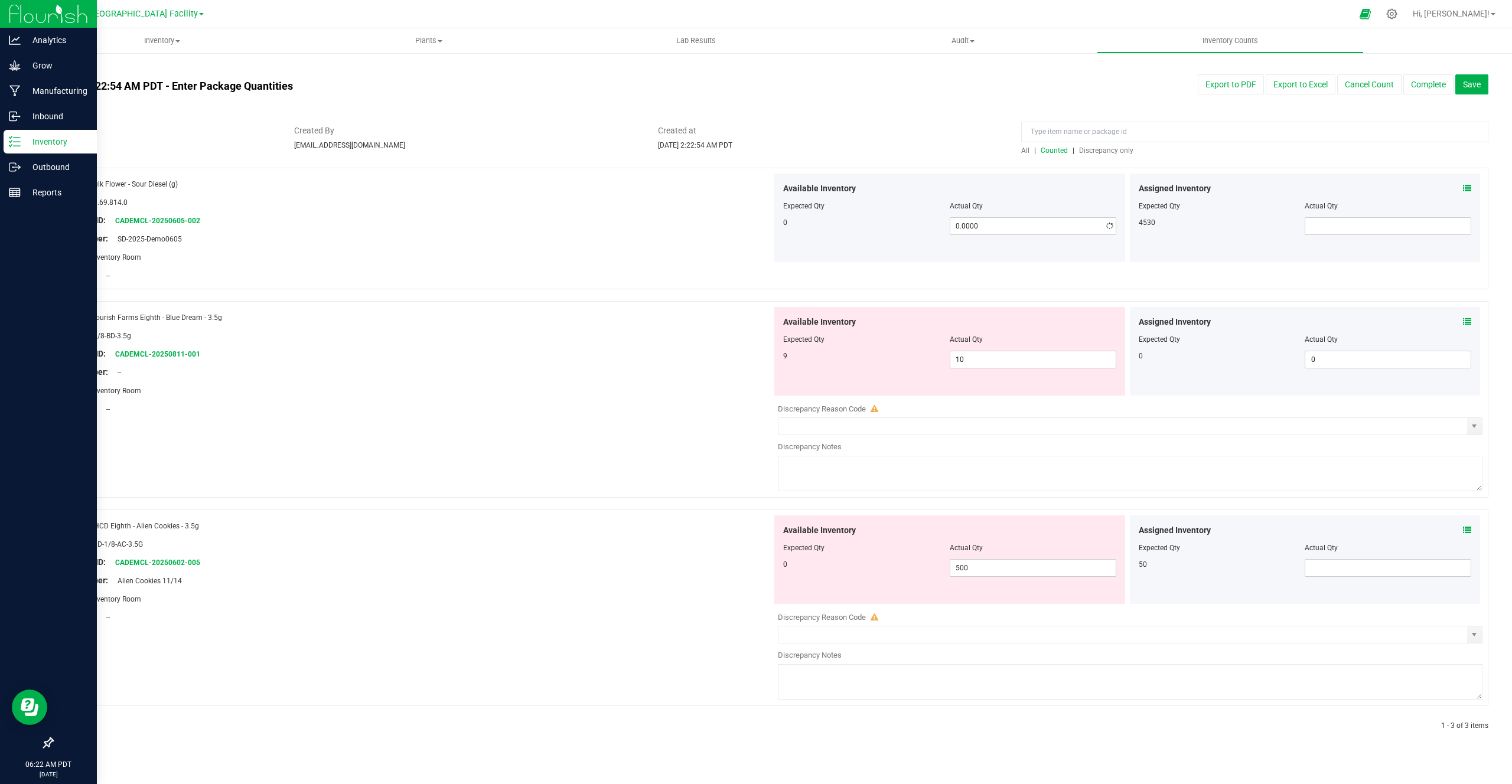
click at [988, 262] on div "Available Inventory Expected Qty Actual Qty 0 0.0000 0" at bounding box center [949, 218] width 351 height 89
click at [937, 428] on input "text" at bounding box center [1122, 426] width 689 height 16
click at [1483, 429] on div "Name: Flourish Farms Eighth - Blue Dream - 3.5g SKU: FF-1/8-BD-3.5g Package ID:…" at bounding box center [770, 399] width 1437 height 197
click at [1474, 428] on span "select" at bounding box center [1474, 426] width 9 height 9
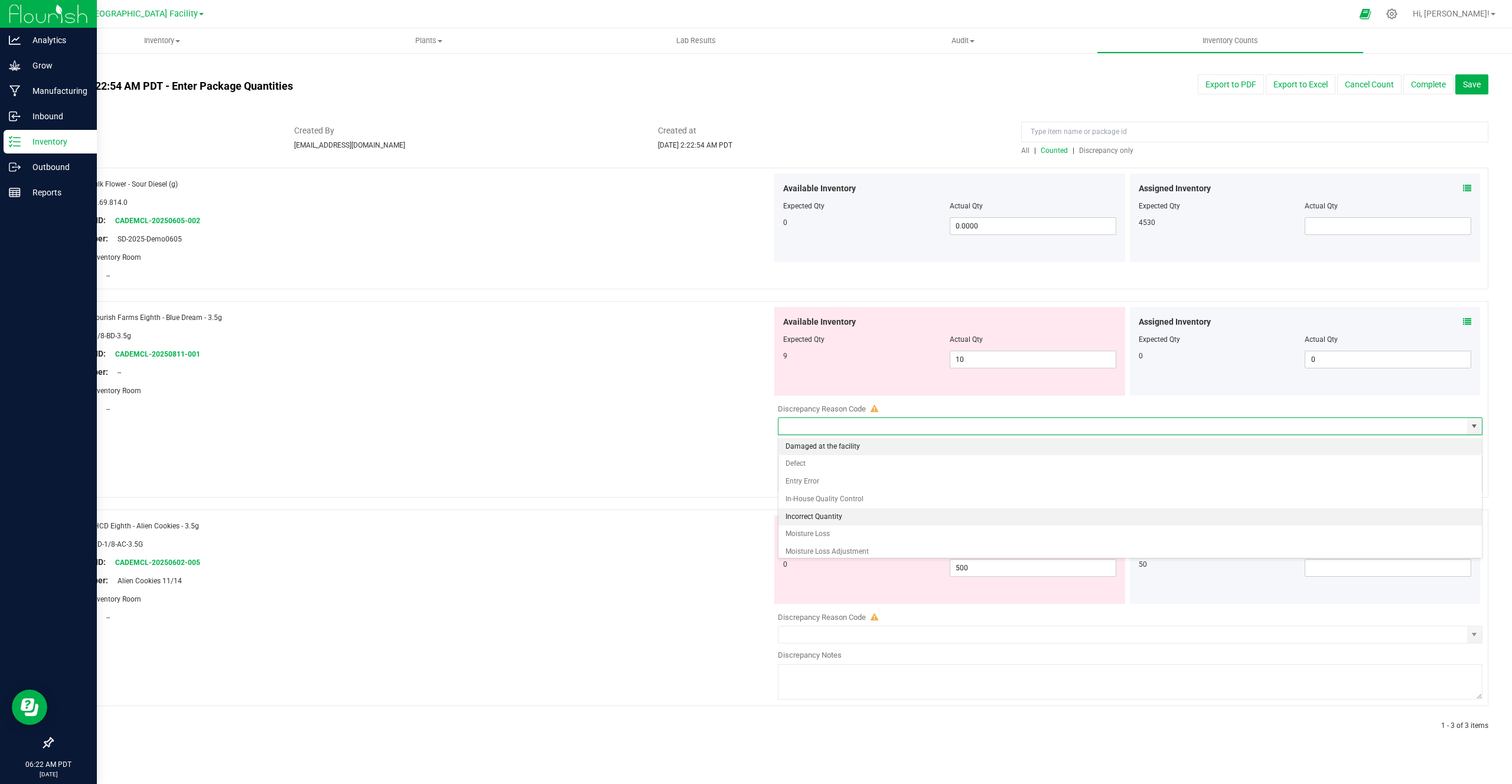
click at [828, 518] on li "Incorrect Quantity" at bounding box center [1130, 517] width 703 height 18
type input "Incorrect Quantity"
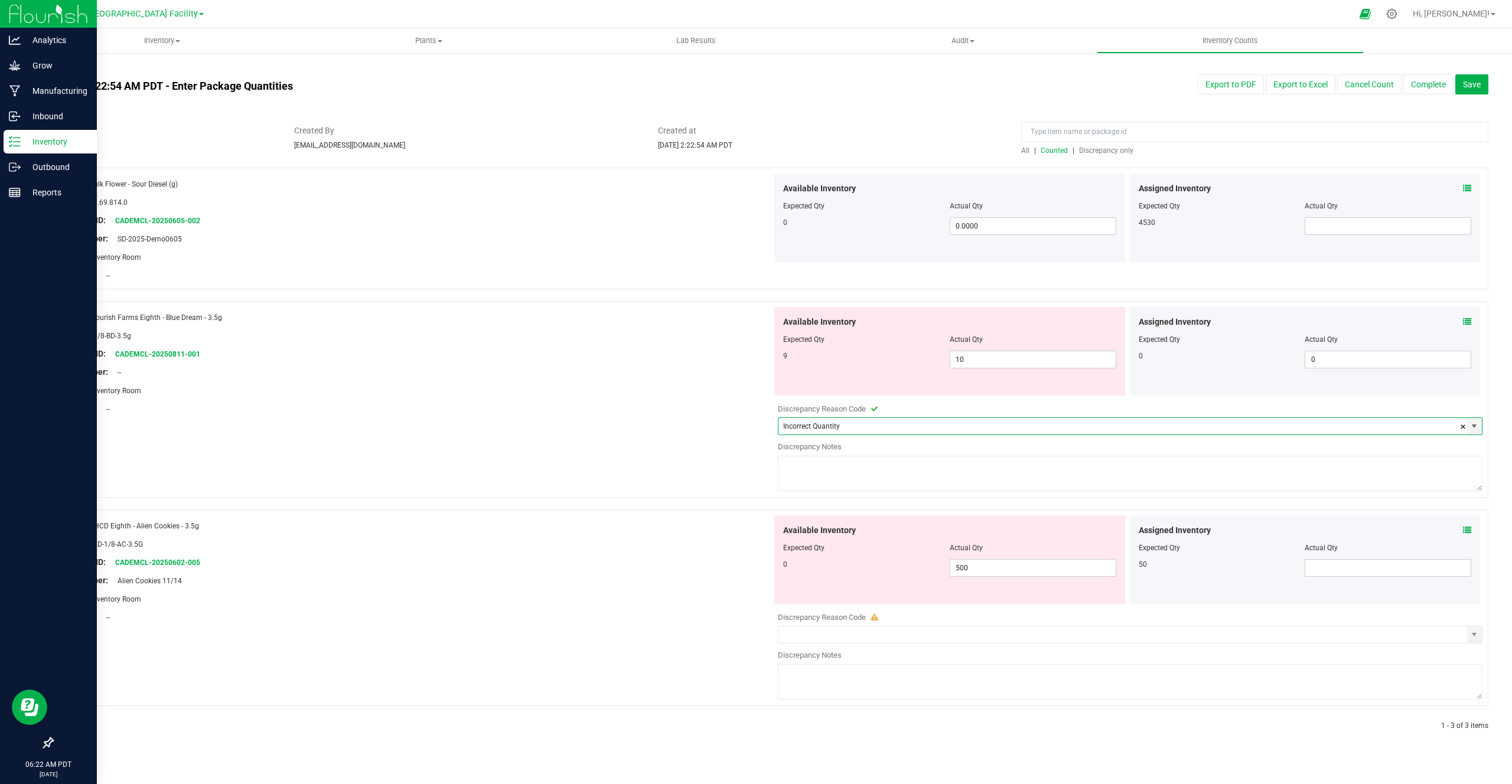
click at [847, 472] on textarea at bounding box center [1130, 474] width 705 height 36
click at [997, 570] on span "500 500" at bounding box center [1033, 568] width 166 height 18
click at [997, 570] on input "500" at bounding box center [1033, 568] width 165 height 16
type input "0"
click at [1047, 571] on input "0" at bounding box center [1033, 568] width 165 height 16
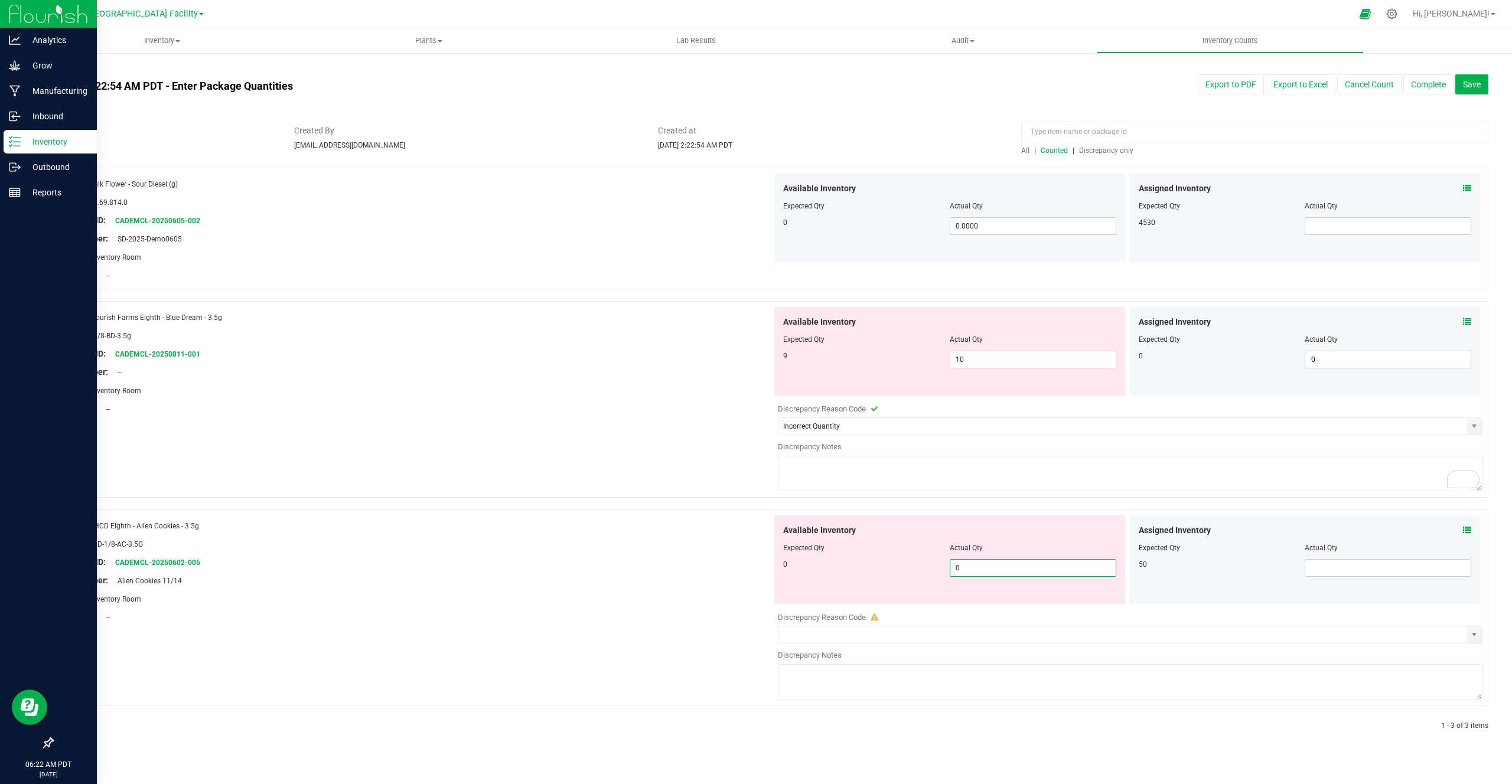
click at [1051, 585] on div "Available Inventory Expected Qty Actual Qty 0 500 0" at bounding box center [949, 560] width 351 height 89
type input "0"
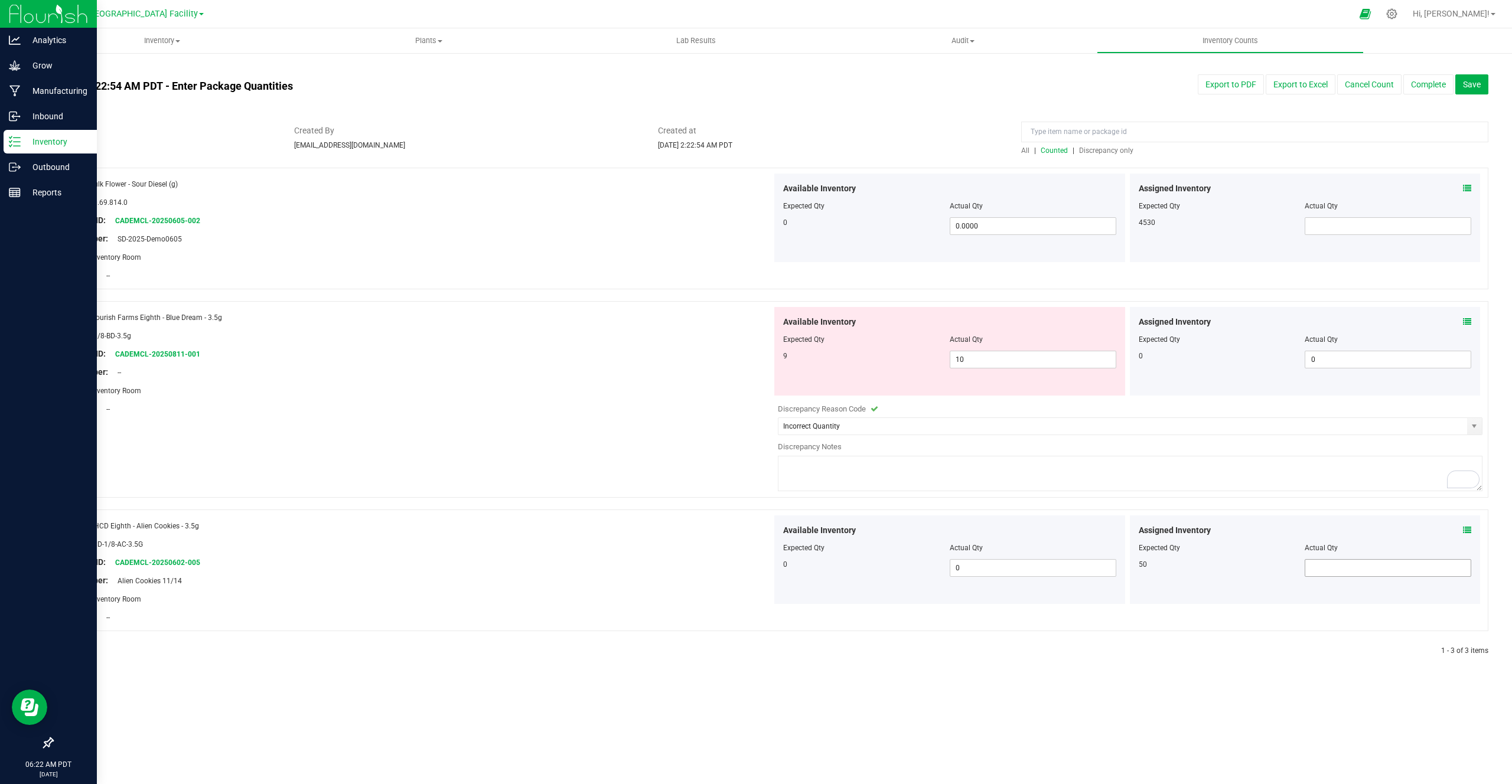
click at [1348, 565] on span at bounding box center [1388, 568] width 166 height 18
click at [1025, 149] on span "All" at bounding box center [1025, 151] width 9 height 9
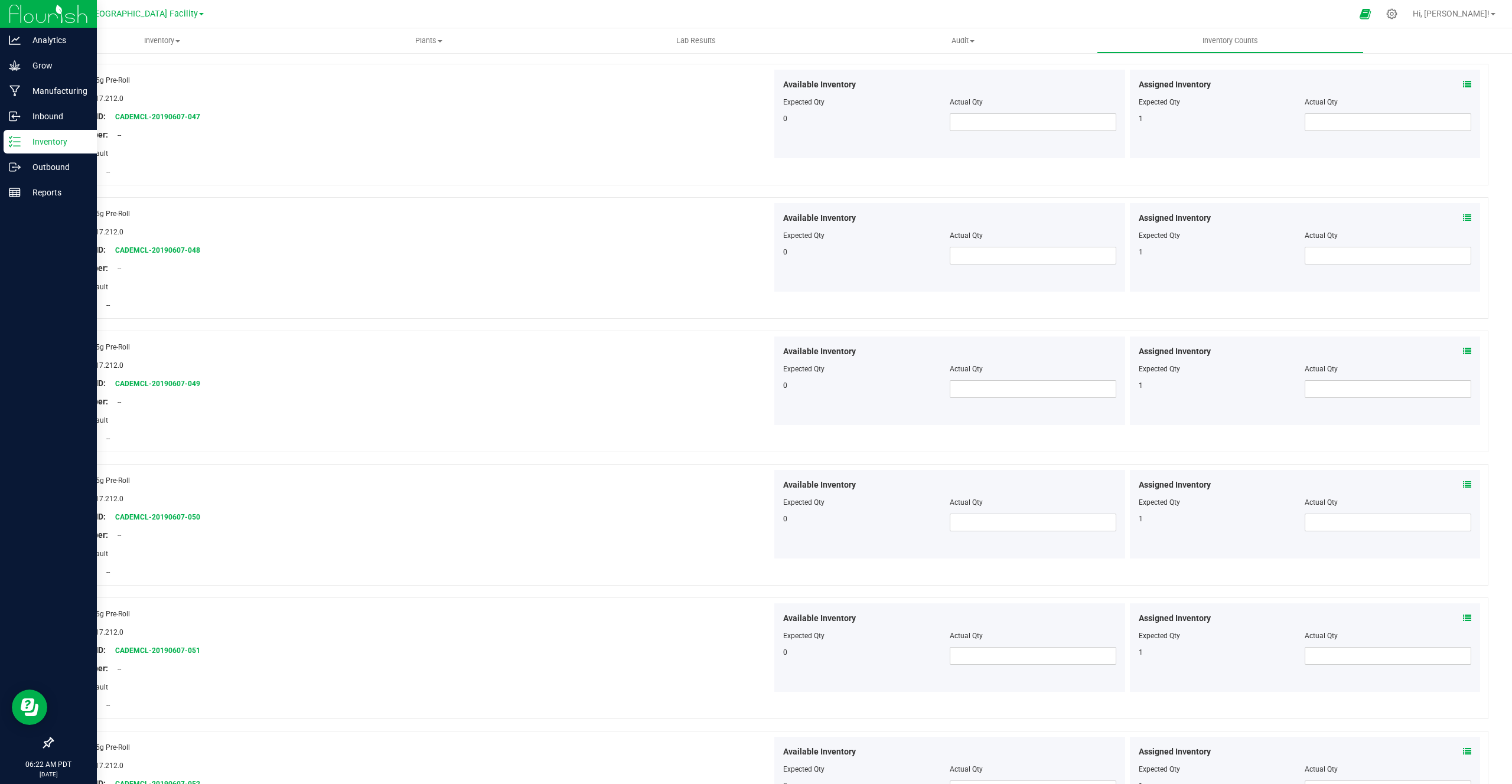
scroll to position [2093, 0]
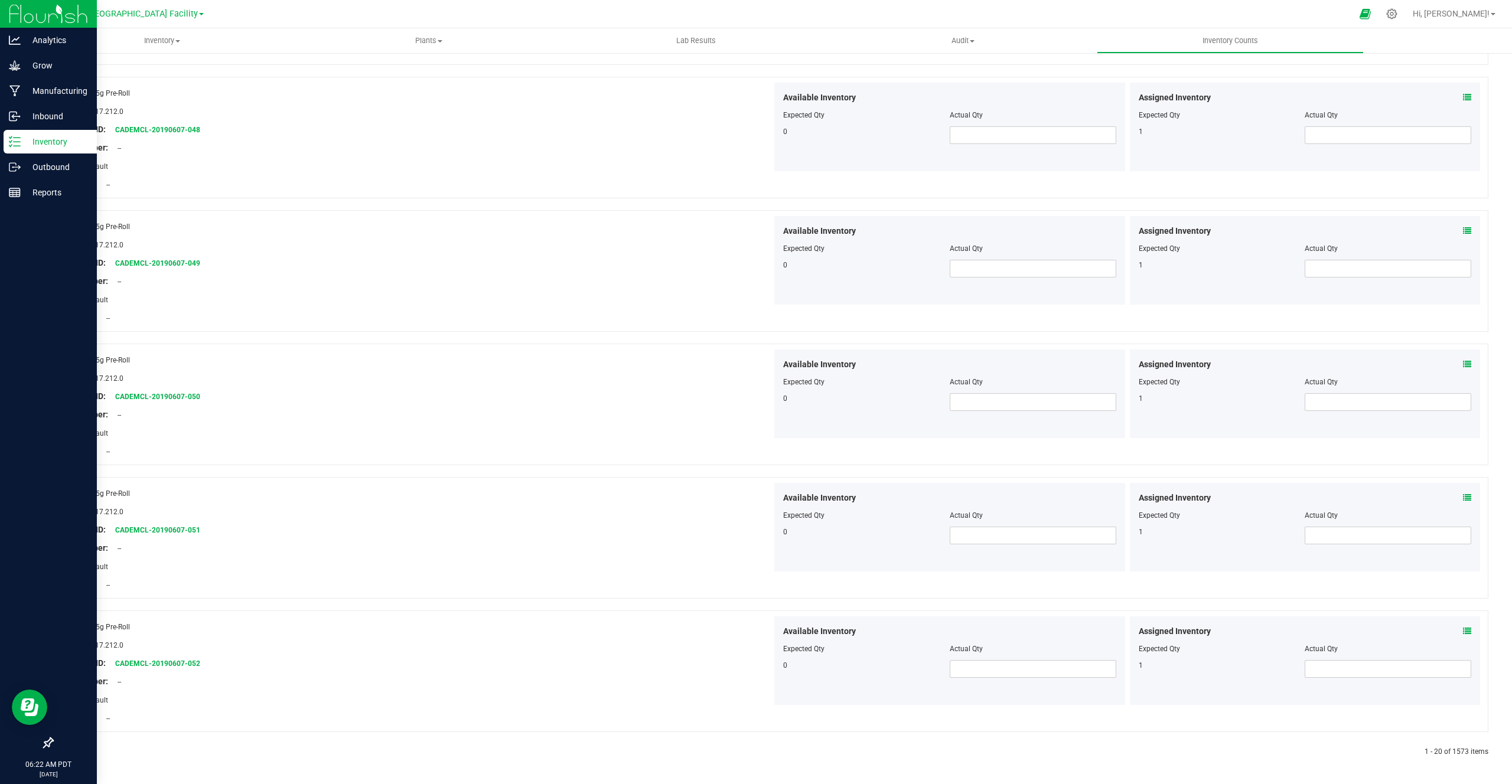
click at [78, 755] on div at bounding box center [411, 752] width 718 height 11
click at [80, 753] on icon at bounding box center [80, 752] width 3 height 7
click at [95, 751] on div at bounding box center [411, 752] width 718 height 11
click at [80, 750] on icon at bounding box center [80, 752] width 3 height 7
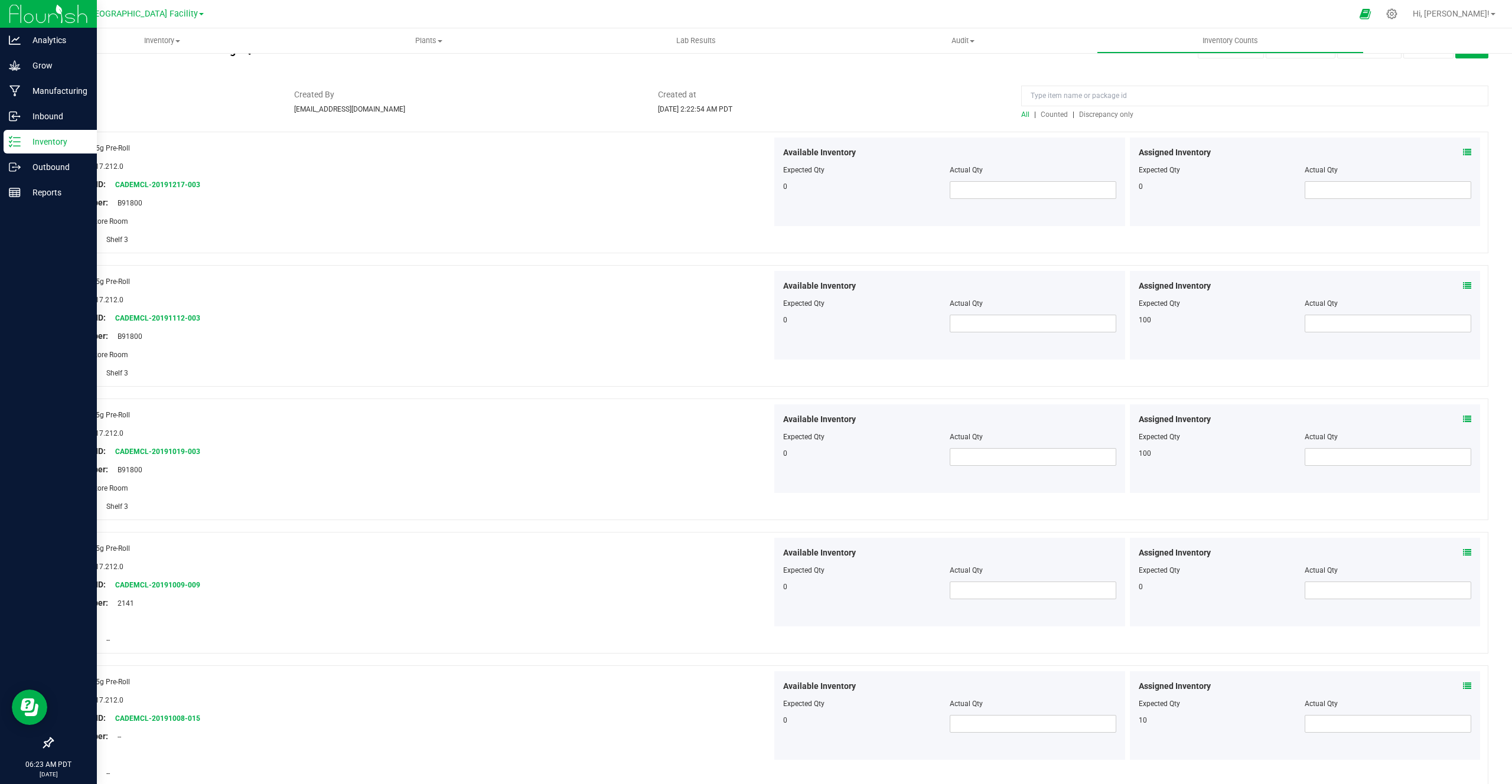
scroll to position [0, 0]
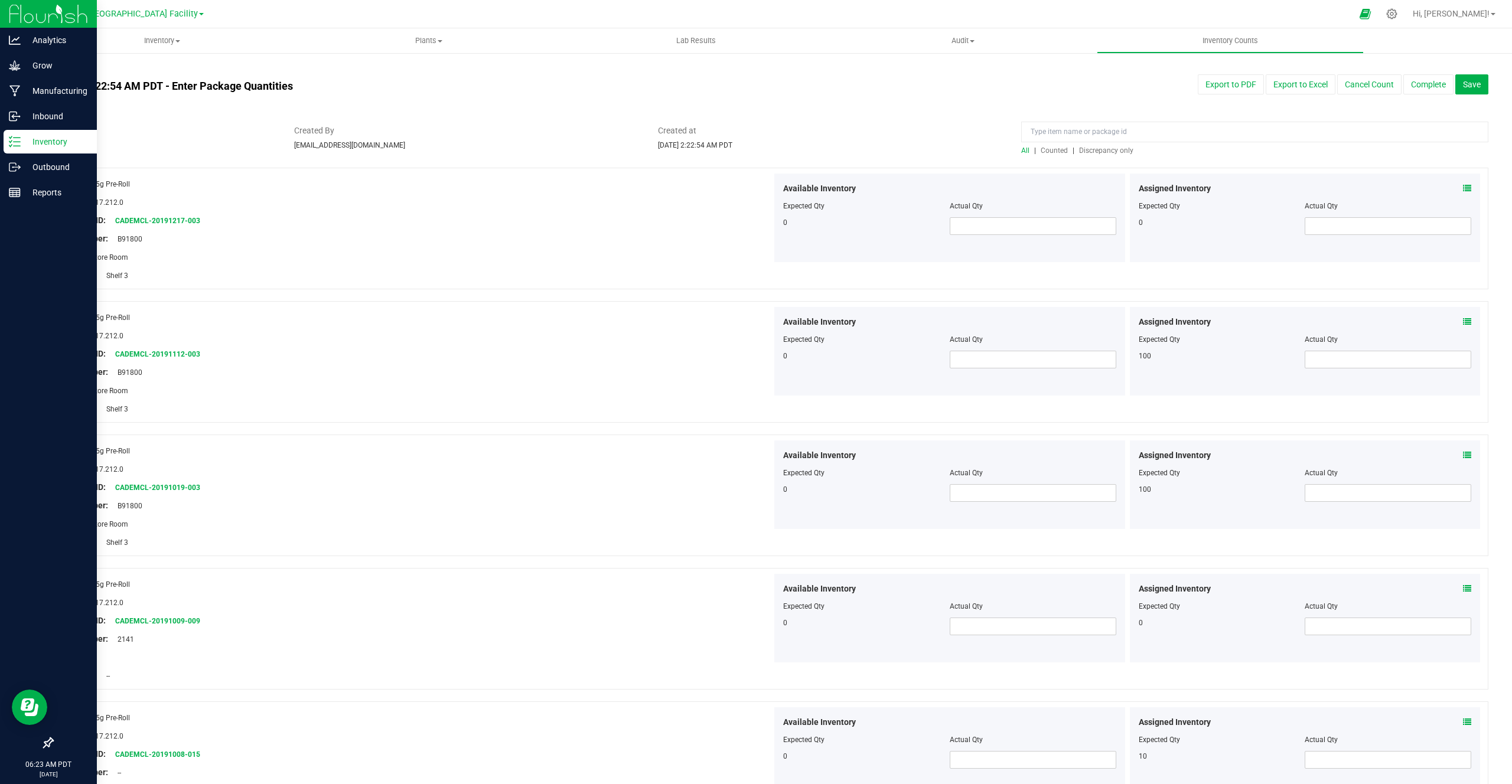
click at [1061, 153] on span "Counted" at bounding box center [1054, 151] width 27 height 9
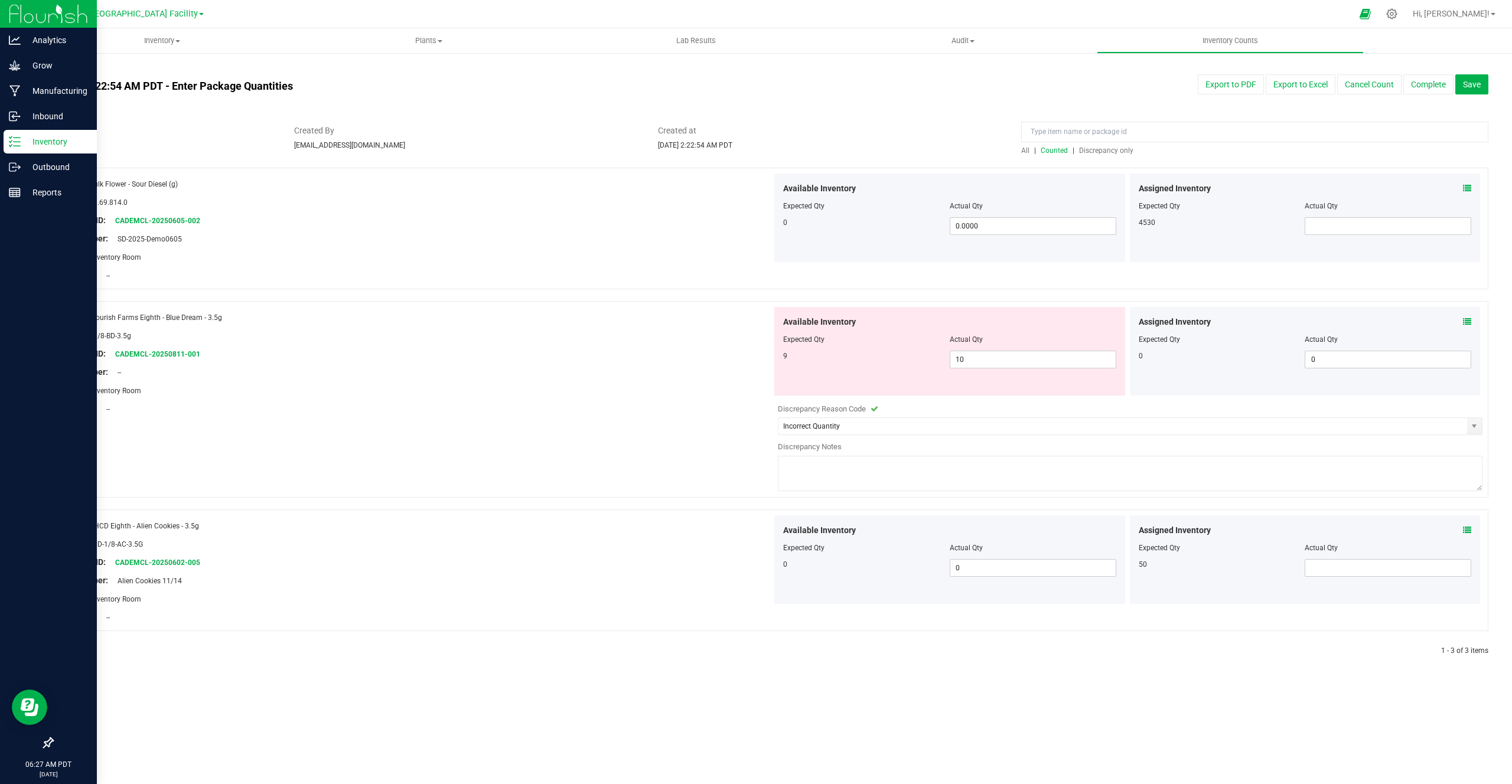
drag, startPoint x: 1009, startPoint y: 451, endPoint x: 857, endPoint y: 344, distance: 185.9
click at [857, 349] on div "Available Inventory Expected Qty Actual Qty 9 10 10" at bounding box center [1127, 401] width 711 height 187
click at [907, 424] on input "Incorrect Quantity" at bounding box center [1122, 426] width 689 height 16
click at [826, 410] on span "Discrepancy Reason Code" at bounding box center [822, 408] width 88 height 9
click at [825, 410] on span "Discrepancy Reason Code" at bounding box center [822, 408] width 88 height 9
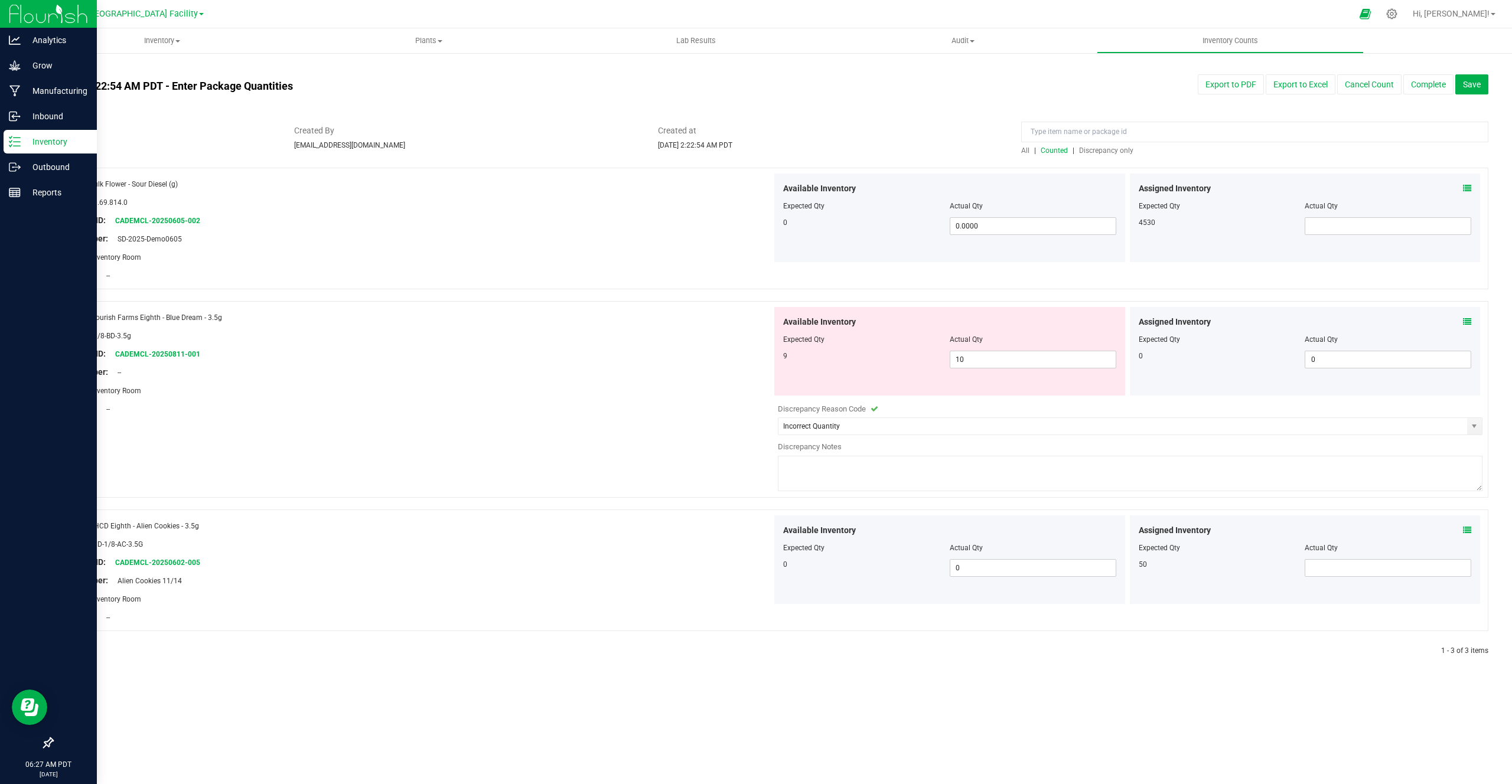
click at [809, 412] on span "Discrepancy Reason Code" at bounding box center [822, 408] width 88 height 9
drag, startPoint x: 773, startPoint y: 412, endPoint x: 876, endPoint y: 404, distance: 103.3
click at [876, 404] on div "Available Inventory Expected Qty Actual Qty 9 10 10" at bounding box center [1127, 401] width 711 height 187
click at [1096, 149] on span "Discrepancy only" at bounding box center [1106, 151] width 55 height 9
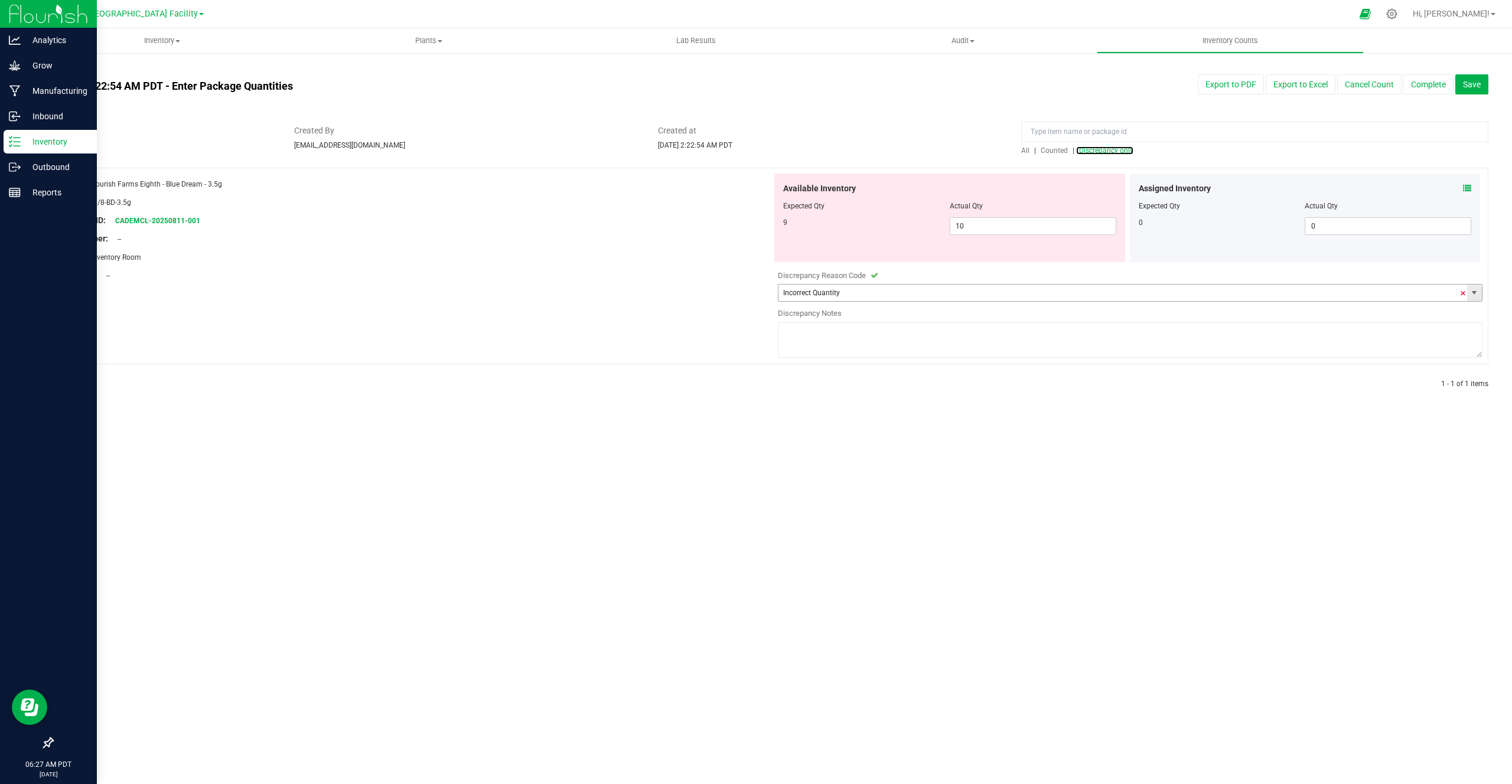
click at [1462, 293] on span at bounding box center [1463, 293] width 7 height 18
click at [1136, 254] on div "Assigned Inventory Expected Qty Actual Qty 0 0 0" at bounding box center [1305, 218] width 351 height 89
click at [1432, 80] on button "Complete" at bounding box center [1428, 84] width 50 height 20
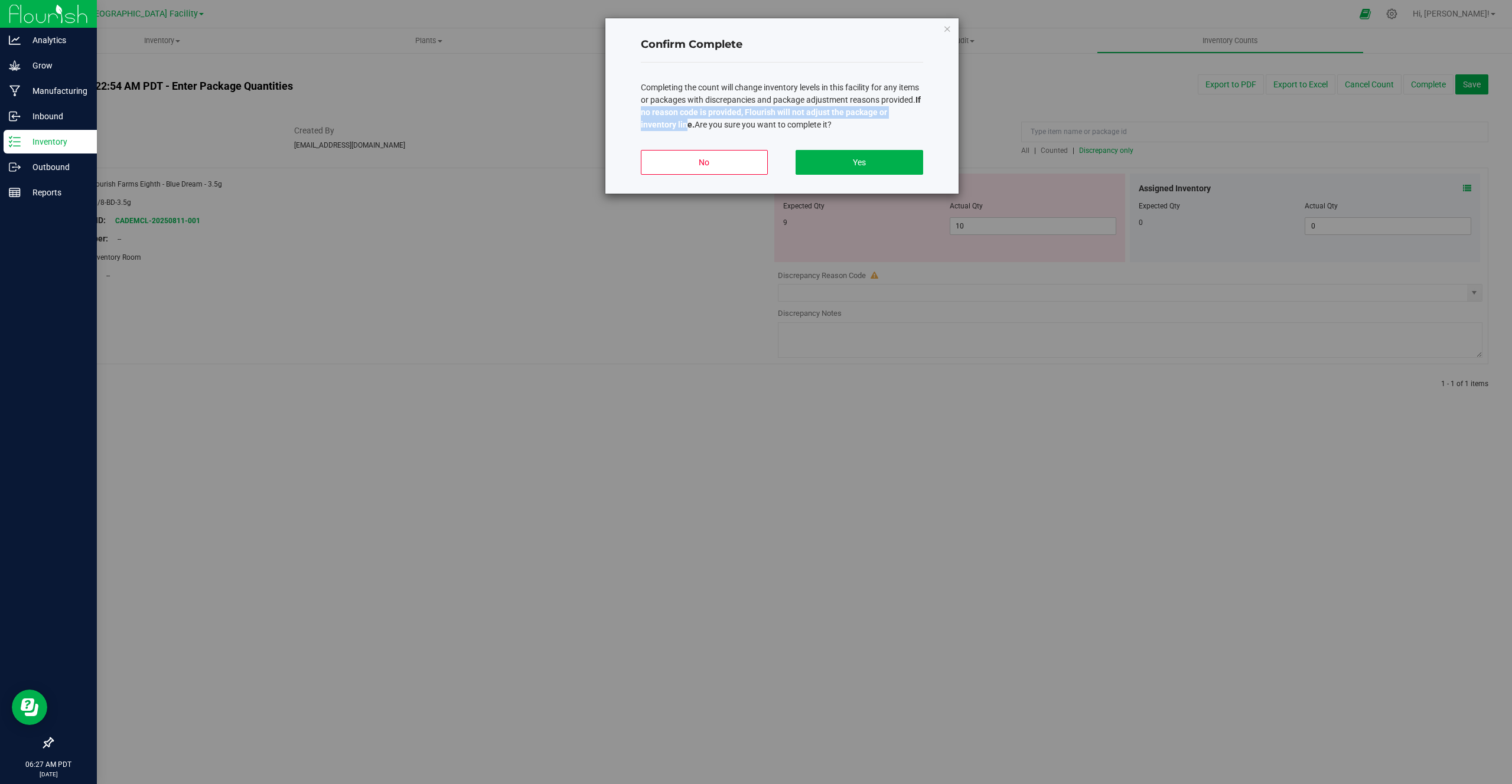
drag, startPoint x: 648, startPoint y: 115, endPoint x: 686, endPoint y: 128, distance: 40.2
click at [686, 128] on b "If no reason code is provided, Flourish will not adjust the package or inventor…" at bounding box center [781, 112] width 280 height 34
click at [736, 126] on span "Completing the count will change inventory levels in this facility for any item…" at bounding box center [781, 106] width 280 height 47
click at [867, 163] on button "Yes" at bounding box center [859, 162] width 127 height 25
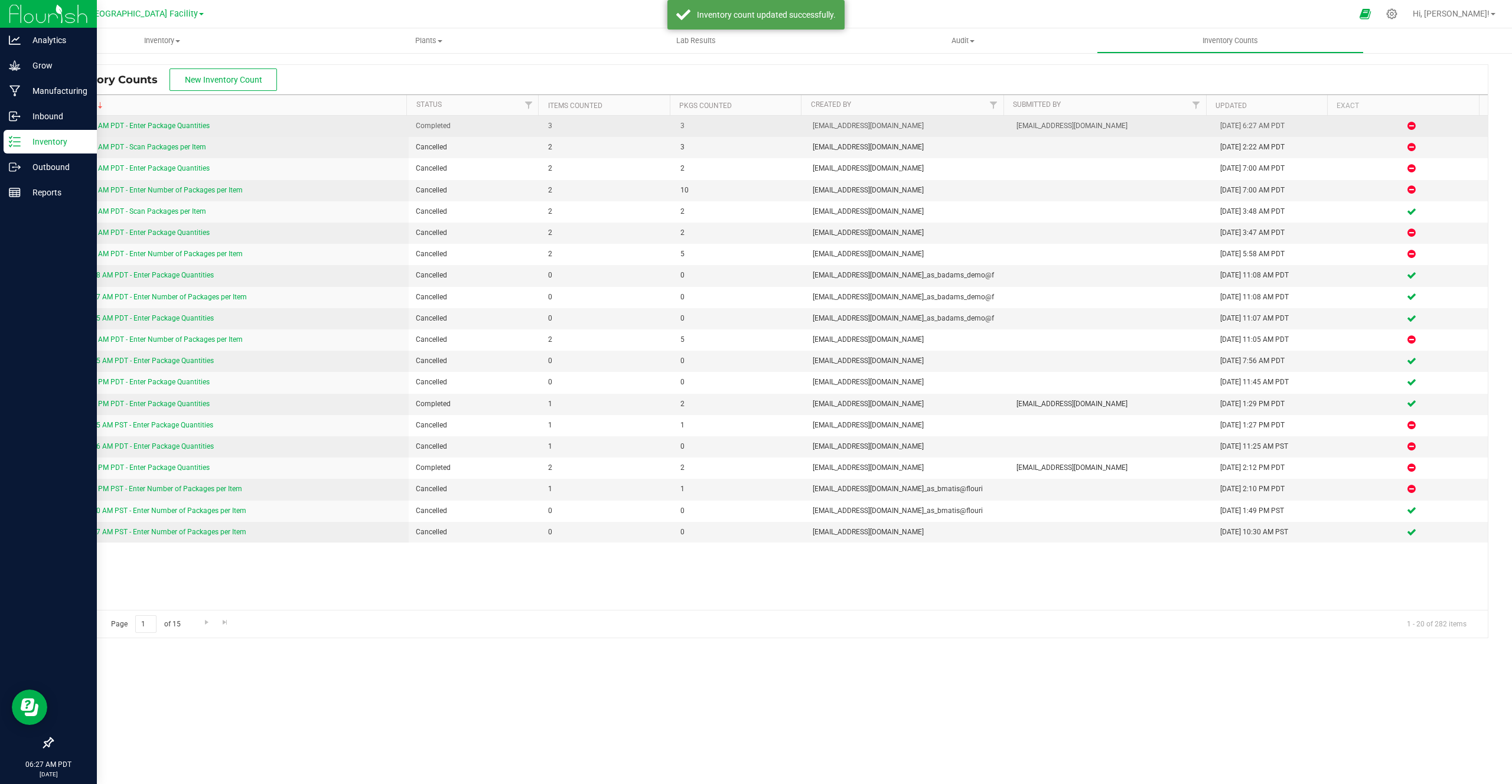
click at [159, 127] on link "8/14/25 2:22 AM PDT - Enter Package Quantities" at bounding box center [135, 126] width 150 height 9
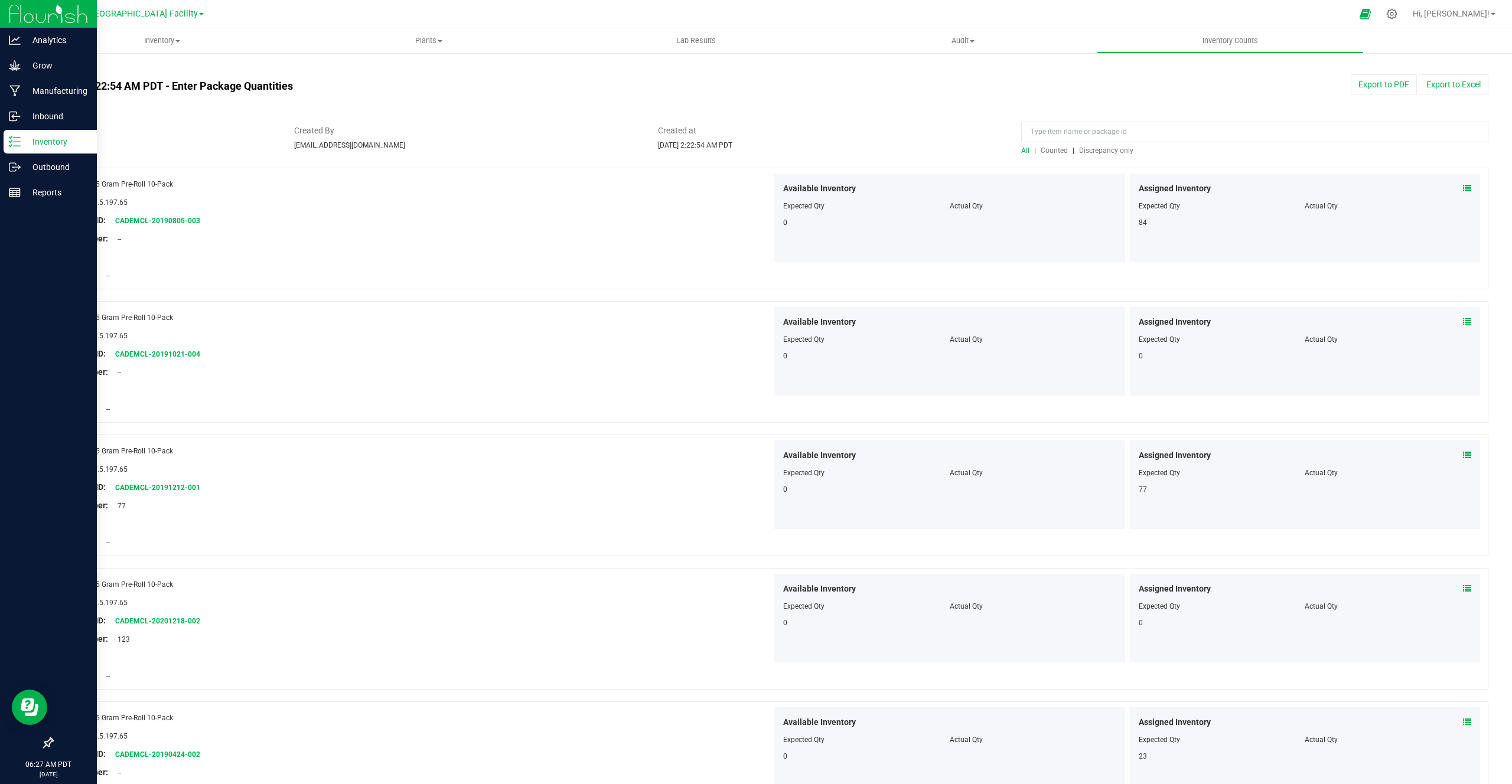
click at [1054, 153] on span "Counted" at bounding box center [1054, 151] width 27 height 9
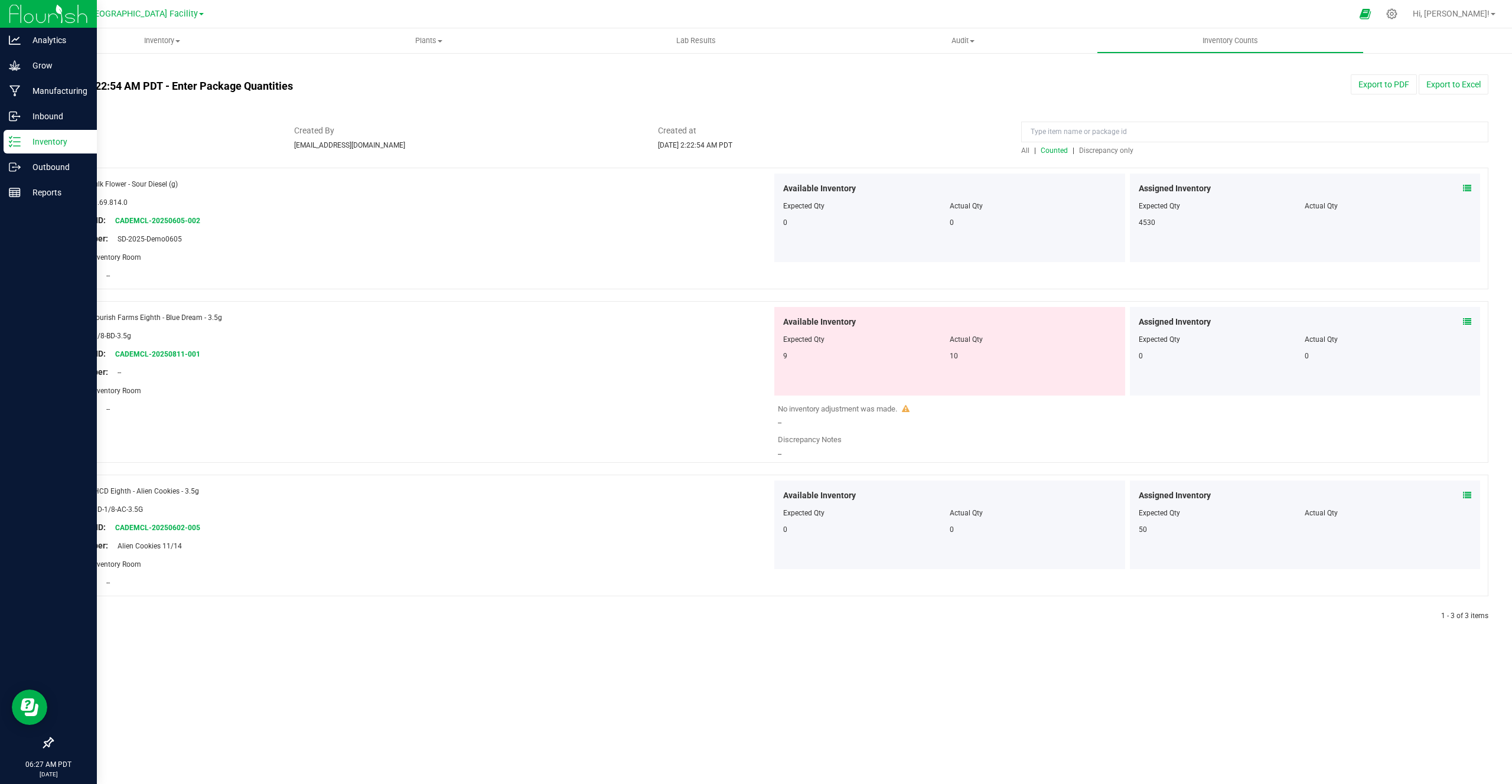
click at [1094, 150] on span "Discrepancy only" at bounding box center [1106, 151] width 55 height 9
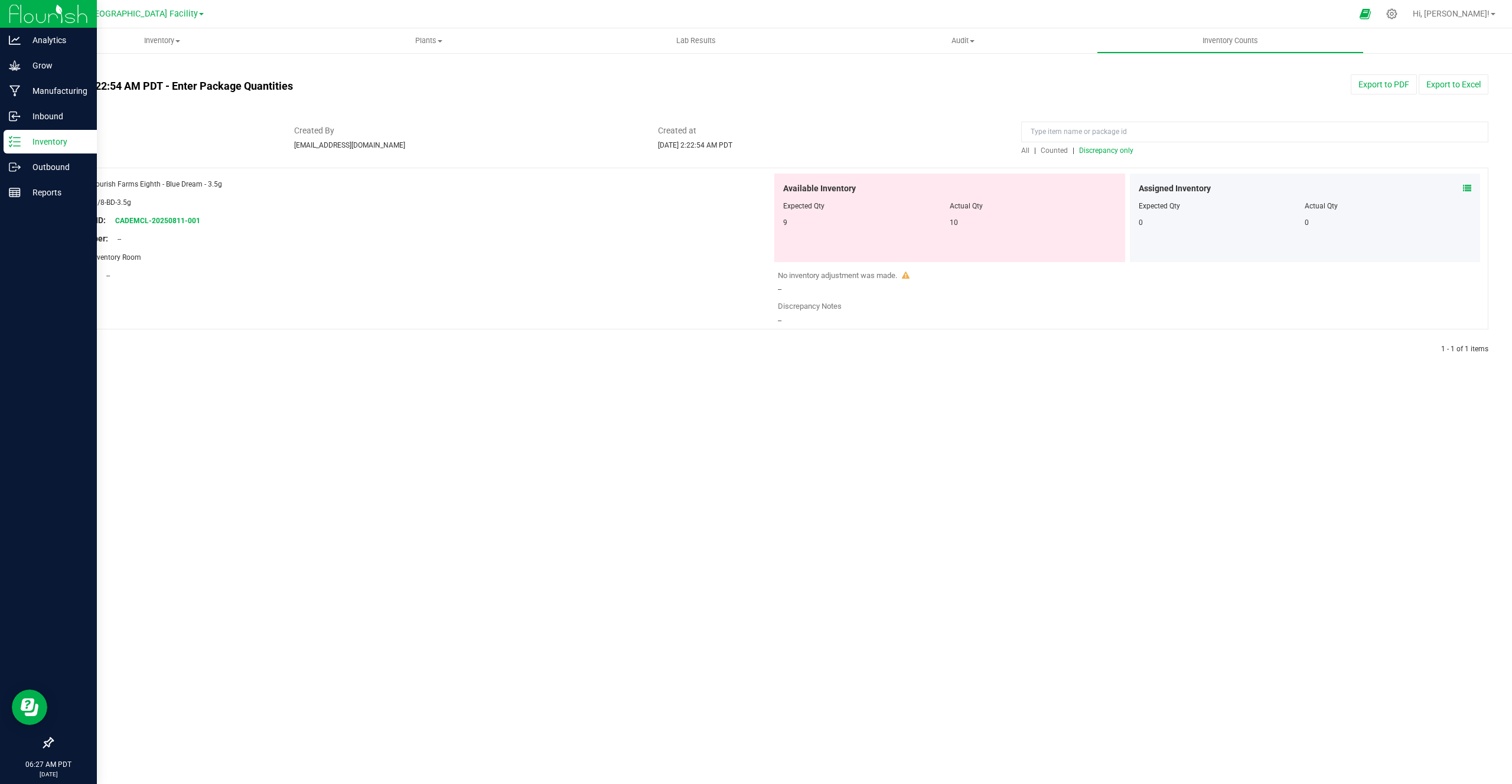
click at [1019, 150] on div "All | Counted | Discrepancy only" at bounding box center [1255, 140] width 485 height 32
click at [1024, 150] on span "All" at bounding box center [1025, 151] width 9 height 9
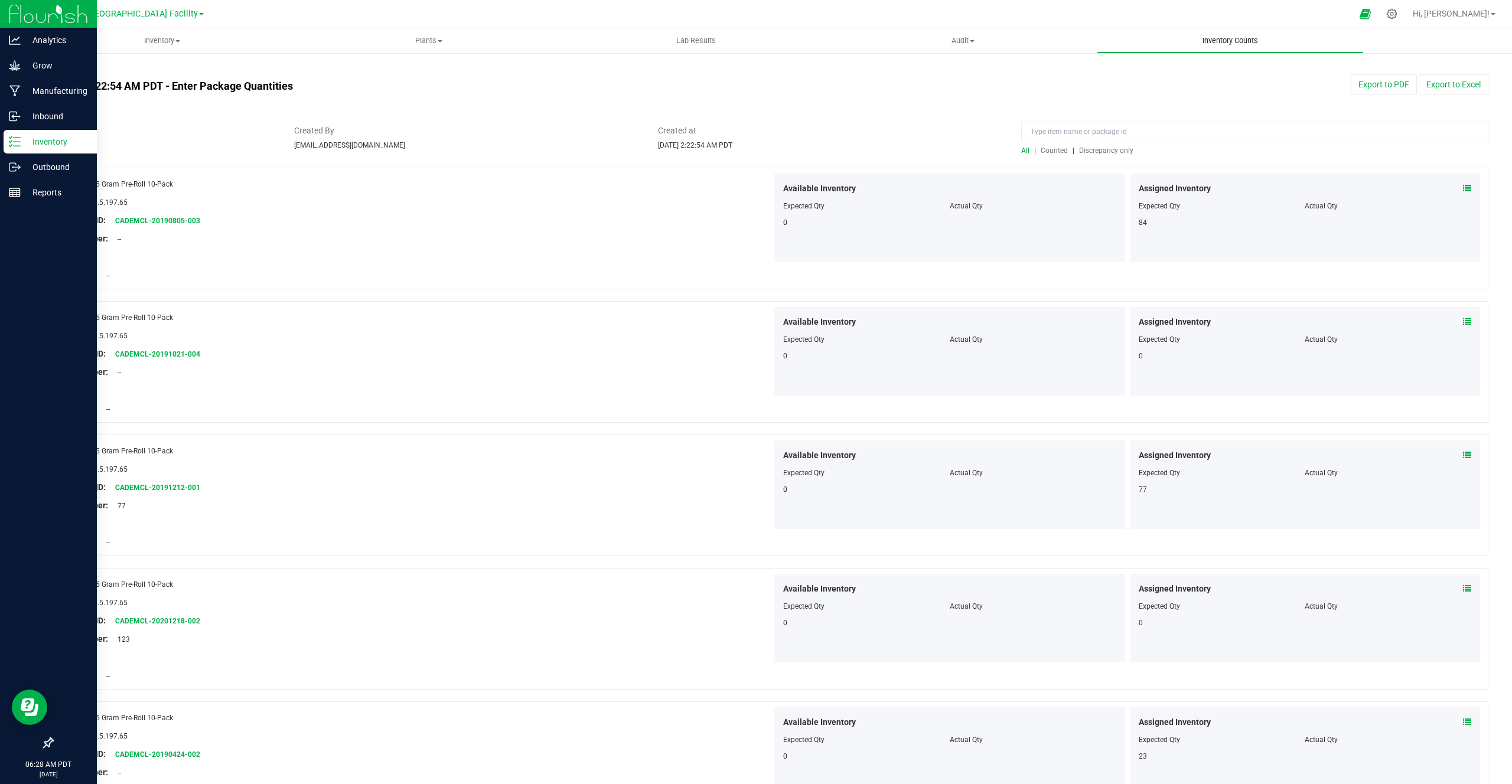
click at [1204, 37] on span "Inventory Counts" at bounding box center [1230, 41] width 88 height 11
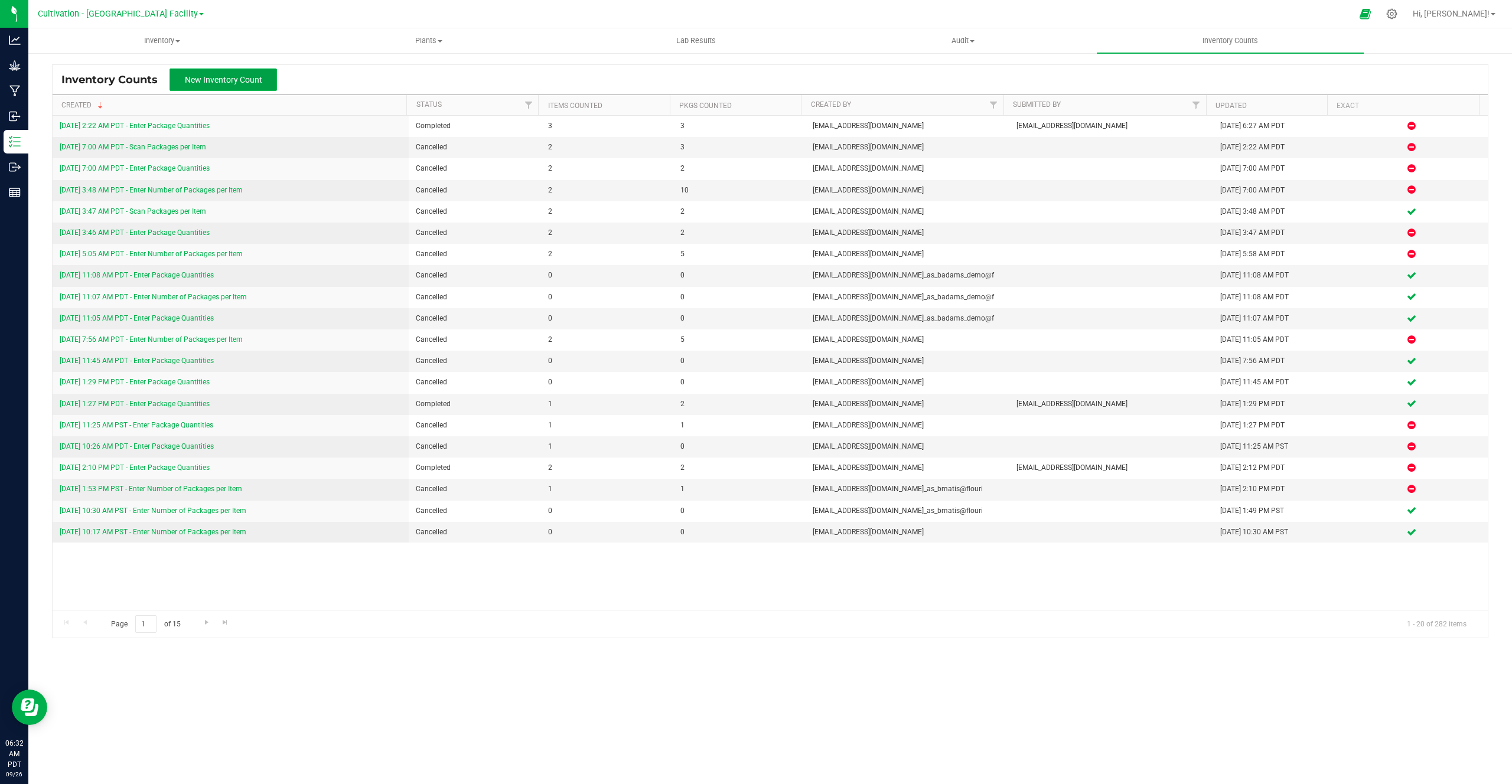
click at [199, 84] on span "New Inventory Count" at bounding box center [224, 80] width 78 height 9
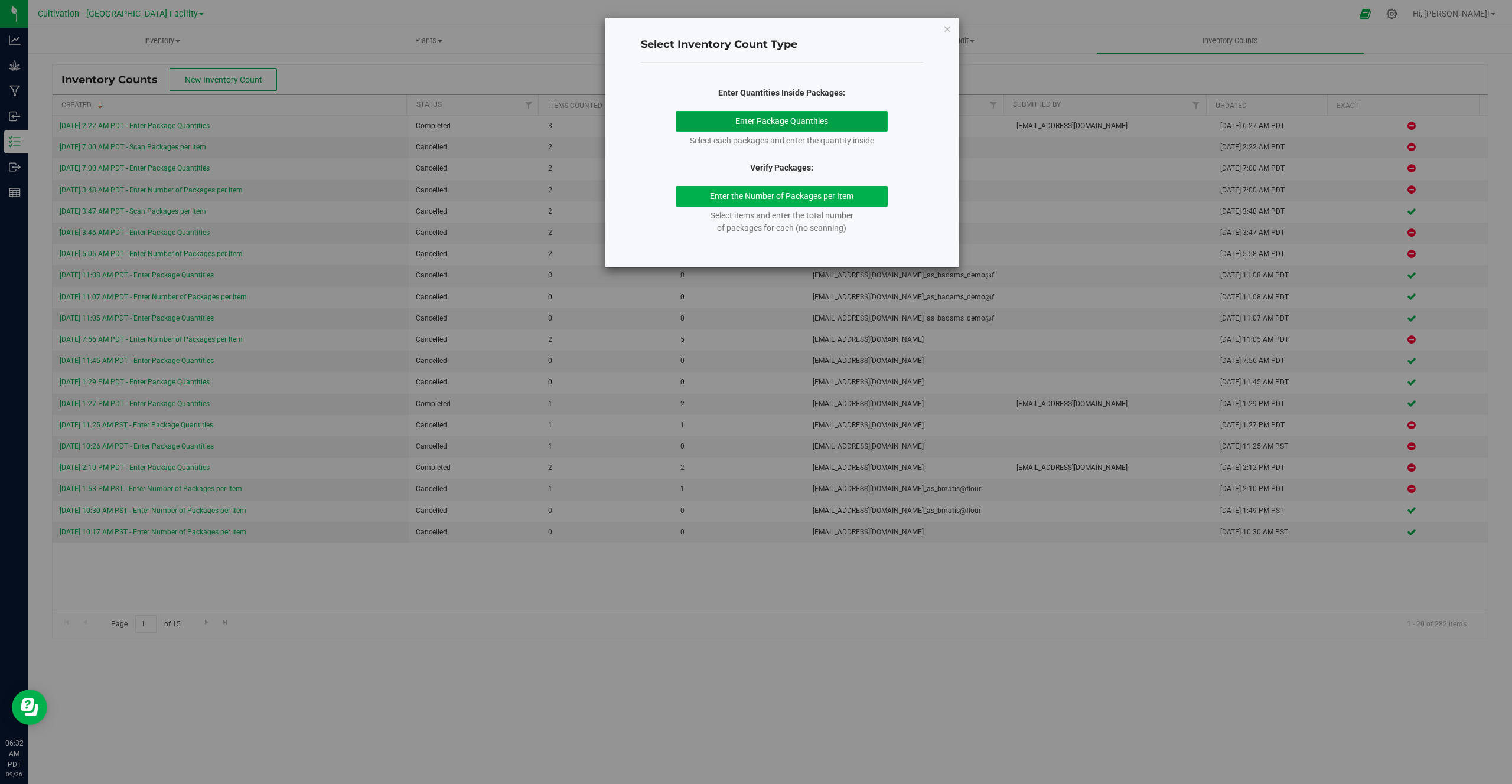
click at [723, 122] on button "Enter Package Quantities" at bounding box center [782, 121] width 212 height 20
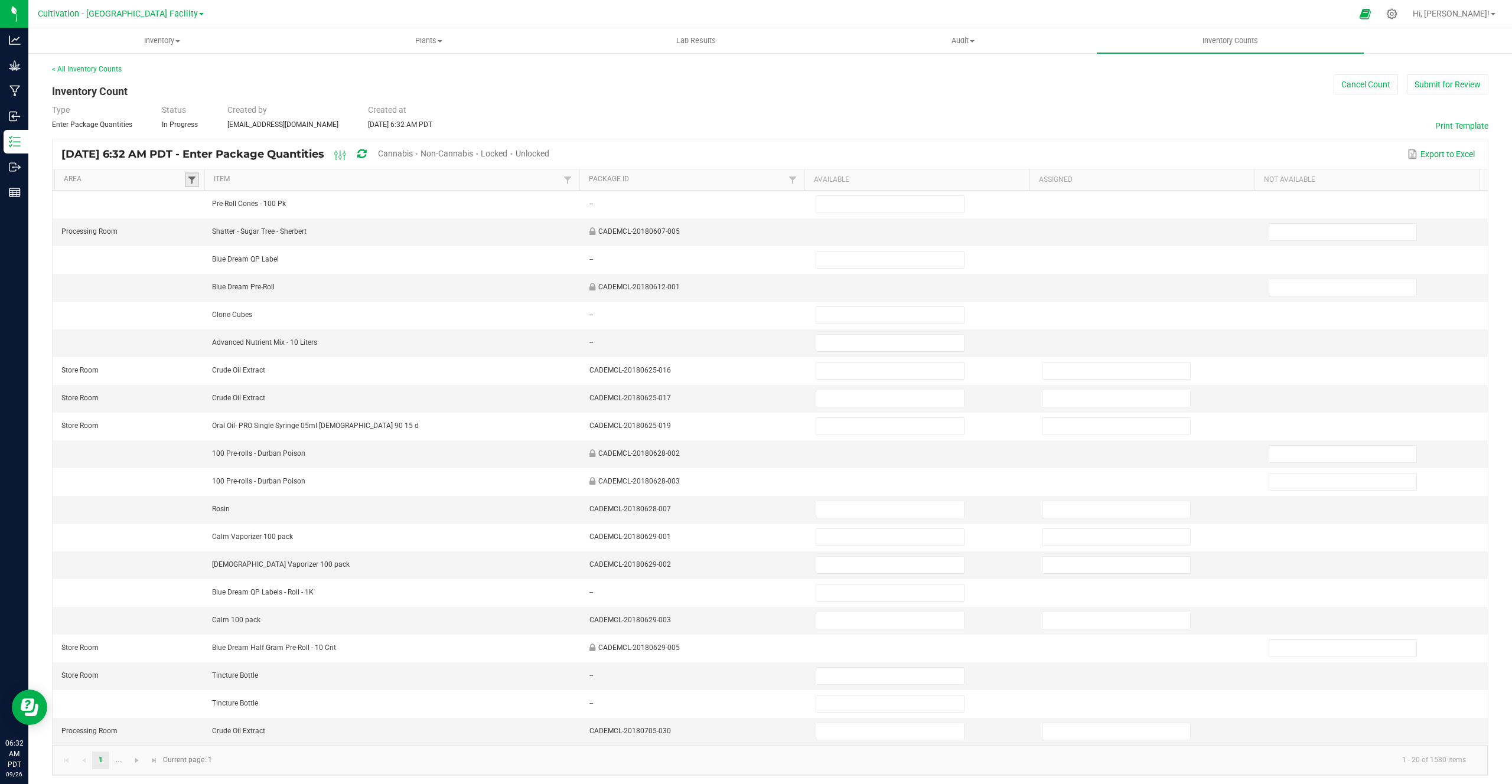
click at [191, 182] on span at bounding box center [192, 180] width 9 height 9
click at [222, 292] on li "Vault" at bounding box center [249, 293] width 114 height 15
checkbox input "true"
click at [270, 319] on button "Filter" at bounding box center [284, 328] width 59 height 26
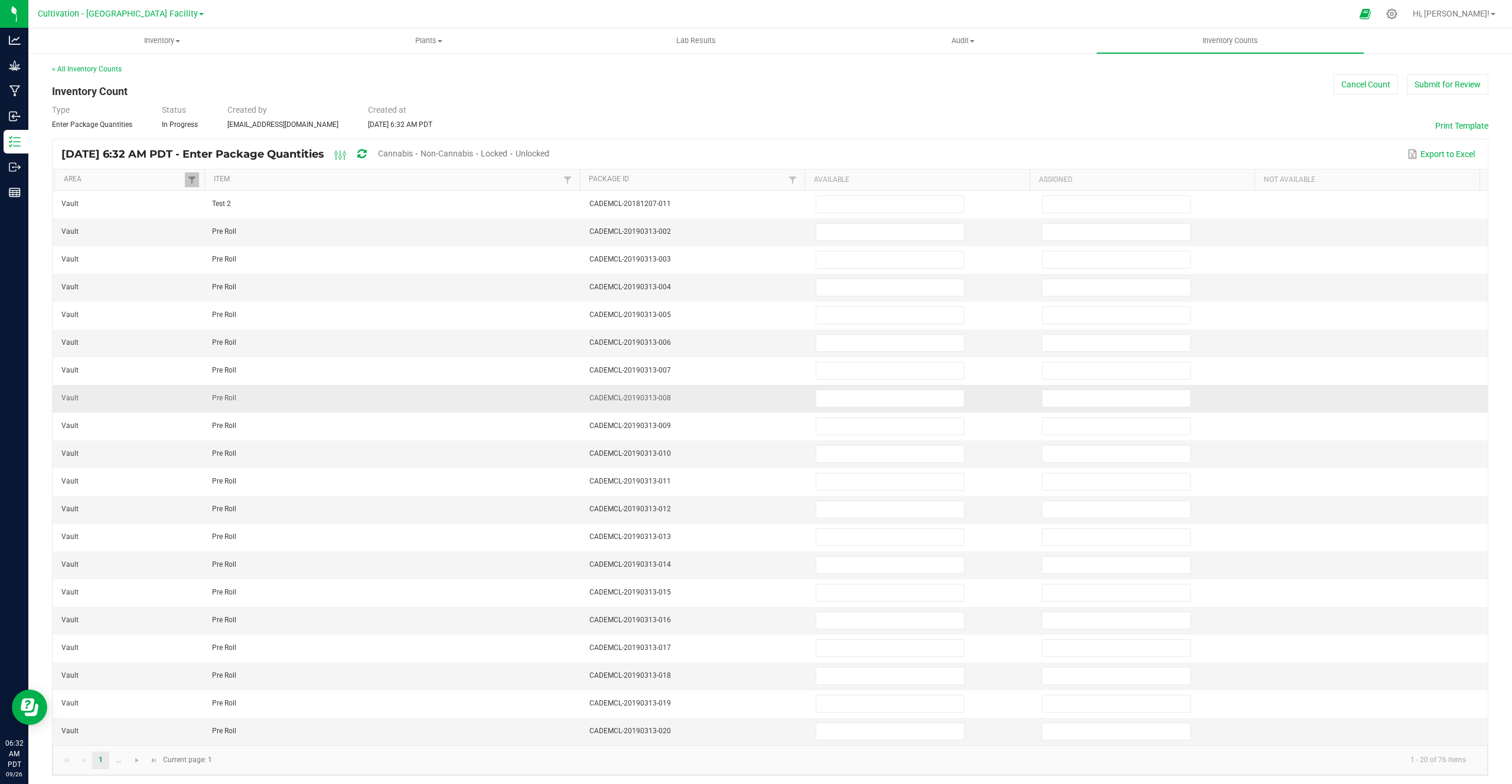
scroll to position [3, 0]
click at [1346, 85] on button "Cancel Count" at bounding box center [1366, 81] width 64 height 20
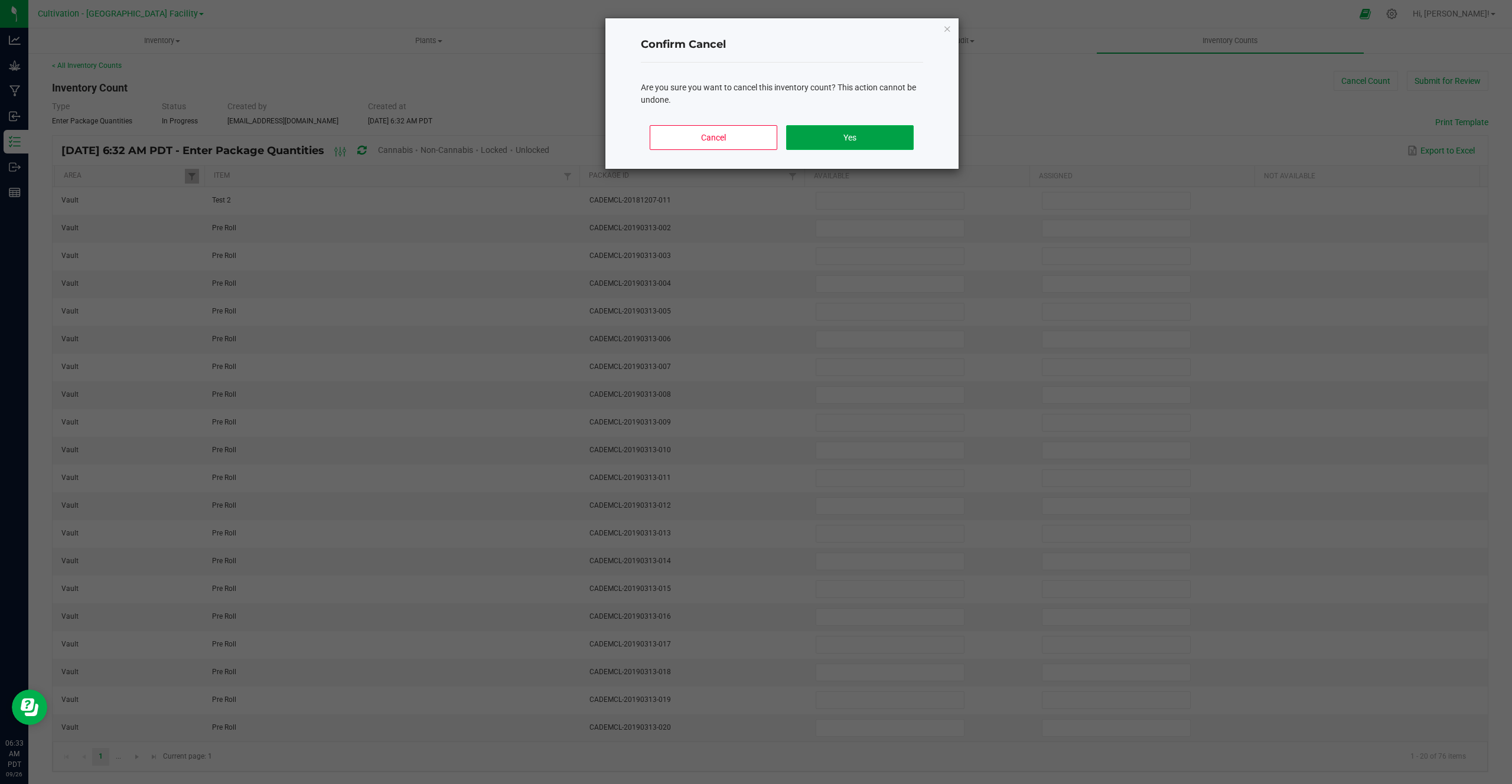
click at [840, 145] on button "Yes" at bounding box center [849, 137] width 127 height 25
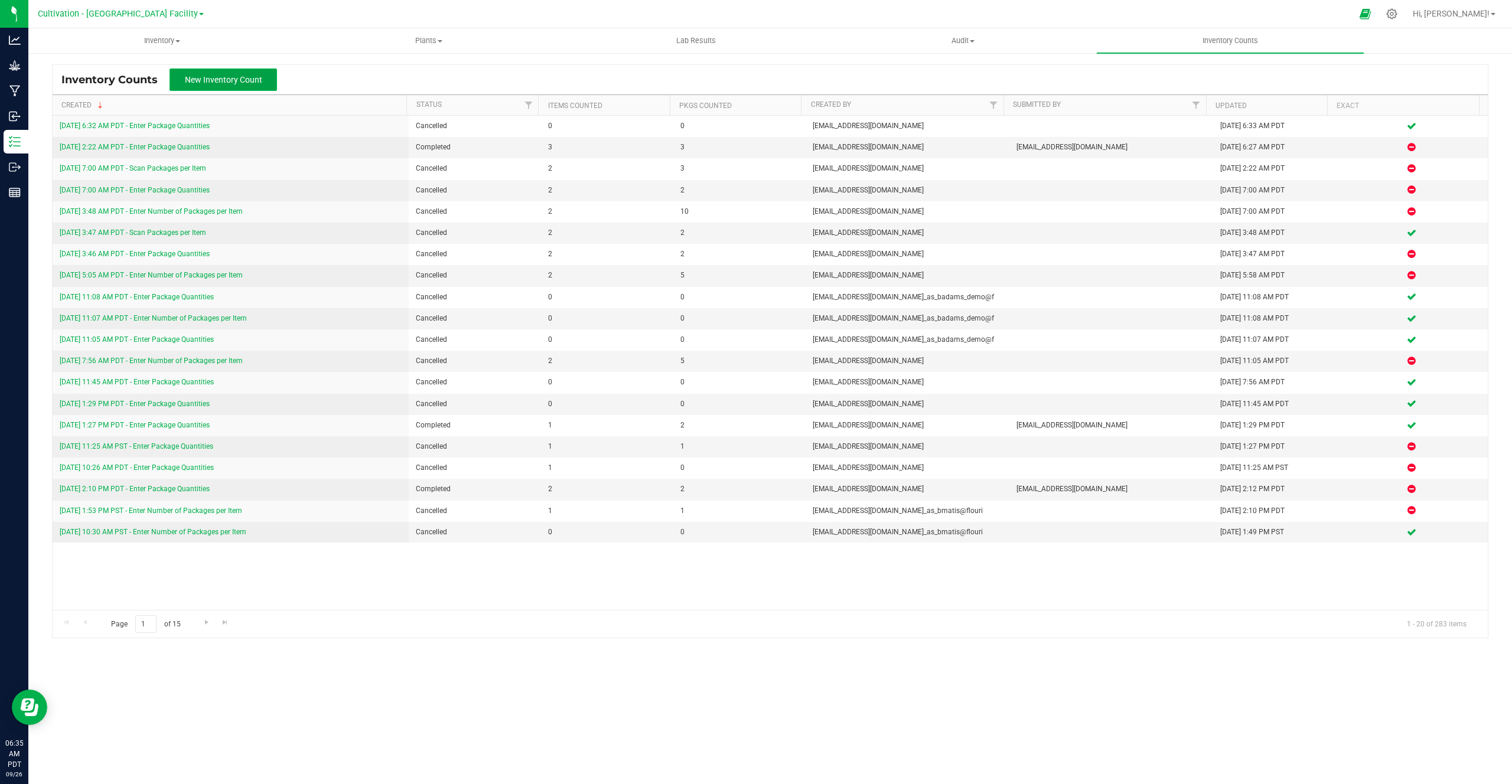
click at [228, 78] on span "New Inventory Count" at bounding box center [224, 80] width 78 height 9
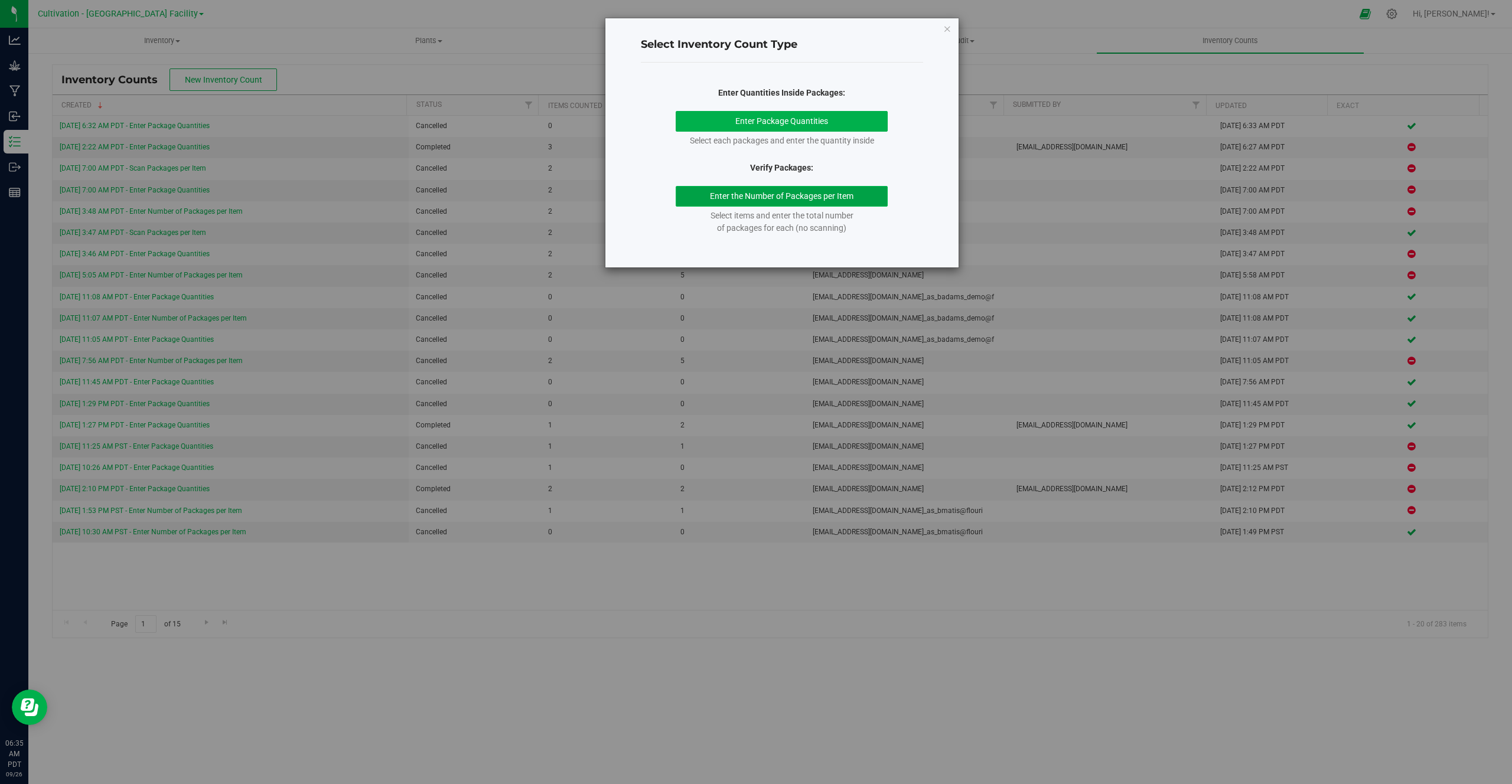
click at [807, 199] on button "Enter the Number of Packages per Item" at bounding box center [782, 196] width 212 height 20
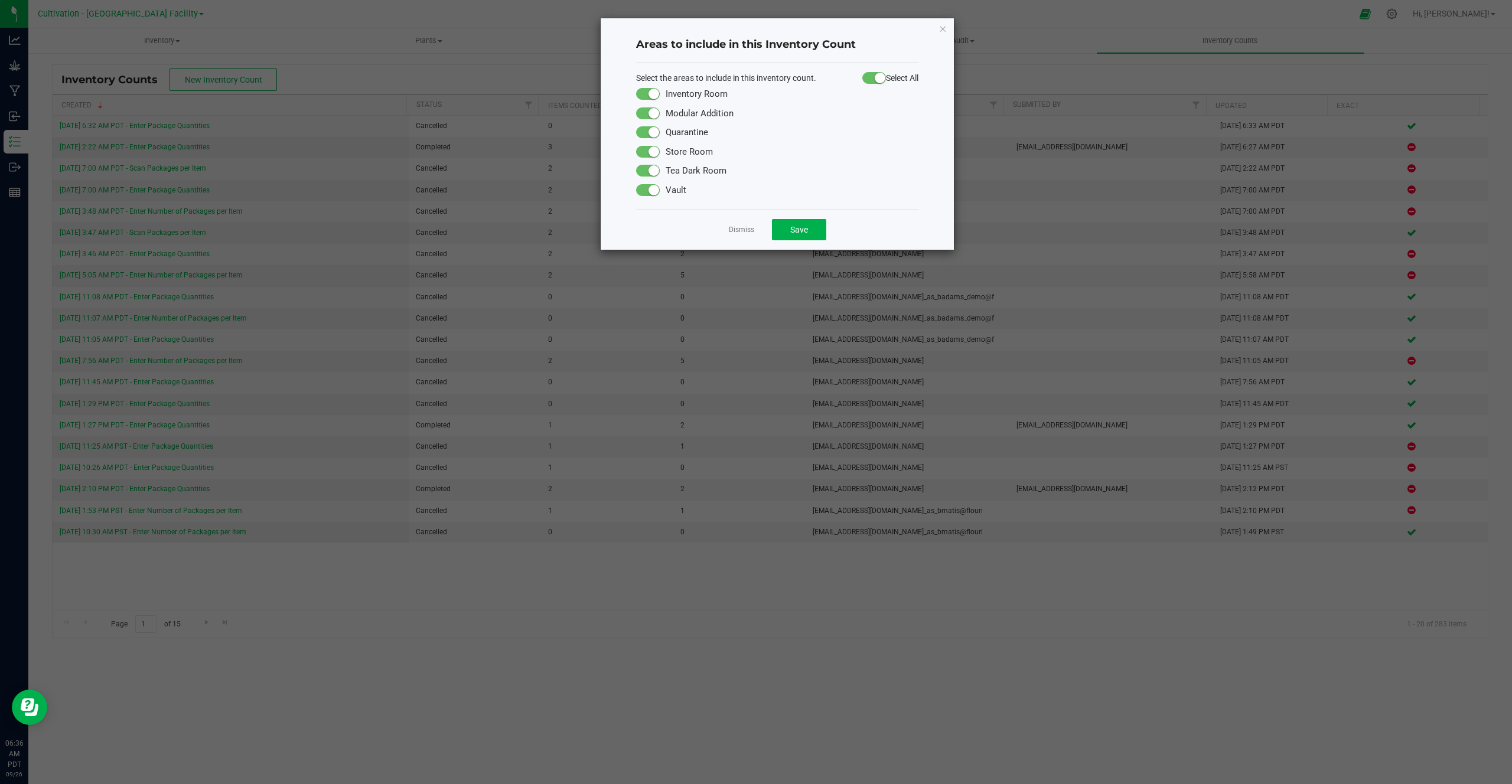
click at [949, 30] on div "Areas to include in this Inventory Count Select the areas to include in this in…" at bounding box center [777, 134] width 353 height 232
click at [945, 30] on icon "Close modal" at bounding box center [943, 28] width 9 height 14
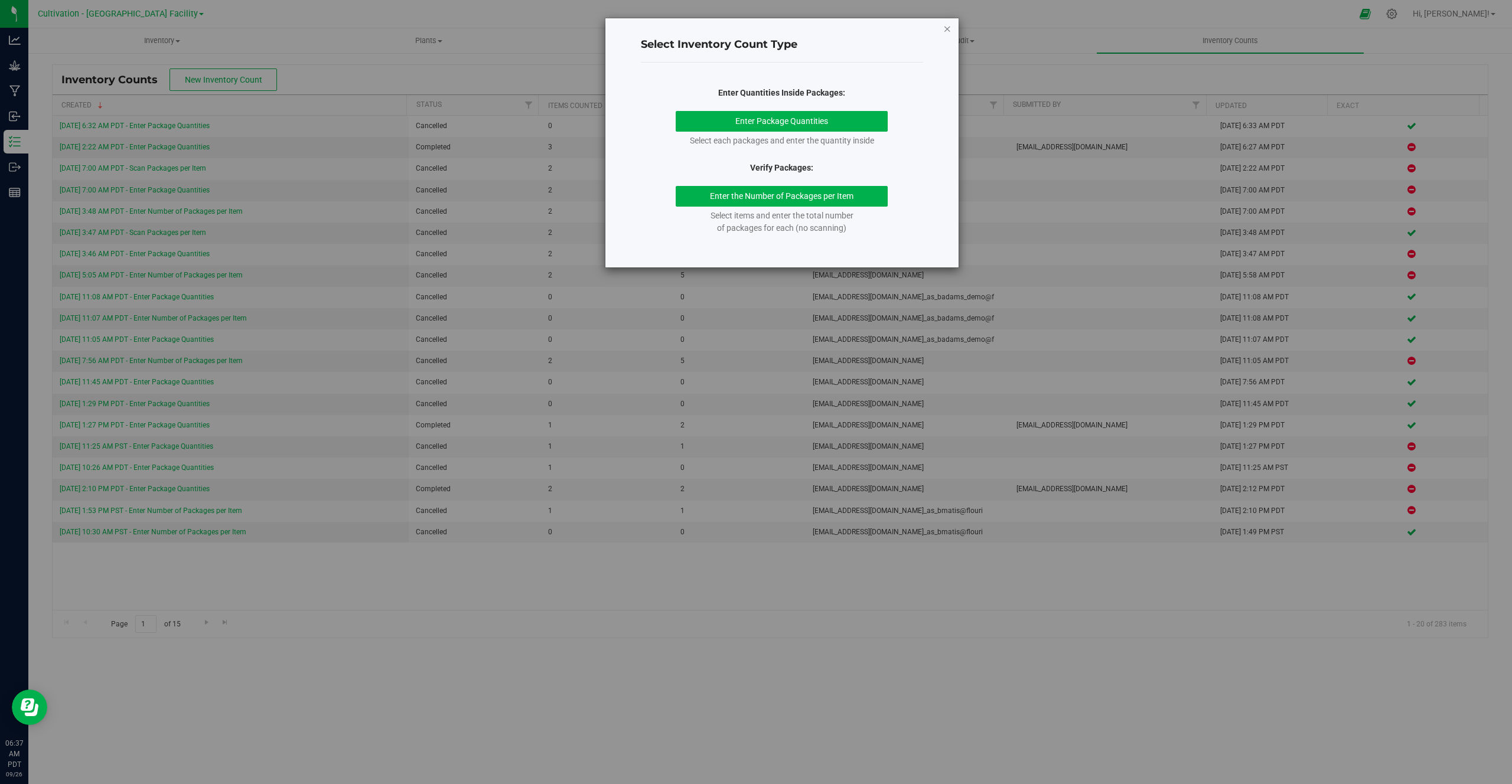
click at [951, 28] on icon "button" at bounding box center [947, 28] width 9 height 14
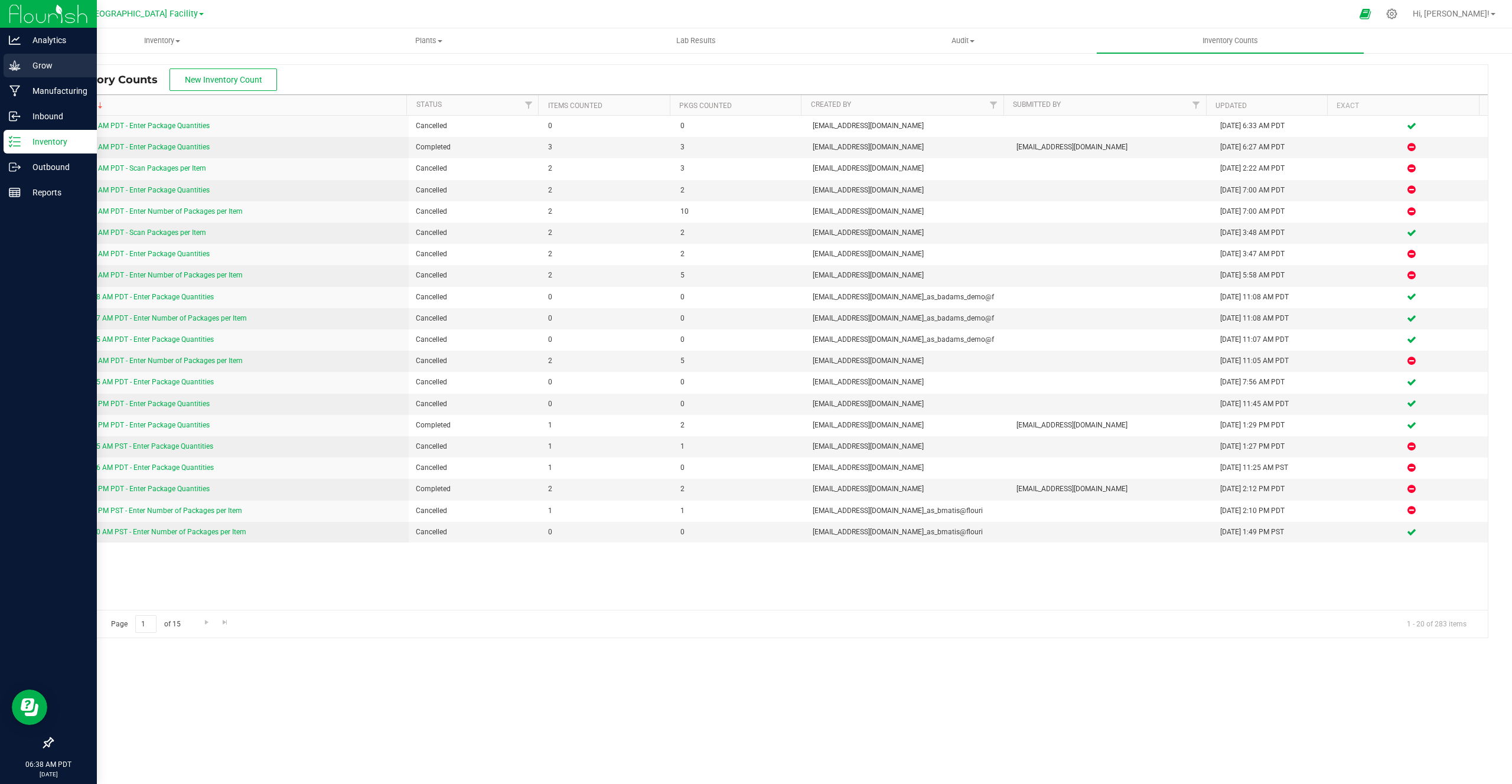
click at [56, 69] on p "Grow" at bounding box center [56, 66] width 71 height 14
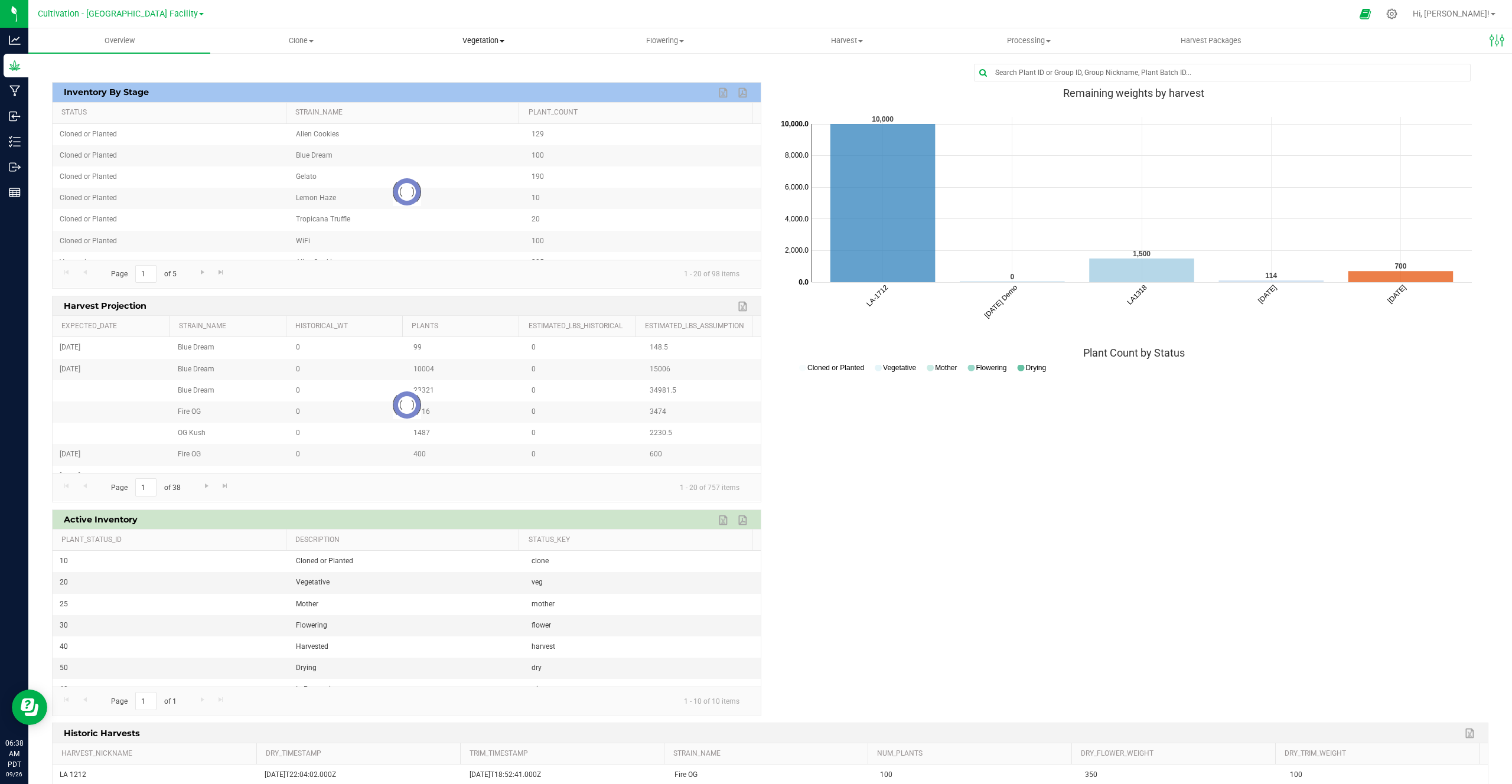
click at [460, 37] on span "Vegetation" at bounding box center [483, 41] width 181 height 11
click at [429, 72] on span "Veg groups" at bounding box center [430, 71] width 75 height 10
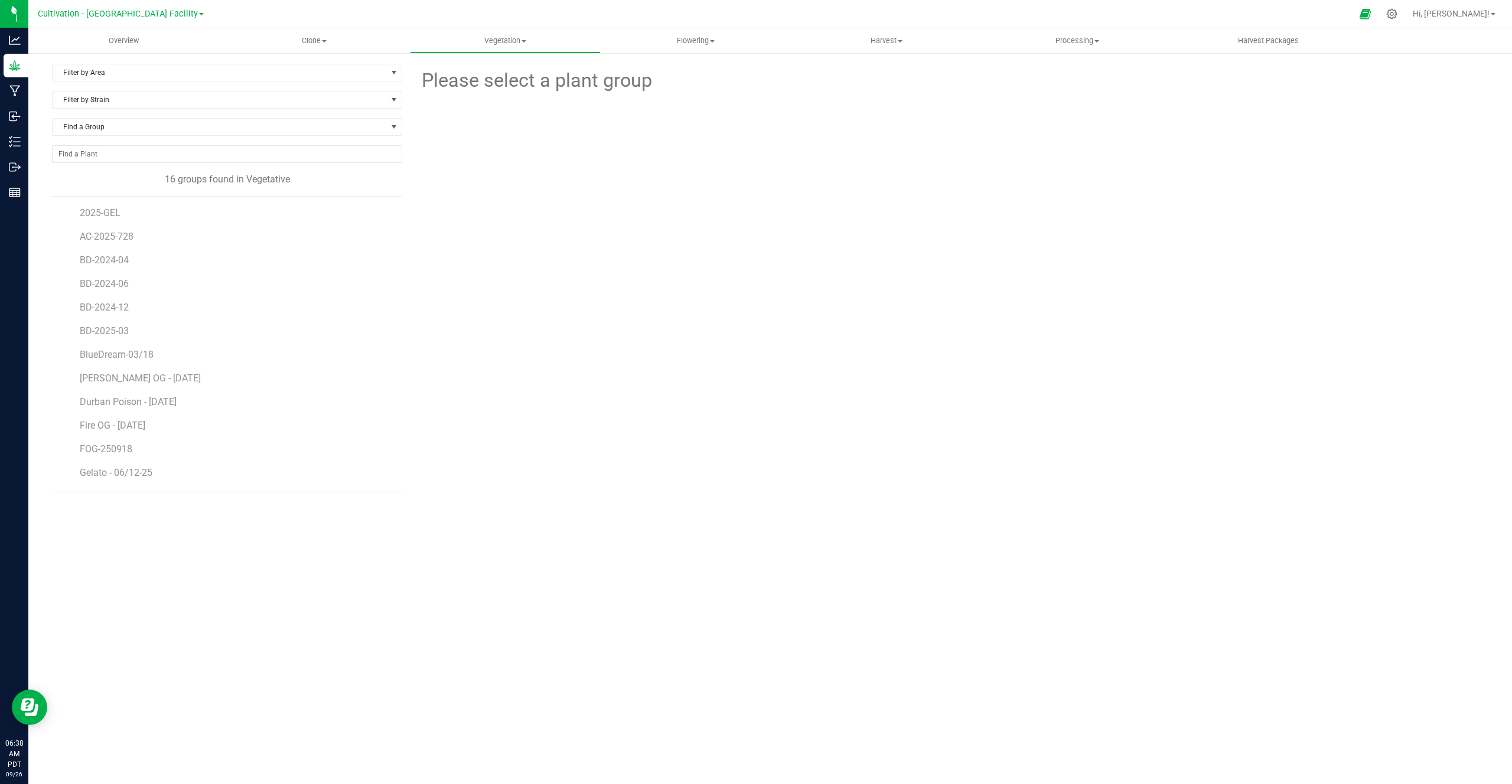
click at [89, 220] on li "2025-GEL" at bounding box center [236, 208] width 314 height 24
click at [98, 212] on span "2025-GEL" at bounding box center [101, 212] width 42 height 11
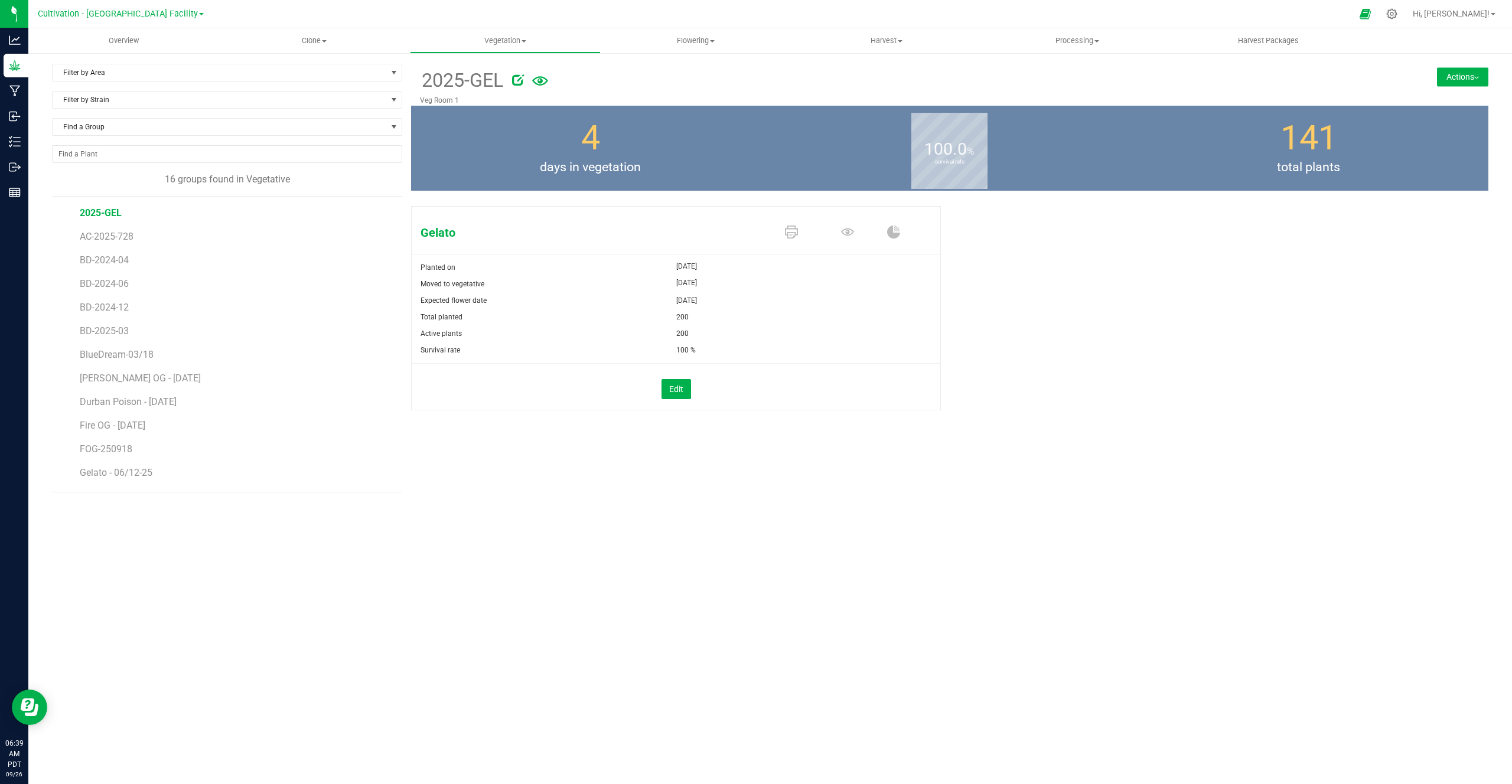
click at [1467, 74] on button "Actions" at bounding box center [1463, 76] width 51 height 19
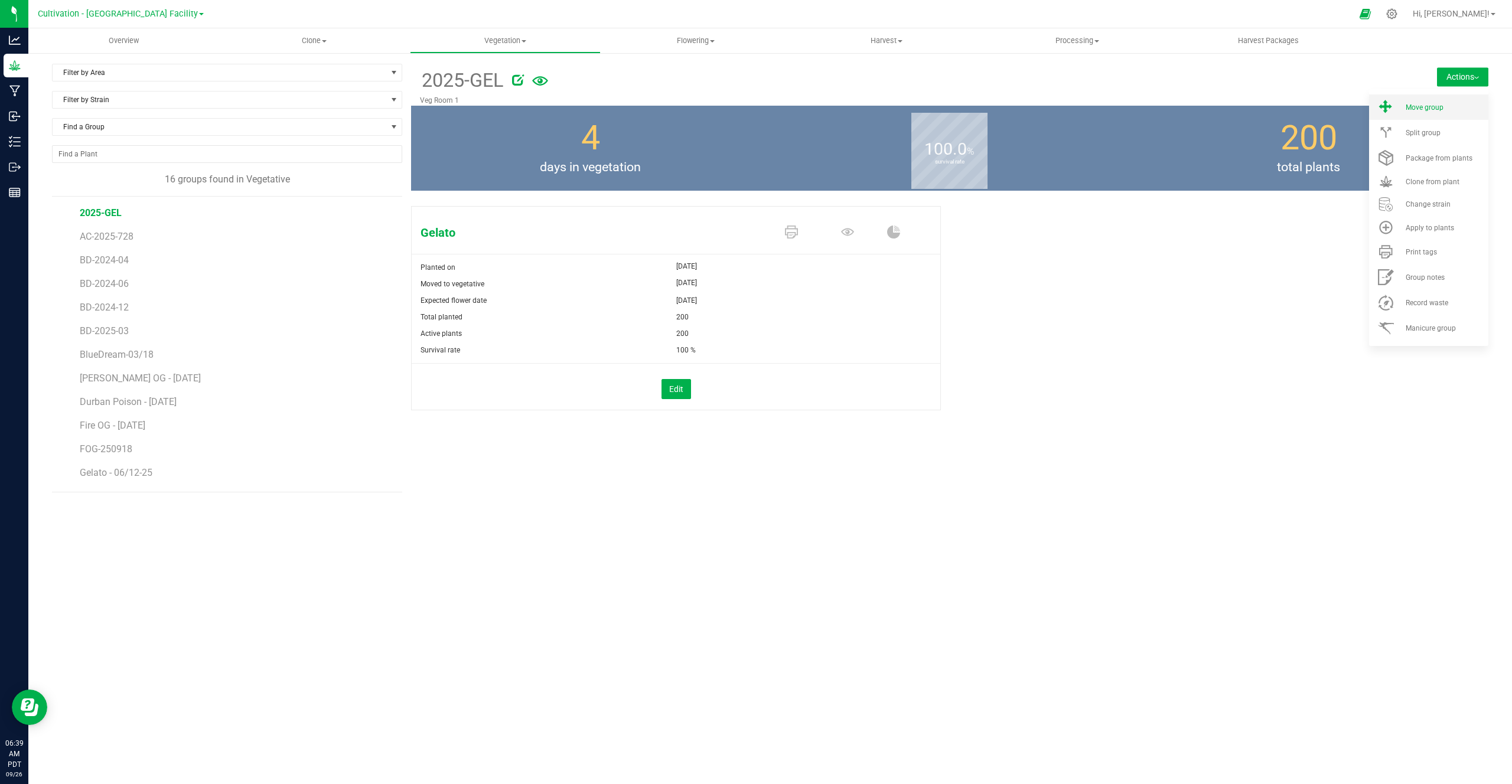
click at [1423, 110] on span "Move group" at bounding box center [1424, 107] width 38 height 9
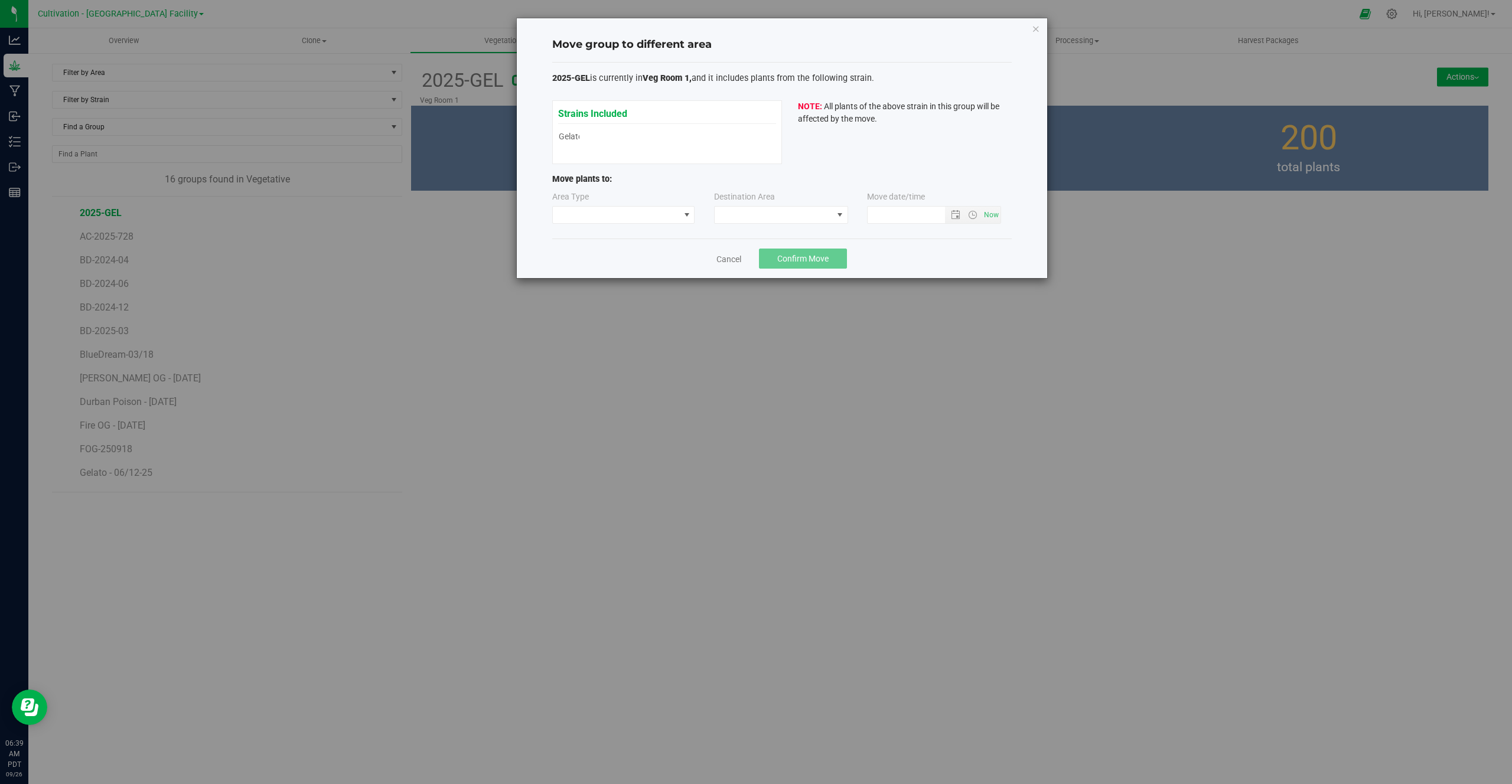
type input "9/26/2025 6:39 AM"
click at [638, 216] on span at bounding box center [616, 214] width 127 height 16
click at [590, 255] on li "Vegetative" at bounding box center [623, 257] width 141 height 20
click at [664, 218] on span "Vegetative" at bounding box center [616, 214] width 127 height 16
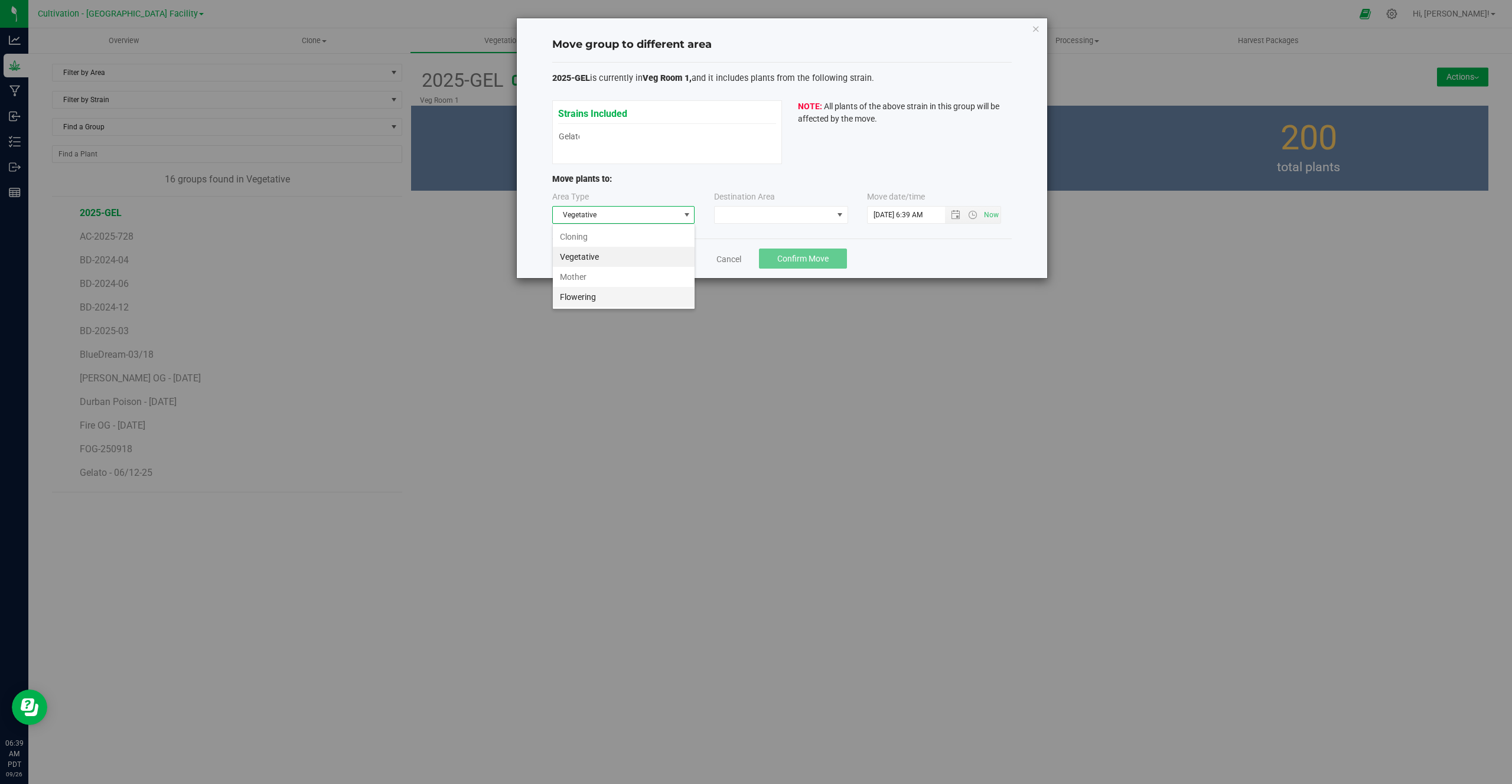
click at [622, 294] on li "Flowering" at bounding box center [623, 297] width 141 height 20
click at [748, 214] on span at bounding box center [774, 214] width 118 height 16
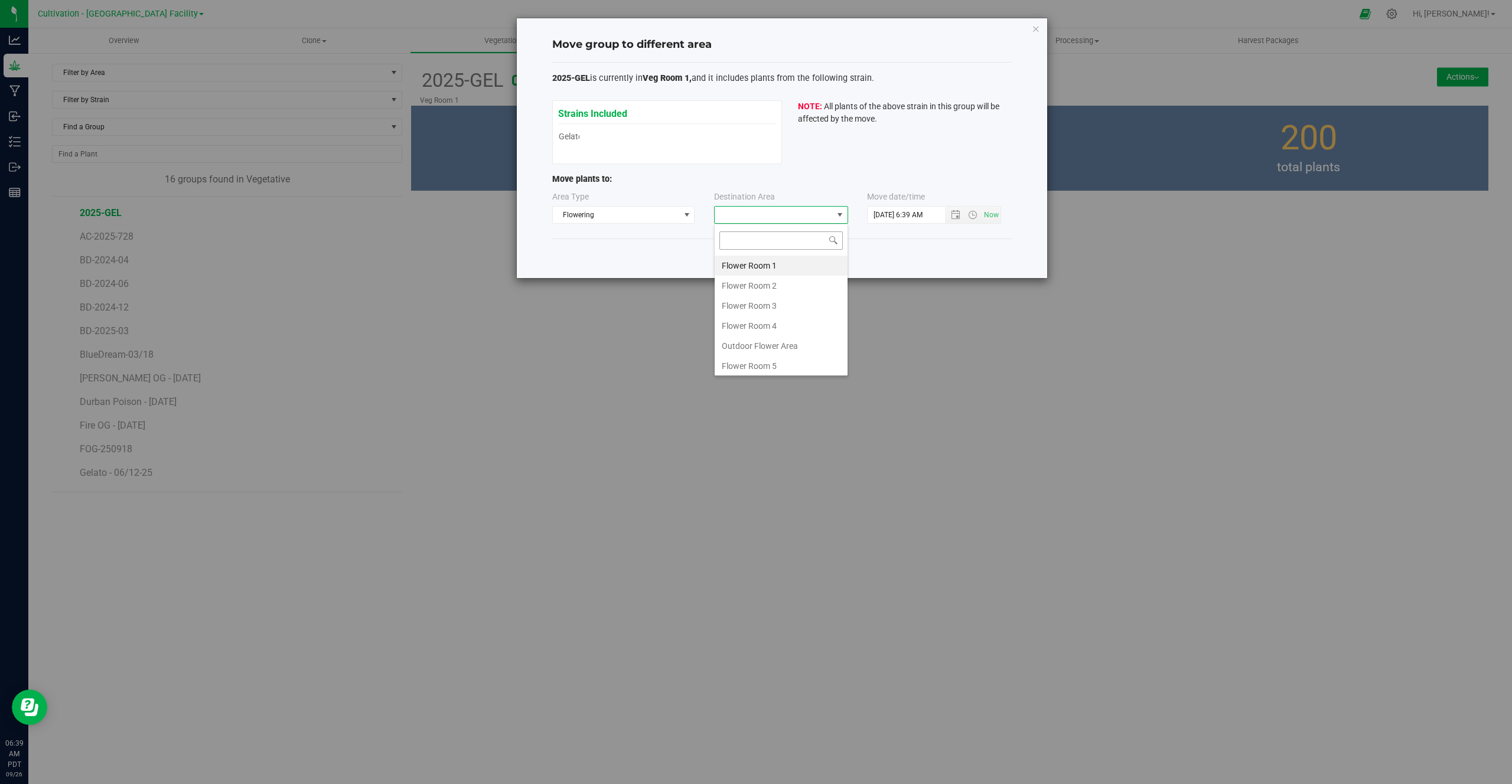
scroll to position [18, 134]
click at [724, 264] on li "Flower Room 1" at bounding box center [781, 266] width 133 height 20
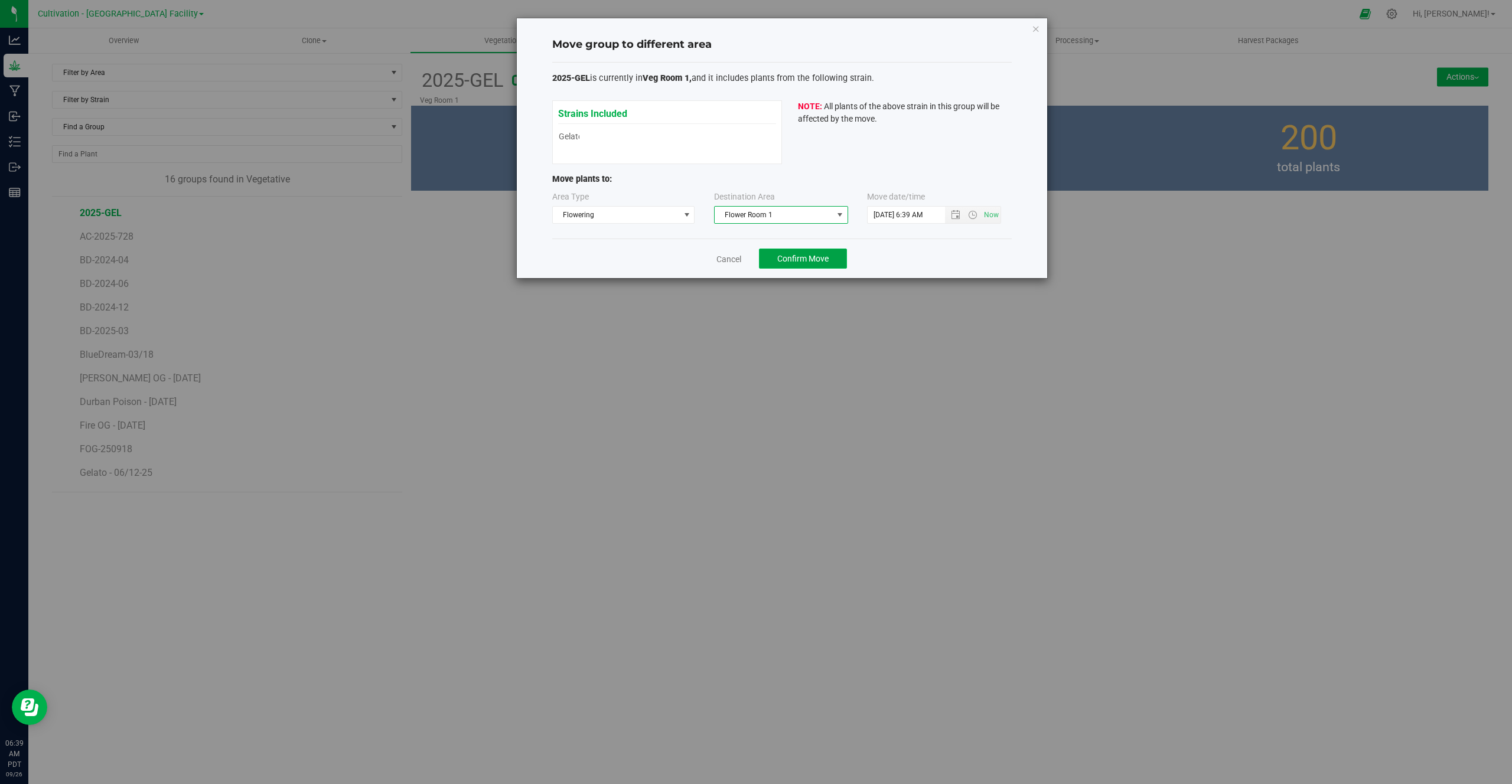
click at [784, 256] on span "Confirm Move" at bounding box center [803, 258] width 51 height 9
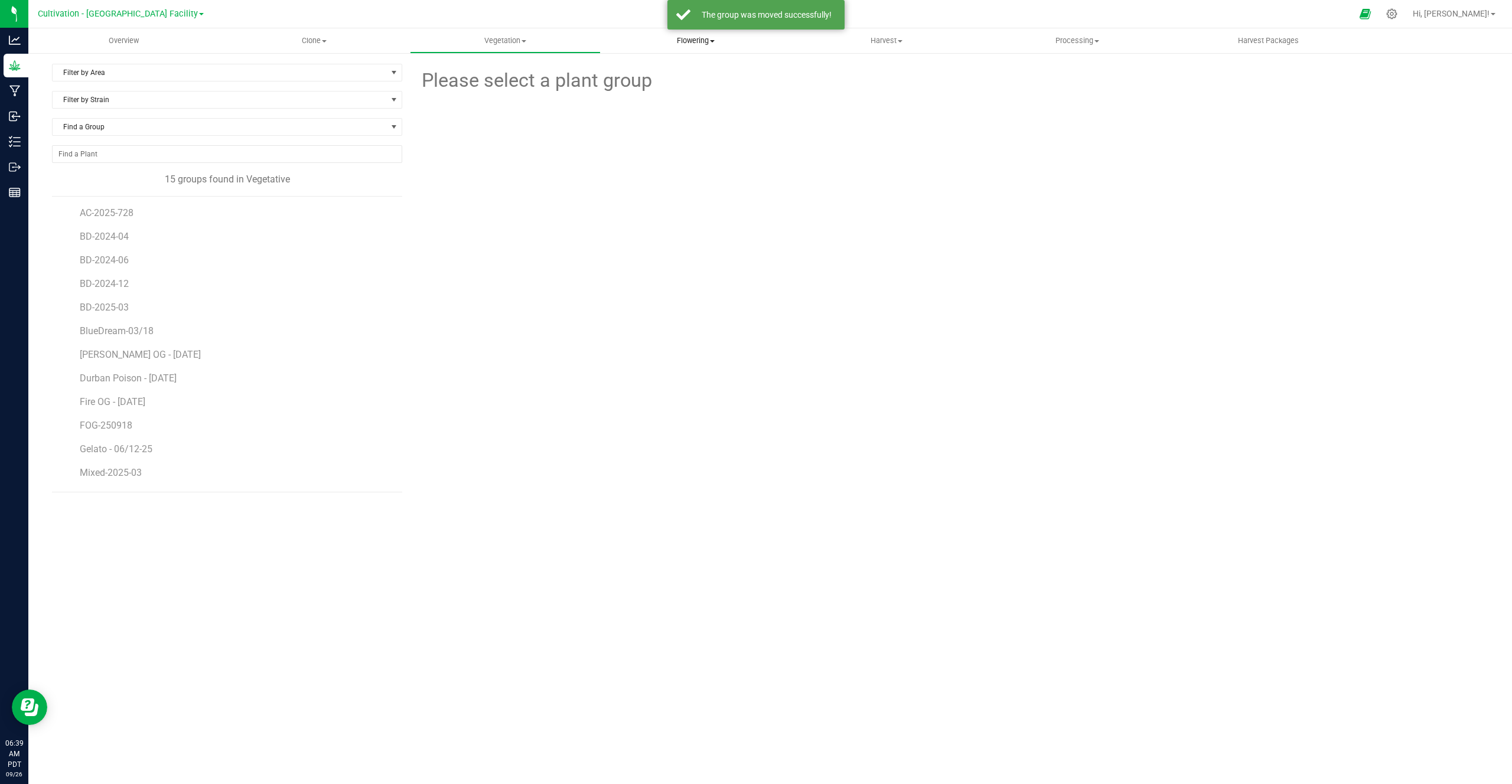
click at [690, 45] on span "Flowering" at bounding box center [696, 41] width 189 height 11
click at [669, 82] on span "Flowering groups" at bounding box center [649, 85] width 98 height 10
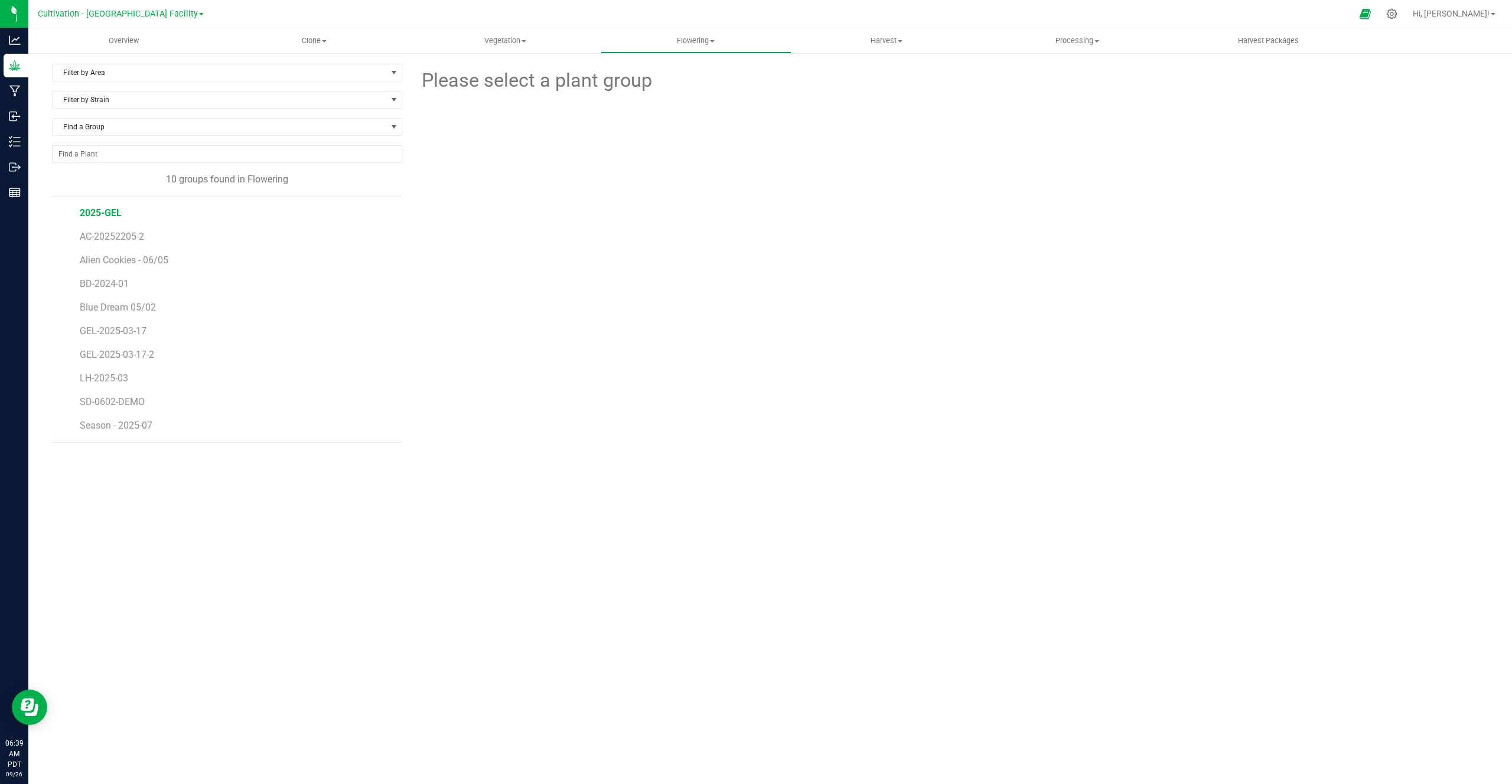
click at [92, 212] on span "2025-GEL" at bounding box center [101, 212] width 42 height 11
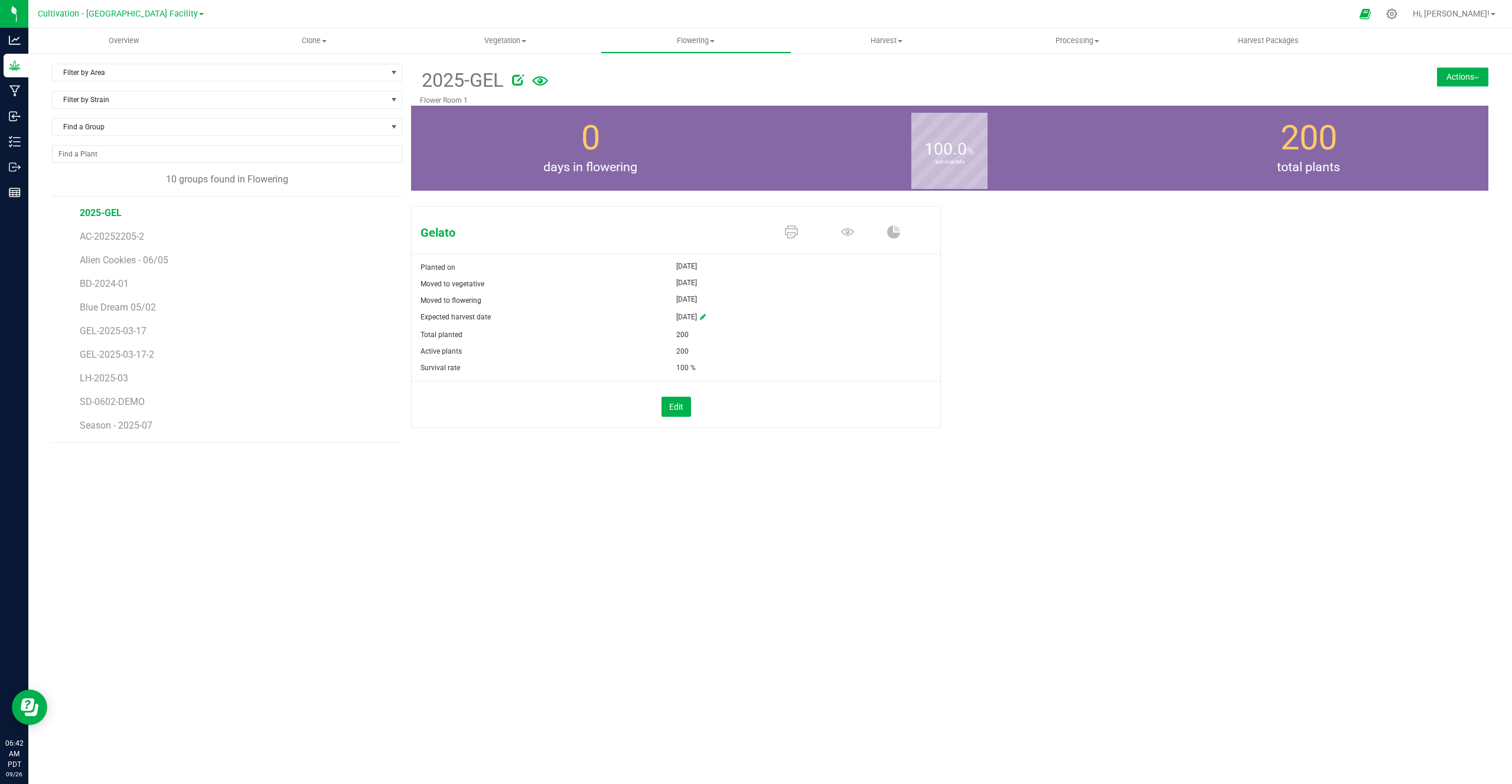
click at [221, 11] on div at bounding box center [782, 14] width 1141 height 23
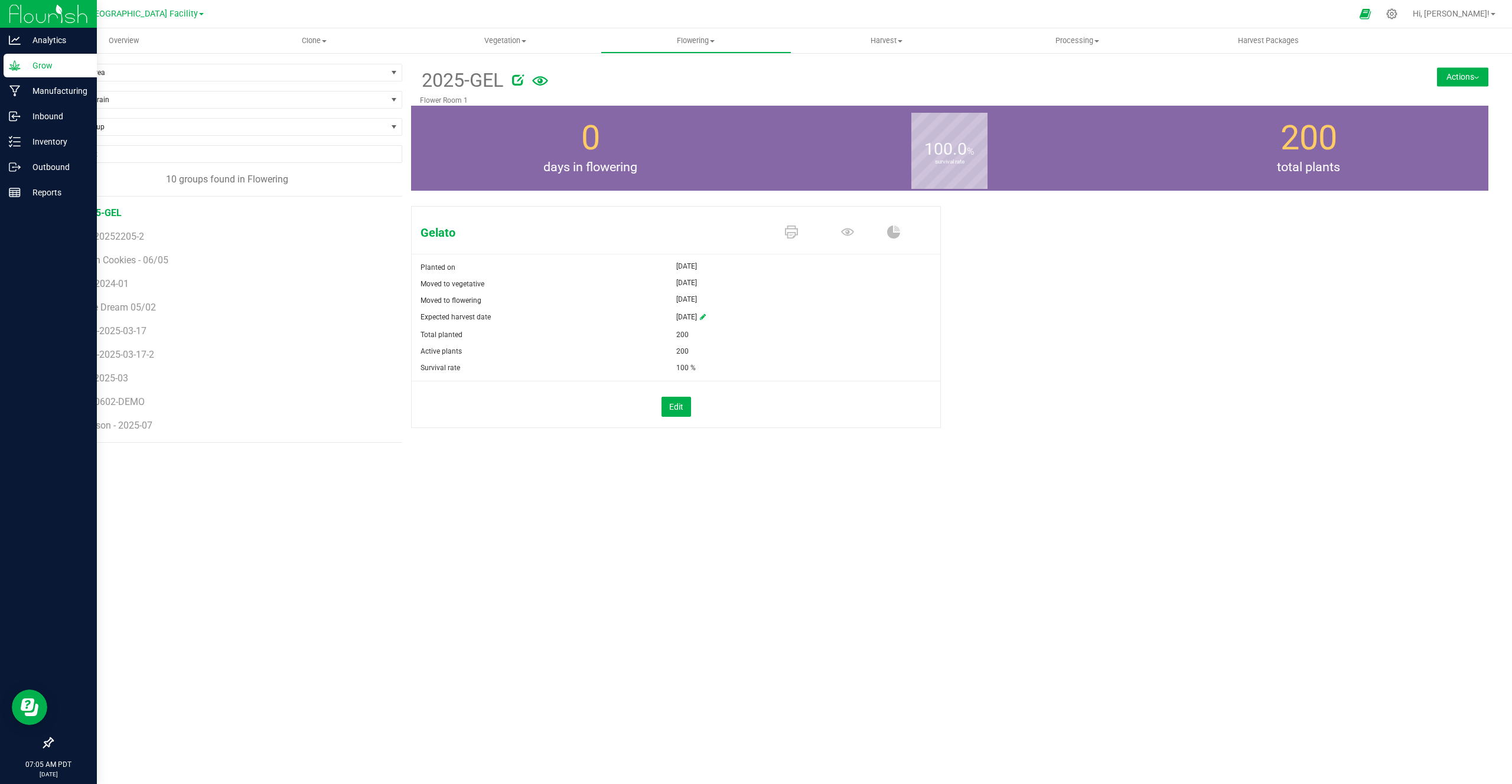
click at [53, 740] on icon at bounding box center [49, 743] width 11 height 11
click at [43, 744] on input "checkbox" at bounding box center [43, 744] width 0 height 0
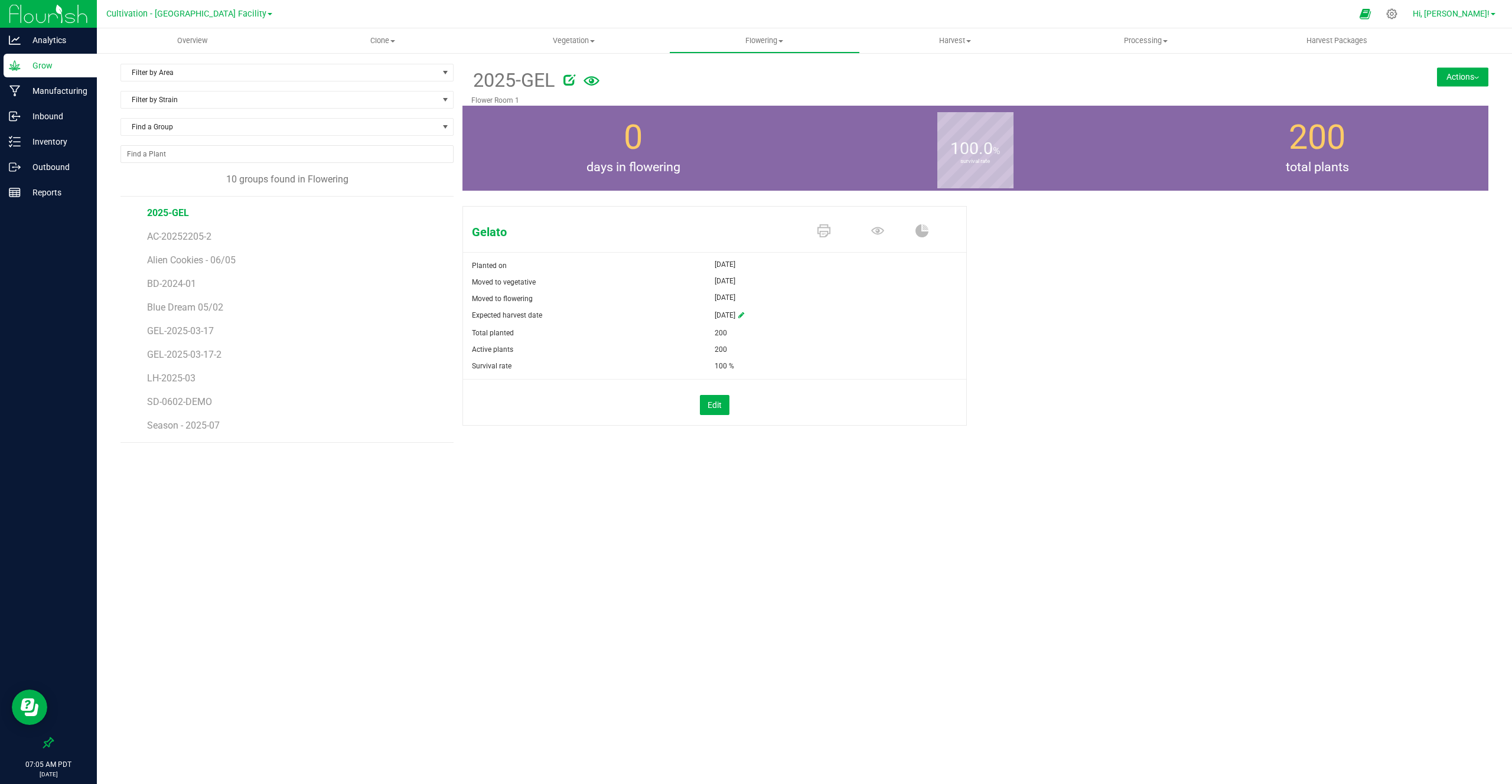
click at [1463, 8] on link "Hi, Colton!" at bounding box center [1454, 14] width 92 height 12
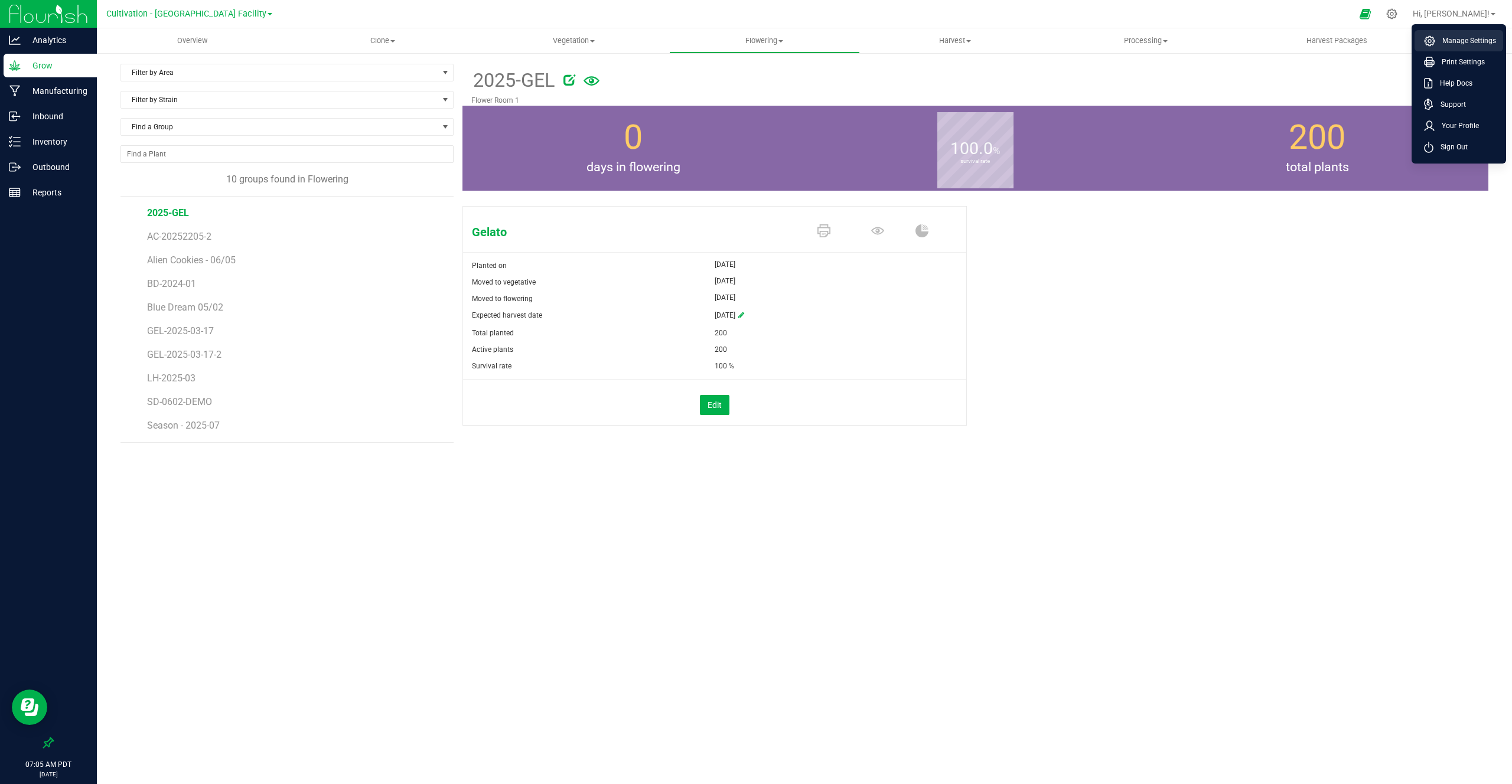
click at [1453, 47] on li "Manage Settings" at bounding box center [1459, 41] width 89 height 21
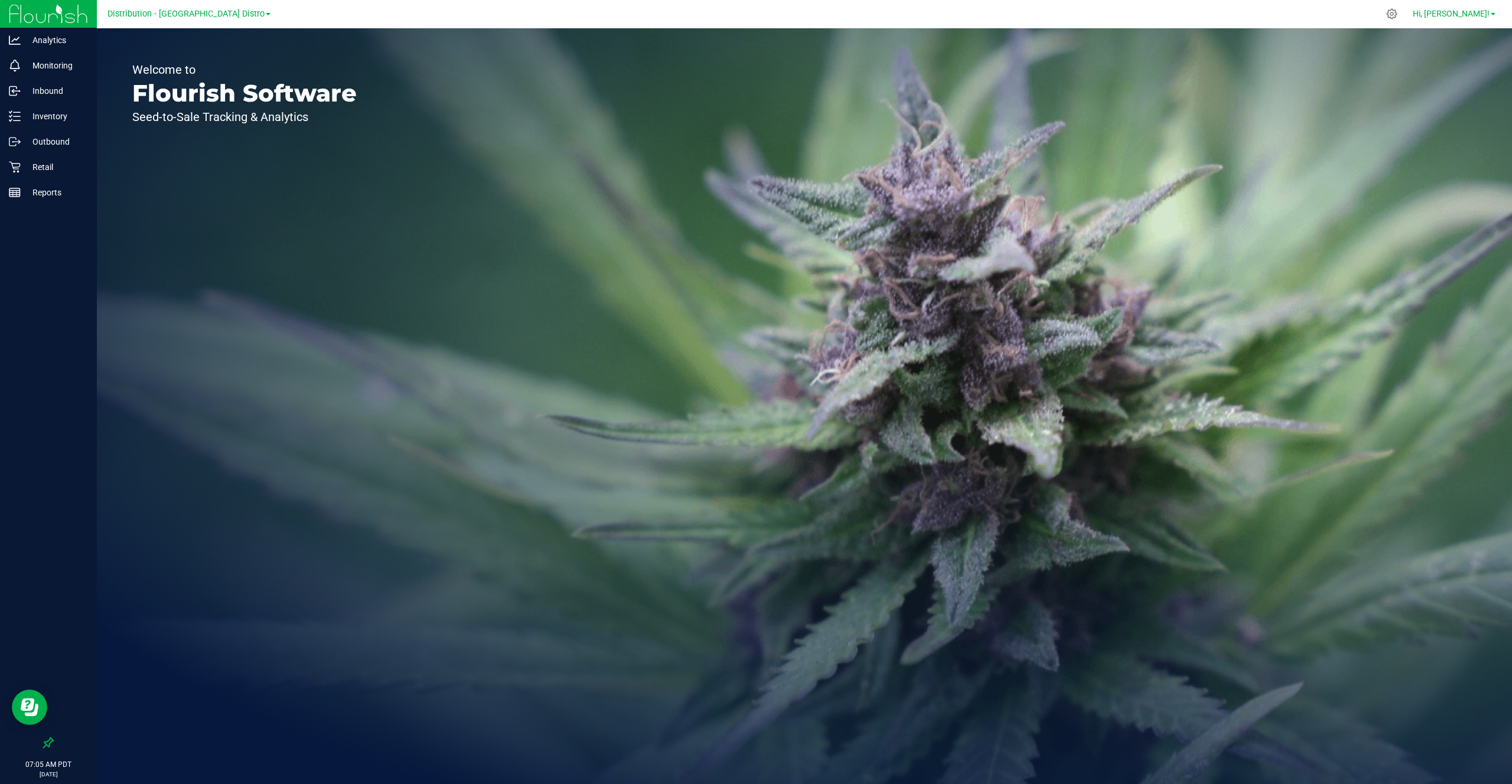
click at [1486, 11] on span "Hi, Colton!" at bounding box center [1451, 13] width 77 height 9
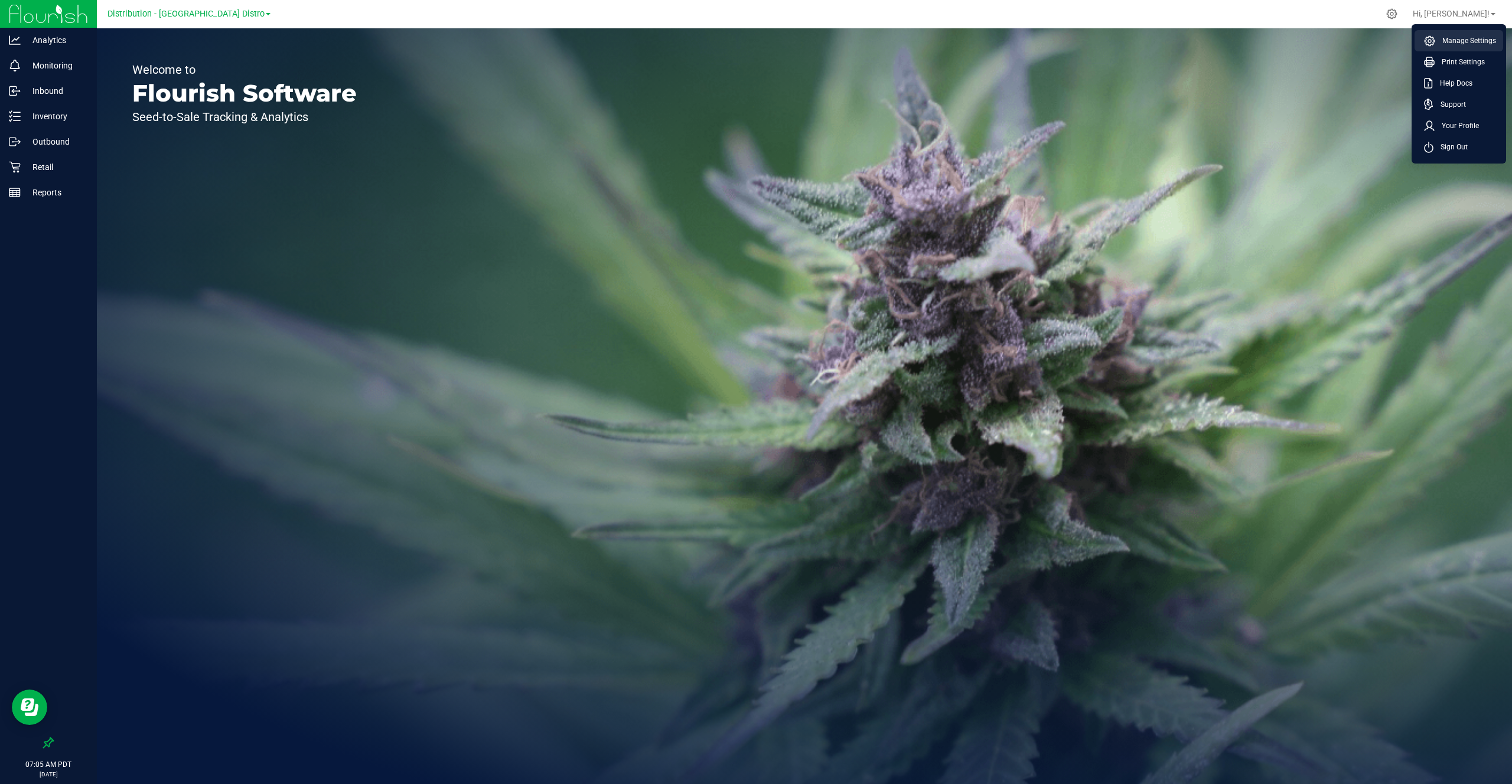
click at [1466, 39] on span "Manage Settings" at bounding box center [1466, 41] width 61 height 12
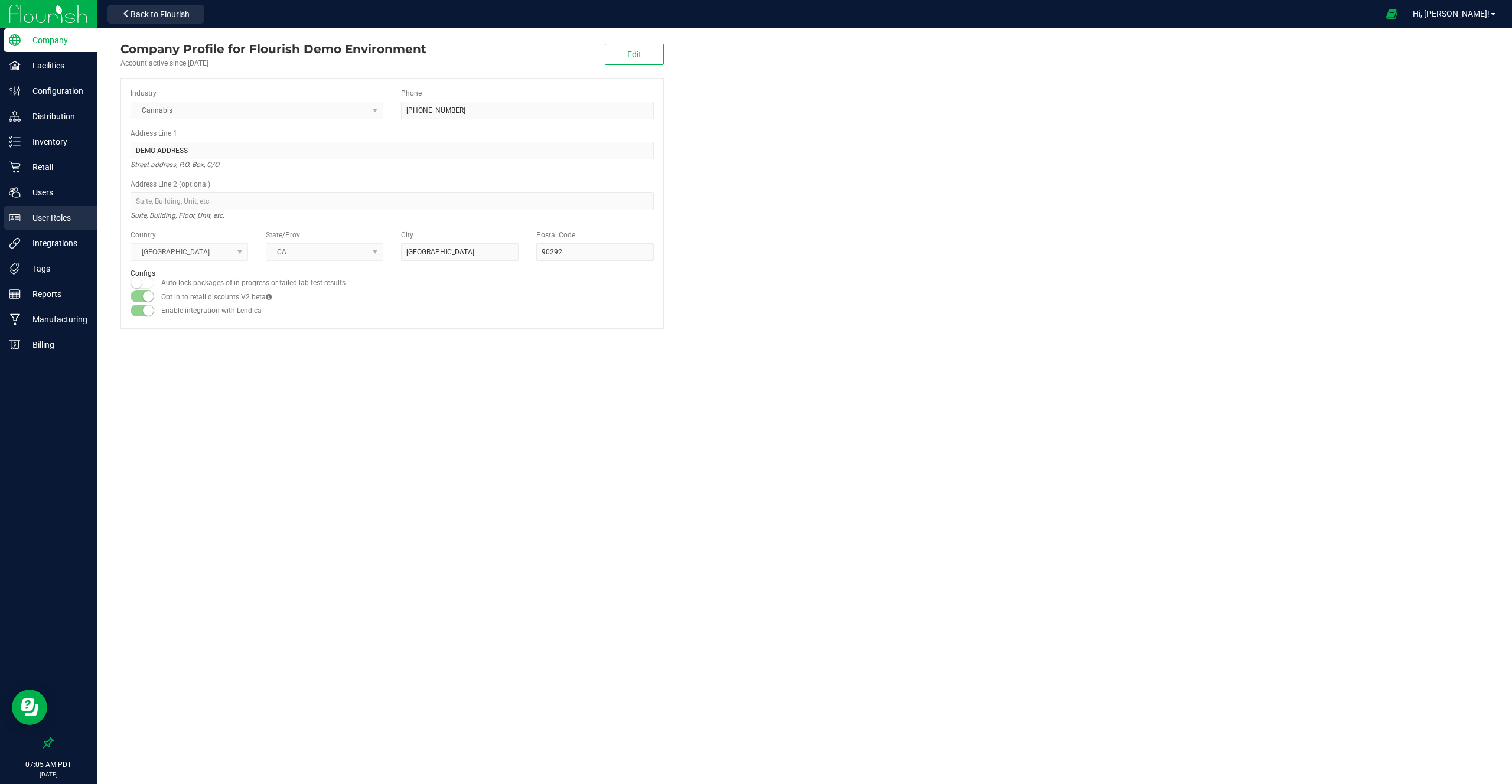
click at [46, 221] on p "User Roles" at bounding box center [56, 218] width 71 height 14
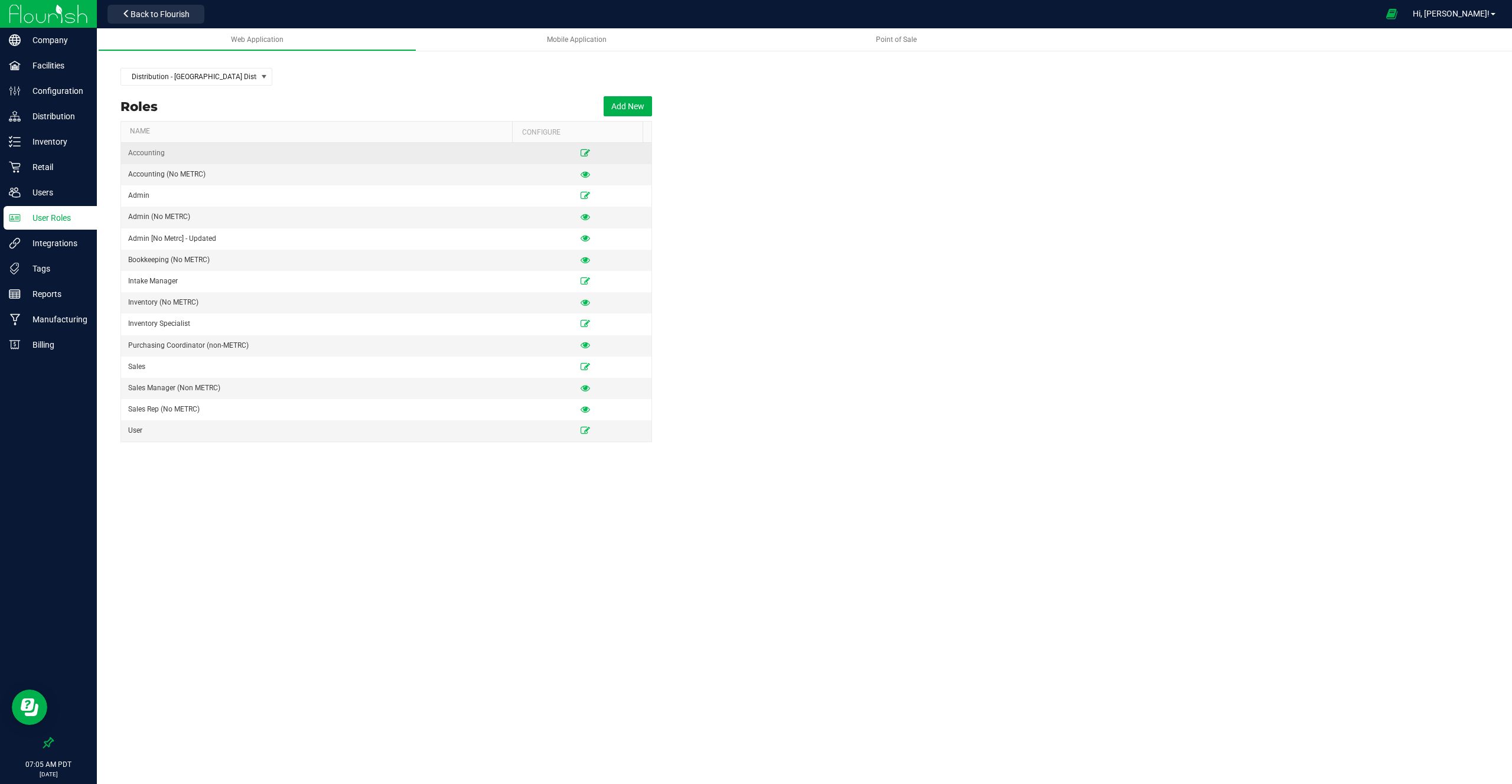
click at [581, 153] on icon at bounding box center [586, 153] width 9 height 7
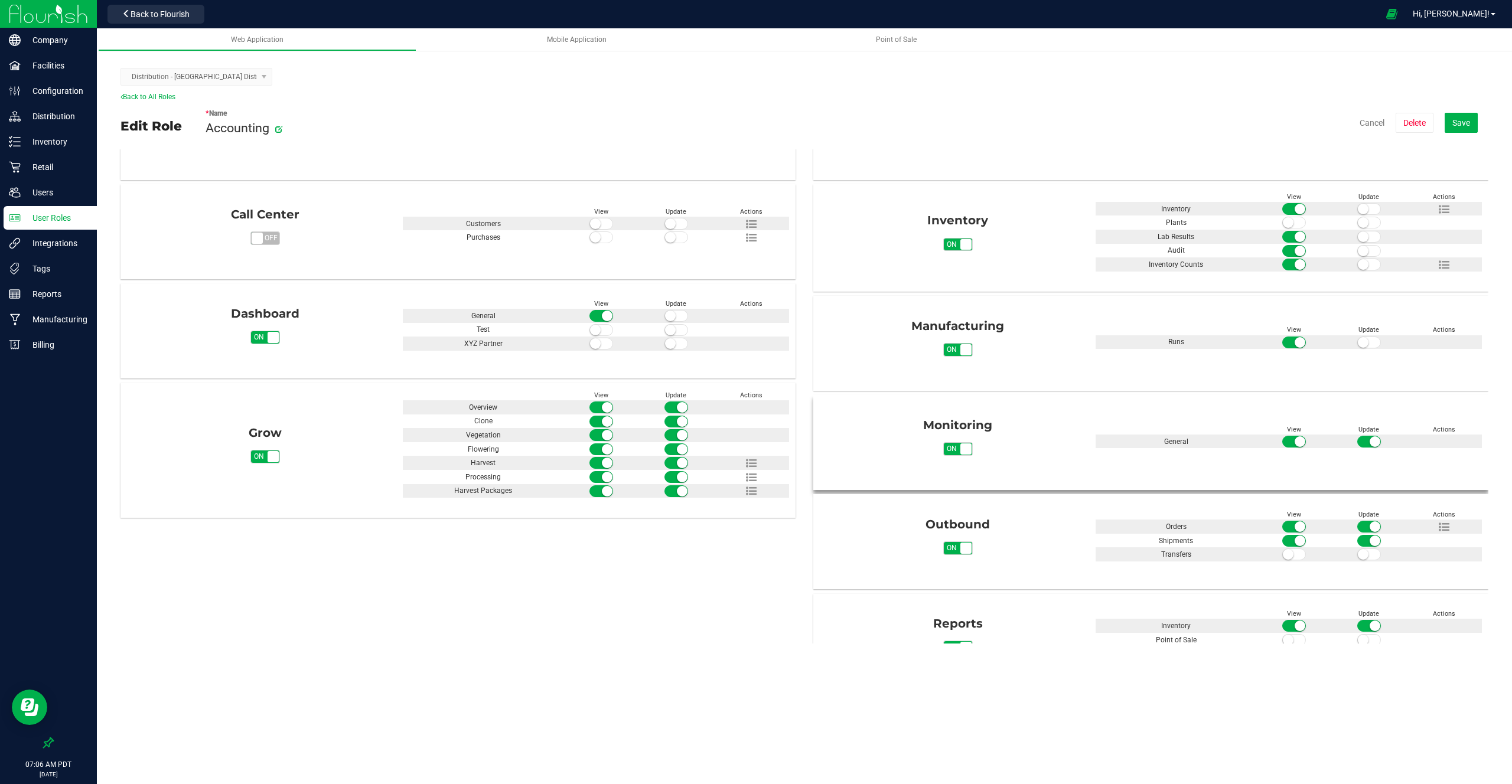
scroll to position [139, 0]
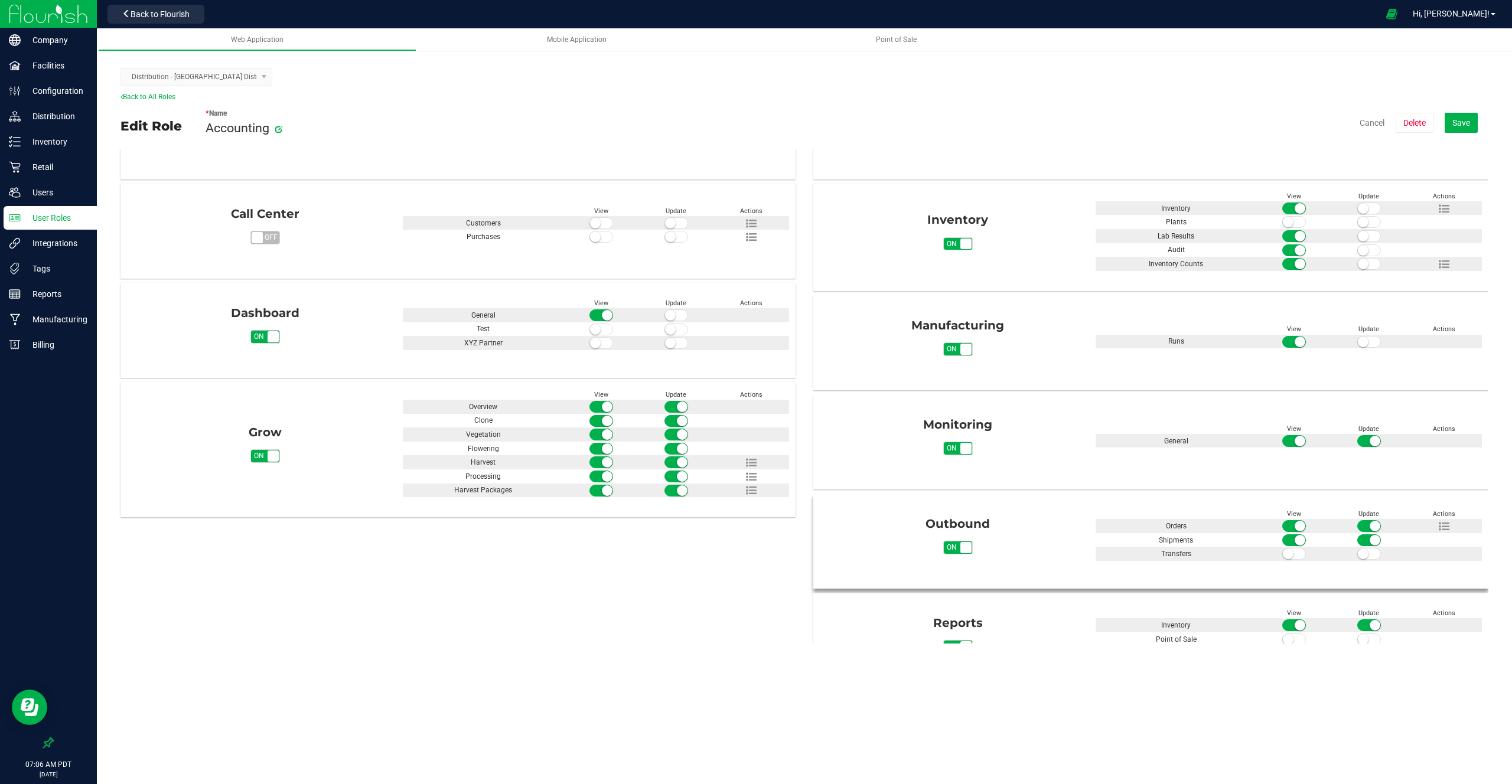
click at [947, 551] on span "on" at bounding box center [952, 547] width 17 height 12
click at [956, 546] on span "off" at bounding box center [964, 547] width 17 height 12
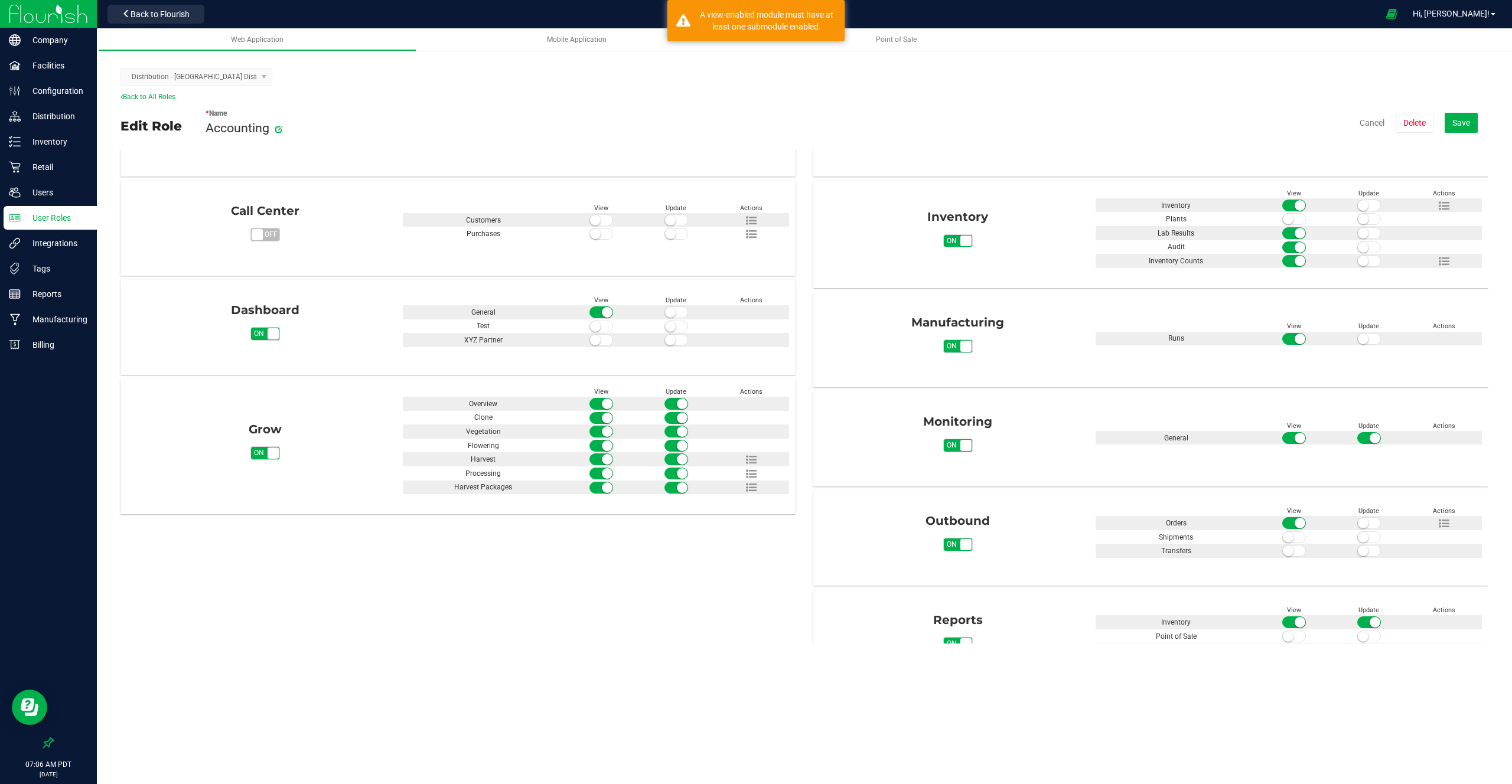
scroll to position [72, 0]
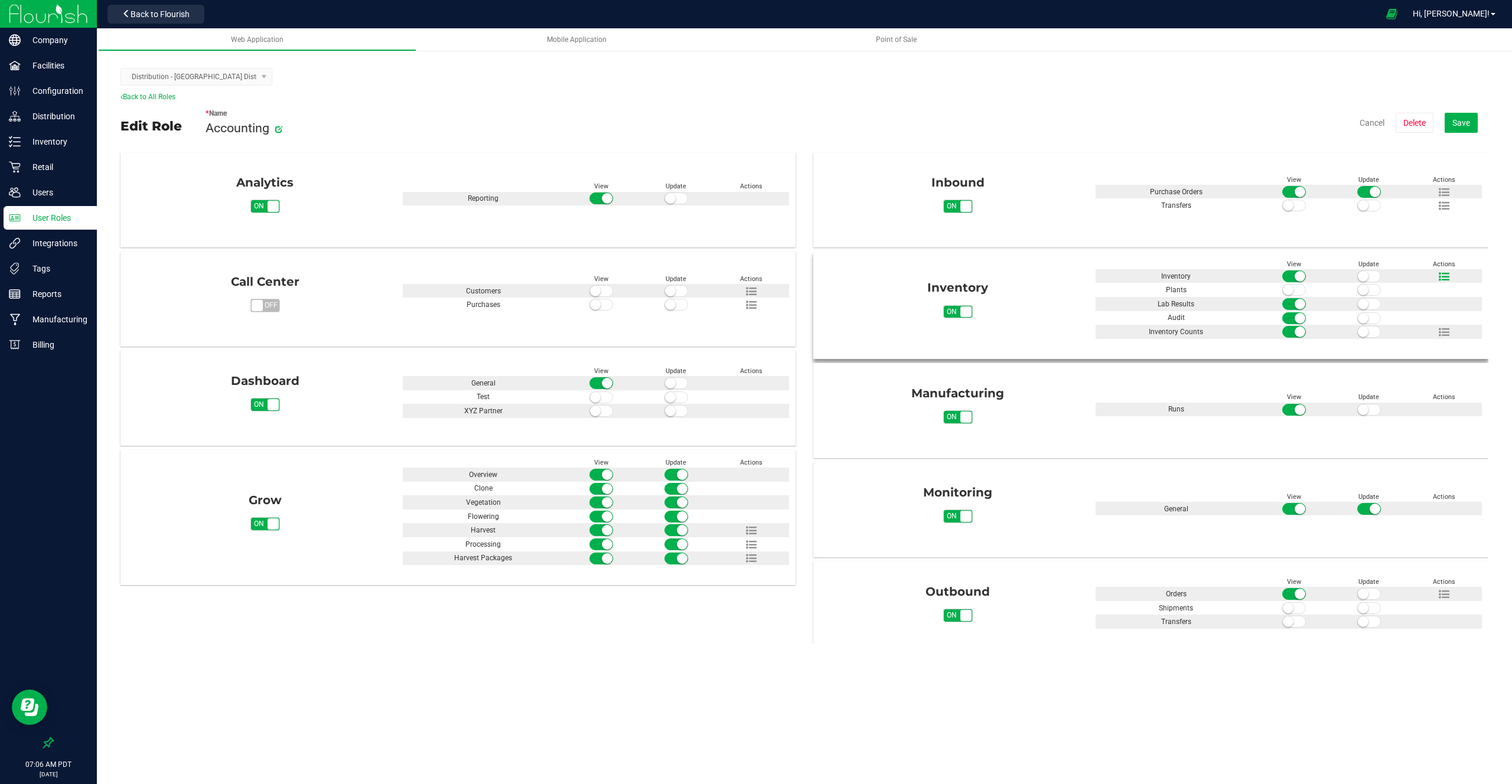
click at [1439, 276] on icon at bounding box center [1444, 277] width 11 height 11
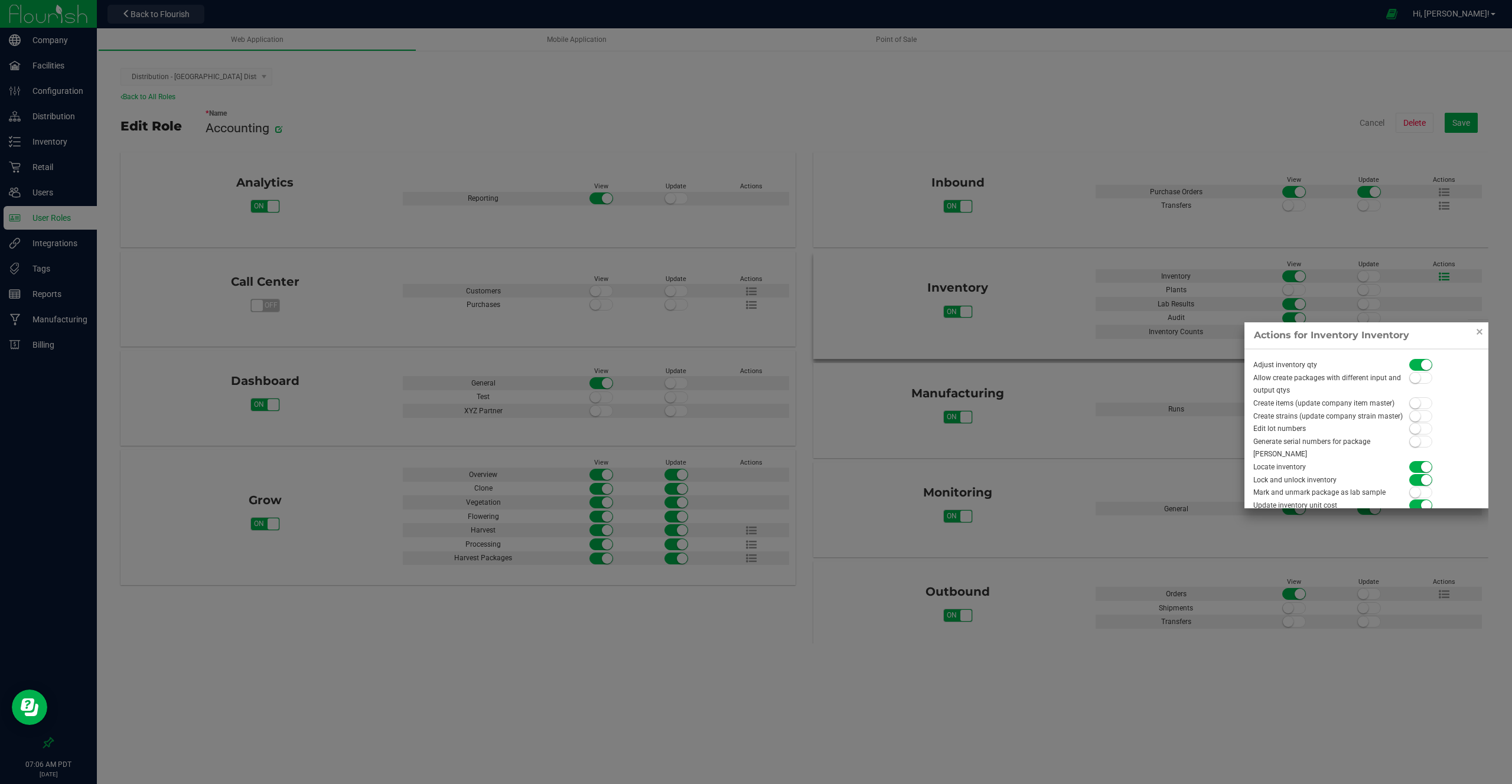
scroll to position [103, 0]
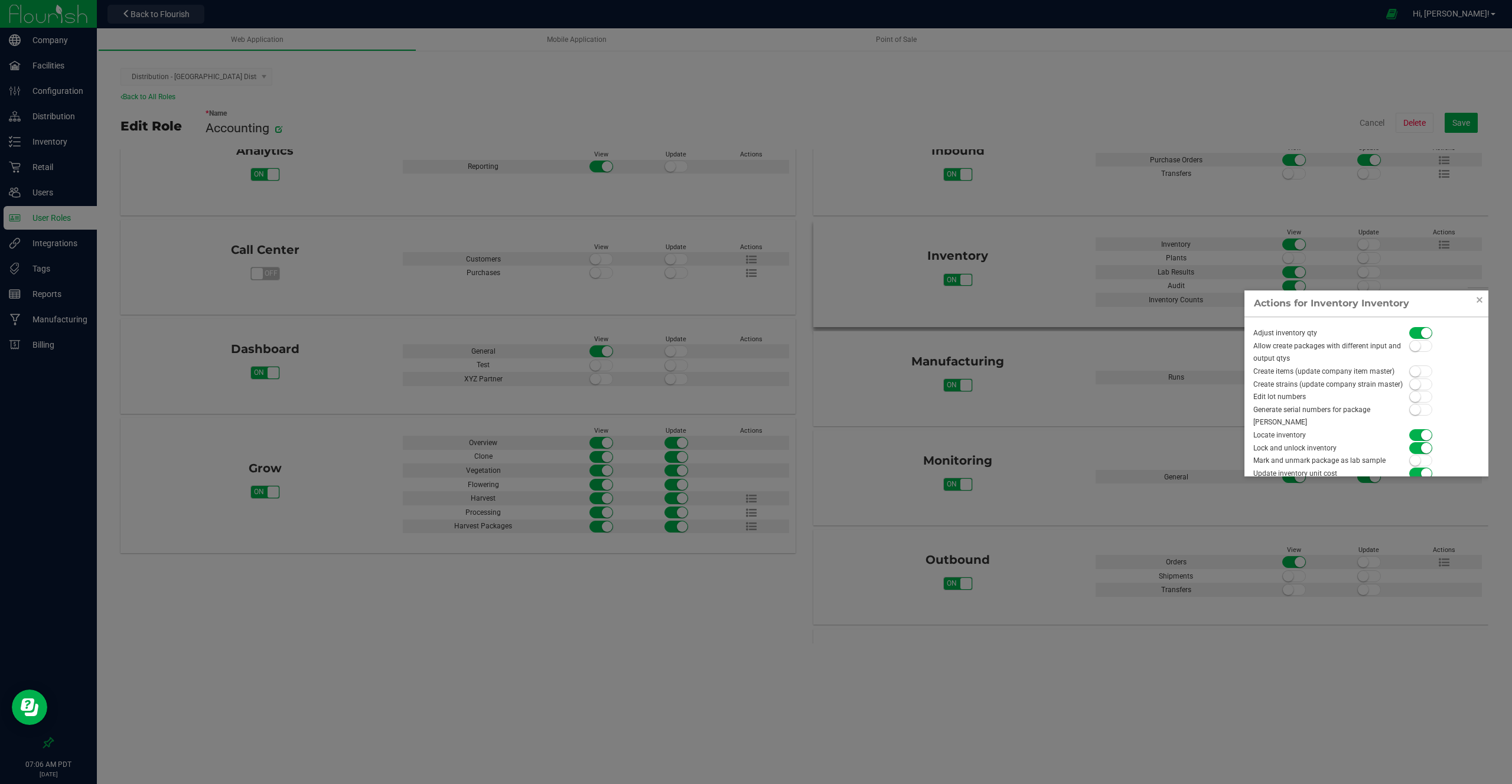
click at [1266, 338] on div "Adjust inventory qty" at bounding box center [1326, 333] width 163 height 13
click at [1269, 337] on div "Adjust inventory qty" at bounding box center [1326, 333] width 163 height 13
click at [1266, 335] on div "Adjust inventory qty" at bounding box center [1326, 333] width 163 height 13
click at [1269, 429] on div "Locate inventory" at bounding box center [1326, 436] width 163 height 13
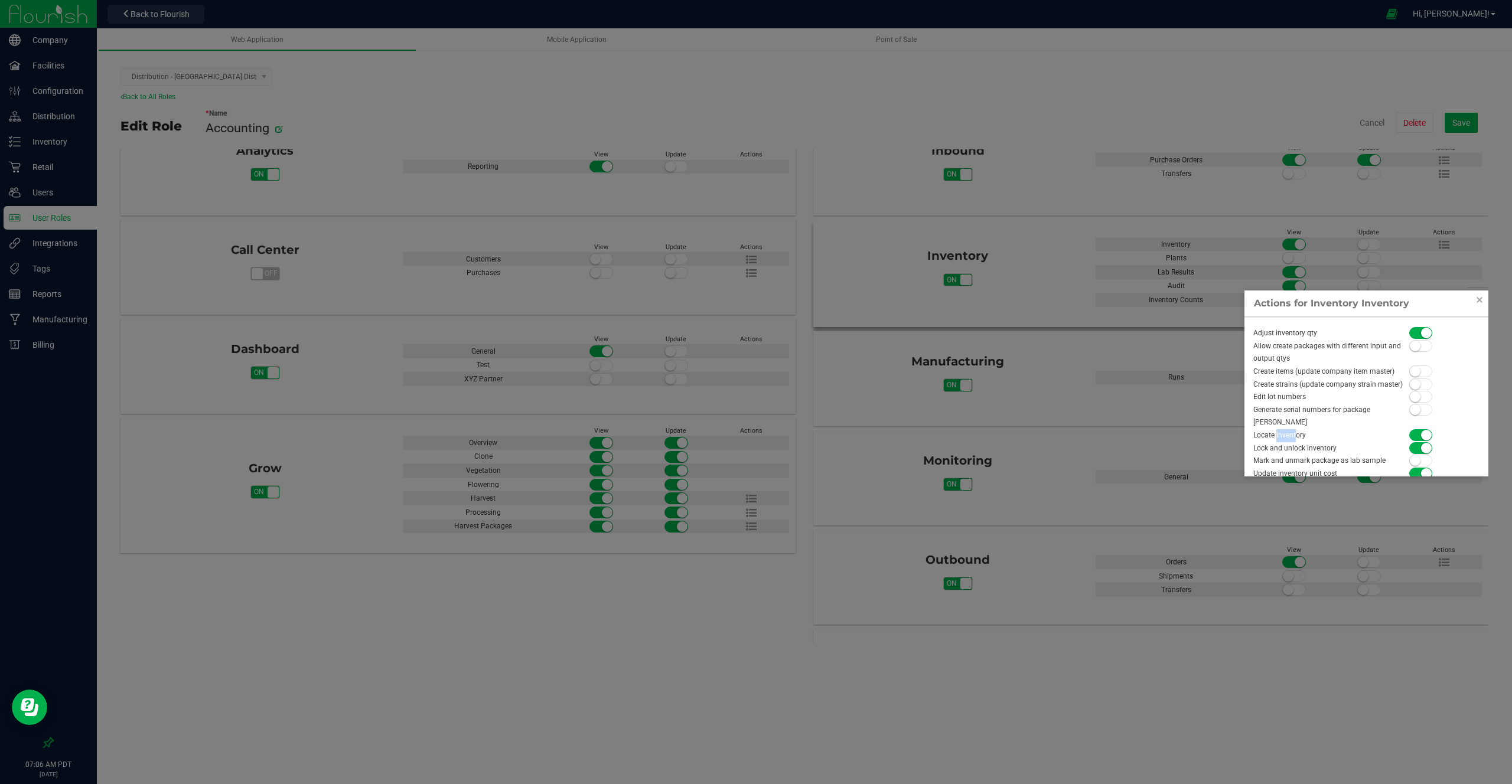
click at [1269, 429] on div "Locate inventory" at bounding box center [1326, 436] width 163 height 13
click at [1269, 442] on div "Lock and unlock inventory" at bounding box center [1326, 449] width 163 height 13
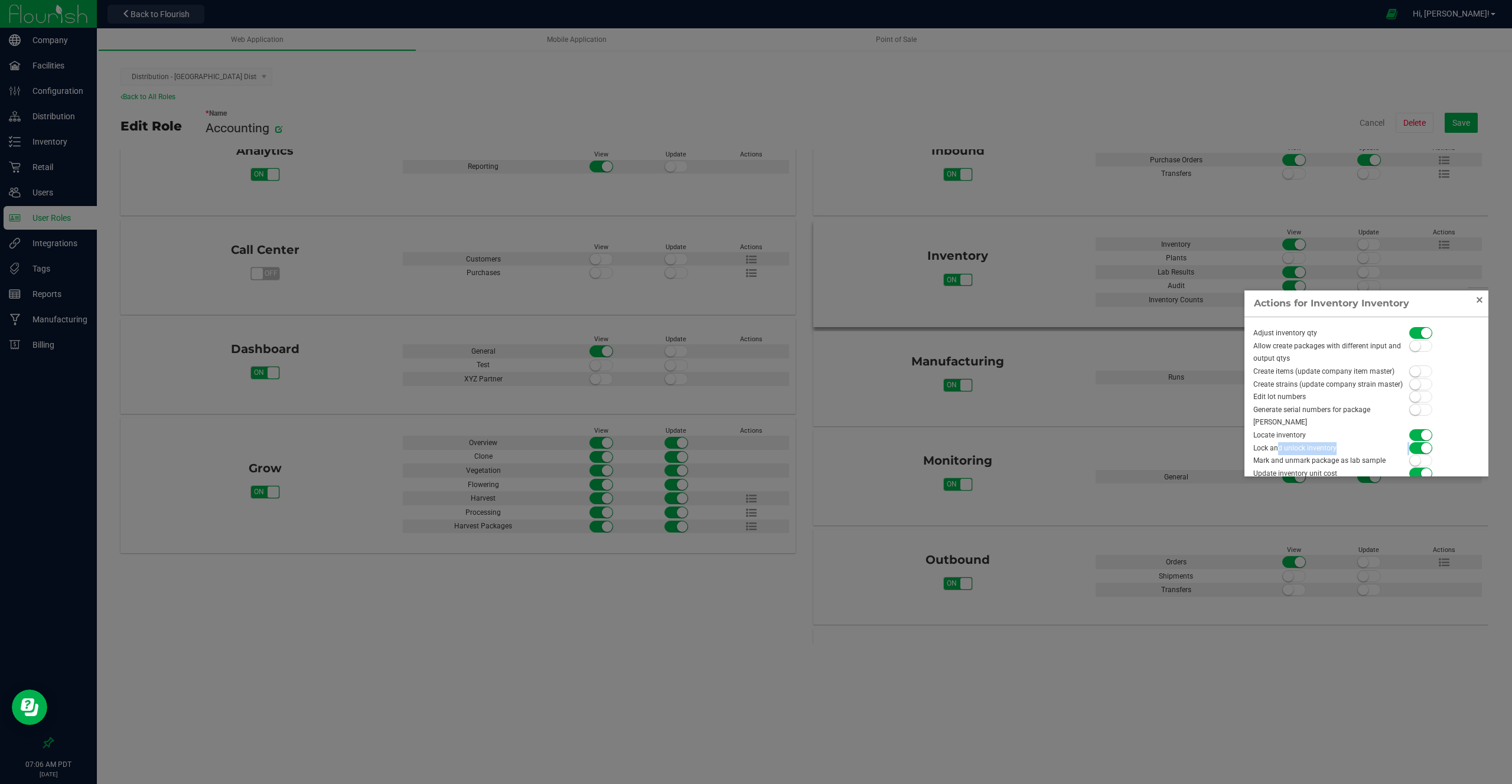
click at [1482, 298] on link "Close" at bounding box center [1480, 300] width 14 height 14
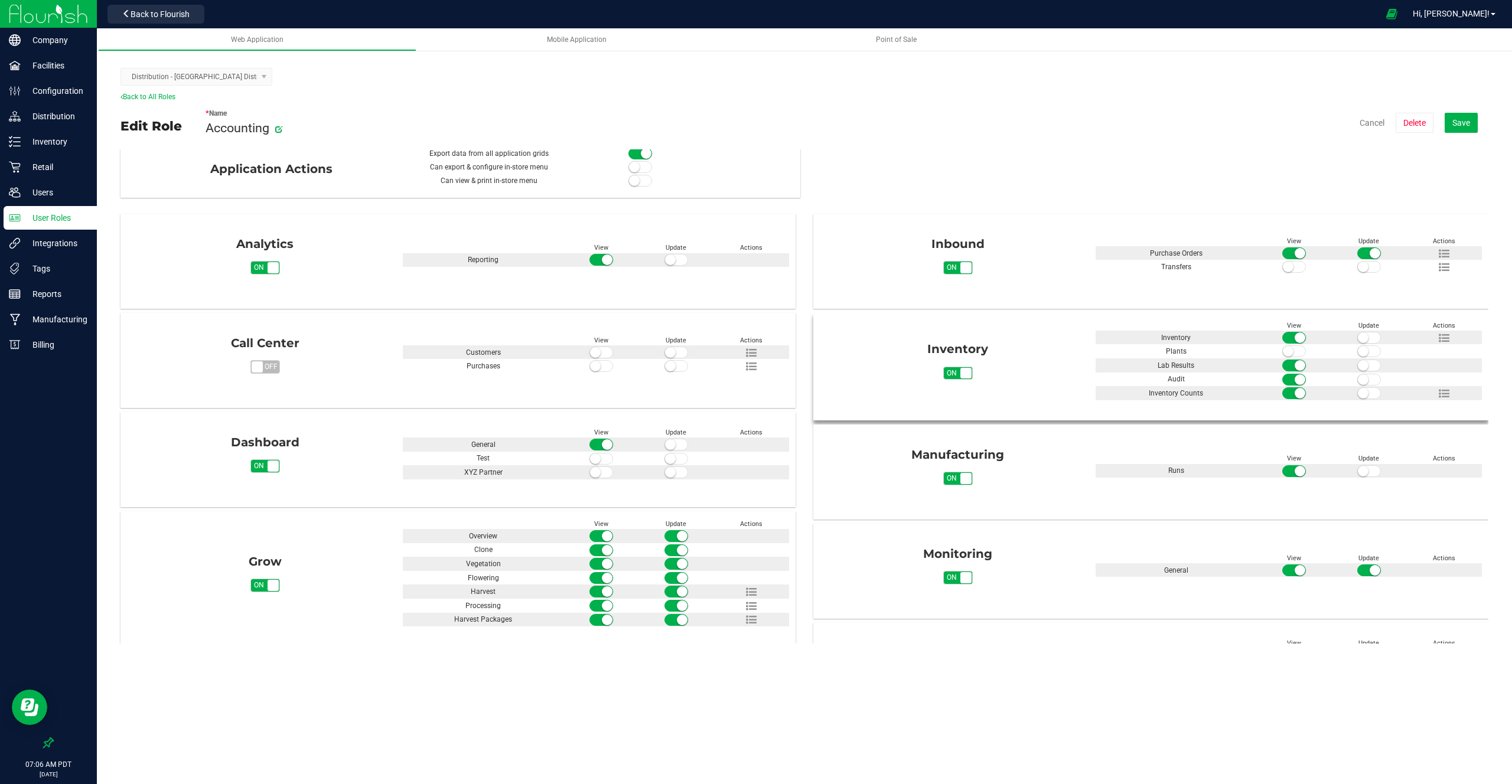
scroll to position [0, 0]
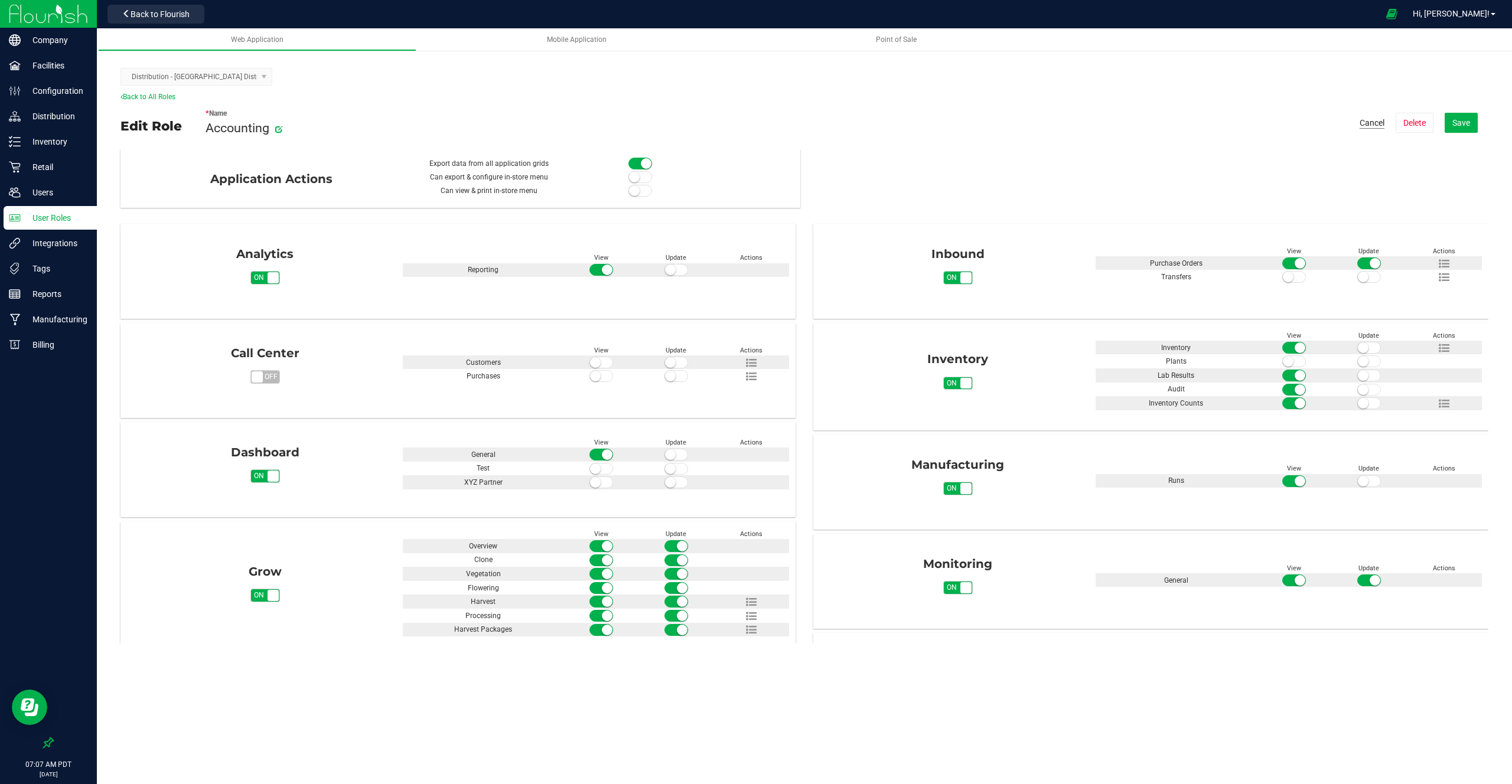
click at [1369, 120] on button "Cancel" at bounding box center [1373, 123] width 25 height 12
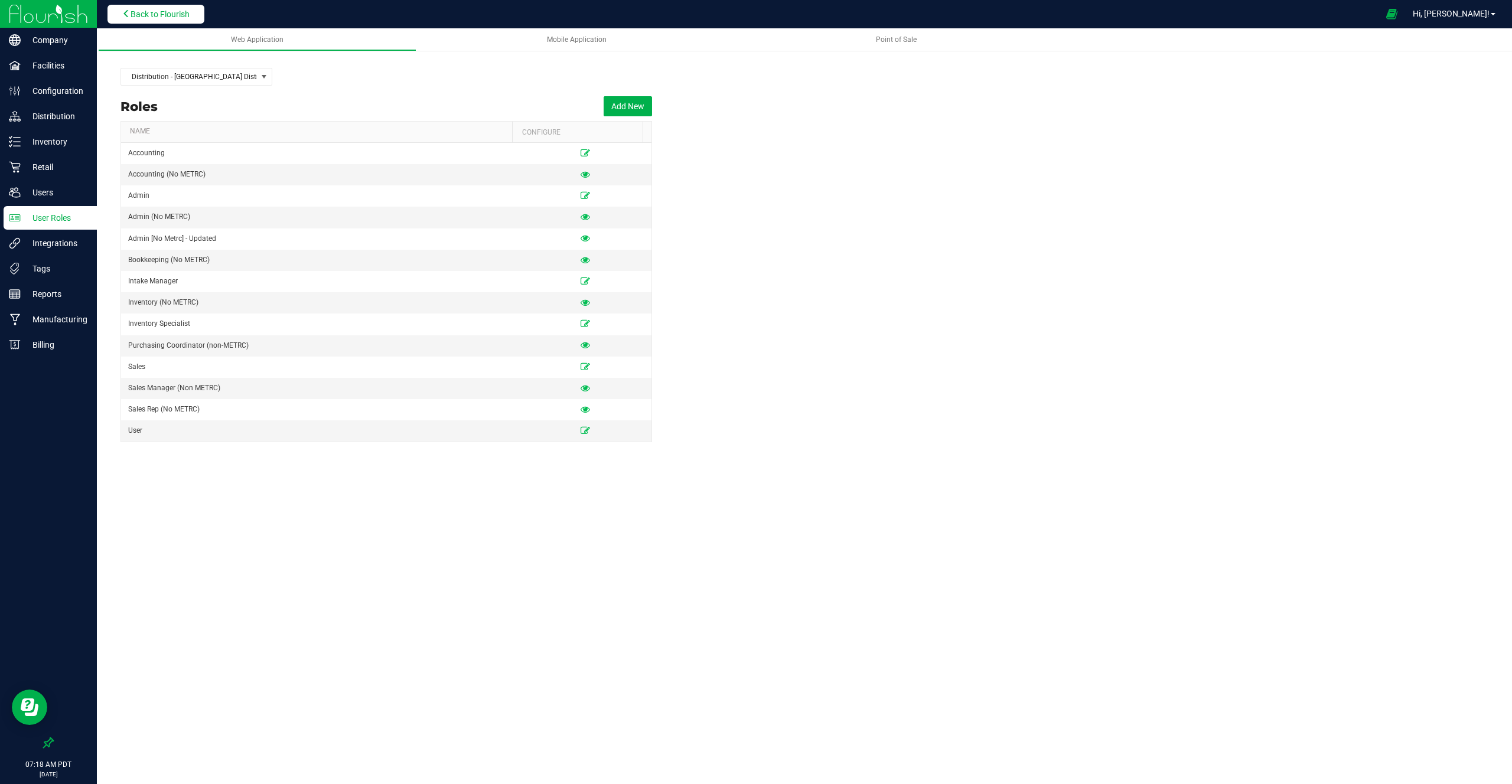
click at [167, 17] on span "Back to Flourish" at bounding box center [160, 14] width 59 height 9
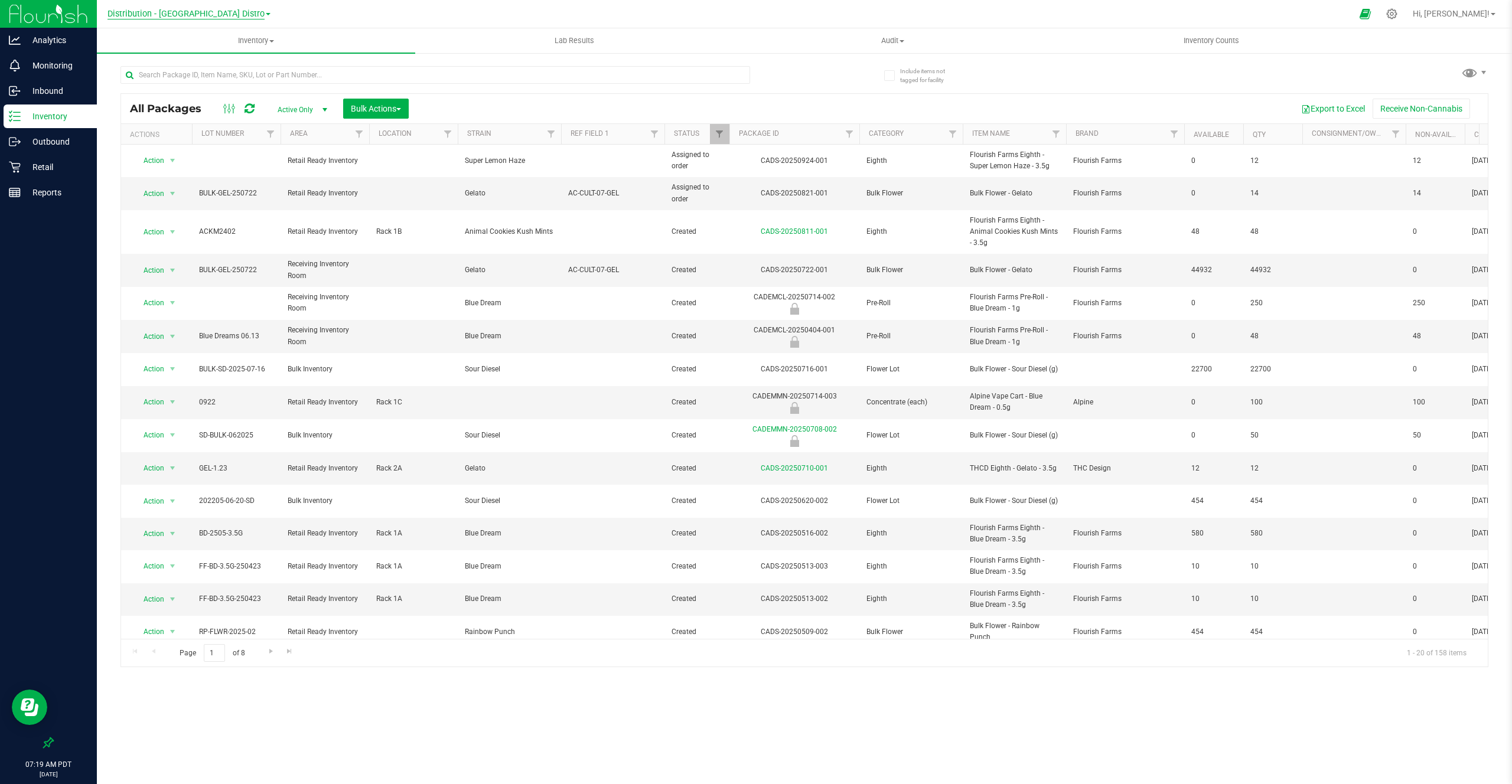
click at [169, 14] on span "Distribution - Long Beach Distro" at bounding box center [186, 14] width 157 height 11
click at [66, 43] on p "Analytics" at bounding box center [56, 40] width 71 height 14
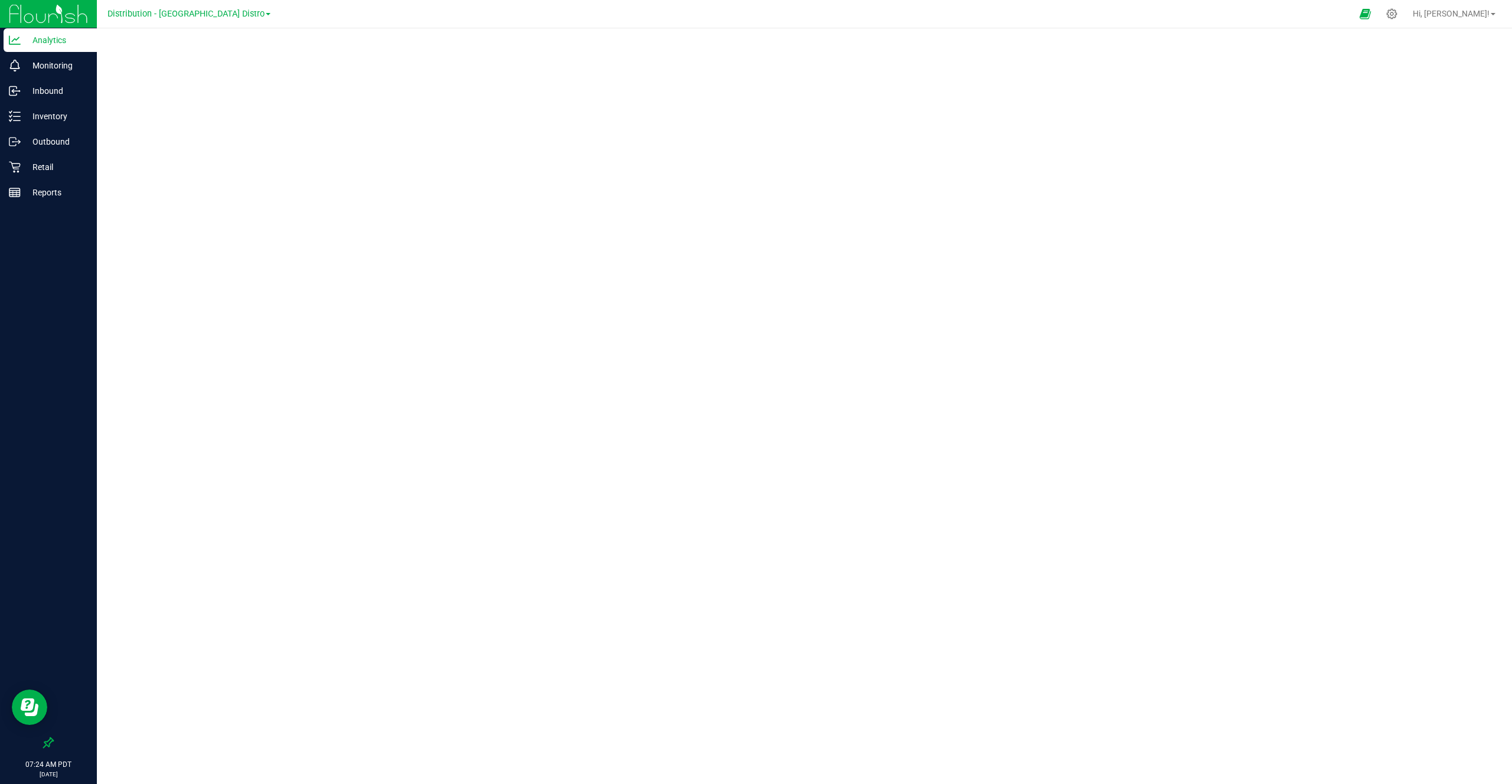
click at [188, 20] on div "Distribution - Long Beach Distro Cultivation - Los Angeles Facility Distributio…" at bounding box center [189, 14] width 163 height 14
click at [191, 19] on div "Distribution - Long Beach Distro Cultivation - Los Angeles Facility Distributio…" at bounding box center [189, 14] width 163 height 14
click at [197, 14] on span "Distribution - Long Beach Distro" at bounding box center [186, 14] width 157 height 11
click at [182, 41] on link "Cultivation - Los Angeles Facility" at bounding box center [189, 41] width 172 height 16
click at [70, 74] on div "Grow" at bounding box center [50, 66] width 93 height 24
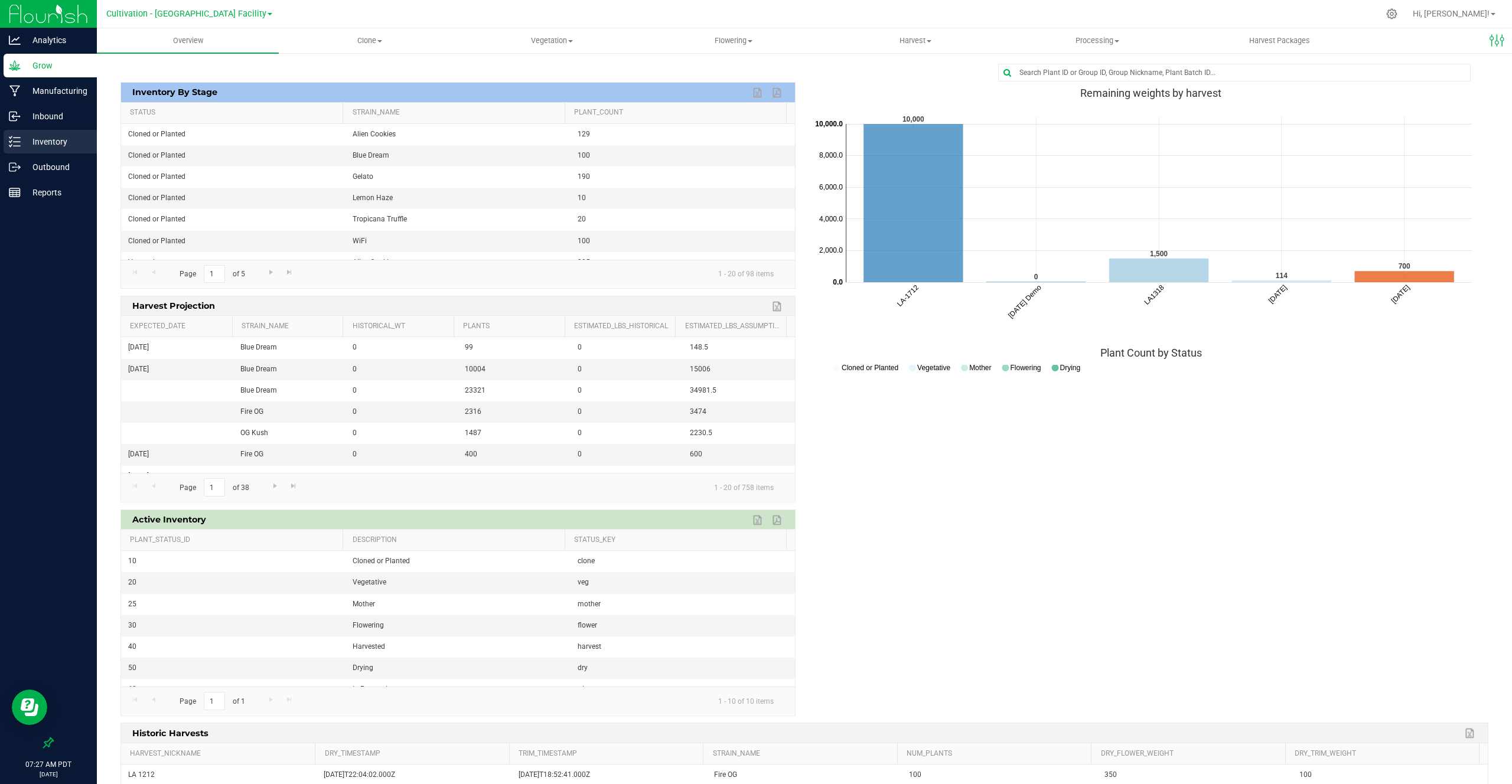
click at [45, 141] on p "Inventory" at bounding box center [56, 142] width 71 height 14
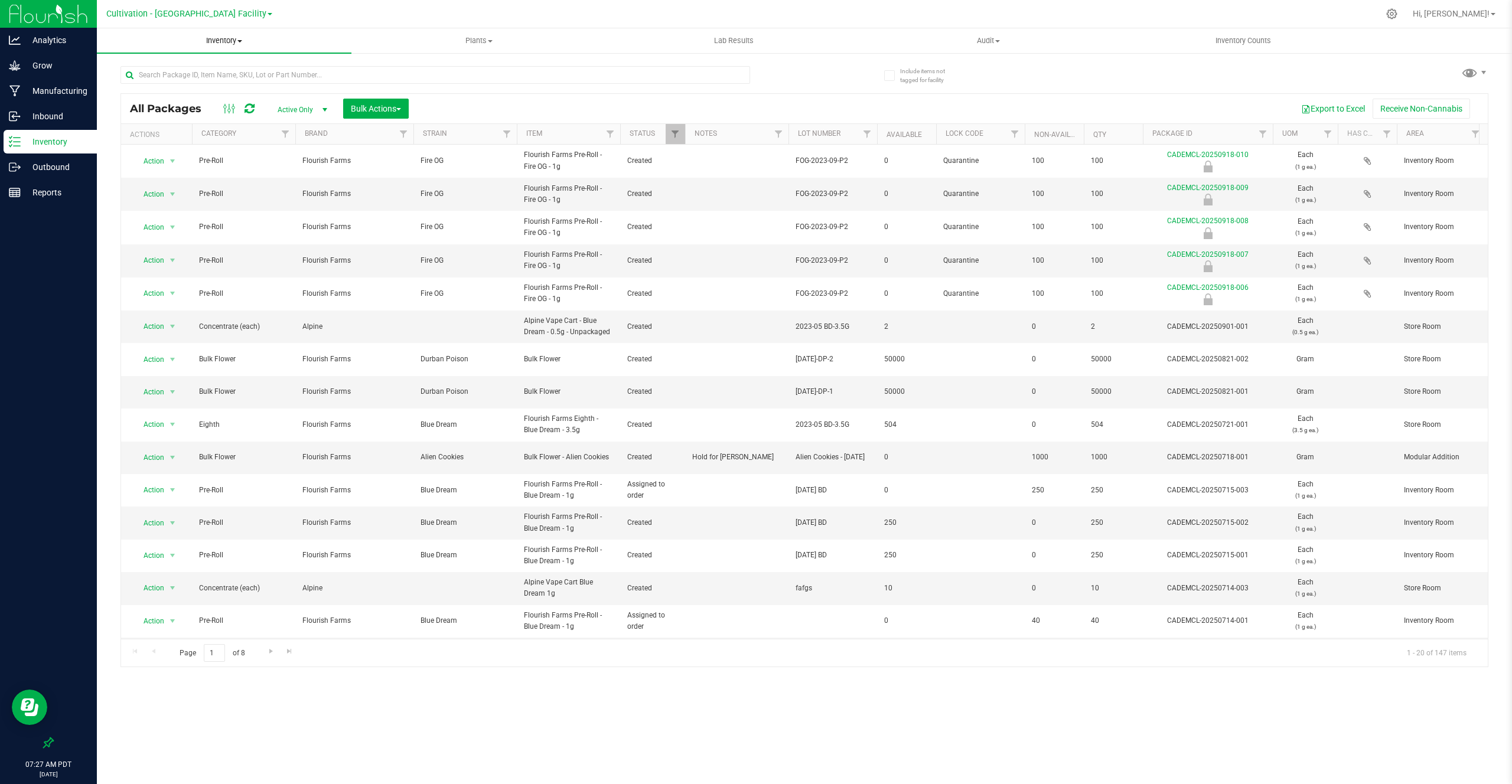
click at [235, 42] on span "Inventory" at bounding box center [224, 41] width 255 height 11
click at [178, 95] on li "Waste log" at bounding box center [224, 100] width 255 height 14
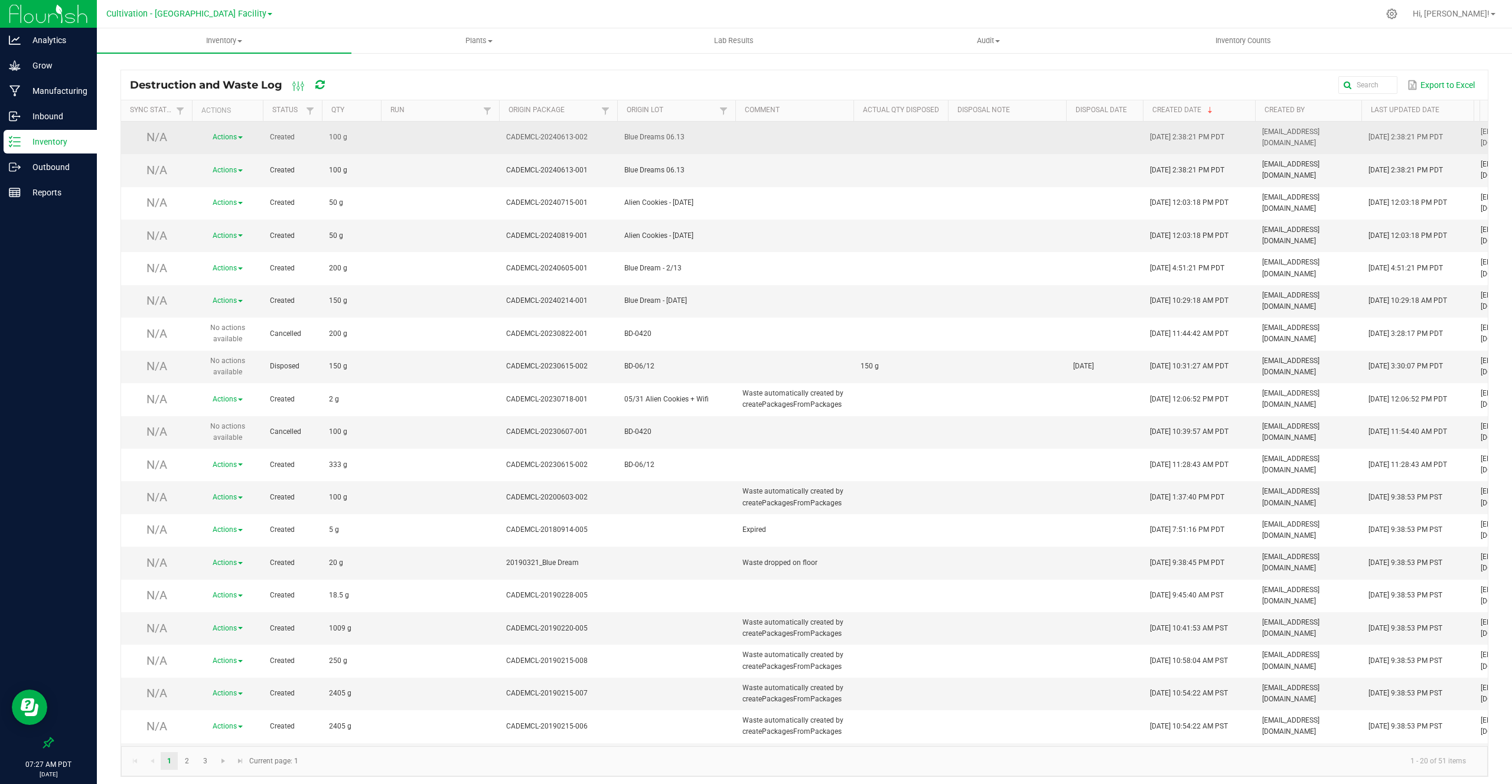
click at [238, 133] on link "Actions" at bounding box center [228, 137] width 30 height 9
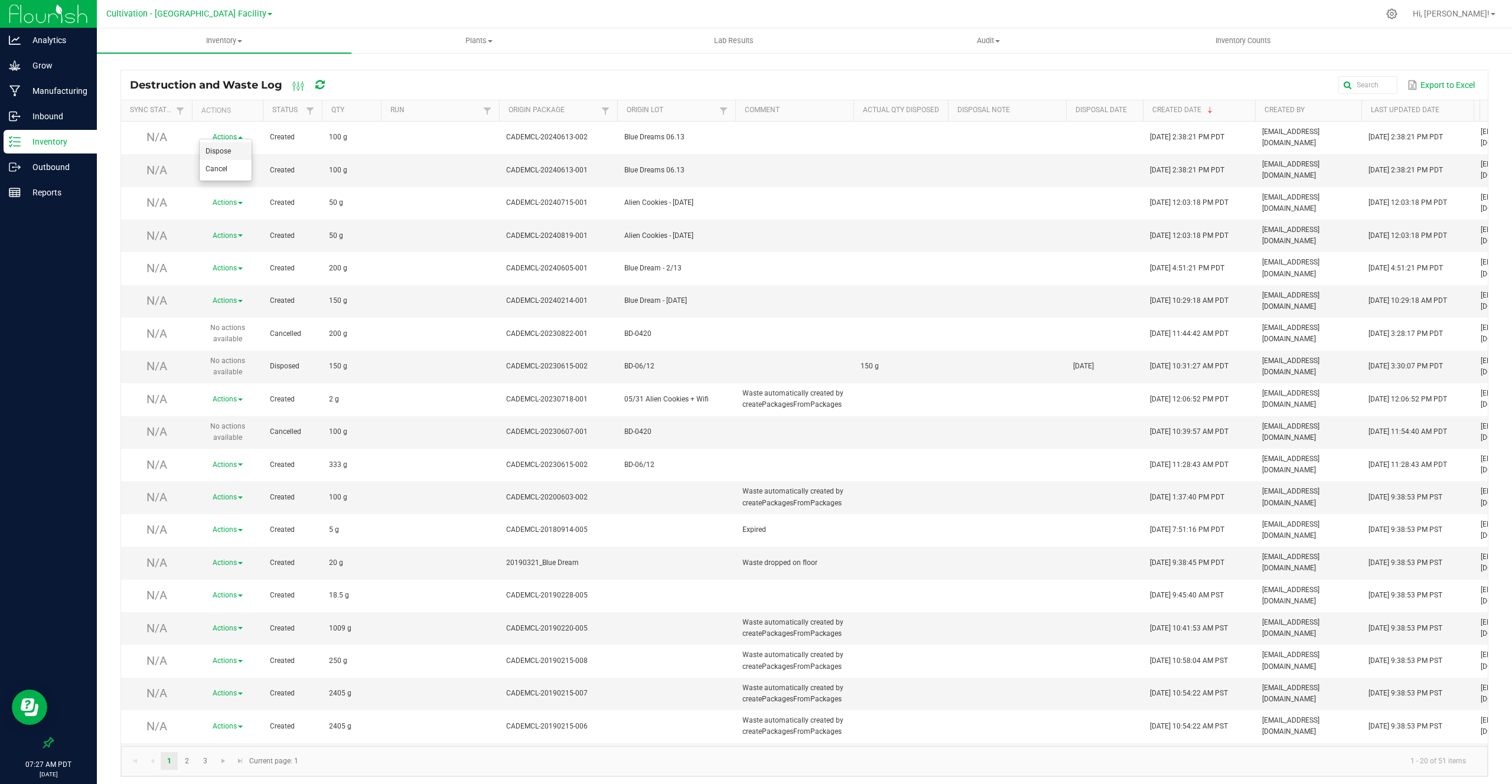
click at [228, 149] on span "Dispose" at bounding box center [218, 151] width 26 height 9
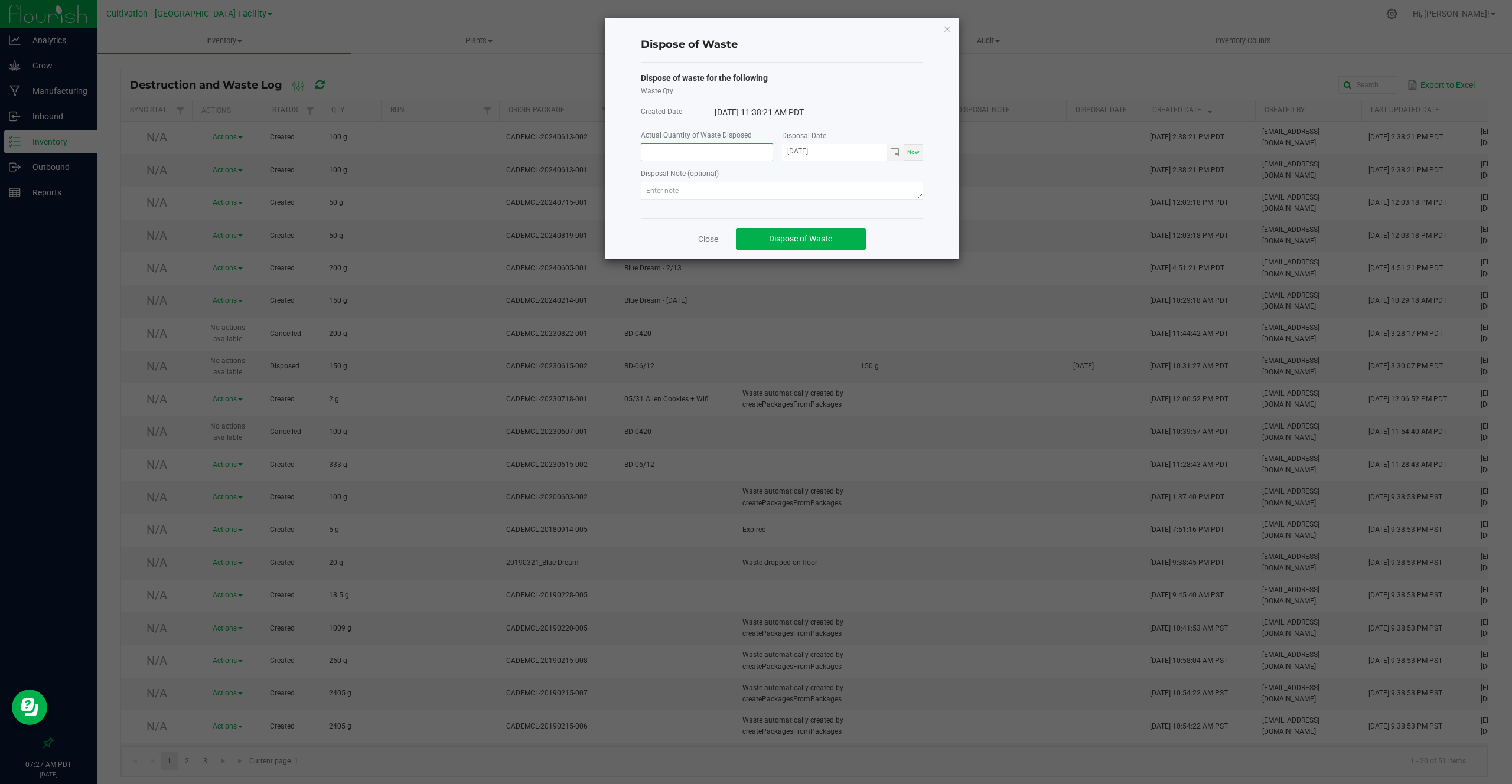
click at [711, 155] on input at bounding box center [707, 152] width 131 height 16
click at [705, 236] on link "Close" at bounding box center [708, 239] width 20 height 12
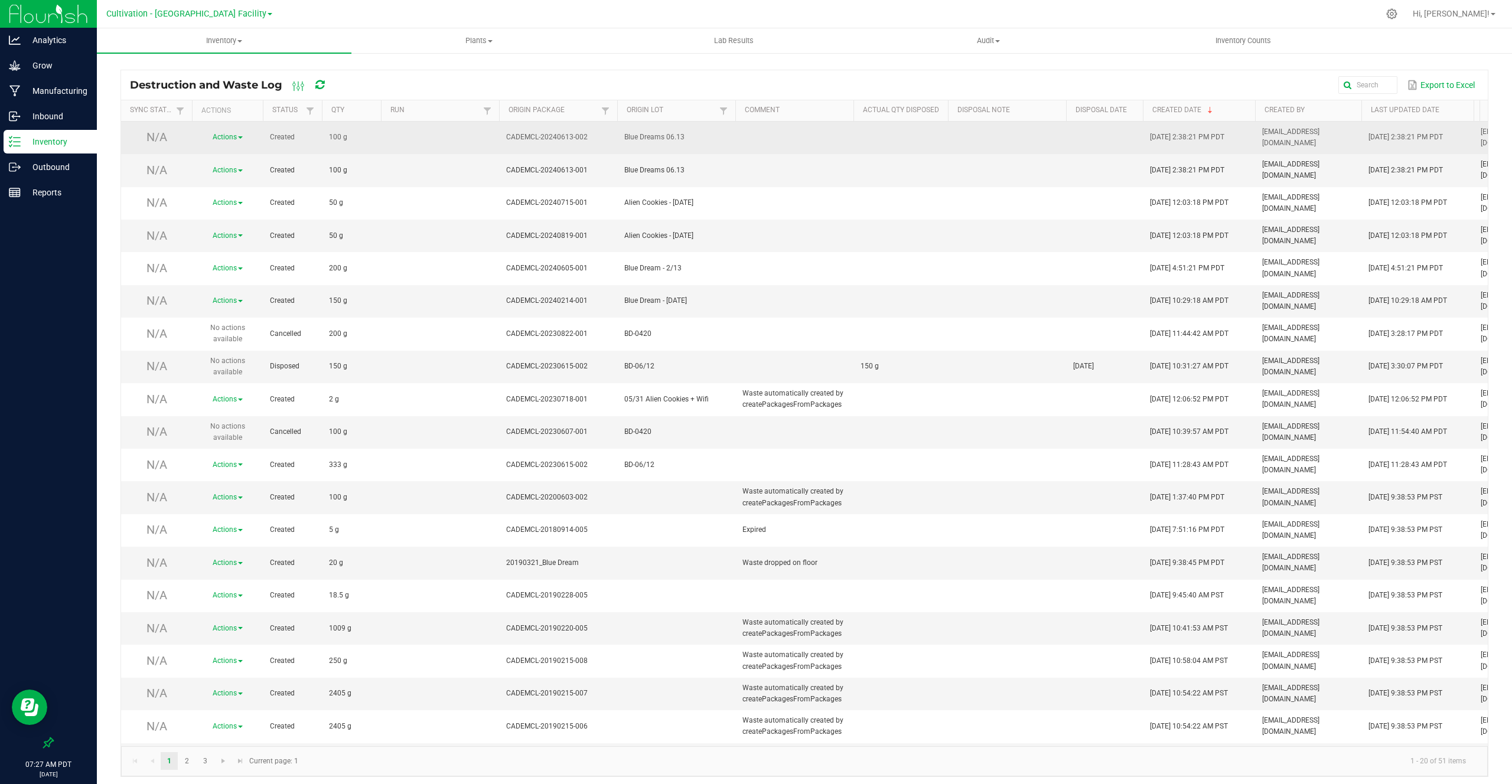
click at [333, 133] on span "100 g" at bounding box center [338, 137] width 18 height 9
copy span "100"
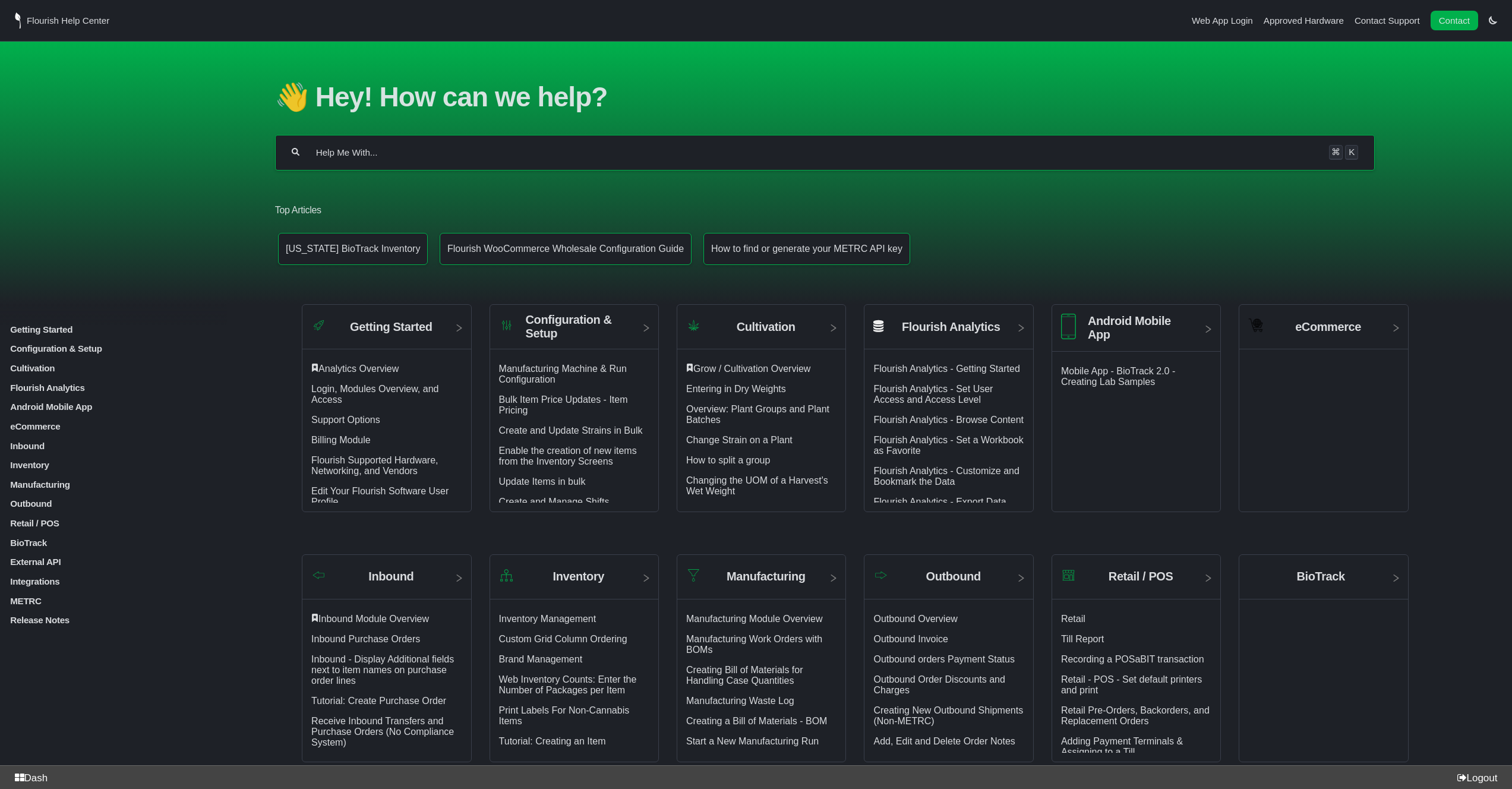
click at [58, 411] on div "Getting Started Login, Modules Overview, and Access Analytics Overview Support …" at bounding box center [136, 475] width 254 height 301
click at [62, 408] on p "Android Mobile App" at bounding box center [136, 406] width 254 height 10
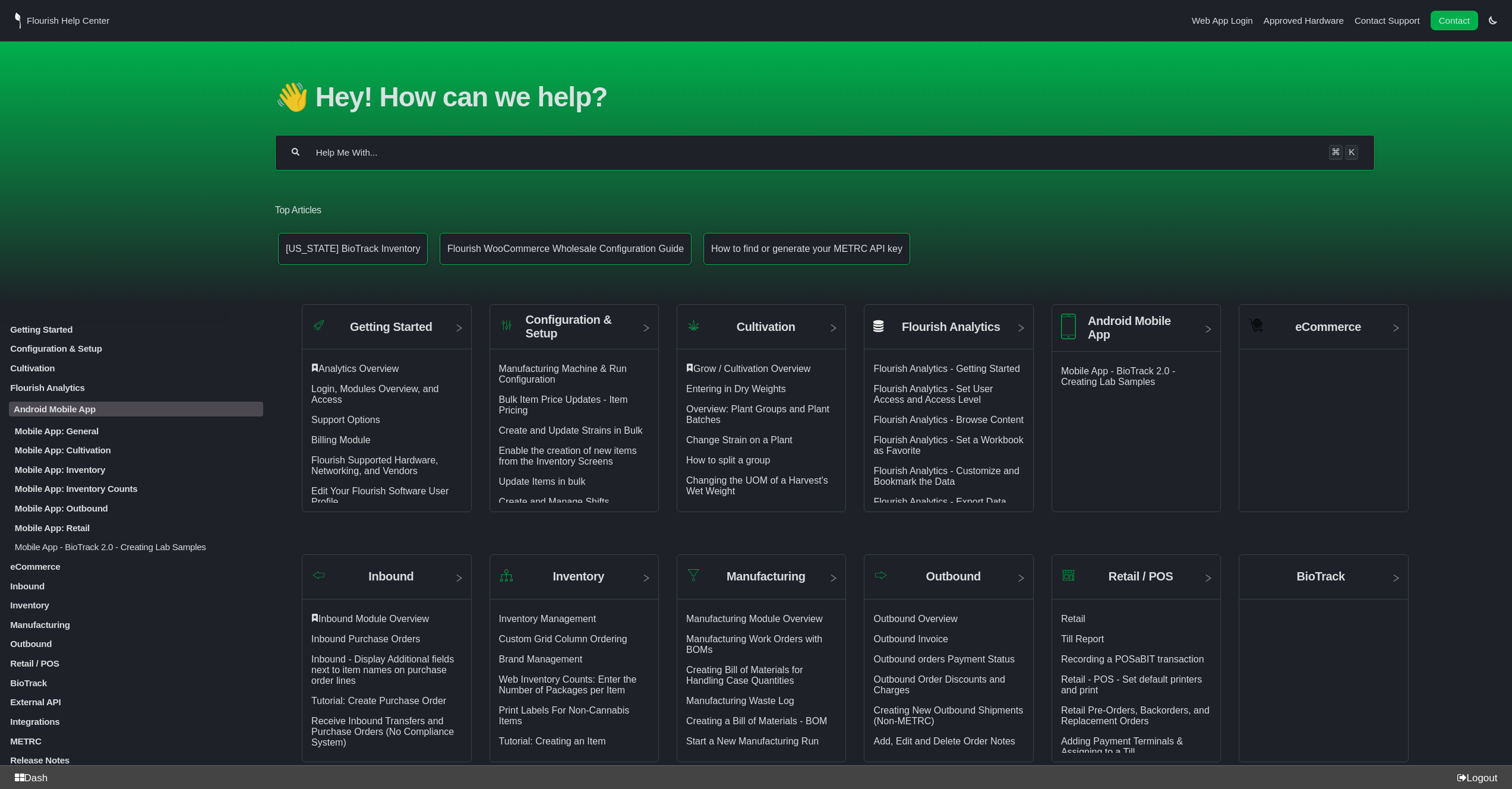
click at [55, 468] on p "Mobile App: Inventory" at bounding box center [139, 469] width 250 height 10
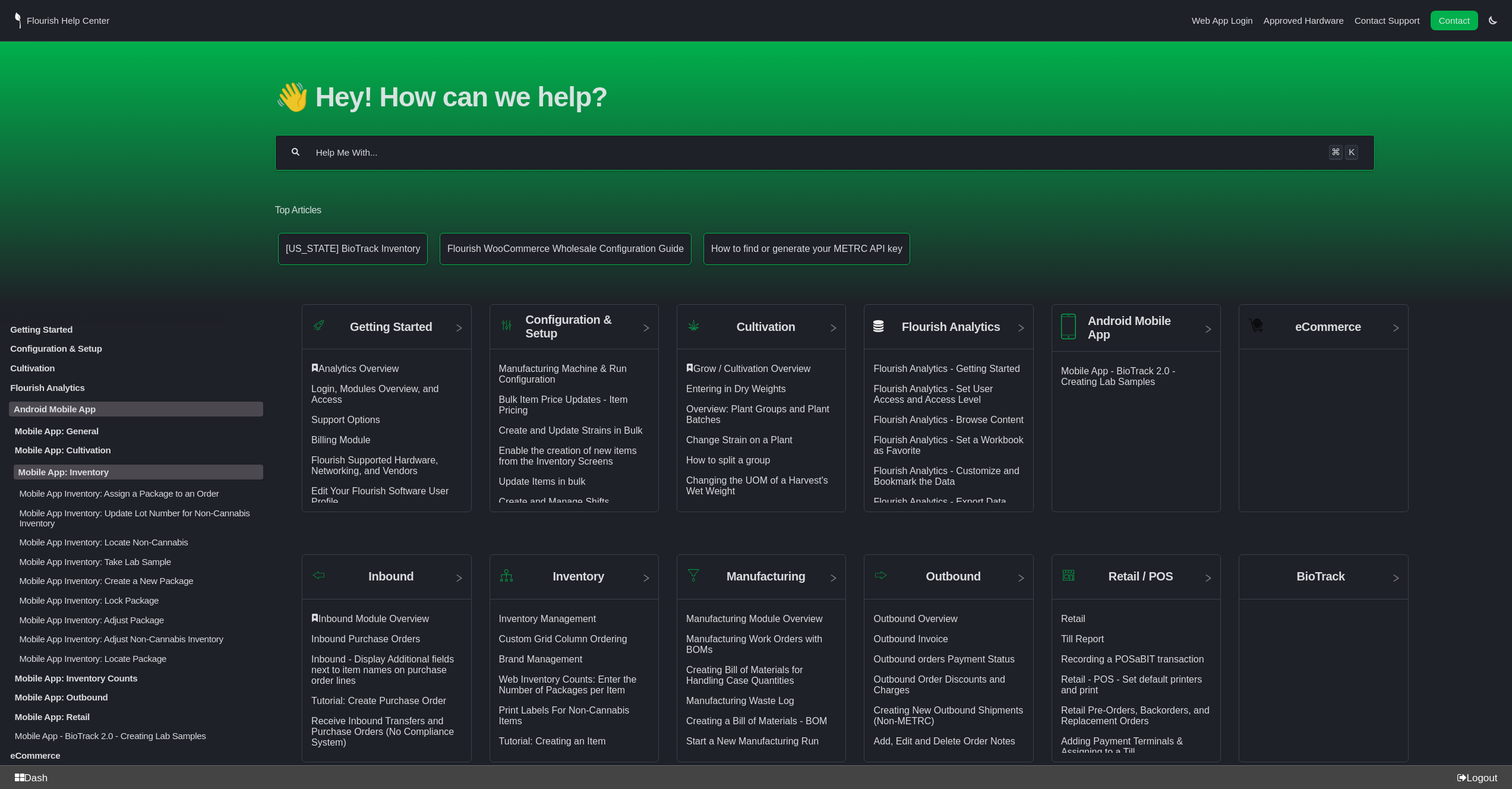
click at [64, 426] on p "Mobile App: General" at bounding box center [139, 430] width 250 height 10
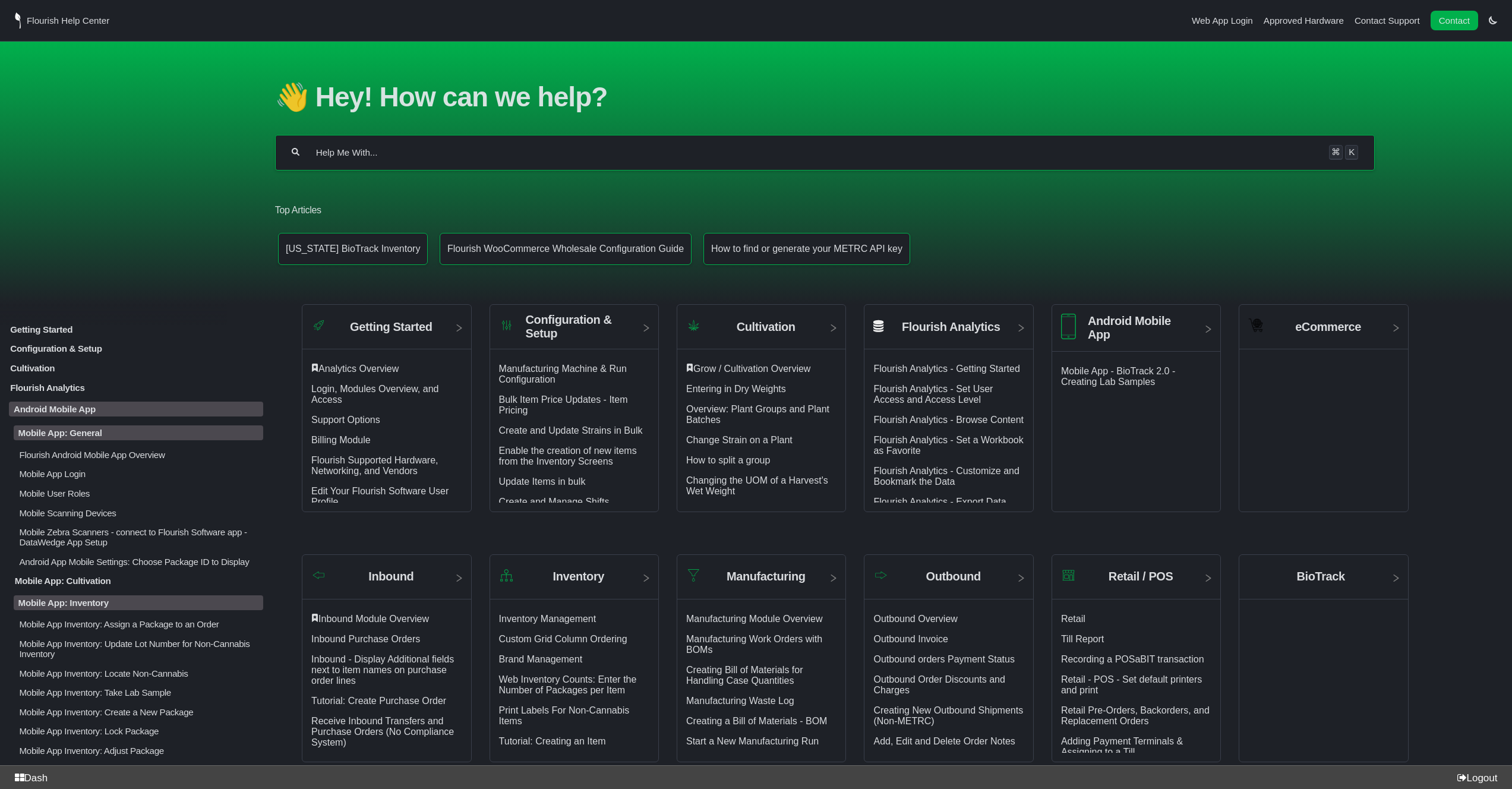
click at [47, 579] on p "Mobile App: Cultivation" at bounding box center [139, 580] width 250 height 10
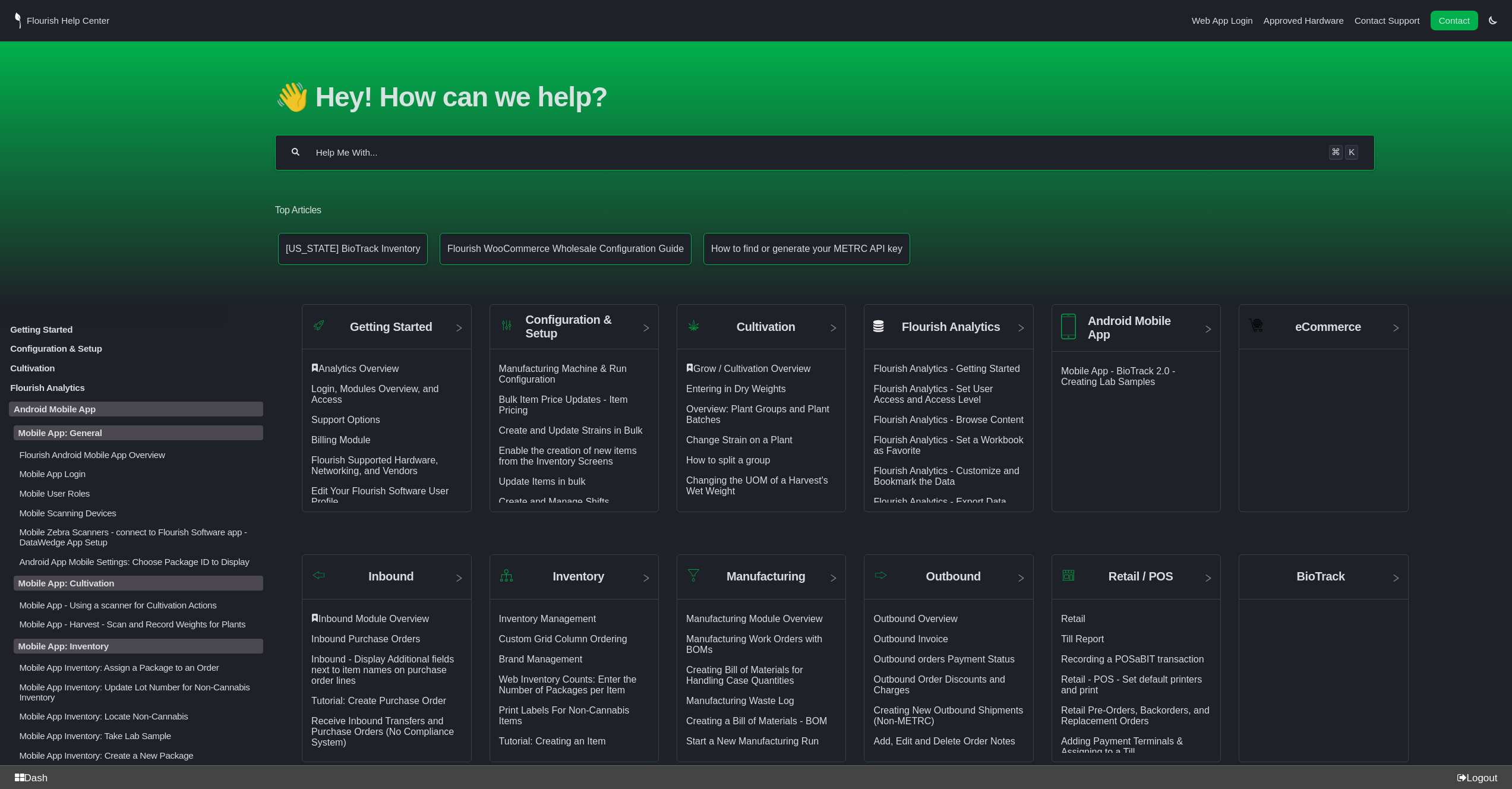
click at [53, 610] on p "Mobile App - Using a scanner for Cultivation Actions" at bounding box center [140, 604] width 245 height 10
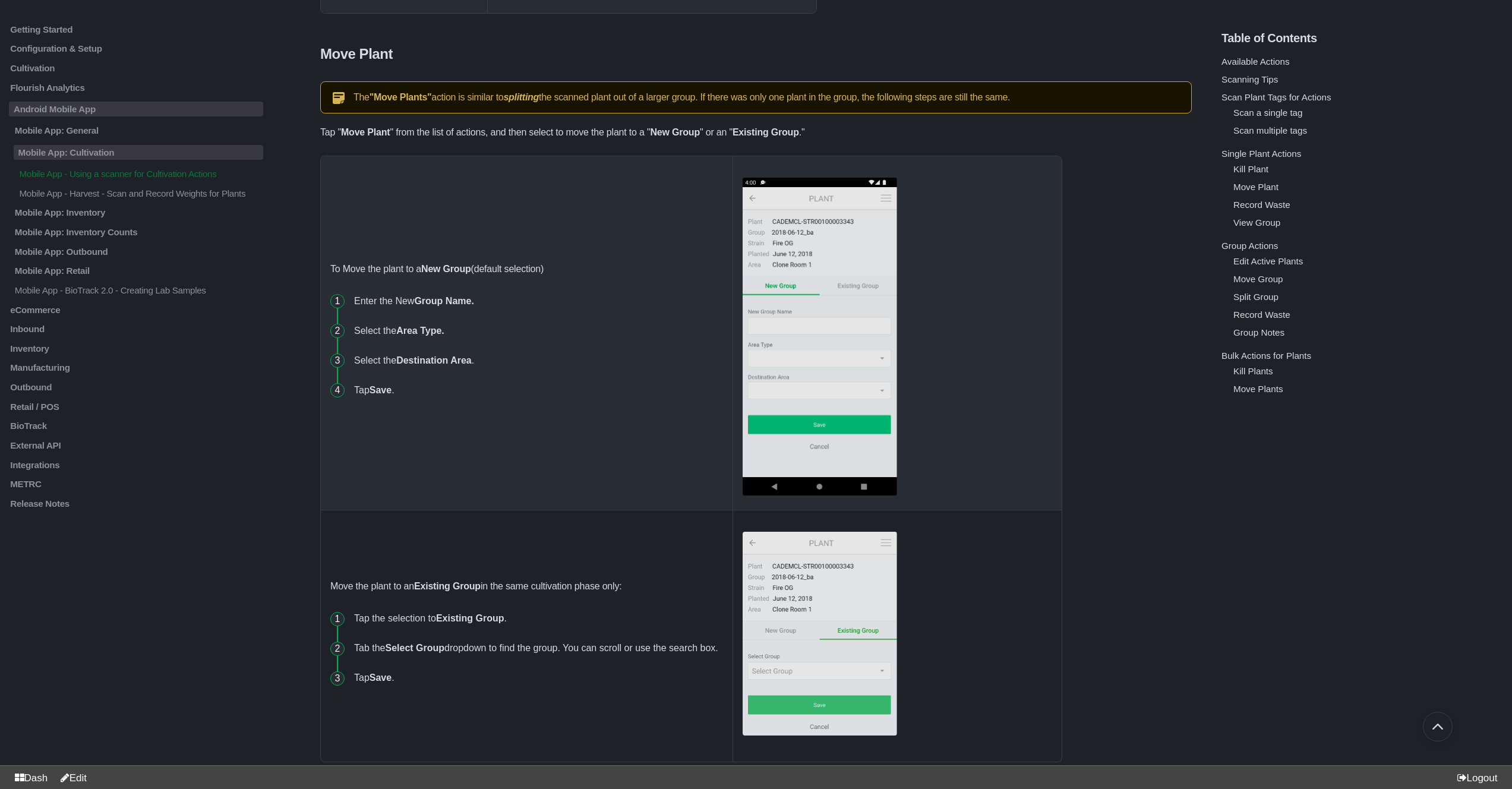
scroll to position [4464, 0]
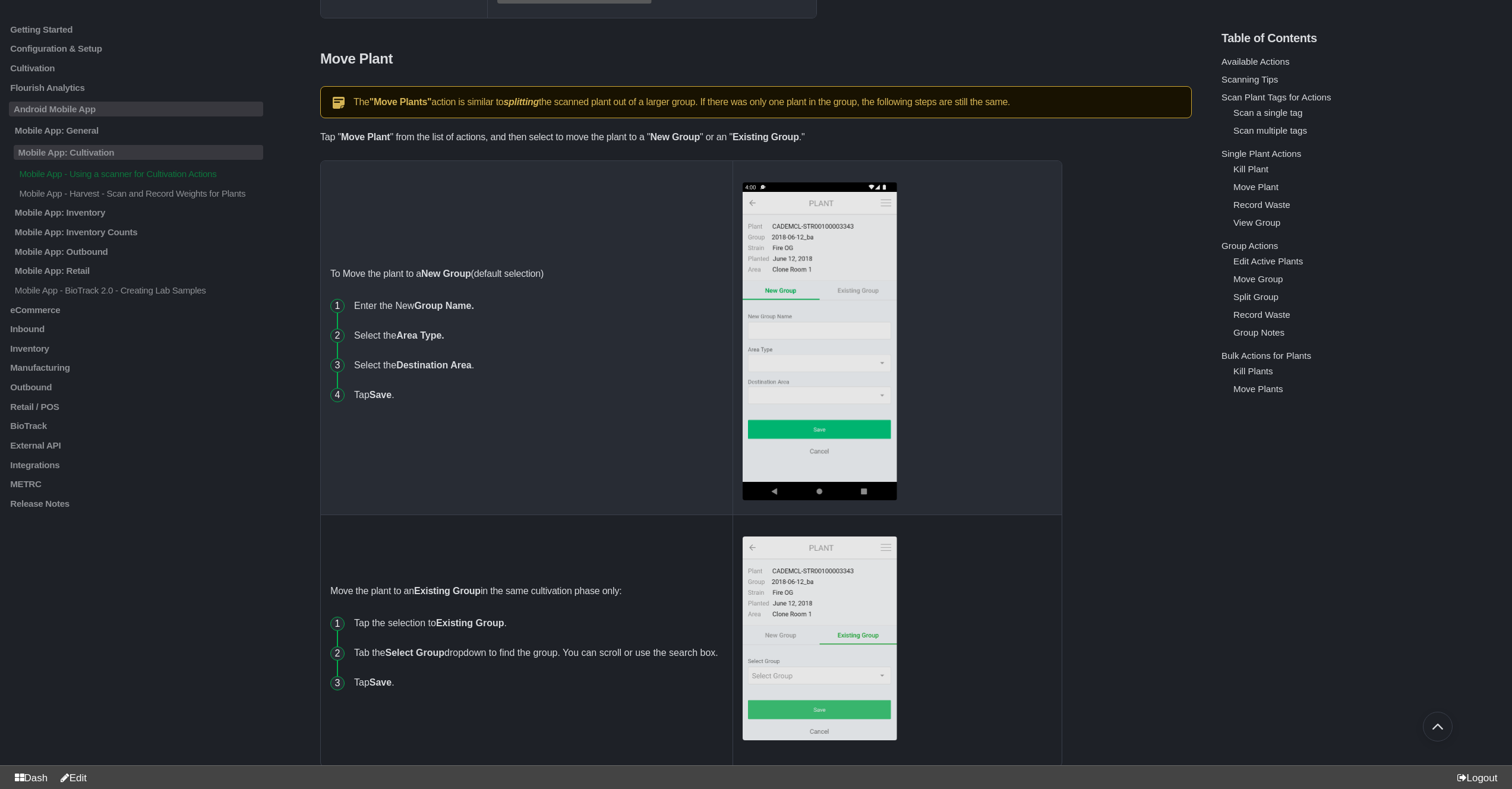
click at [810, 263] on img at bounding box center [820, 342] width 155 height 318
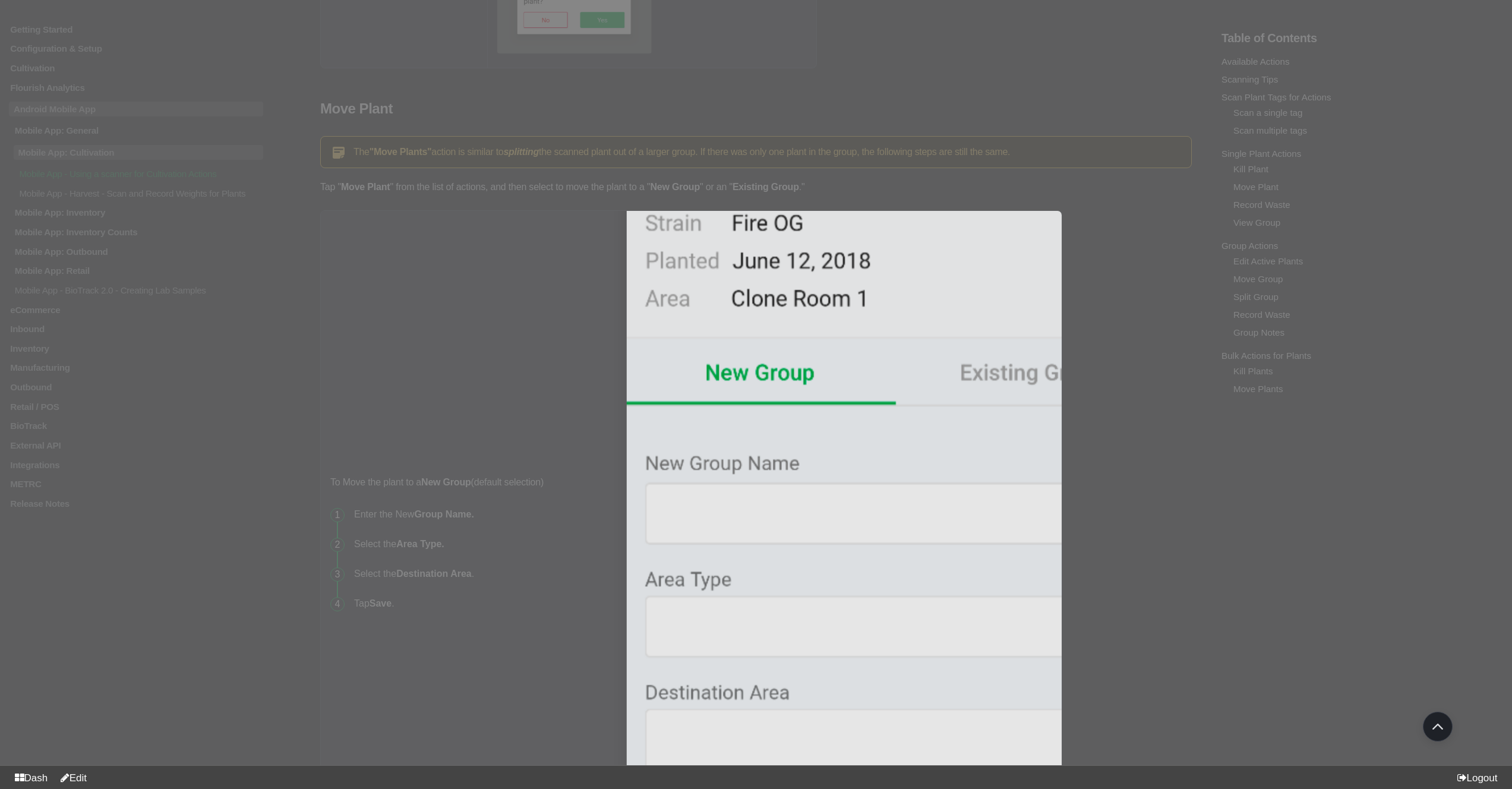
scroll to position [4408, 0]
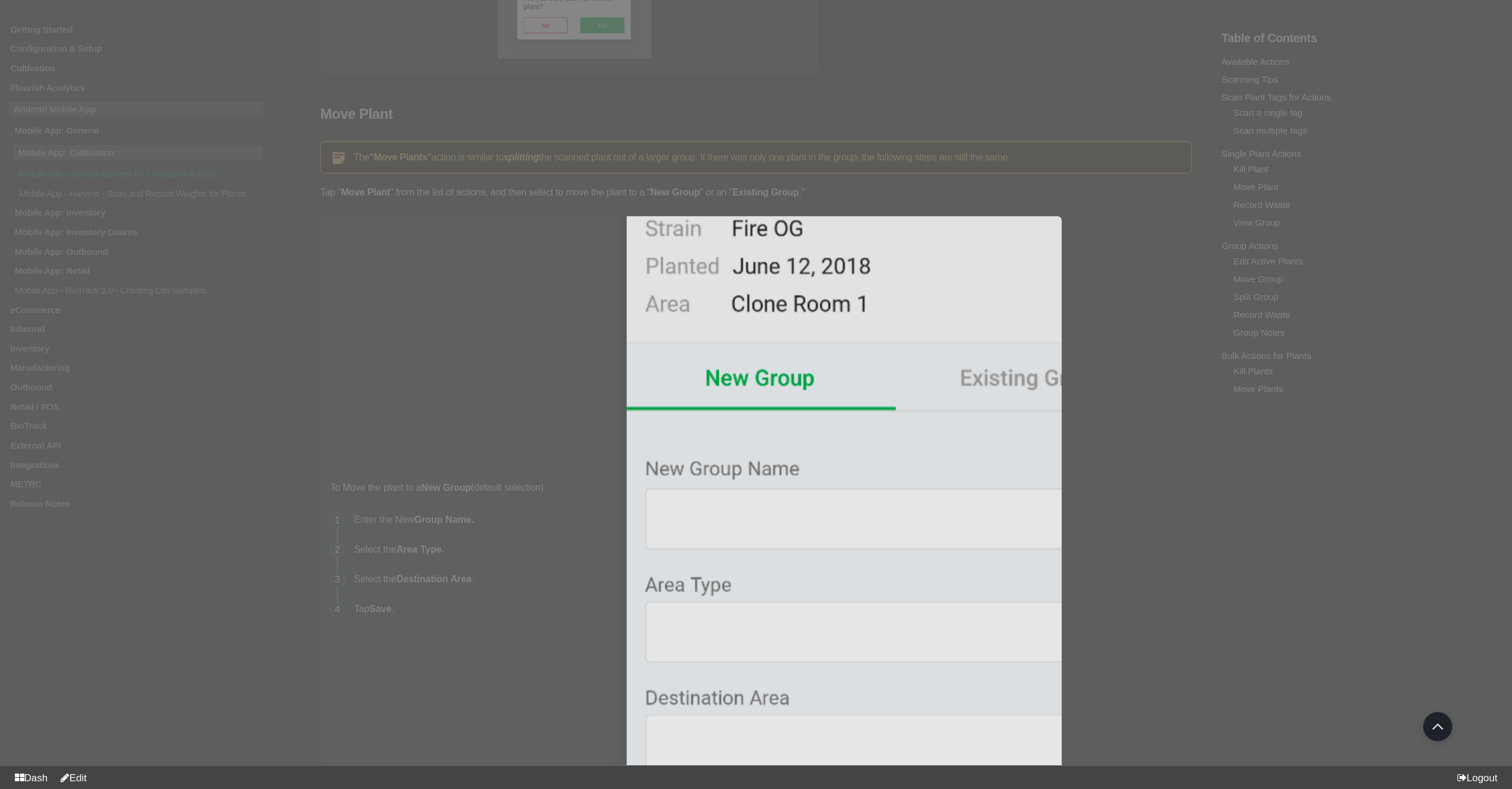
click at [535, 342] on div at bounding box center [756, 394] width 1512 height 789
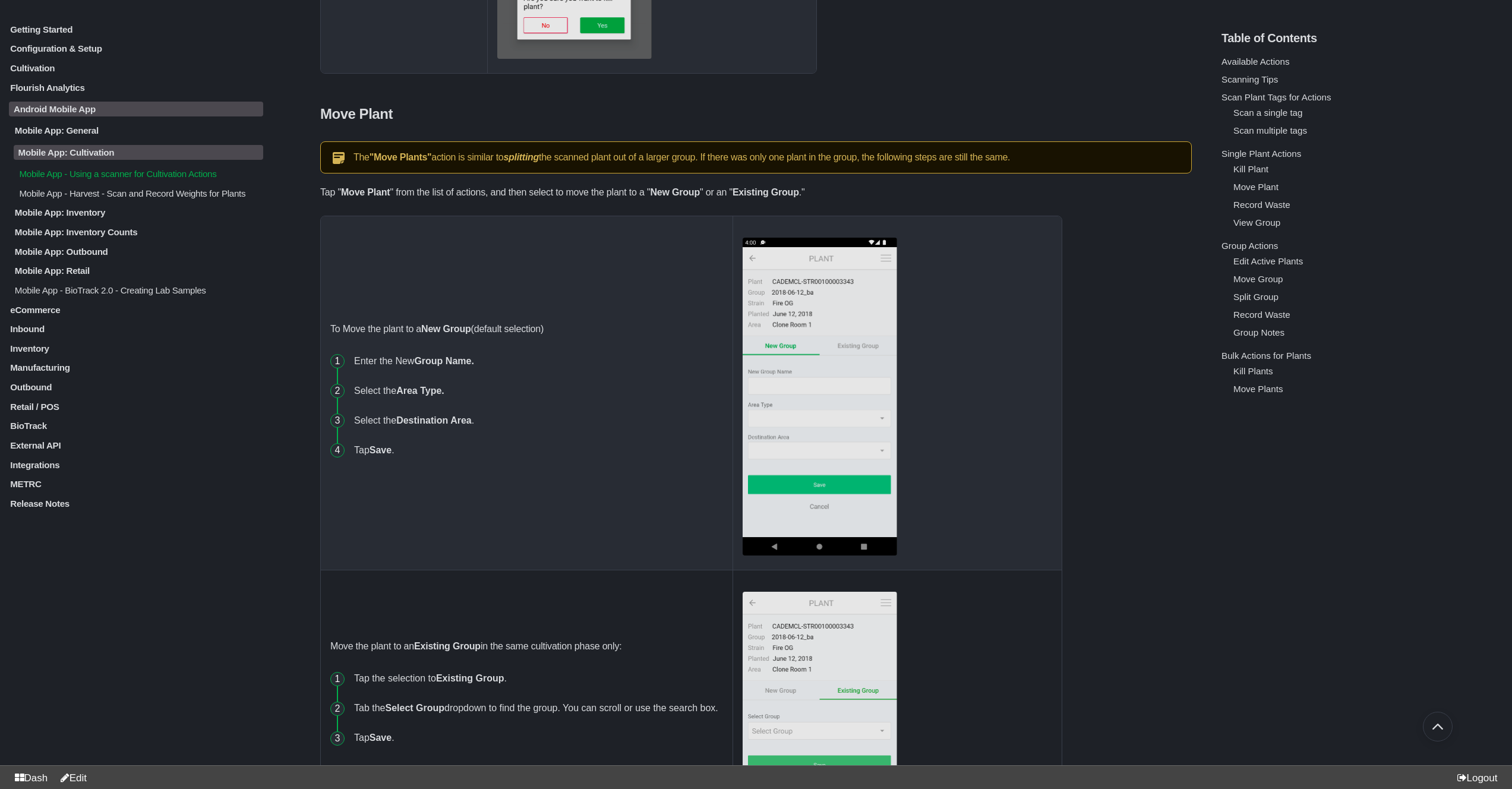
drag, startPoint x: 103, startPoint y: 165, endPoint x: 85, endPoint y: 165, distance: 18.0
click at [85, 165] on div "Mobile App: General Flourish Android Mobile App Overview Mobile App Login Mobil…" at bounding box center [136, 210] width 254 height 170
click at [92, 218] on p "Mobile App: Inventory" at bounding box center [139, 212] width 250 height 10
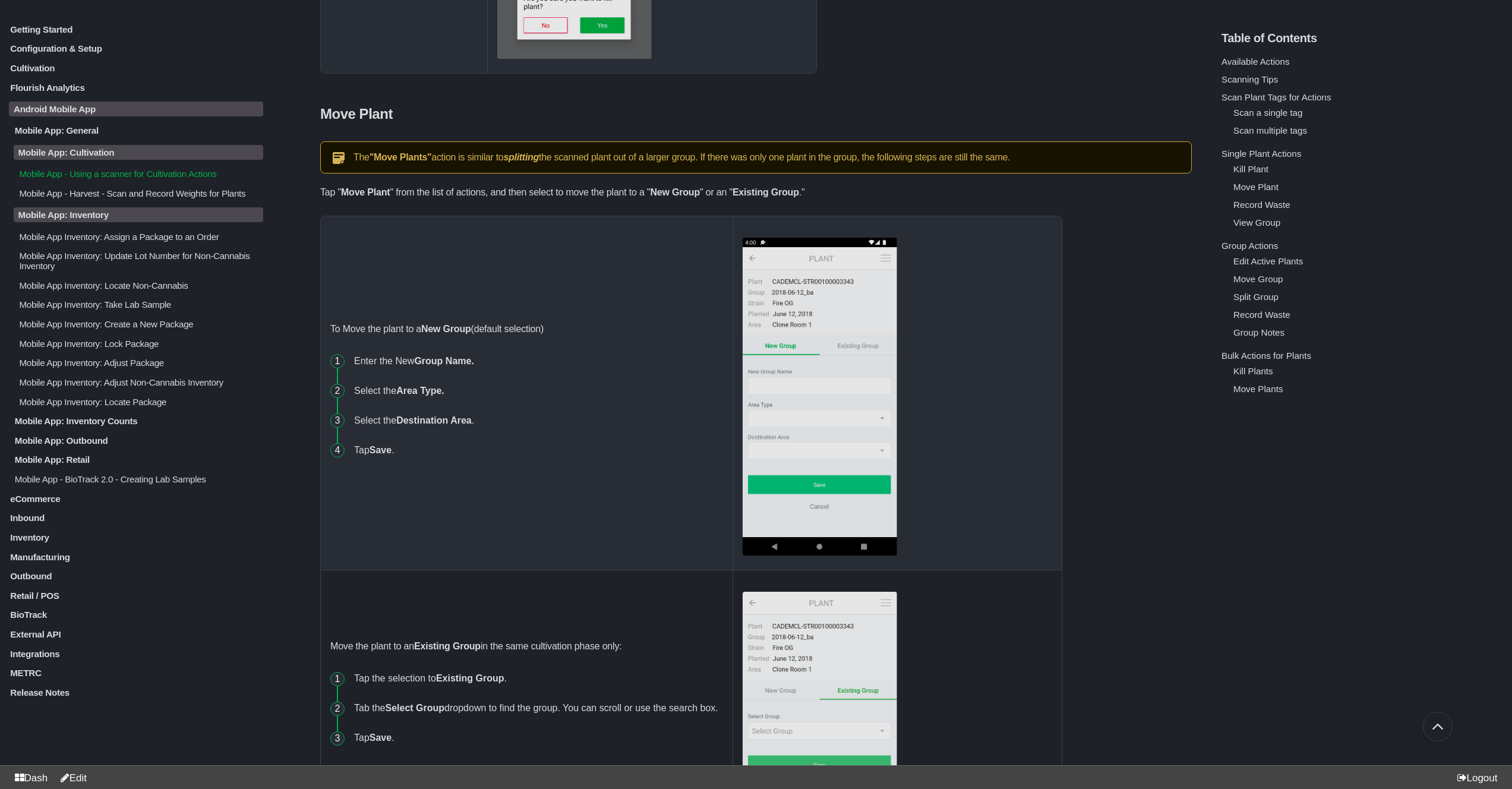
click at [84, 426] on p "Mobile App: Inventory Counts" at bounding box center [139, 420] width 250 height 10
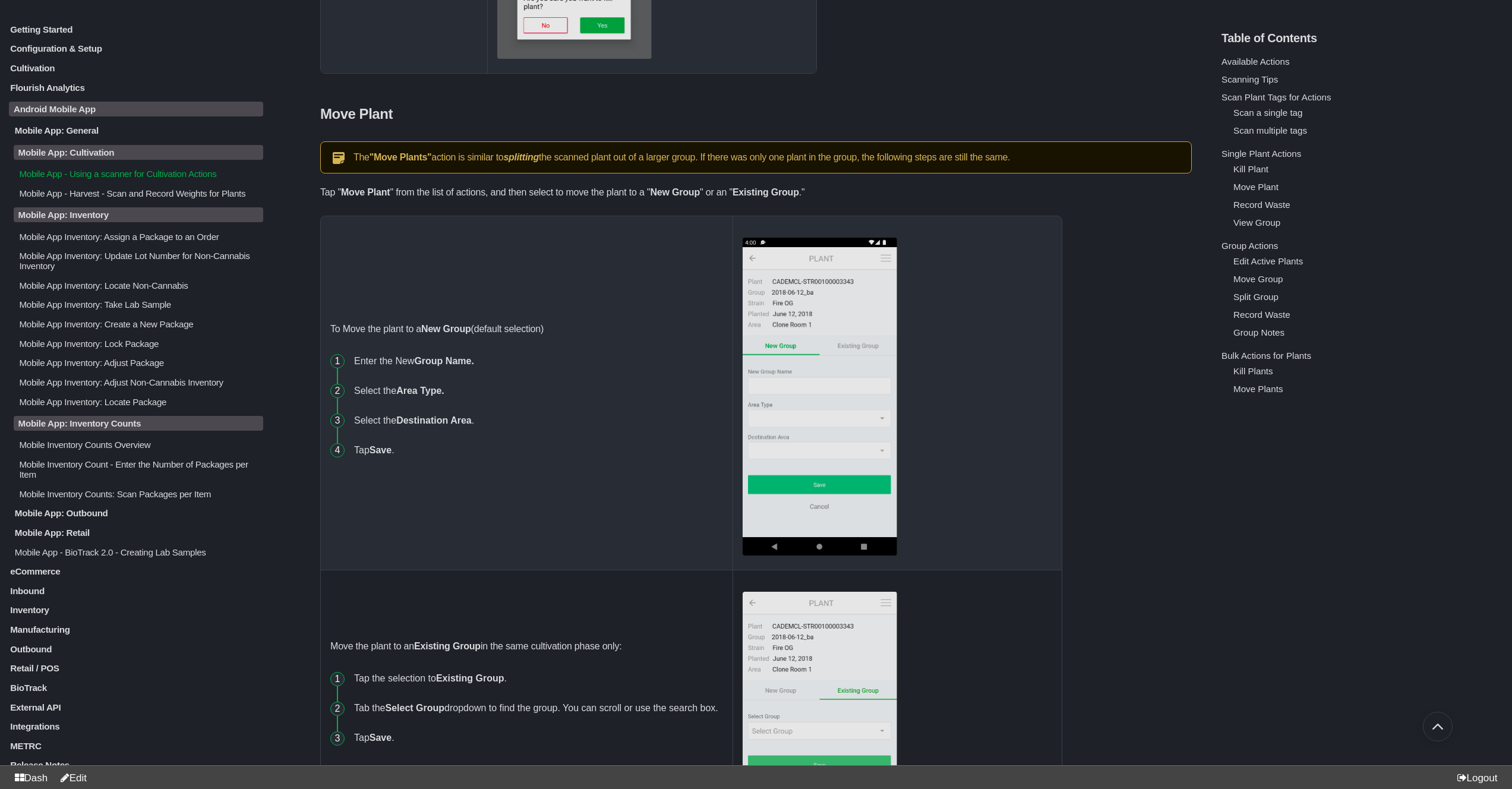
click at [74, 498] on p "Mobile Inventory Counts: Scan Packages per Item" at bounding box center [140, 493] width 245 height 10
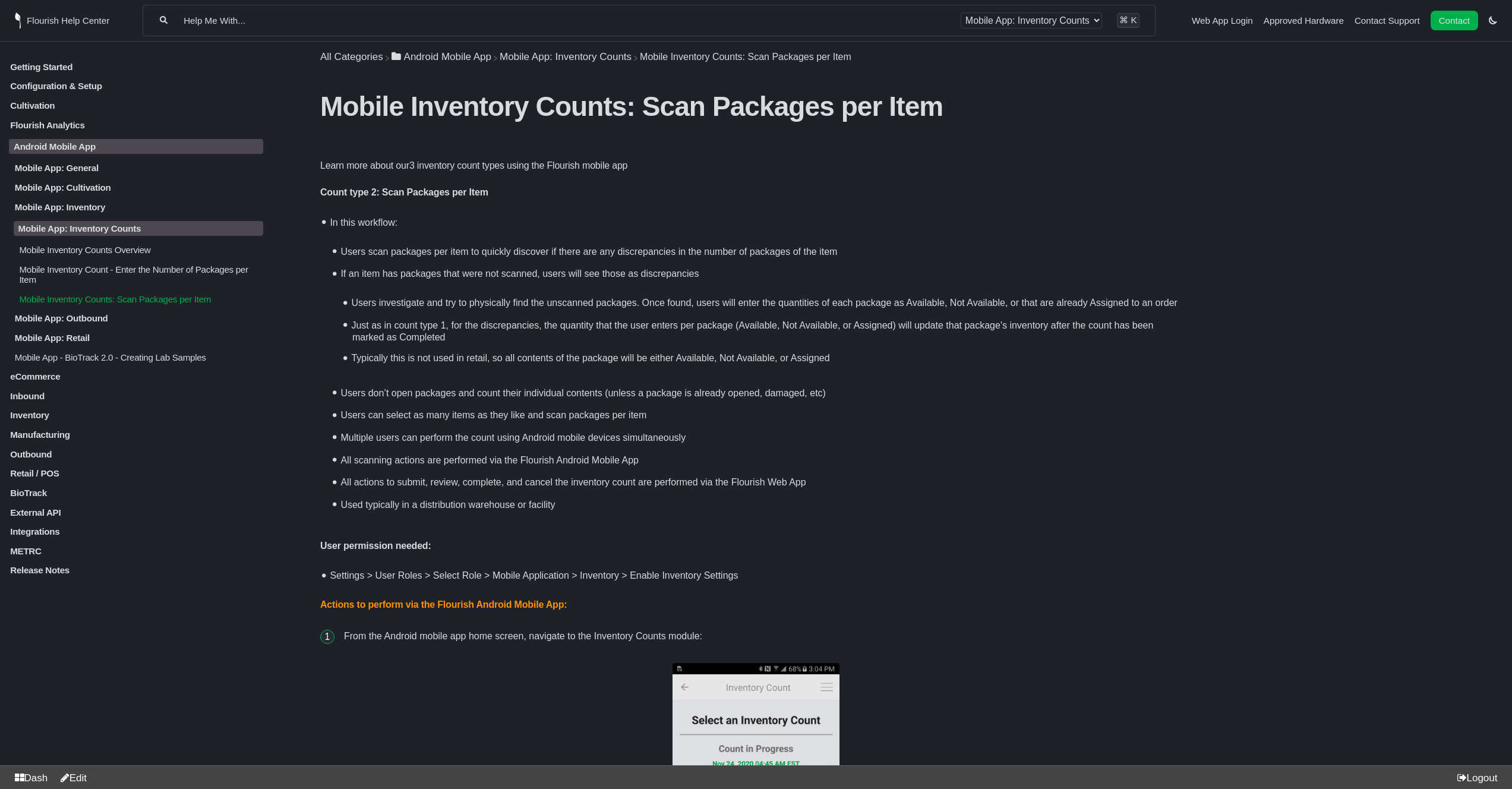
click at [128, 255] on p "Mobile Inventory Counts Overview" at bounding box center [140, 250] width 245 height 10
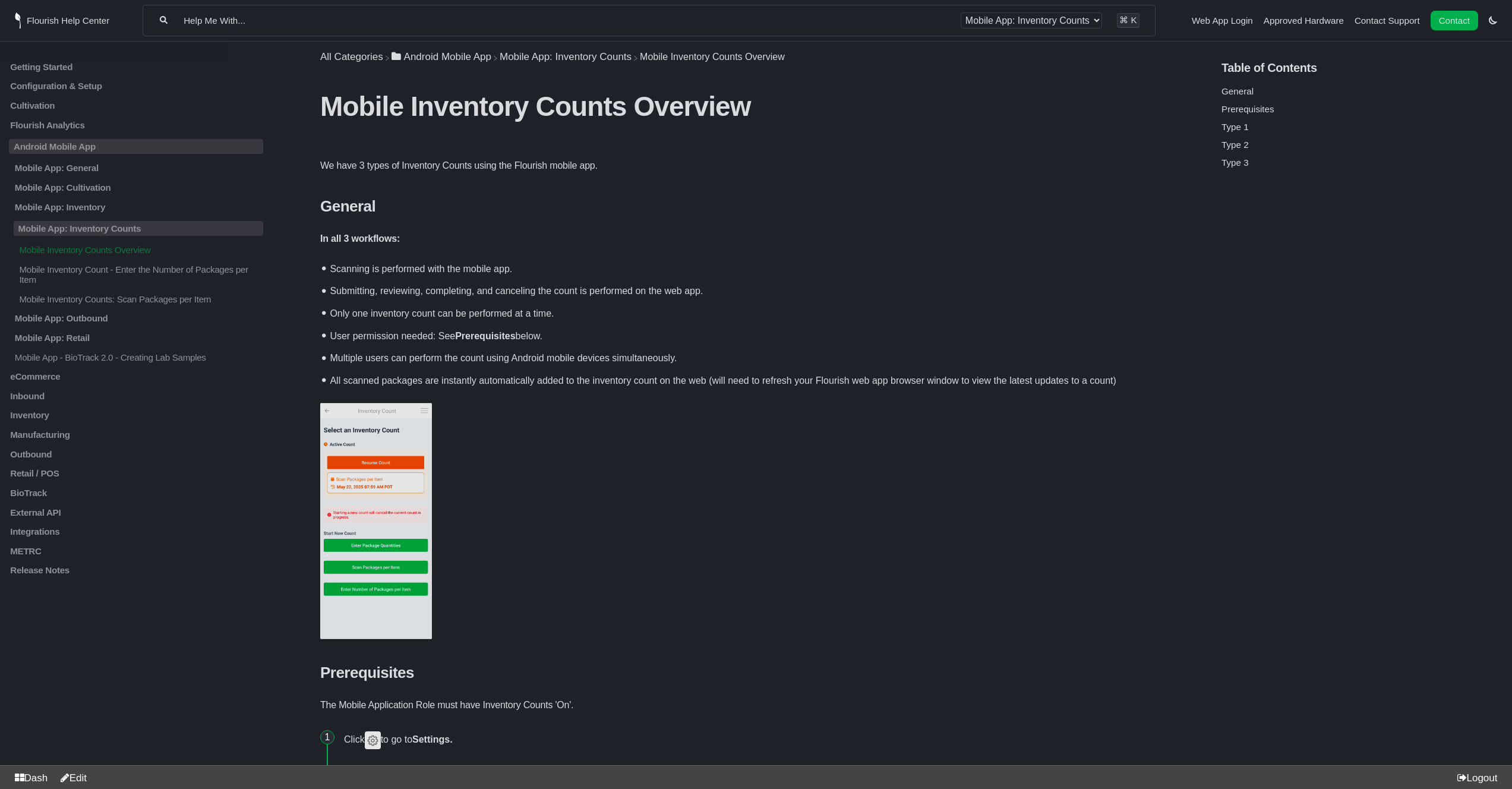
click at [350, 463] on img at bounding box center [376, 521] width 112 height 238
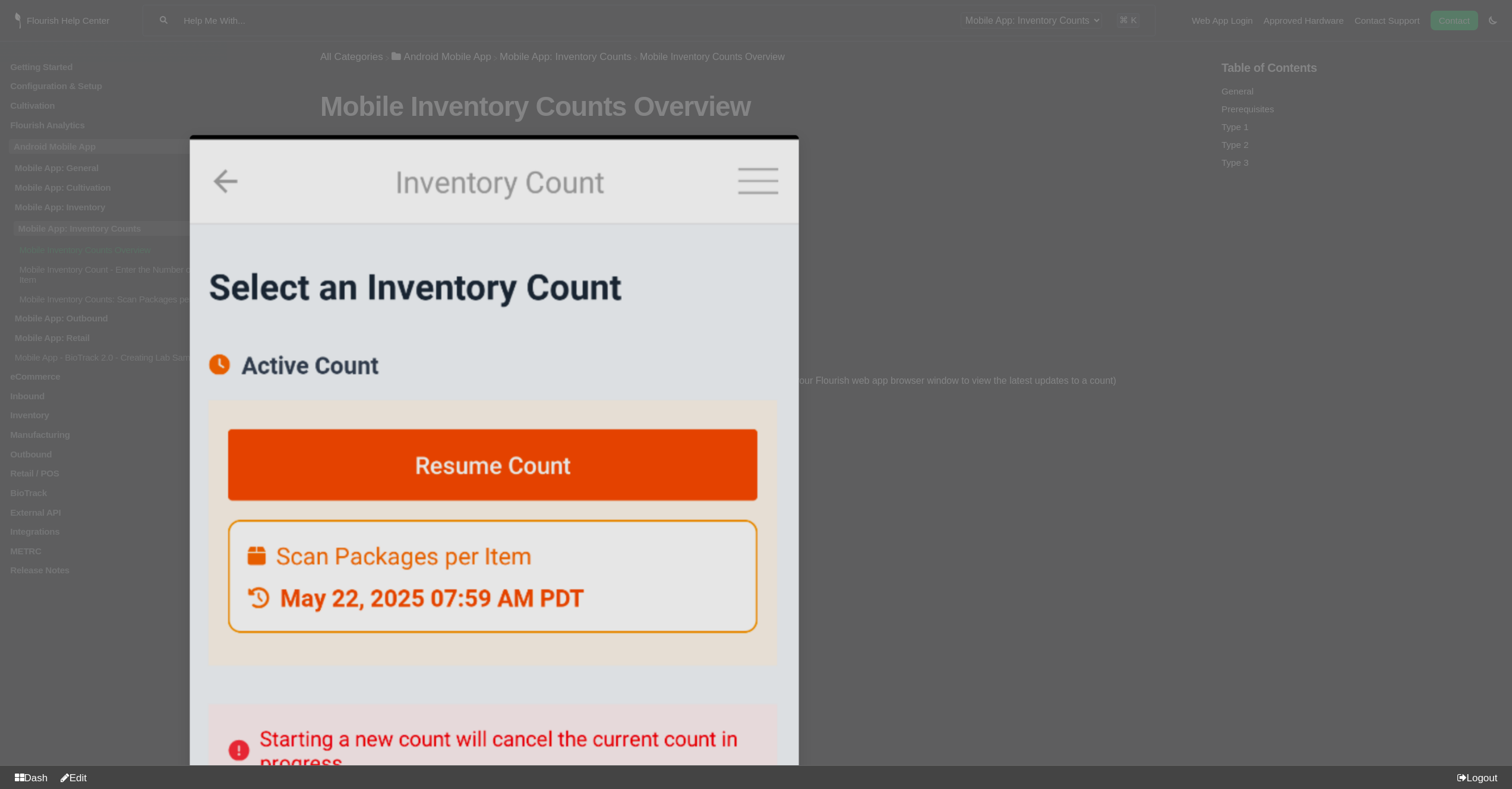
click at [877, 410] on div at bounding box center [756, 394] width 1512 height 789
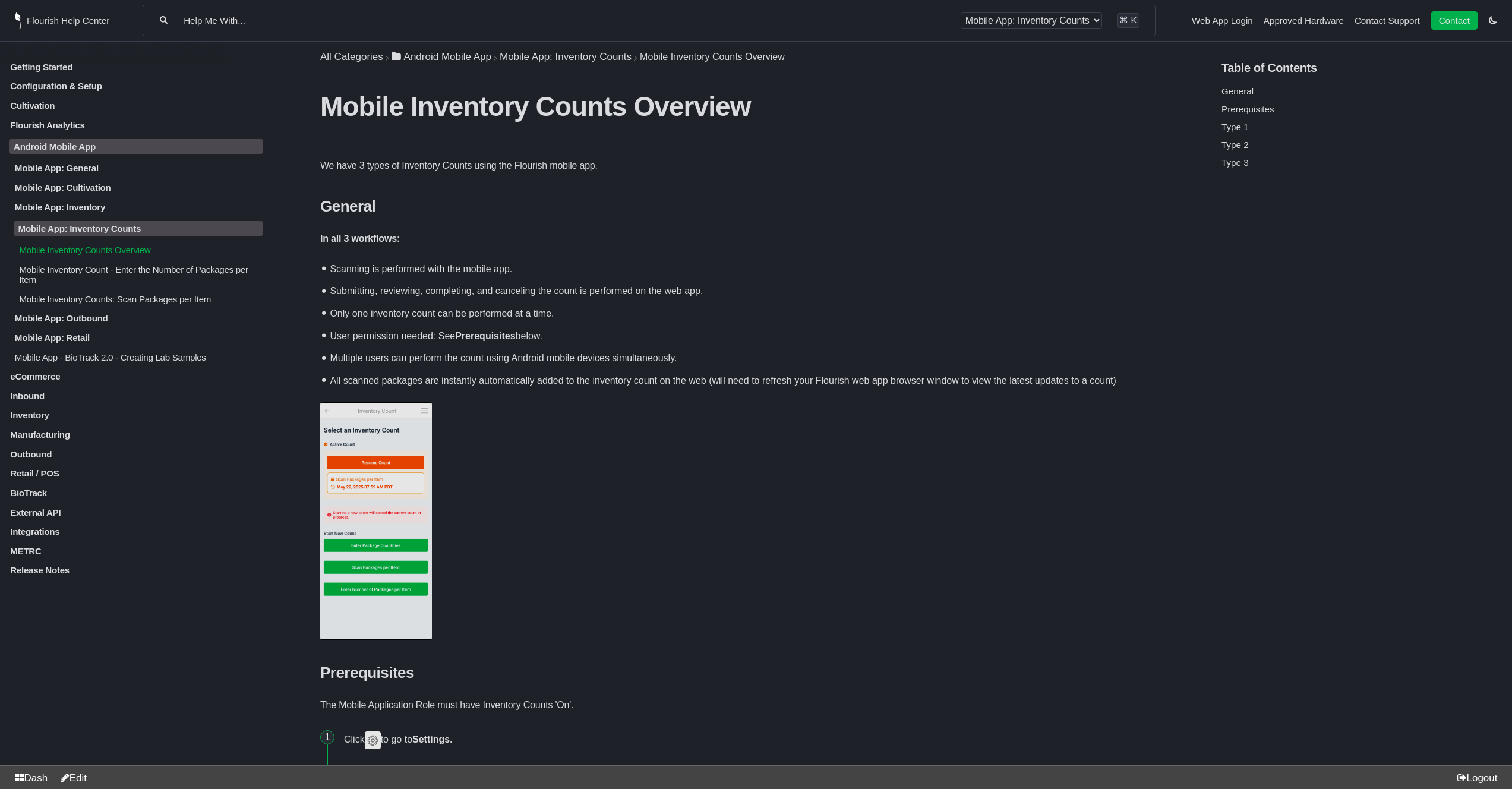
click at [43, 440] on p "Manufacturing" at bounding box center [136, 434] width 254 height 10
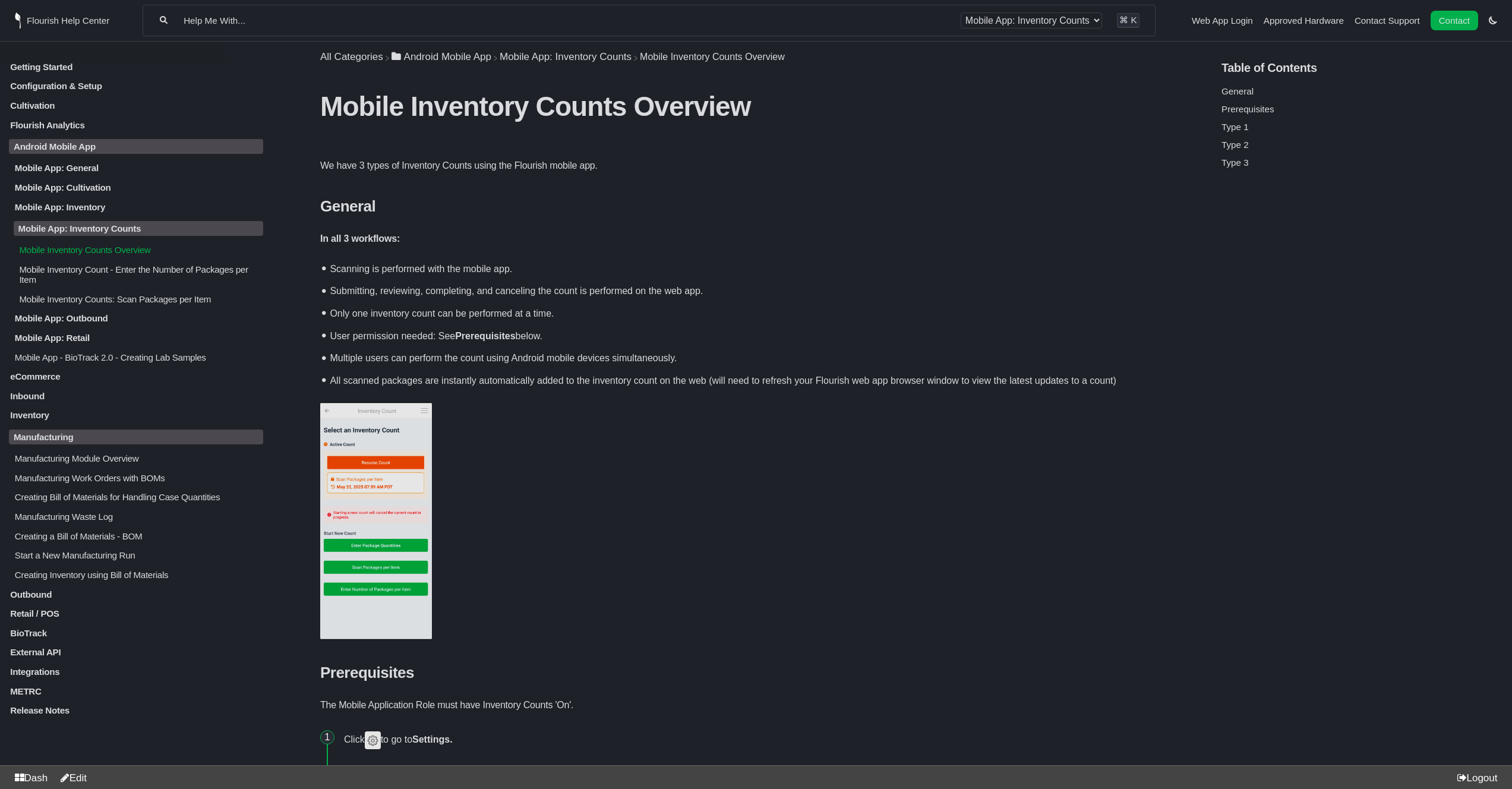
scroll to position [21, 0]
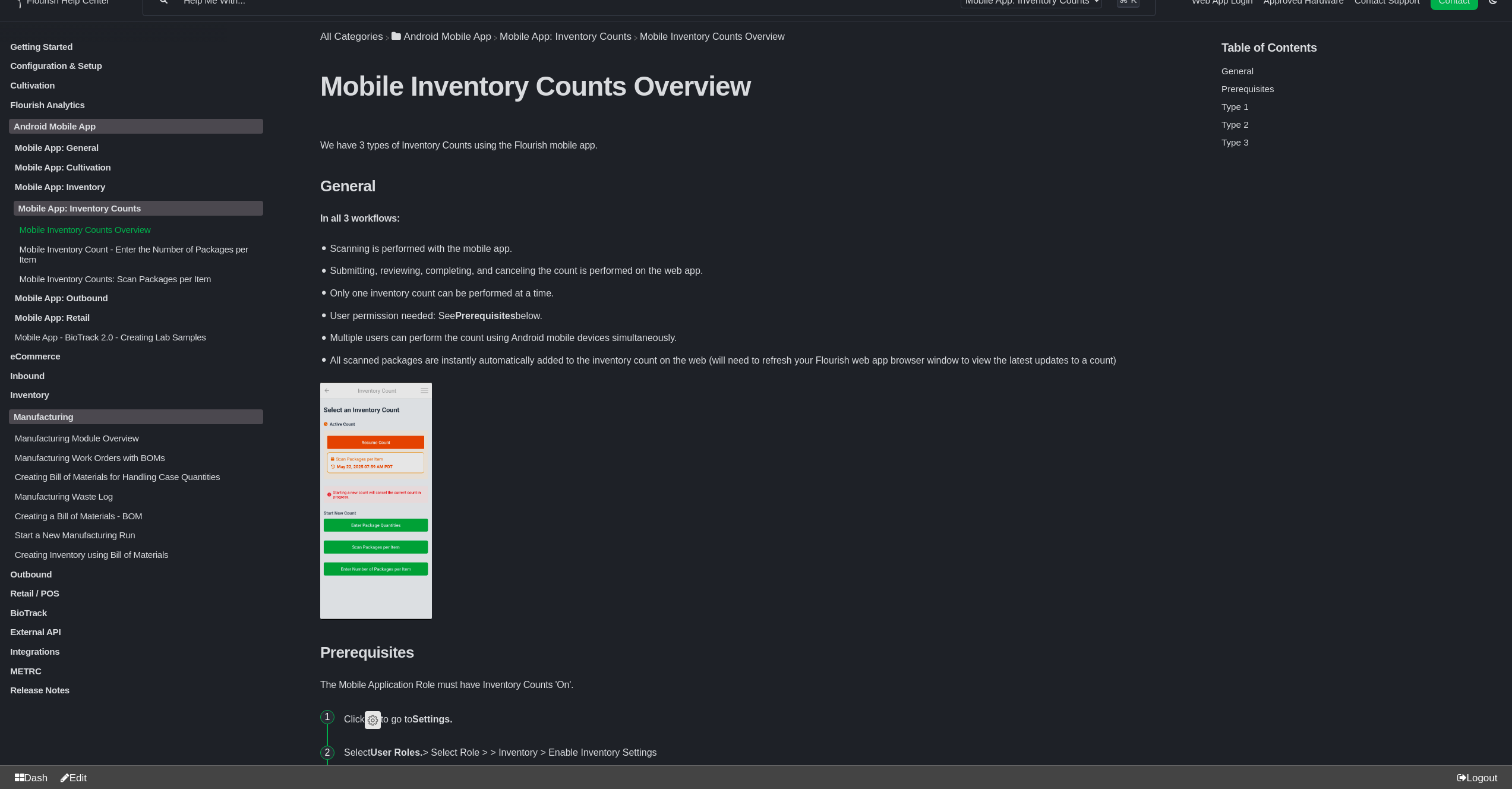
click at [50, 85] on p "Cultivation" at bounding box center [136, 85] width 254 height 10
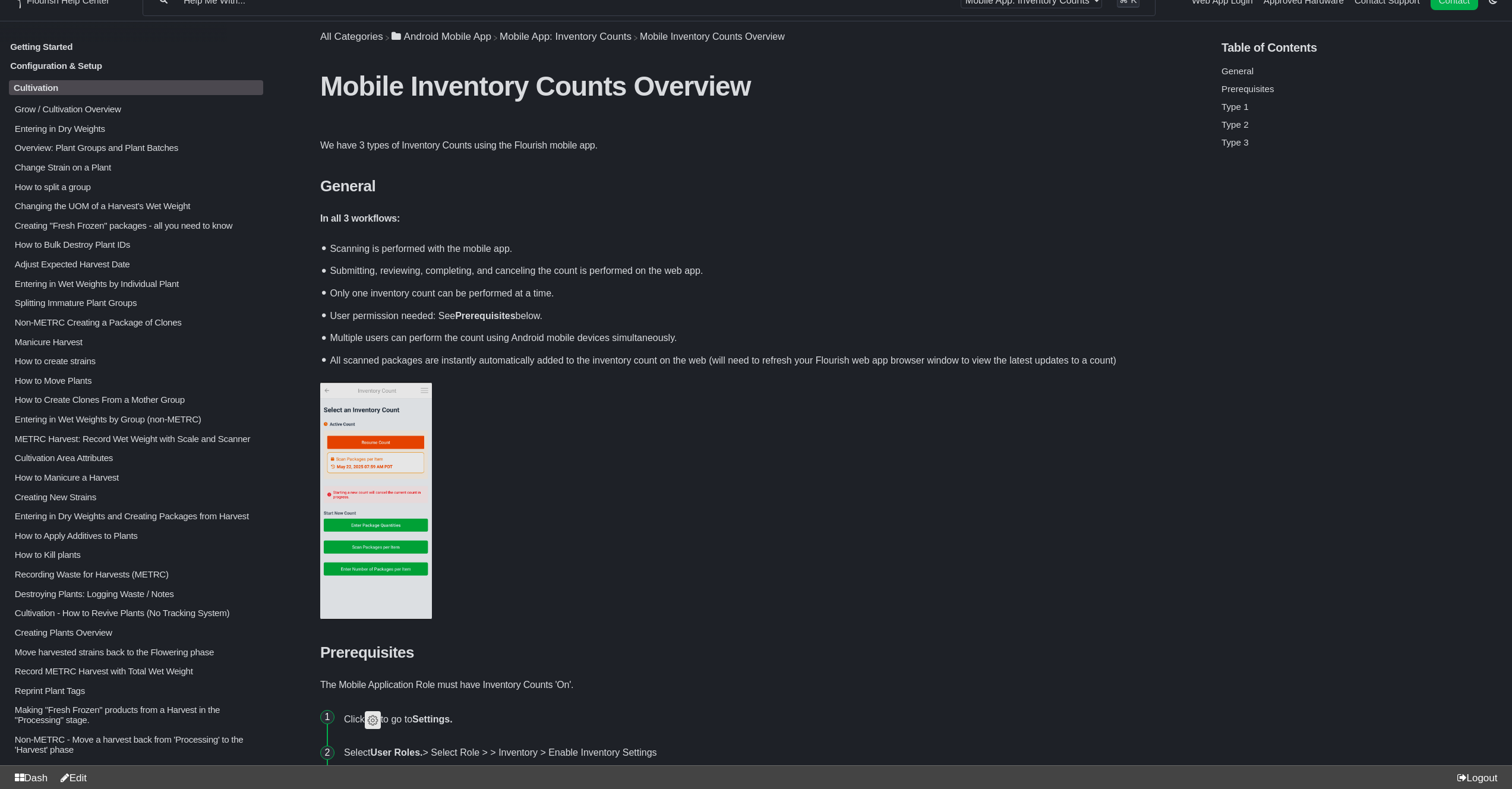
click at [56, 87] on p "Cultivation" at bounding box center [136, 87] width 254 height 15
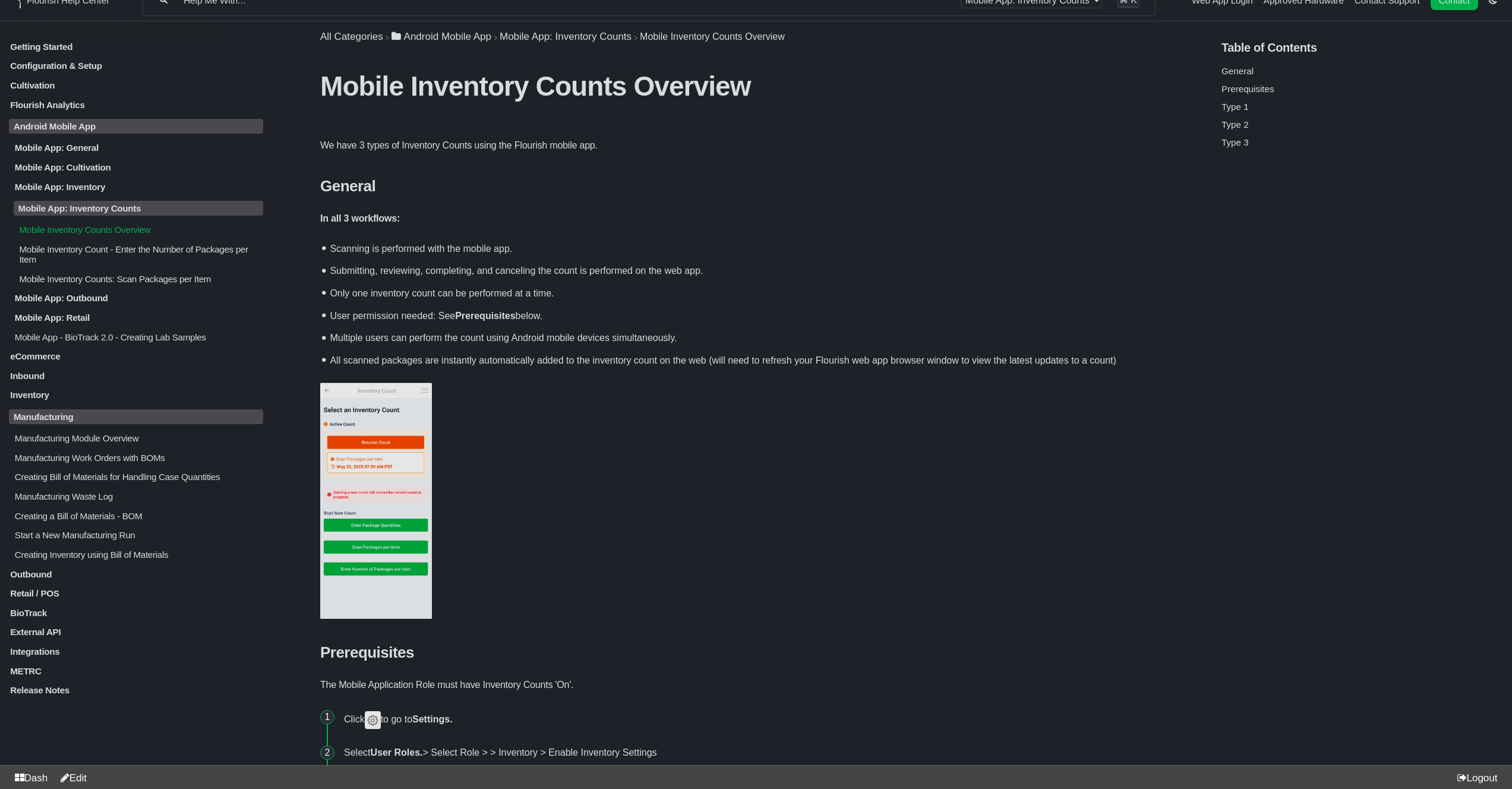
click at [62, 618] on p "BioTrack" at bounding box center [136, 612] width 254 height 10
click at [71, 642] on p "BioTrack ([US_STATE])" at bounding box center [139, 636] width 250 height 10
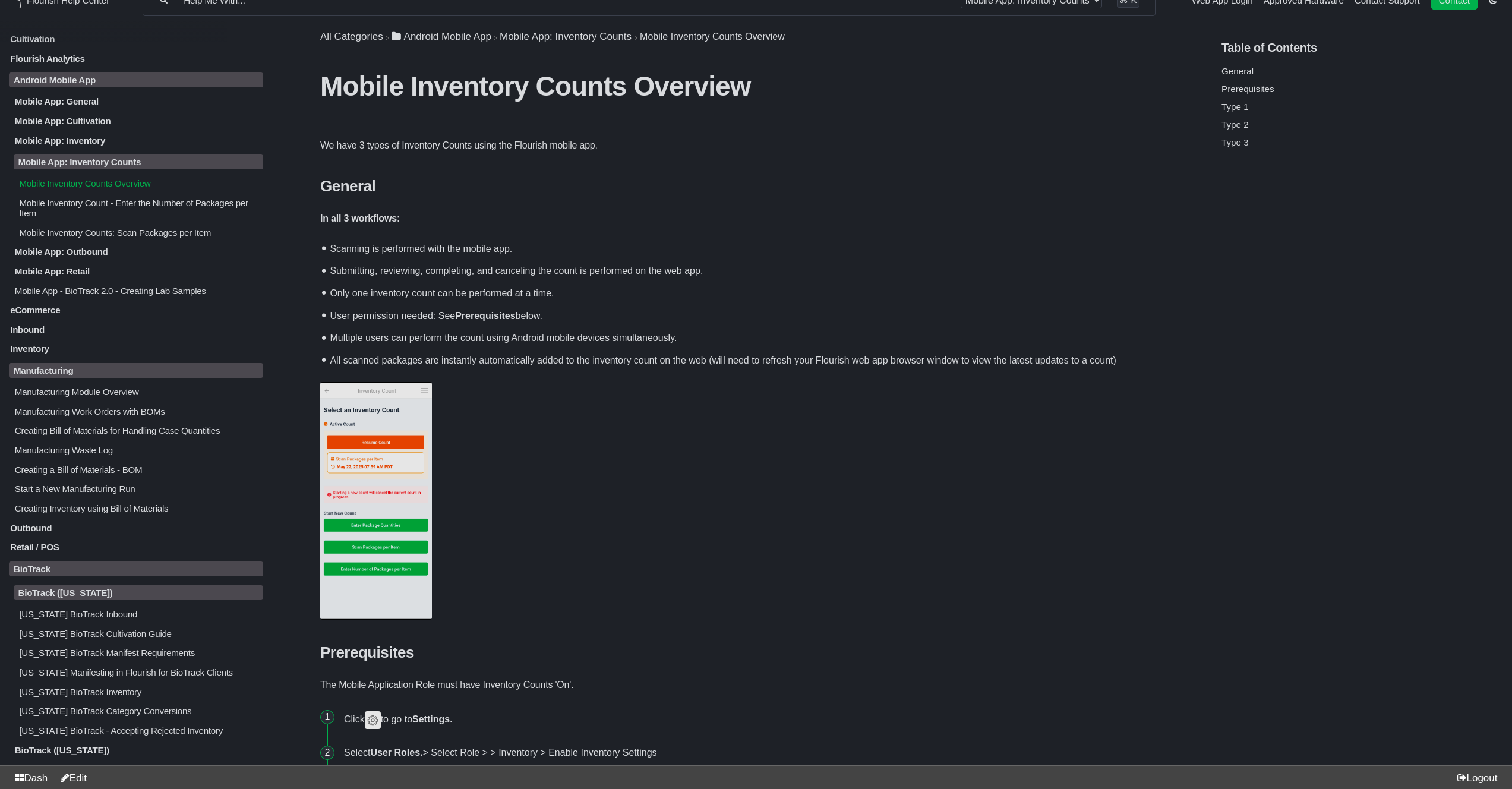
scroll to position [66, 0]
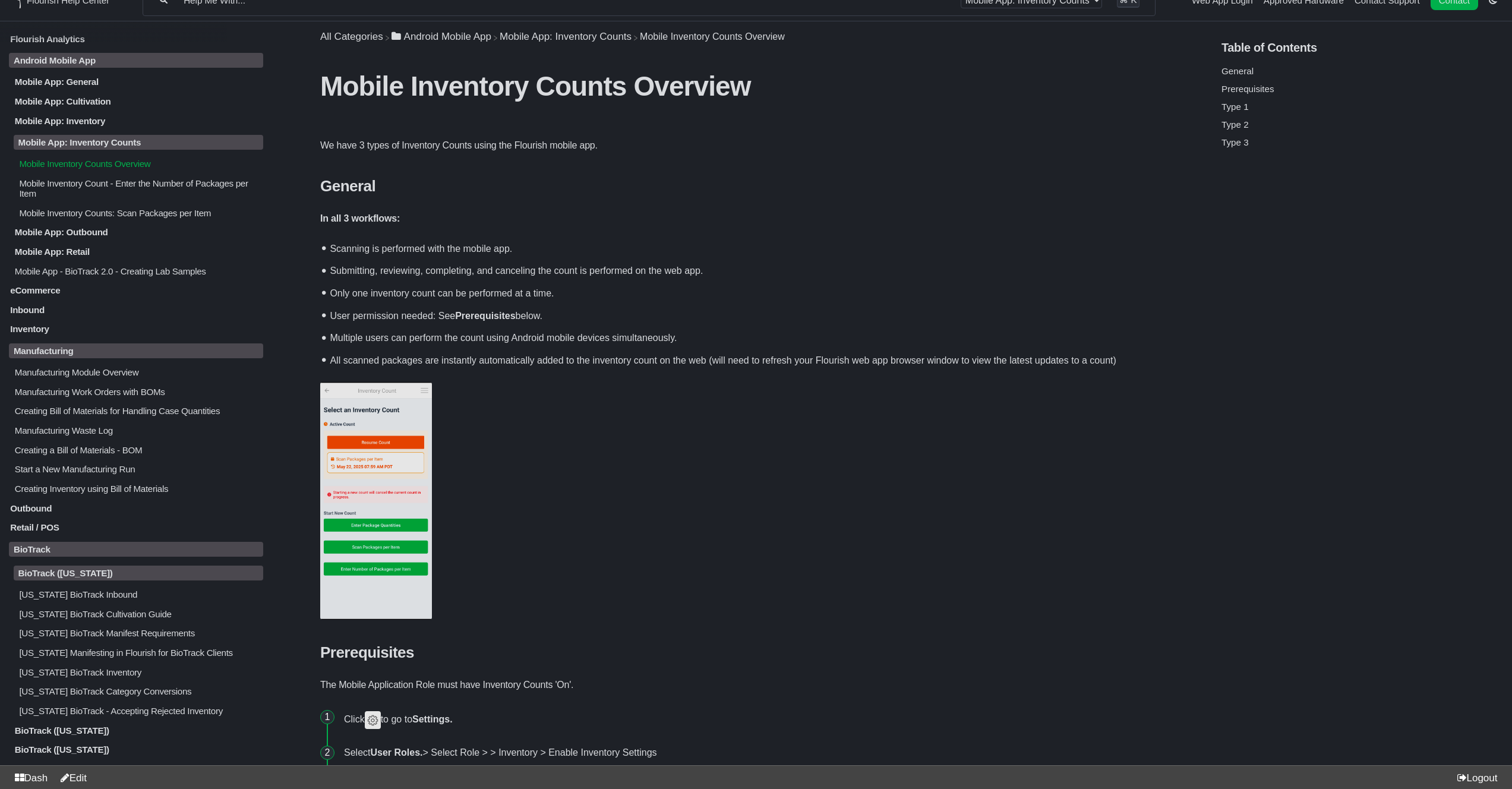
click at [105, 620] on p "[US_STATE] BioTrack Cultivation Guide" at bounding box center [140, 614] width 245 height 10
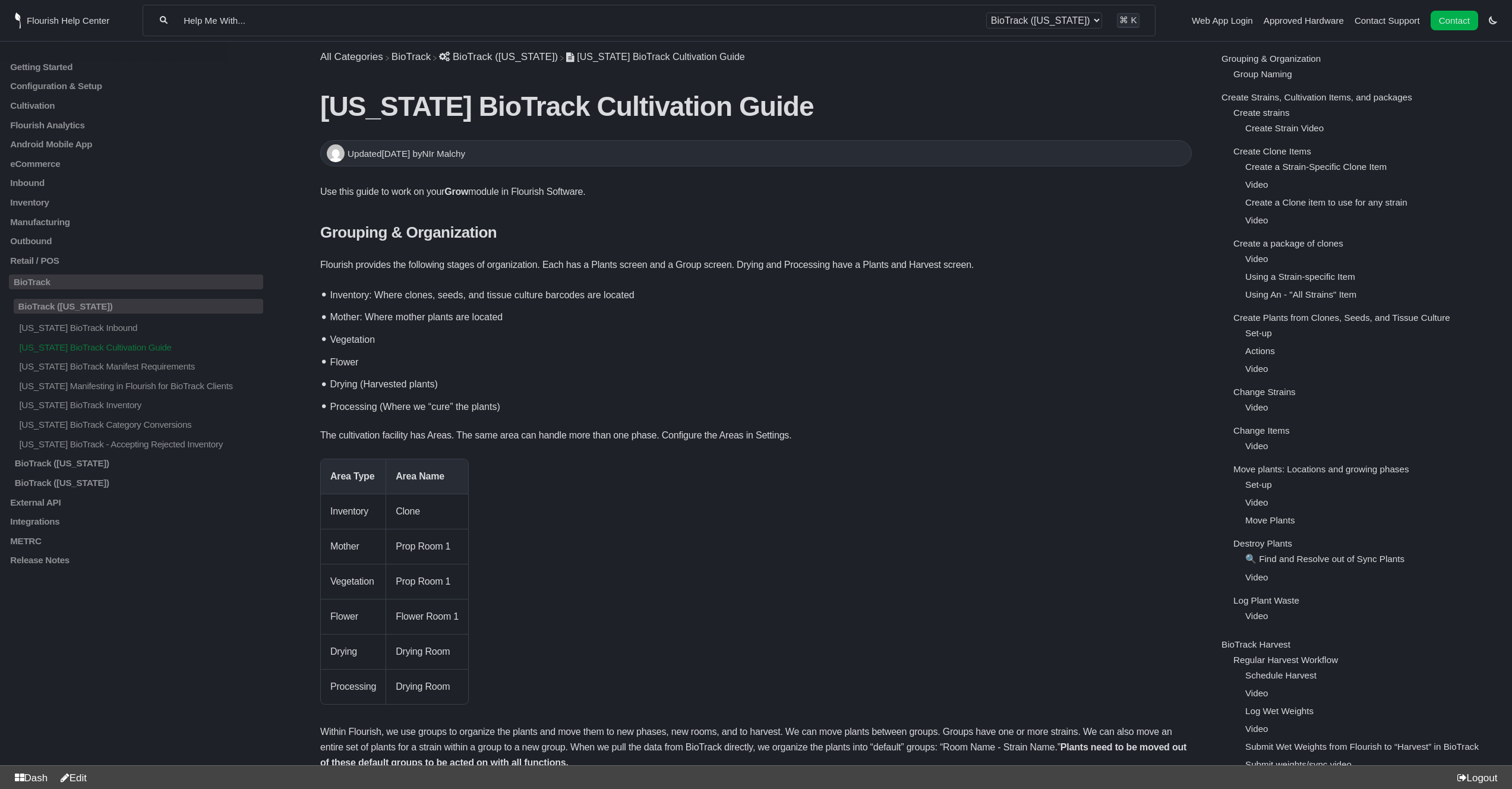
scroll to position [32, 0]
click at [1282, 549] on link "Destroy Plants" at bounding box center [1263, 543] width 59 height 10
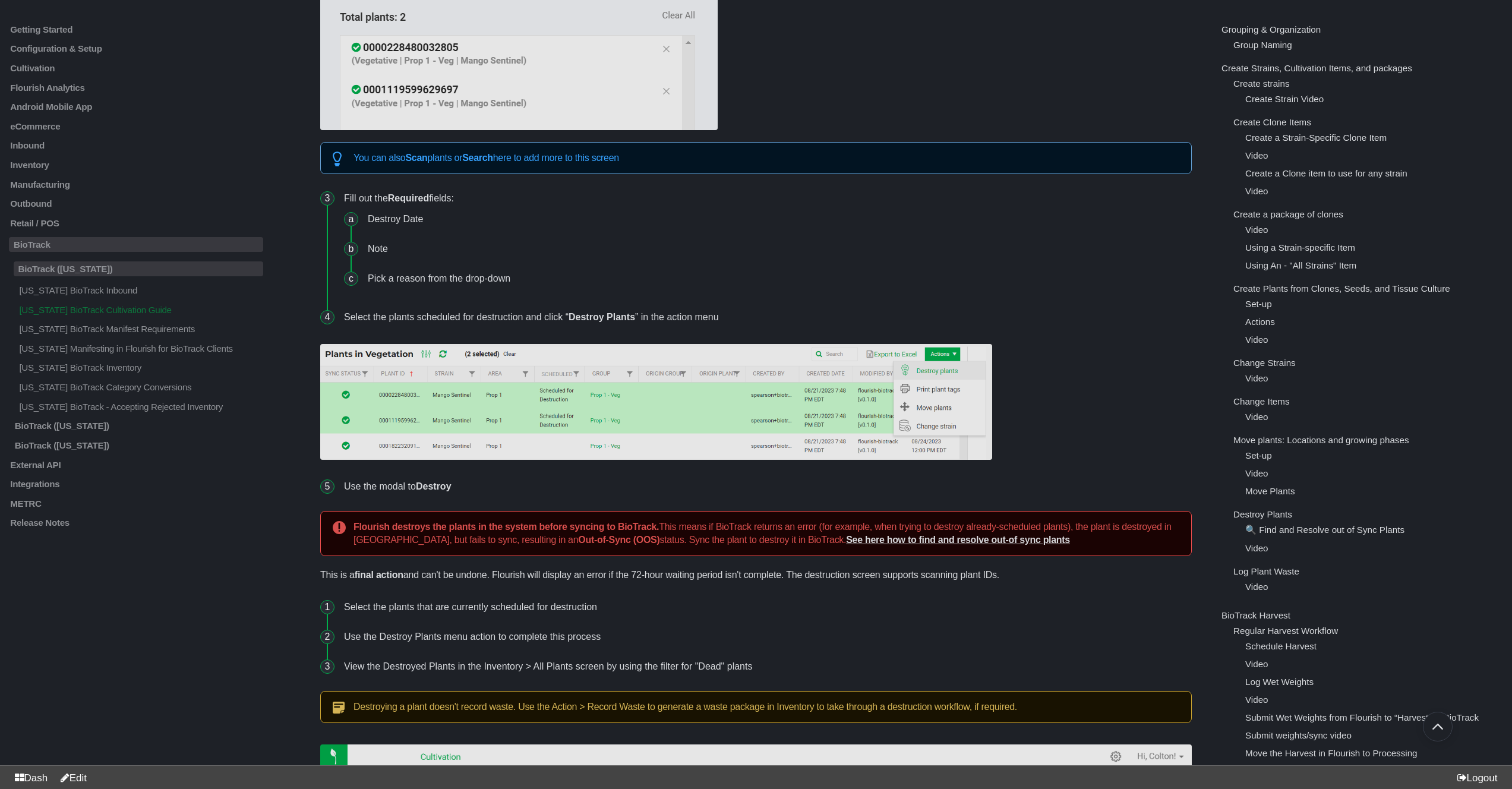
scroll to position [14502, 0]
click at [740, 582] on p "This is a final action and can't be undone. Flourish will display an error if t…" at bounding box center [756, 575] width 871 height 15
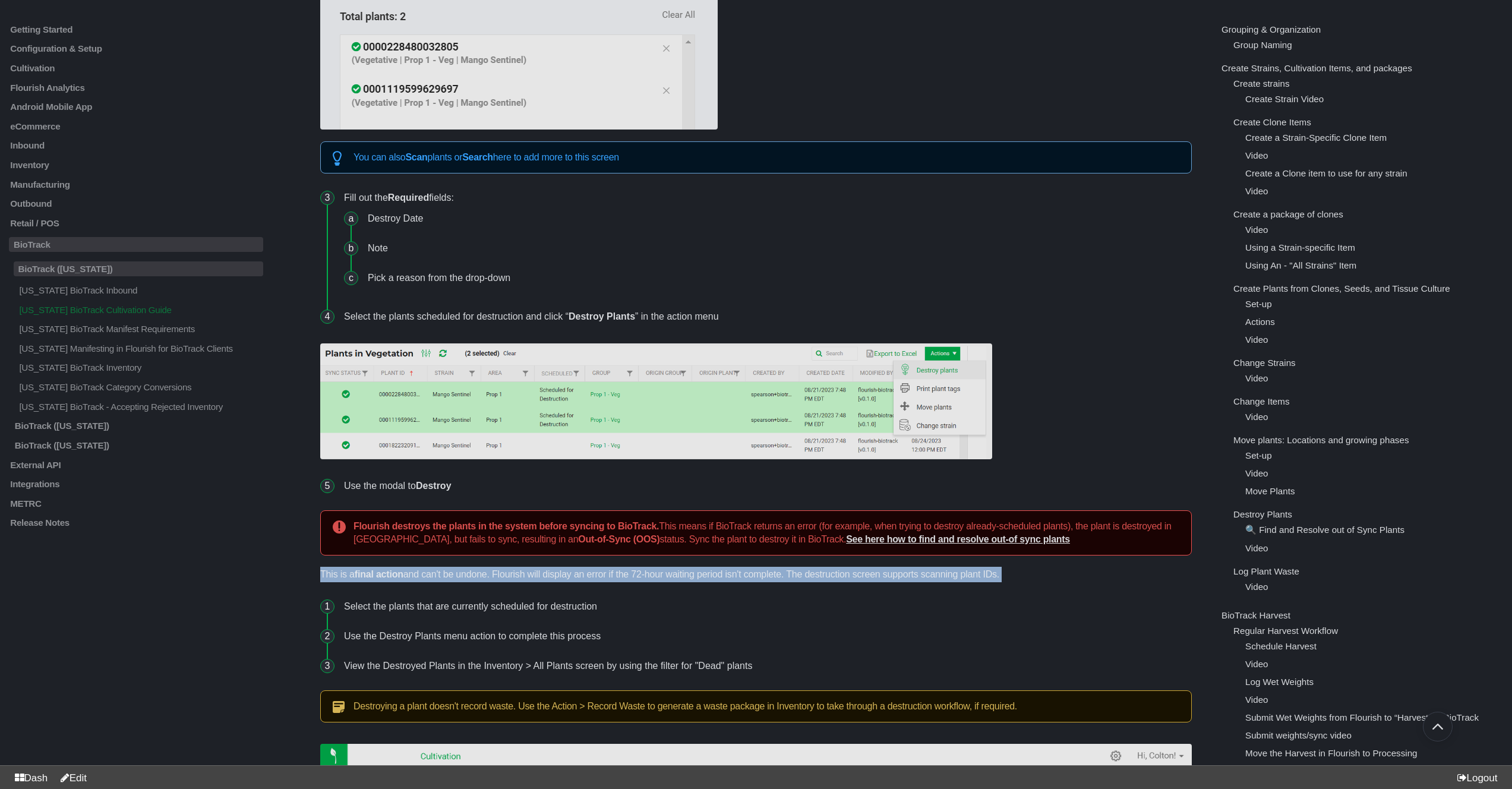
click at [740, 582] on p "This is a final action and can't be undone. Flourish will display an error if t…" at bounding box center [756, 575] width 871 height 15
click at [672, 567] on p "This is a final action and can't be undone. Flourish will display an error if t…" at bounding box center [756, 575] width 871 height 15
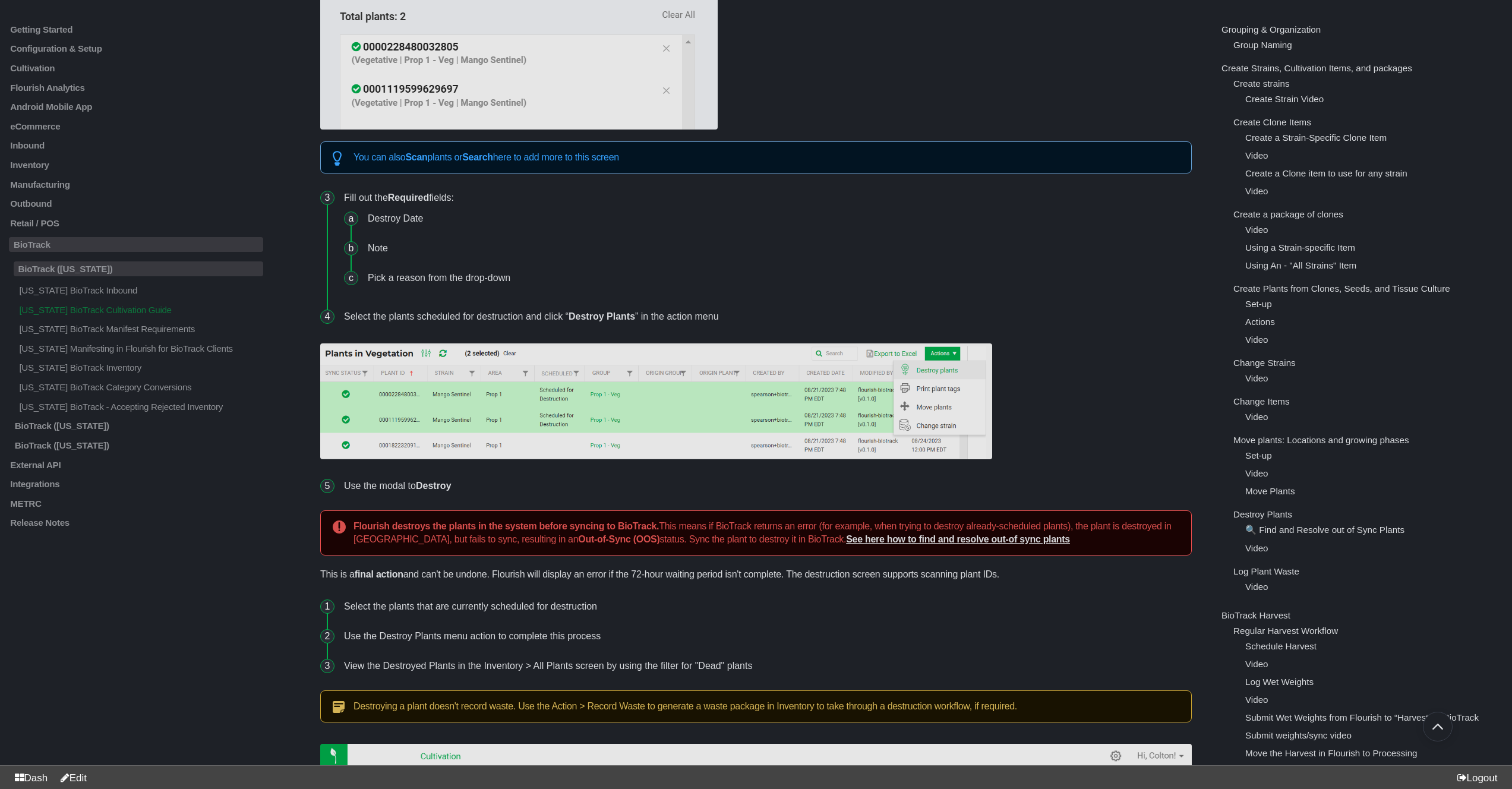
click at [637, 571] on p "This is a final action and can't be undone. Flourish will display an error if t…" at bounding box center [756, 575] width 871 height 15
drag, startPoint x: 637, startPoint y: 571, endPoint x: 740, endPoint y: 570, distance: 103.0
click at [740, 570] on p "This is a final action and can't be undone. Flourish will display an error if t…" at bounding box center [756, 575] width 871 height 15
copy p "72-hour waiting period isn't"
click at [695, 577] on p "This is a final action and can't be undone. Flourish will display an error if t…" at bounding box center [756, 575] width 871 height 15
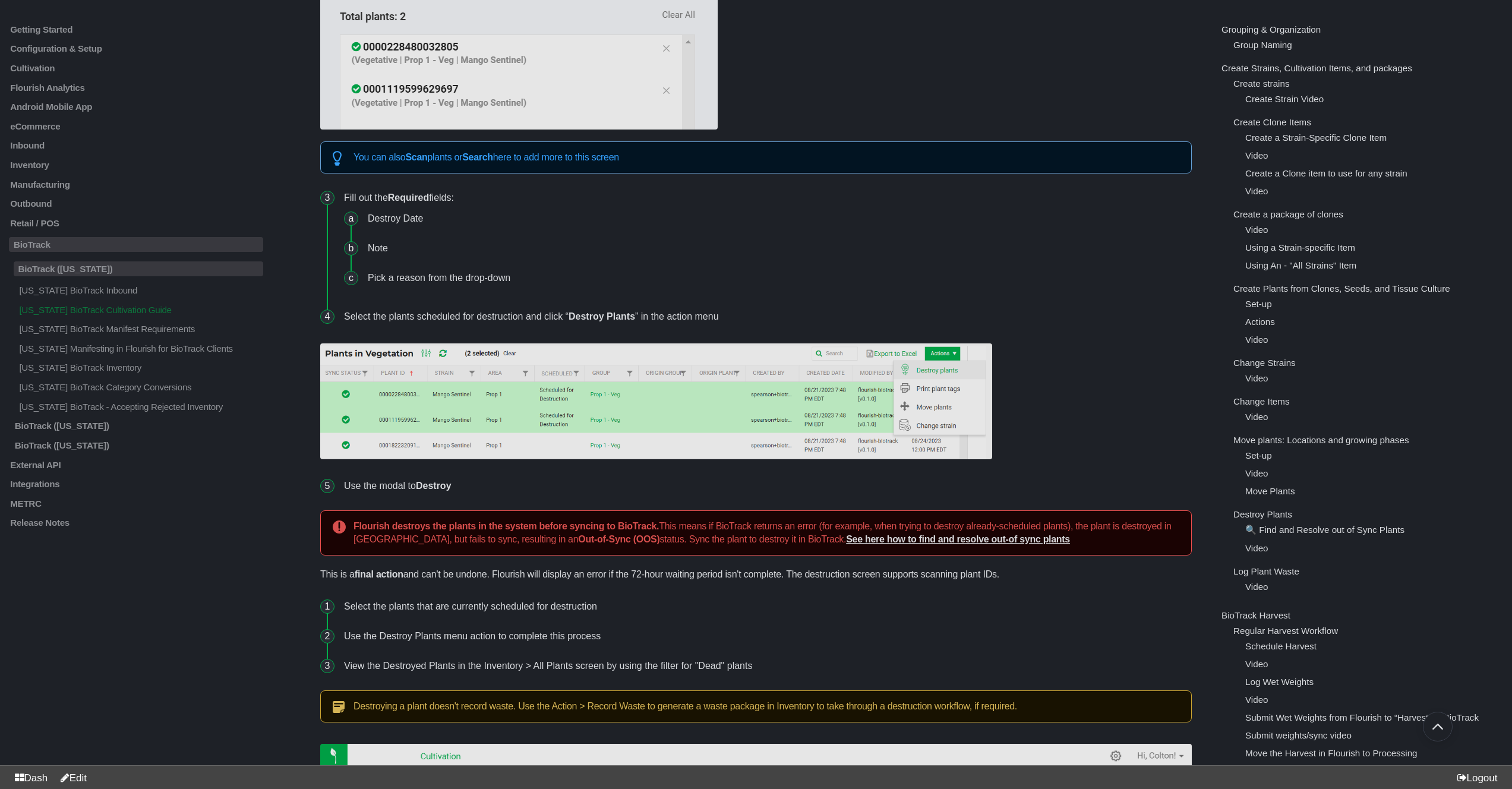
click at [644, 577] on p "This is a final action and can't be undone. Flourish will display an error if t…" at bounding box center [756, 575] width 871 height 15
drag, startPoint x: 644, startPoint y: 577, endPoint x: 714, endPoint y: 576, distance: 70.0
click at [714, 576] on p "This is a final action and can't be undone. Flourish will display an error if t…" at bounding box center [756, 575] width 871 height 15
copy p "72-hour waiting period"
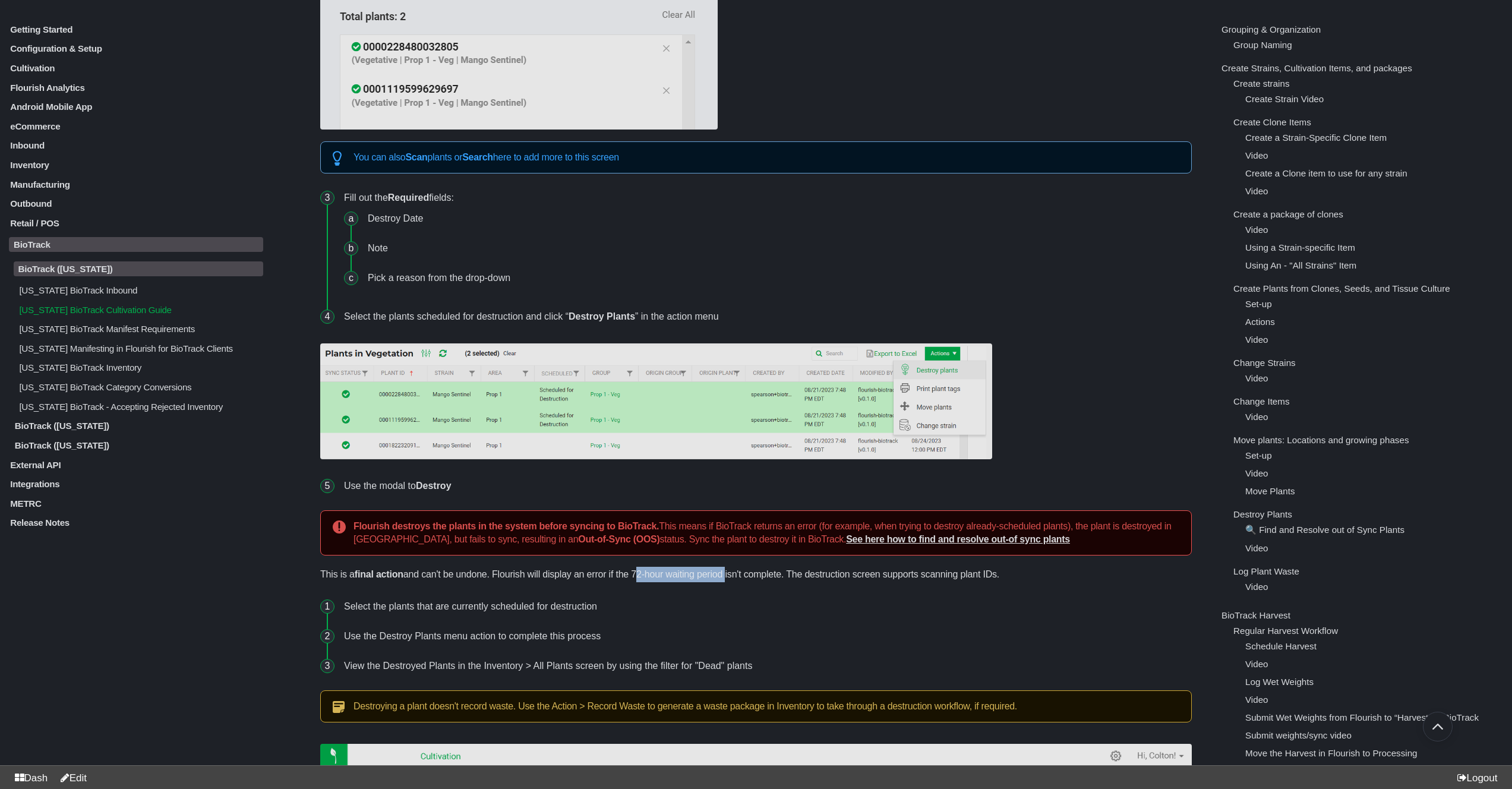
click at [112, 334] on p "[US_STATE] BioTrack Manifest Requirements" at bounding box center [140, 328] width 245 height 10
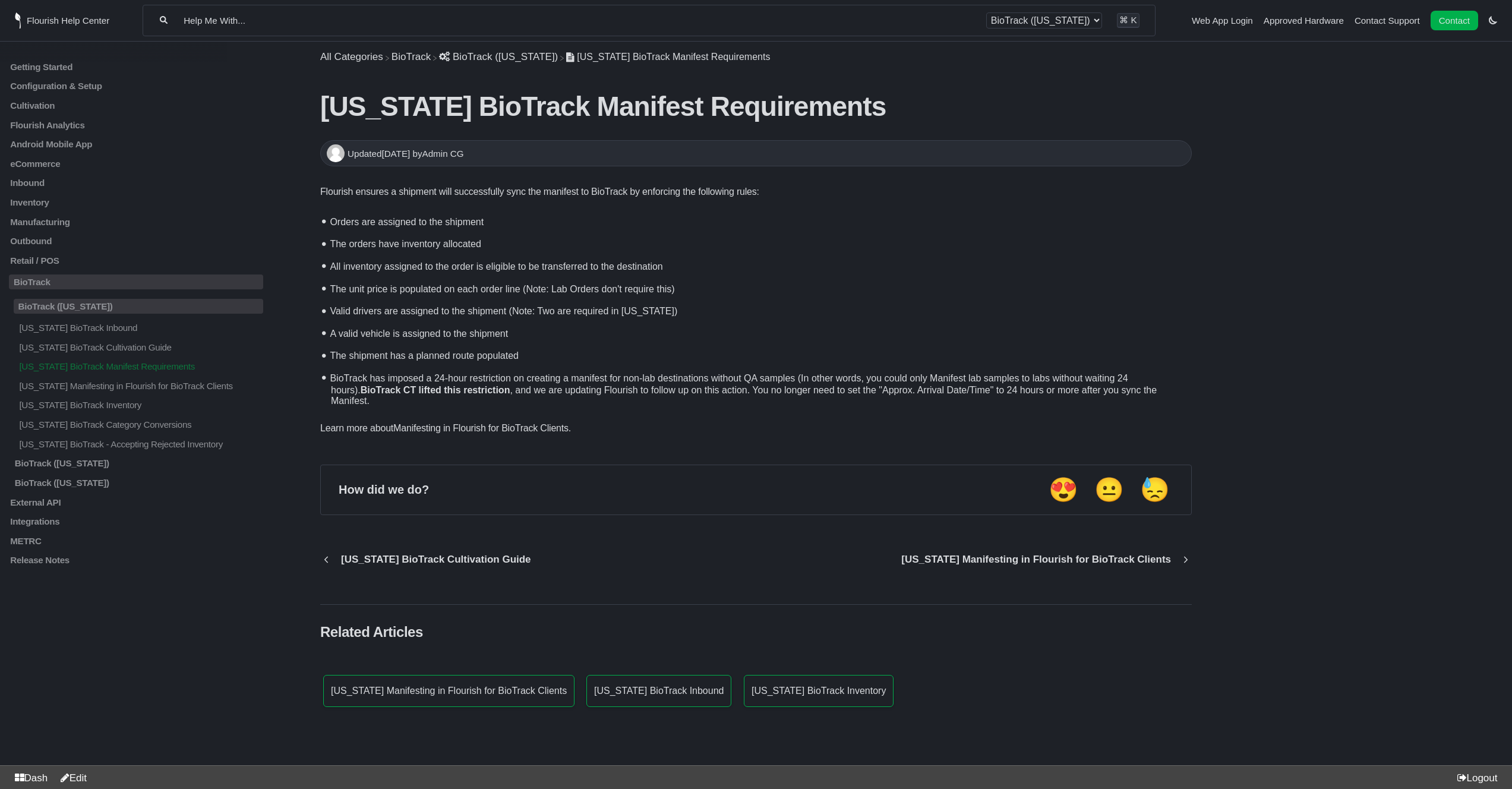
click at [377, 387] on strong "BioTrack CT lifted this restriction" at bounding box center [435, 390] width 150 height 10
drag, startPoint x: 377, startPoint y: 387, endPoint x: 551, endPoint y: 393, distance: 174.1
click at [551, 393] on li "BioTrack has imposed a 24-hour restriction on creating a manifest for non-lab d…" at bounding box center [759, 387] width 866 height 44
click at [541, 387] on li "BioTrack has imposed a 24-hour restriction on creating a manifest for non-lab d…" at bounding box center [759, 387] width 866 height 44
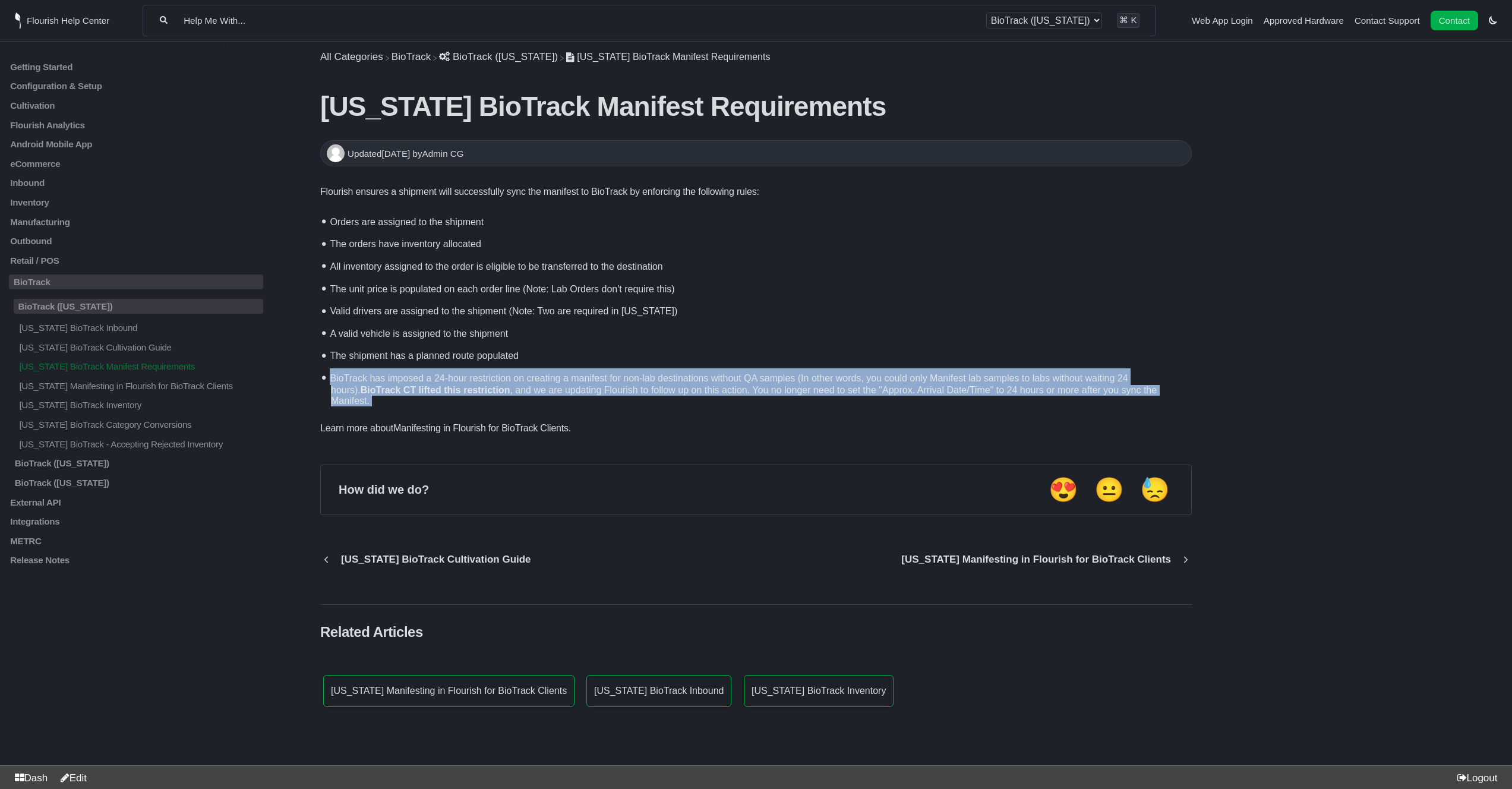
click at [541, 387] on li "BioTrack has imposed a 24-hour restriction on creating a manifest for non-lab d…" at bounding box center [759, 387] width 866 height 44
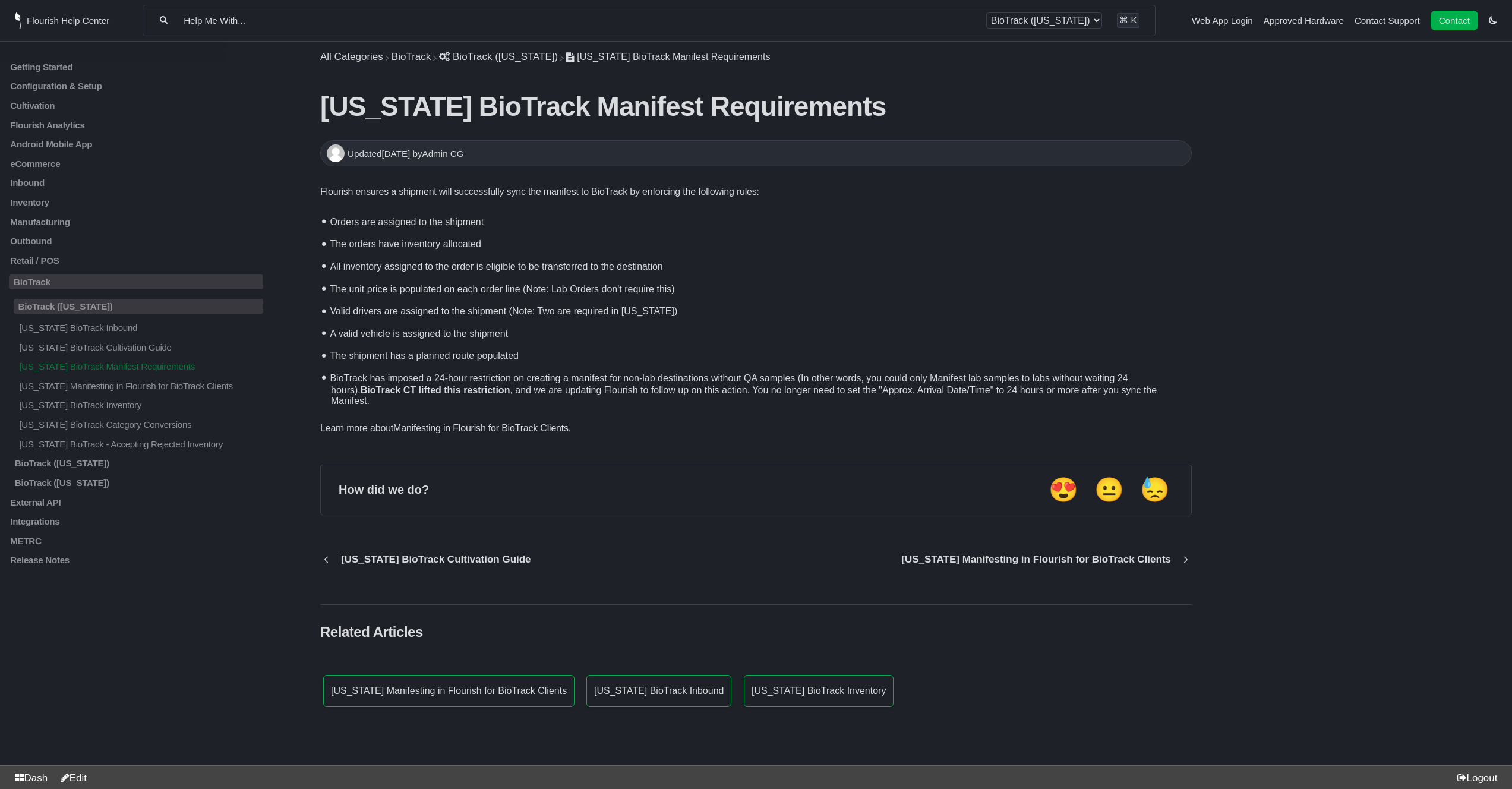
click at [386, 158] on time "[DATE]" at bounding box center [395, 153] width 28 height 10
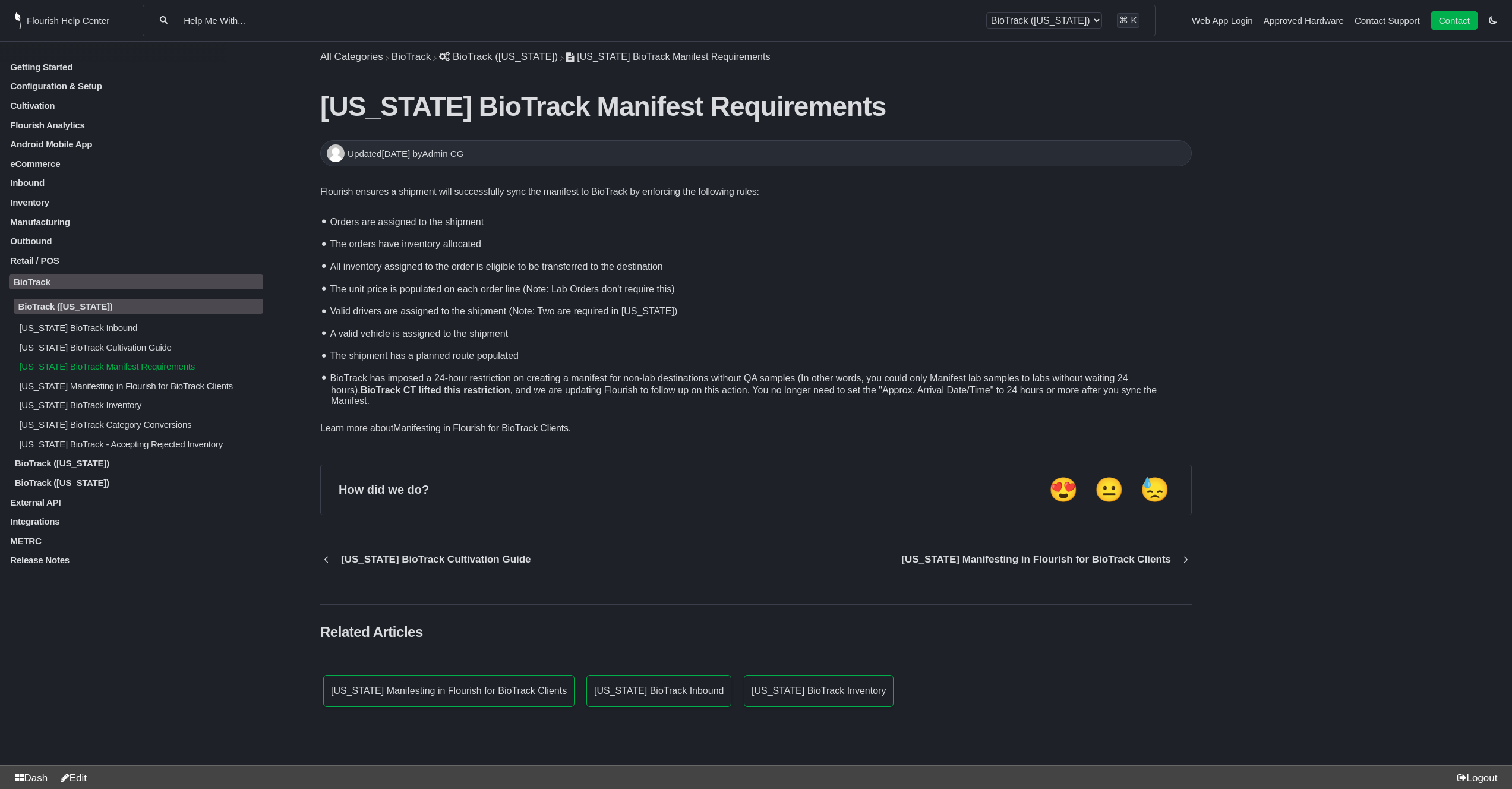
click at [156, 352] on p "[US_STATE] BioTrack Cultivation Guide" at bounding box center [140, 346] width 245 height 10
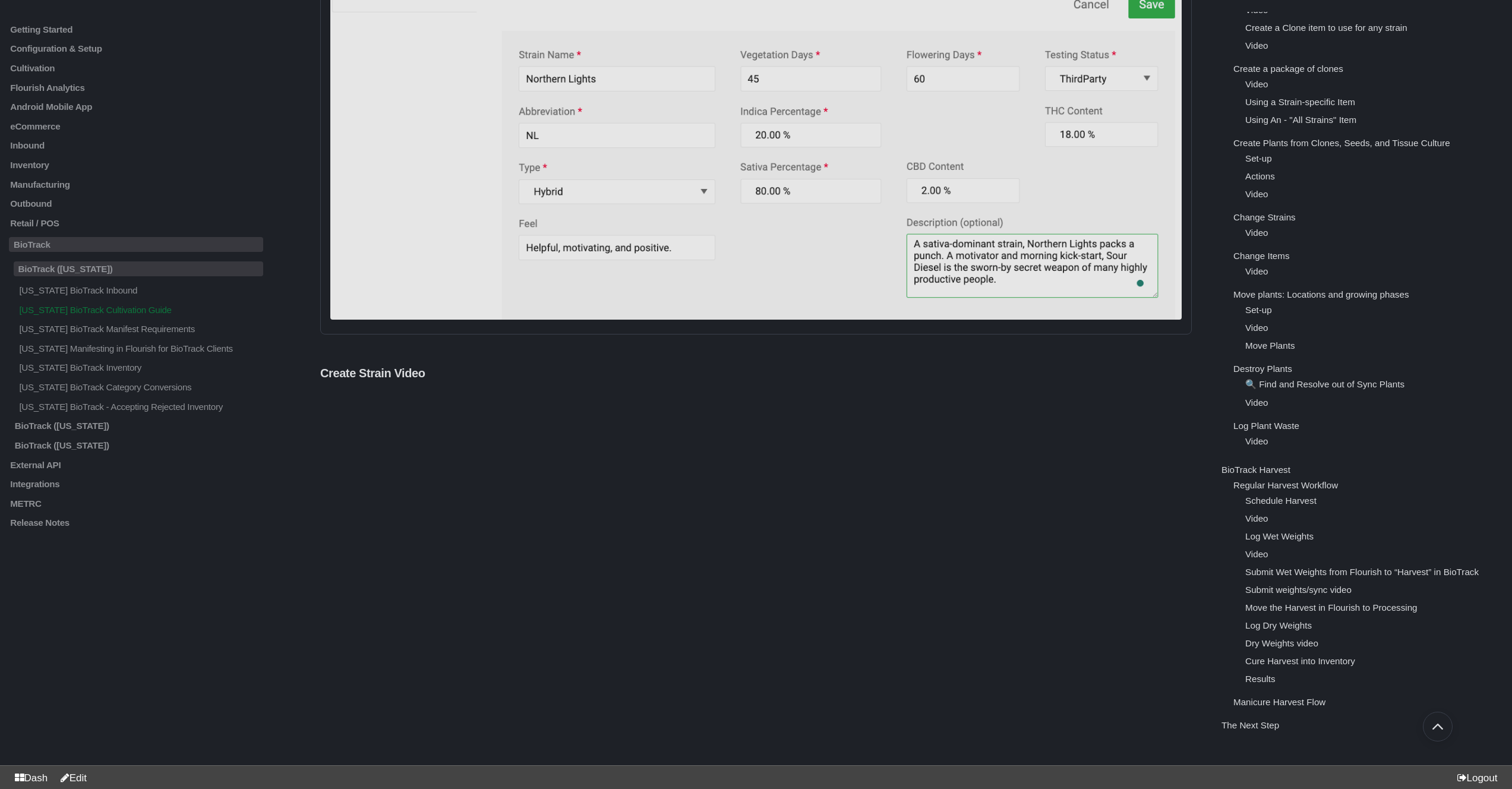
scroll to position [190, 0]
click at [1281, 431] on link "Log Plant Waste" at bounding box center [1267, 426] width 66 height 10
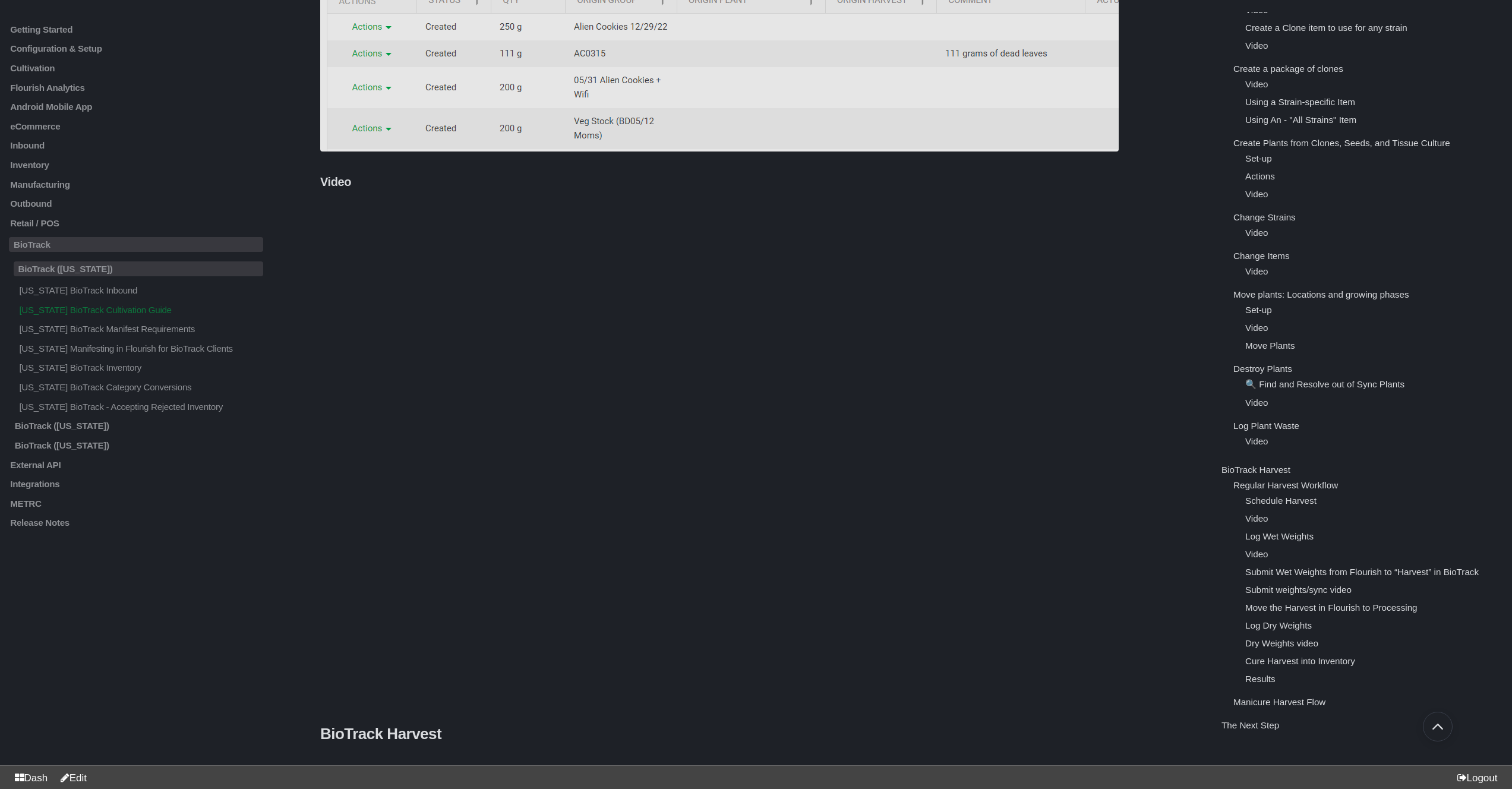
scroll to position [17903, 0]
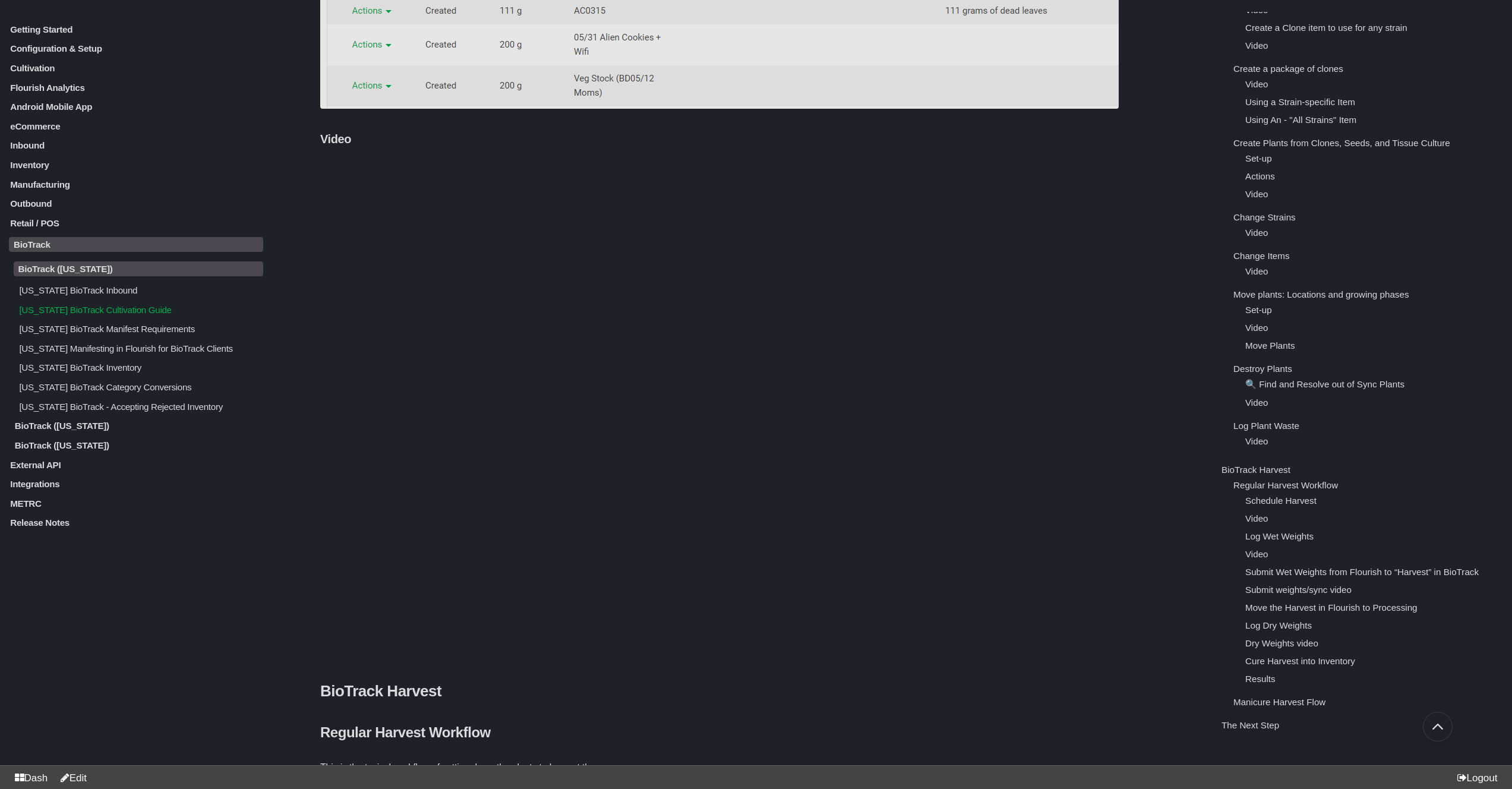
click at [105, 373] on p "[US_STATE] BioTrack Inventory" at bounding box center [140, 367] width 245 height 10
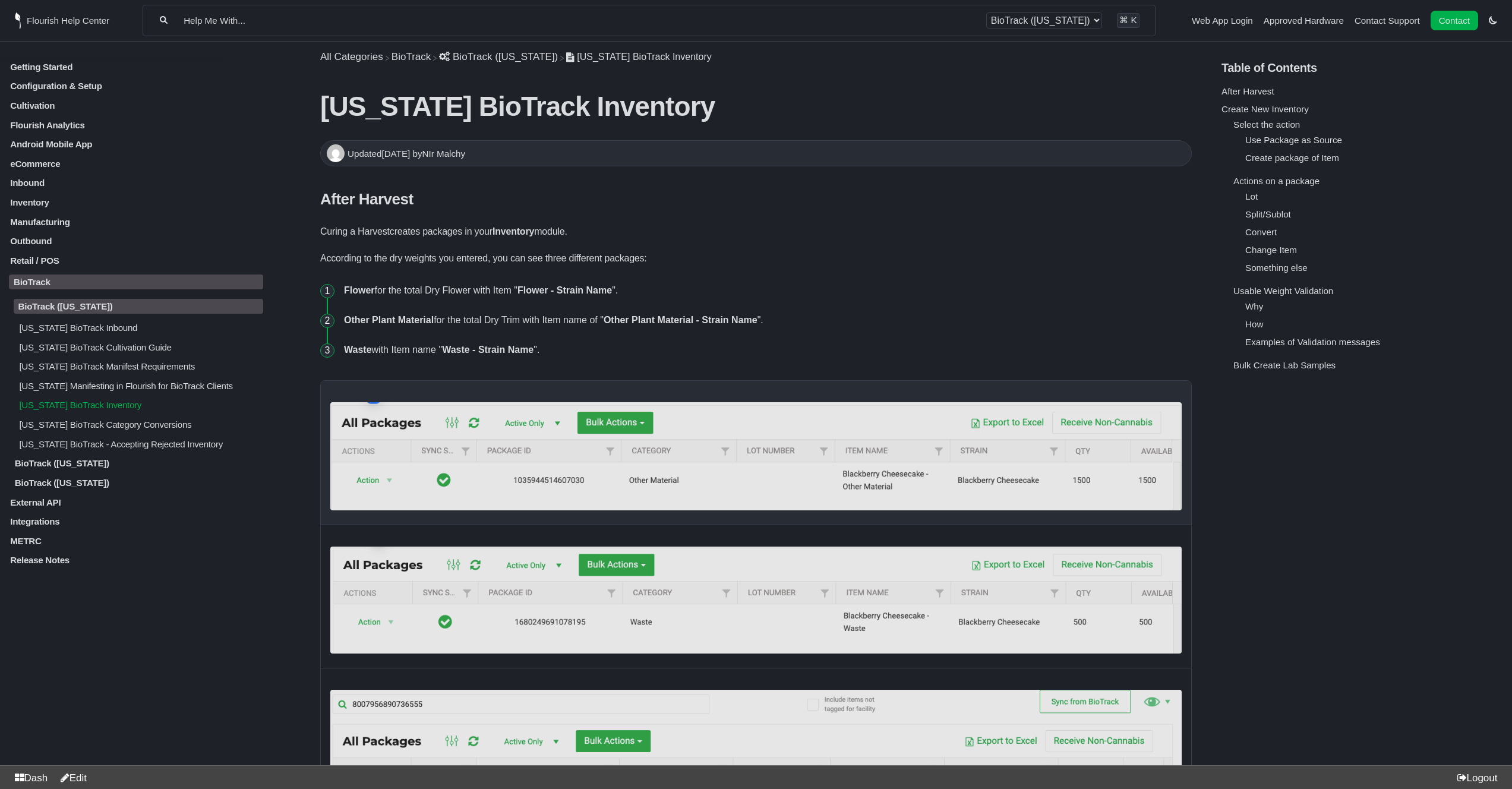
click at [115, 430] on p "[US_STATE] BioTrack Category Conversions" at bounding box center [140, 424] width 245 height 10
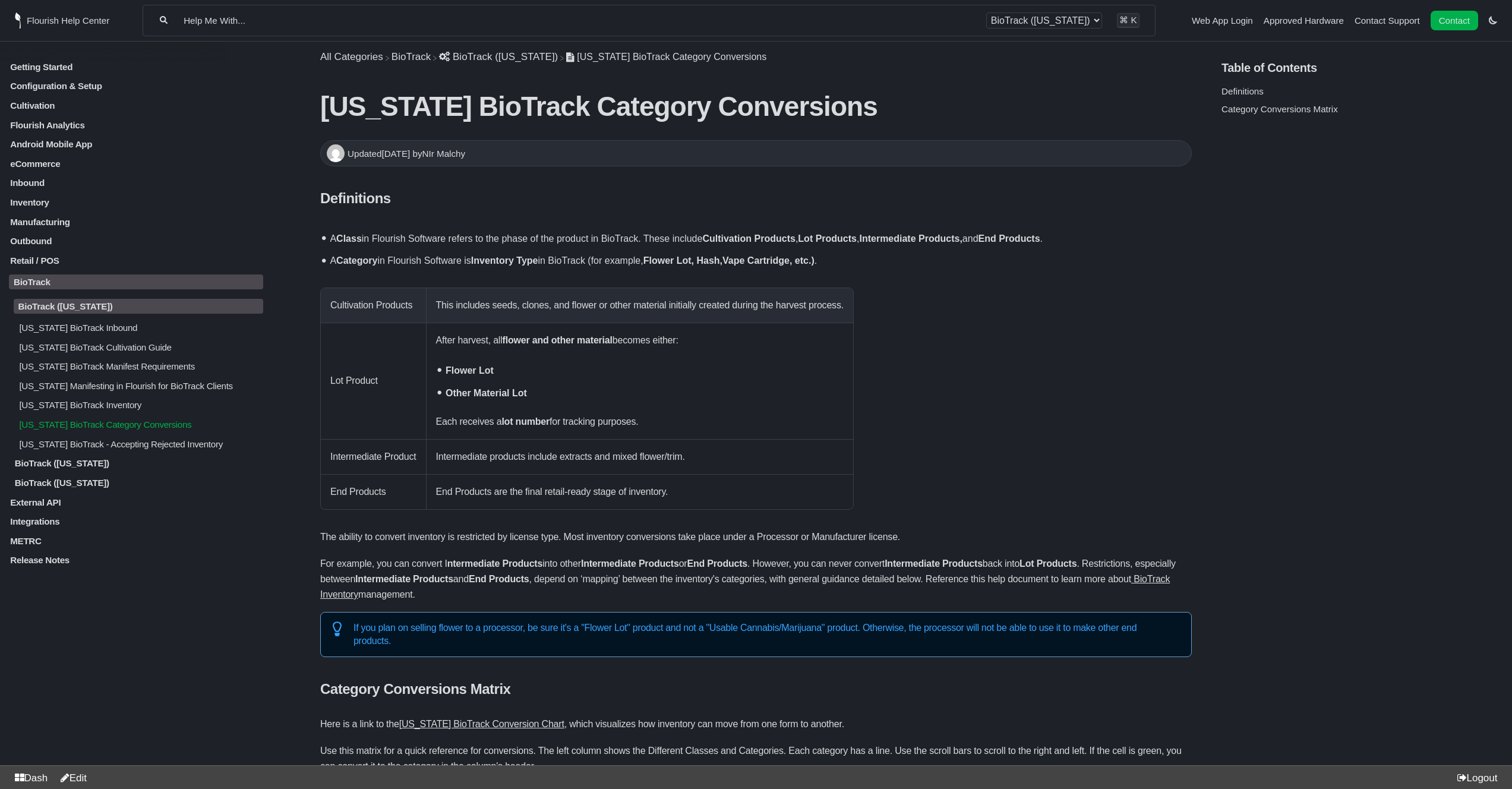
click at [118, 427] on div "[US_STATE] BioTrack Inbound [US_STATE] BioTrack Cultivation Guide [US_STATE] Bi…" at bounding box center [136, 386] width 254 height 126
click at [122, 410] on p "[US_STATE] BioTrack Inventory" at bounding box center [140, 404] width 245 height 10
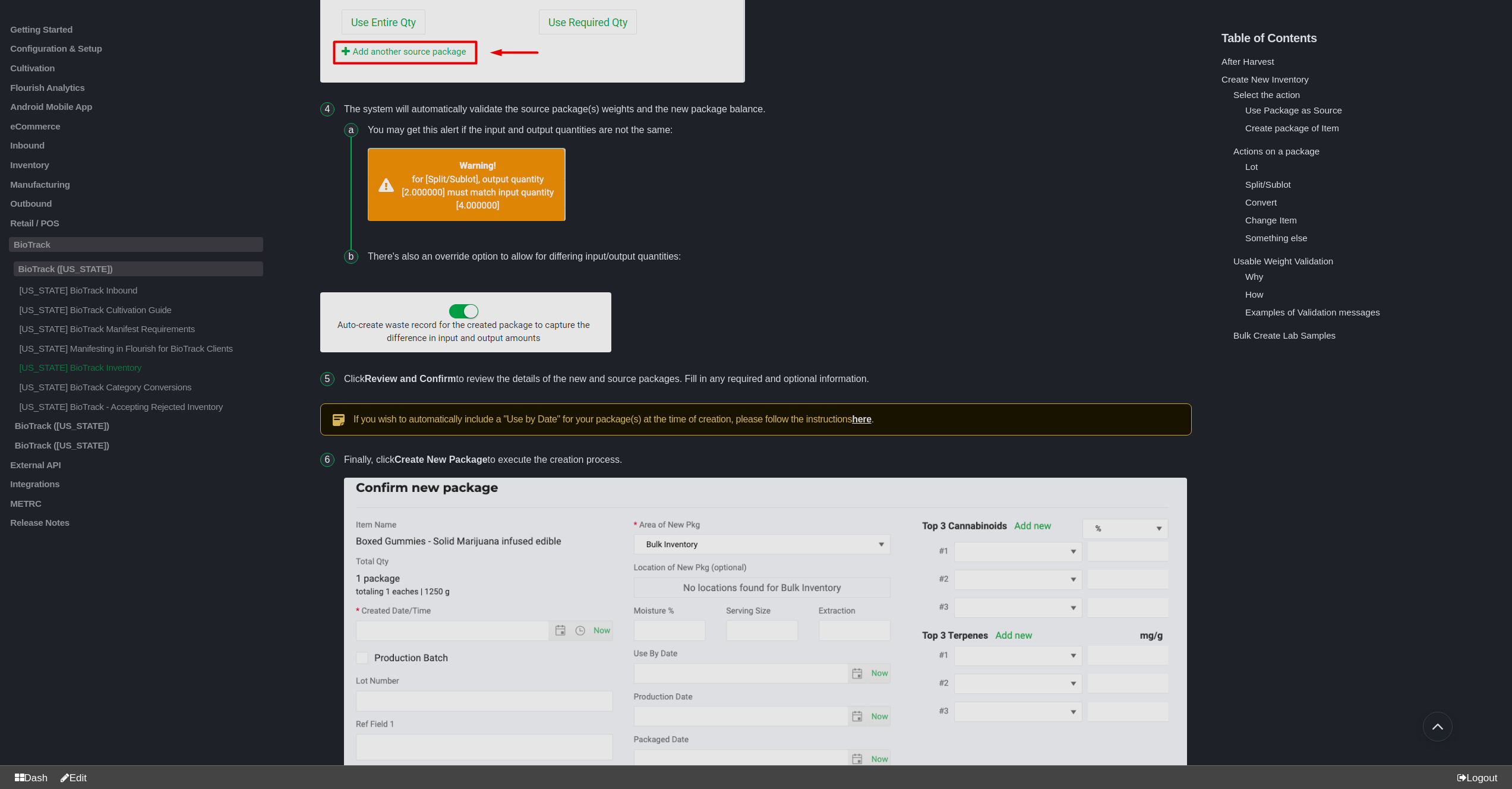
scroll to position [5340, 0]
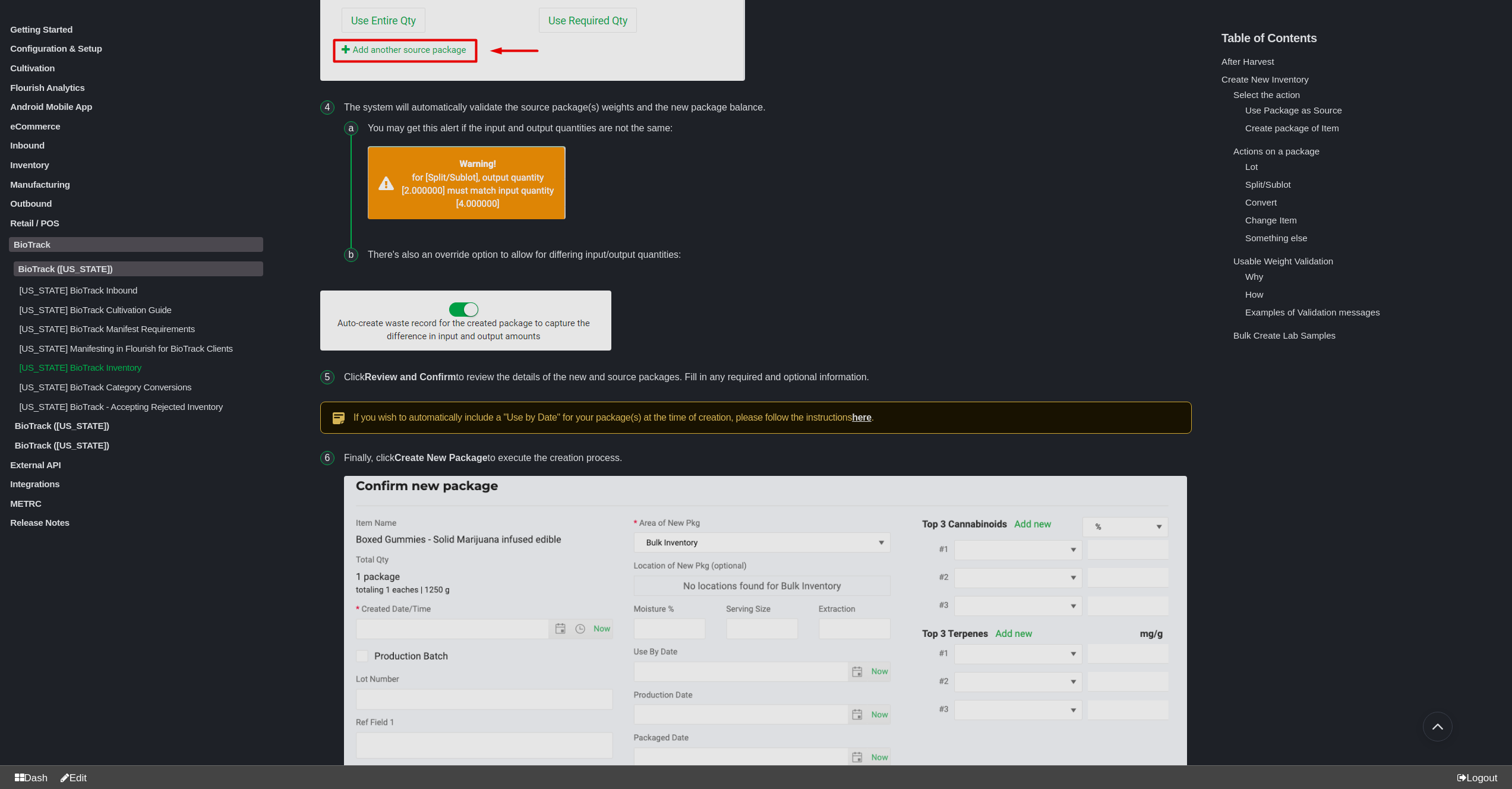
click at [139, 344] on div "[US_STATE] BioTrack Inbound [US_STATE] BioTrack Cultivation Guide [US_STATE] Bi…" at bounding box center [136, 348] width 254 height 126
click at [54, 450] on p "BioTrack ([US_STATE])" at bounding box center [139, 444] width 250 height 10
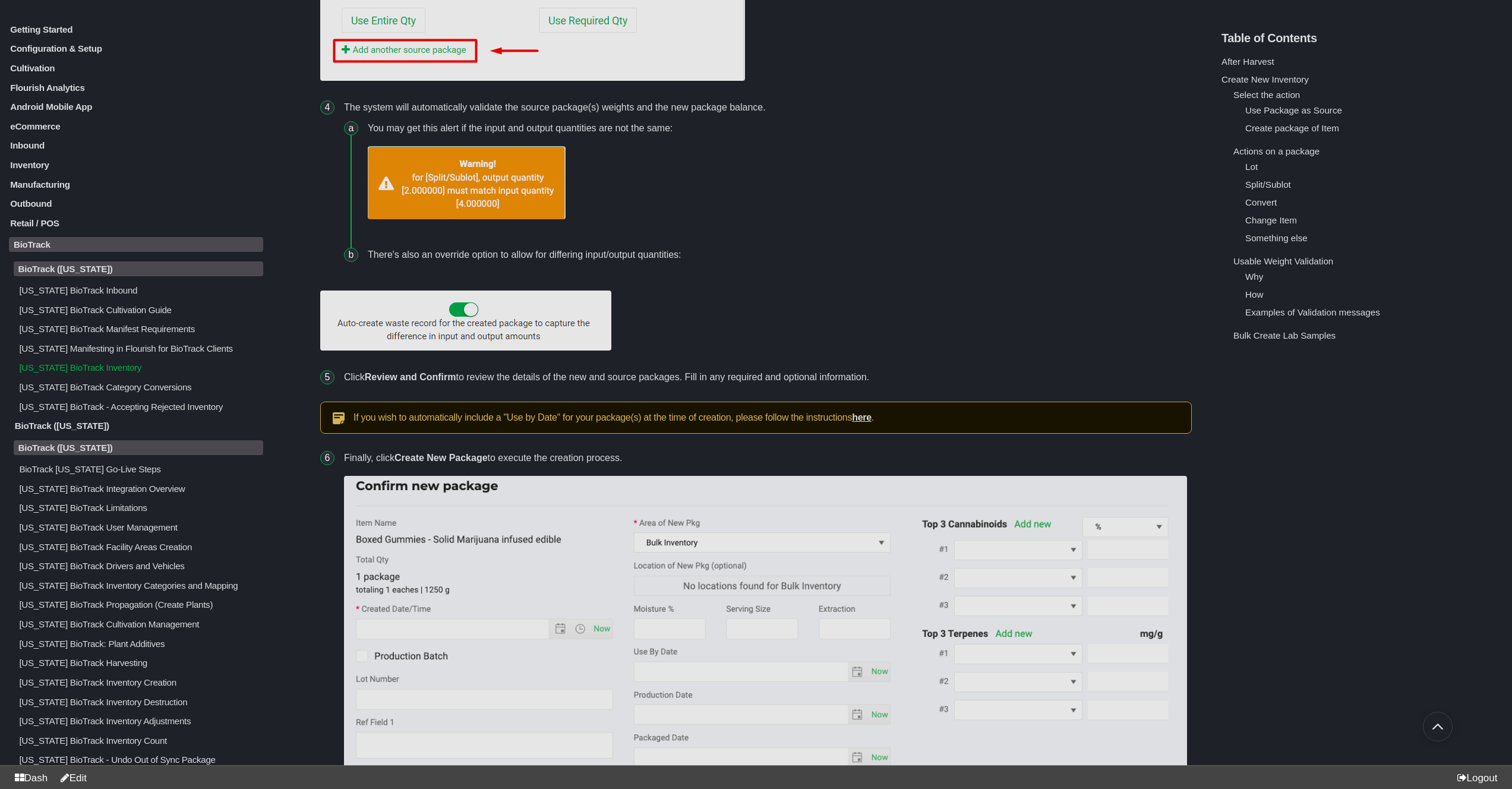
click at [65, 431] on p "BioTrack ([US_STATE])" at bounding box center [139, 426] width 250 height 10
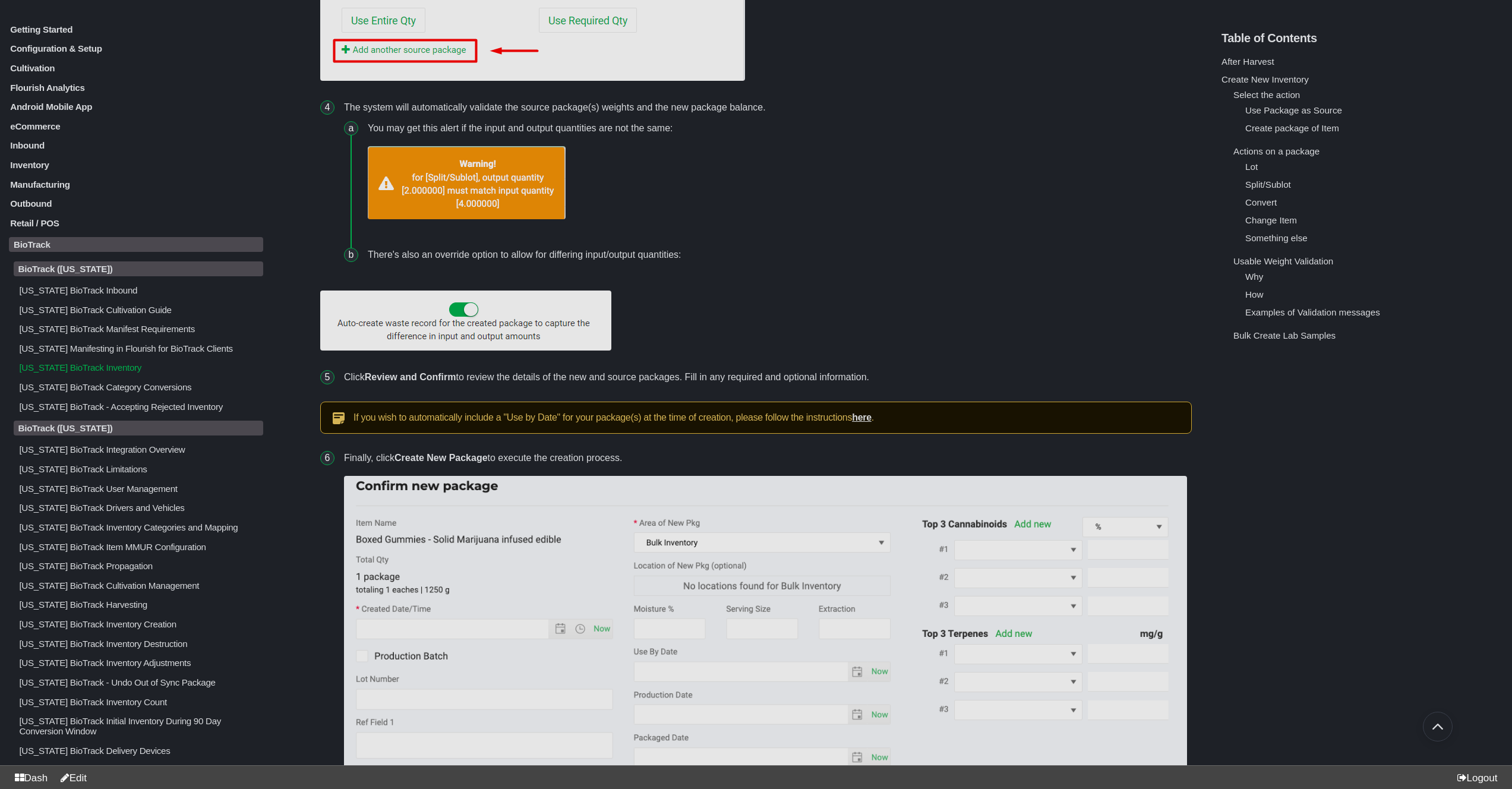
scroll to position [50, 0]
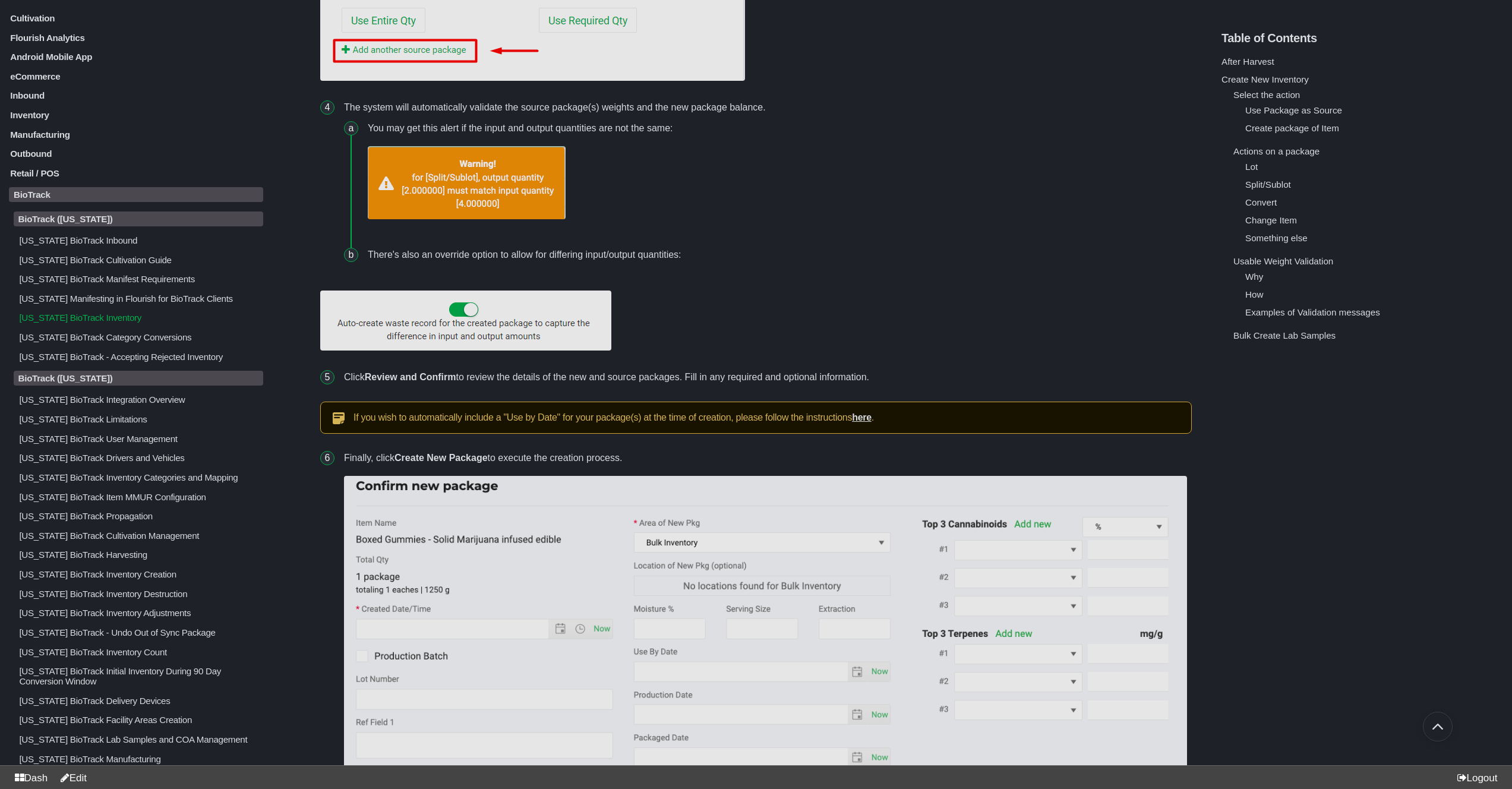
click at [92, 598] on p "[US_STATE] BioTrack Inventory Destruction" at bounding box center [140, 593] width 245 height 10
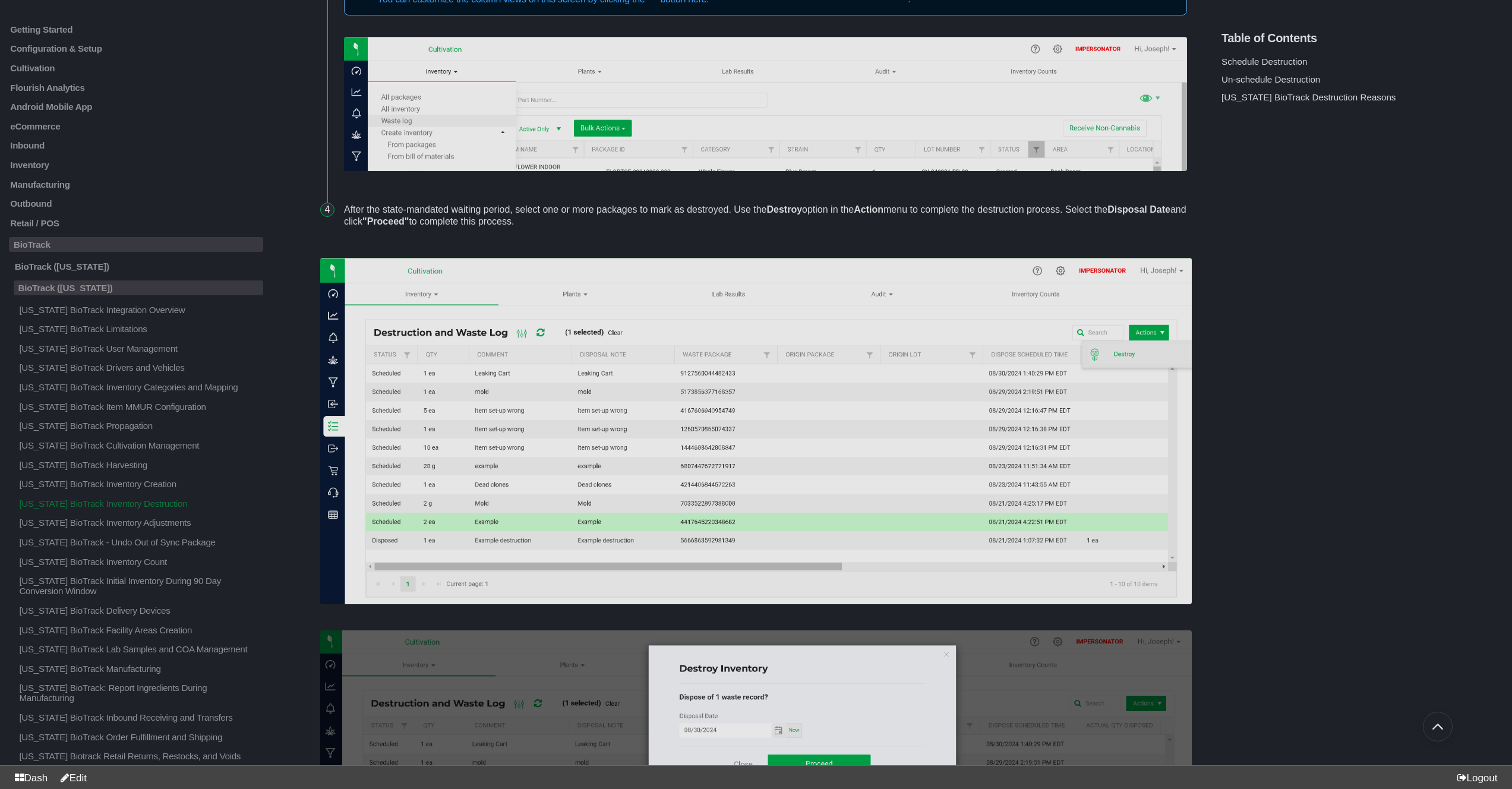
scroll to position [1143, 0]
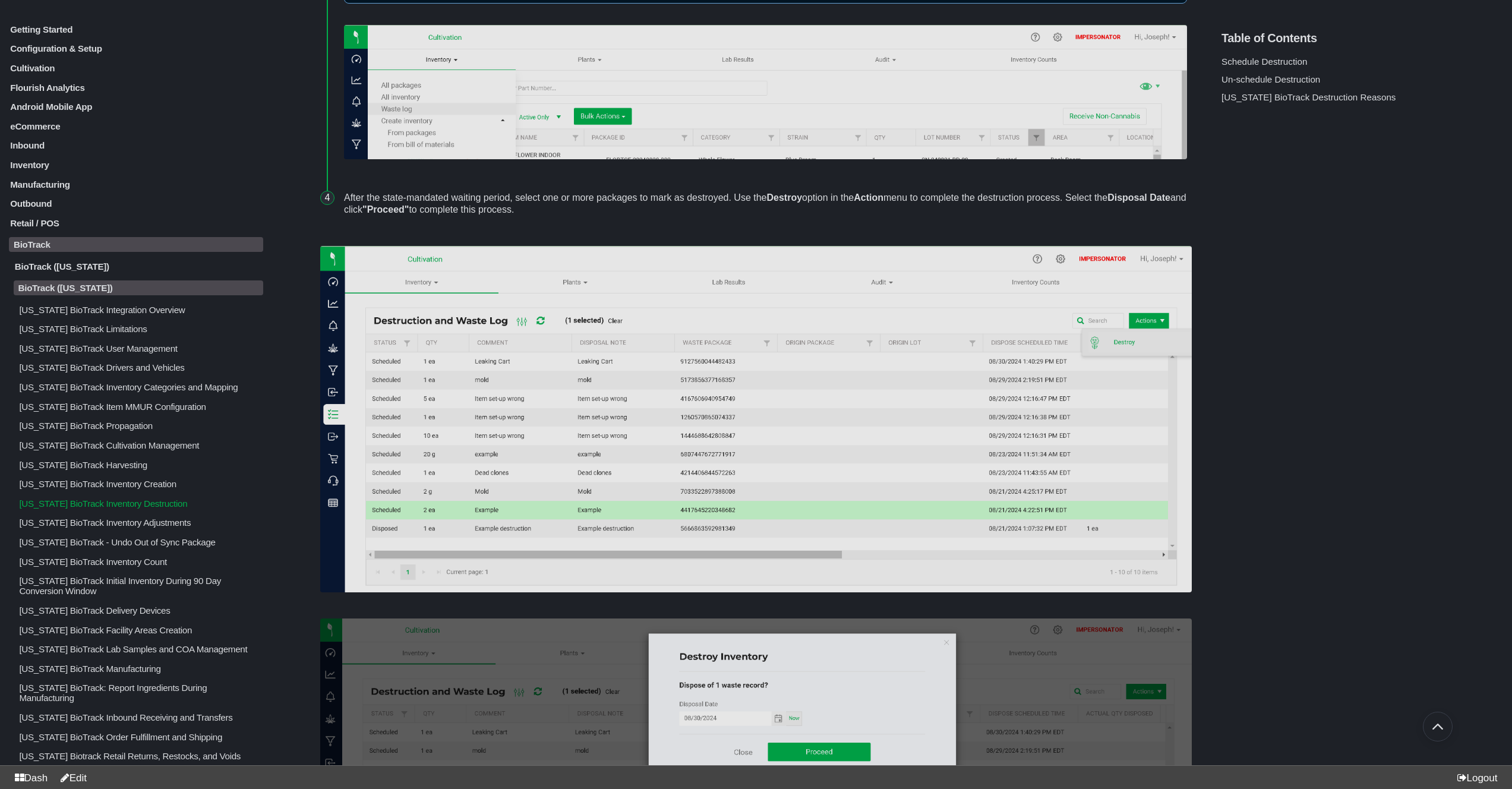
click at [121, 295] on p "BioTrack ([US_STATE])" at bounding box center [139, 288] width 250 height 15
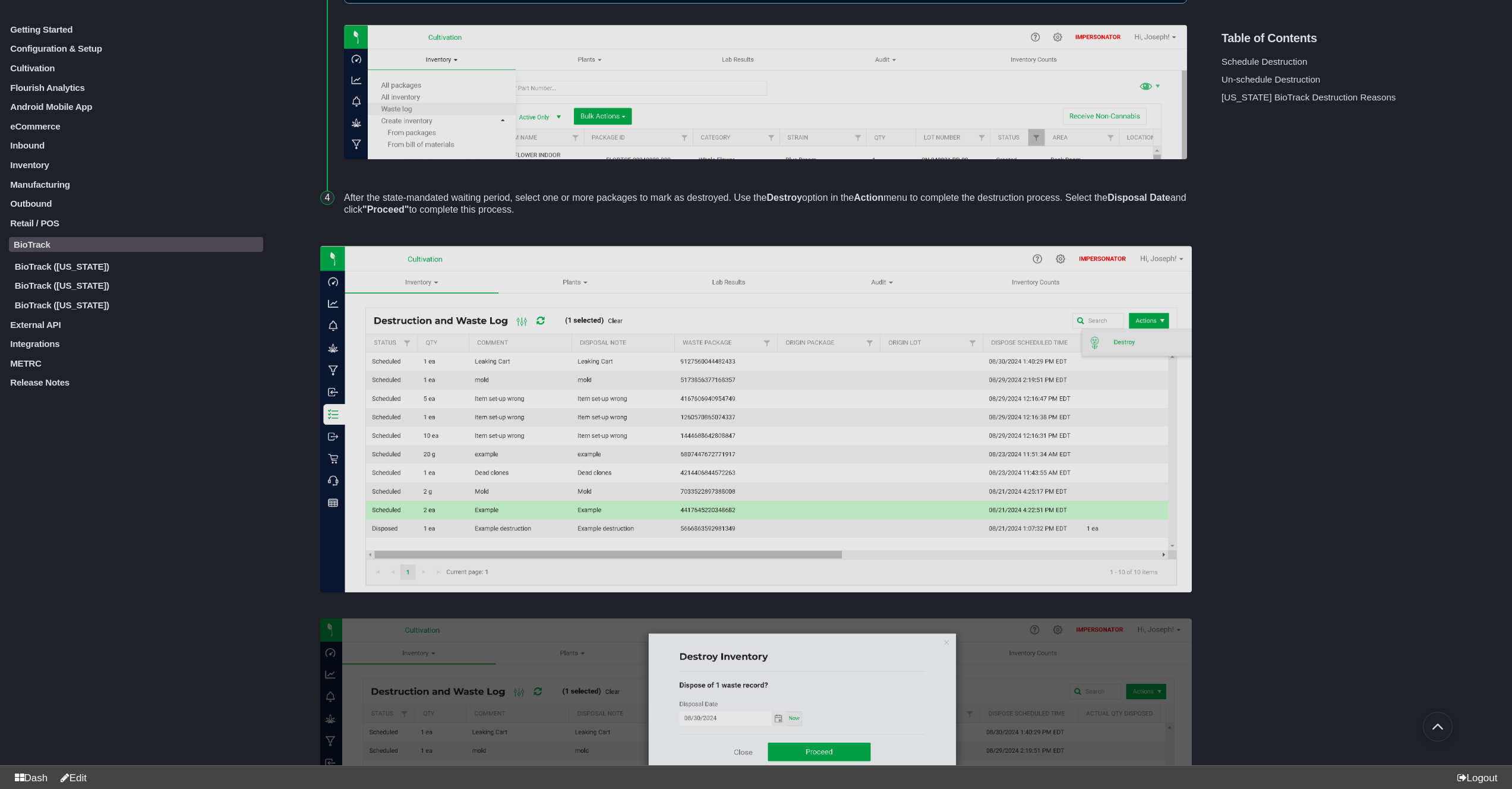
click at [136, 271] on p "BioTrack ([US_STATE])" at bounding box center [139, 265] width 250 height 10
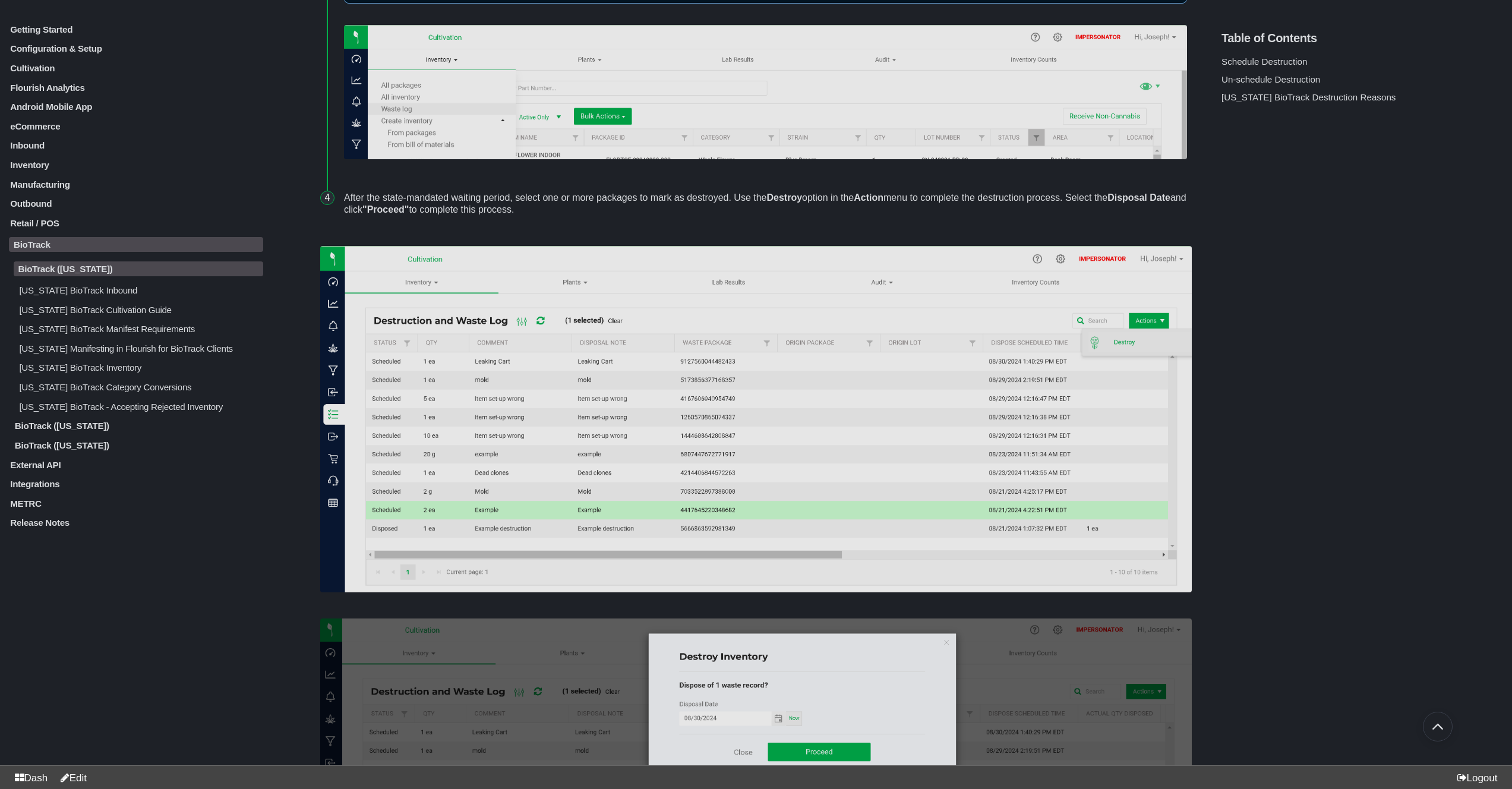
click at [50, 450] on p "BioTrack ([US_STATE])" at bounding box center [139, 444] width 250 height 10
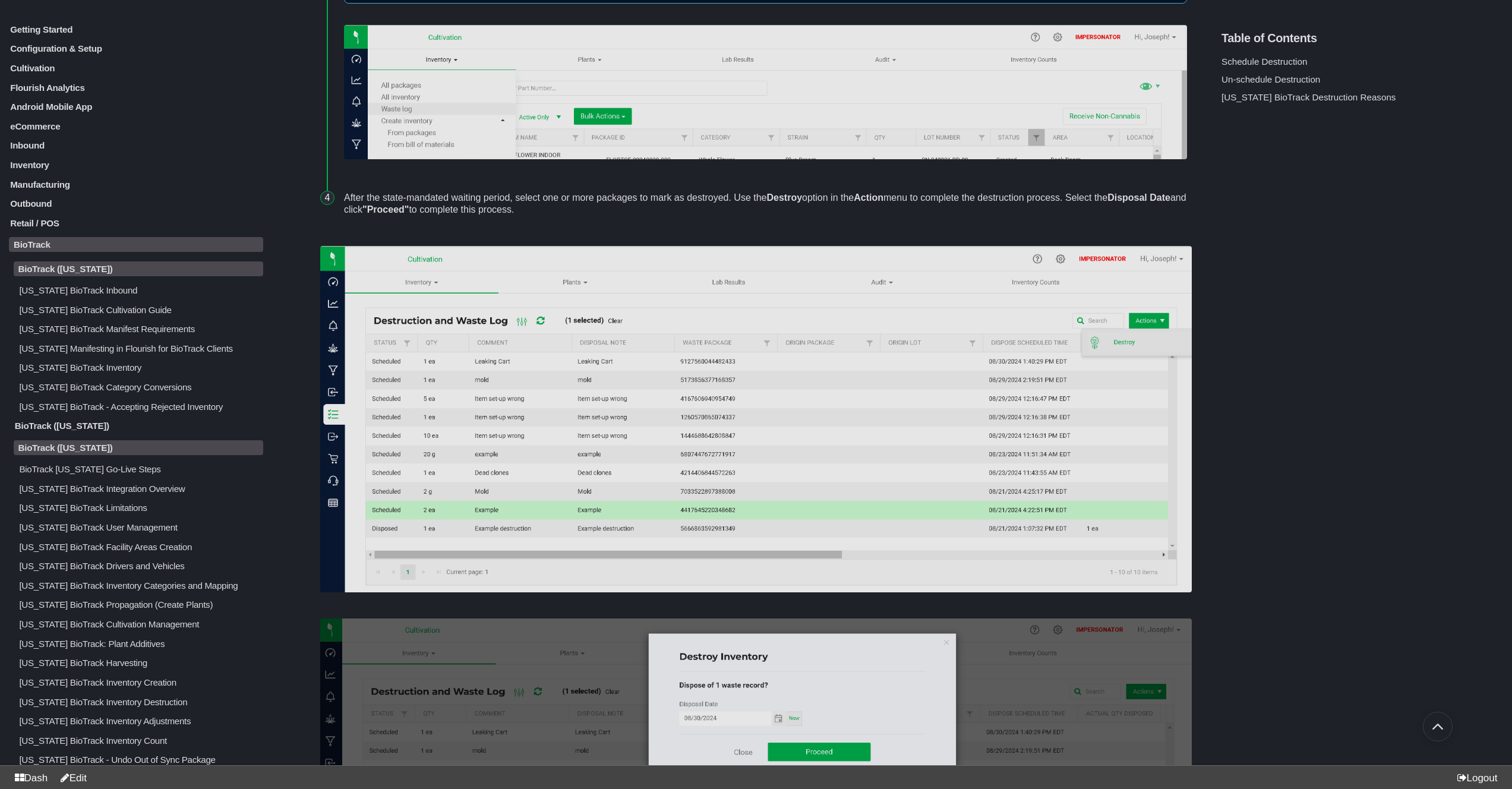
click at [68, 455] on p "BioTrack ([US_STATE])" at bounding box center [139, 447] width 250 height 15
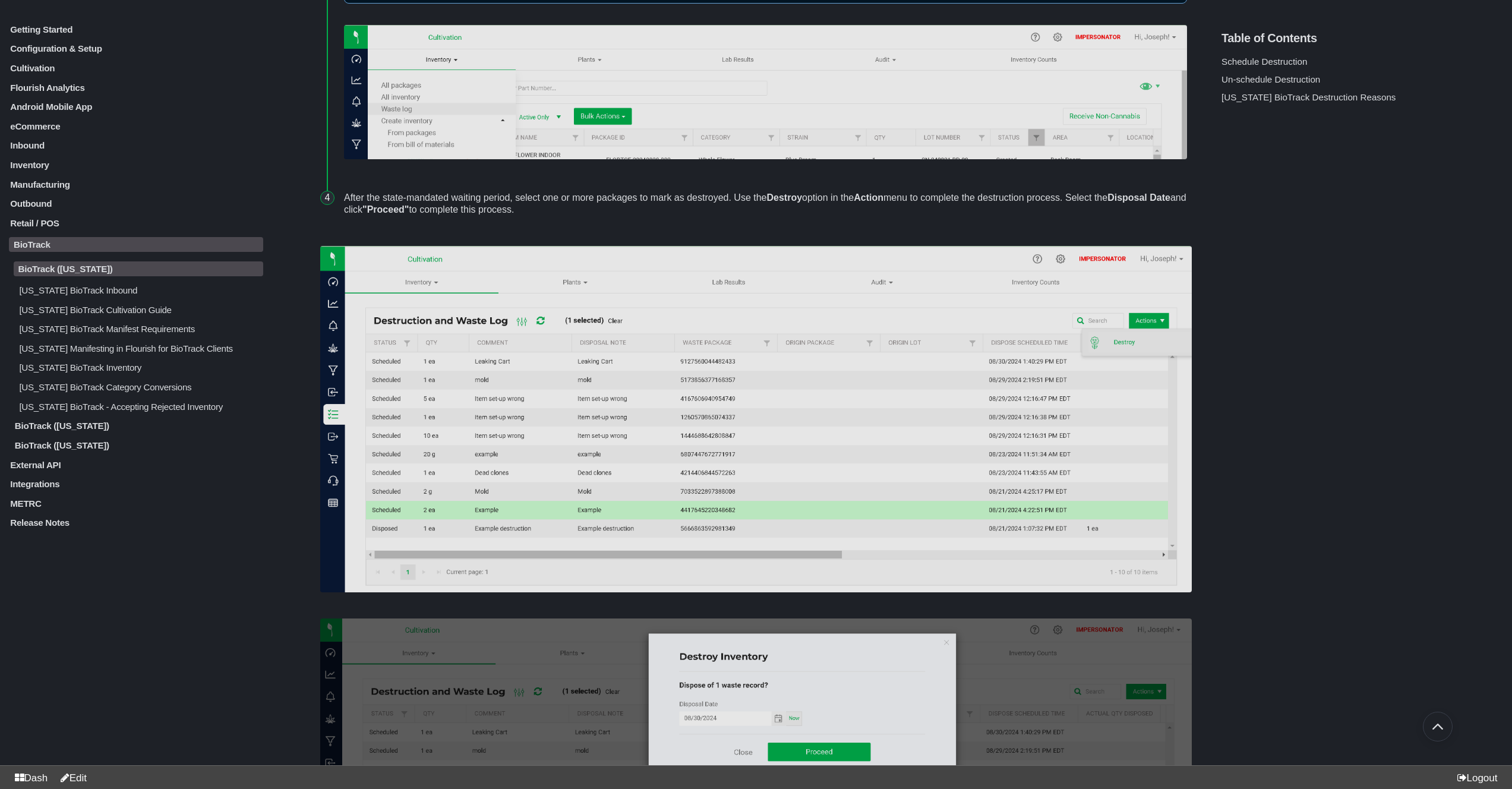
click at [92, 373] on p "[US_STATE] BioTrack Inventory" at bounding box center [140, 367] width 245 height 10
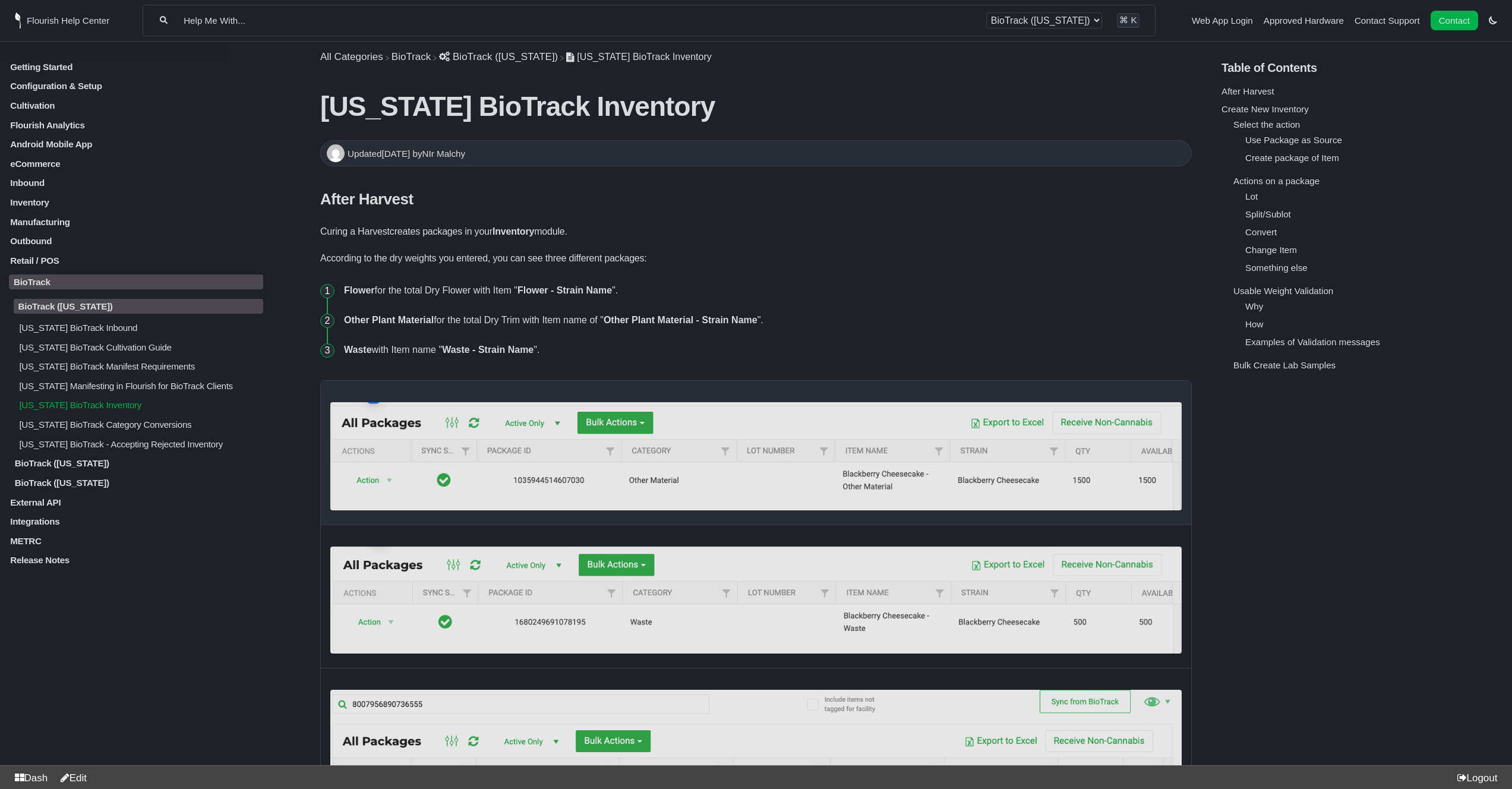
click at [170, 430] on p "[US_STATE] BioTrack Category Conversions" at bounding box center [140, 424] width 245 height 10
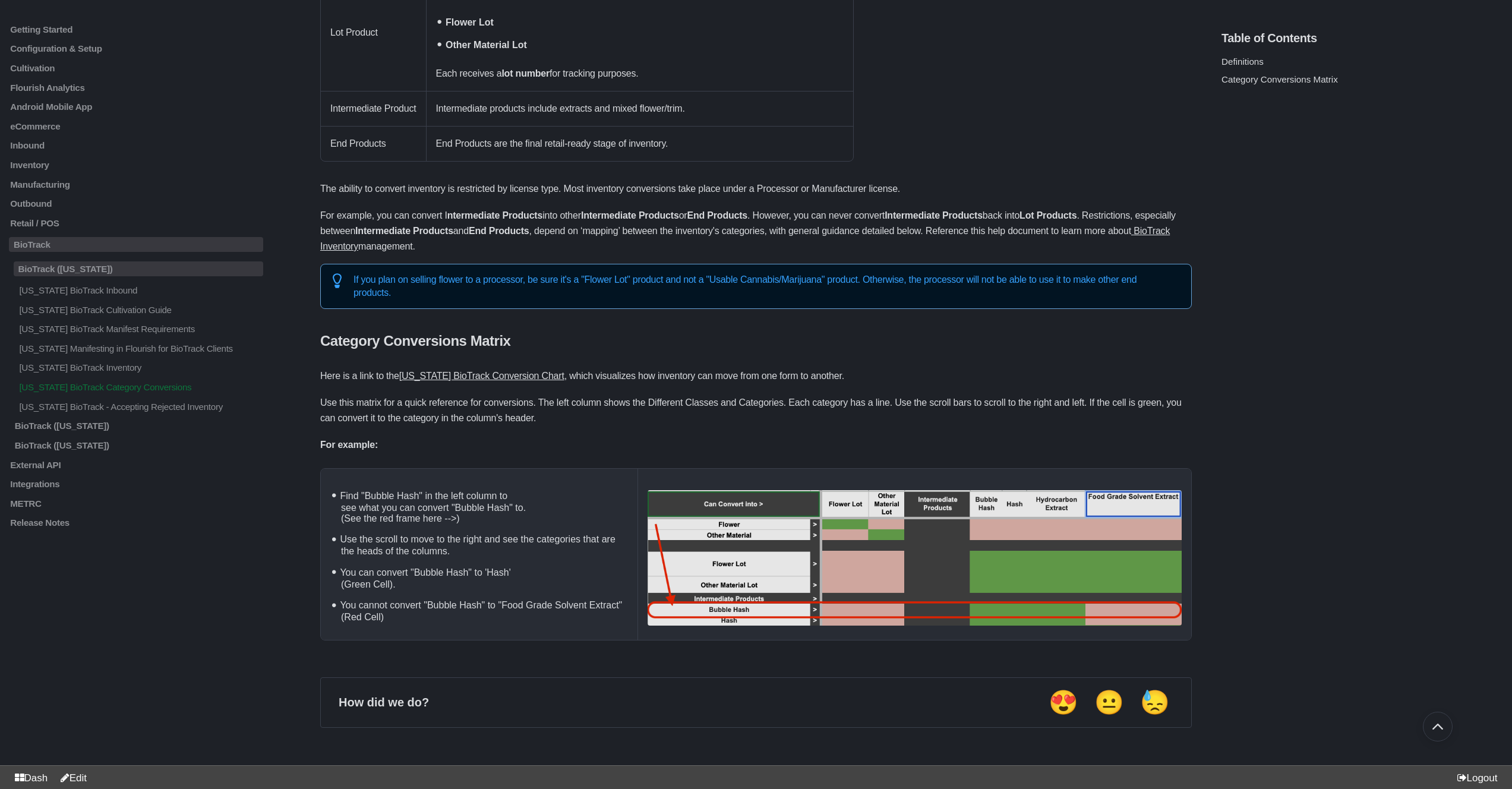
scroll to position [391, 0]
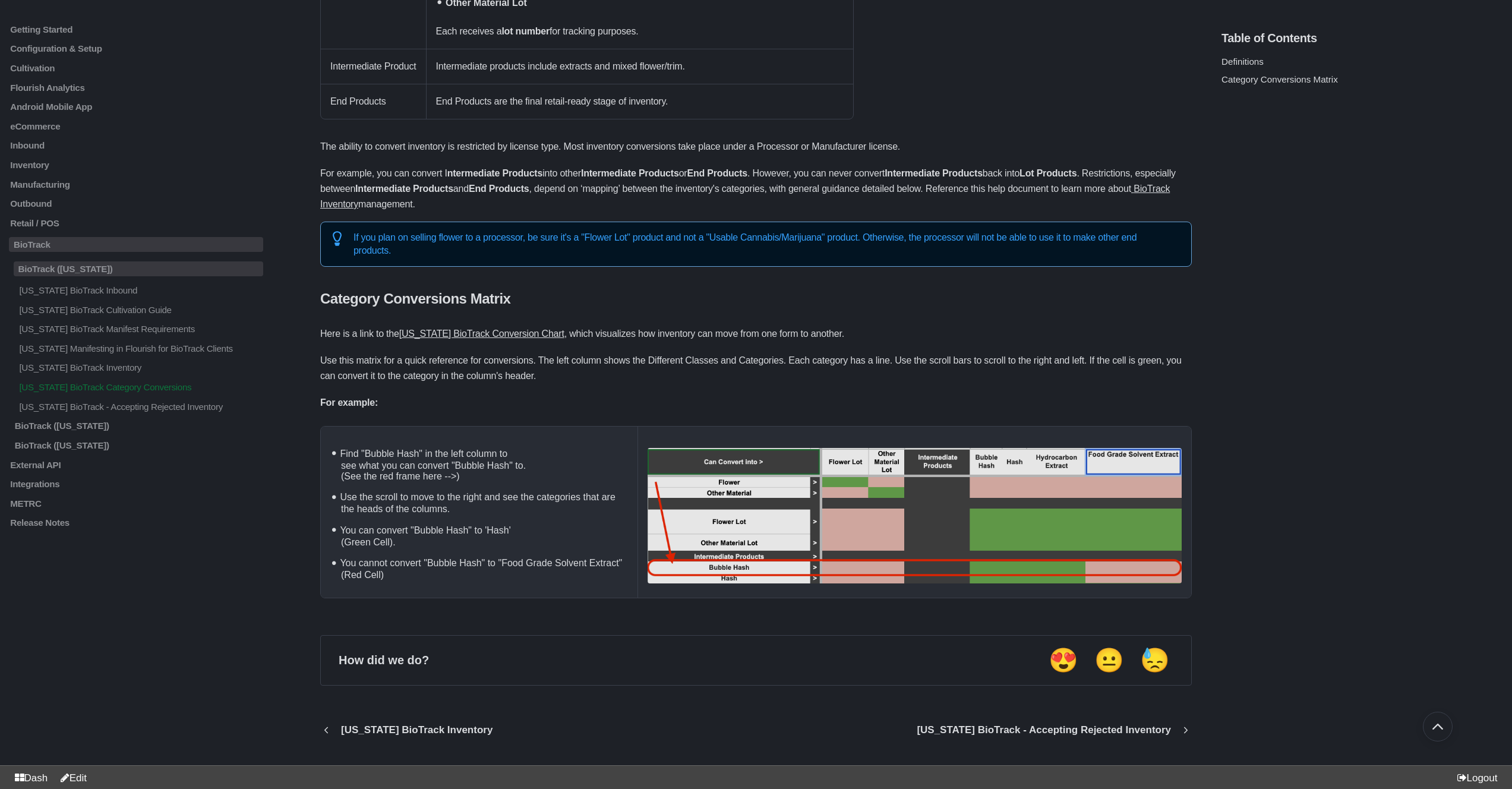
click at [425, 334] on u "[US_STATE] BioTrack Conversion Chart" at bounding box center [482, 333] width 165 height 10
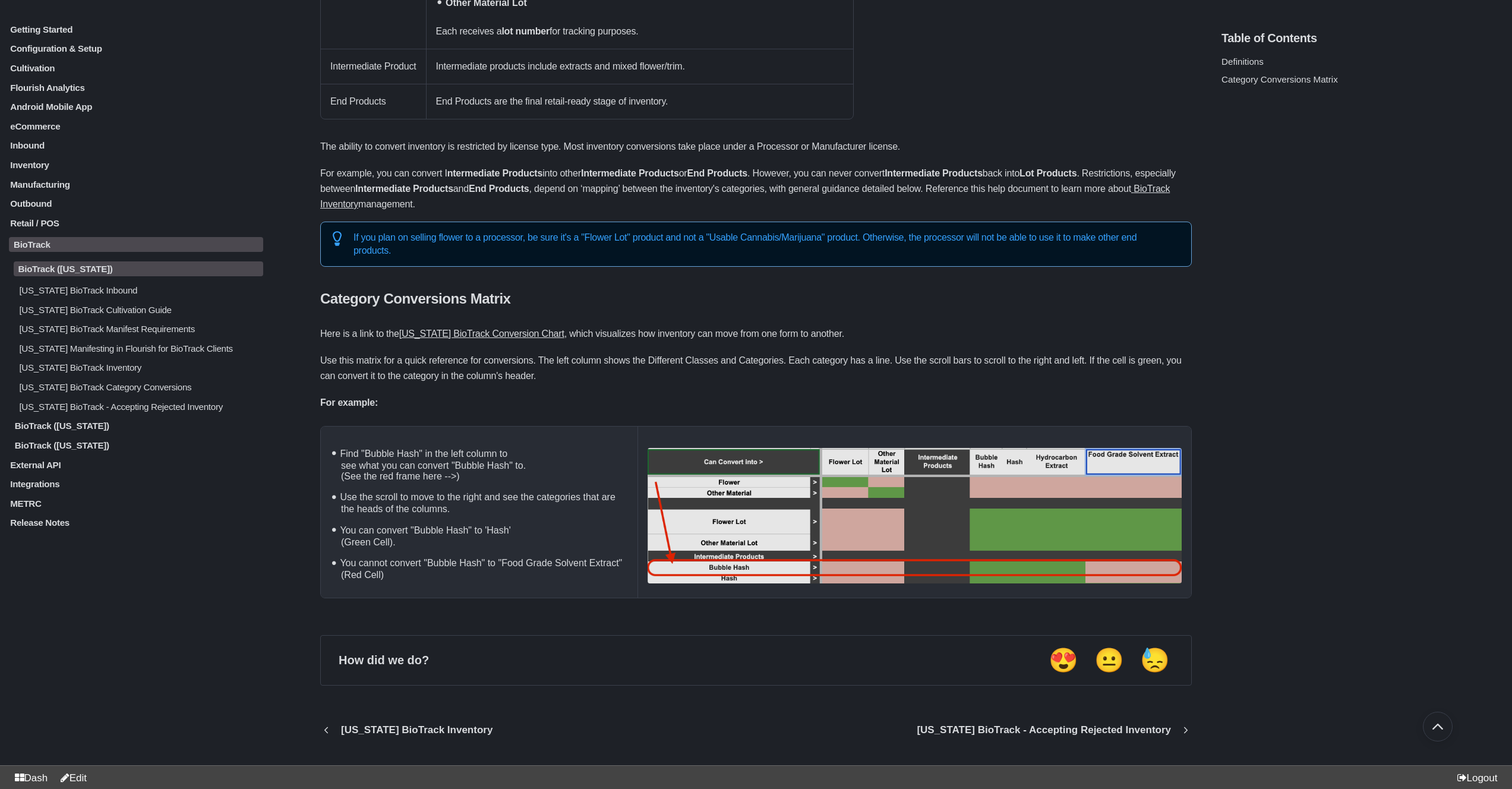
click at [93, 393] on p "[US_STATE] BioTrack Category Conversions" at bounding box center [140, 387] width 245 height 10
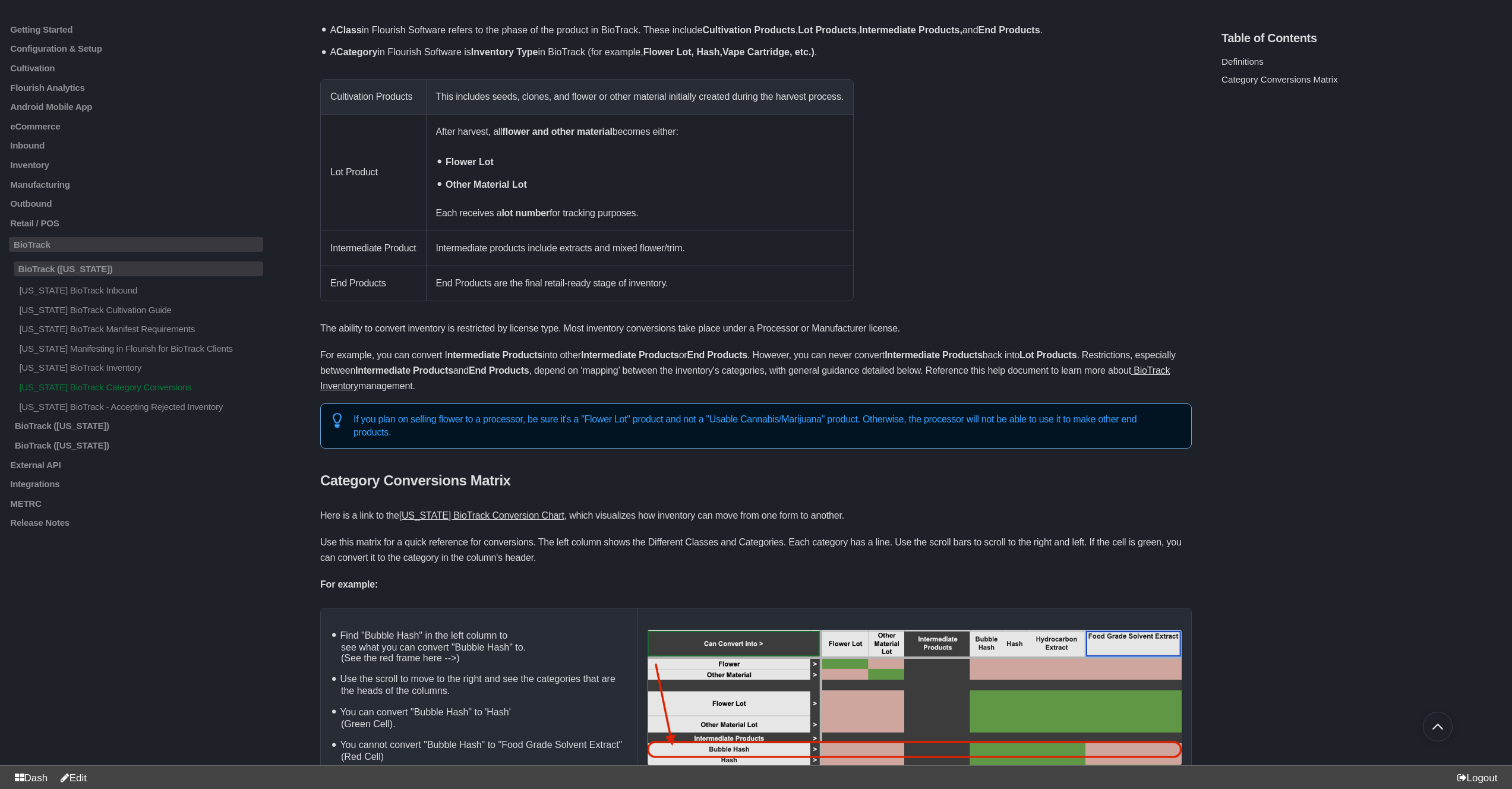
scroll to position [234, 0]
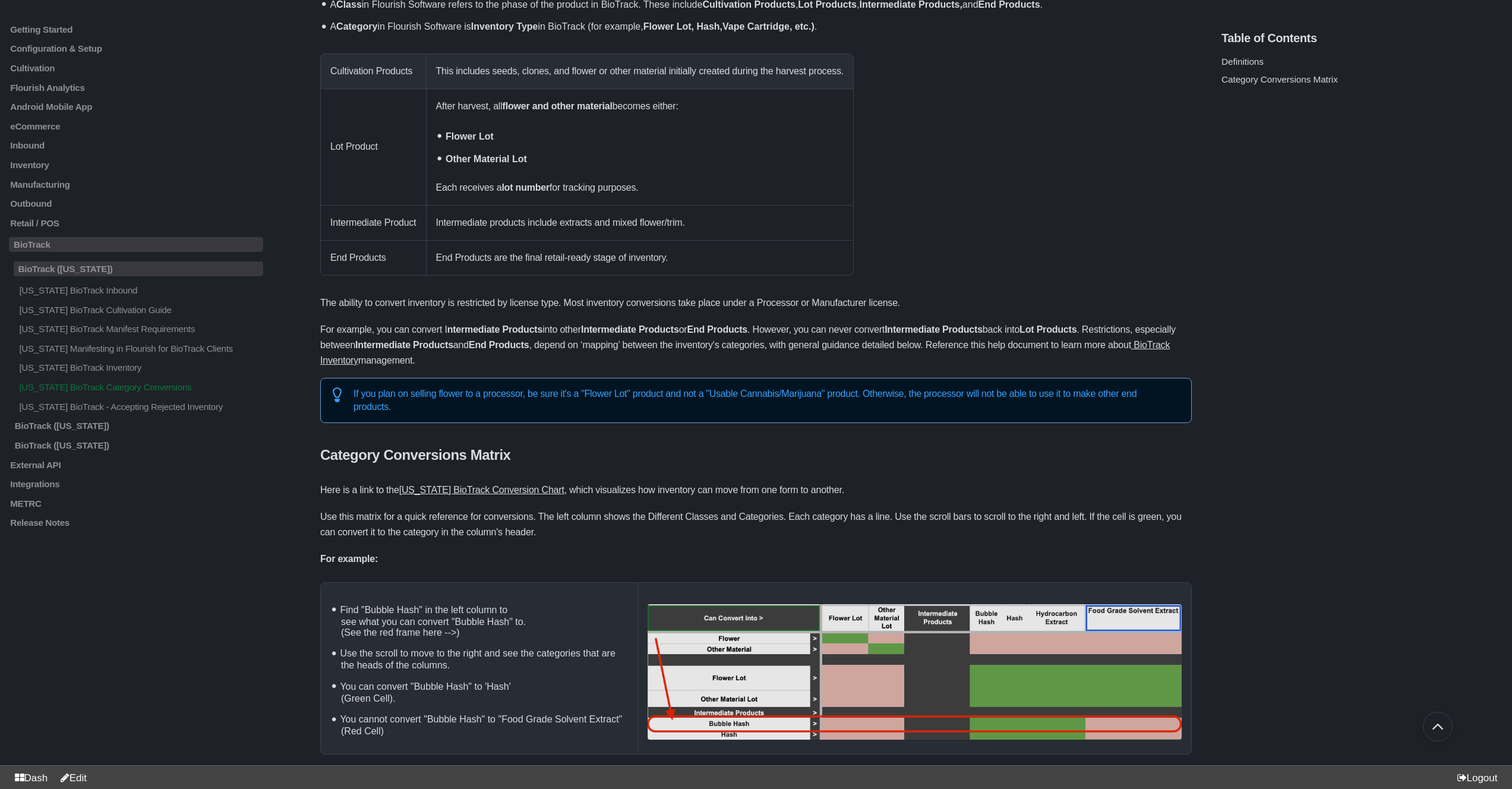
click at [441, 491] on u "[US_STATE] BioTrack Conversion Chart" at bounding box center [482, 490] width 165 height 10
